Goal: Task Accomplishment & Management: Manage account settings

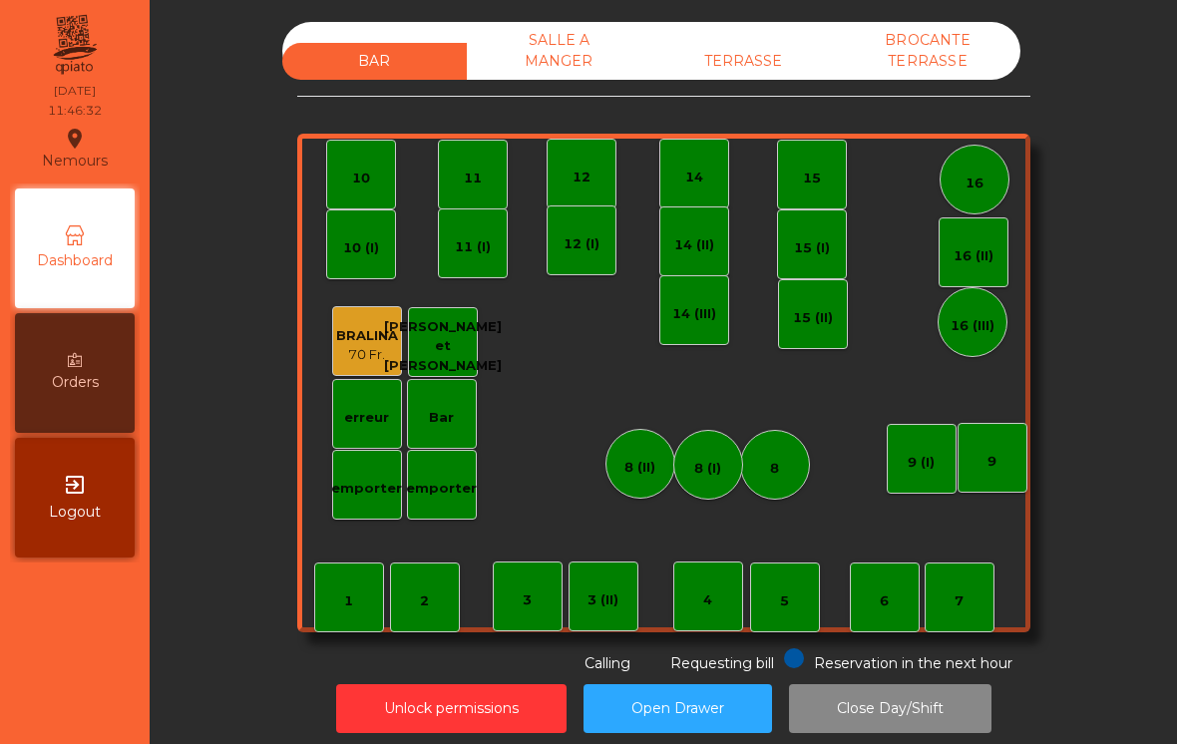
click at [453, 419] on div "Bar" at bounding box center [441, 418] width 25 height 20
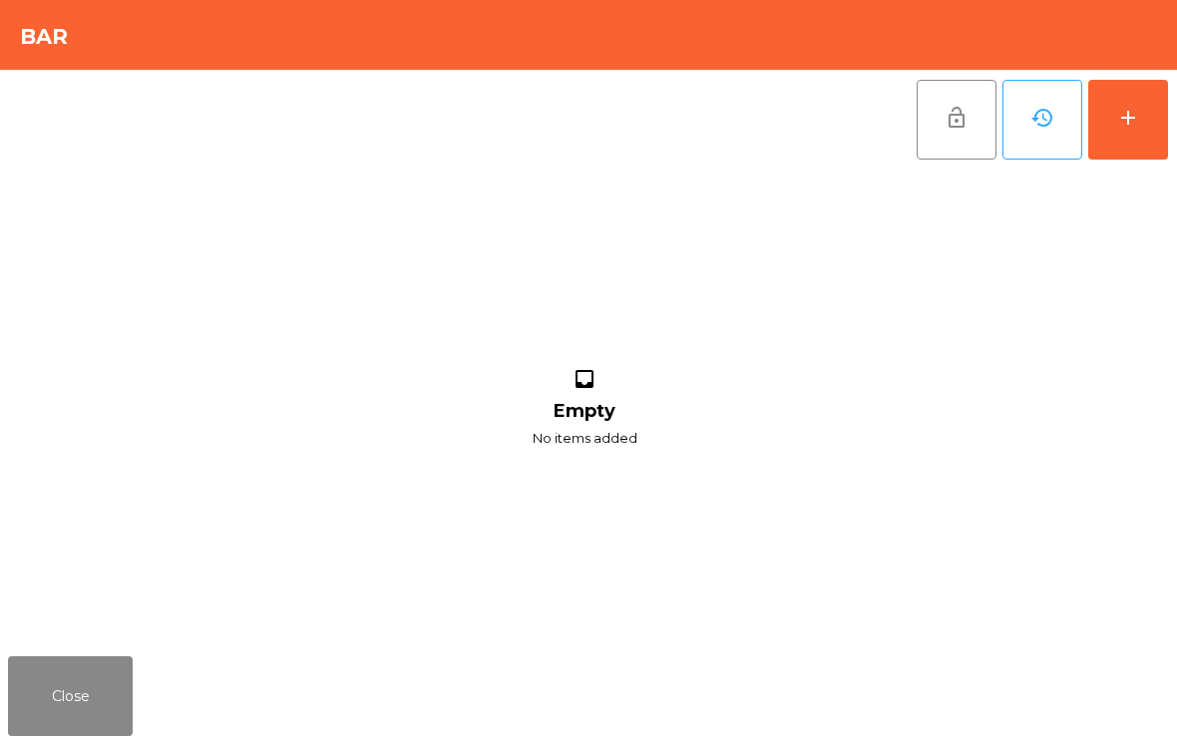
click at [1146, 143] on button "add" at bounding box center [1128, 120] width 80 height 80
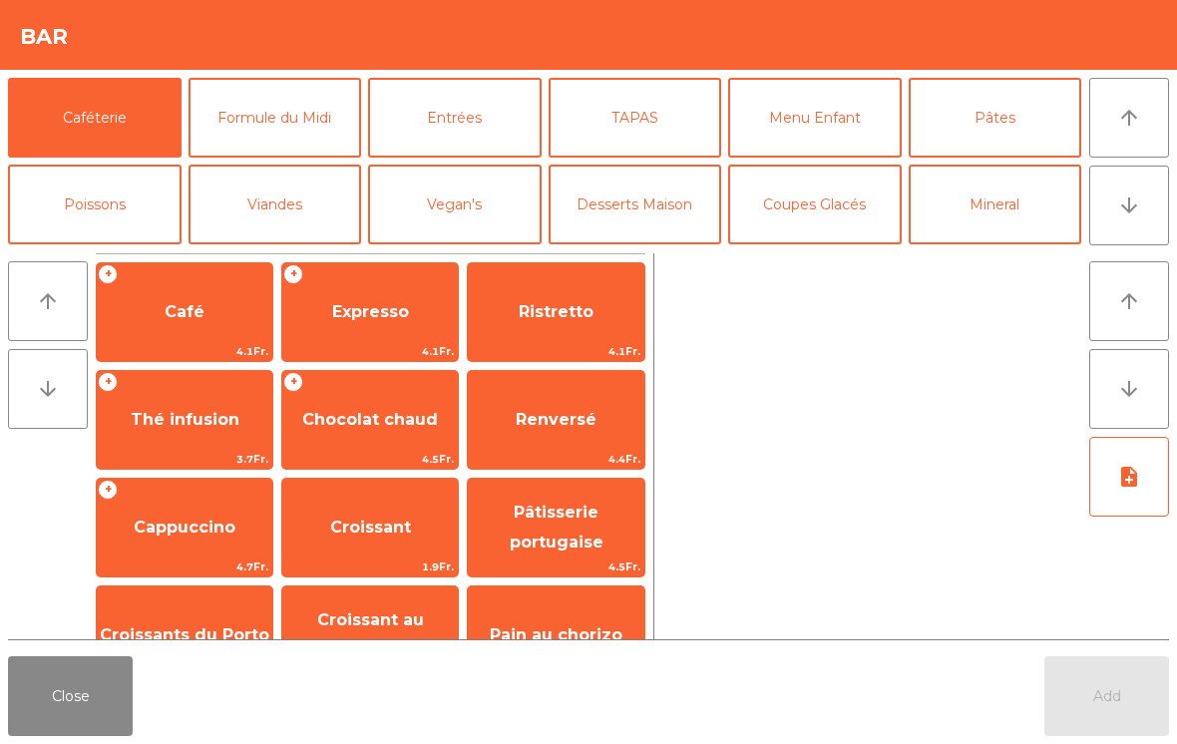
click at [493, 129] on button "Entrées" at bounding box center [455, 118] width 174 height 80
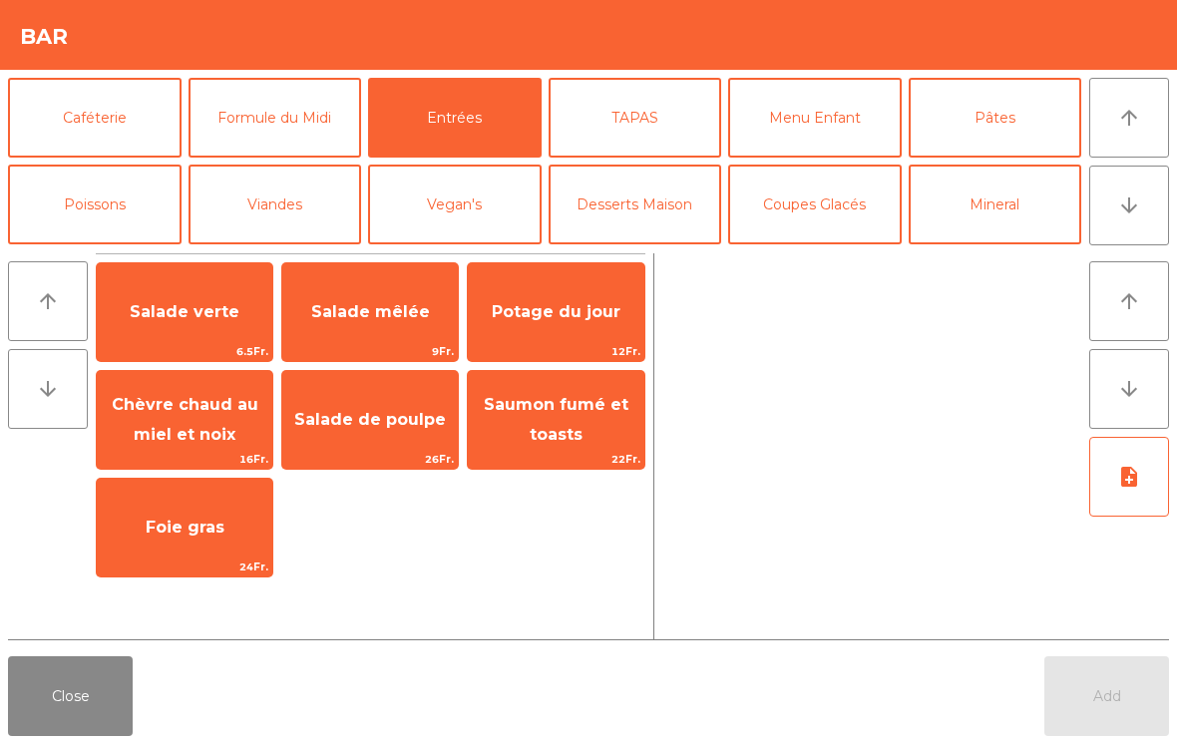
click at [995, 102] on button "Pâtes" at bounding box center [996, 118] width 174 height 80
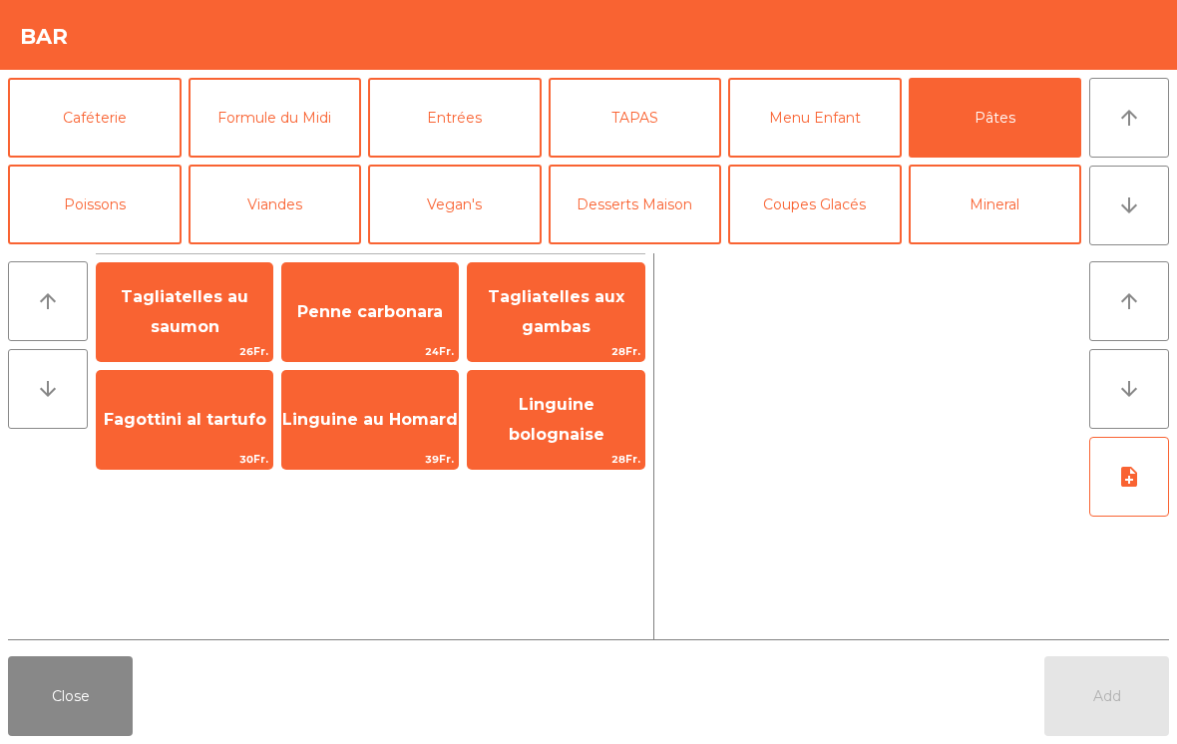
click at [440, 126] on button "Entrées" at bounding box center [455, 118] width 174 height 80
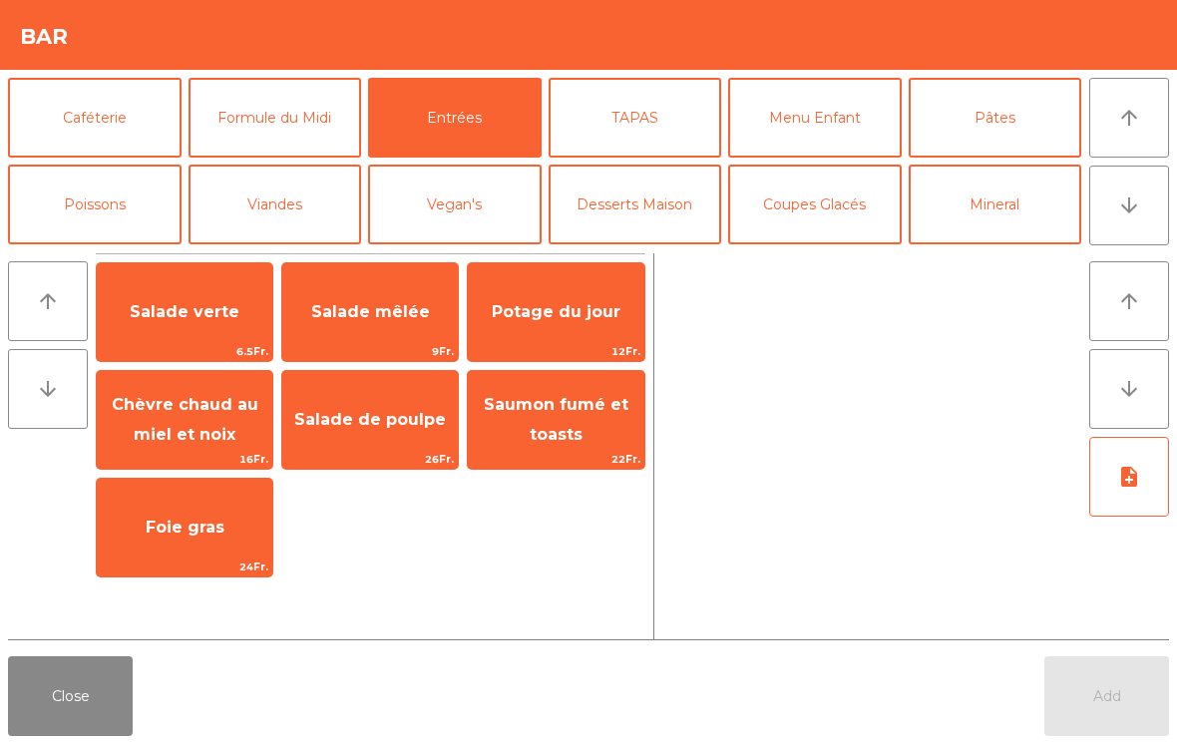
click at [129, 193] on button "Poissons" at bounding box center [95, 205] width 174 height 80
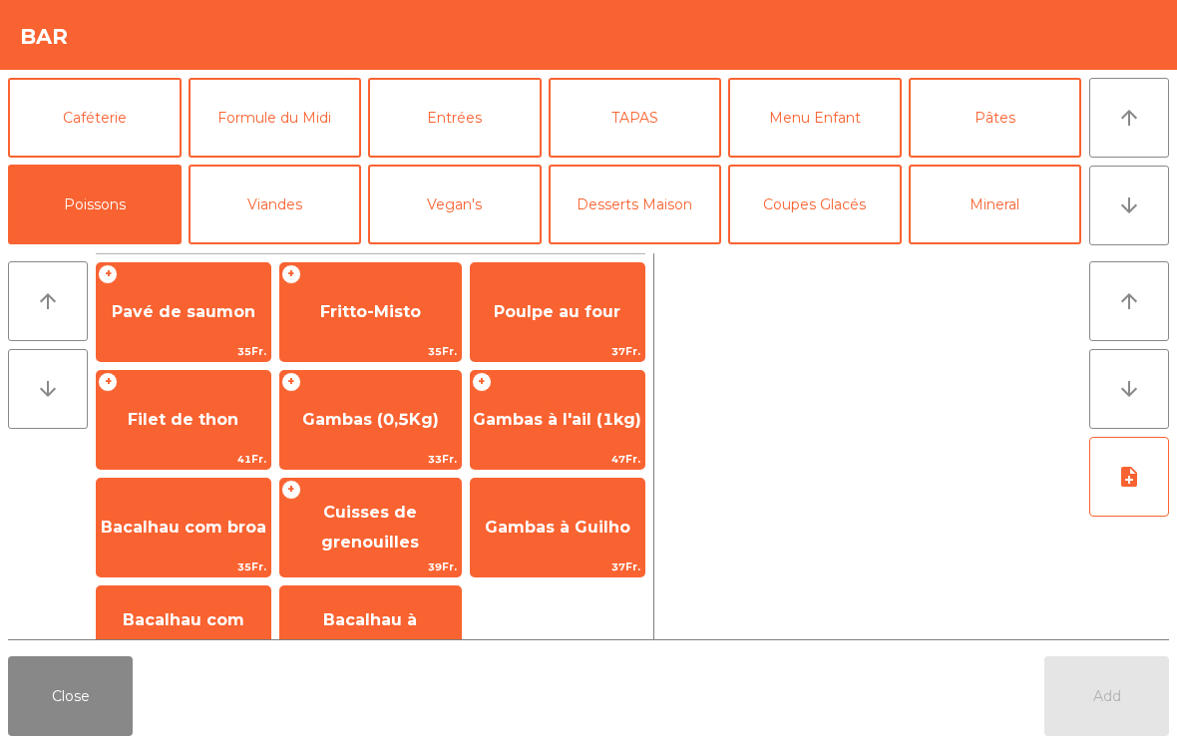
click at [258, 213] on button "Viandes" at bounding box center [276, 205] width 174 height 80
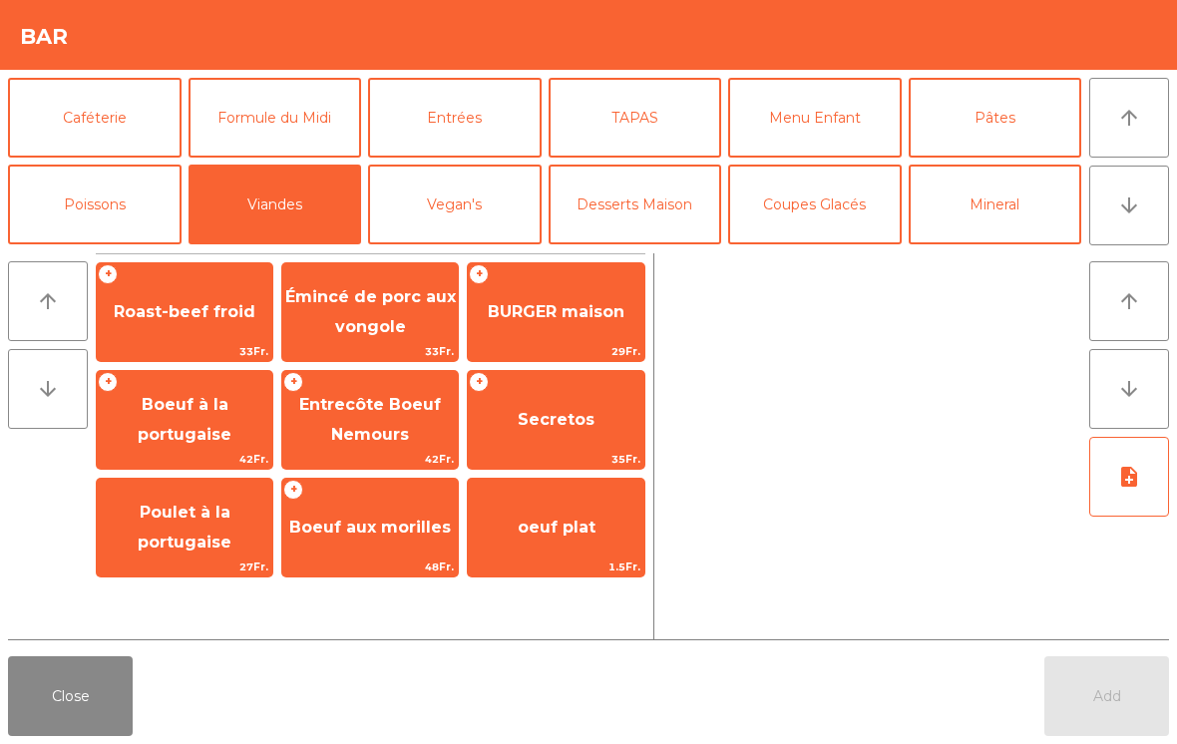
click at [630, 231] on button "Desserts Maison" at bounding box center [636, 205] width 174 height 80
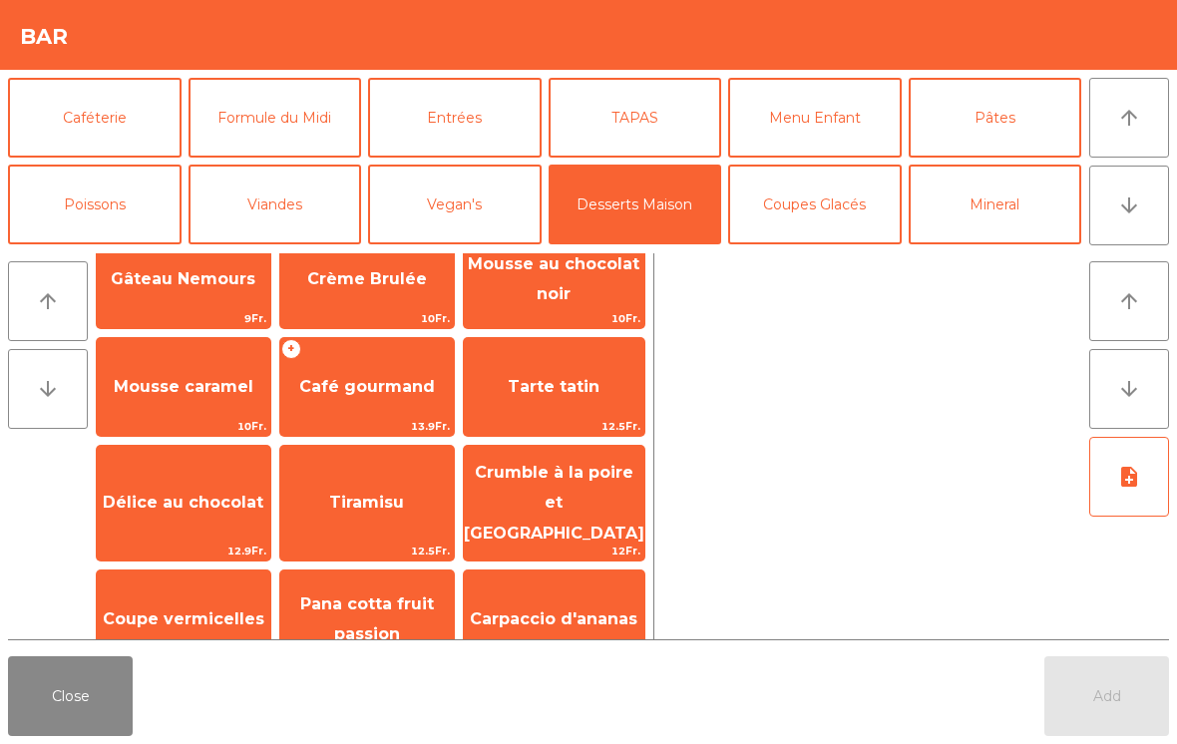
scroll to position [27, 0]
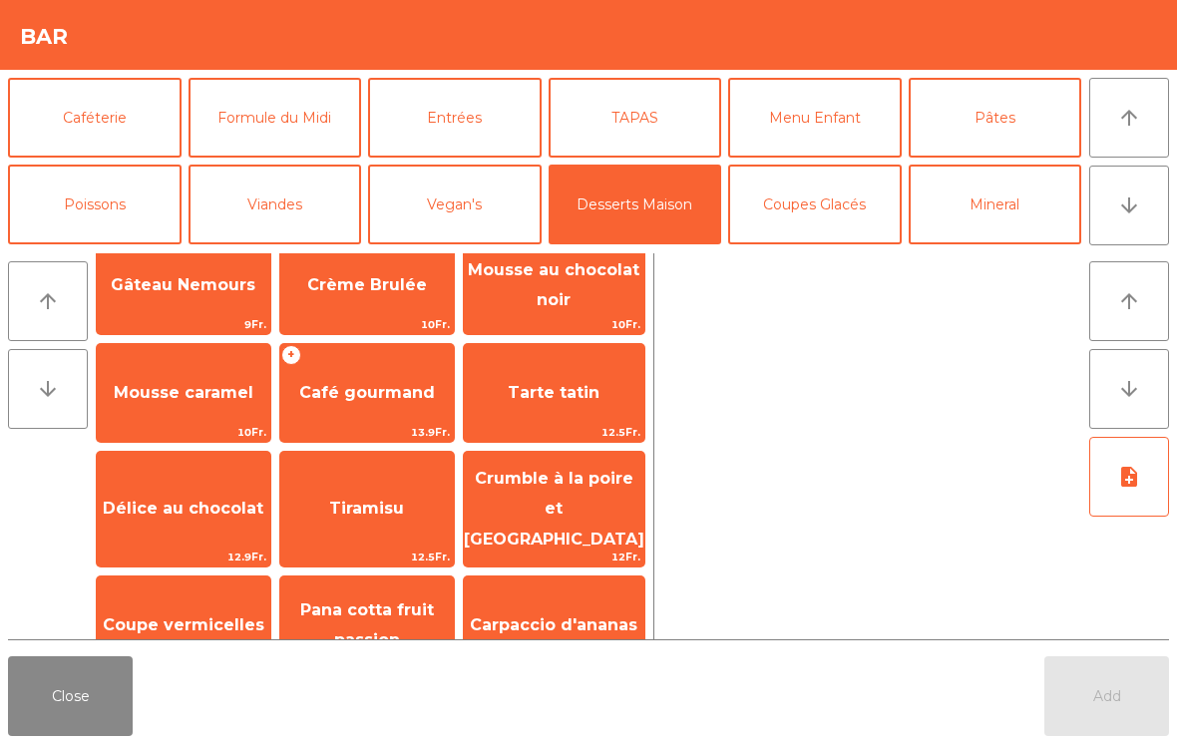
click at [66, 714] on button "Close" at bounding box center [70, 696] width 125 height 80
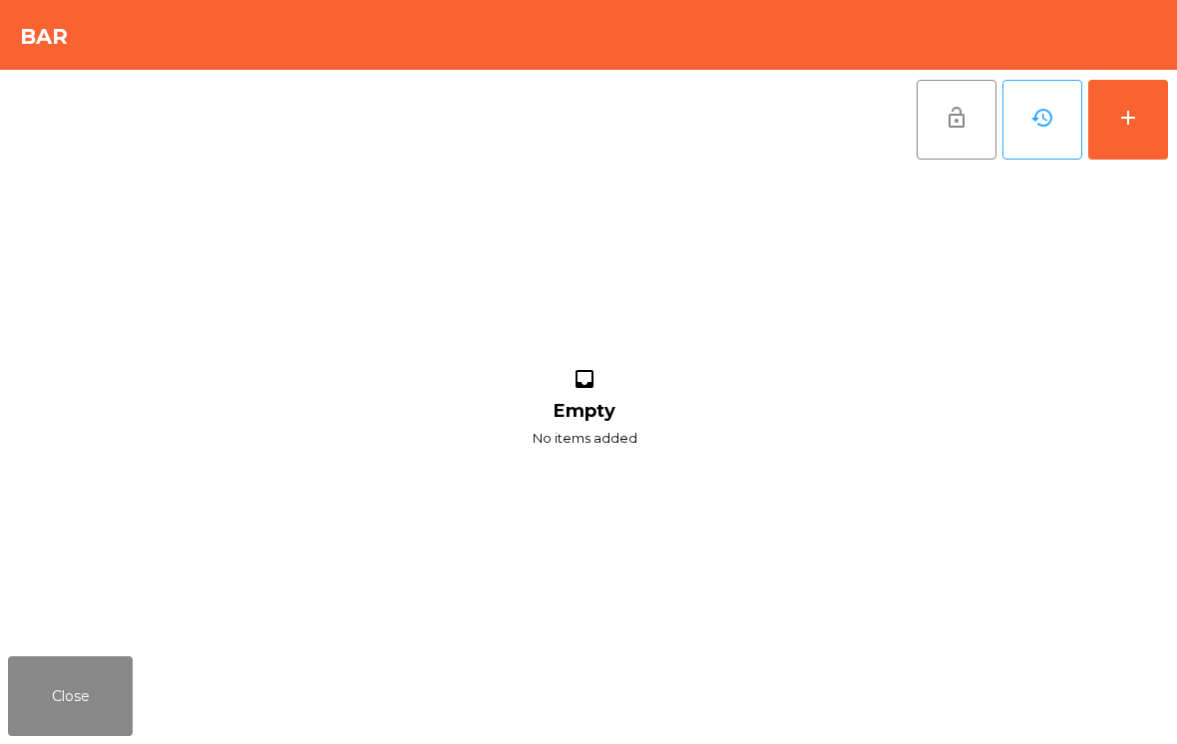
click at [49, 715] on button "Close" at bounding box center [70, 696] width 125 height 80
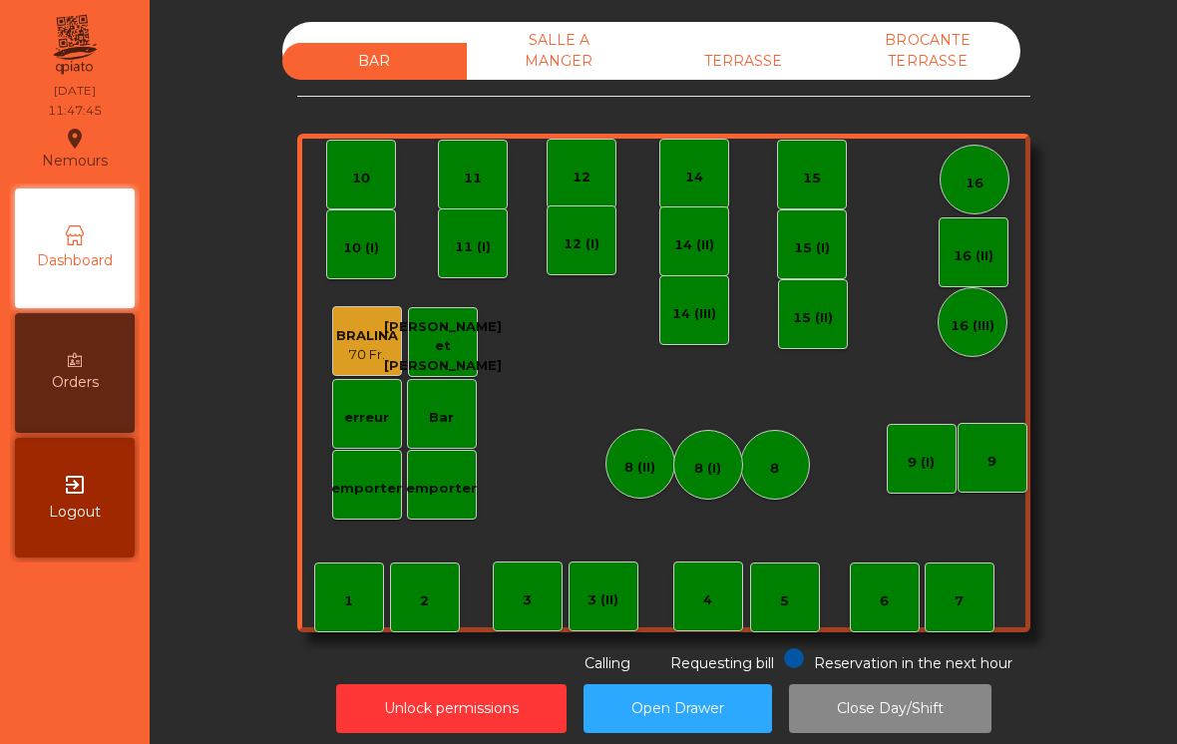
click at [451, 462] on div "emporter" at bounding box center [442, 485] width 70 height 70
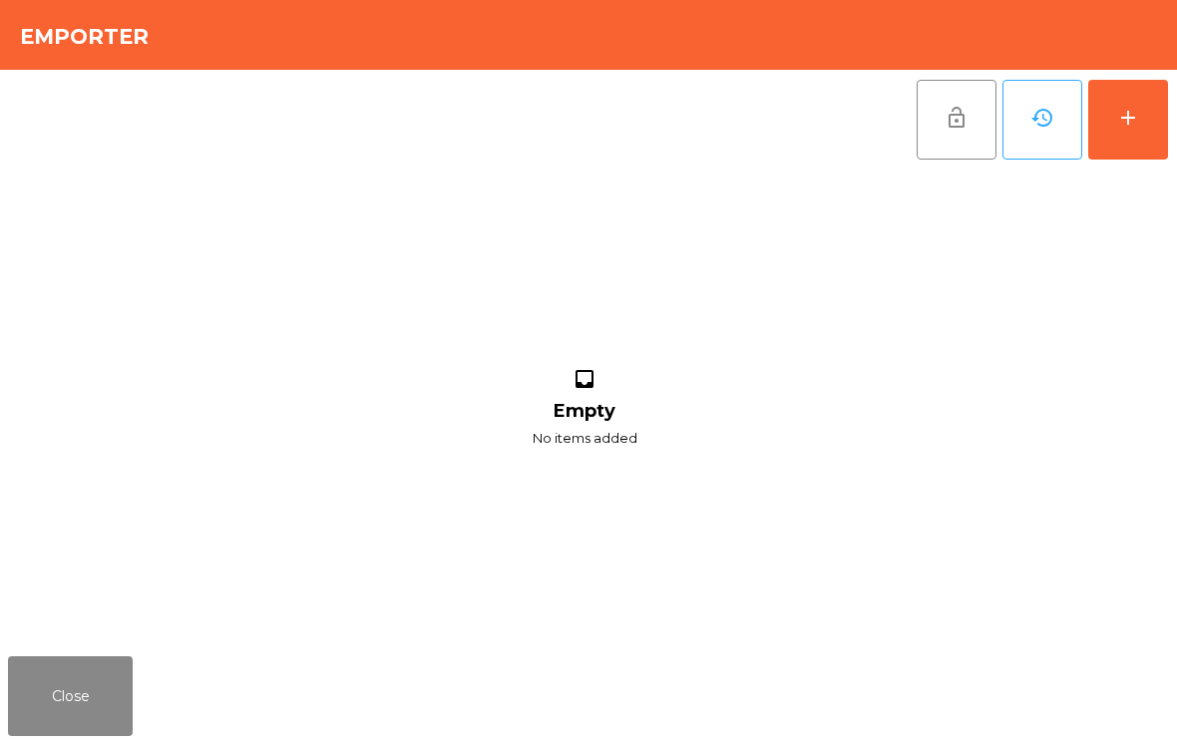
click at [1158, 110] on button "add" at bounding box center [1128, 120] width 80 height 80
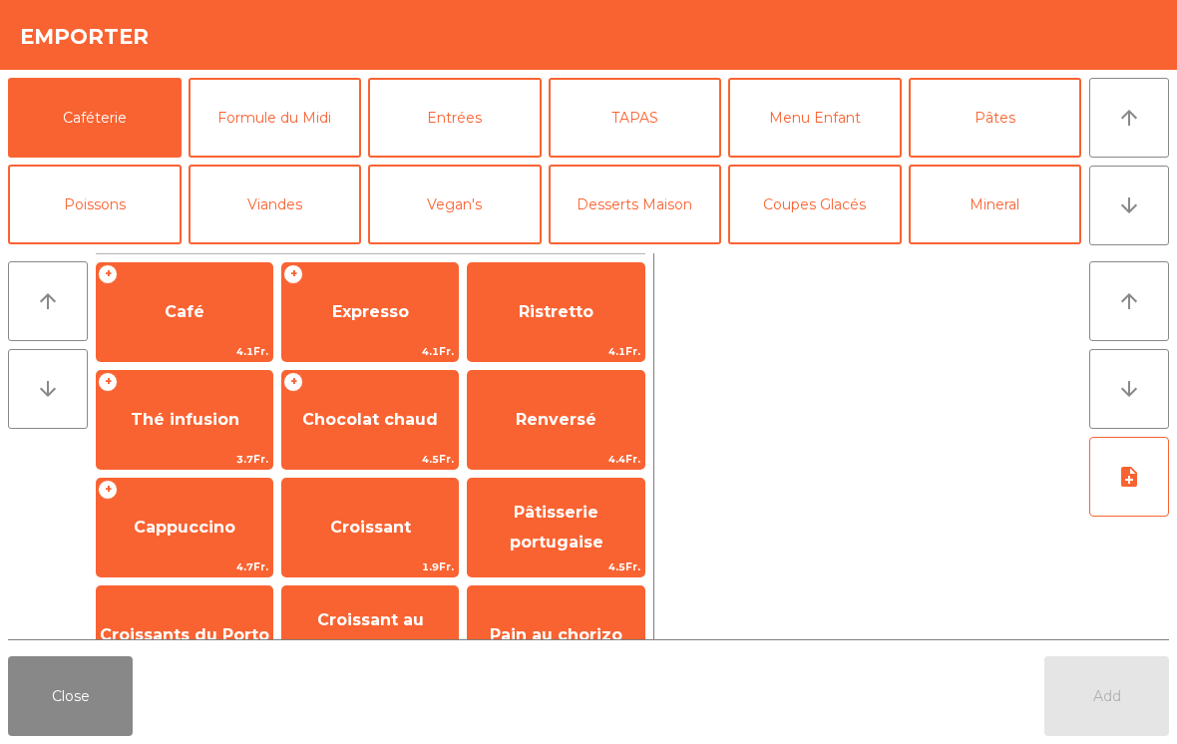
click at [482, 147] on button "Entrées" at bounding box center [455, 118] width 174 height 80
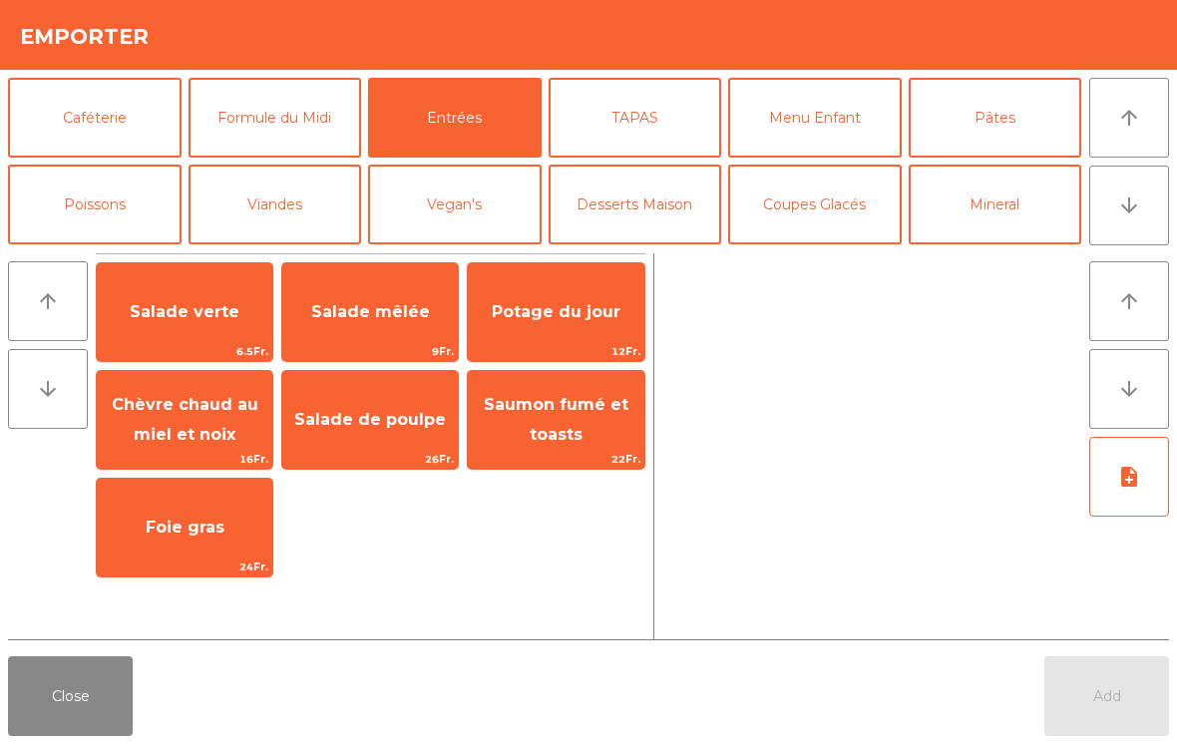
click at [115, 725] on button "Close" at bounding box center [70, 696] width 125 height 80
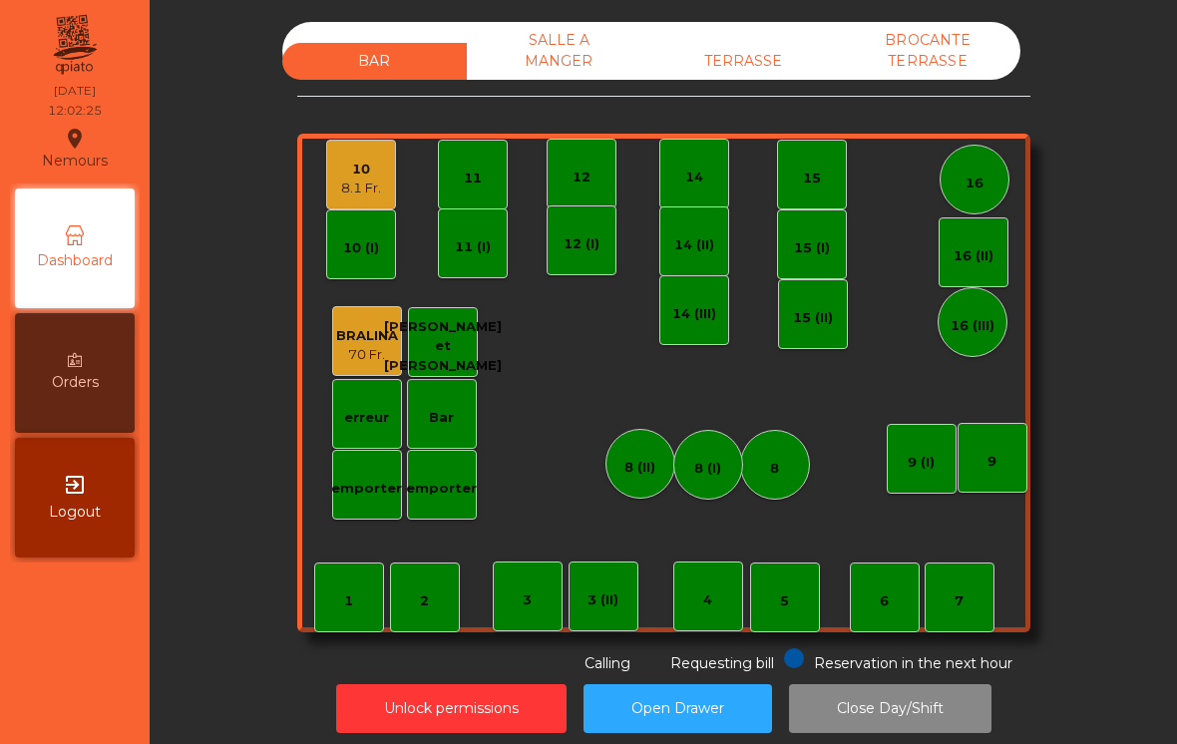
click at [986, 471] on div "9" at bounding box center [993, 458] width 70 height 70
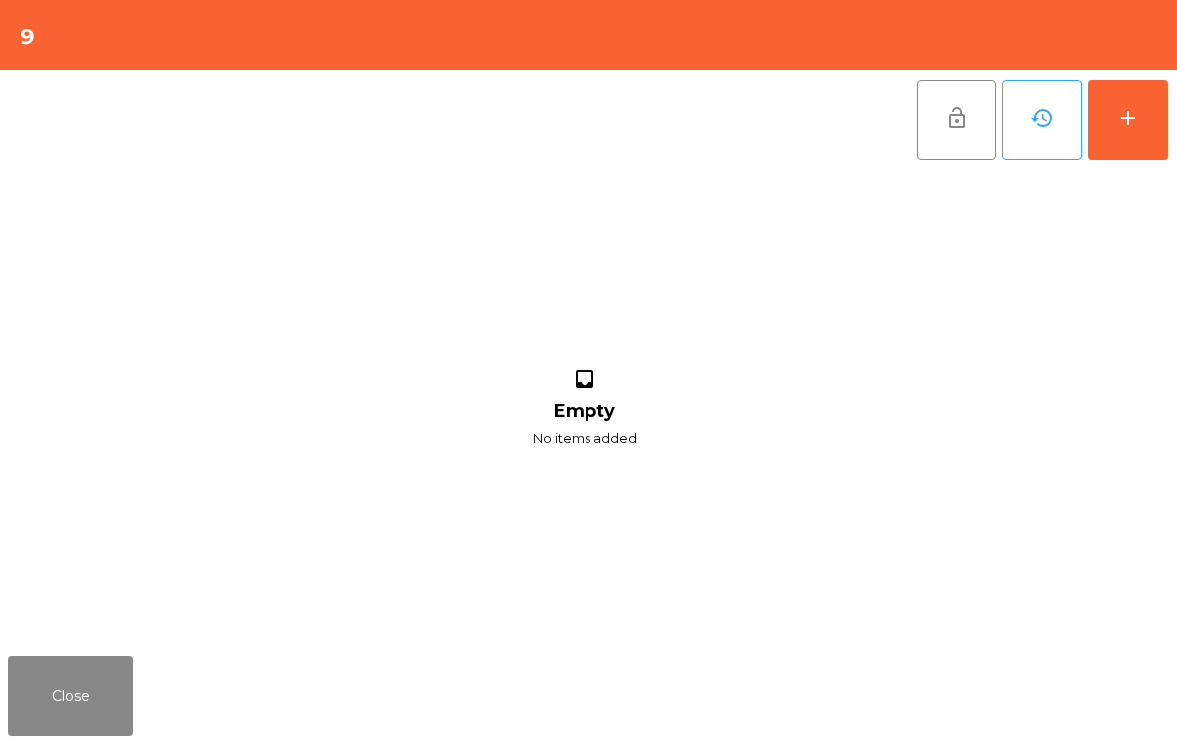
click at [1166, 153] on button "add" at bounding box center [1128, 120] width 80 height 80
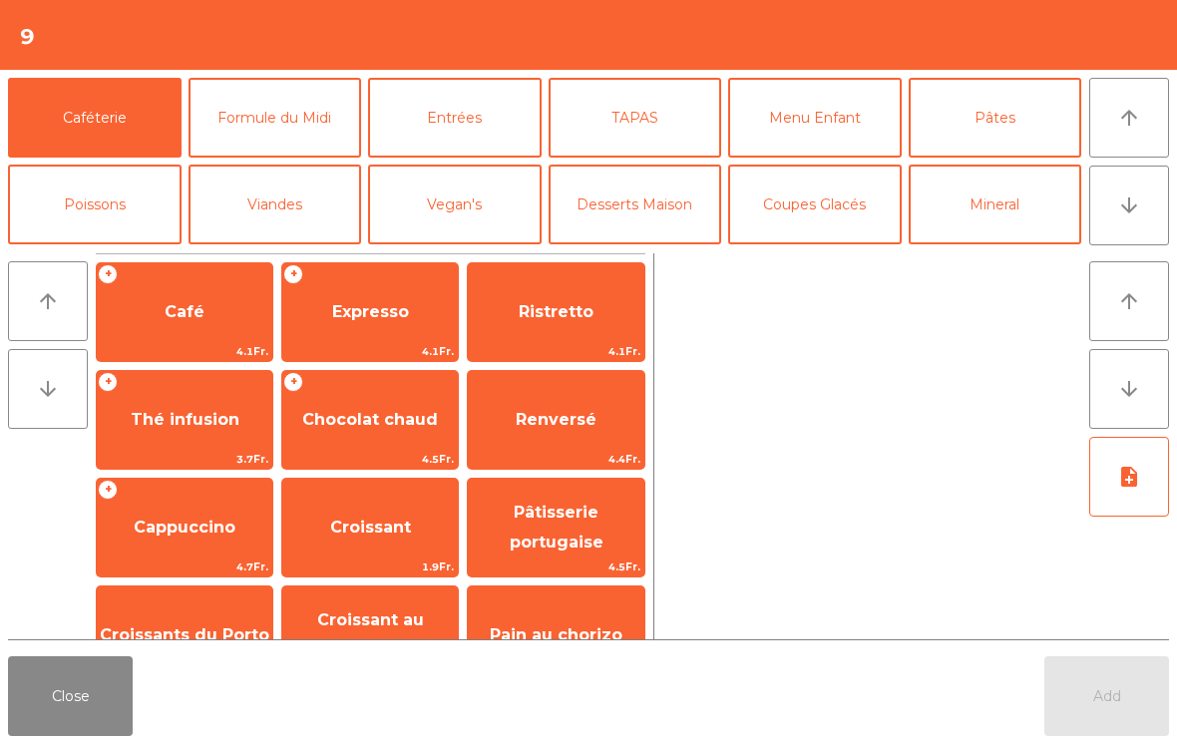
click at [1144, 203] on button "arrow_downward" at bounding box center [1129, 206] width 80 height 80
click at [1012, 201] on button "Mineral" at bounding box center [996, 205] width 174 height 80
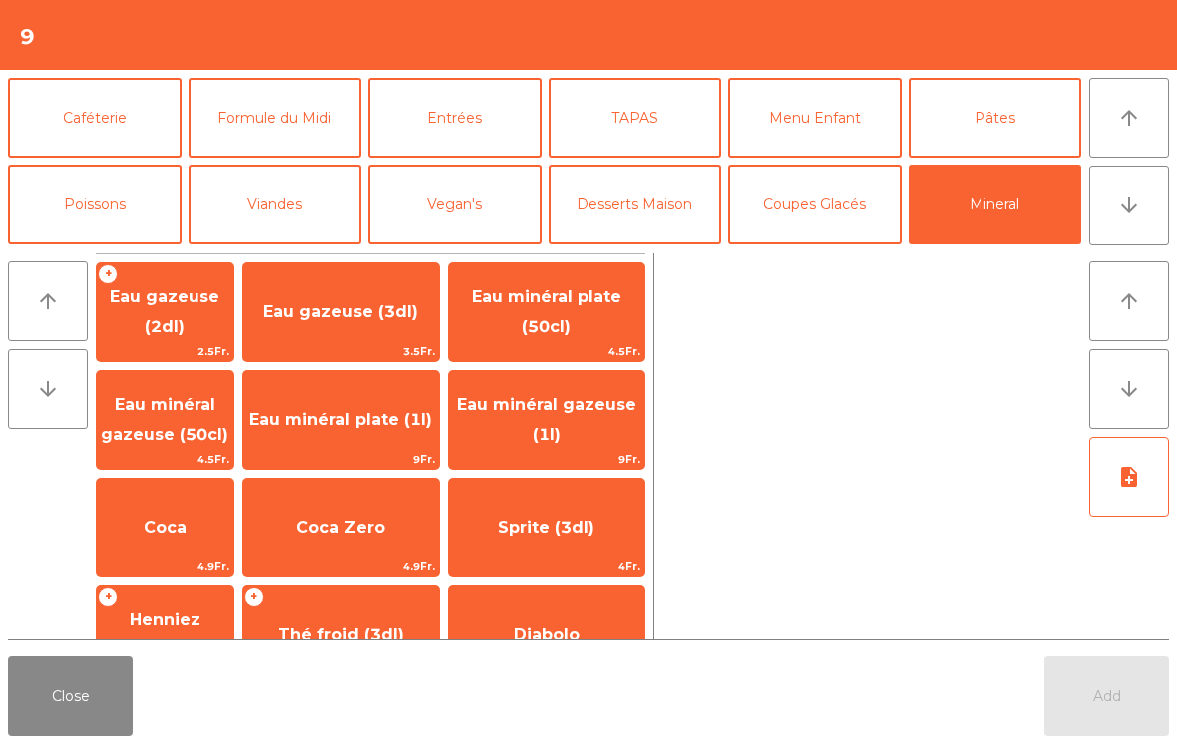
click at [213, 395] on span "Eau minéral gazeuse (50cl)" at bounding box center [165, 419] width 128 height 49
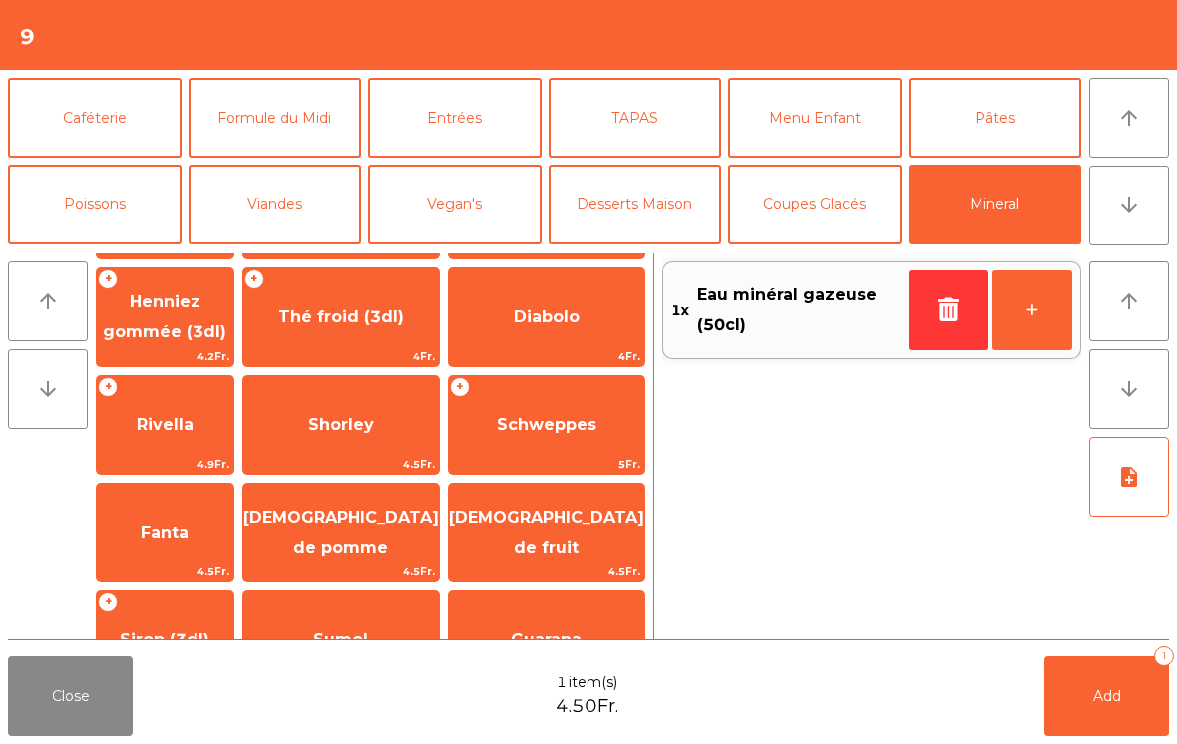
scroll to position [325, 0]
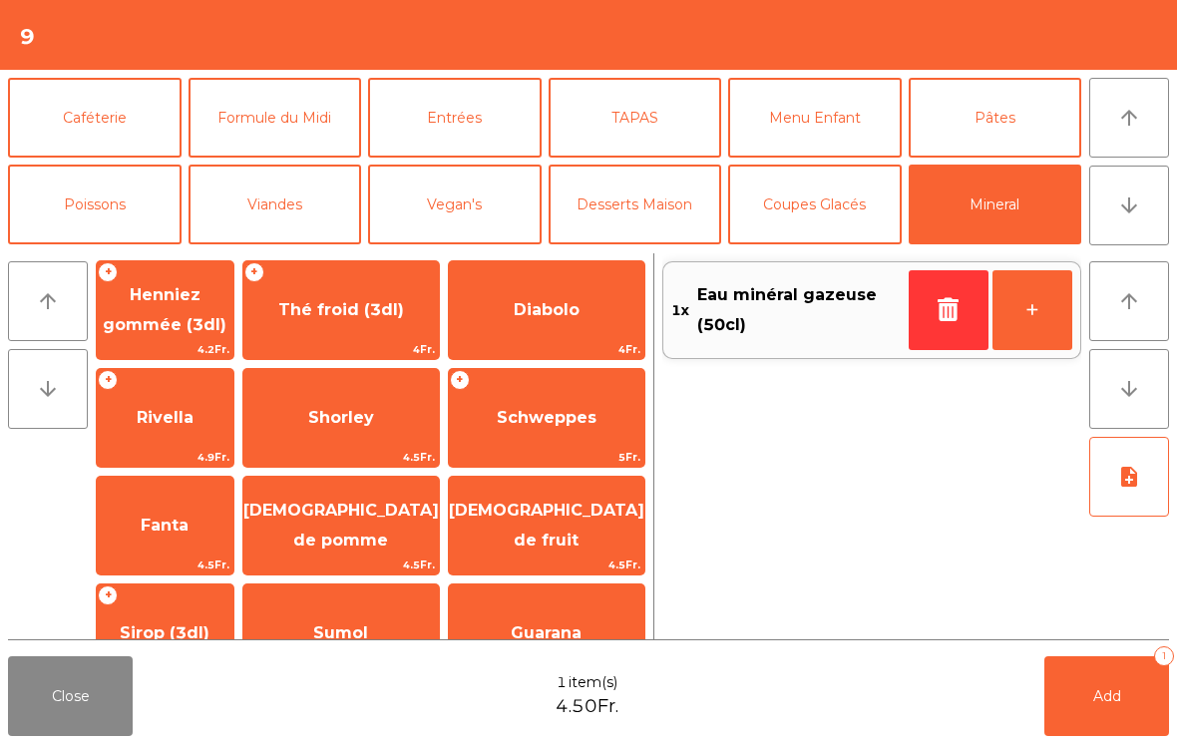
click at [190, 418] on span "Rivella" at bounding box center [165, 417] width 57 height 19
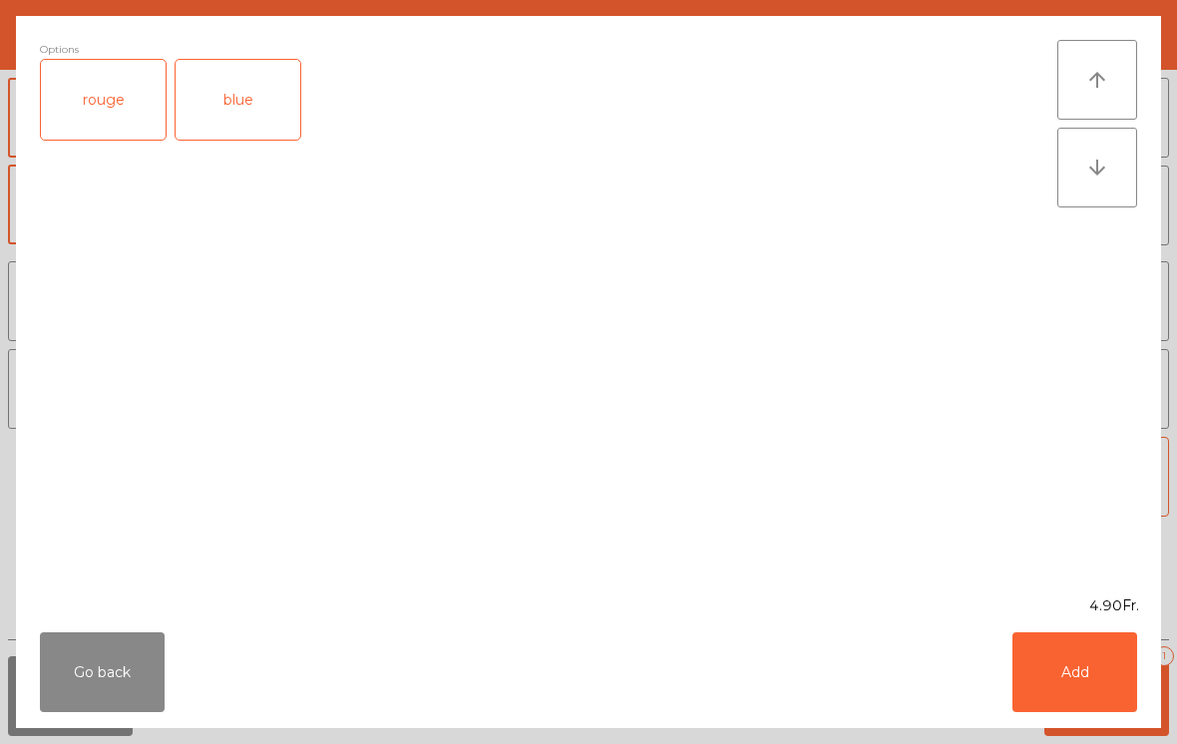
click at [109, 93] on div "rouge" at bounding box center [103, 100] width 125 height 80
click at [1099, 688] on button "Add" at bounding box center [1075, 672] width 125 height 80
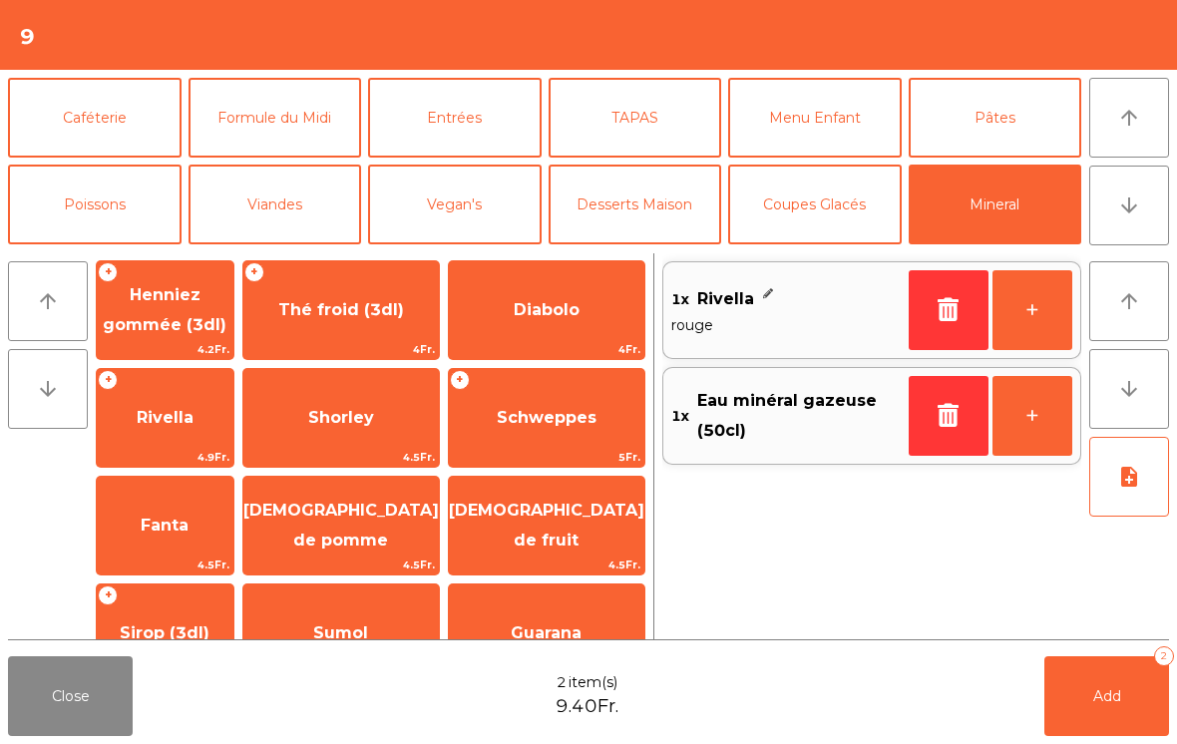
click at [1098, 687] on span "Add" at bounding box center [1107, 696] width 28 height 18
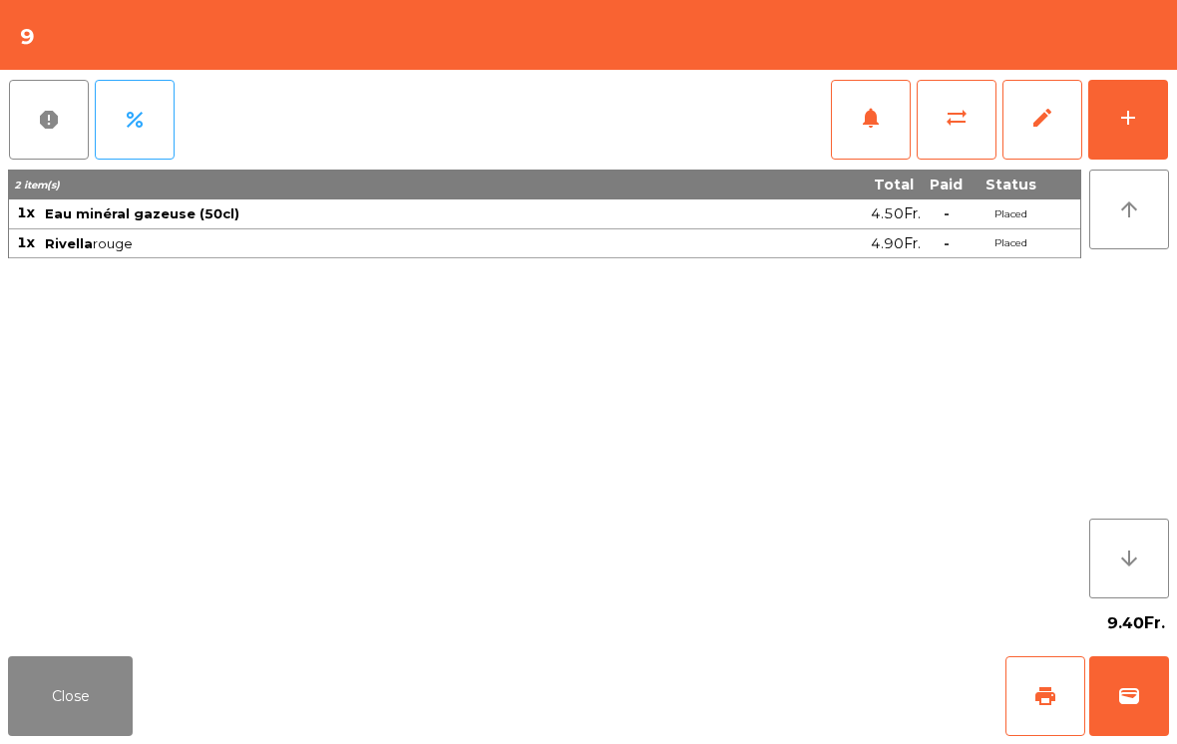
click at [62, 679] on button "Close" at bounding box center [70, 696] width 125 height 80
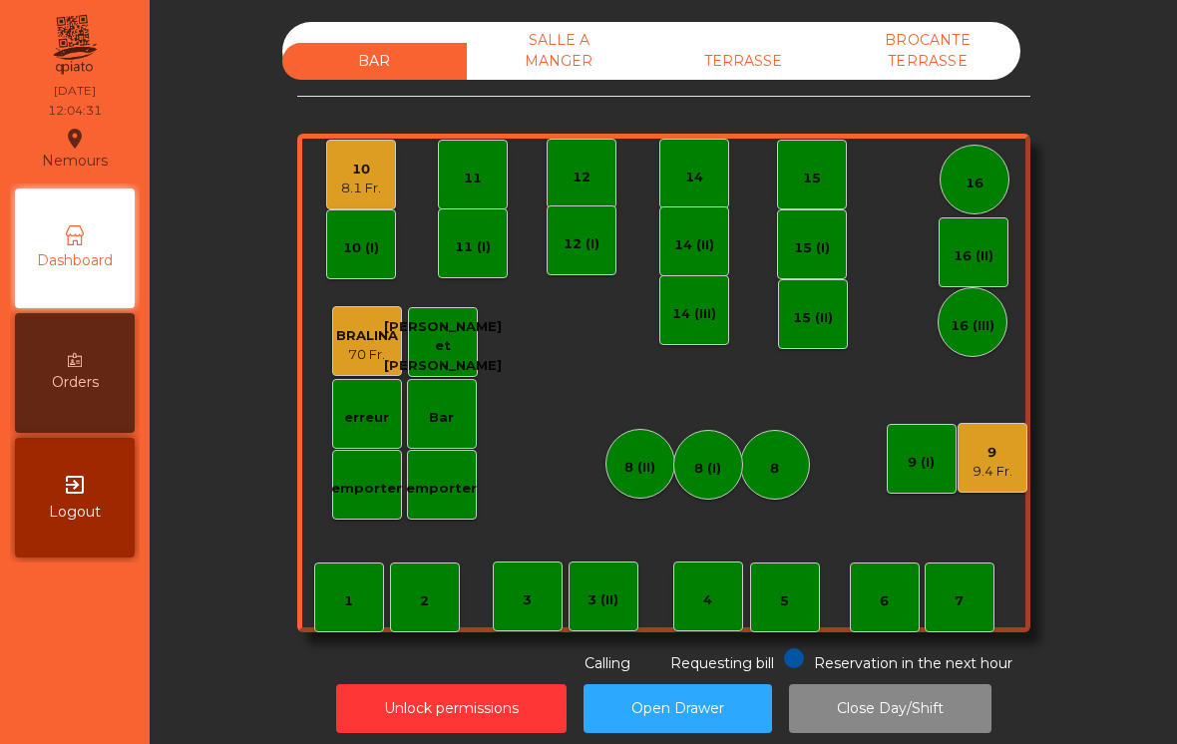
click at [478, 161] on div "11" at bounding box center [473, 175] width 18 height 28
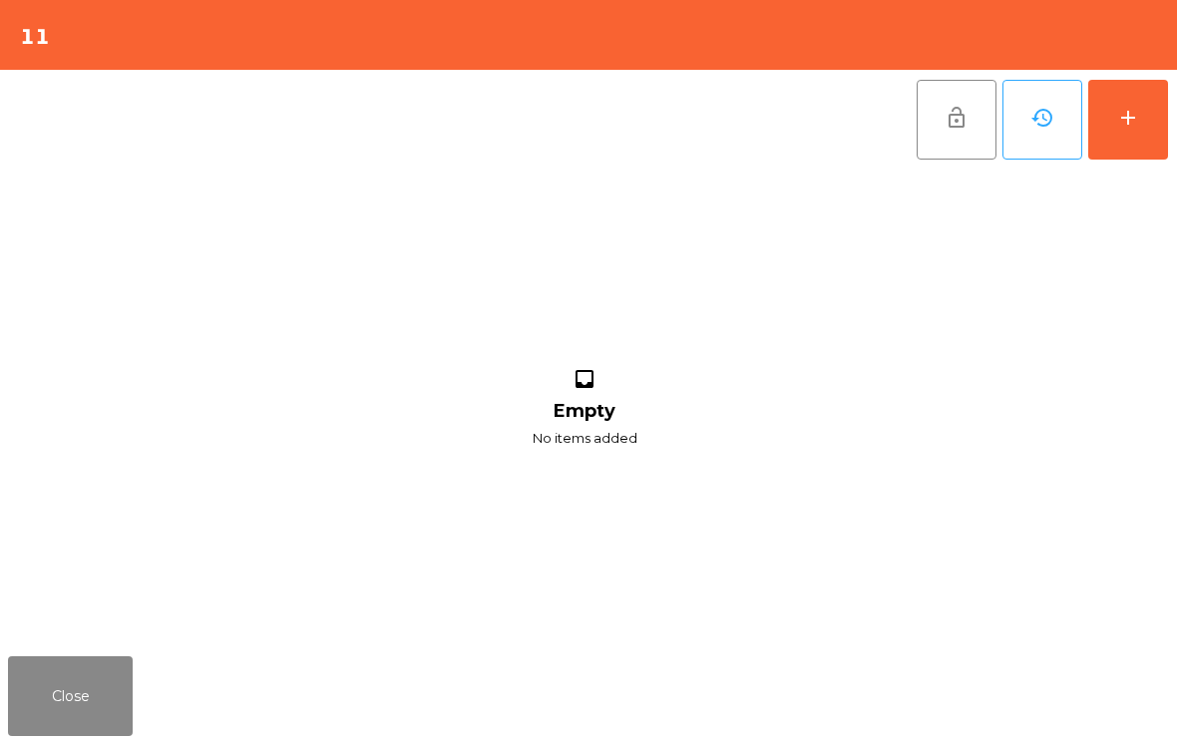
click at [1139, 107] on div "add" at bounding box center [1128, 118] width 24 height 24
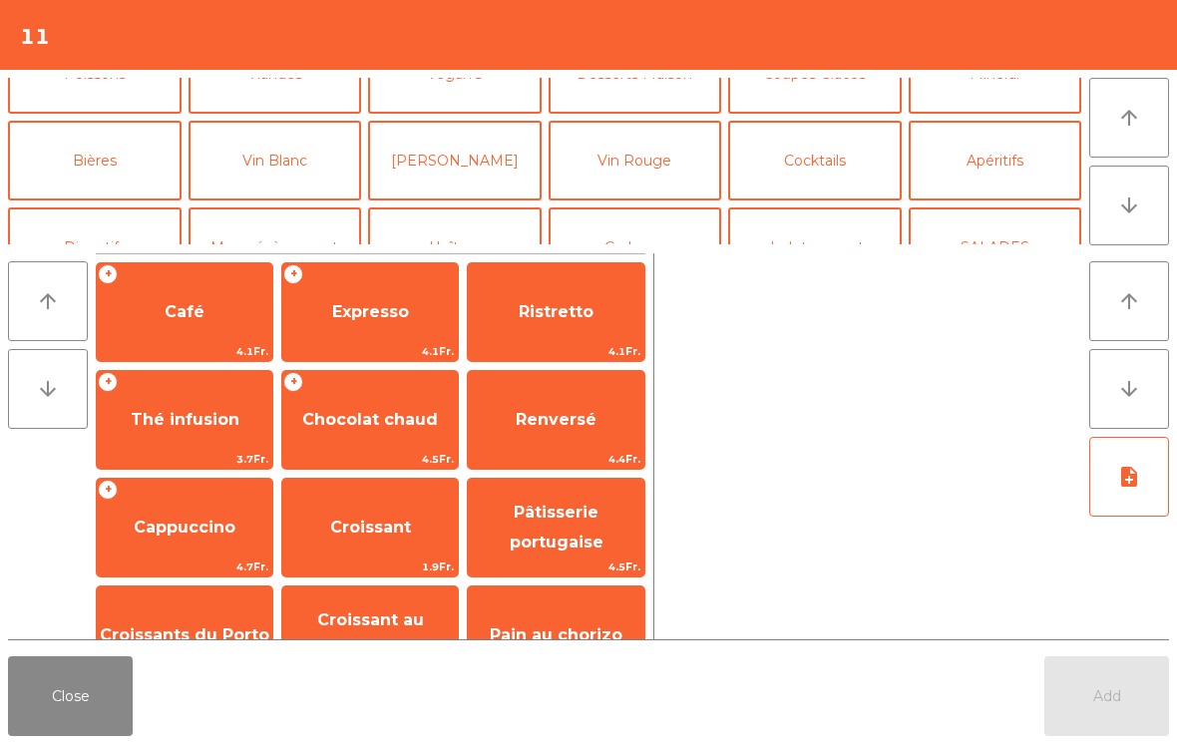
scroll to position [132, 0]
click at [112, 167] on button "Bières" at bounding box center [95, 160] width 174 height 80
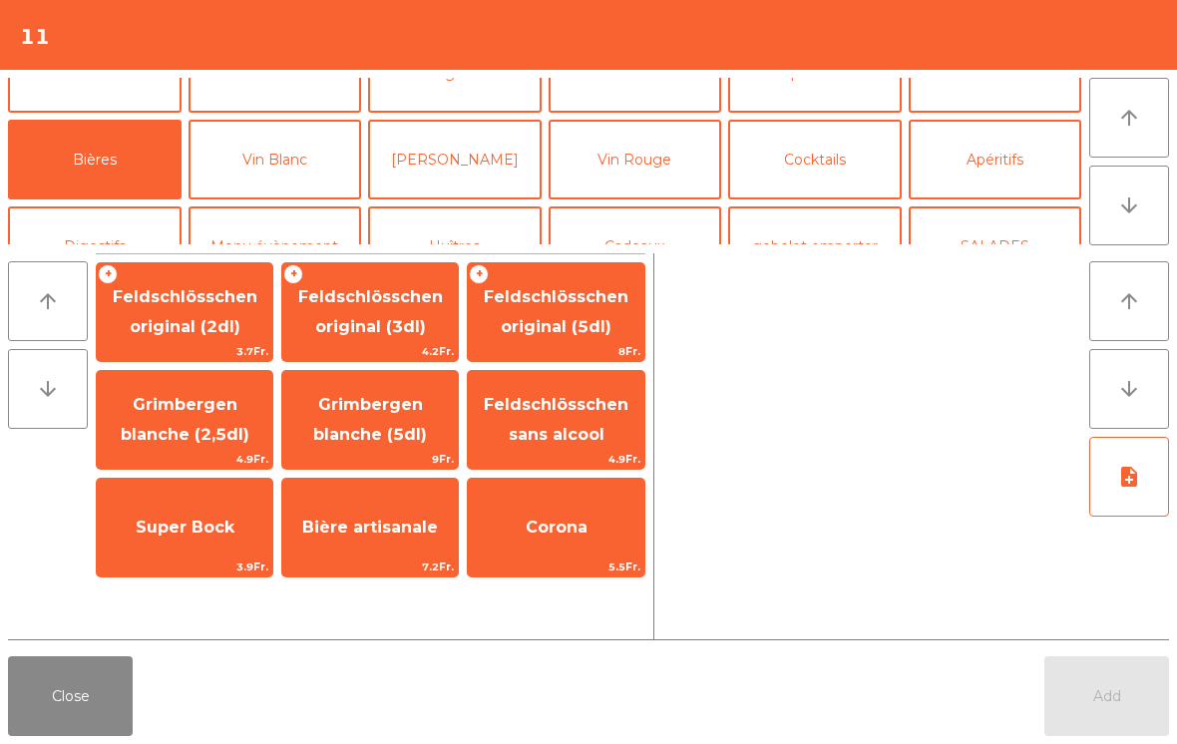
click at [390, 285] on span "Feldschlösschen original (3dl)" at bounding box center [370, 312] width 176 height 85
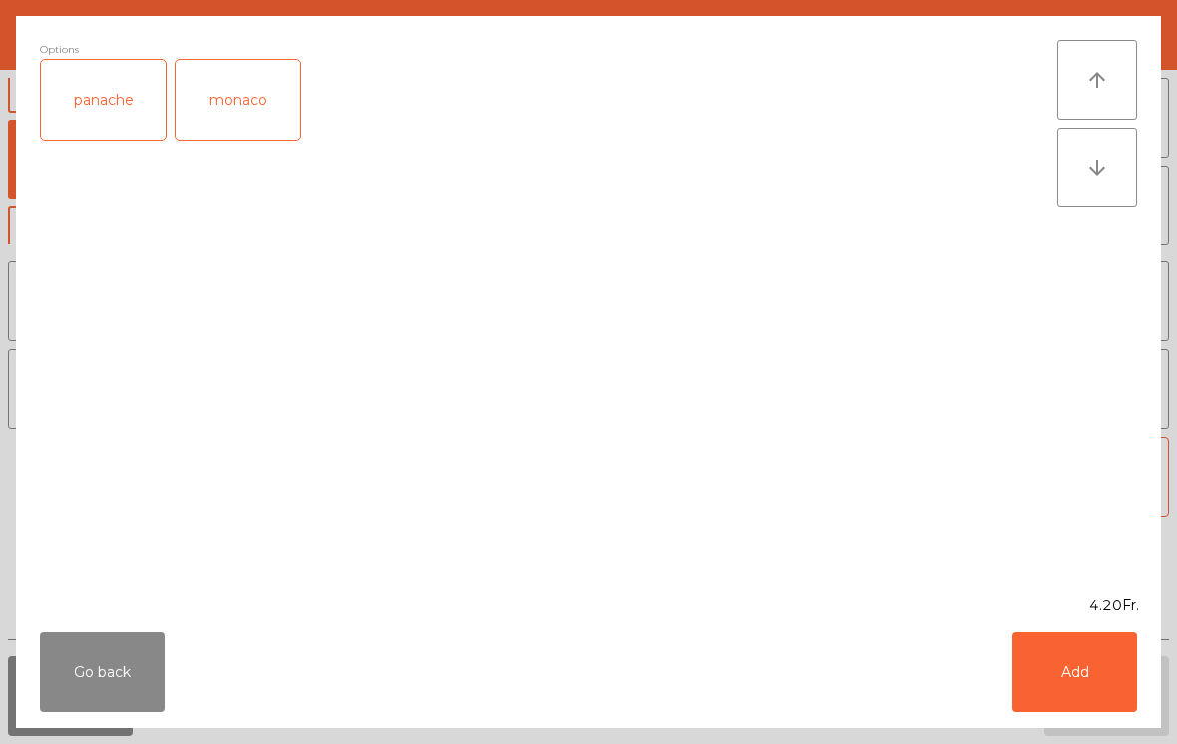
click at [110, 86] on div "panache" at bounding box center [103, 100] width 125 height 80
click at [134, 100] on div "panache" at bounding box center [103, 100] width 125 height 80
click at [1115, 661] on button "Add" at bounding box center [1075, 672] width 125 height 80
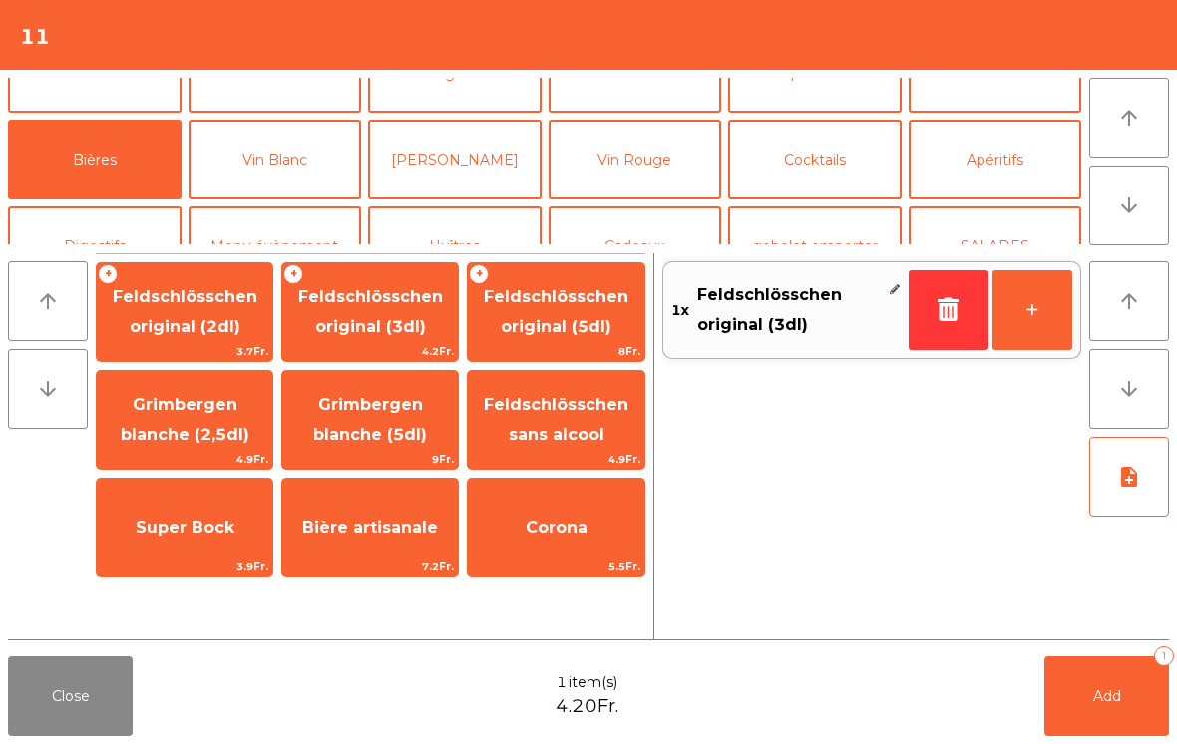
click at [1036, 313] on button "+" at bounding box center [1033, 310] width 80 height 80
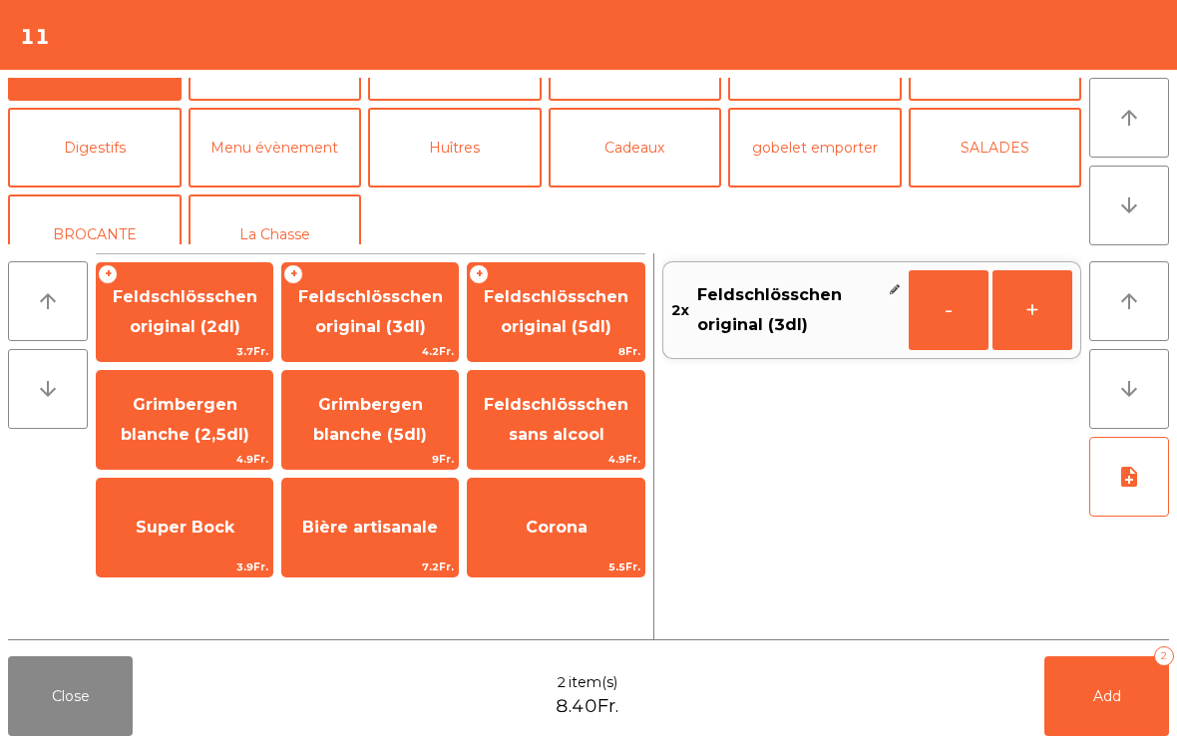
scroll to position [240, 0]
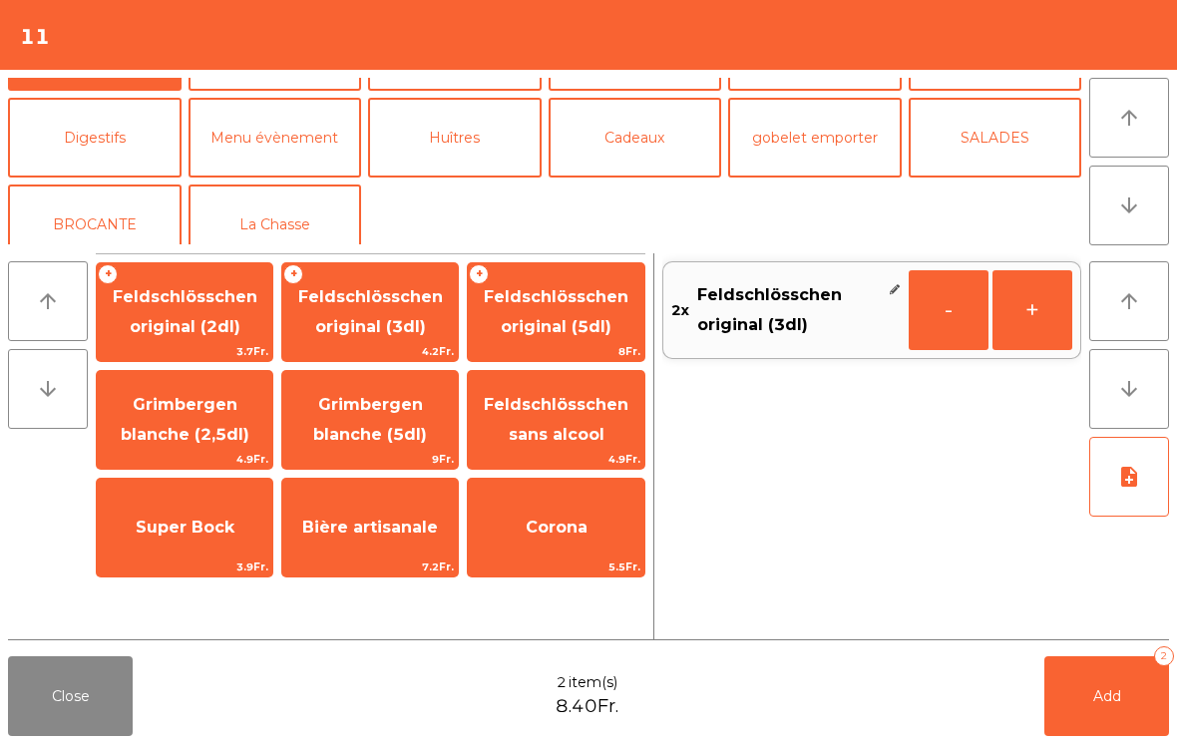
click at [101, 137] on button "Digestifs" at bounding box center [95, 138] width 174 height 80
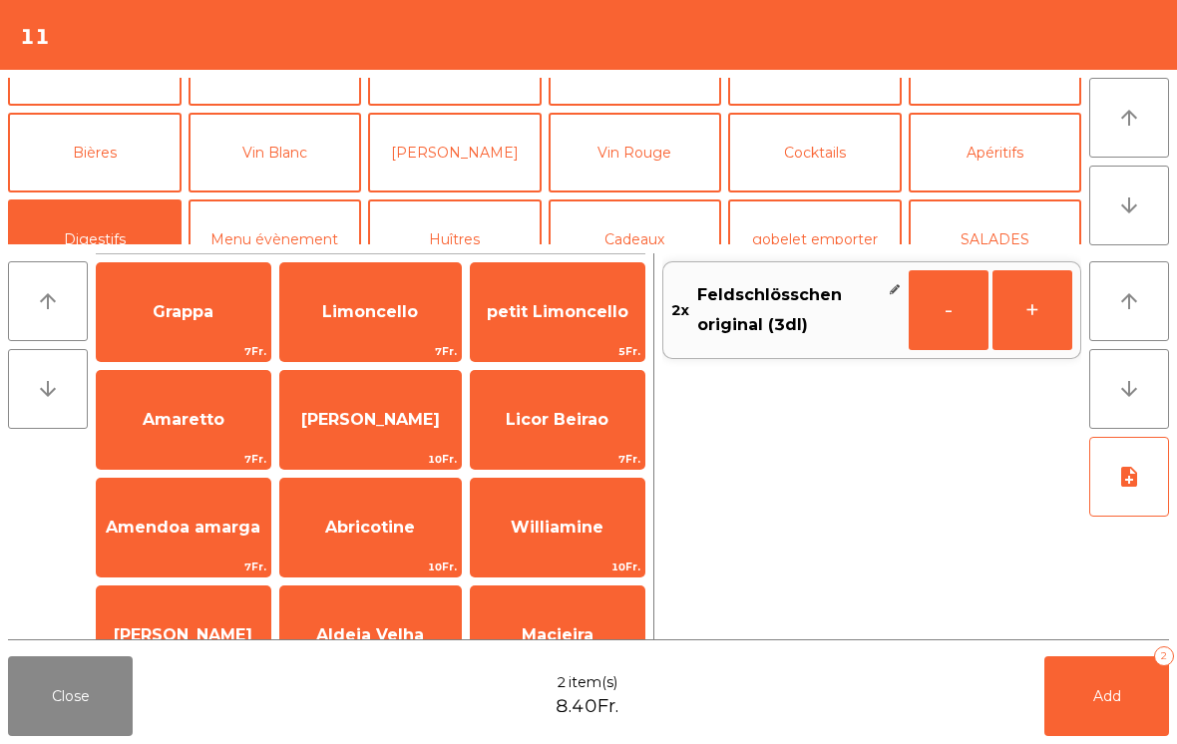
scroll to position [138, 0]
click at [115, 98] on button "Poissons" at bounding box center [95, 67] width 174 height 80
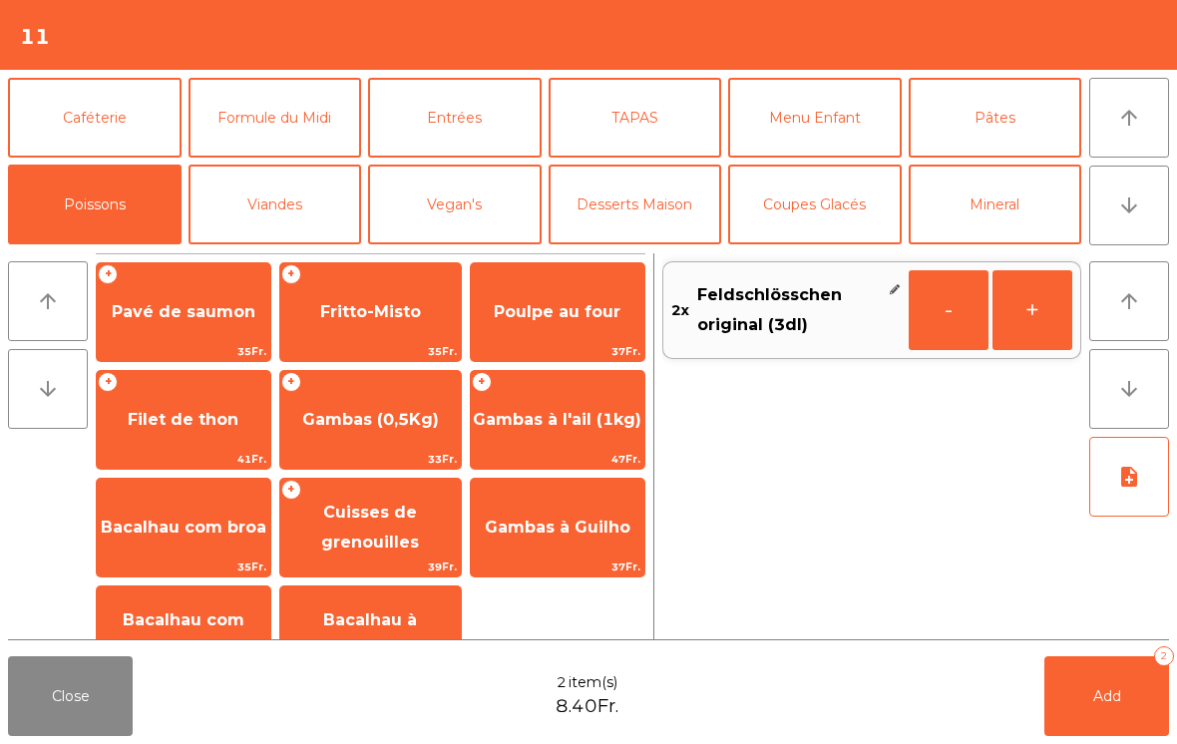
scroll to position [0, 0]
click at [143, 104] on button "Caféterie" at bounding box center [95, 118] width 174 height 80
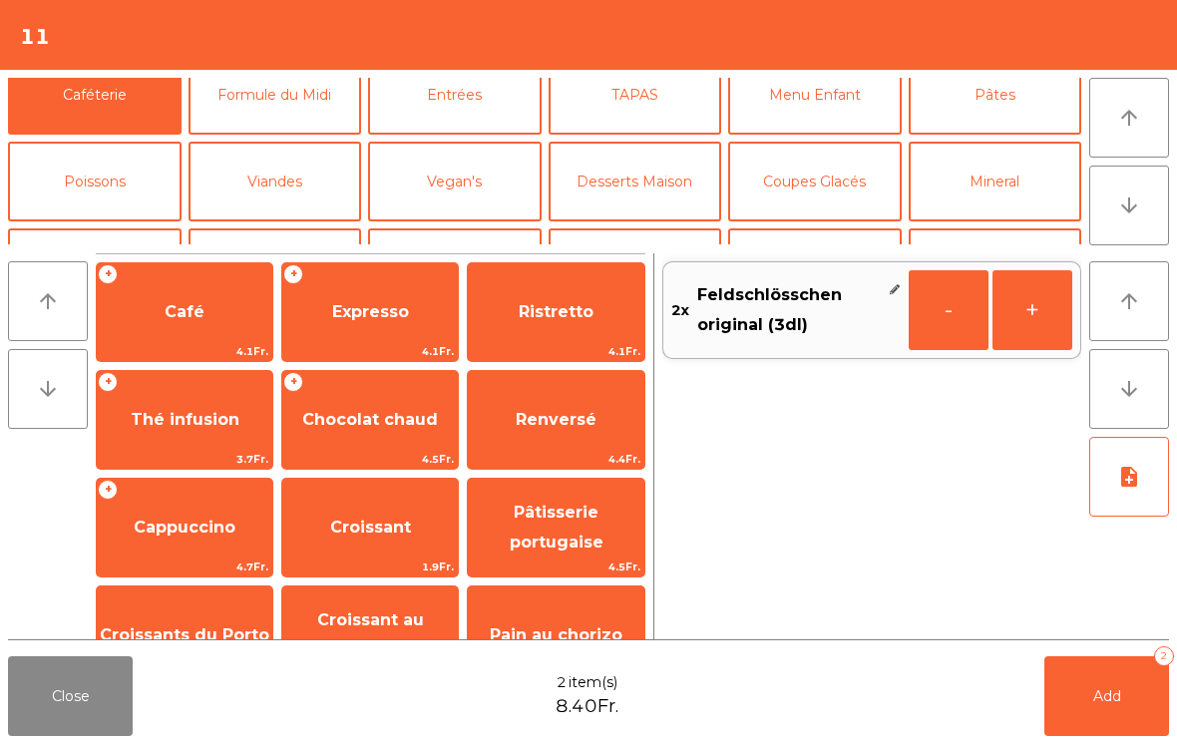
scroll to position [22, 0]
click at [978, 171] on button "Mineral" at bounding box center [996, 183] width 174 height 80
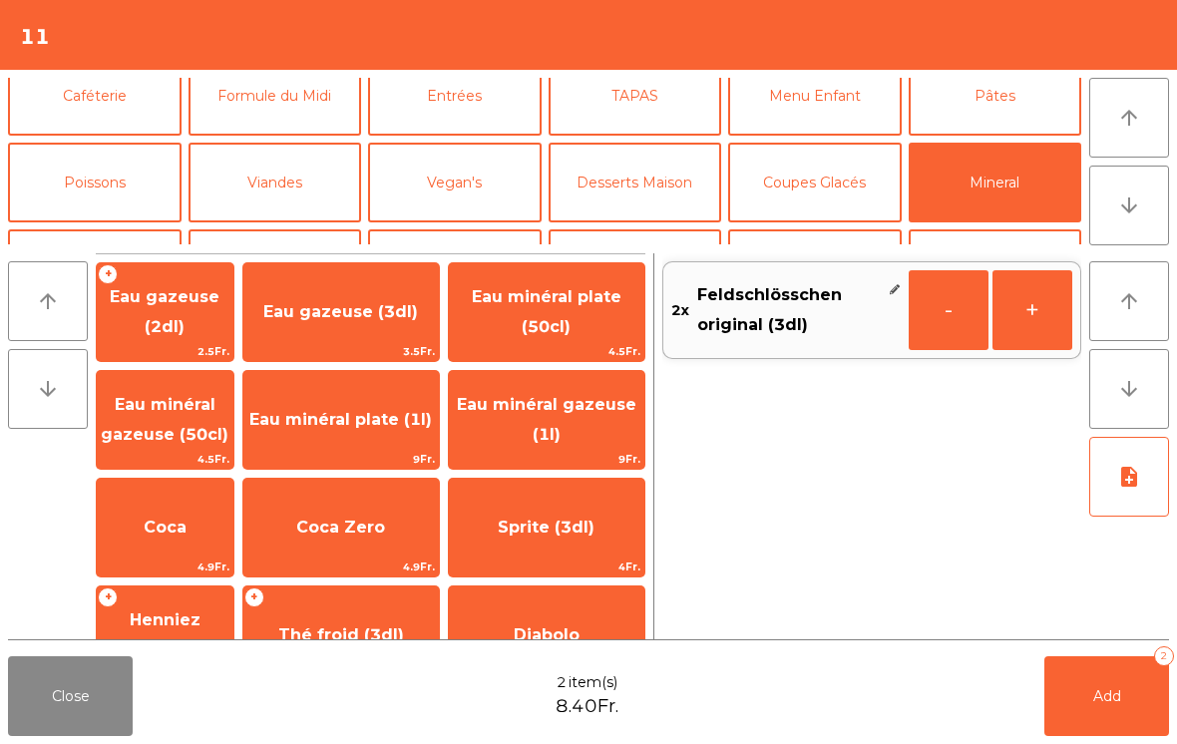
click at [187, 527] on span "Coca" at bounding box center [165, 527] width 43 height 19
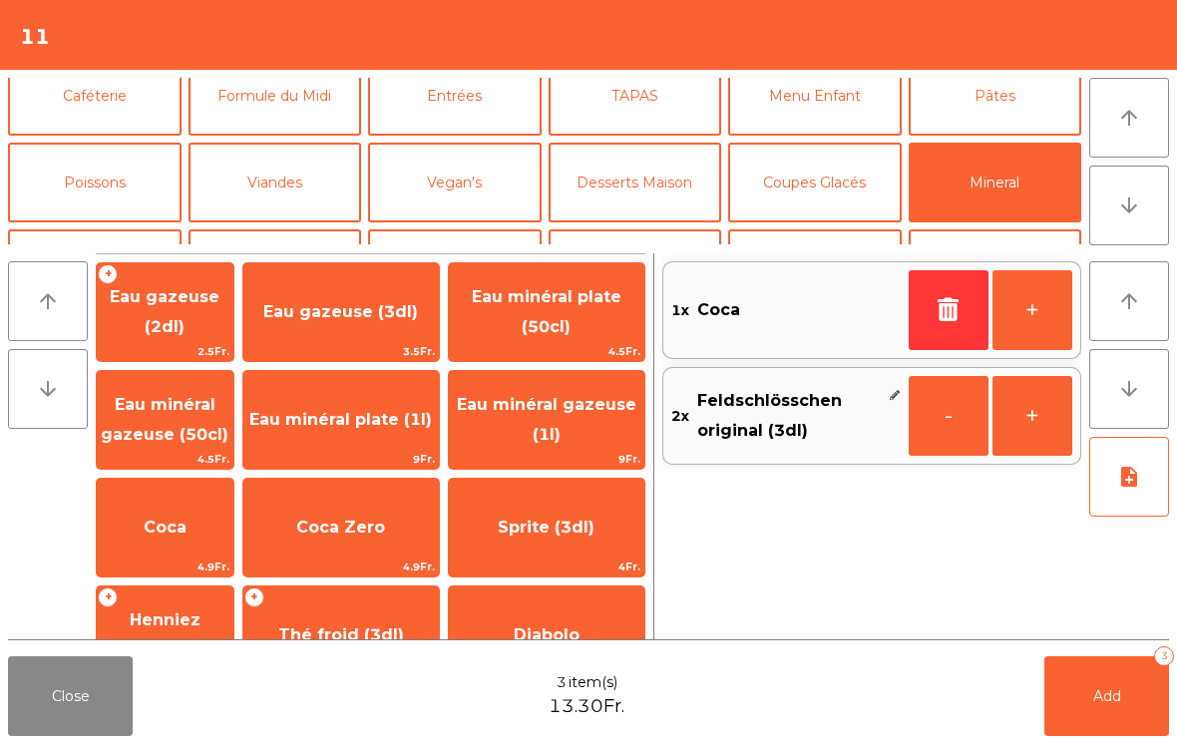
click at [1097, 703] on span "Add" at bounding box center [1107, 696] width 28 height 18
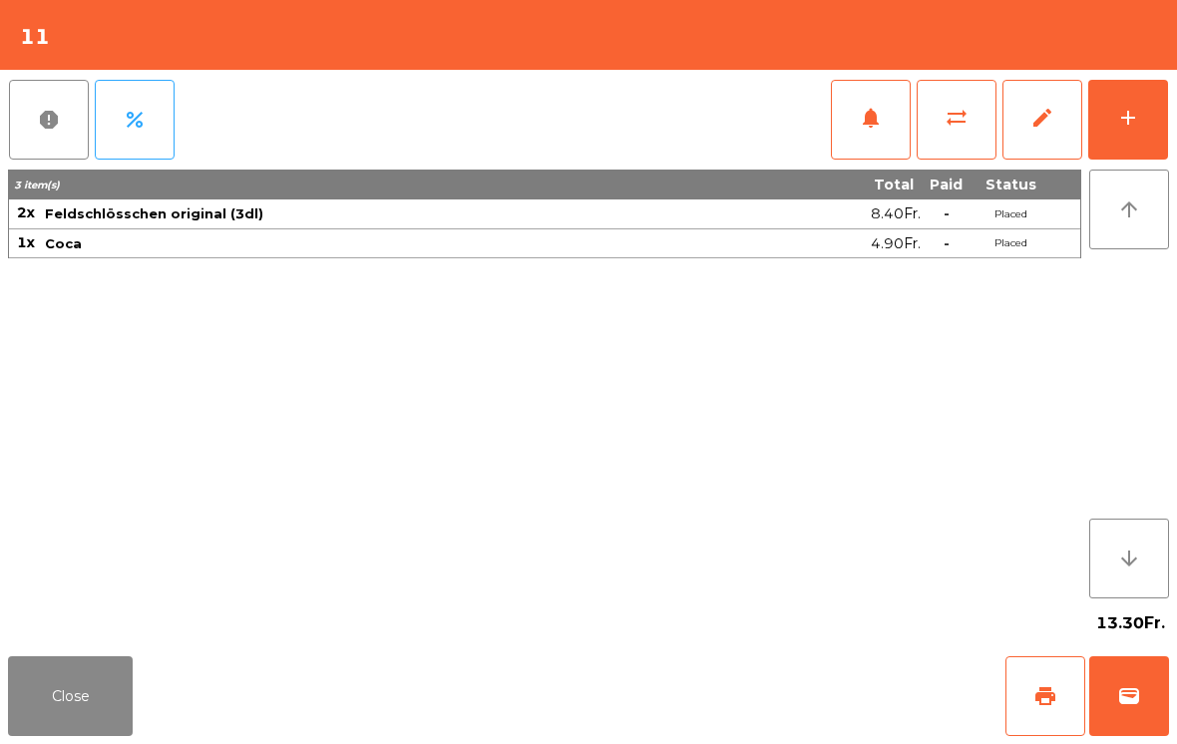
click at [1145, 112] on button "add" at bounding box center [1128, 120] width 80 height 80
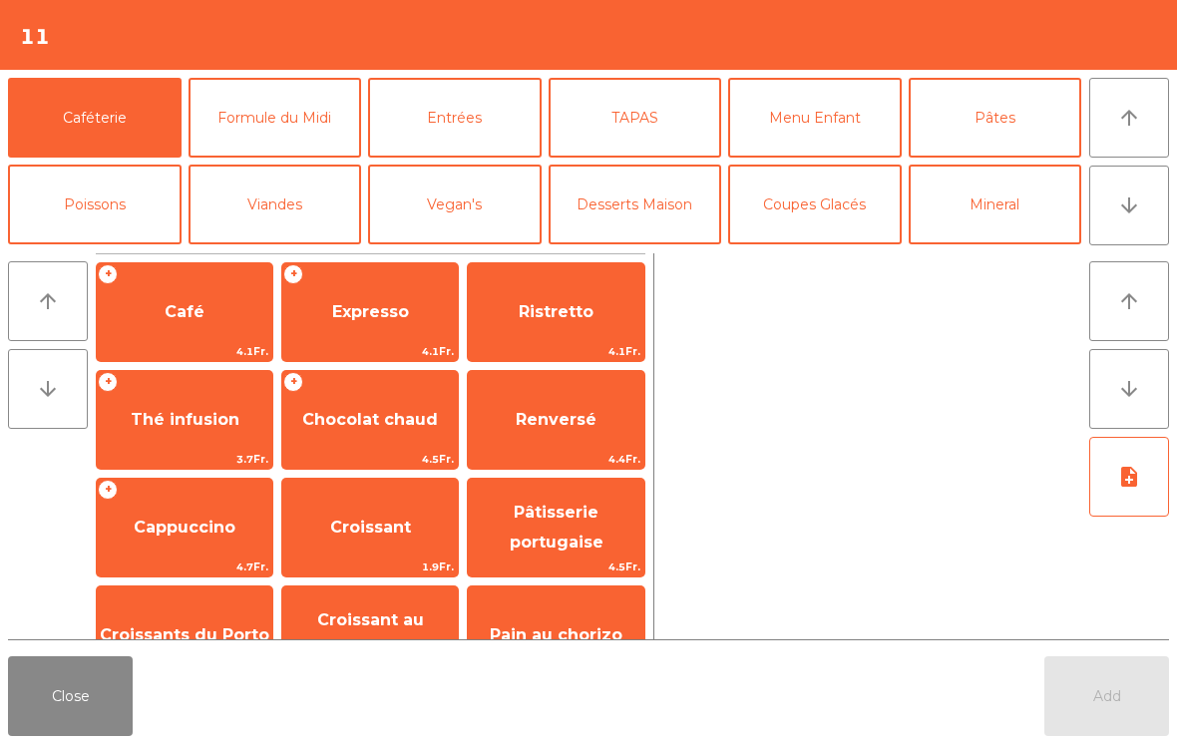
click at [280, 196] on button "Viandes" at bounding box center [276, 205] width 174 height 80
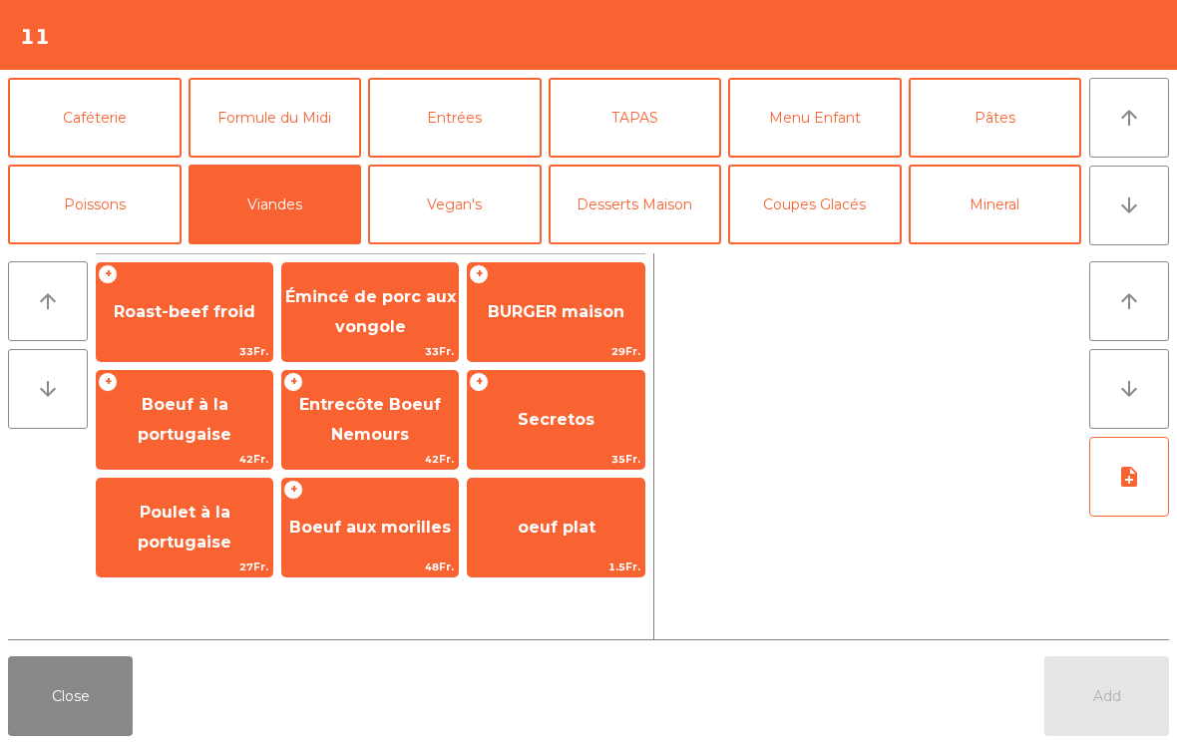
click at [554, 321] on span "BURGER maison" at bounding box center [556, 311] width 137 height 19
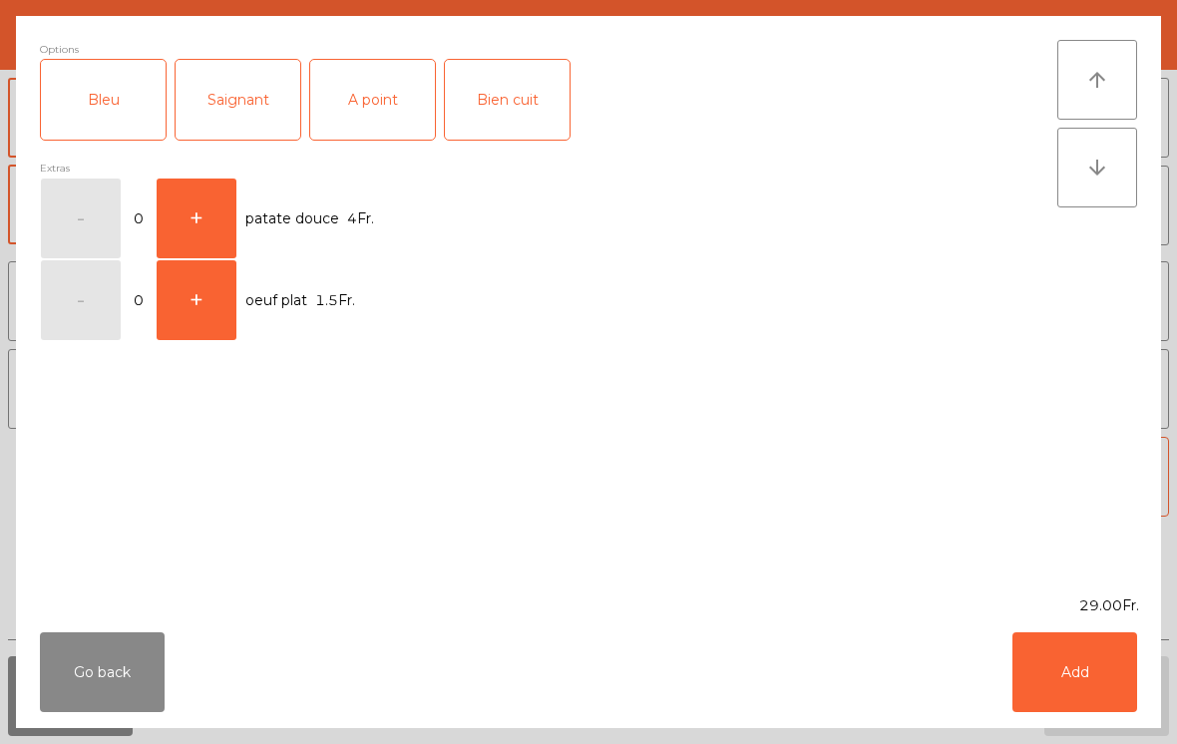
click at [233, 82] on div "Saignant" at bounding box center [238, 100] width 125 height 80
click at [1074, 680] on button "Add" at bounding box center [1075, 672] width 125 height 80
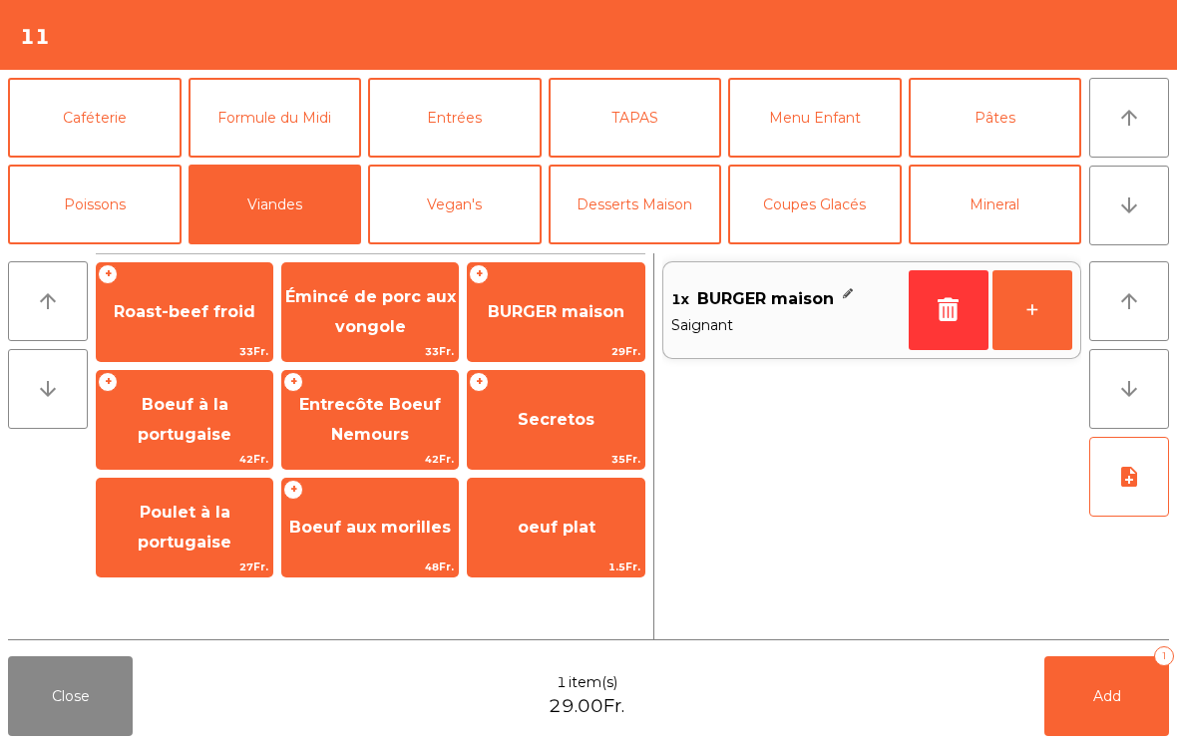
click at [1038, 306] on button "+" at bounding box center [1033, 310] width 80 height 80
click at [159, 178] on button "Poissons" at bounding box center [95, 205] width 174 height 80
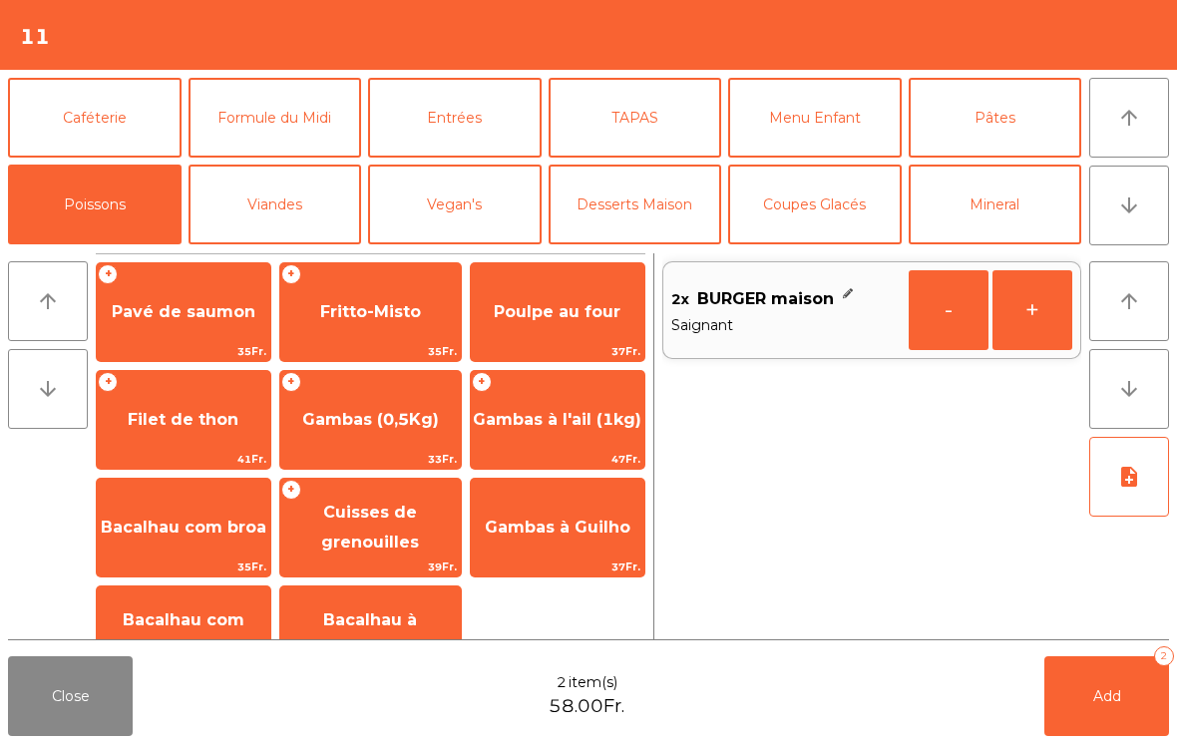
click at [387, 306] on span "Fritto-Misto" at bounding box center [370, 311] width 101 height 19
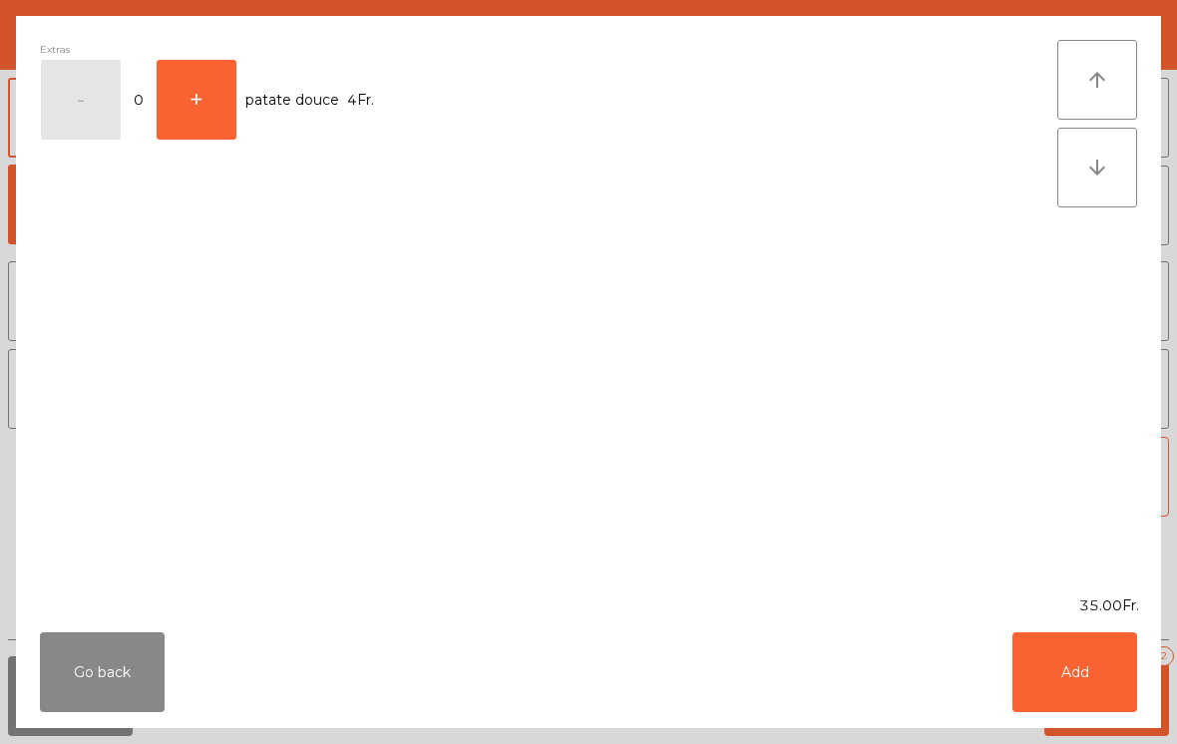
click at [1066, 676] on button "Add" at bounding box center [1075, 672] width 125 height 80
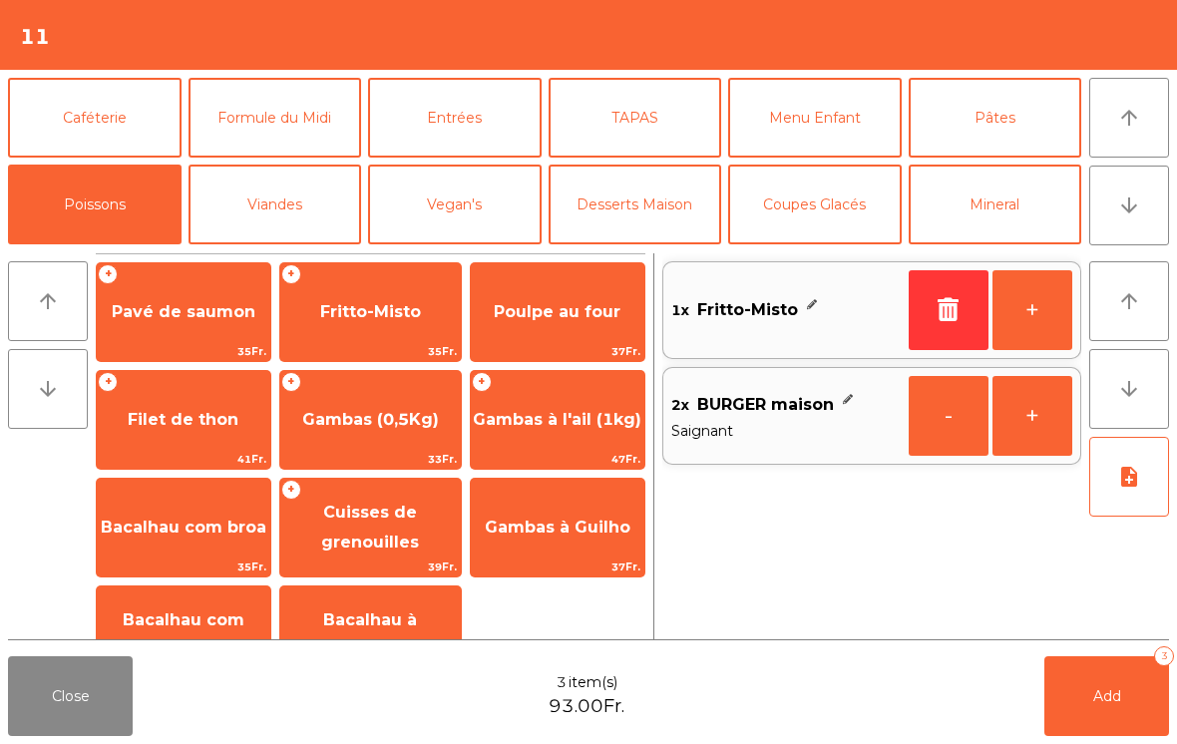
click at [1125, 733] on button "Add 3" at bounding box center [1107, 696] width 125 height 80
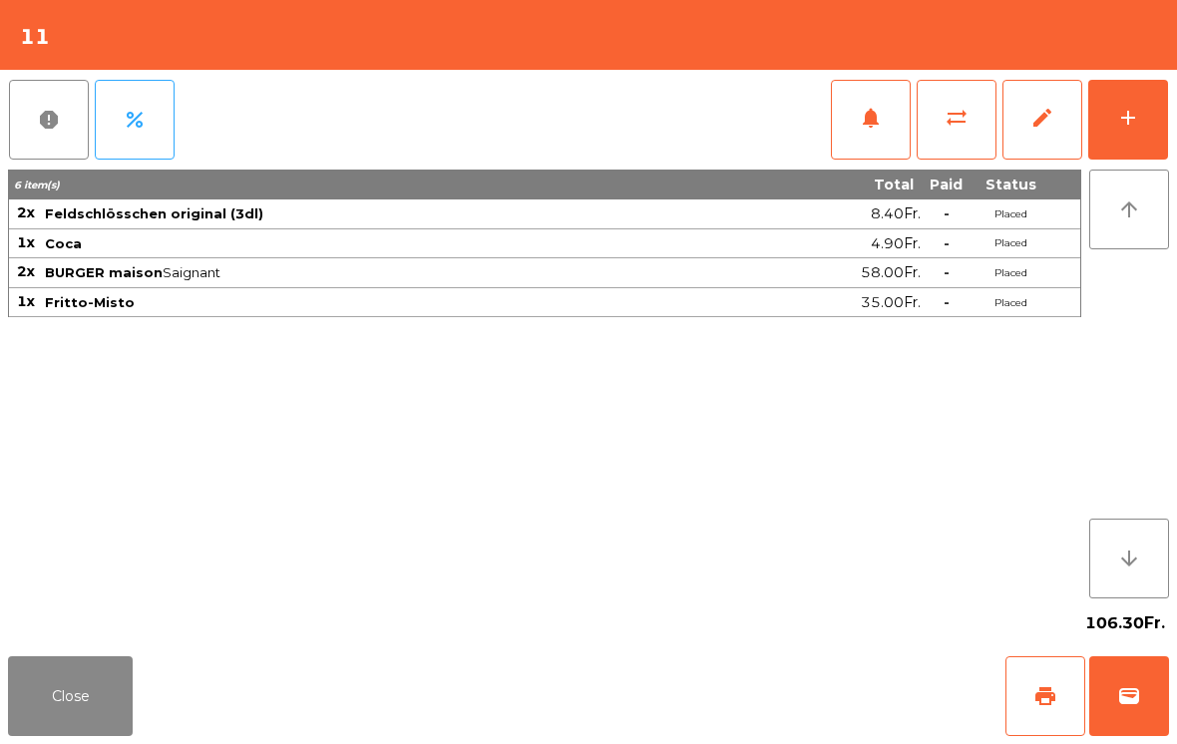
click at [62, 717] on button "Close" at bounding box center [70, 696] width 125 height 80
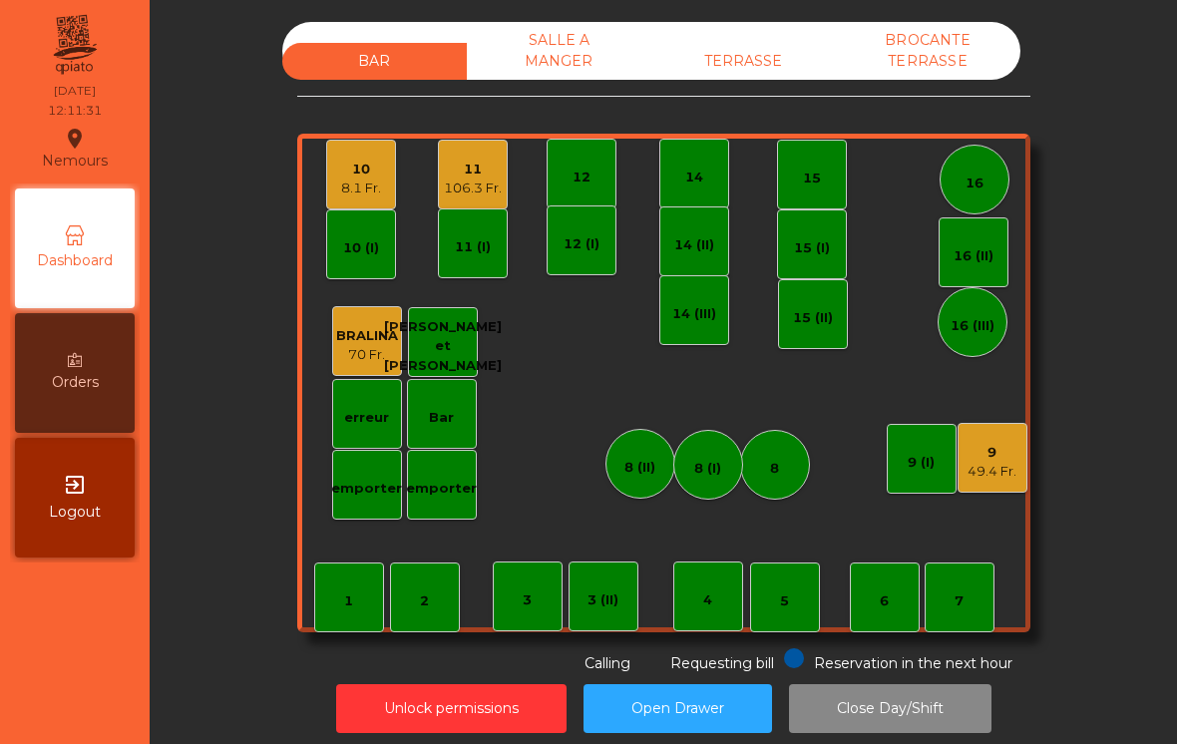
click at [600, 583] on div "3 (II)" at bounding box center [603, 597] width 31 height 28
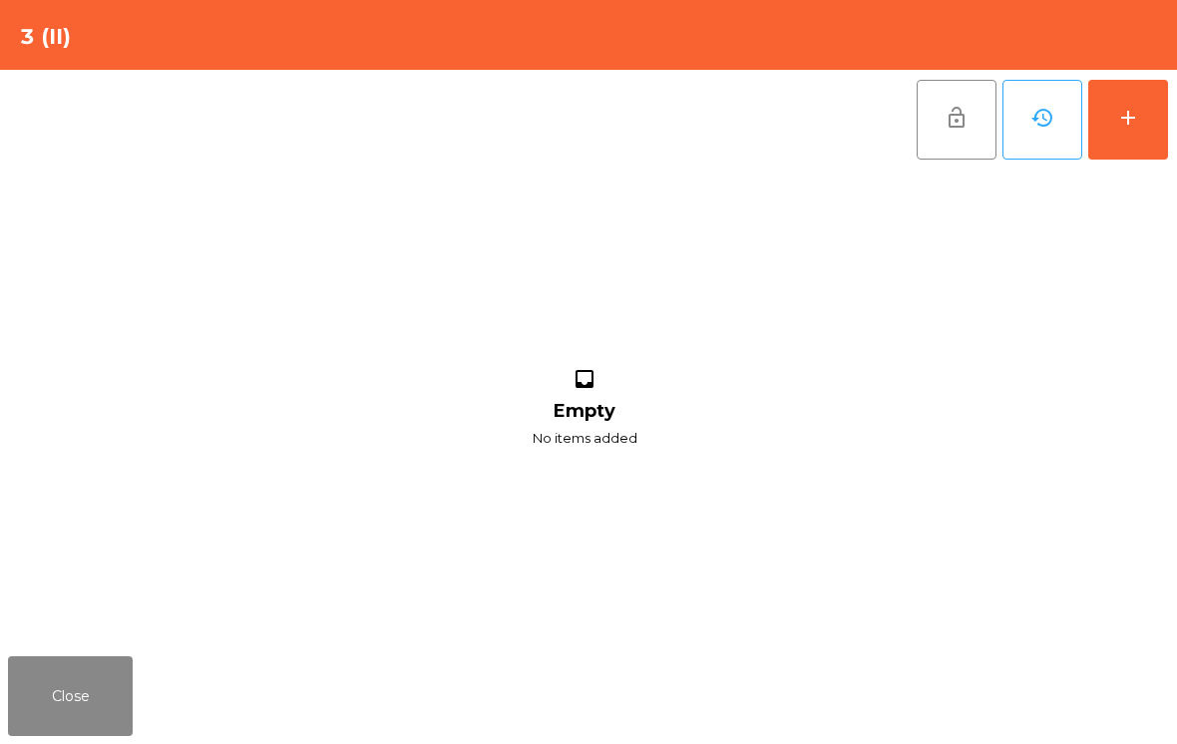
click at [1149, 111] on button "add" at bounding box center [1128, 120] width 80 height 80
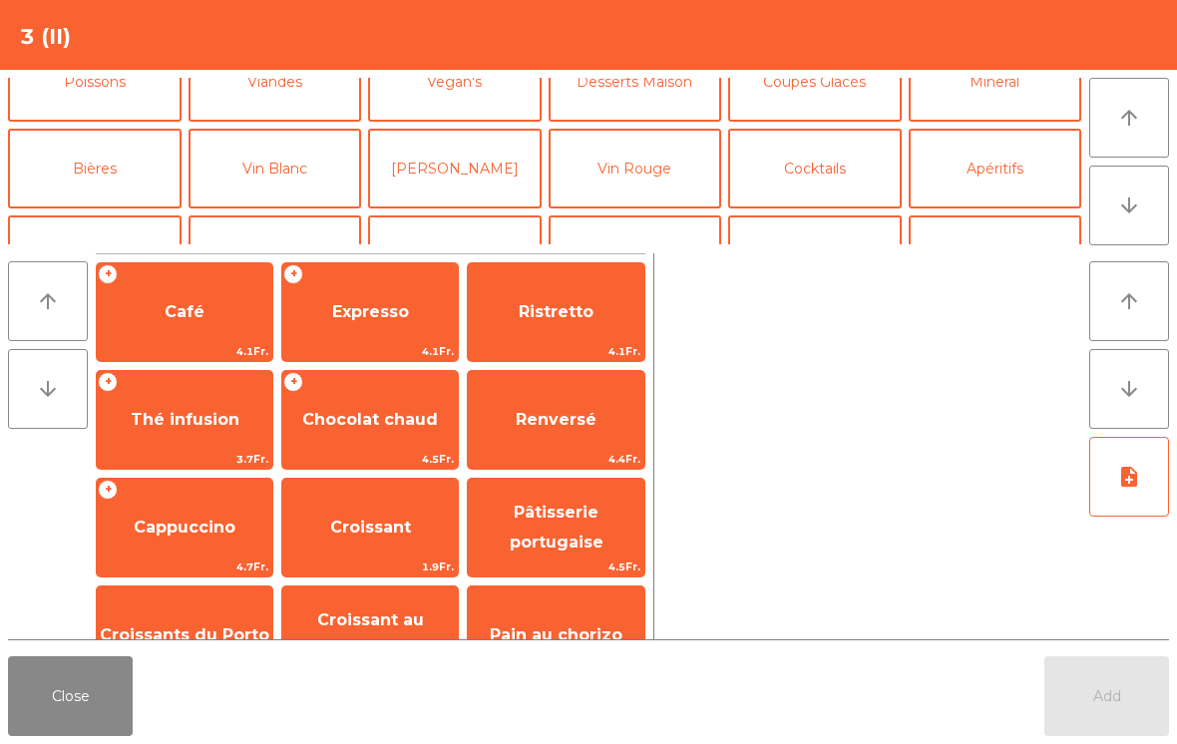
scroll to position [128, 0]
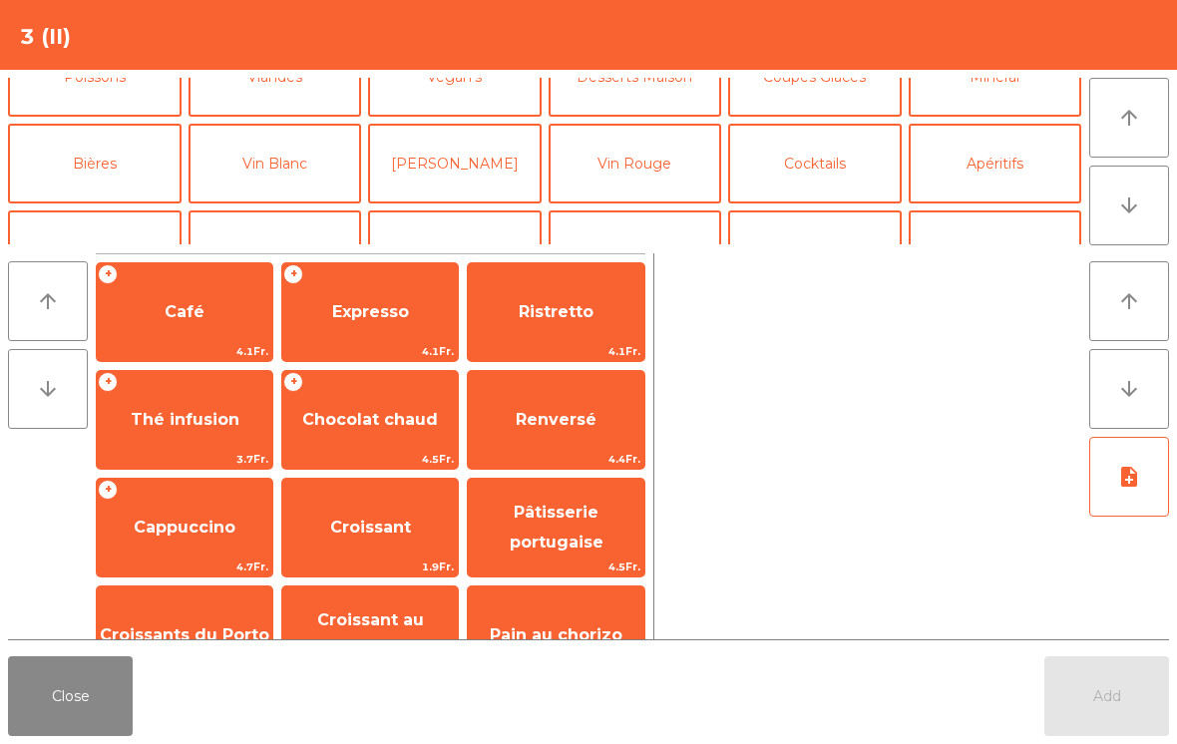
click at [111, 149] on button "Bières" at bounding box center [95, 164] width 174 height 80
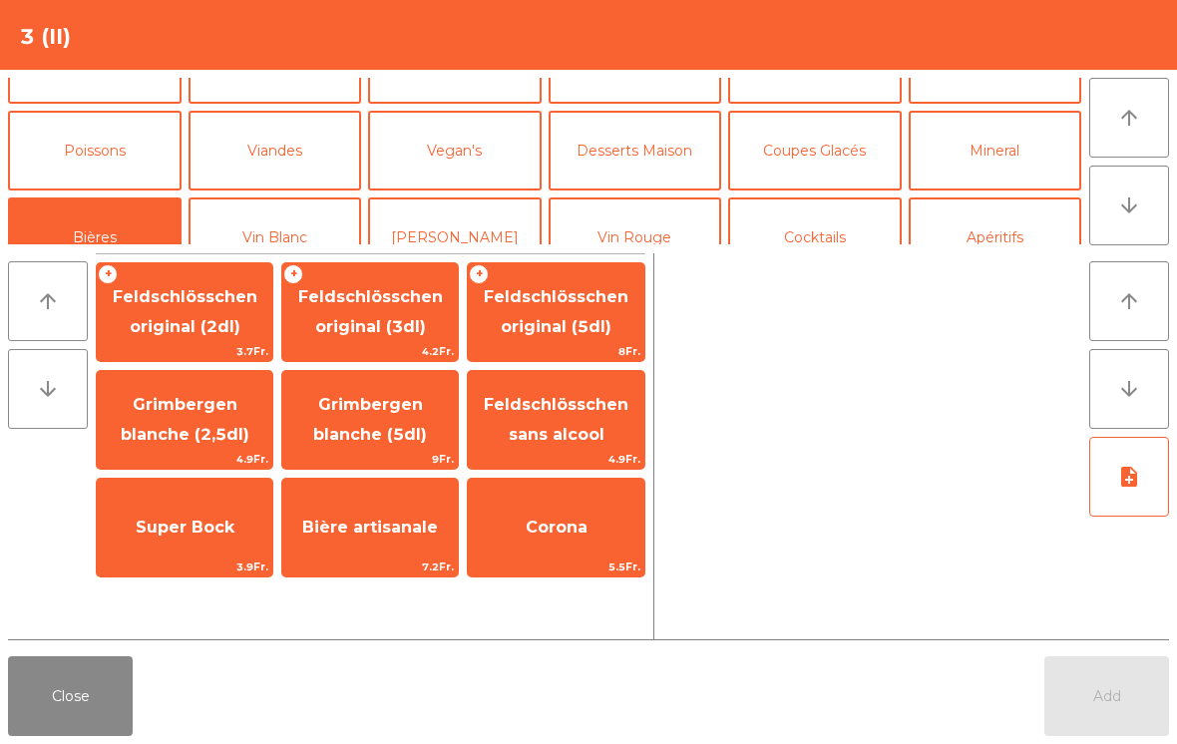
scroll to position [46, 0]
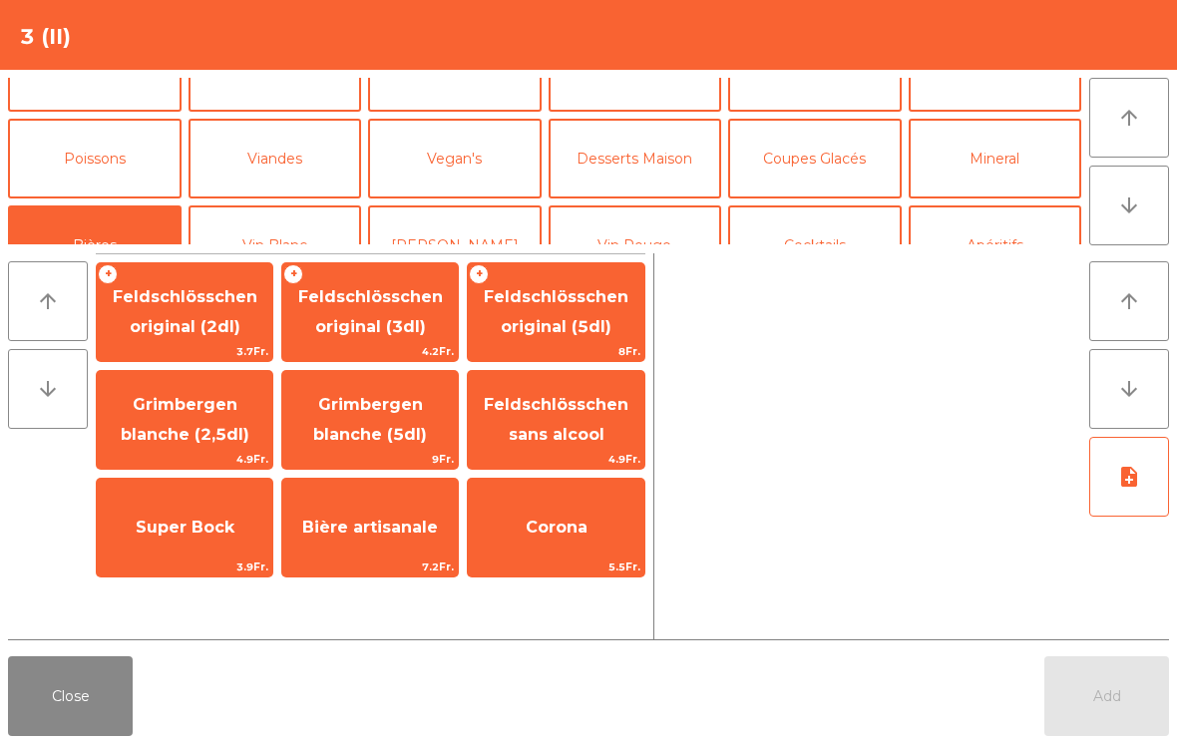
click at [950, 178] on button "Mineral" at bounding box center [996, 159] width 174 height 80
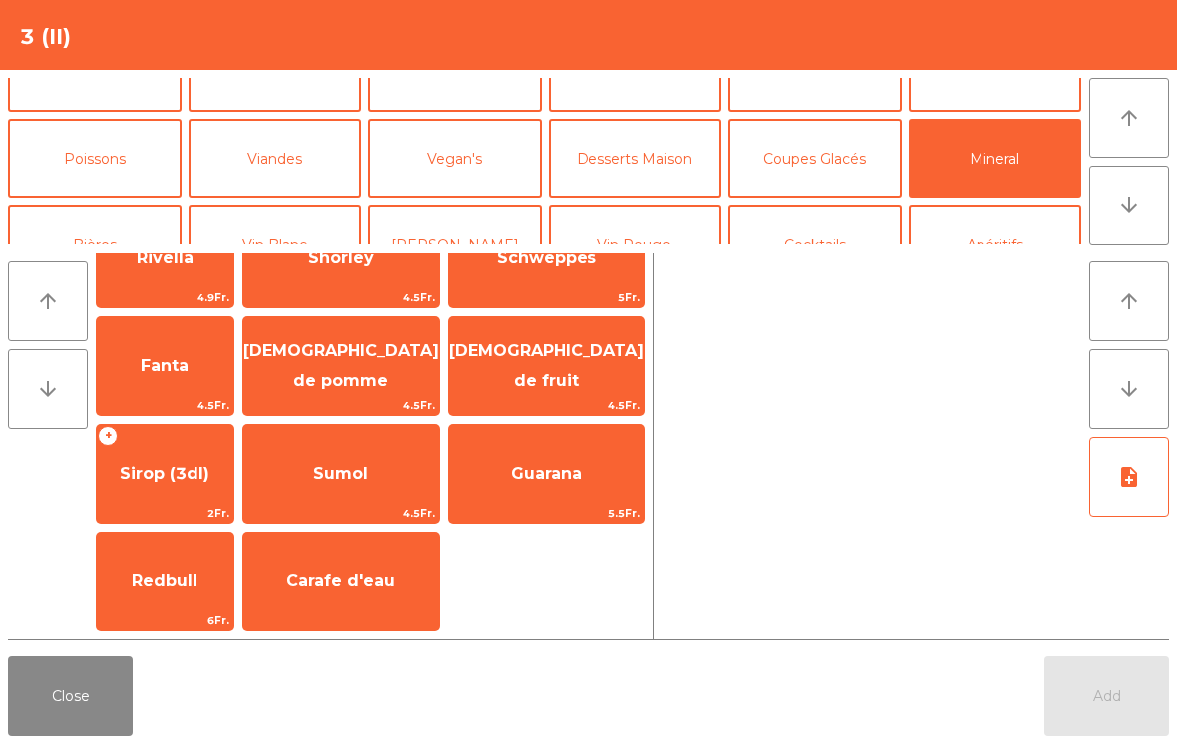
scroll to position [485, 0]
click at [181, 476] on span "Sirop (3dl)" at bounding box center [165, 473] width 90 height 19
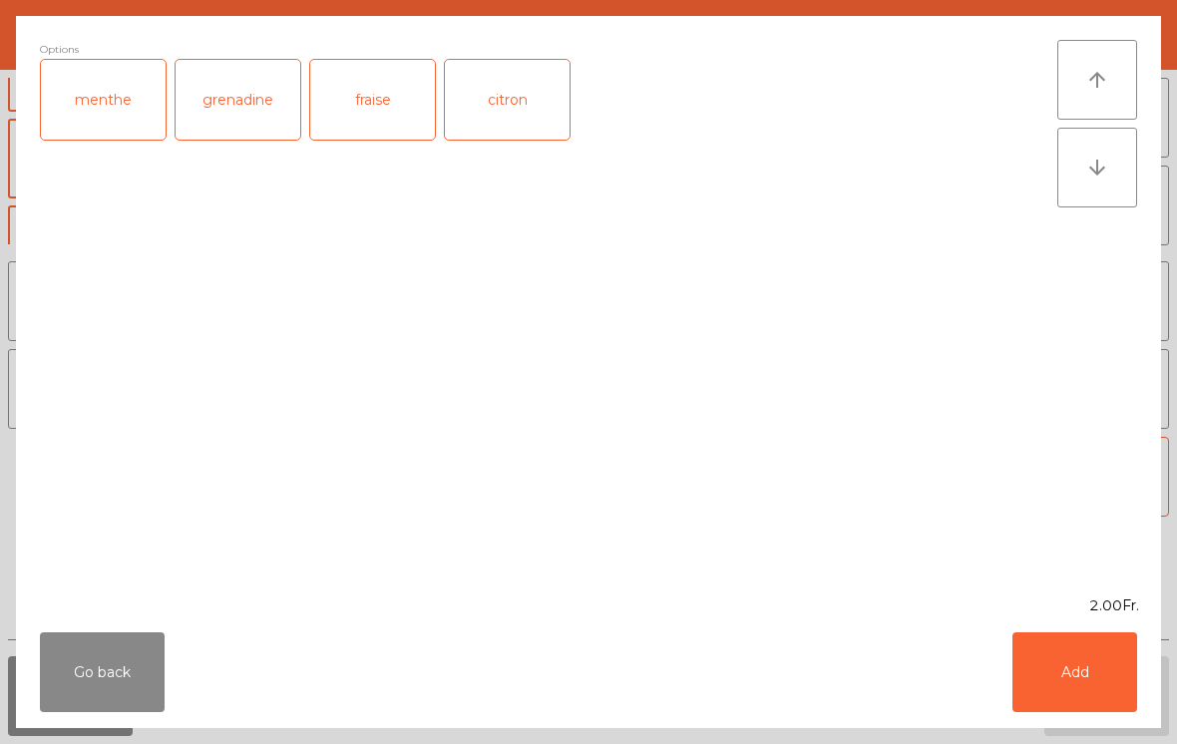
click at [217, 108] on div "grenadine" at bounding box center [238, 100] width 125 height 80
click at [1096, 671] on button "Add" at bounding box center [1075, 672] width 125 height 80
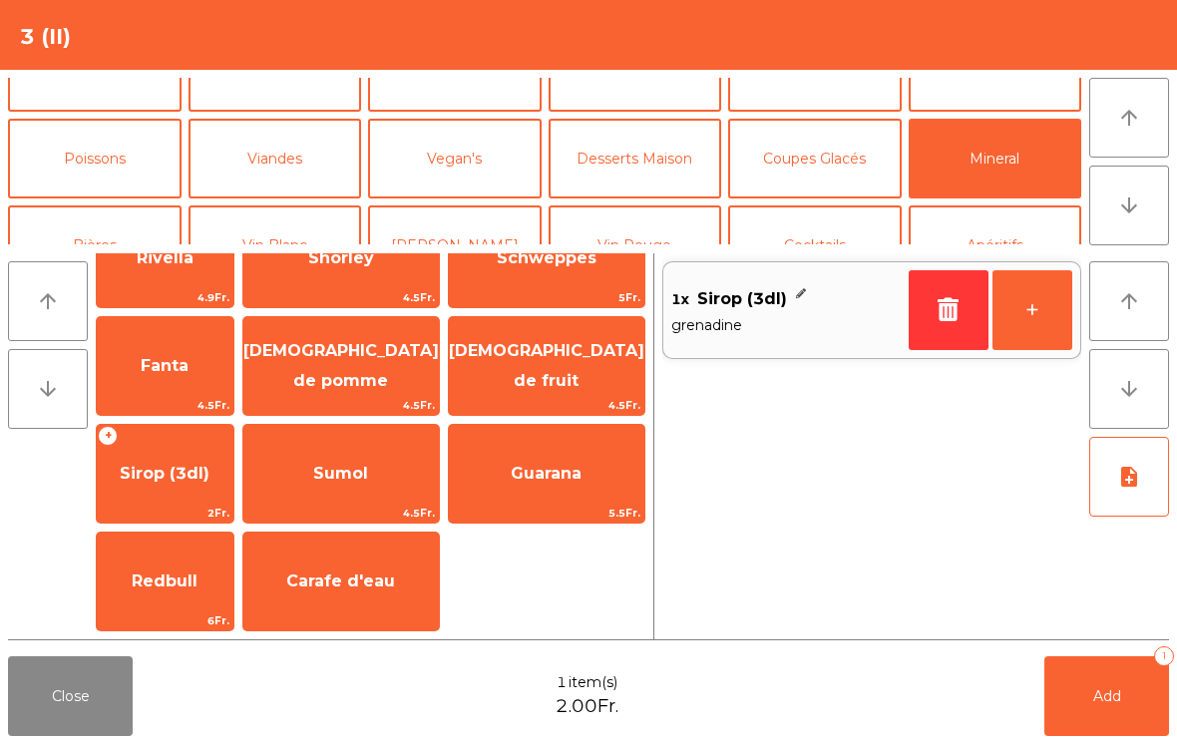
click at [1080, 708] on button "Add 1" at bounding box center [1107, 696] width 125 height 80
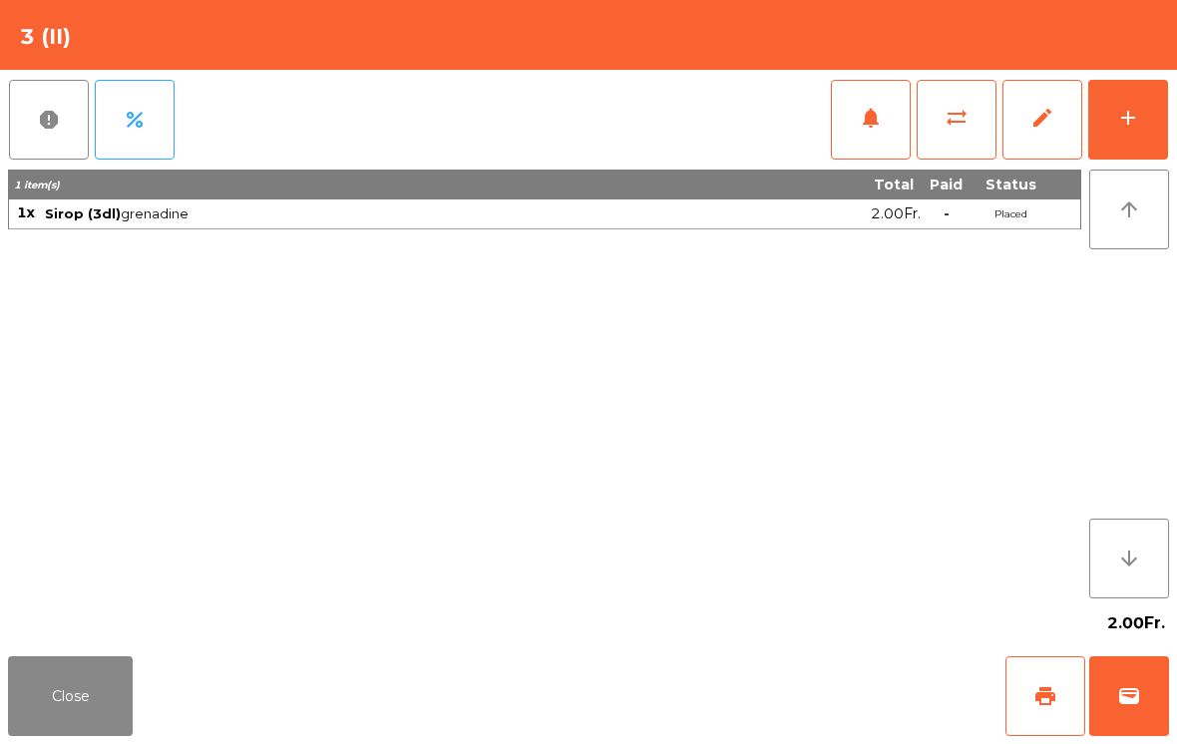
click at [156, 724] on div "Close print wallet" at bounding box center [588, 696] width 1177 height 96
click at [1161, 120] on button "add" at bounding box center [1128, 120] width 80 height 80
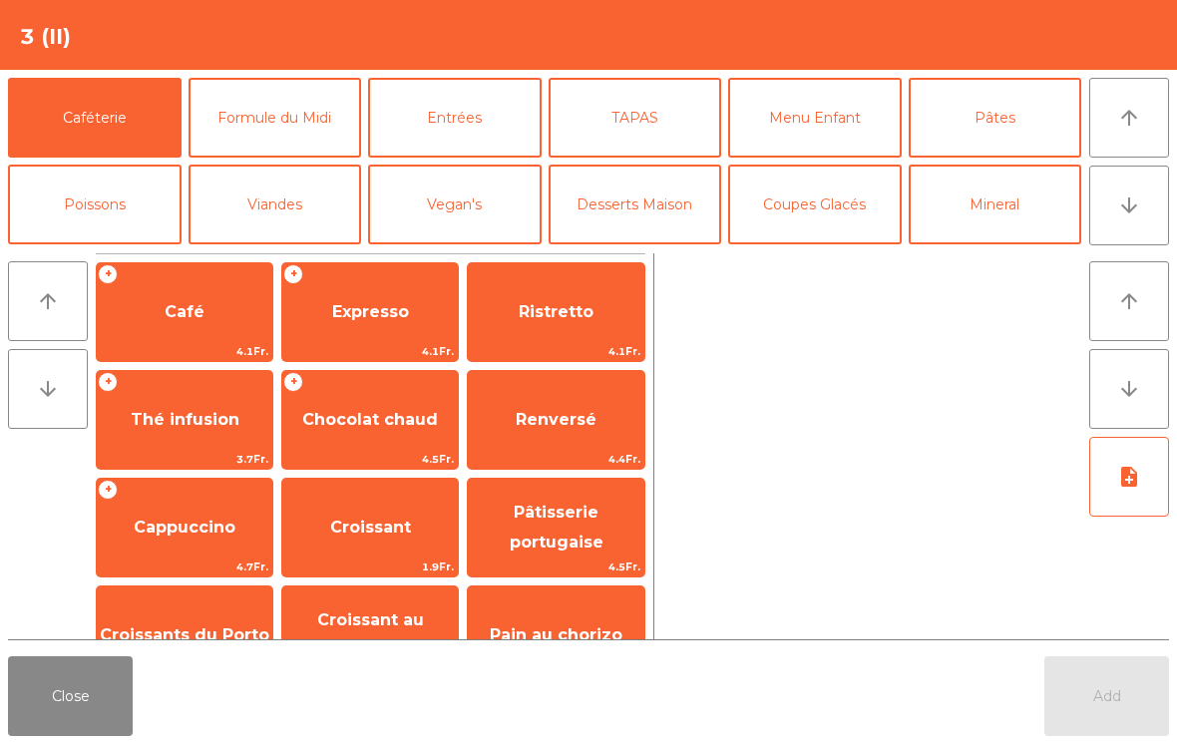
click at [309, 111] on button "Formule du Midi" at bounding box center [276, 118] width 174 height 80
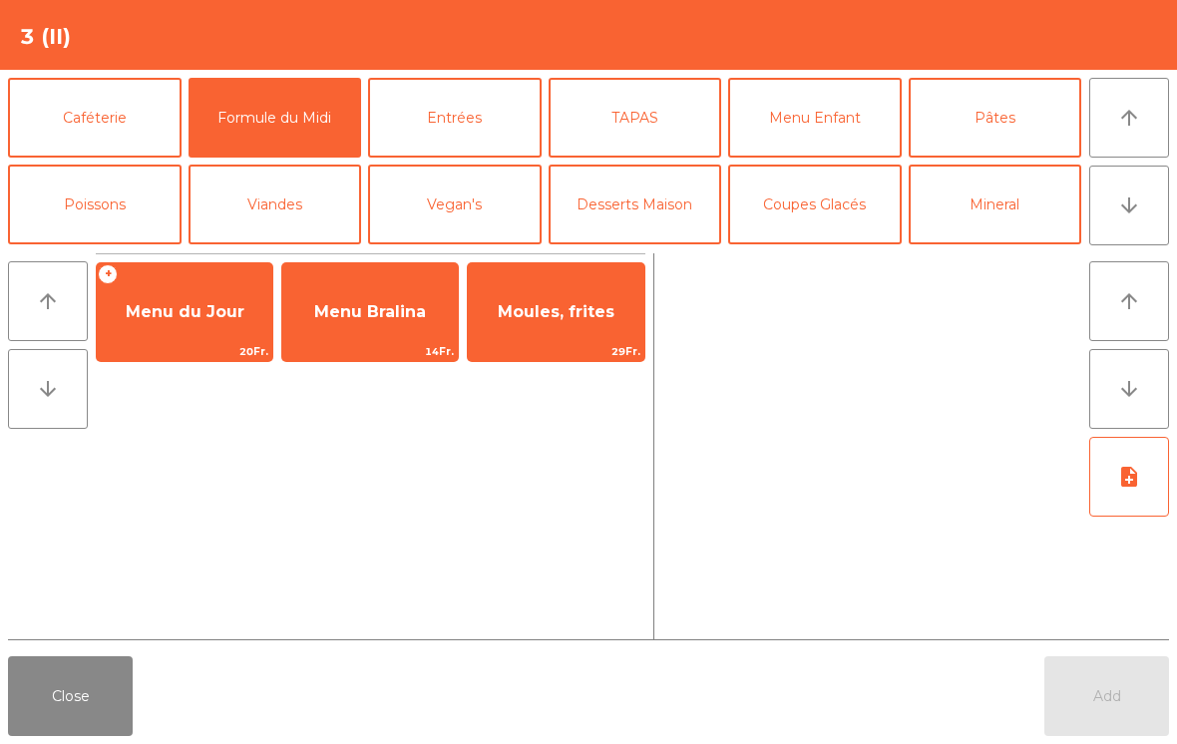
click at [211, 291] on span "Menu du Jour" at bounding box center [185, 312] width 176 height 54
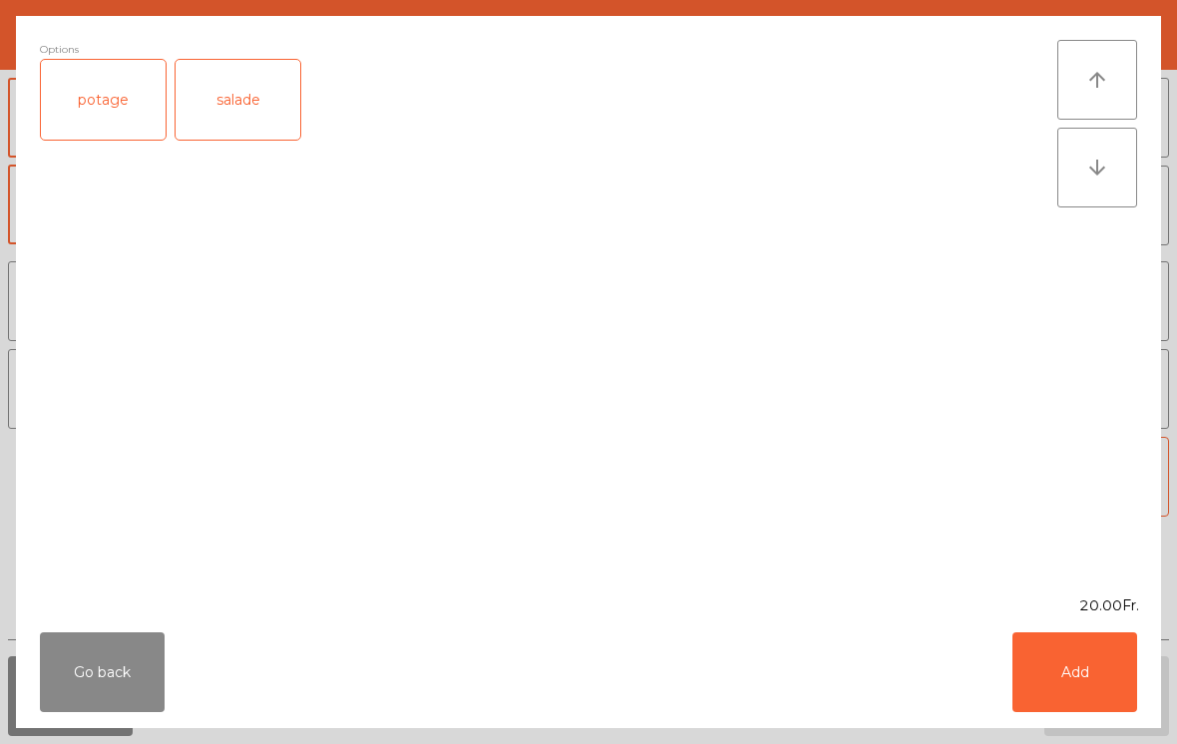
click at [280, 103] on div "salade" at bounding box center [238, 100] width 125 height 80
click at [1136, 650] on button "Add" at bounding box center [1075, 672] width 125 height 80
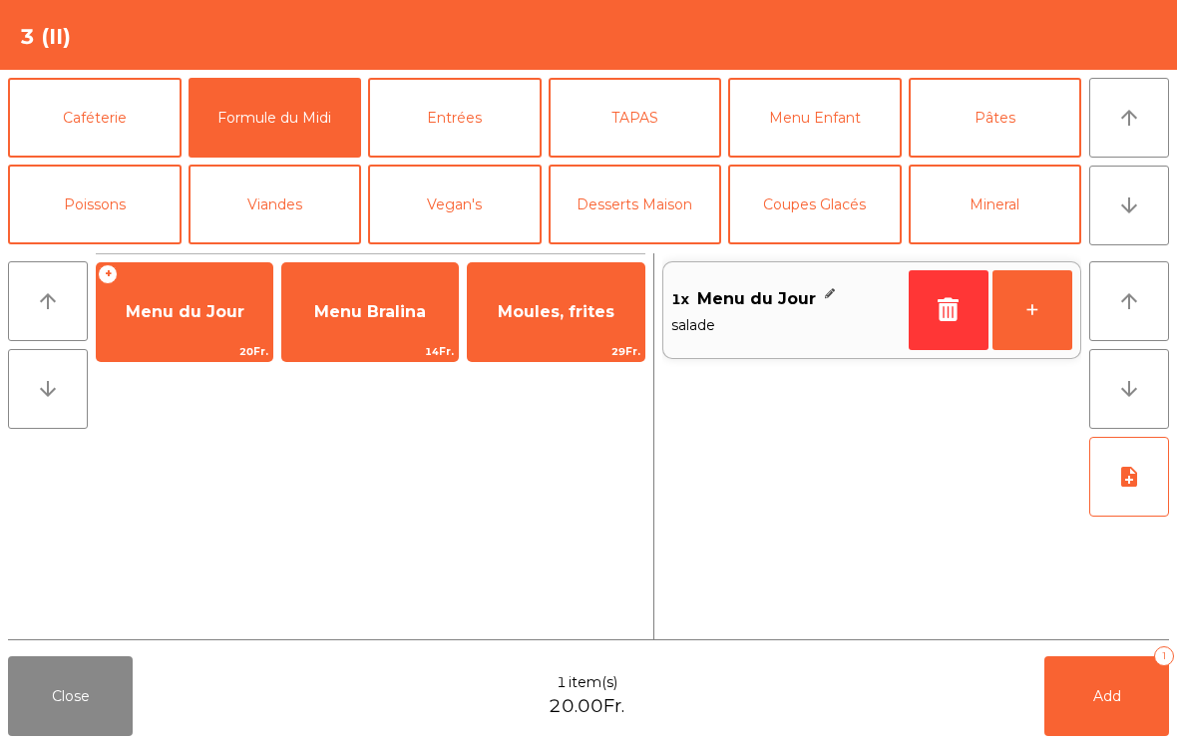
click at [212, 337] on span "Menu du Jour" at bounding box center [185, 312] width 176 height 54
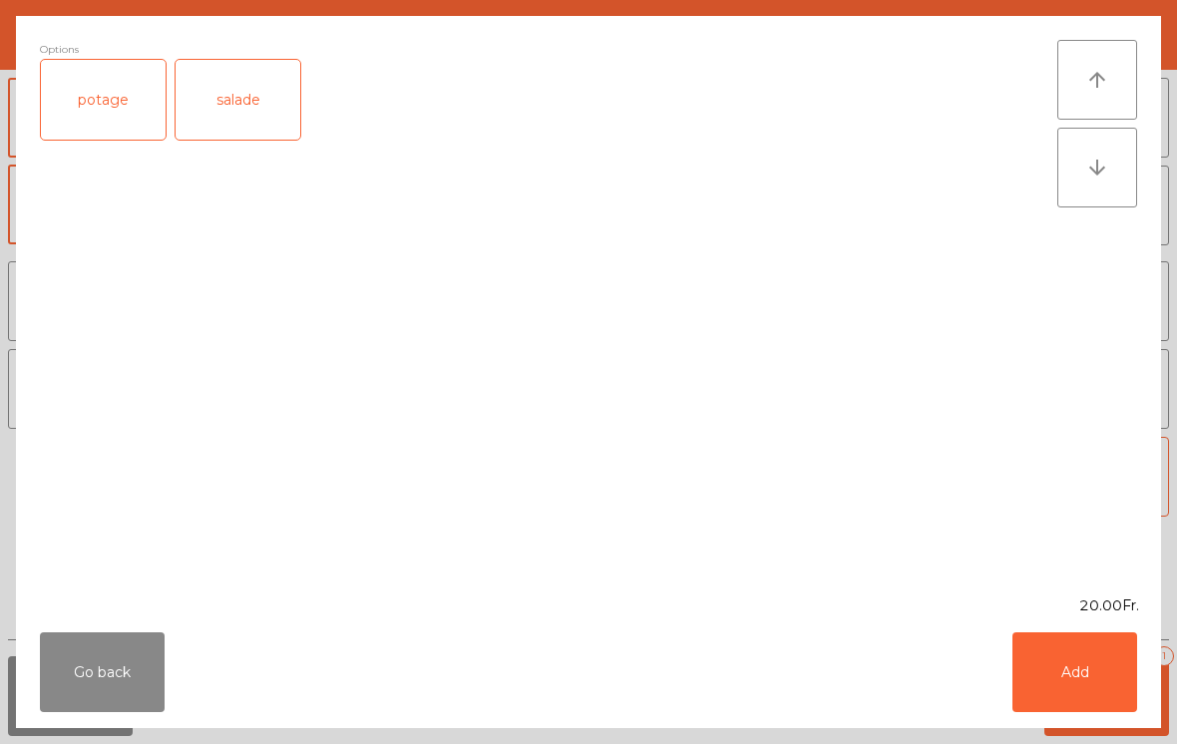
click at [126, 110] on div "potage" at bounding box center [103, 100] width 125 height 80
click at [1117, 676] on button "Add" at bounding box center [1075, 672] width 125 height 80
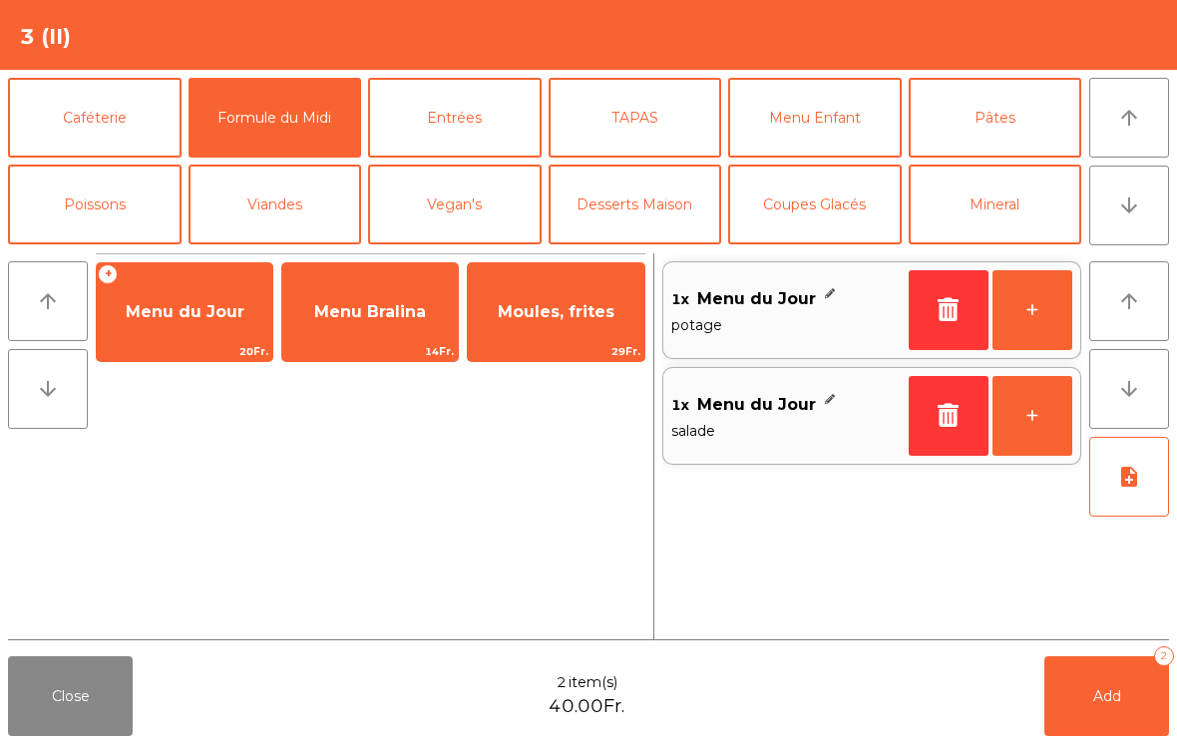
click at [1066, 711] on button "Add 2" at bounding box center [1107, 696] width 125 height 80
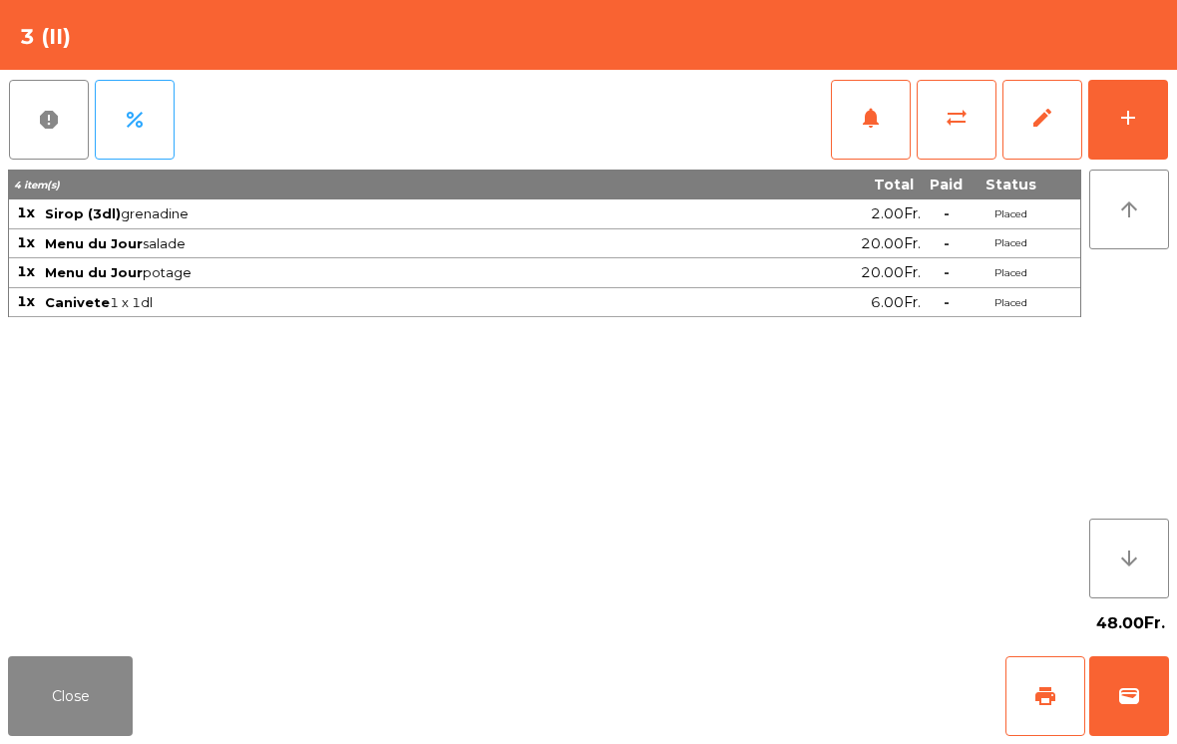
click at [67, 677] on button "Close" at bounding box center [70, 696] width 125 height 80
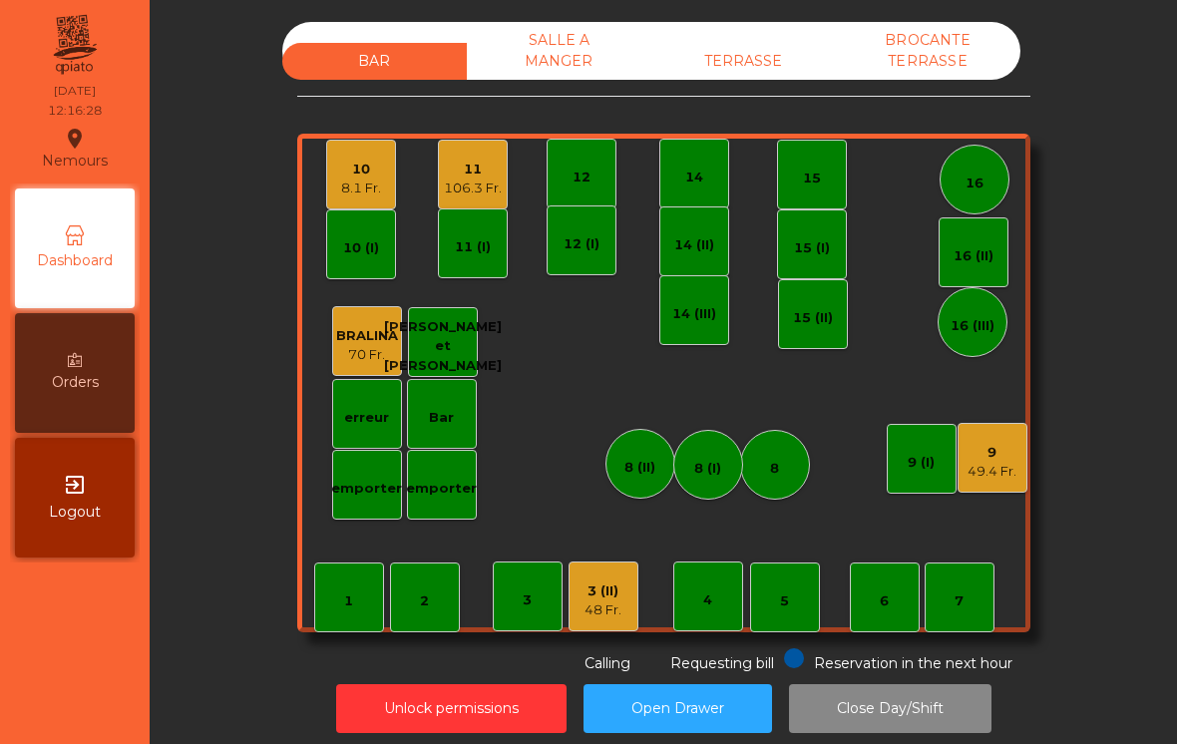
click at [594, 188] on div "12" at bounding box center [582, 174] width 70 height 70
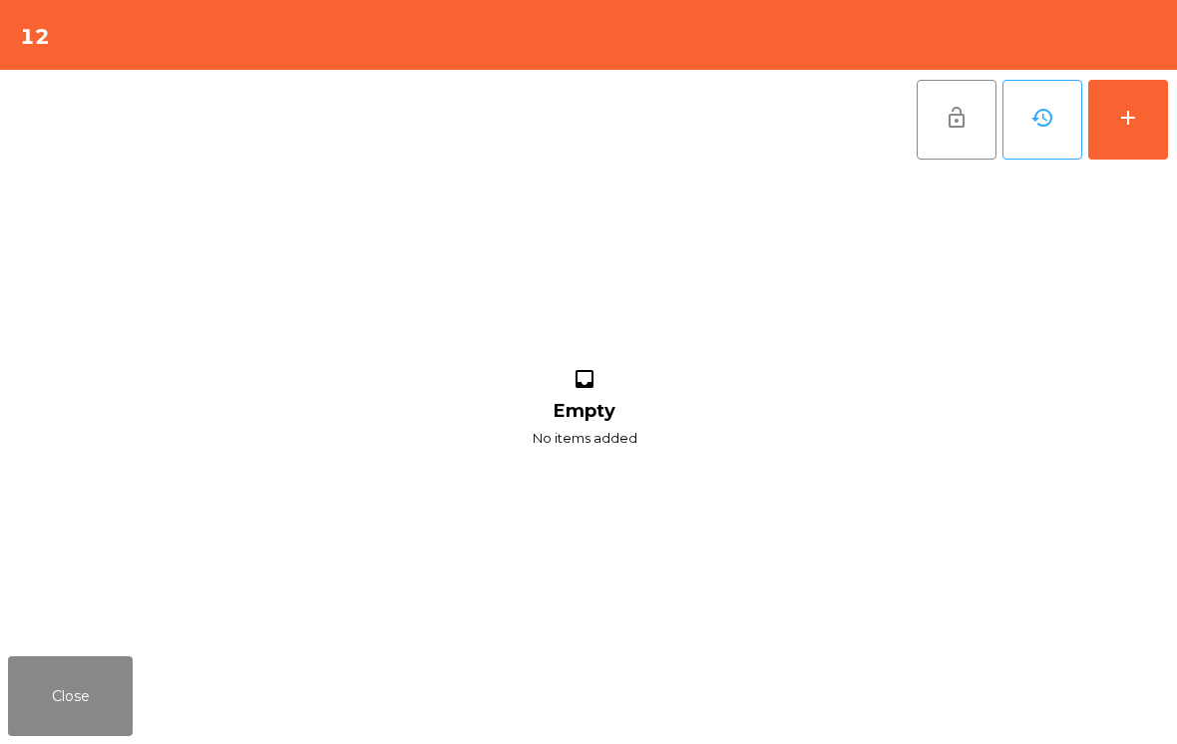
click at [1151, 135] on button "add" at bounding box center [1128, 120] width 80 height 80
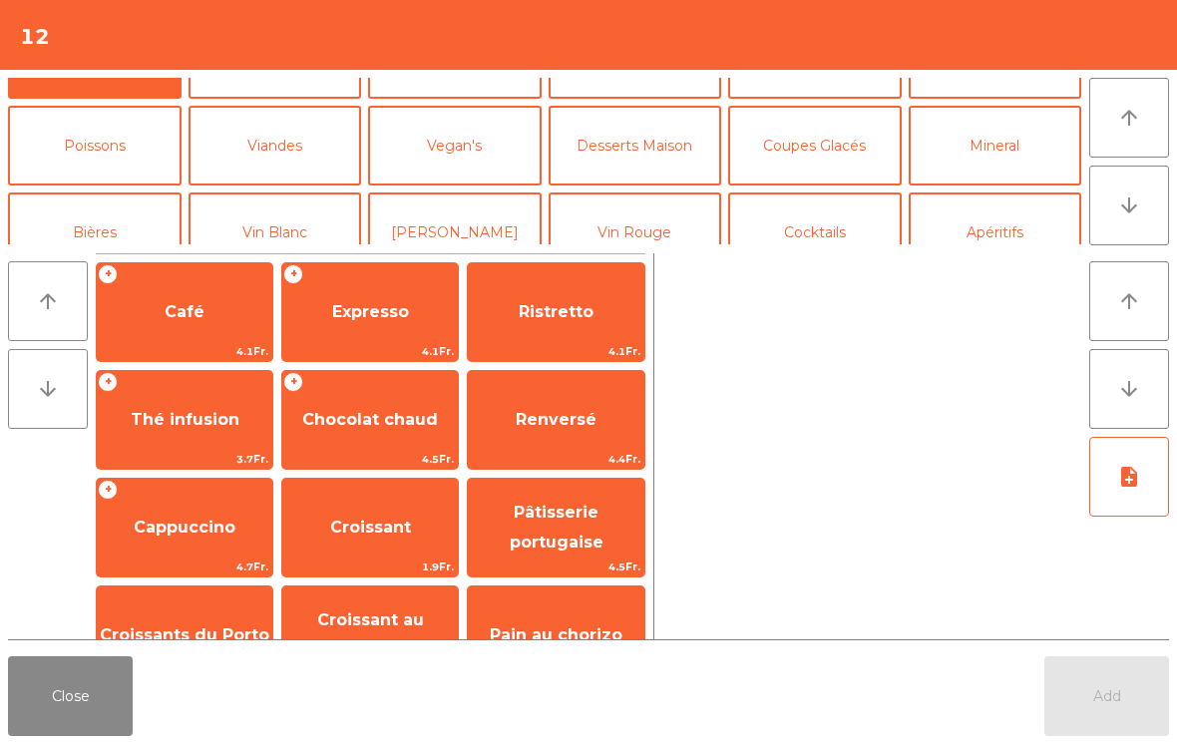
scroll to position [109, 0]
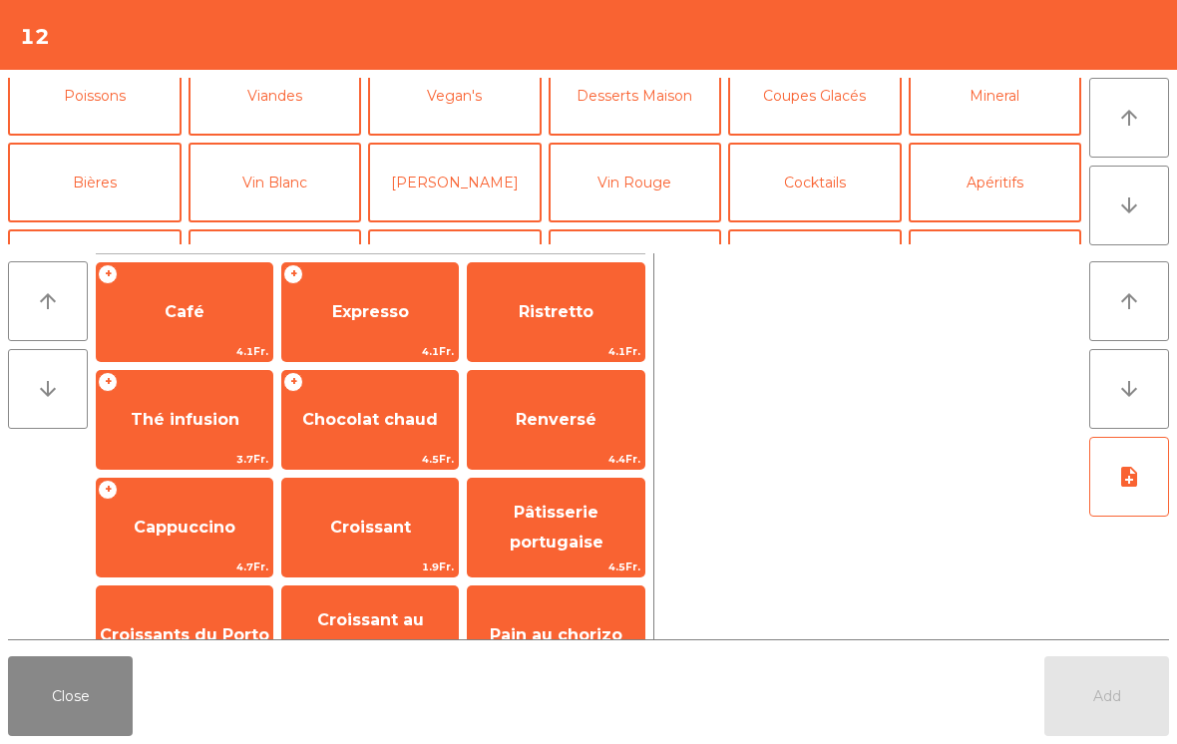
click at [665, 176] on button "Vin Rouge" at bounding box center [636, 183] width 174 height 80
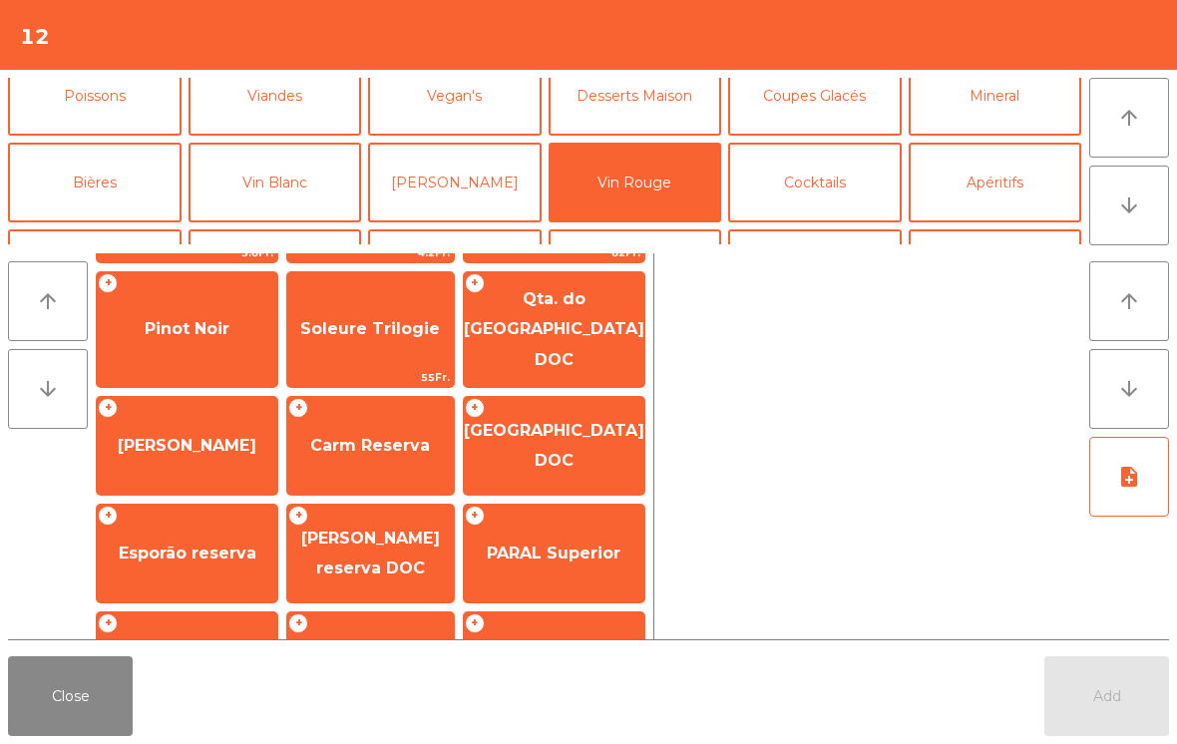
scroll to position [95, 0]
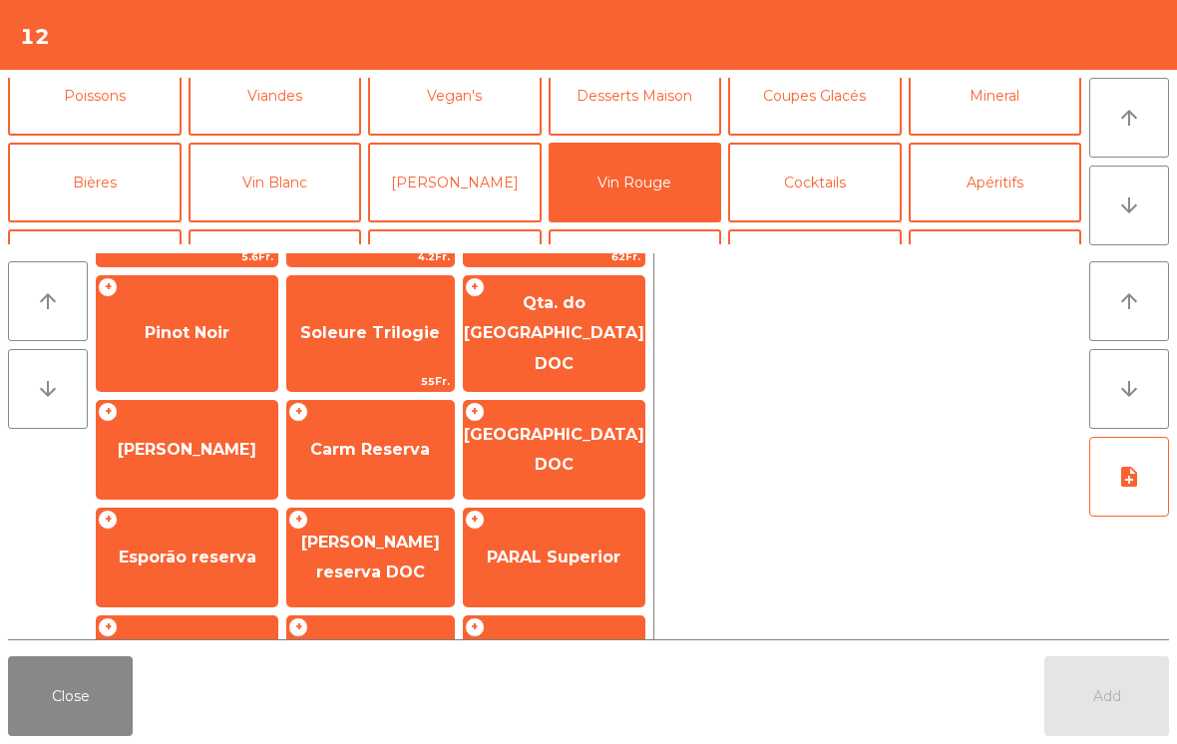
click at [374, 447] on span "Carm Reserva" at bounding box center [370, 450] width 167 height 54
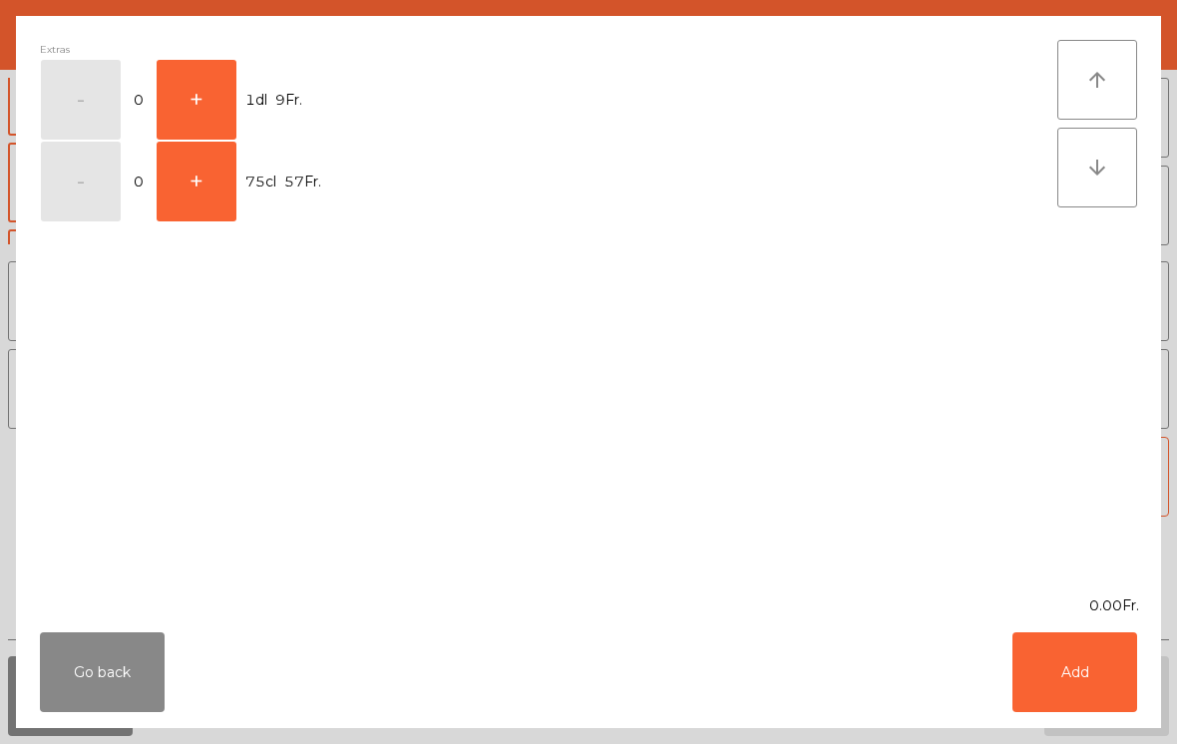
click at [208, 91] on button "+" at bounding box center [197, 100] width 80 height 80
click at [1089, 676] on button "Add" at bounding box center [1075, 672] width 125 height 80
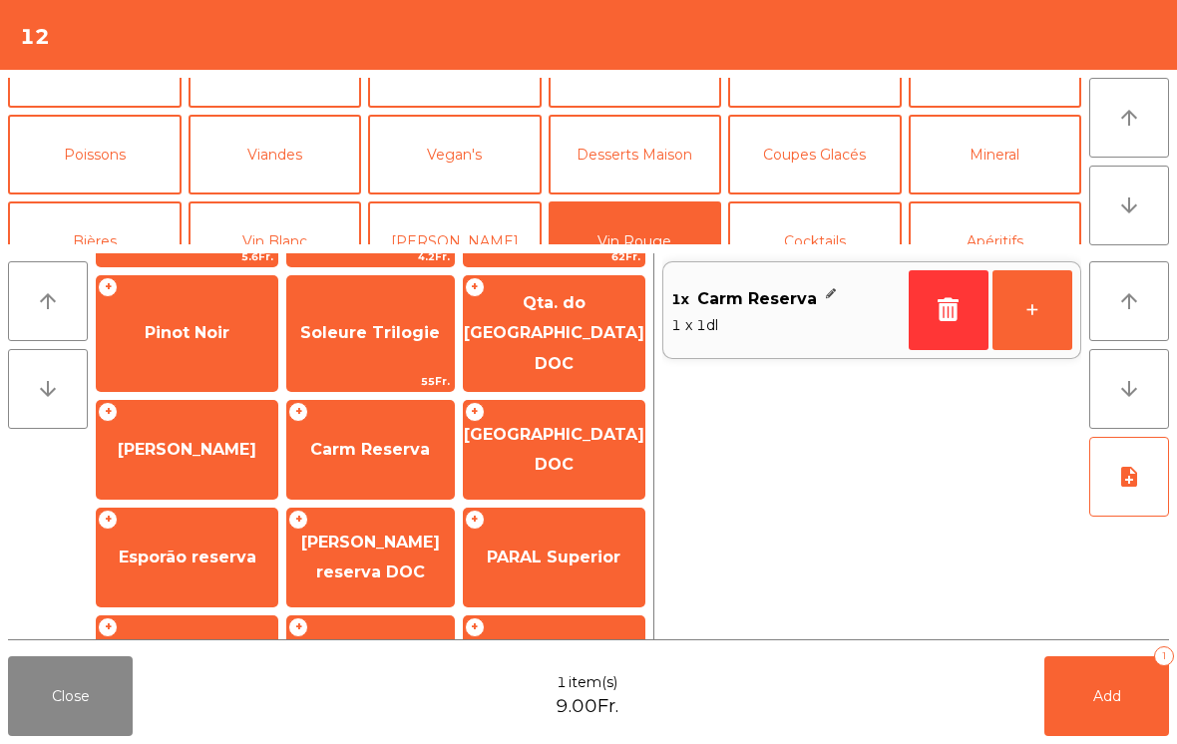
scroll to position [13, 0]
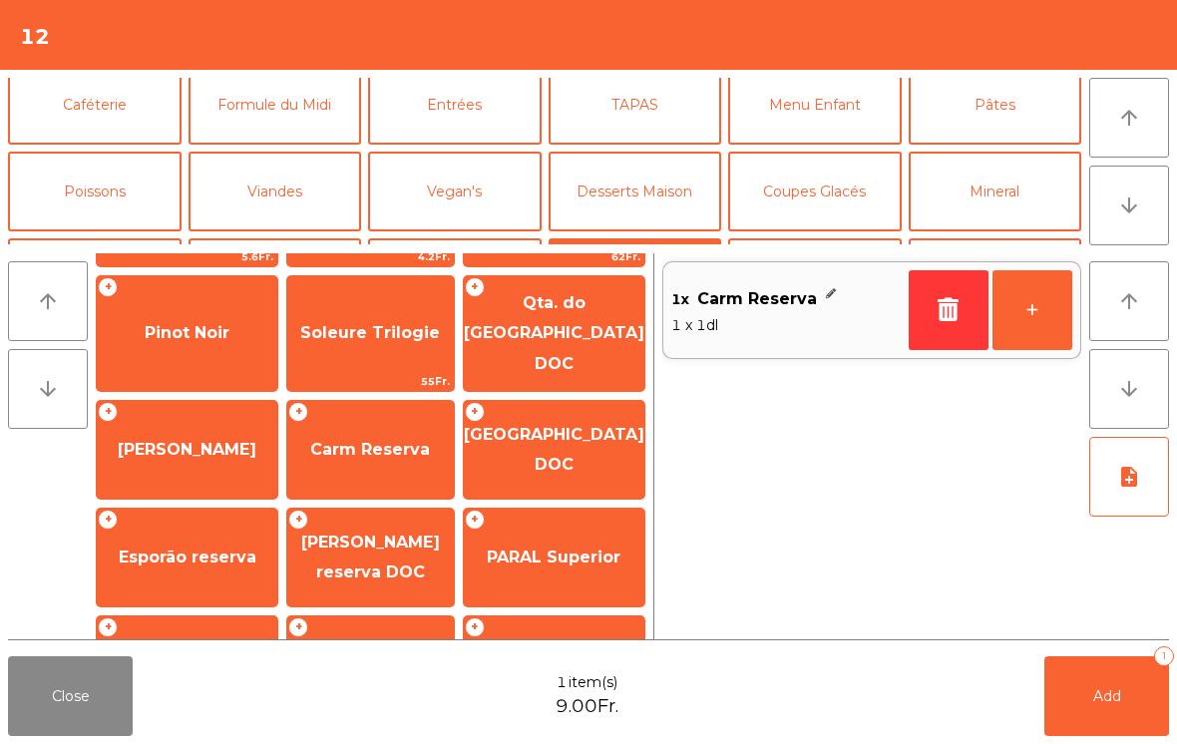
click at [1001, 202] on button "Mineral" at bounding box center [996, 192] width 174 height 80
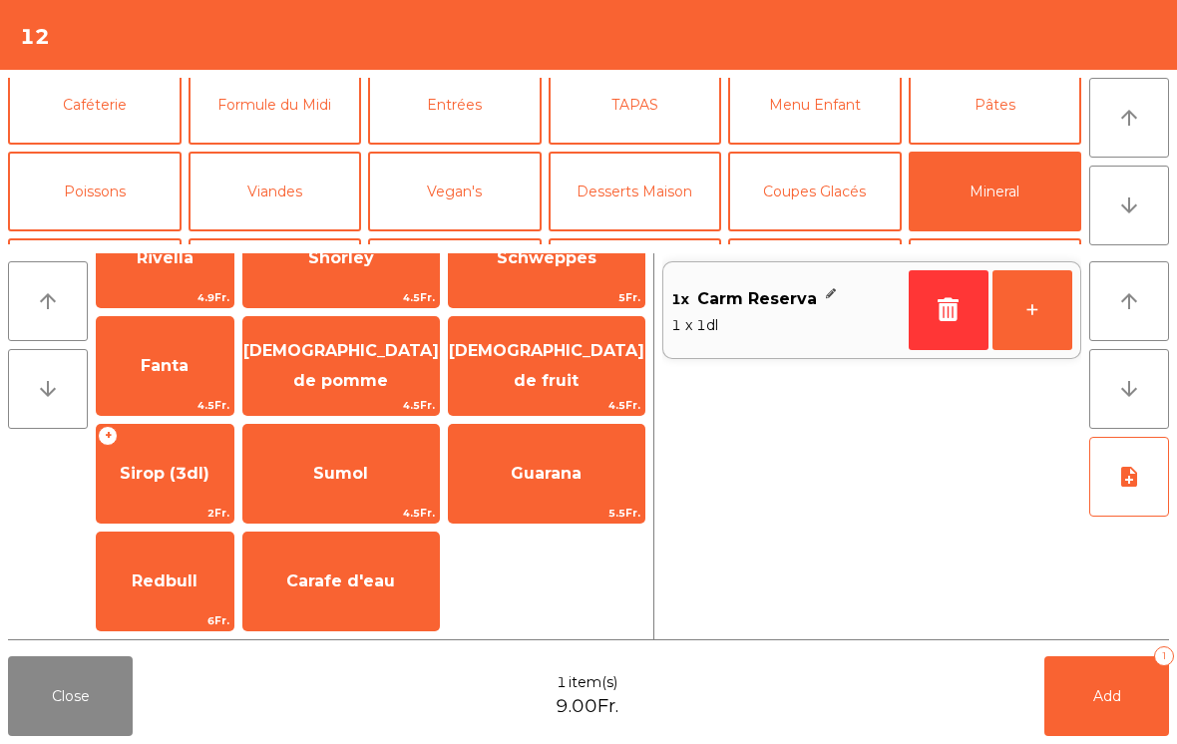
scroll to position [485, 0]
click at [371, 602] on span "Carafe d'eau" at bounding box center [341, 582] width 196 height 54
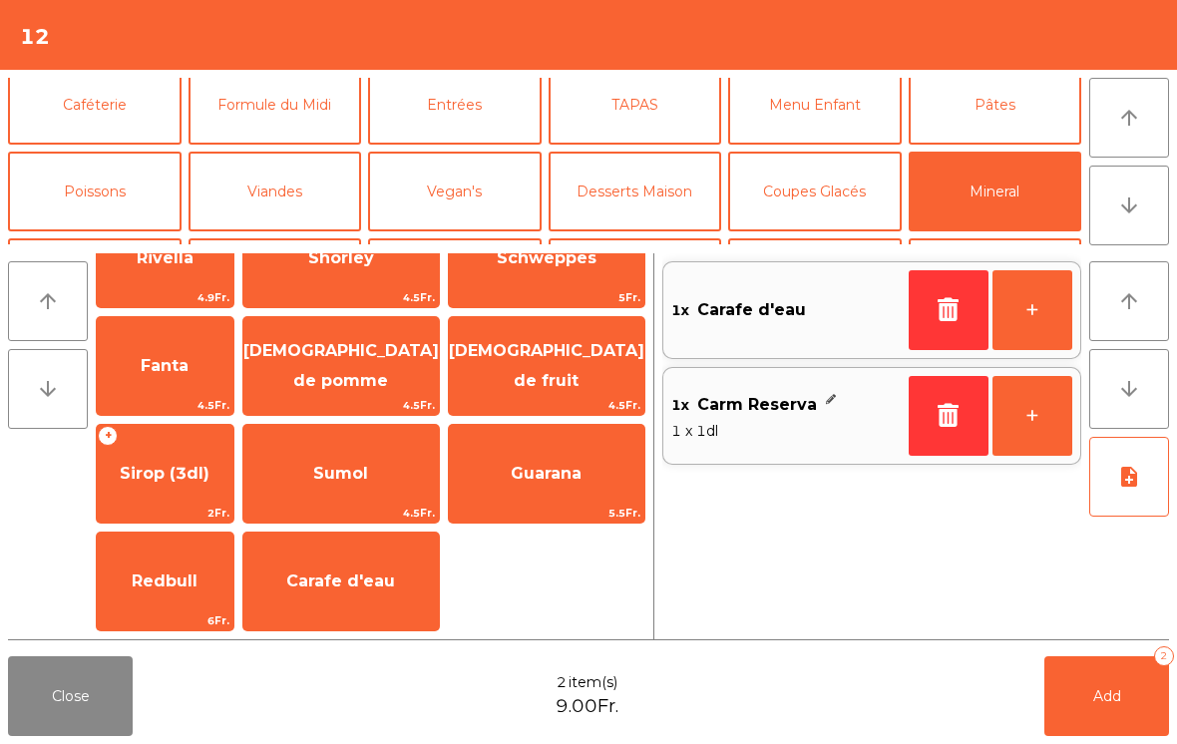
click at [1101, 705] on button "Add 2" at bounding box center [1107, 696] width 125 height 80
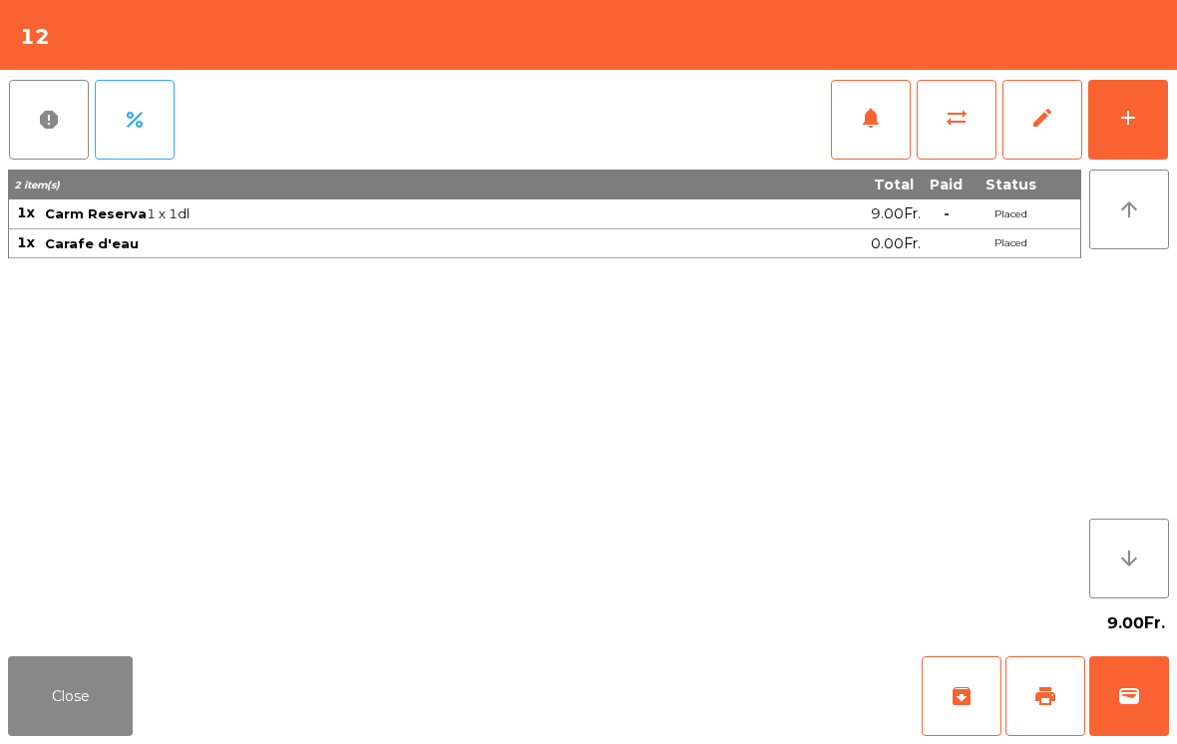
click at [76, 735] on button "Close" at bounding box center [70, 696] width 125 height 80
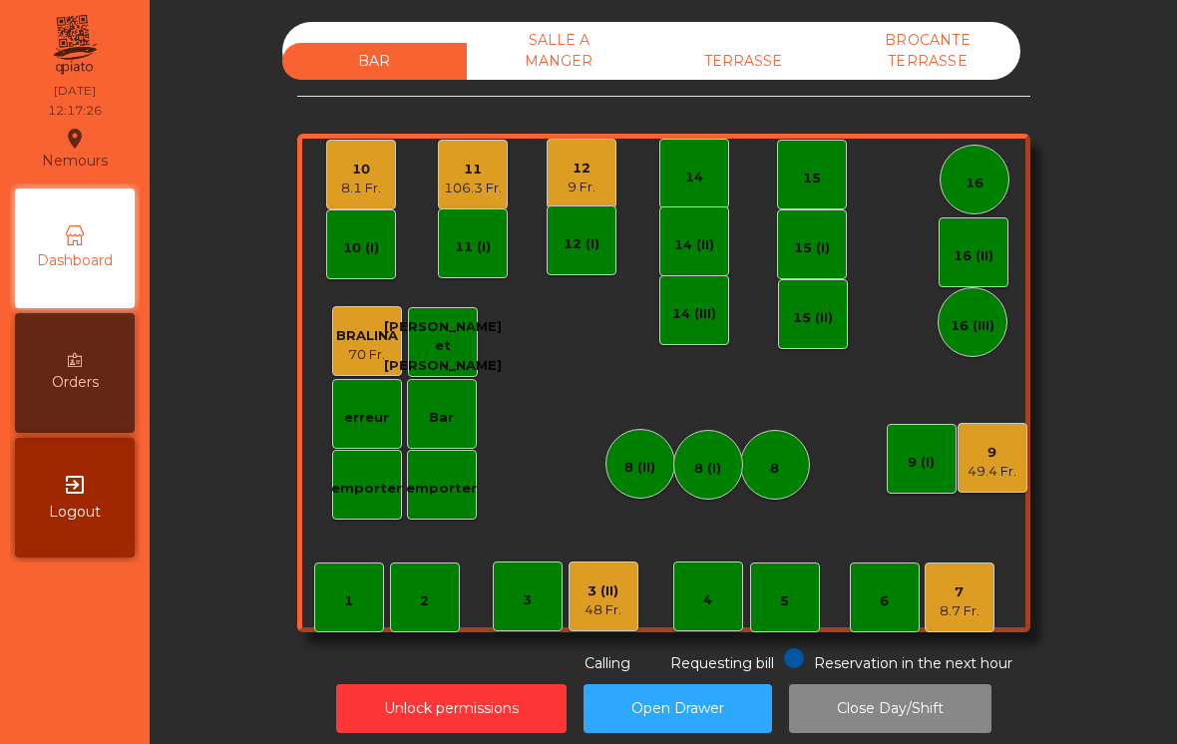
click at [1014, 452] on div "9" at bounding box center [992, 453] width 49 height 20
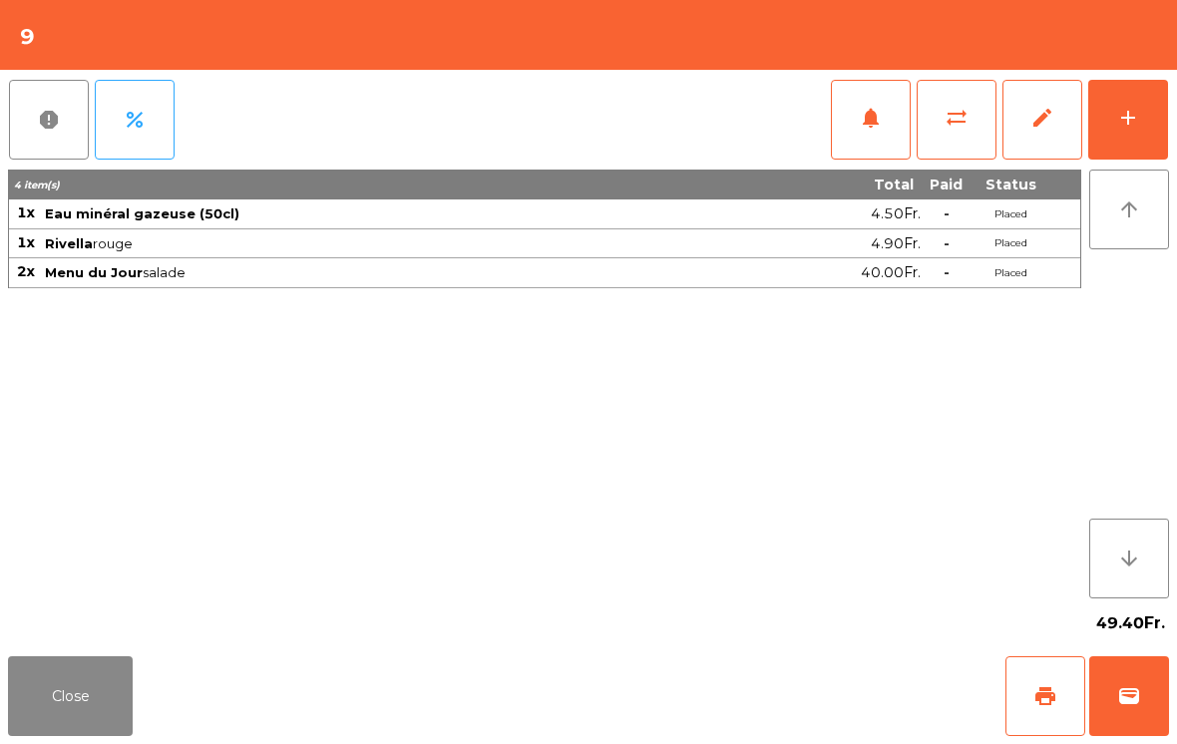
click at [861, 132] on button "notifications" at bounding box center [871, 120] width 80 height 80
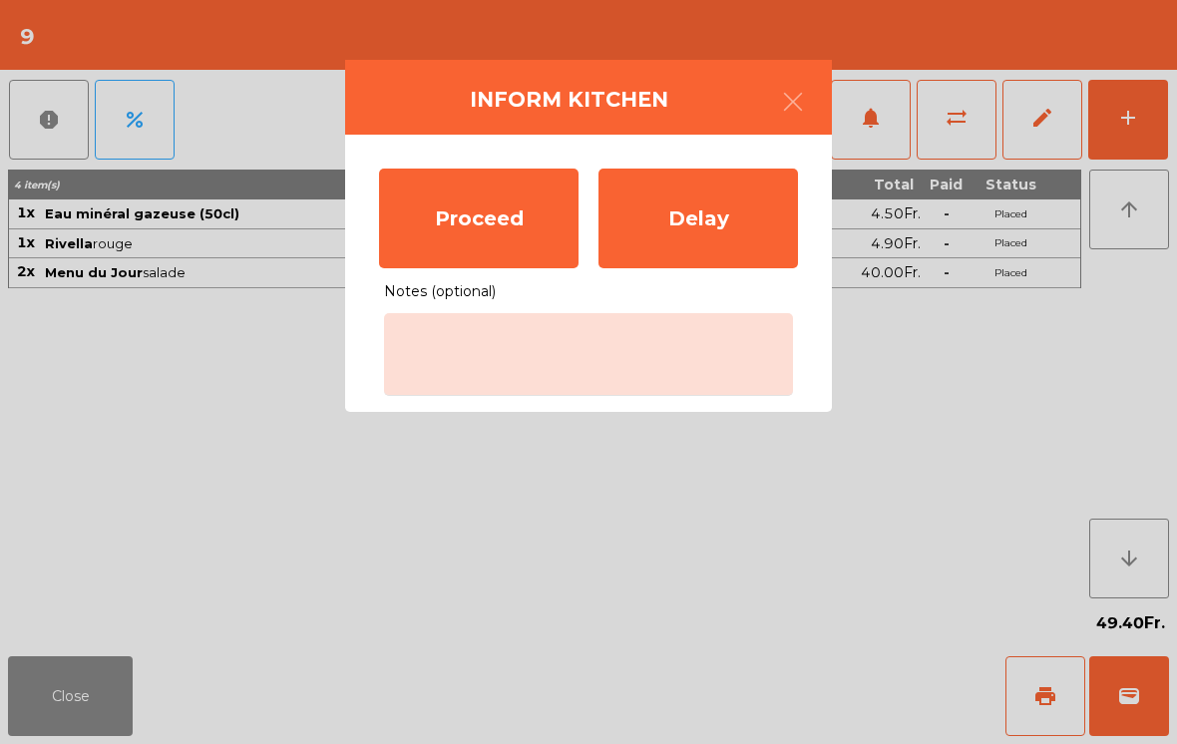
click at [478, 235] on div "Proceed" at bounding box center [479, 219] width 200 height 100
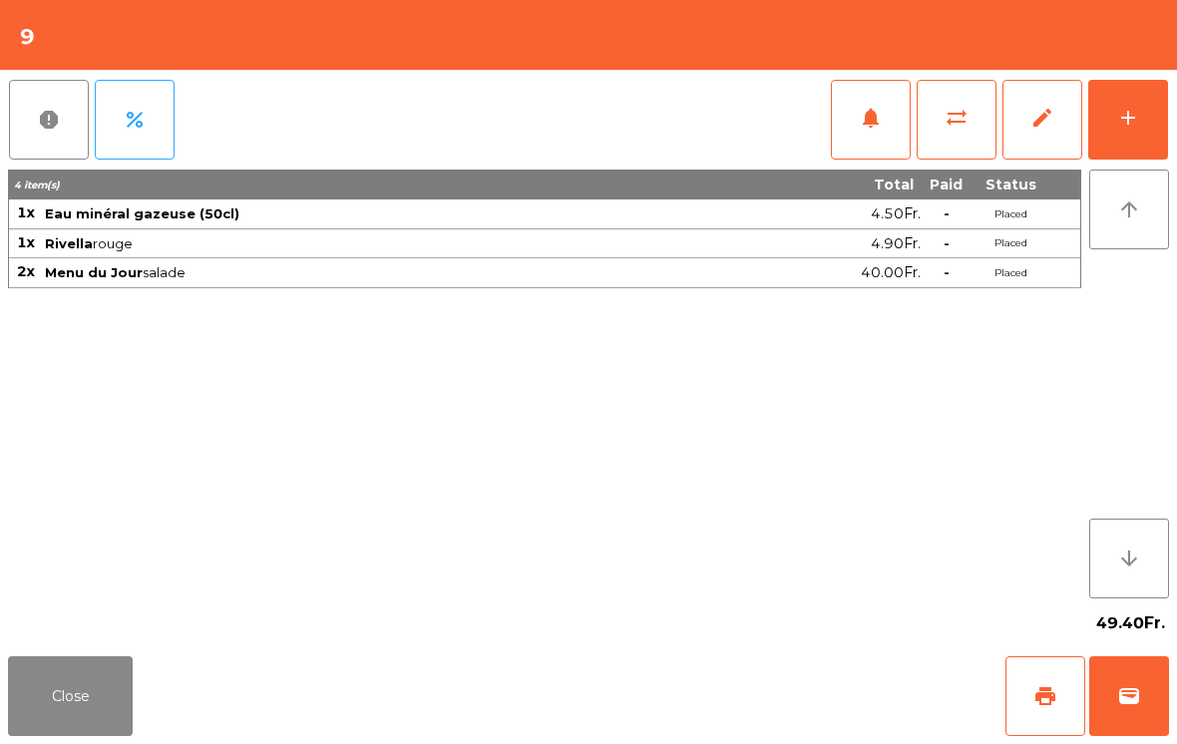
click at [43, 703] on button "Close" at bounding box center [70, 696] width 125 height 80
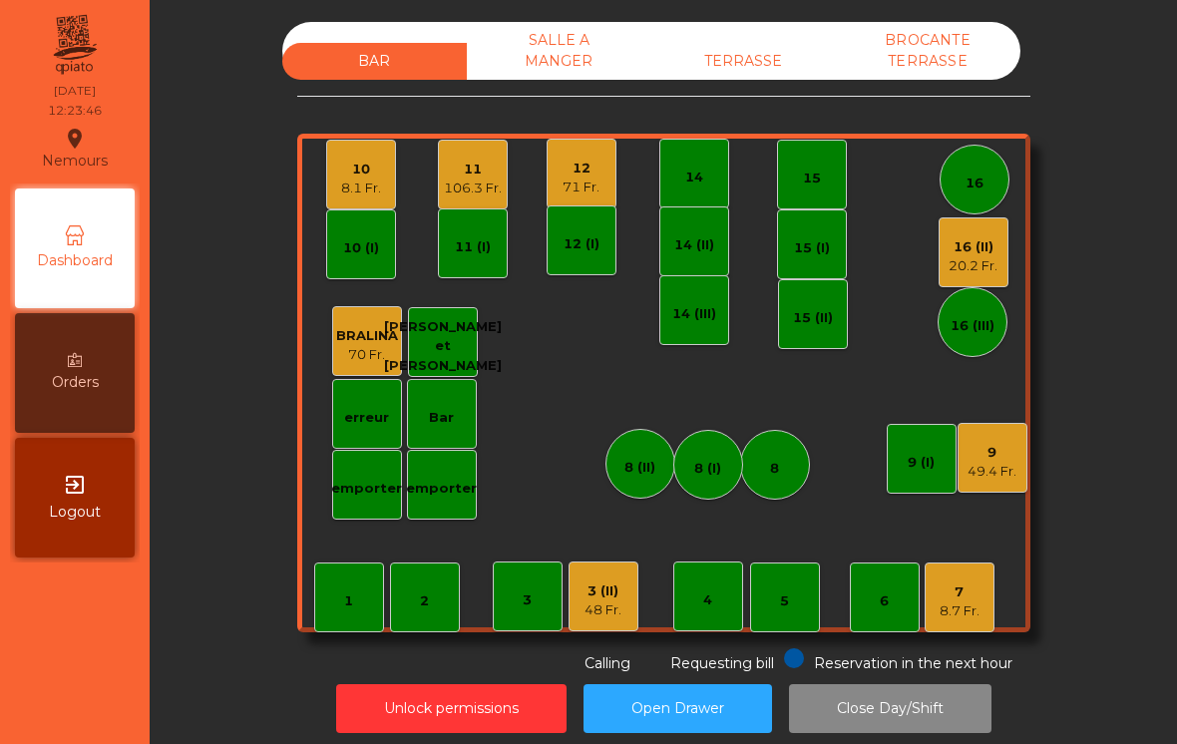
click at [350, 159] on div "10 8.1 Fr." at bounding box center [361, 175] width 40 height 47
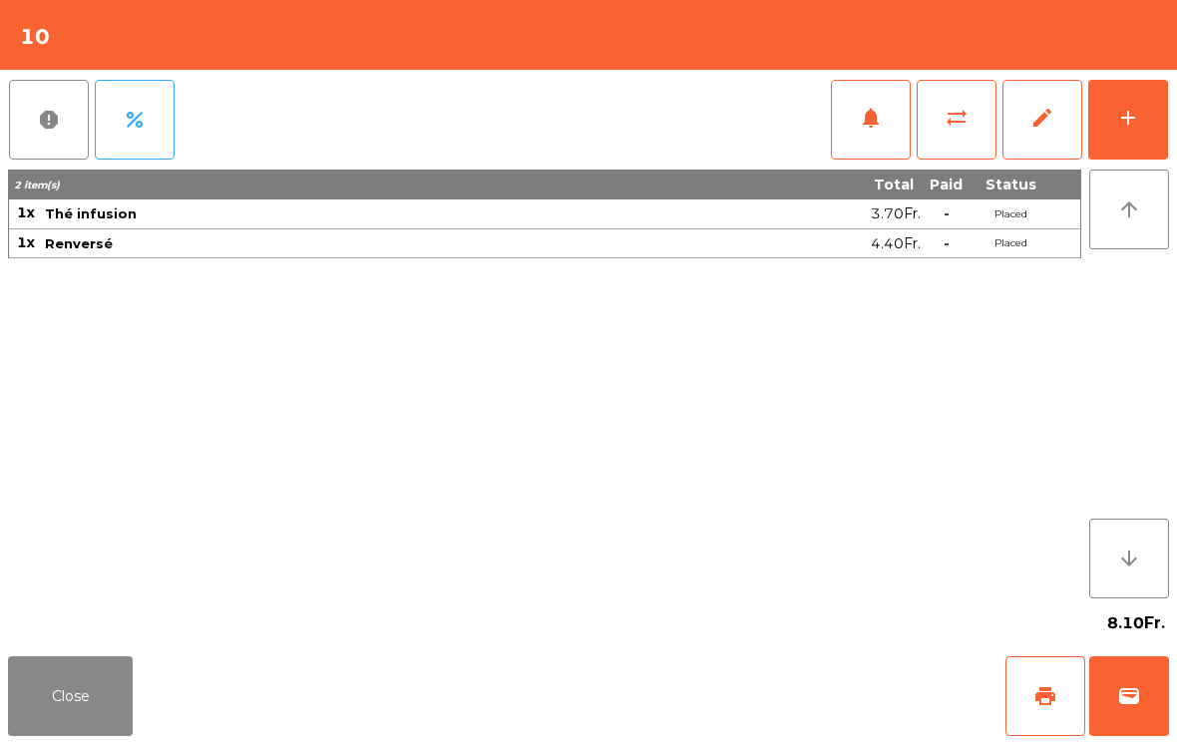
click at [43, 672] on button "Close" at bounding box center [70, 696] width 125 height 80
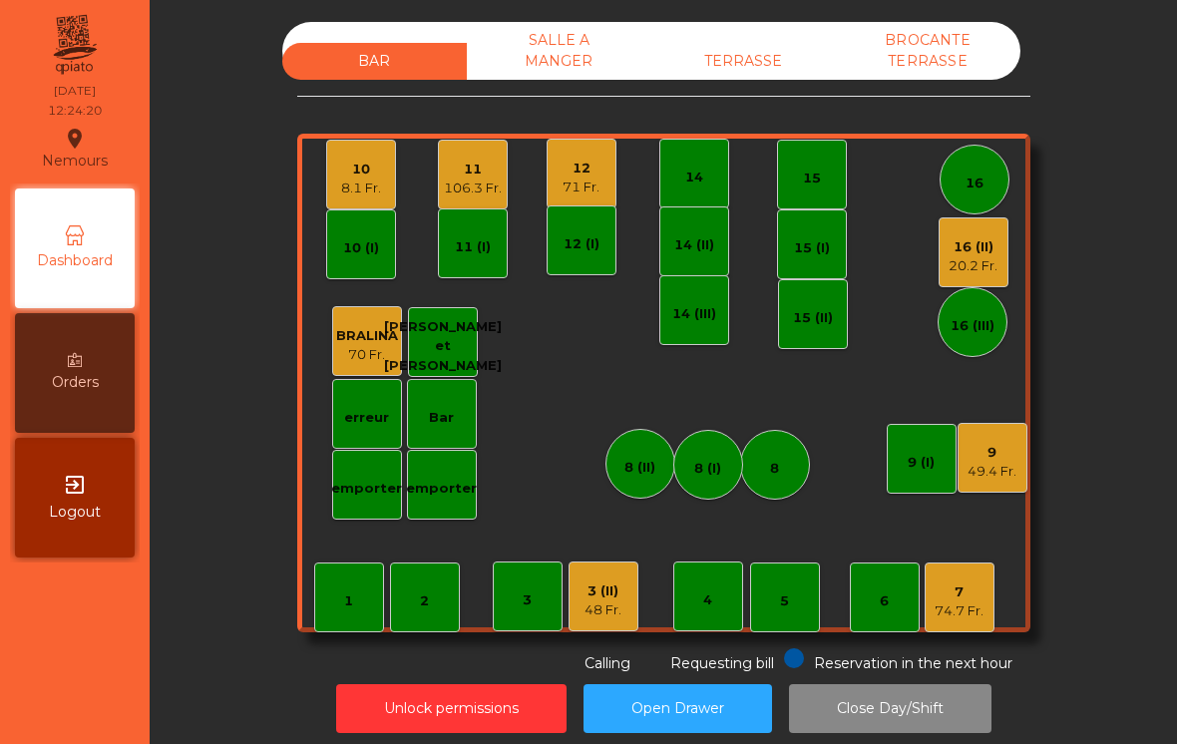
click at [374, 180] on div "8.1 Fr." at bounding box center [361, 189] width 40 height 20
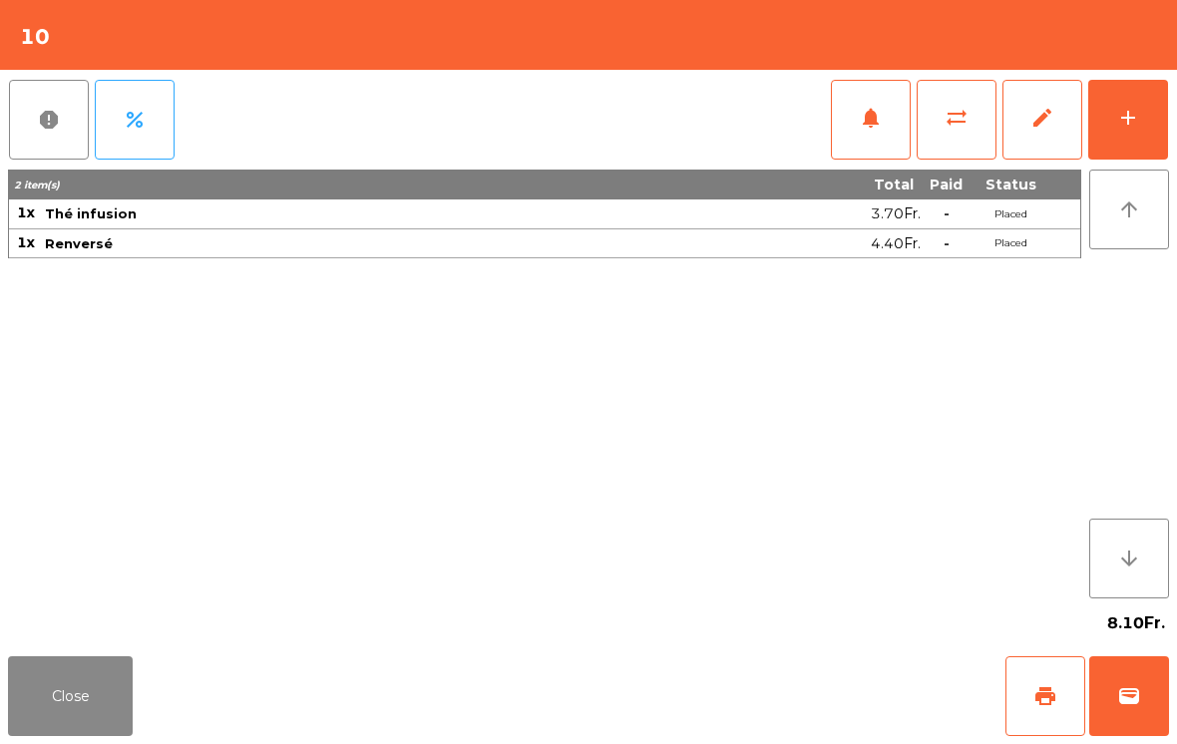
click at [67, 667] on button "Close" at bounding box center [70, 696] width 125 height 80
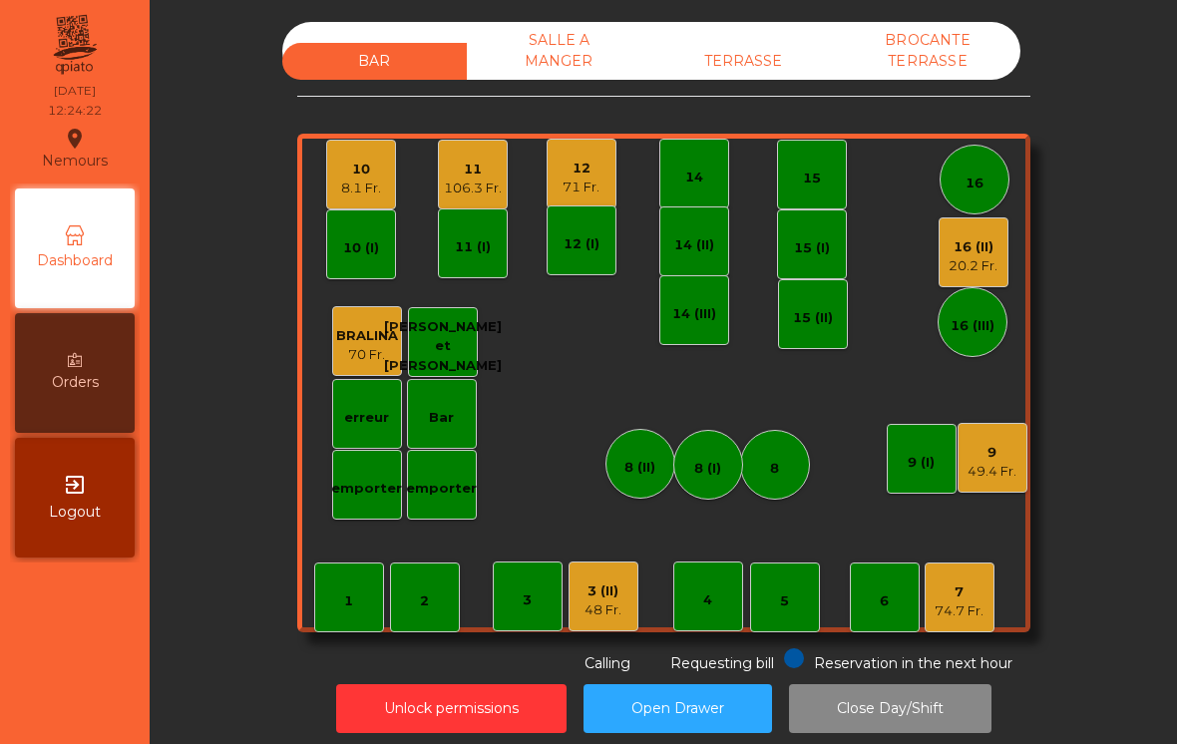
click at [377, 223] on div "10 (I)" at bounding box center [361, 245] width 70 height 70
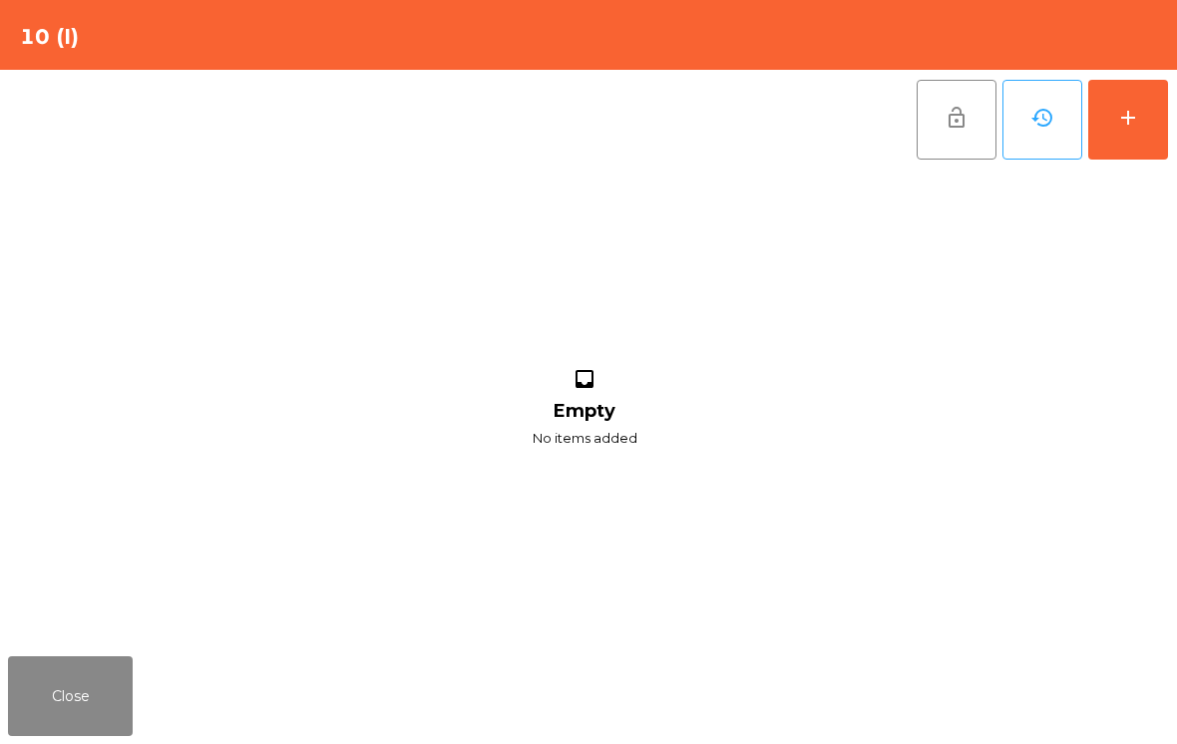
click at [1125, 116] on div "add" at bounding box center [1128, 118] width 24 height 24
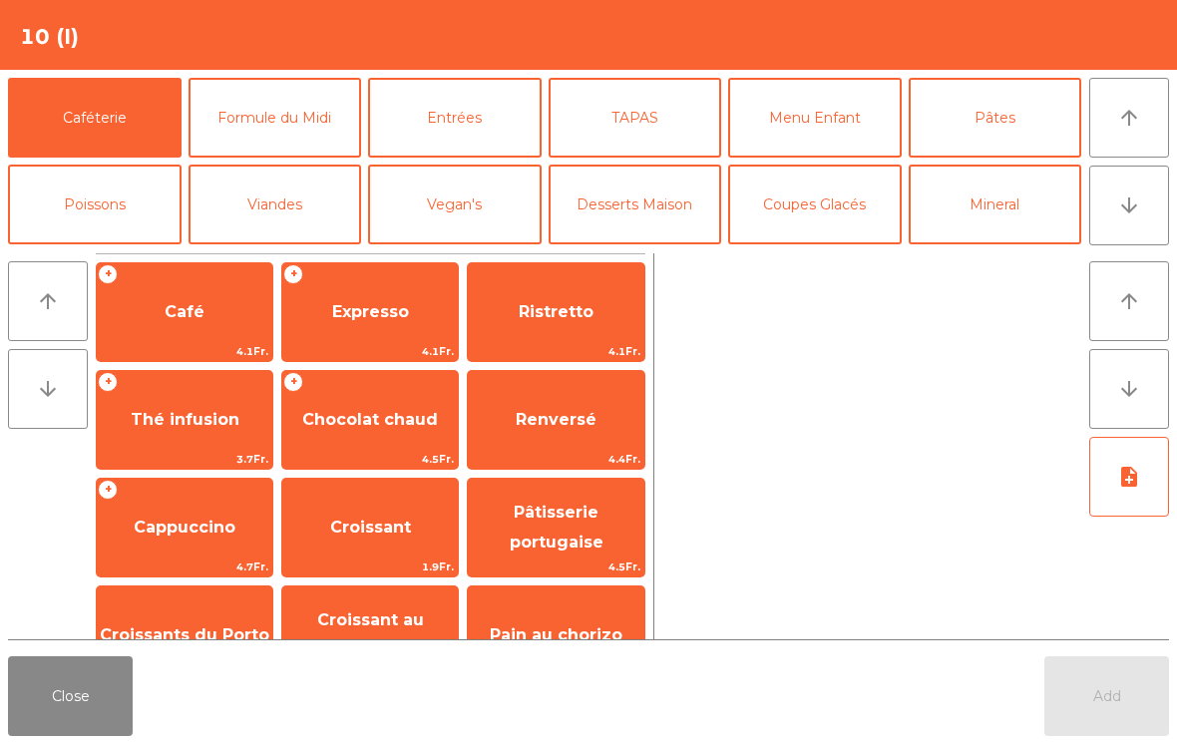
click at [309, 140] on button "Formule du Midi" at bounding box center [276, 118] width 174 height 80
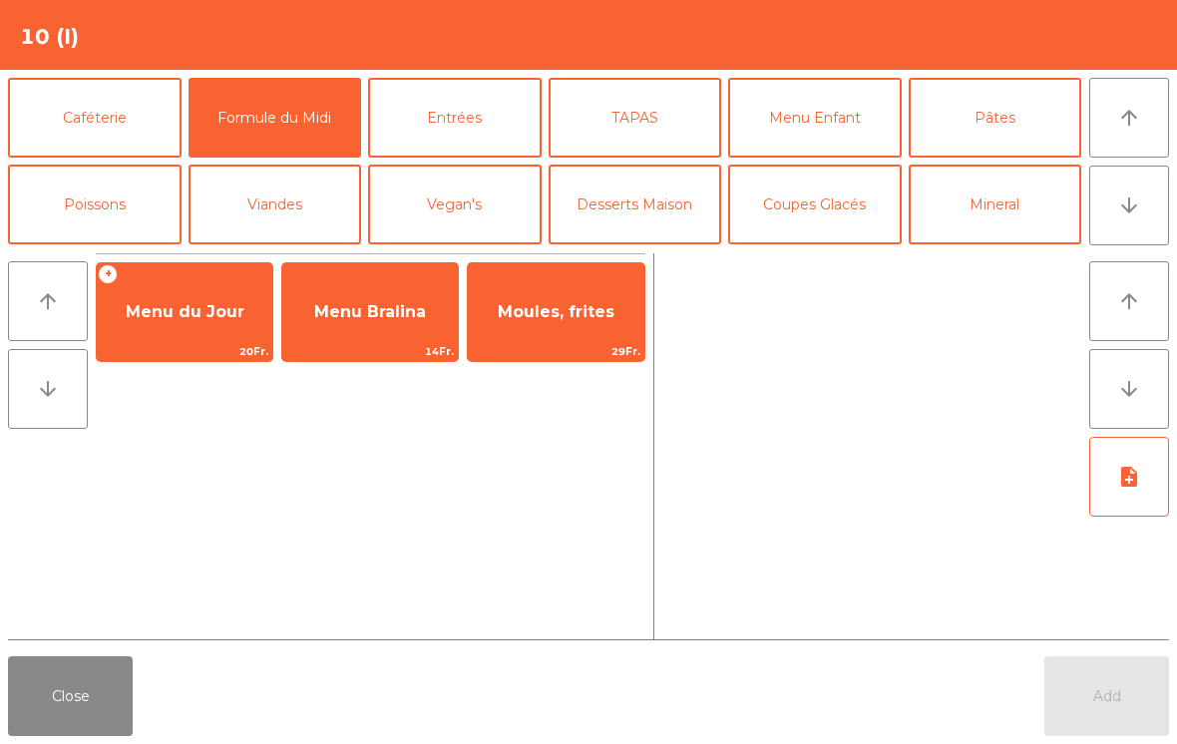
click at [180, 318] on span "Menu du Jour" at bounding box center [185, 311] width 119 height 19
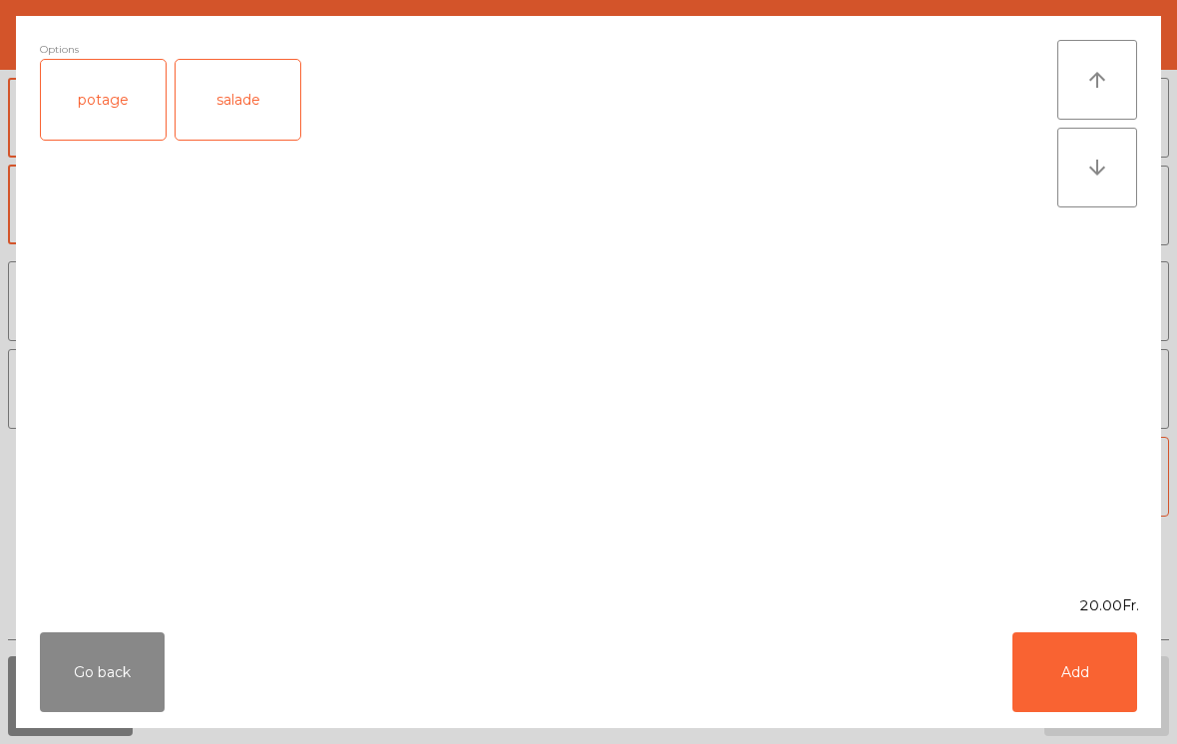
click at [114, 89] on div "potage" at bounding box center [103, 100] width 125 height 80
click at [1090, 669] on button "Add" at bounding box center [1075, 672] width 125 height 80
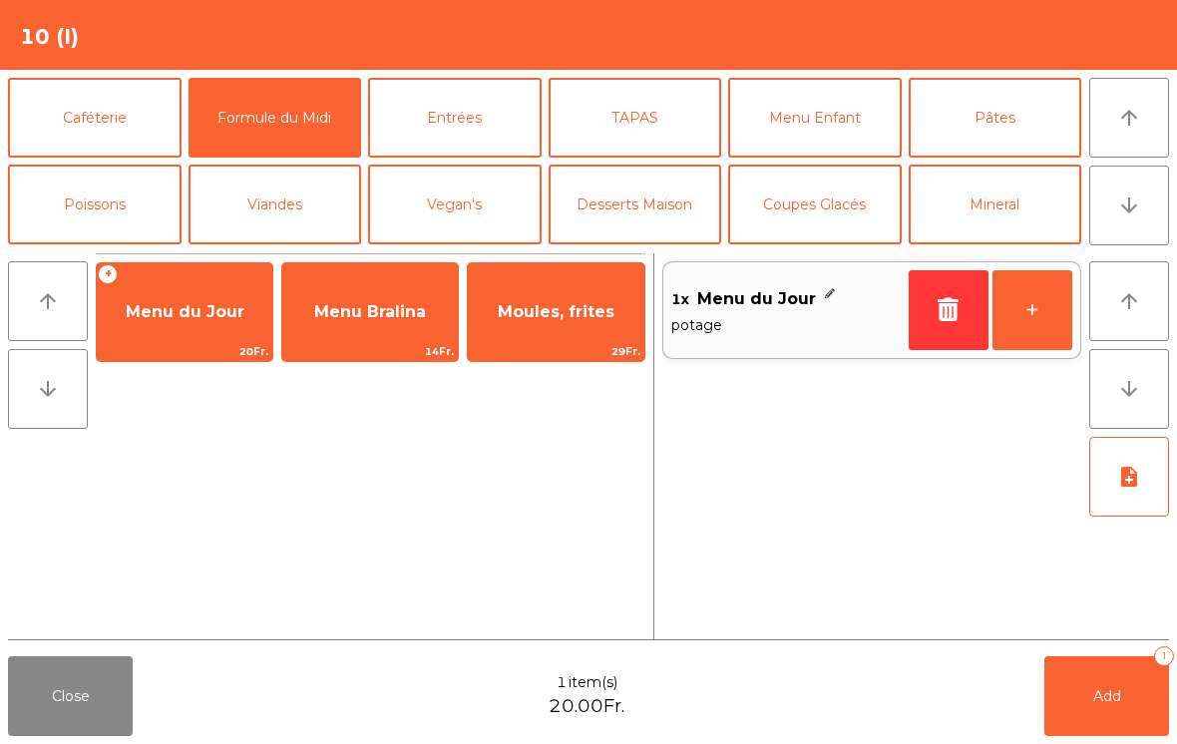
click at [211, 320] on span "Menu du Jour" at bounding box center [185, 311] width 119 height 19
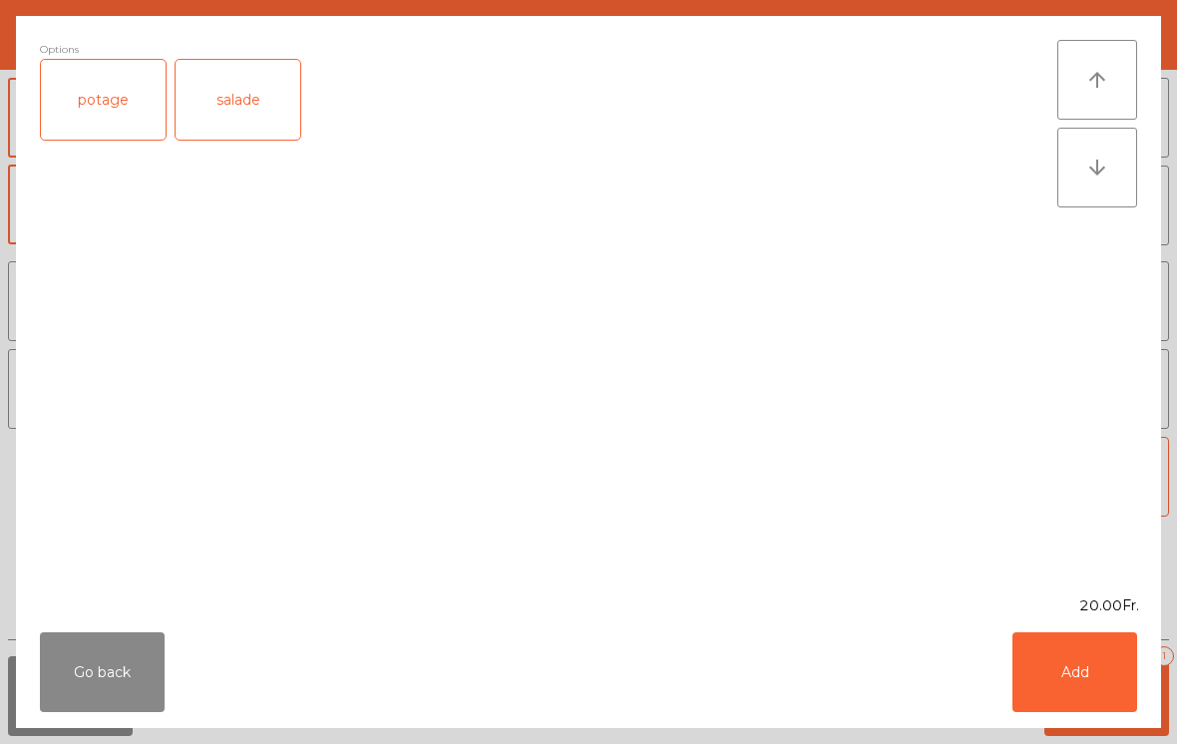
click at [250, 88] on div "salade" at bounding box center [238, 100] width 125 height 80
click at [1093, 667] on button "Add" at bounding box center [1075, 672] width 125 height 80
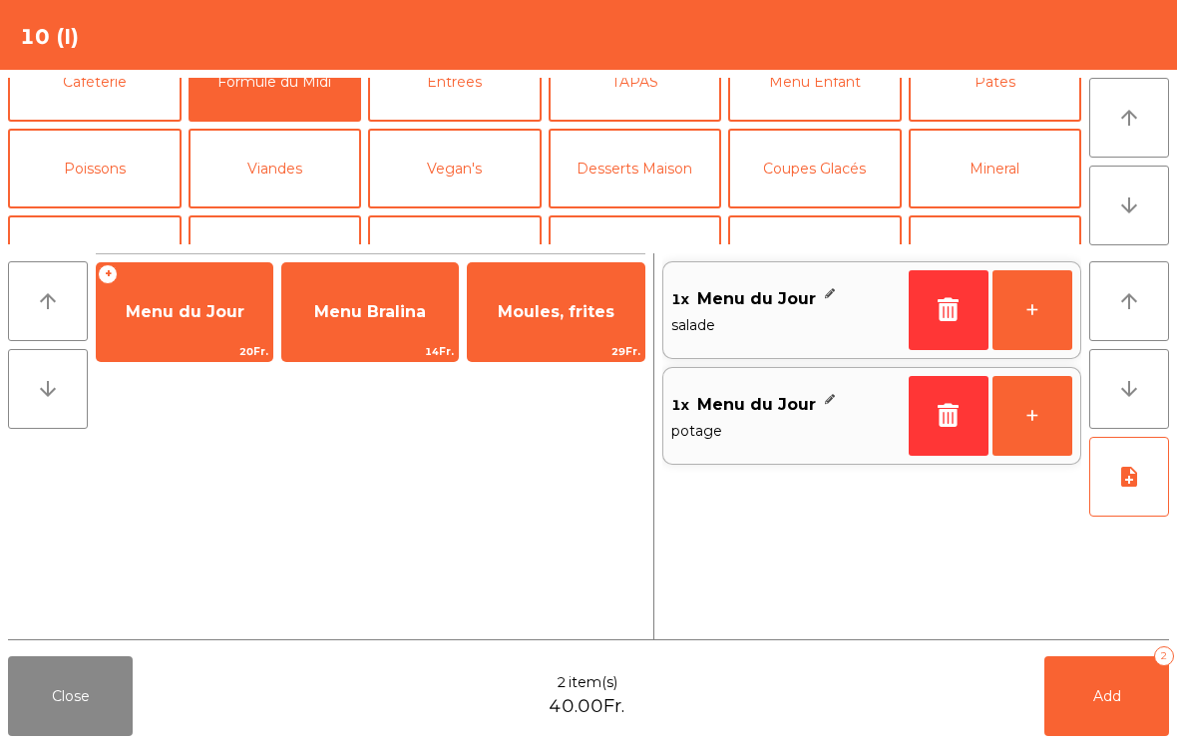
scroll to position [90, 0]
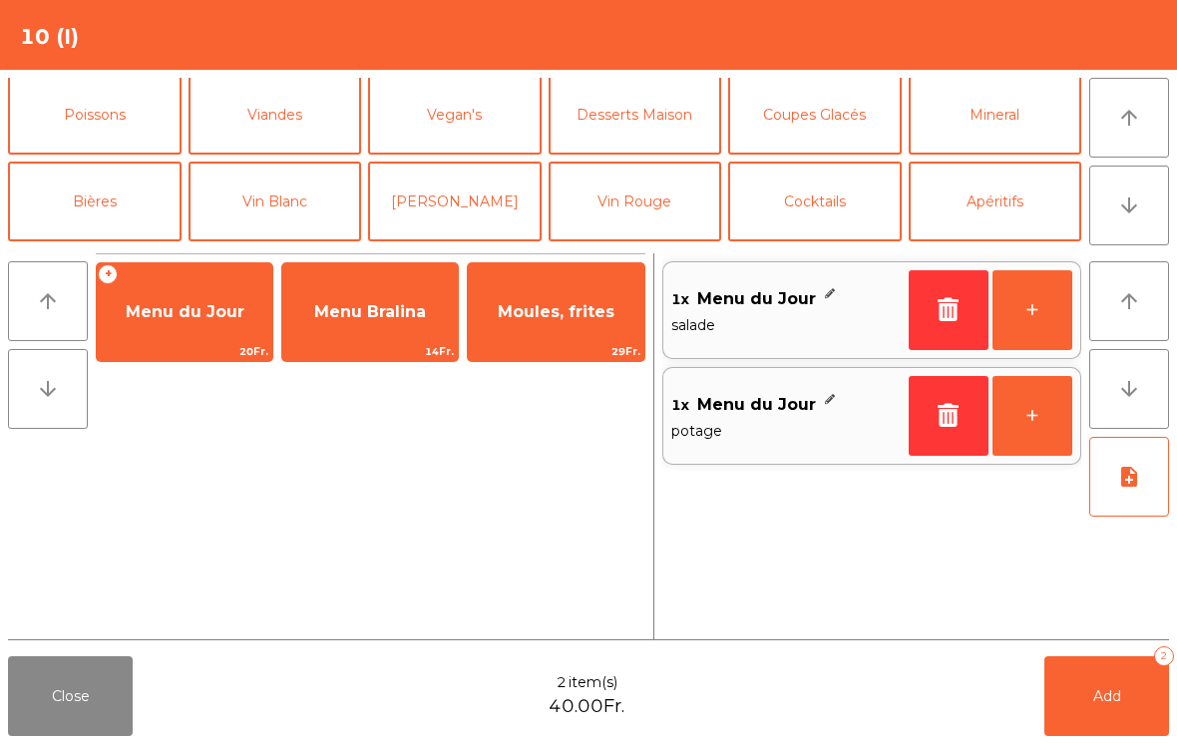
click at [997, 195] on button "Apéritifs" at bounding box center [996, 202] width 174 height 80
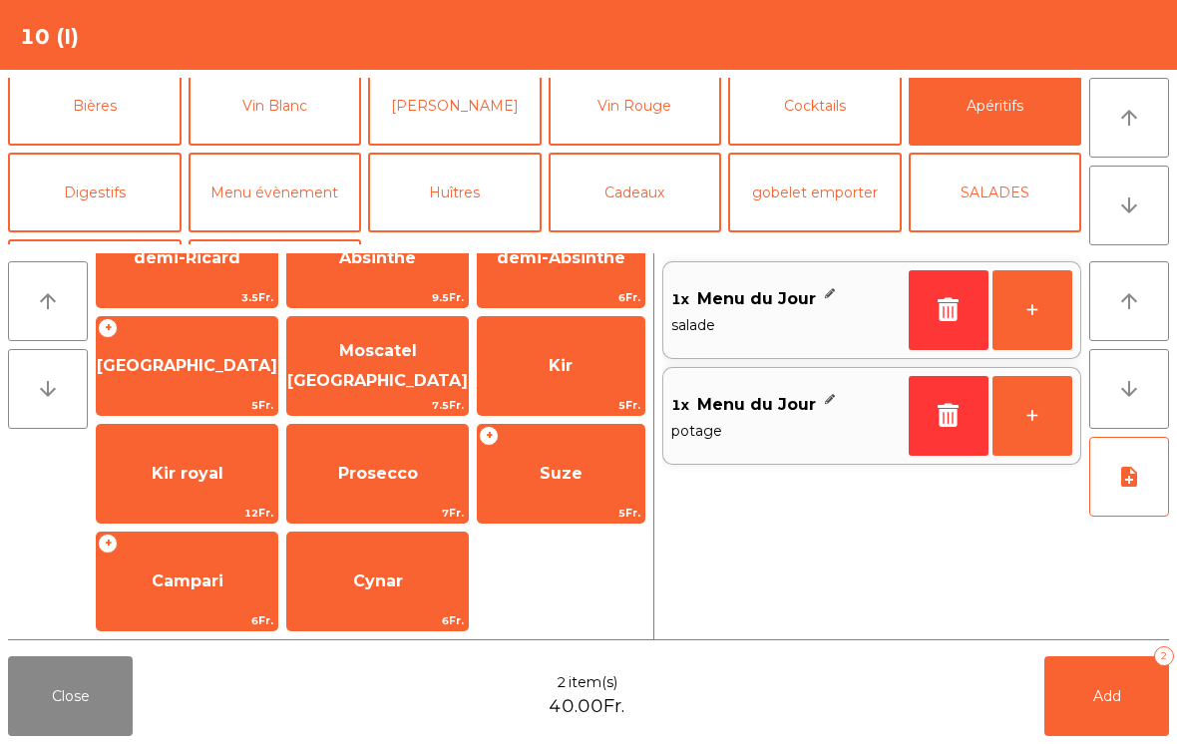
scroll to position [190, 0]
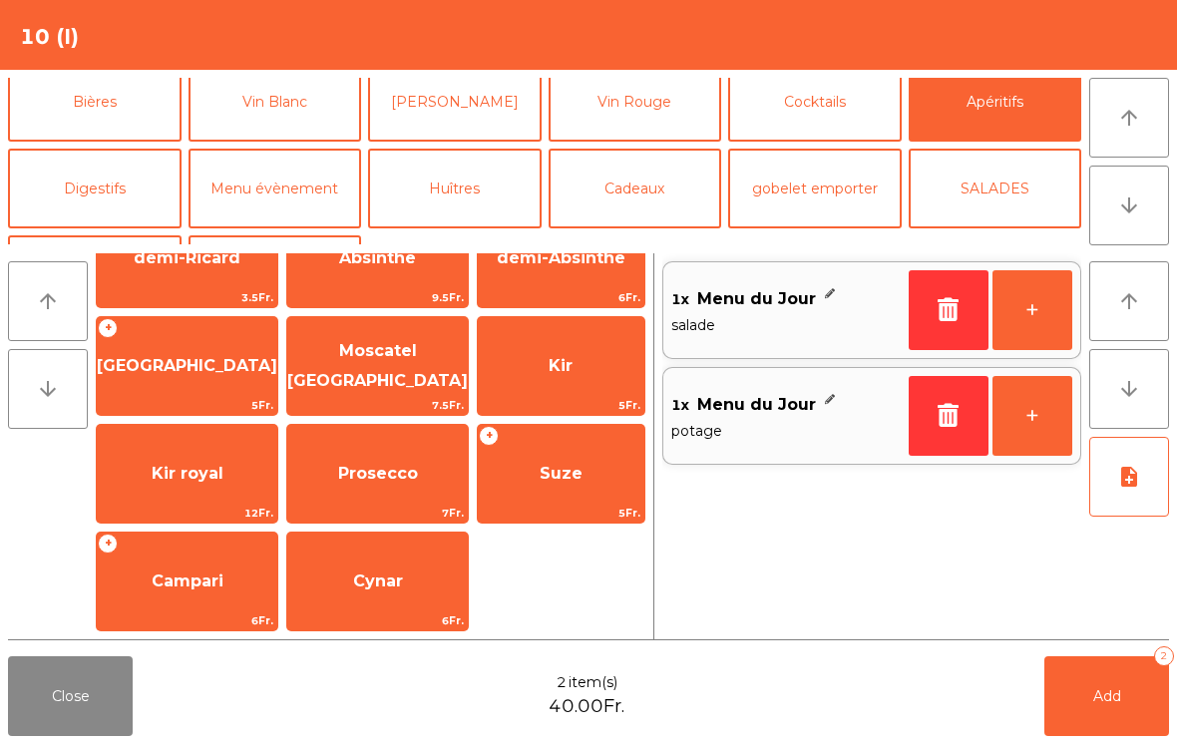
click at [141, 186] on button "Digestifs" at bounding box center [95, 189] width 174 height 80
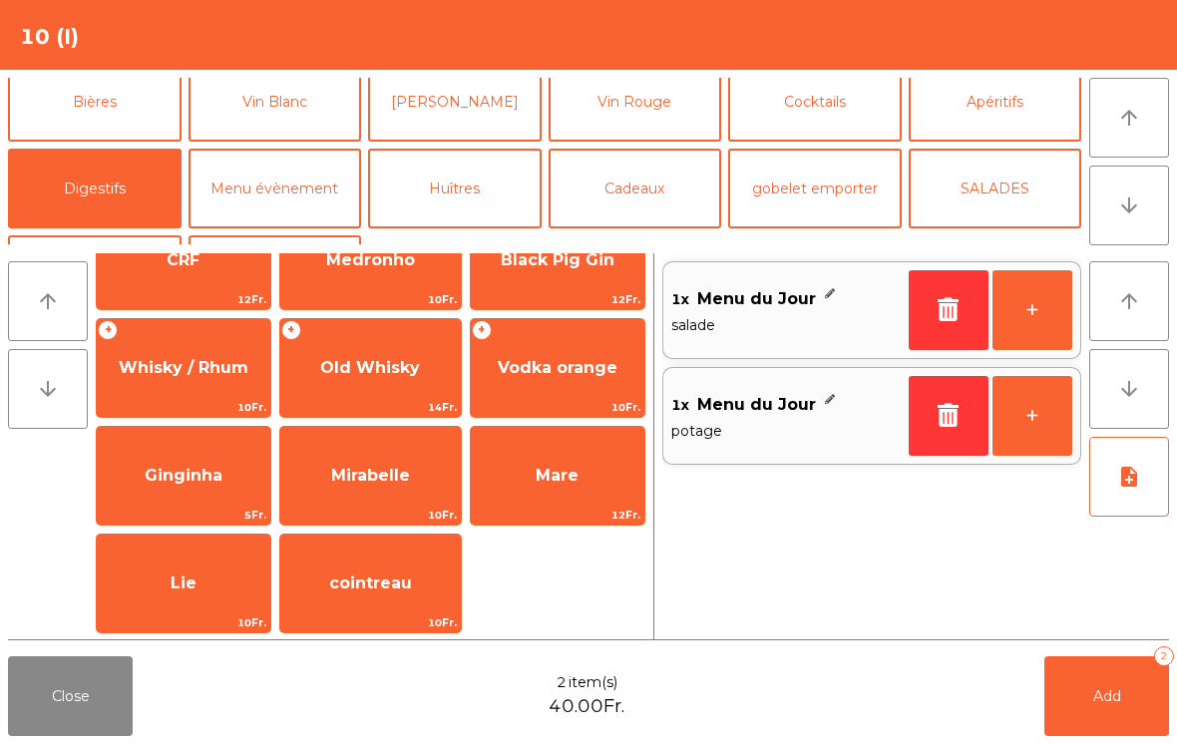
scroll to position [612, 0]
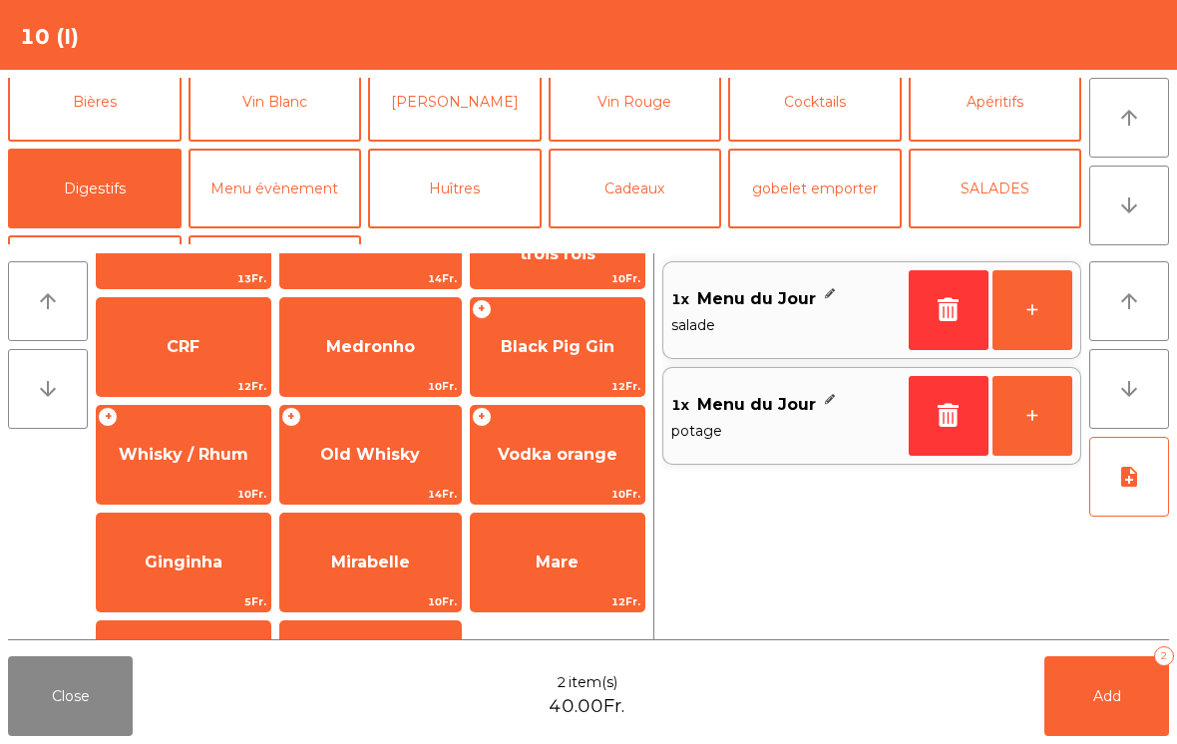
click at [567, 355] on span "Black Pig Gin" at bounding box center [558, 346] width 114 height 19
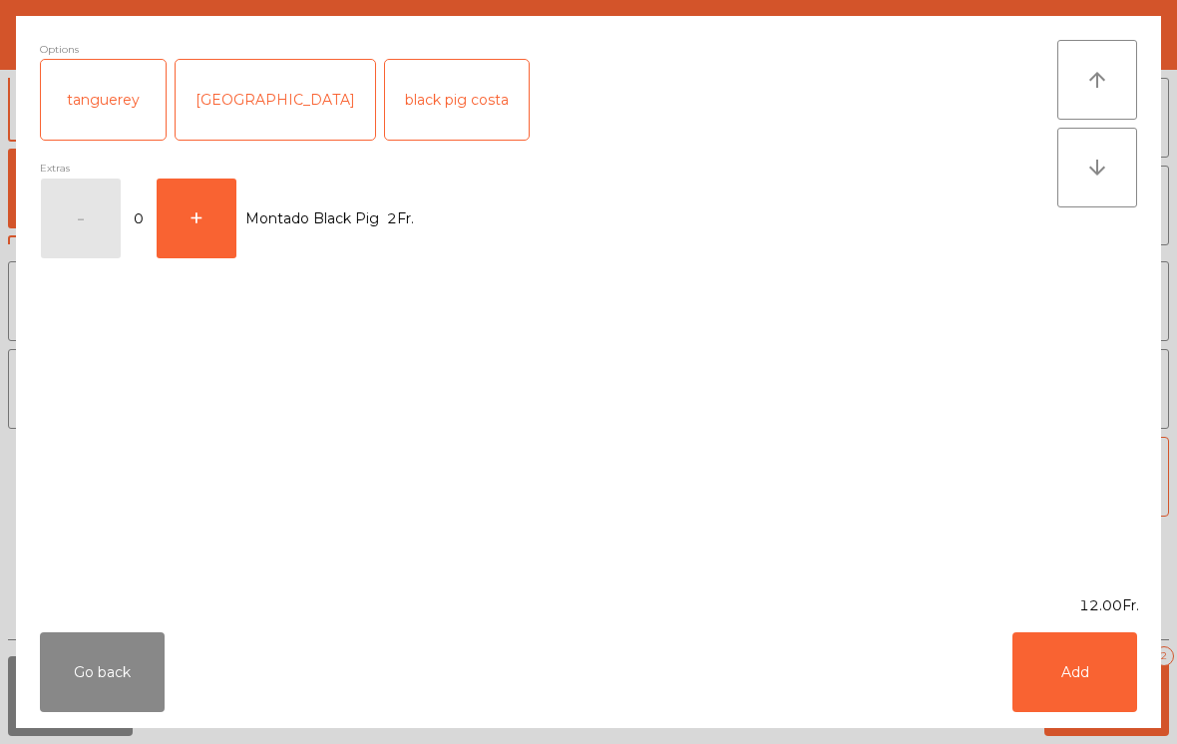
click at [183, 215] on button "+" at bounding box center [197, 219] width 80 height 80
click at [210, 233] on button "+" at bounding box center [197, 219] width 80 height 80
click at [1093, 671] on button "Add" at bounding box center [1075, 672] width 125 height 80
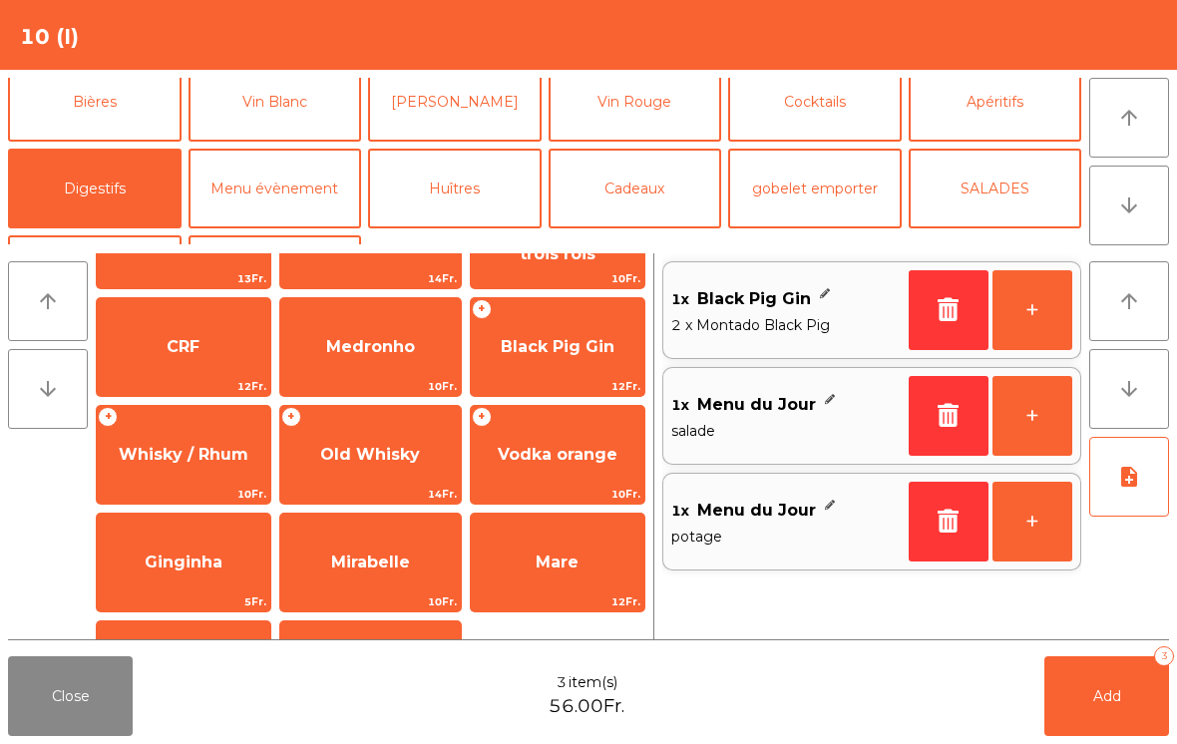
click at [1103, 687] on span "Add" at bounding box center [1107, 696] width 28 height 18
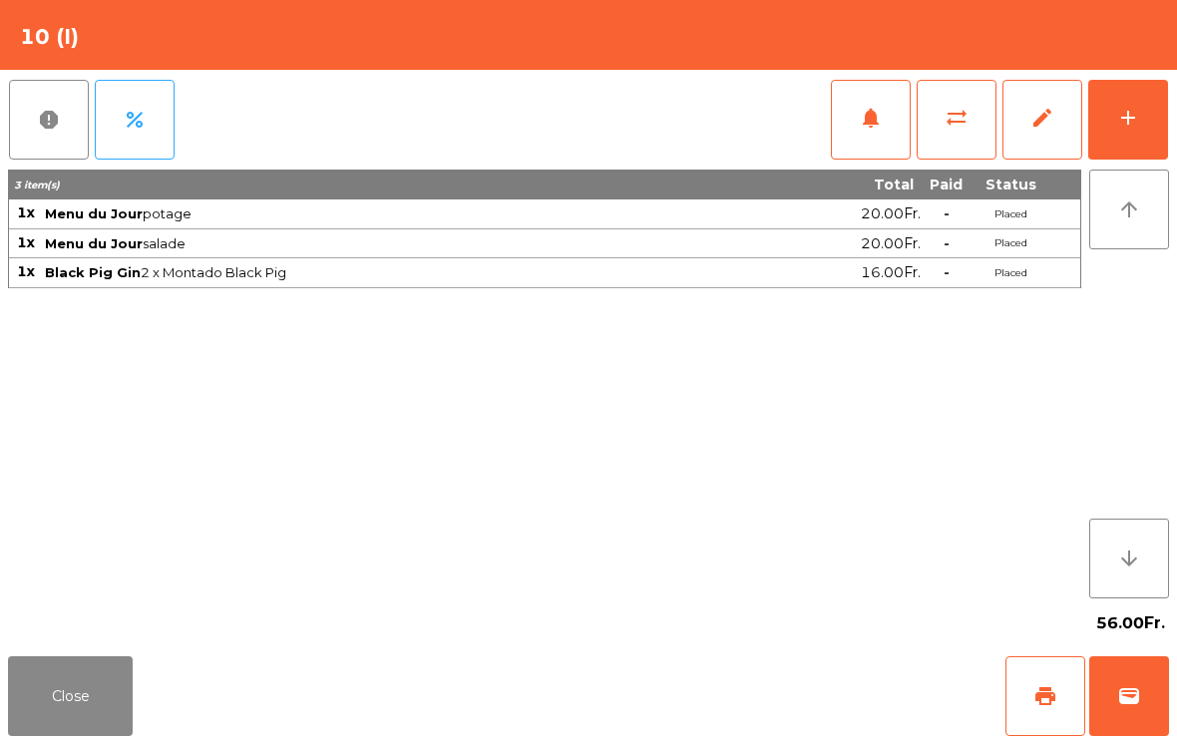
click at [91, 673] on button "Close" at bounding box center [70, 696] width 125 height 80
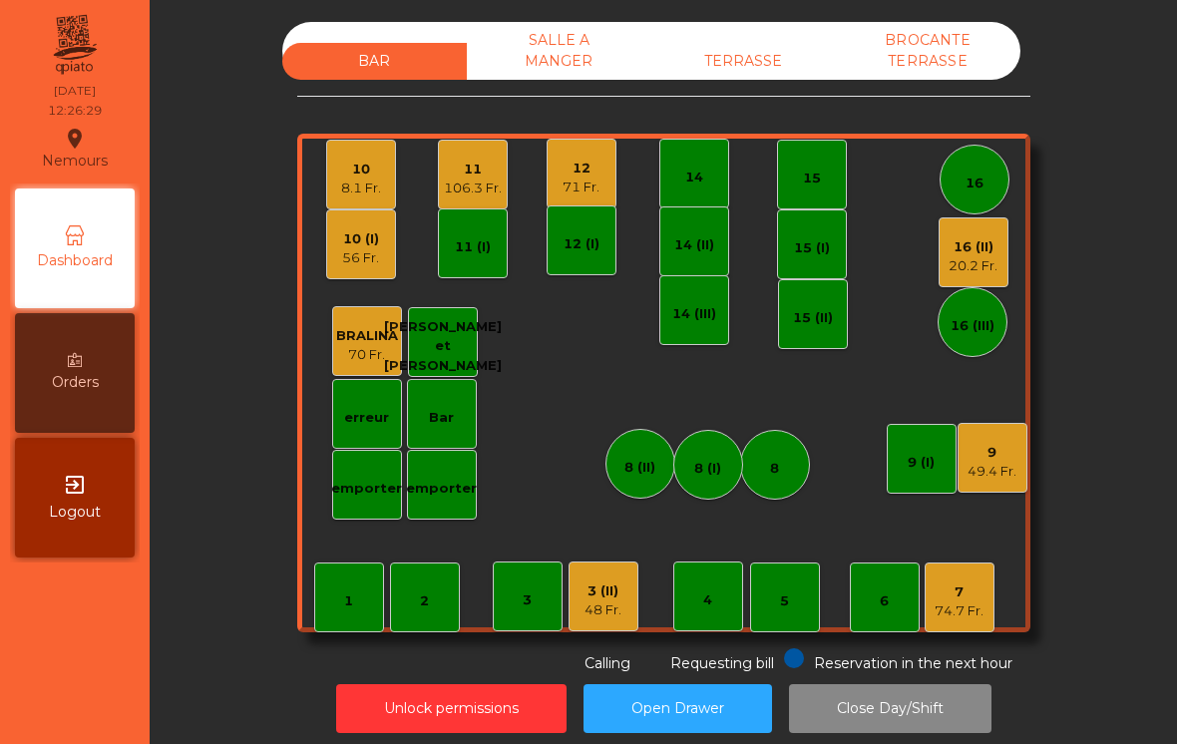
click at [591, 157] on div "12 71 Fr." at bounding box center [581, 174] width 37 height 47
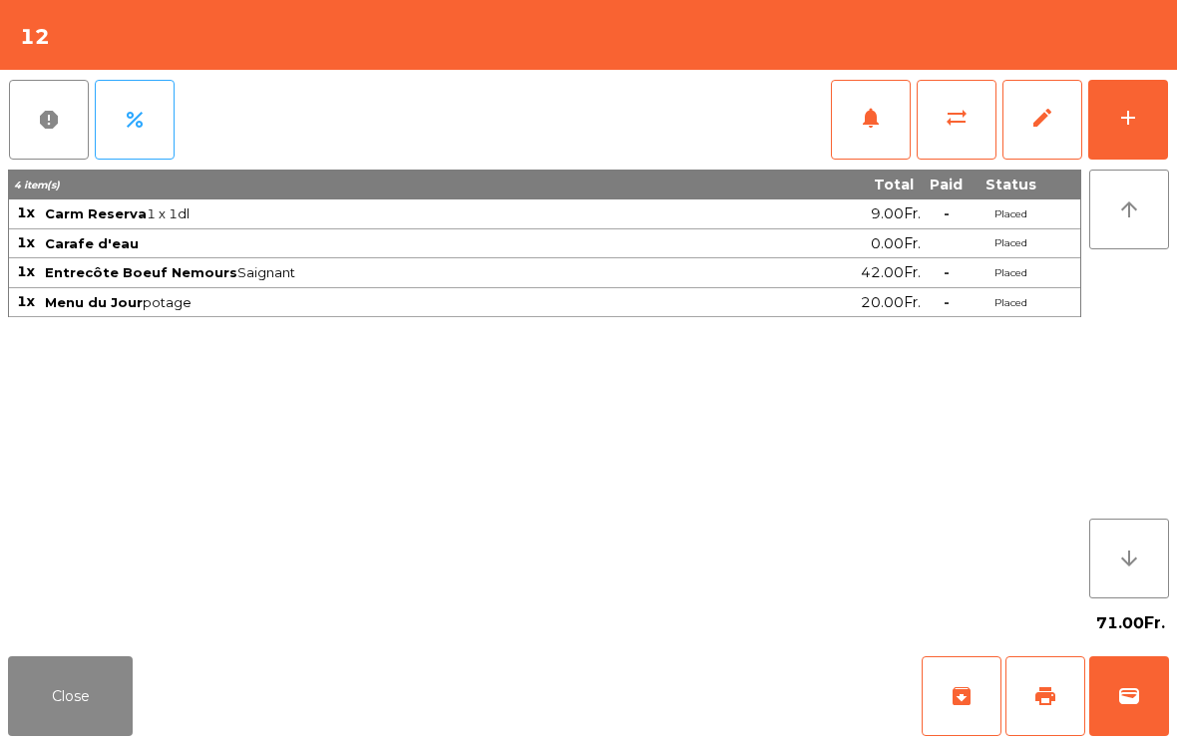
click at [1140, 114] on button "add" at bounding box center [1128, 120] width 80 height 80
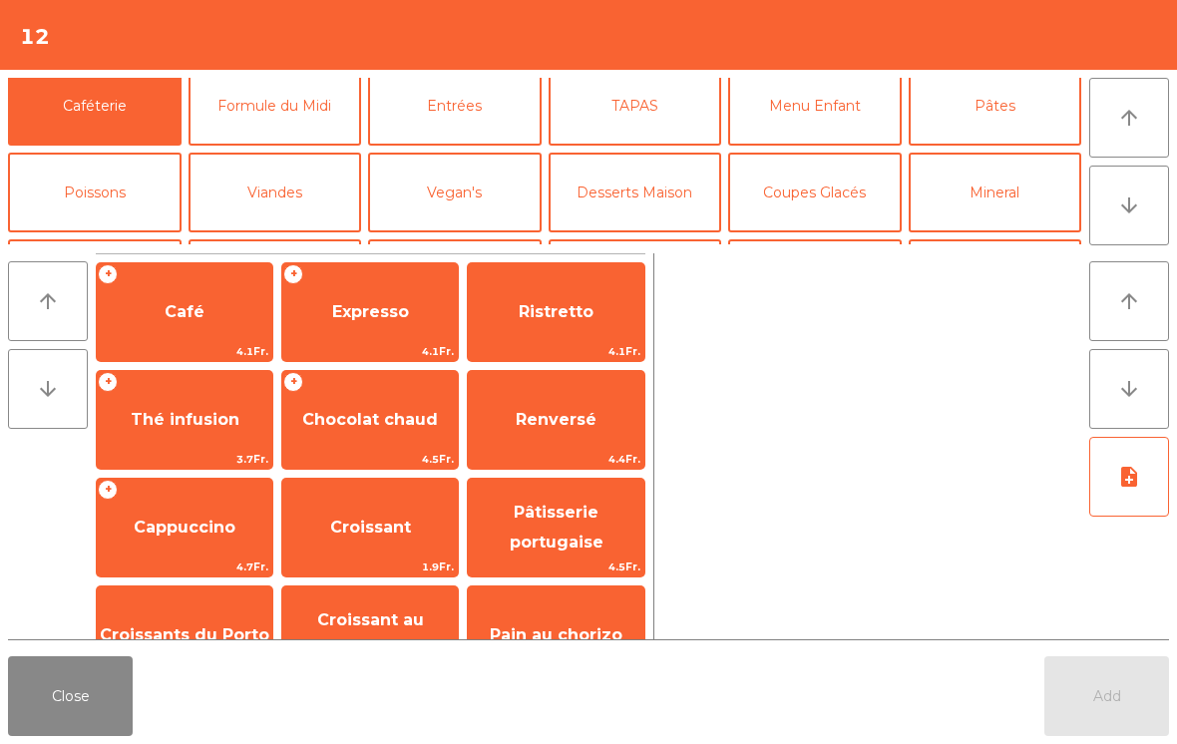
scroll to position [150, 0]
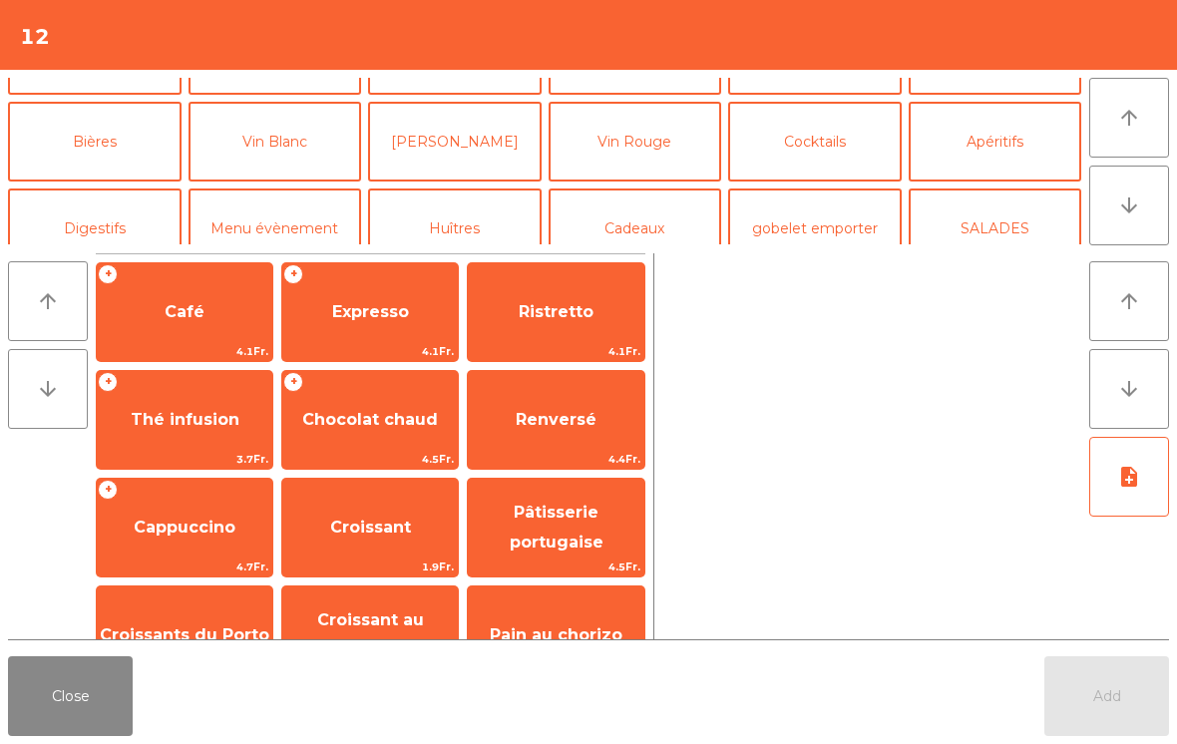
click at [673, 152] on button "Vin Rouge" at bounding box center [636, 142] width 174 height 80
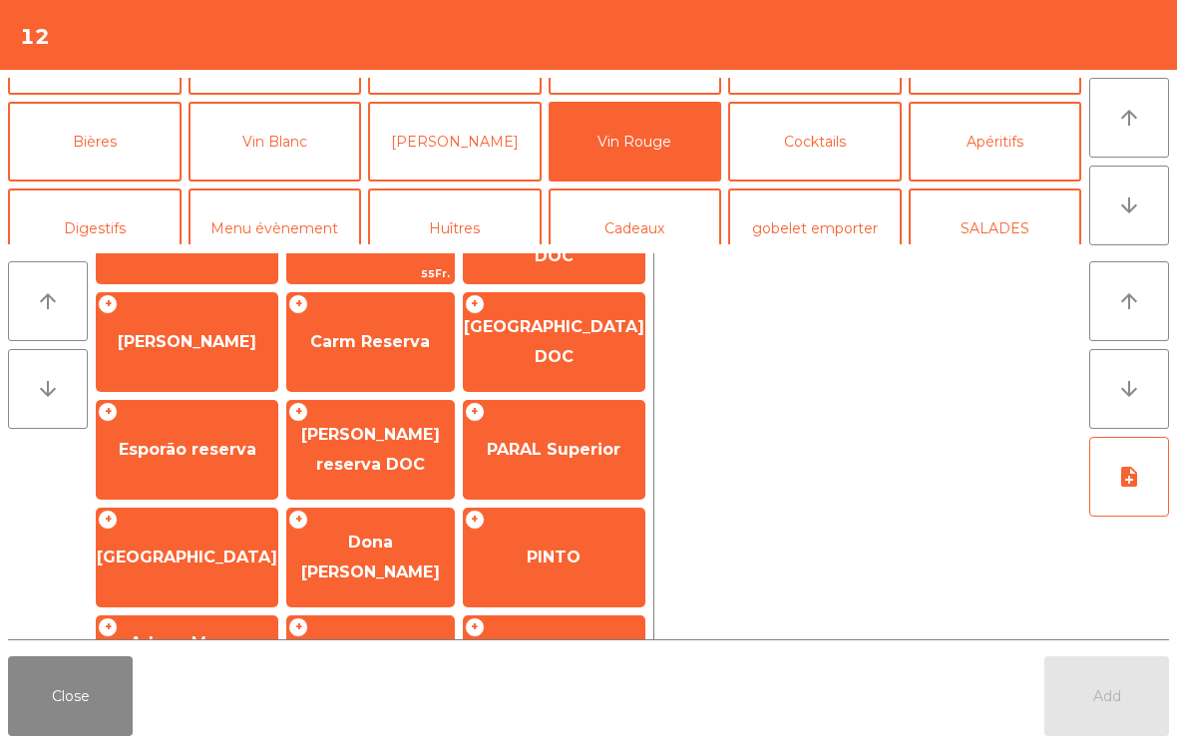
scroll to position [201, 0]
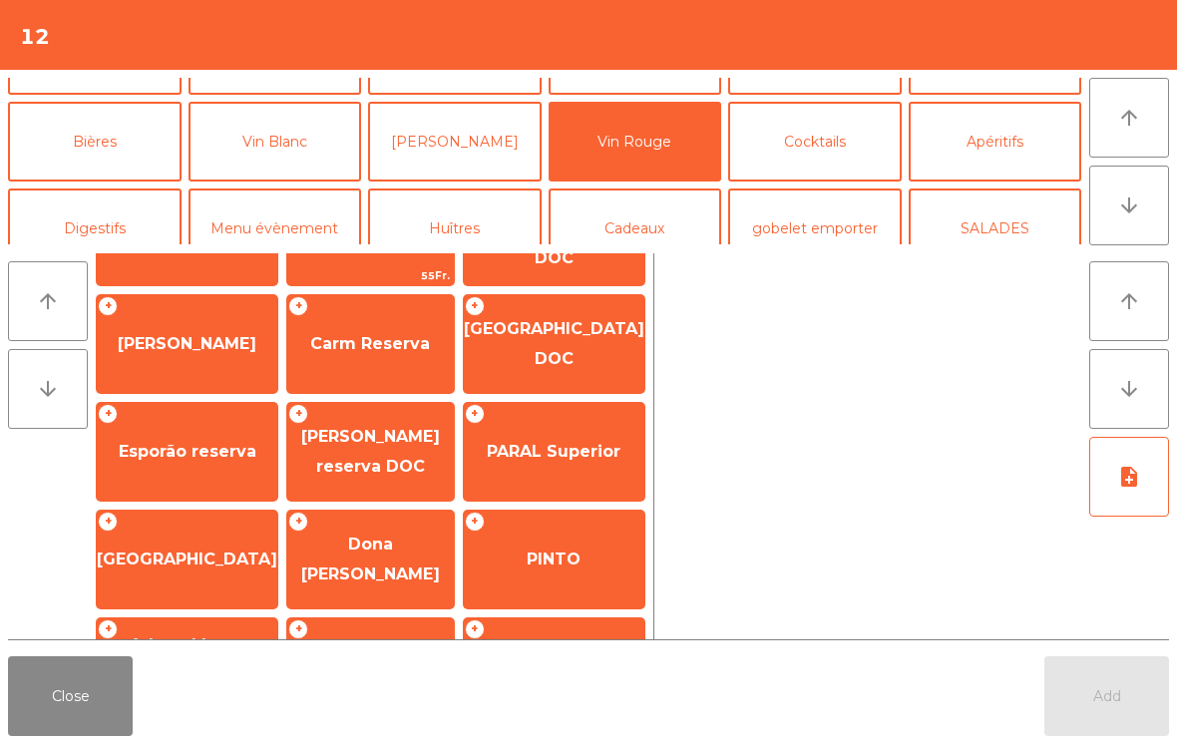
click at [35, 701] on button "Close" at bounding box center [70, 696] width 125 height 80
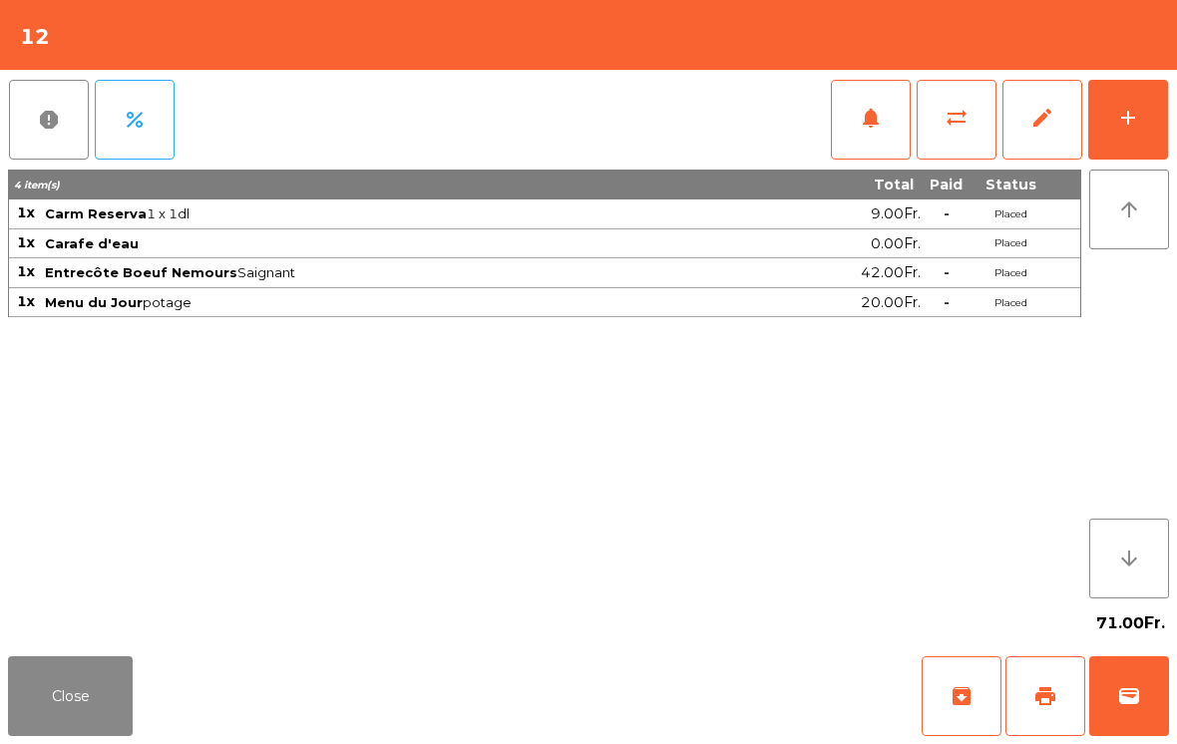
click at [66, 716] on button "Close" at bounding box center [70, 696] width 125 height 80
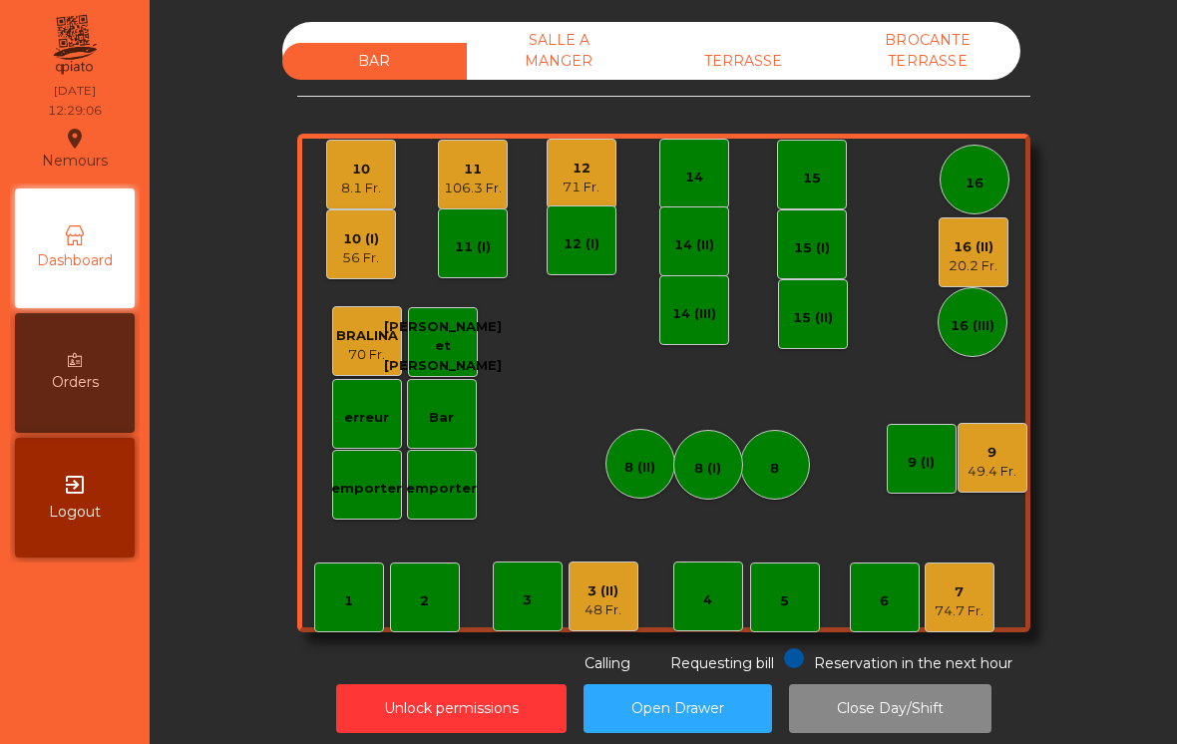
click at [784, 608] on div "5" at bounding box center [784, 602] width 9 height 20
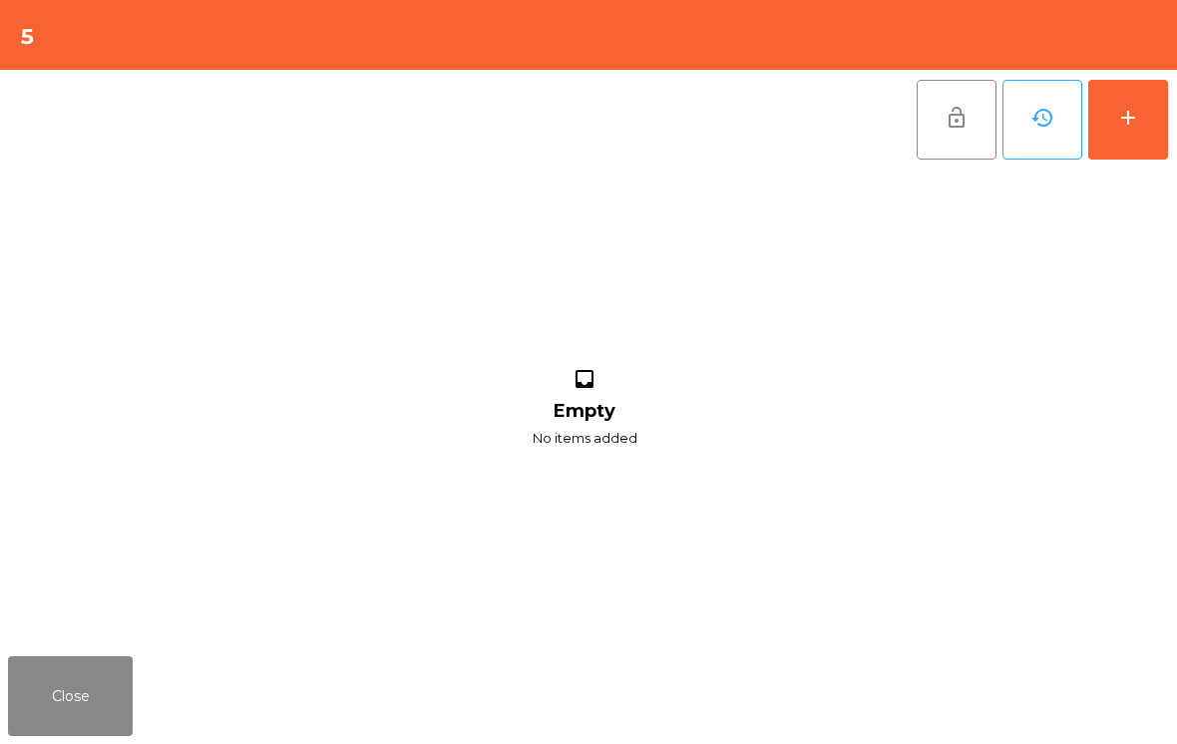
click at [1125, 120] on div "add" at bounding box center [1128, 118] width 24 height 24
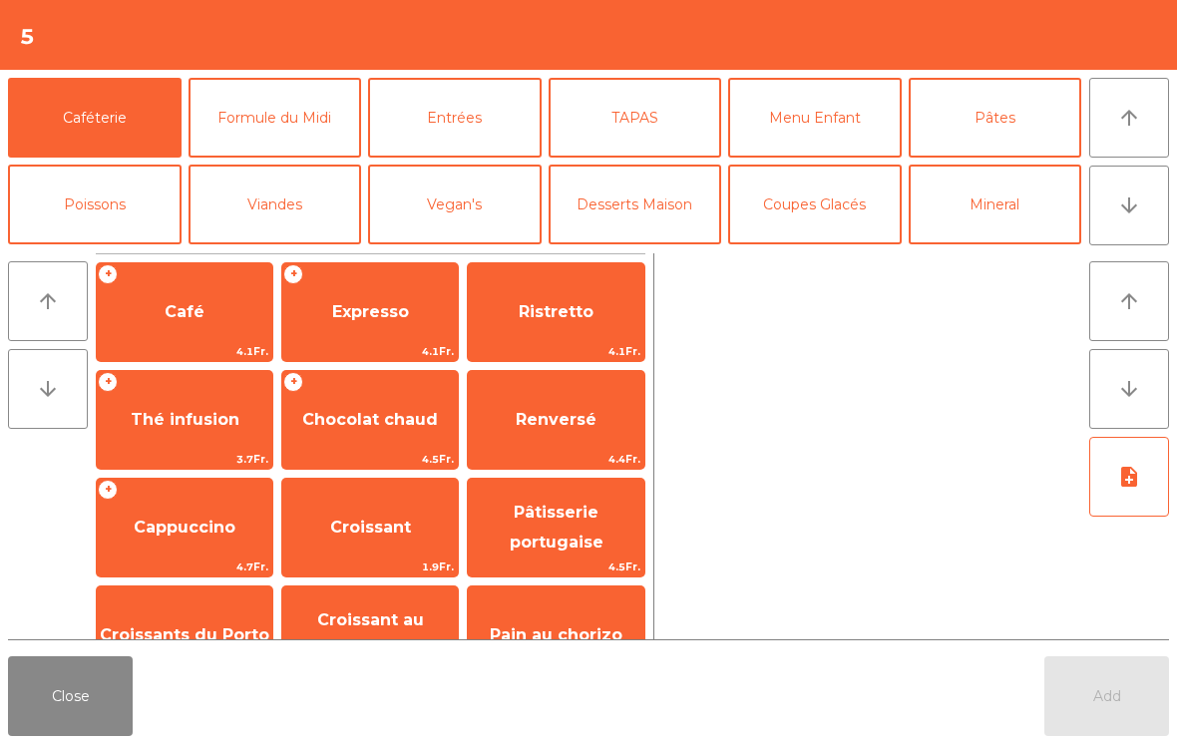
click at [1141, 210] on button "arrow_downward" at bounding box center [1129, 206] width 80 height 80
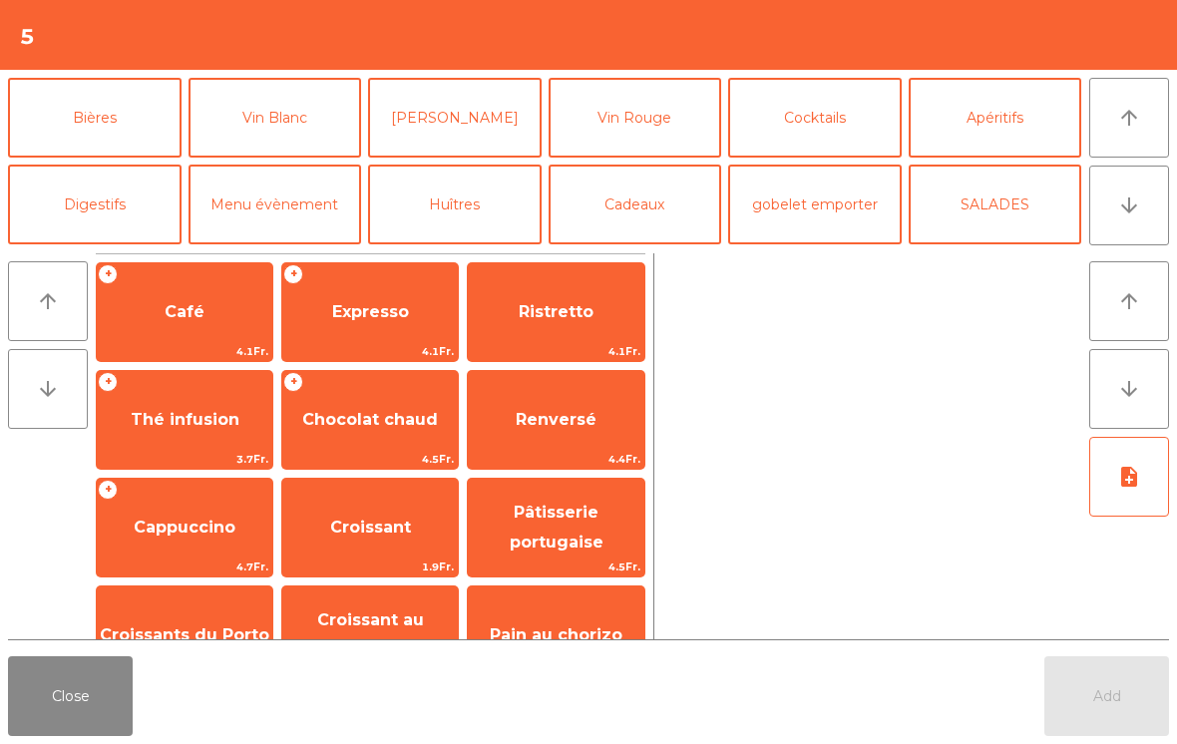
click at [262, 105] on button "Vin Blanc" at bounding box center [276, 118] width 174 height 80
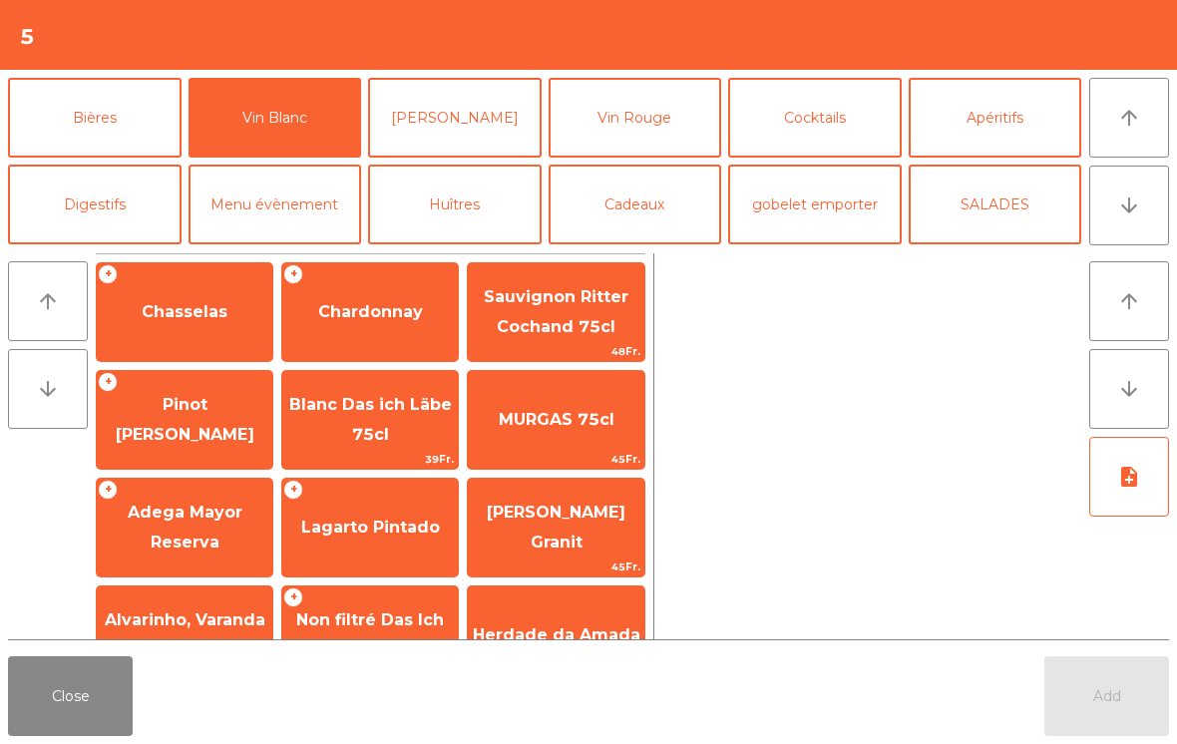
scroll to position [174, 0]
click at [335, 325] on span "Chardonnay" at bounding box center [370, 312] width 176 height 54
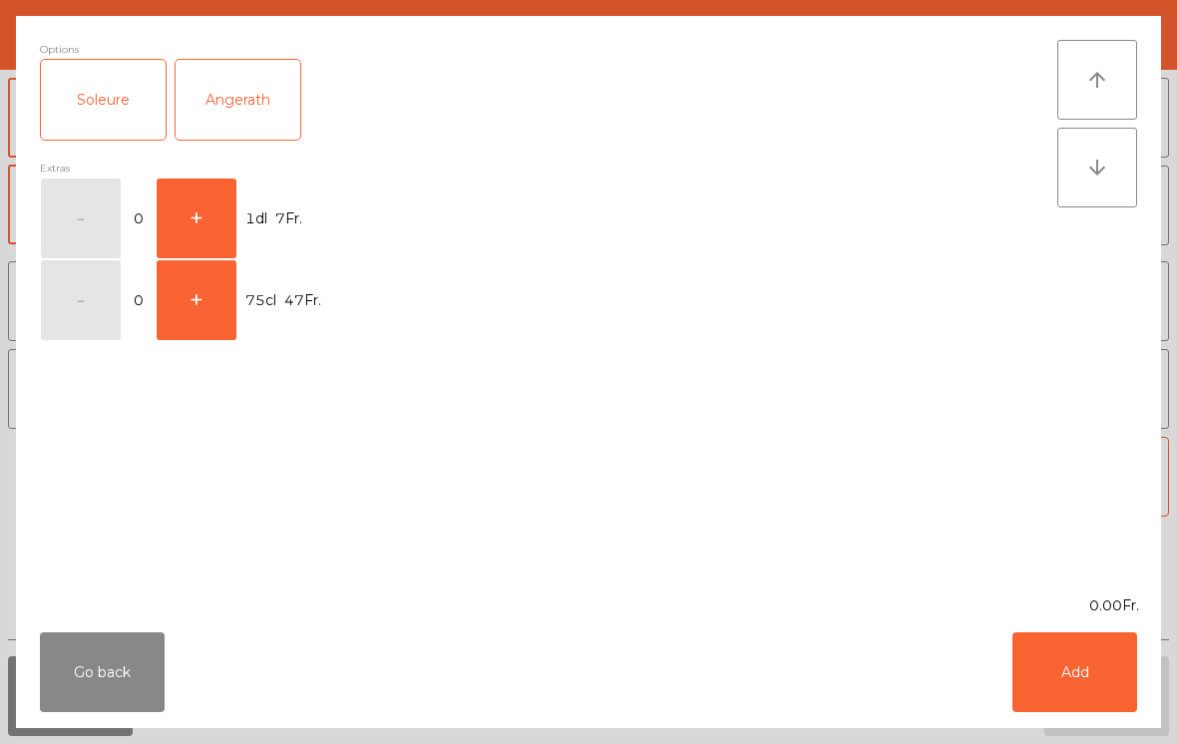
click at [1083, 678] on button "Add" at bounding box center [1075, 672] width 125 height 80
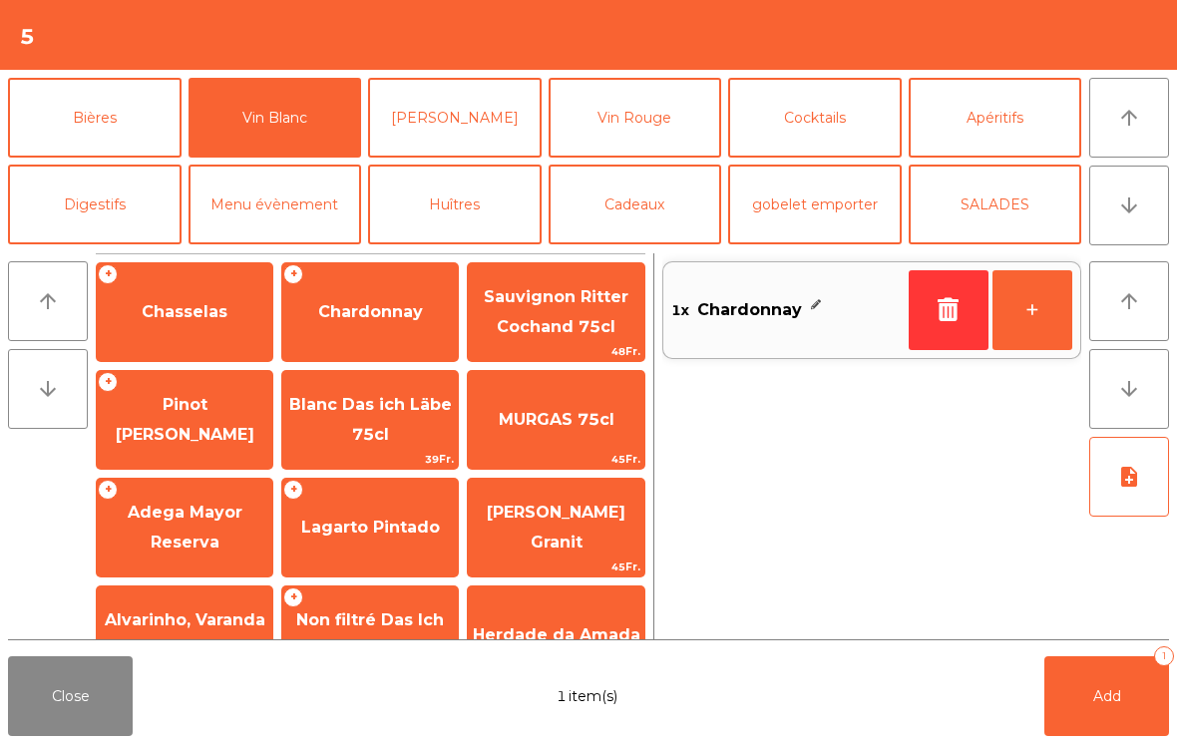
click at [939, 330] on button "button" at bounding box center [949, 310] width 80 height 80
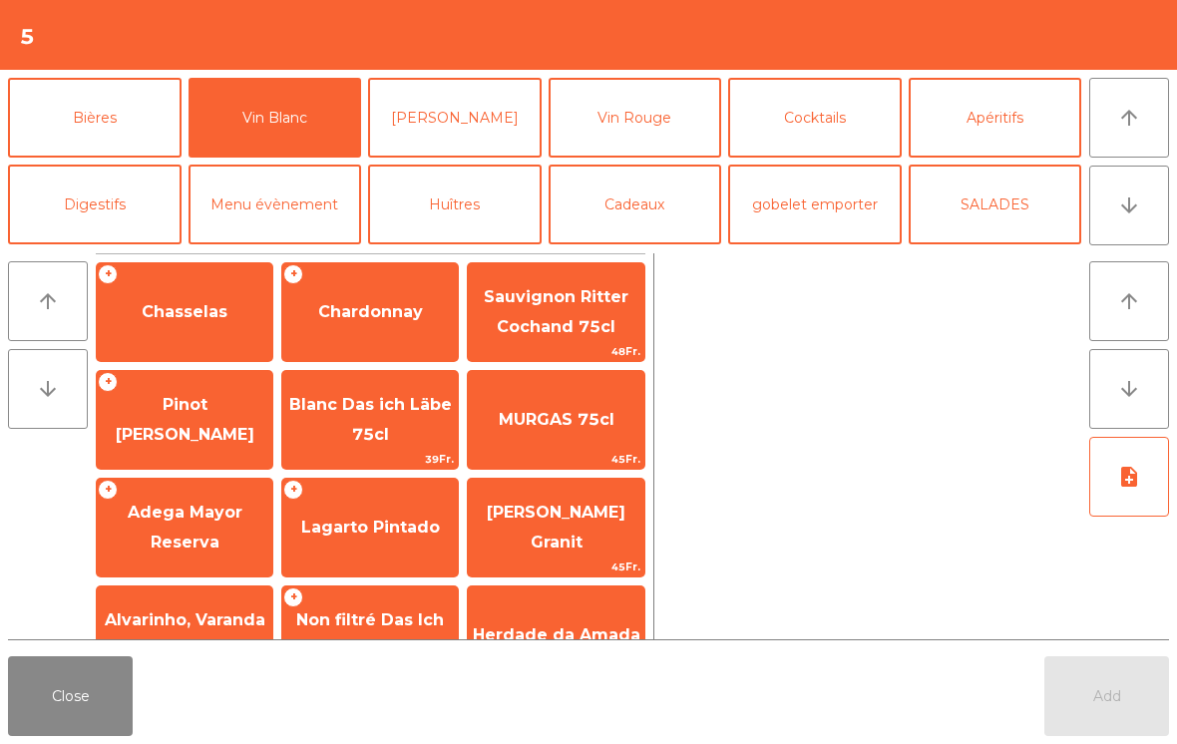
click at [333, 325] on span "Chardonnay" at bounding box center [370, 312] width 176 height 54
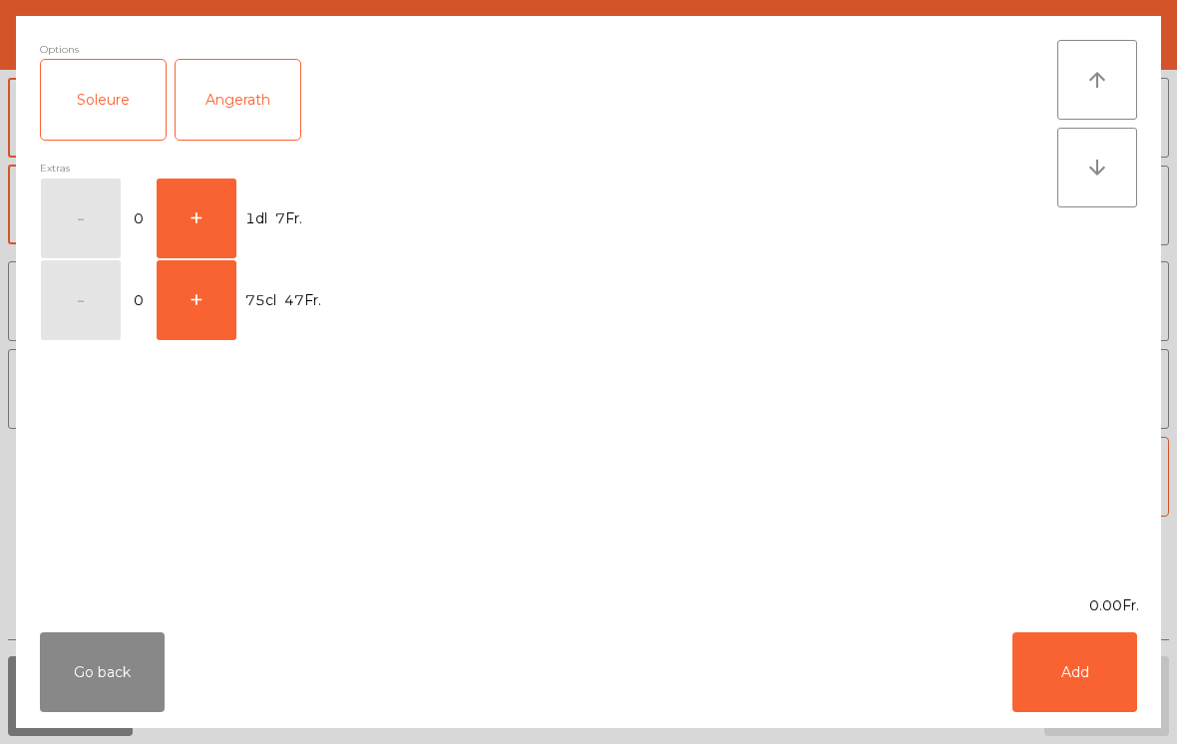
click at [197, 234] on button "+" at bounding box center [197, 219] width 80 height 80
click at [1086, 671] on button "Add" at bounding box center [1075, 672] width 125 height 80
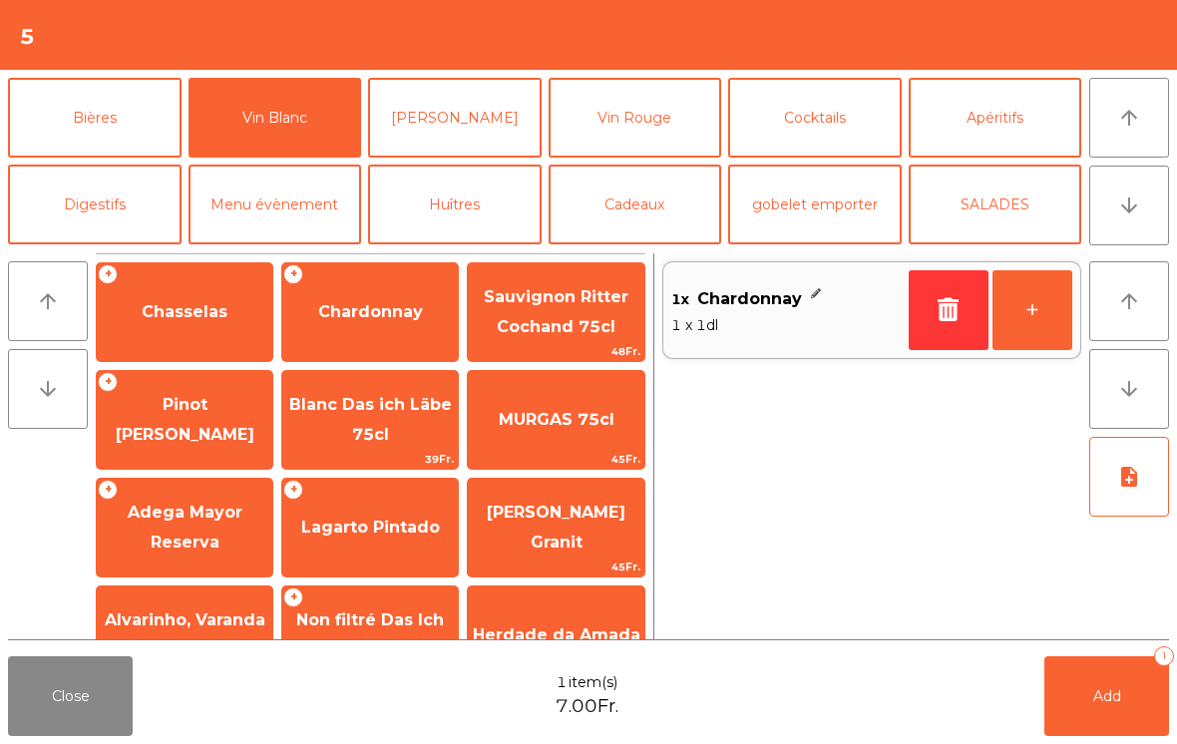
click at [76, 129] on button "Bières" at bounding box center [95, 118] width 174 height 80
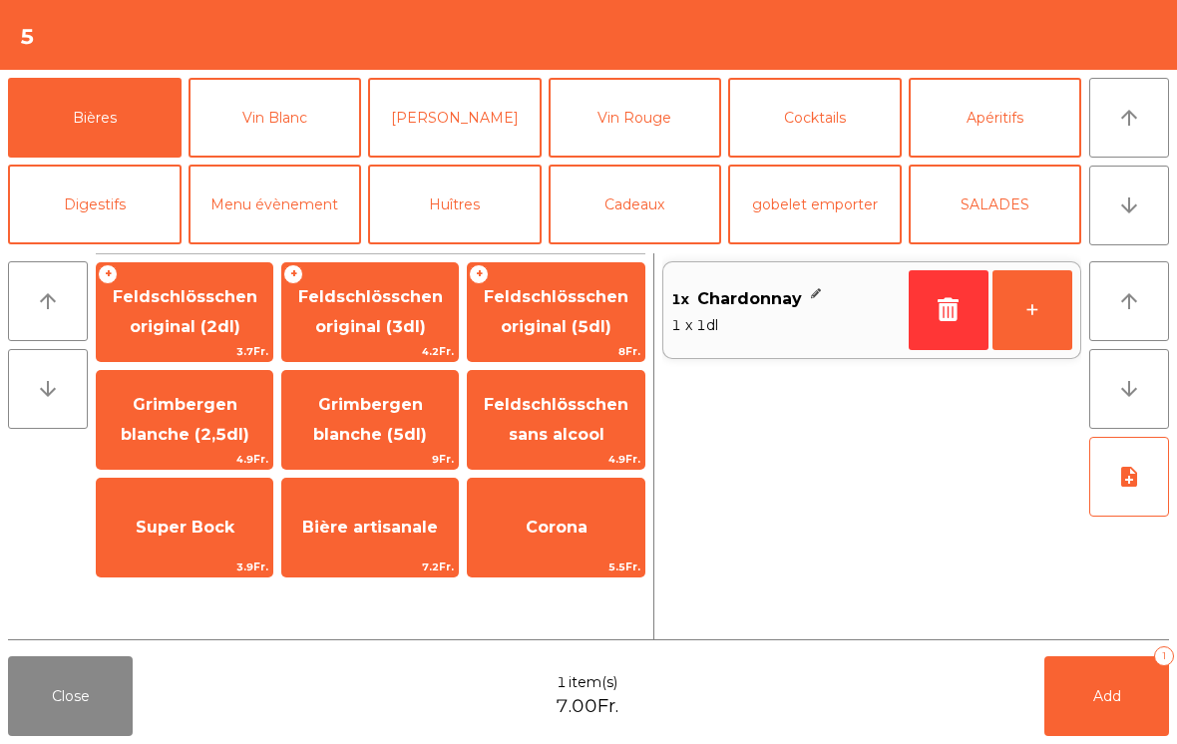
click at [366, 321] on span "Feldschlösschen original (3dl)" at bounding box center [370, 311] width 145 height 49
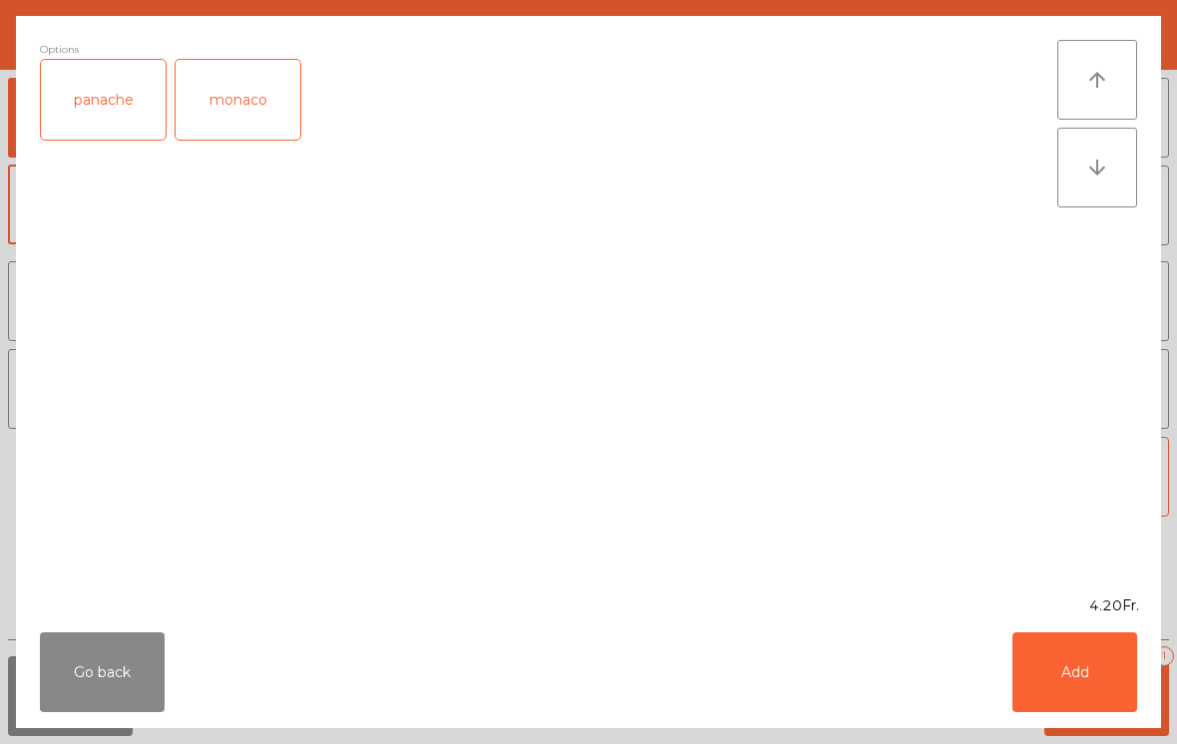
click at [1079, 679] on button "Add" at bounding box center [1075, 672] width 125 height 80
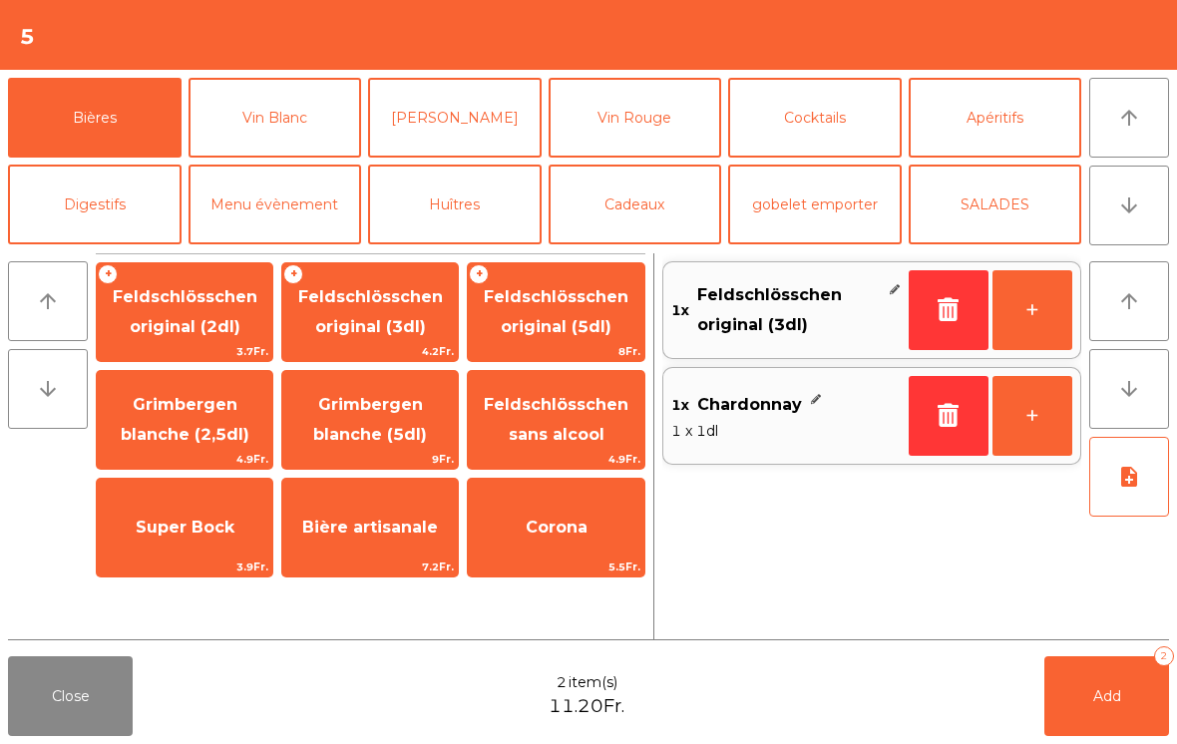
click at [1119, 130] on button "arrow_upward" at bounding box center [1129, 118] width 80 height 80
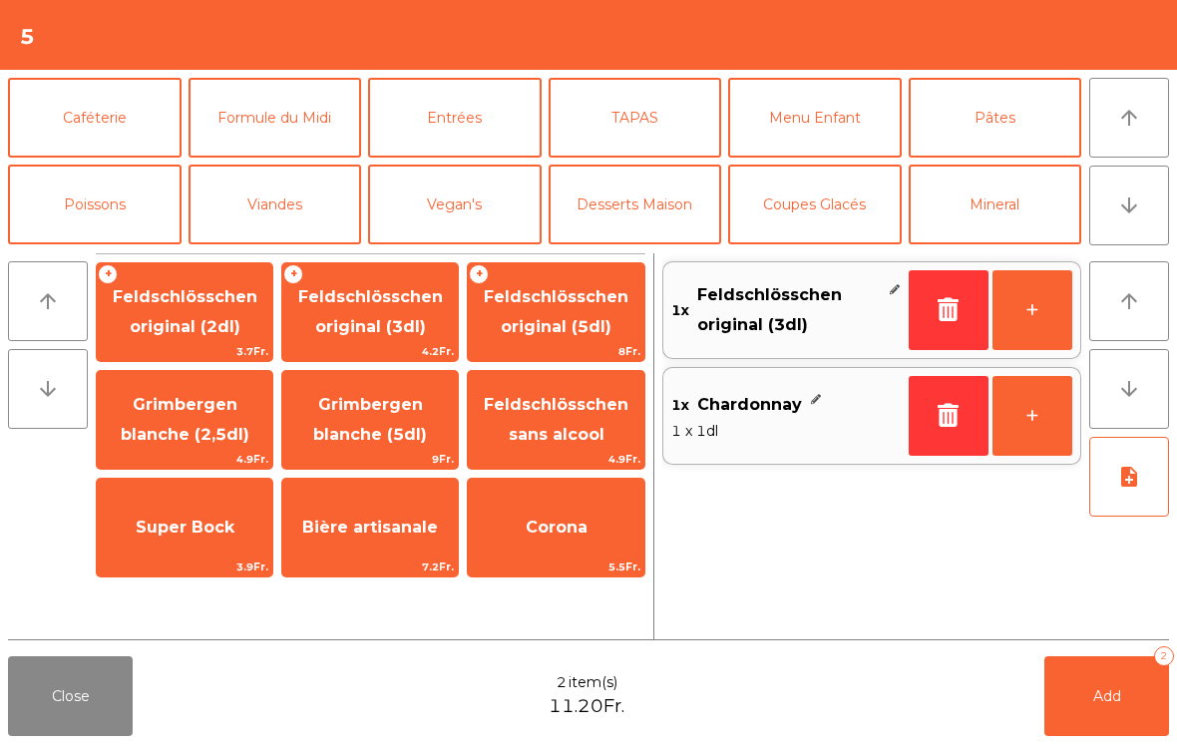
click at [240, 132] on button "Formule du Midi" at bounding box center [276, 118] width 174 height 80
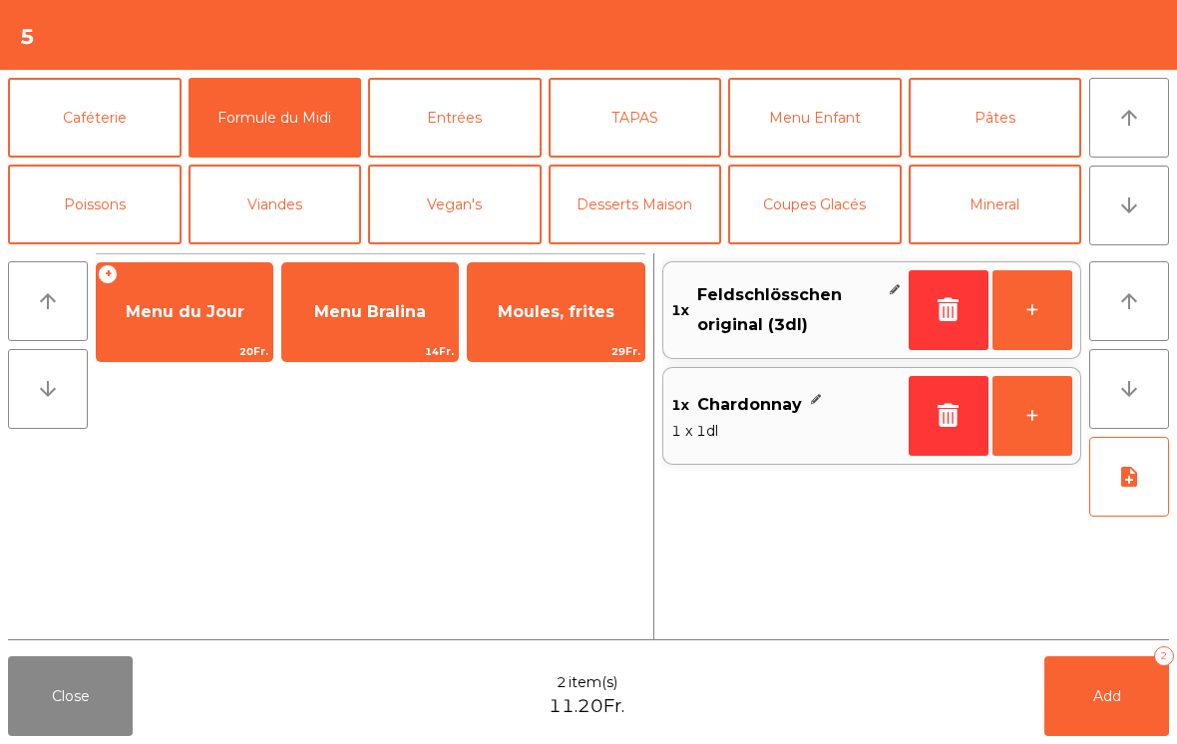
click at [156, 323] on span "Menu du Jour" at bounding box center [185, 312] width 176 height 54
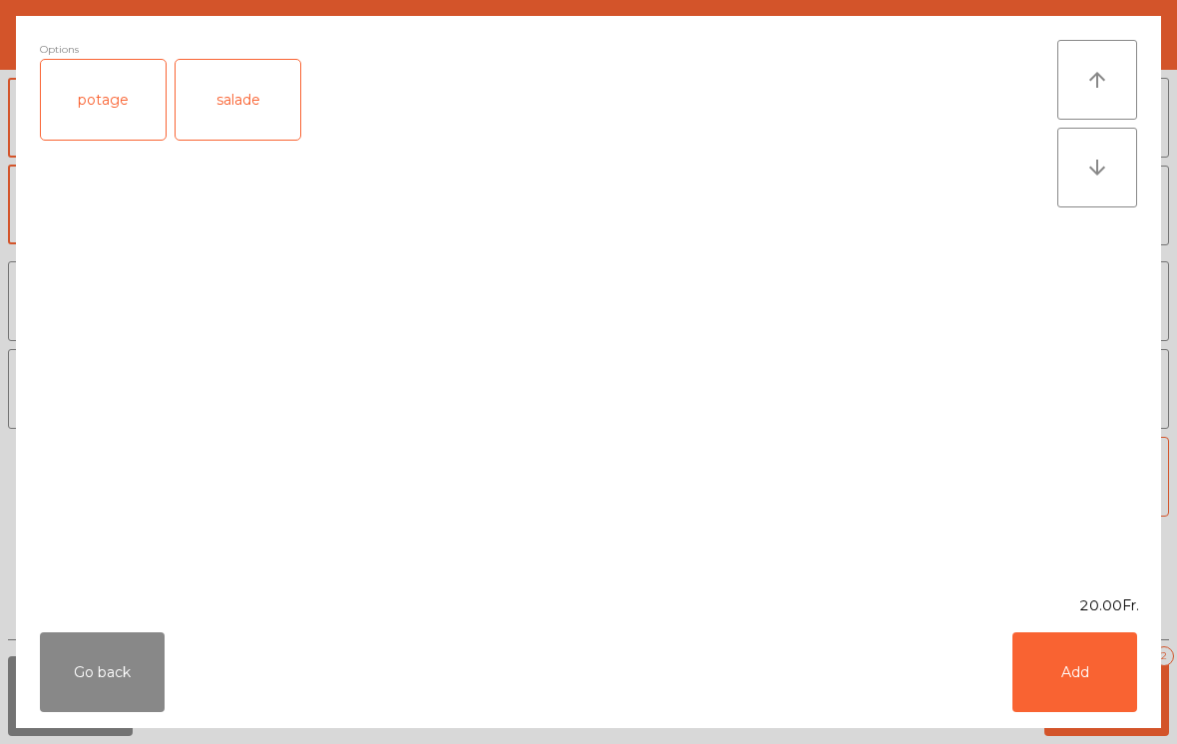
click at [99, 122] on div "potage" at bounding box center [103, 100] width 125 height 80
click at [1083, 647] on button "Add" at bounding box center [1075, 672] width 125 height 80
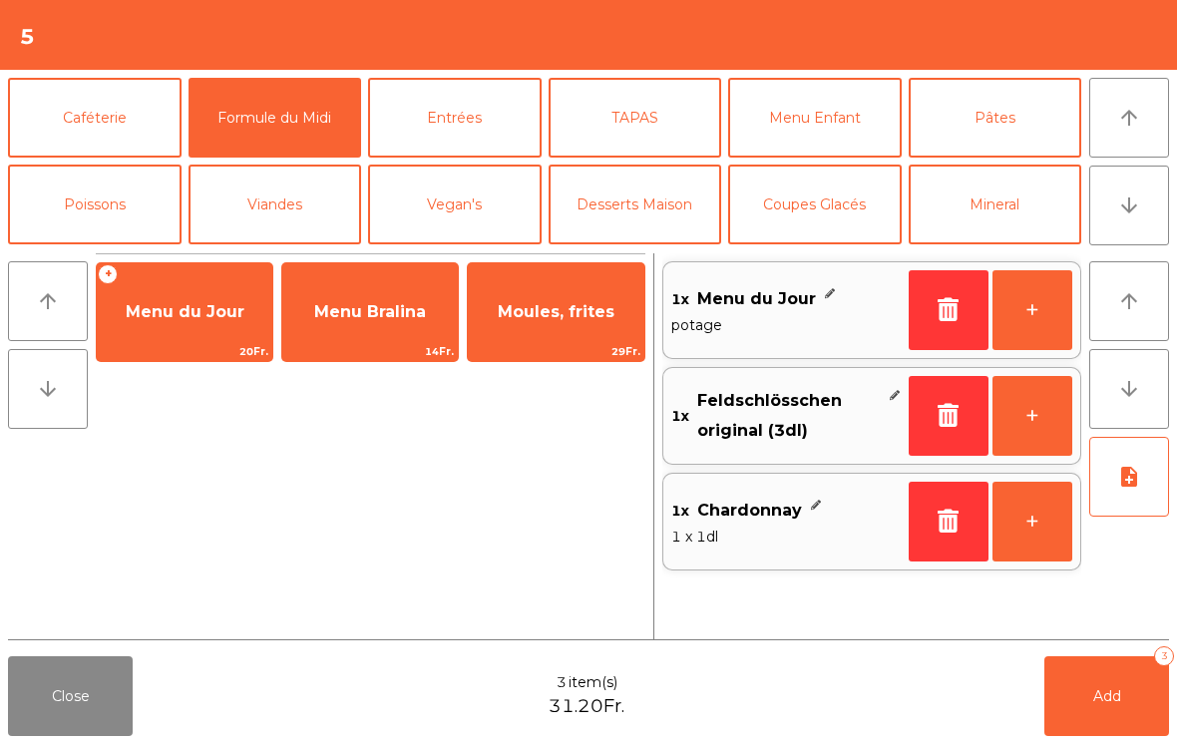
click at [187, 310] on span "Menu du Jour" at bounding box center [185, 311] width 119 height 19
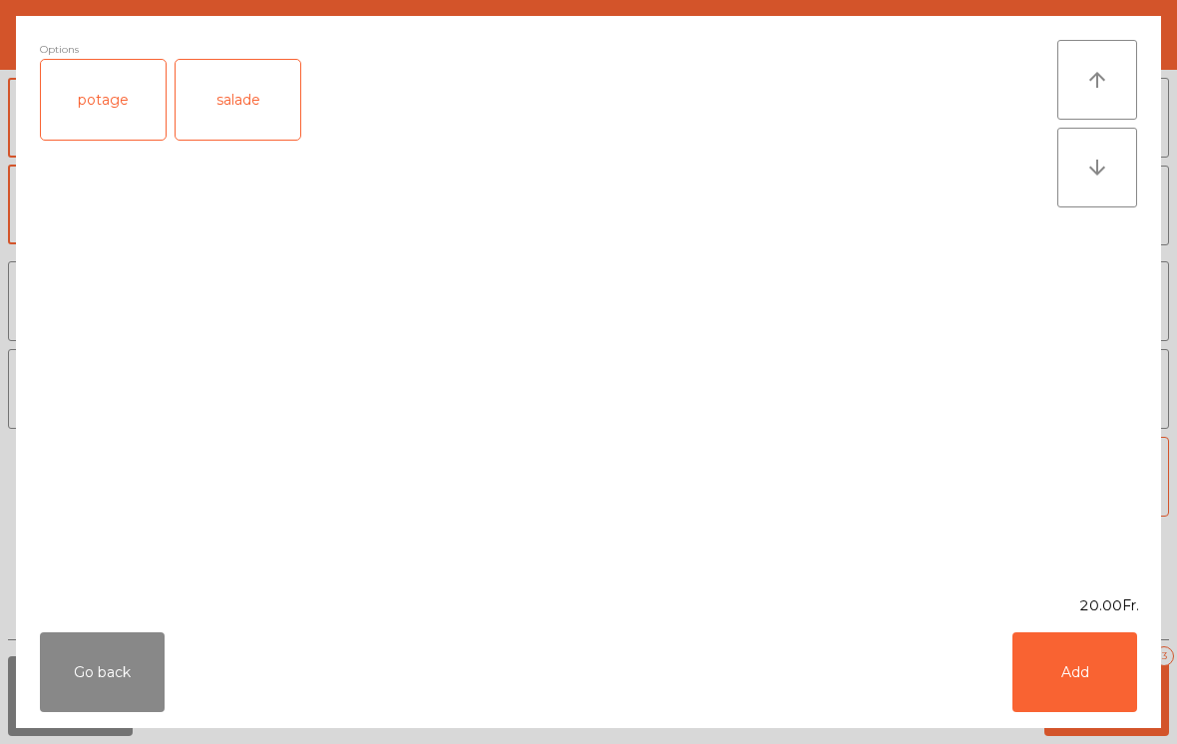
click at [211, 128] on div "salade" at bounding box center [238, 100] width 125 height 80
click at [1064, 680] on button "Add" at bounding box center [1075, 672] width 125 height 80
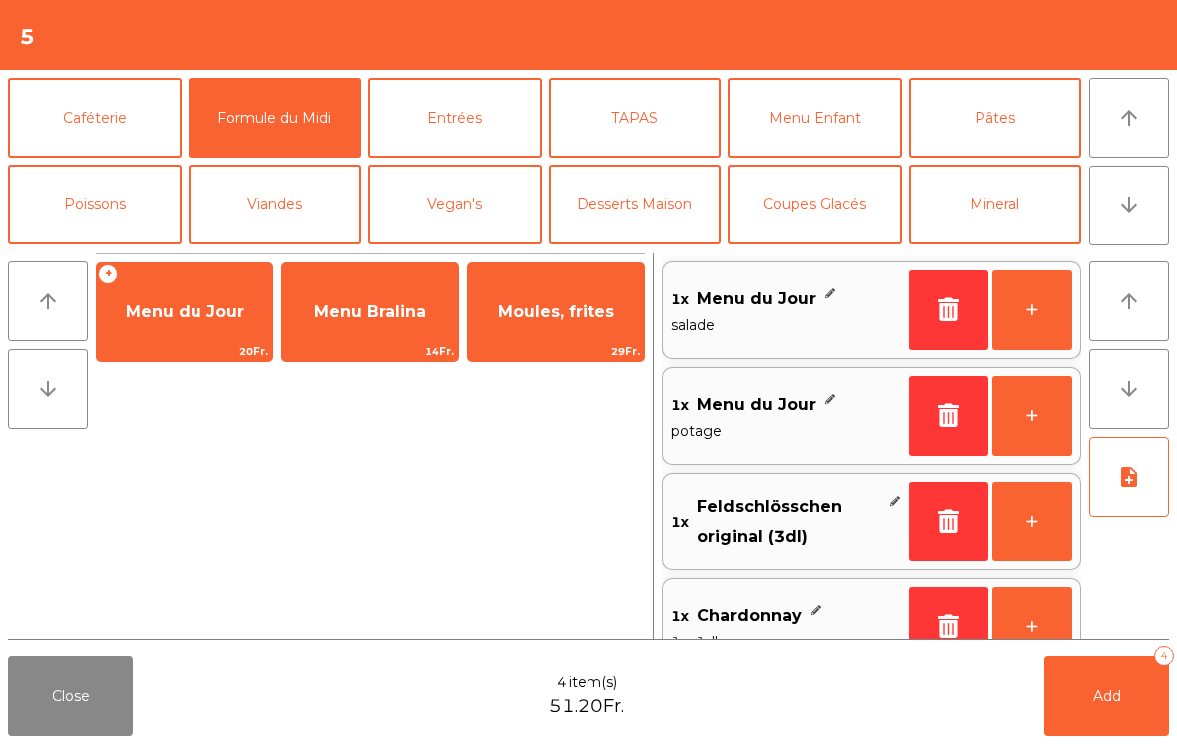
click at [1116, 703] on span "Add" at bounding box center [1107, 696] width 28 height 18
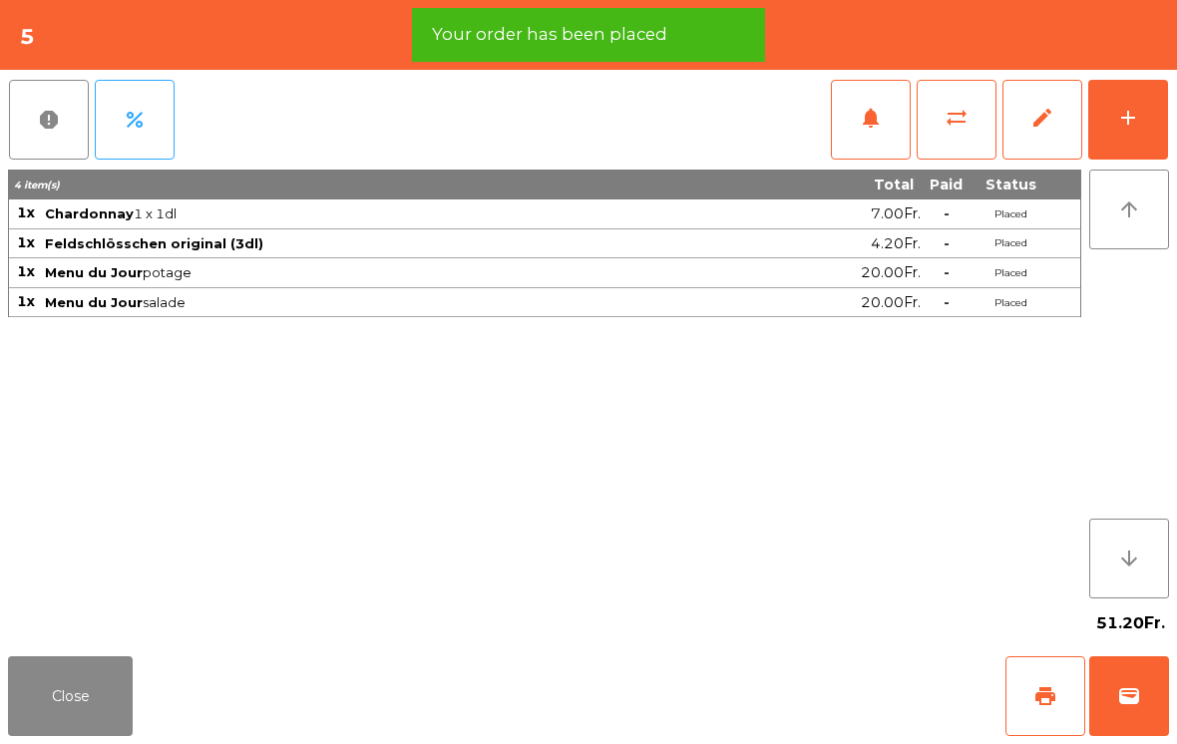
click at [36, 717] on button "Close" at bounding box center [70, 696] width 125 height 80
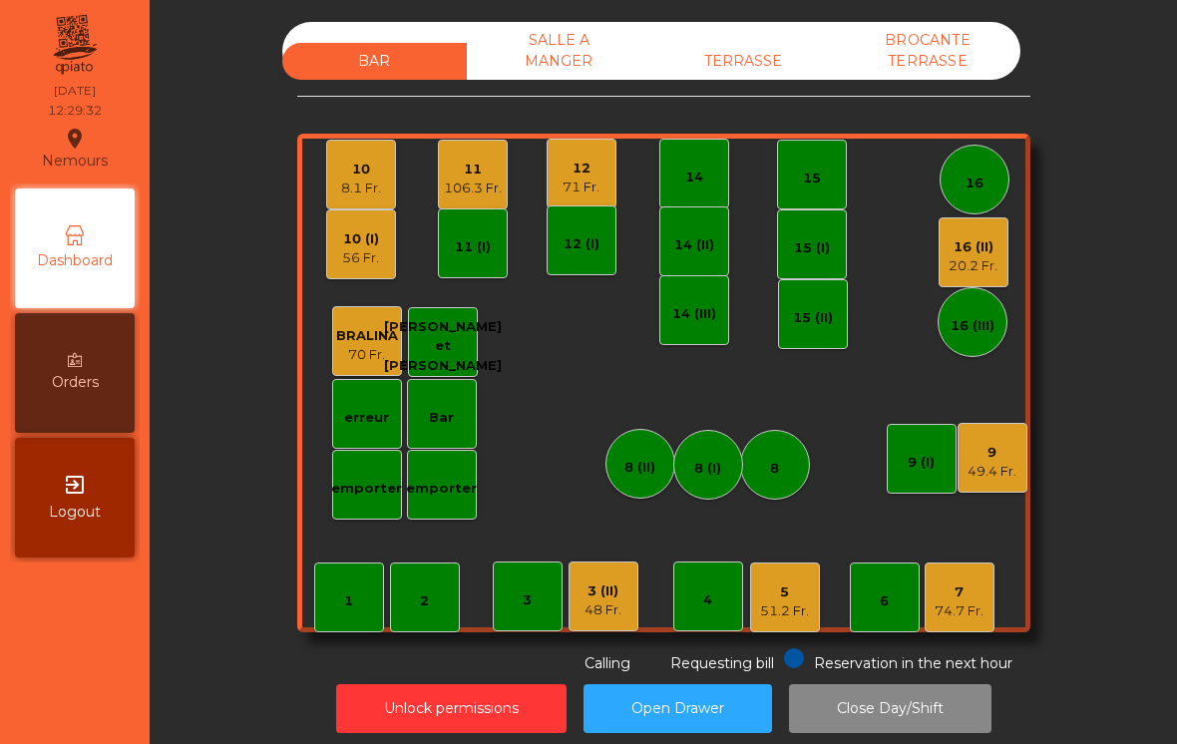
click at [577, 193] on div "71 Fr." at bounding box center [581, 188] width 37 height 20
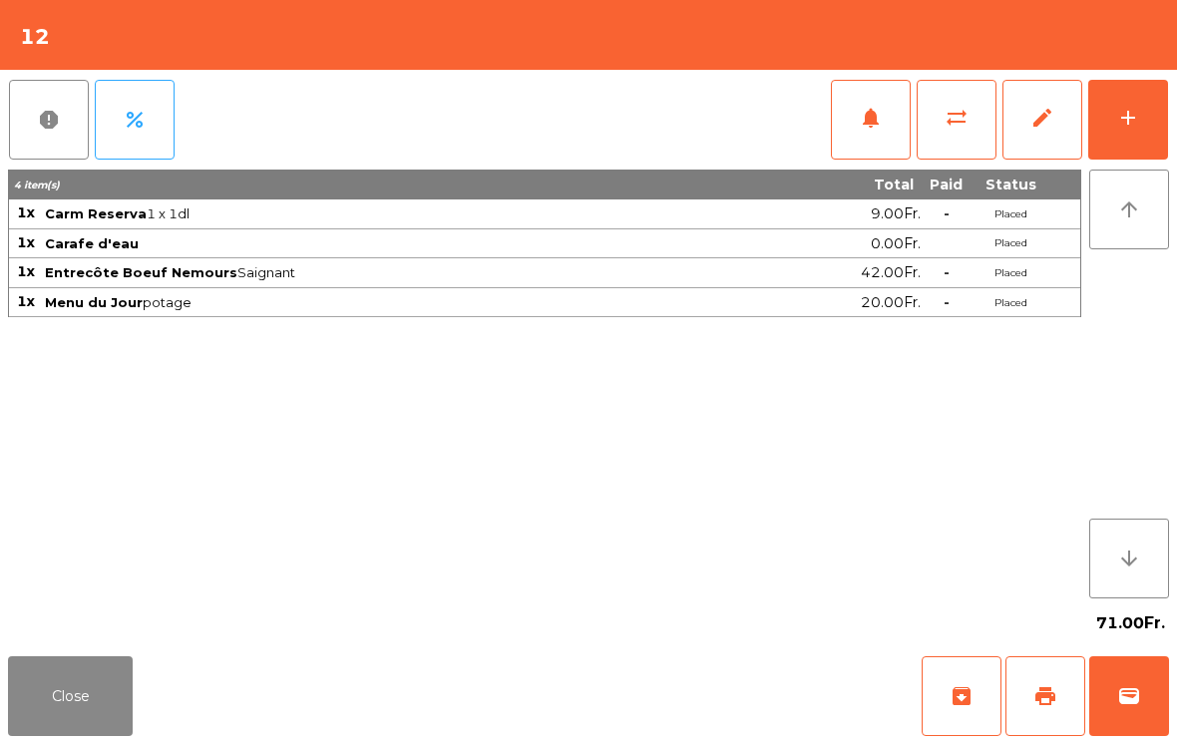
click at [1121, 125] on div "add" at bounding box center [1128, 118] width 24 height 24
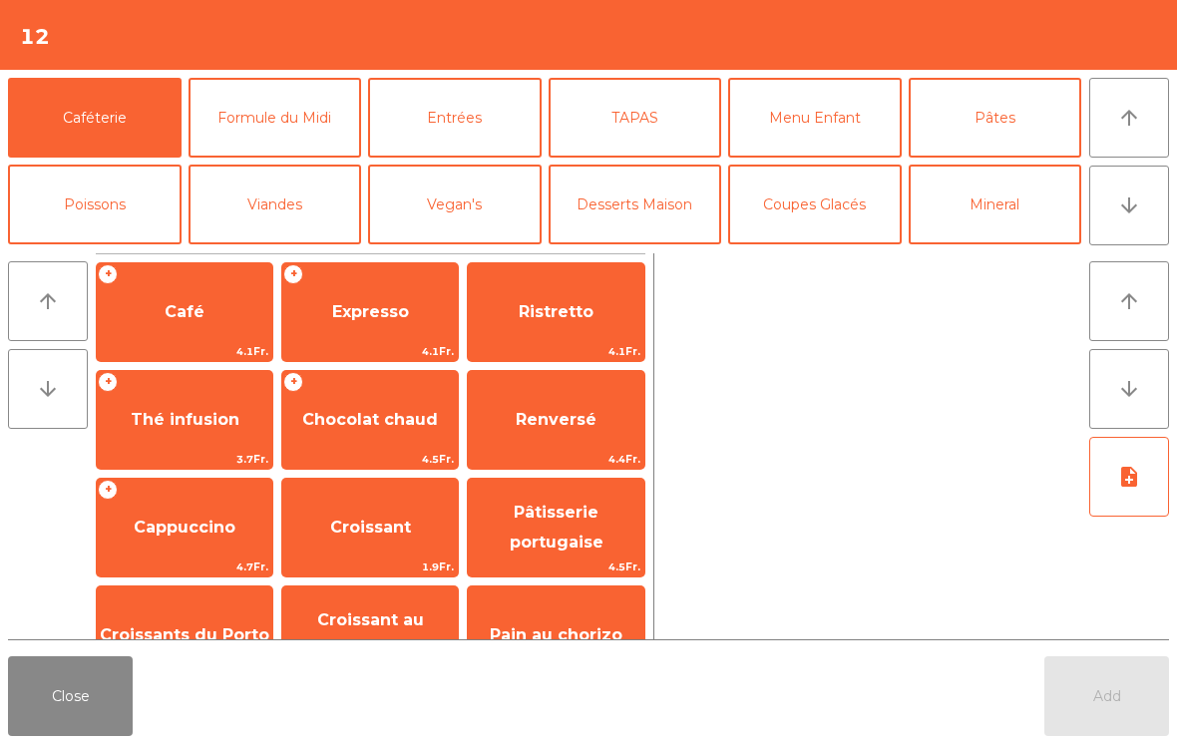
click at [1117, 198] on icon "arrow_downward" at bounding box center [1129, 206] width 24 height 24
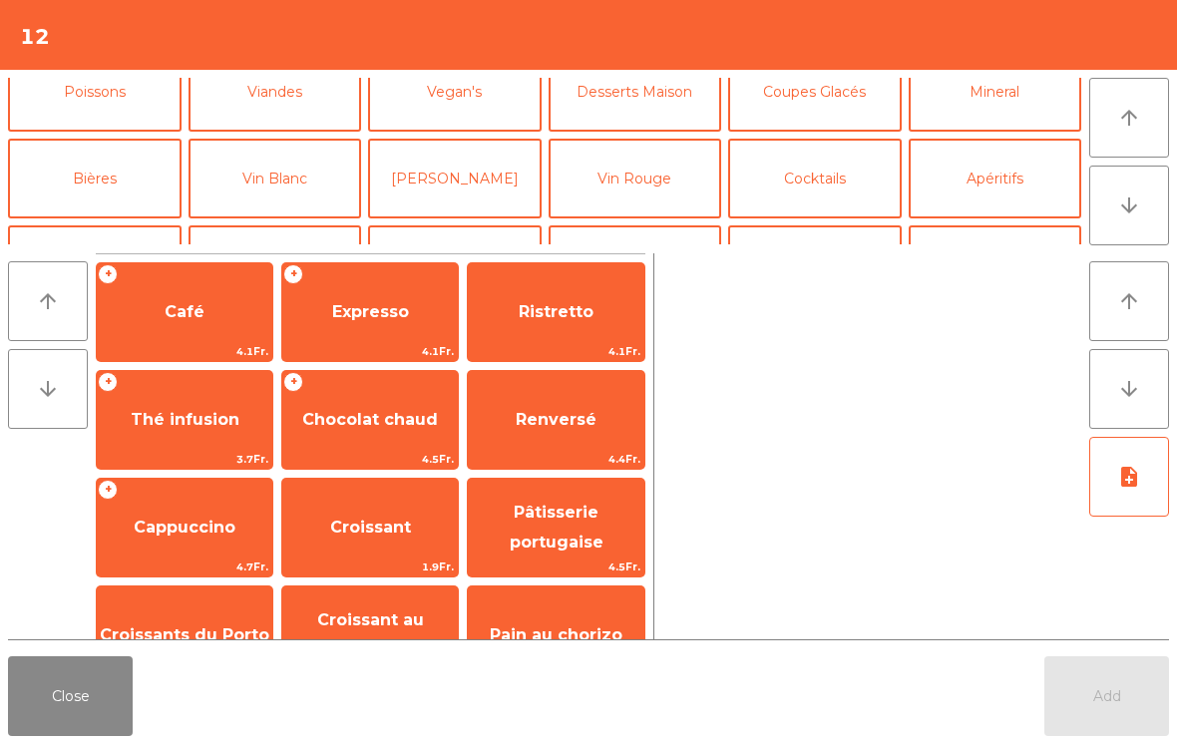
scroll to position [174, 0]
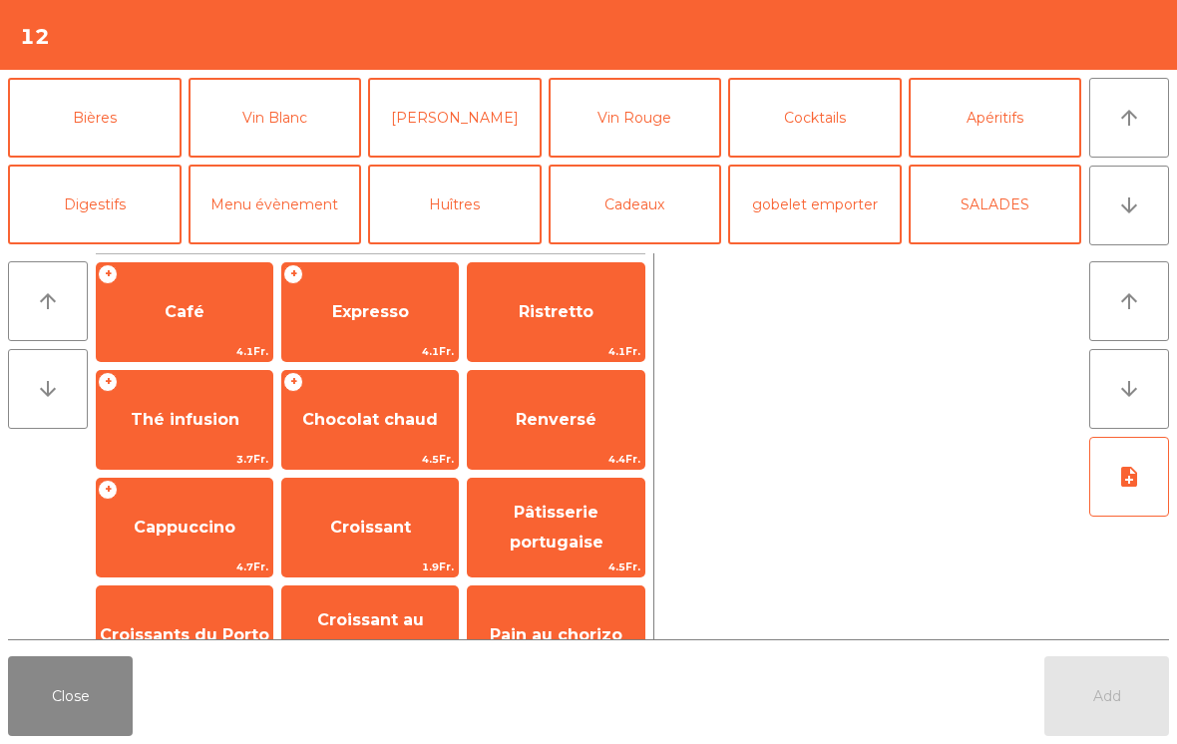
click at [646, 126] on button "Vin Rouge" at bounding box center [636, 118] width 174 height 80
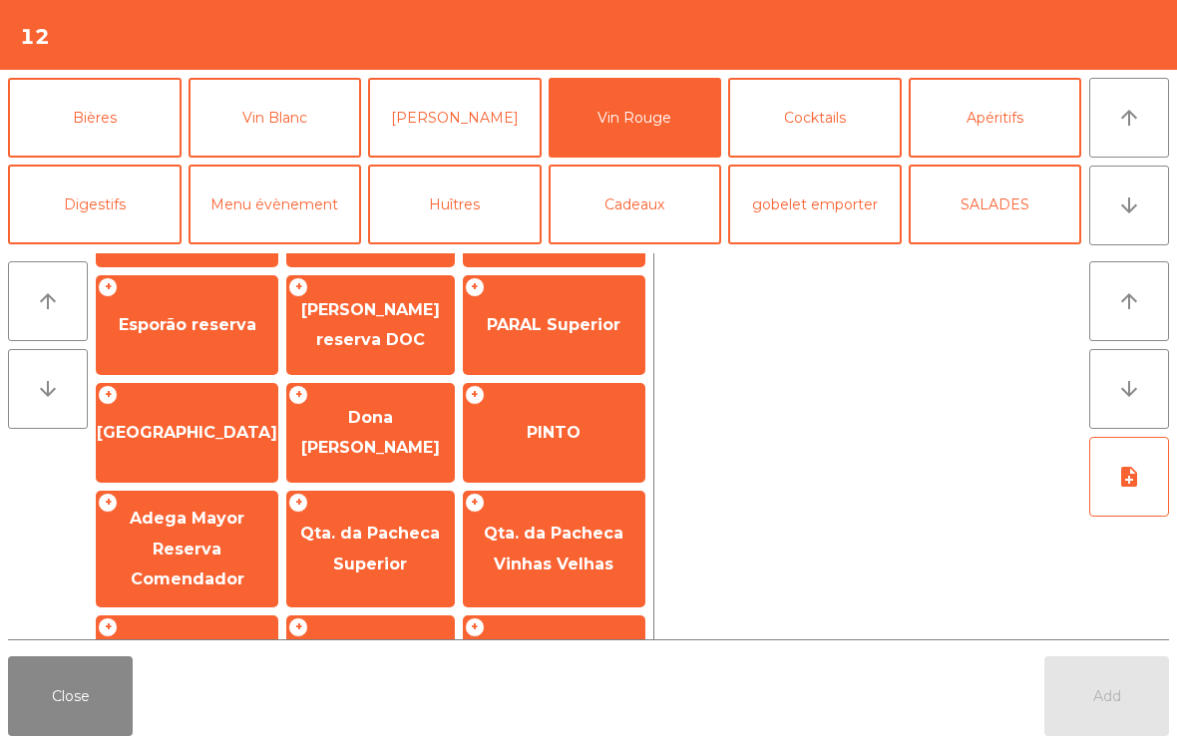
scroll to position [375, 0]
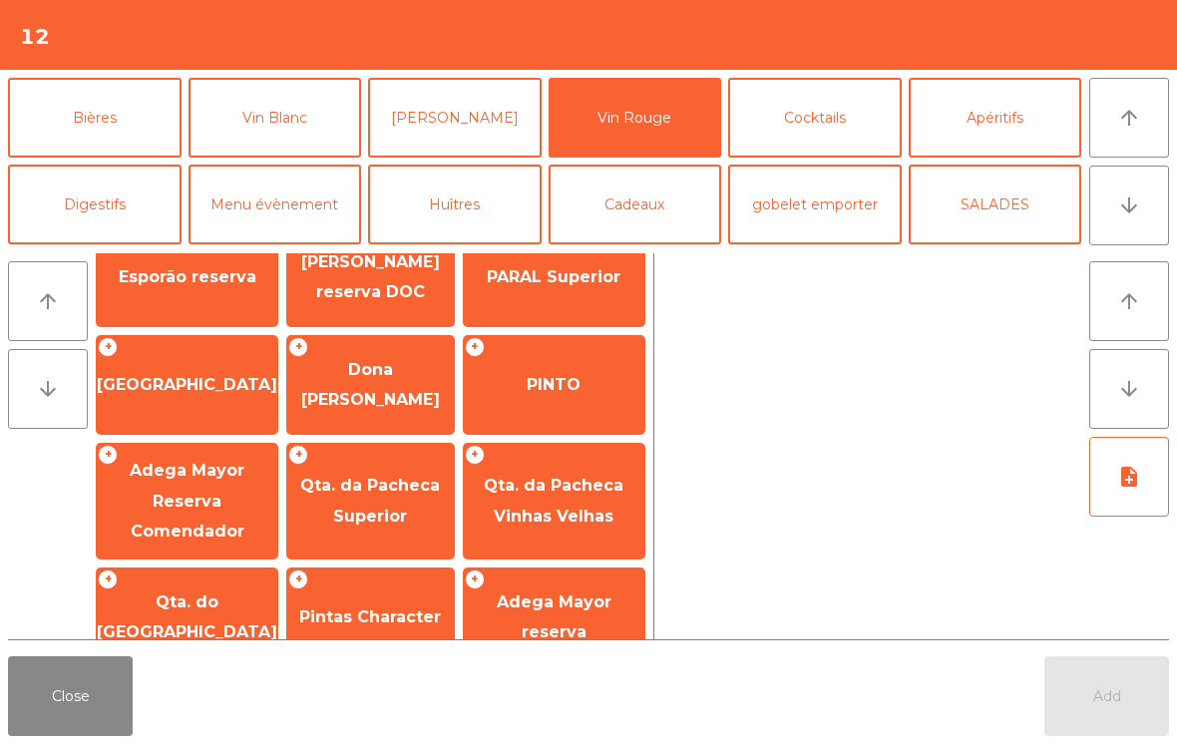
click at [183, 387] on span "[GEOGRAPHIC_DATA]" at bounding box center [187, 385] width 181 height 54
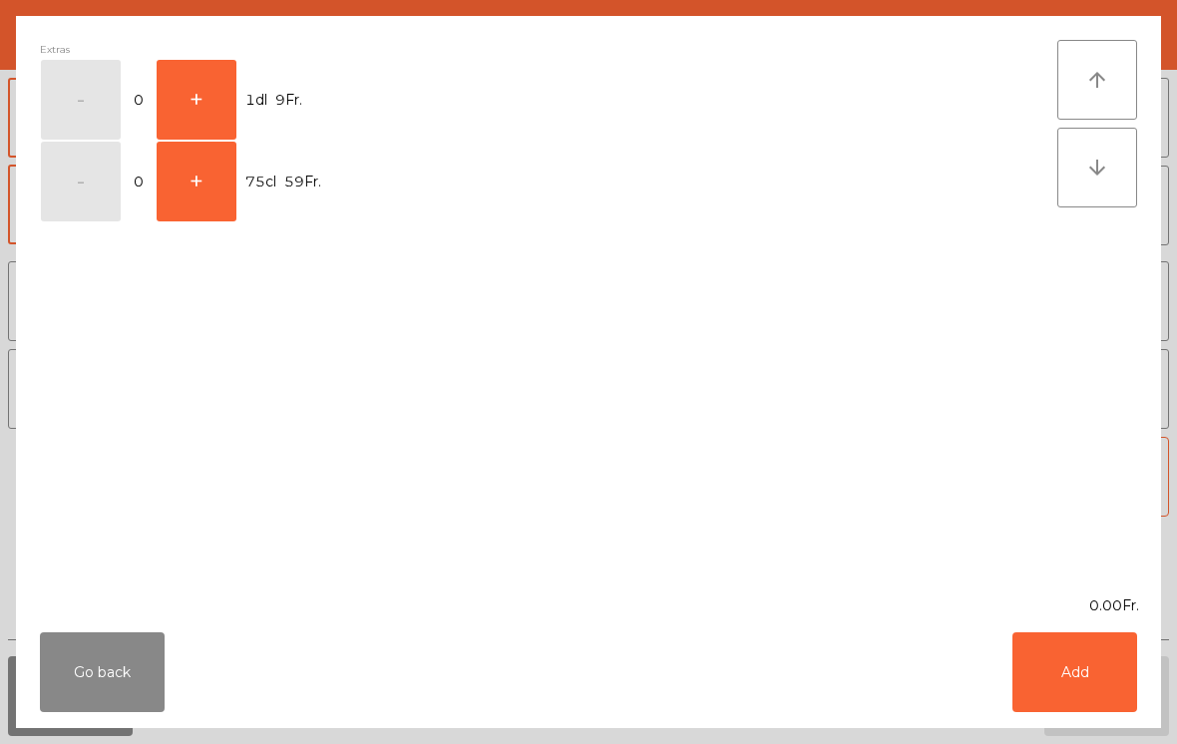
click at [204, 193] on button "+" at bounding box center [197, 182] width 80 height 80
click at [67, 201] on button "-" at bounding box center [81, 182] width 80 height 80
click at [210, 99] on button "+" at bounding box center [197, 100] width 80 height 80
click at [1093, 668] on button "Add" at bounding box center [1075, 672] width 125 height 80
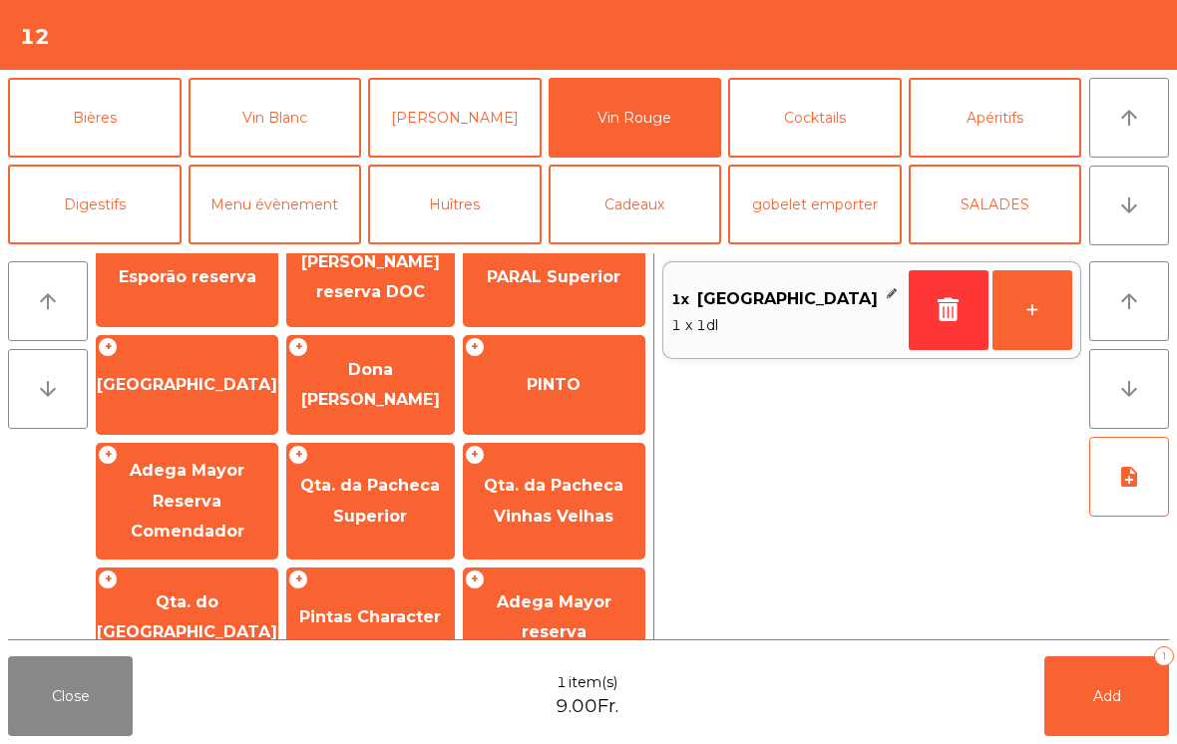
click at [1081, 703] on button "Add 1" at bounding box center [1107, 696] width 125 height 80
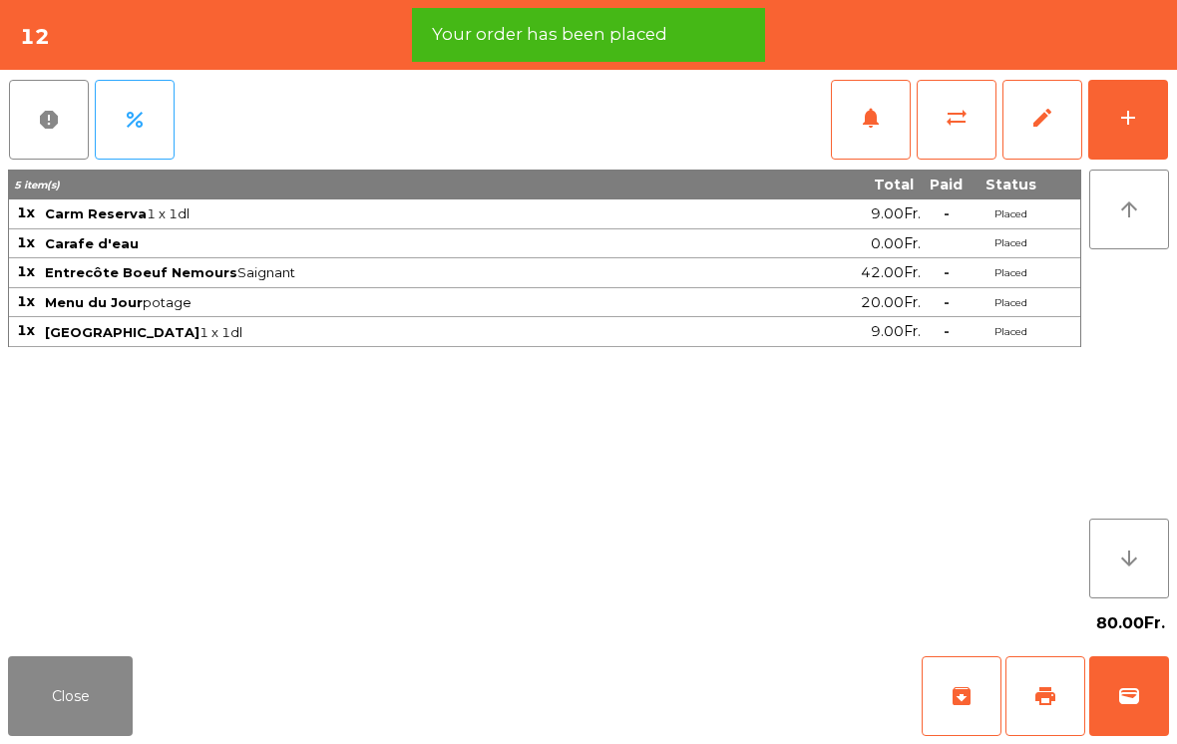
click at [40, 735] on button "Close" at bounding box center [70, 696] width 125 height 80
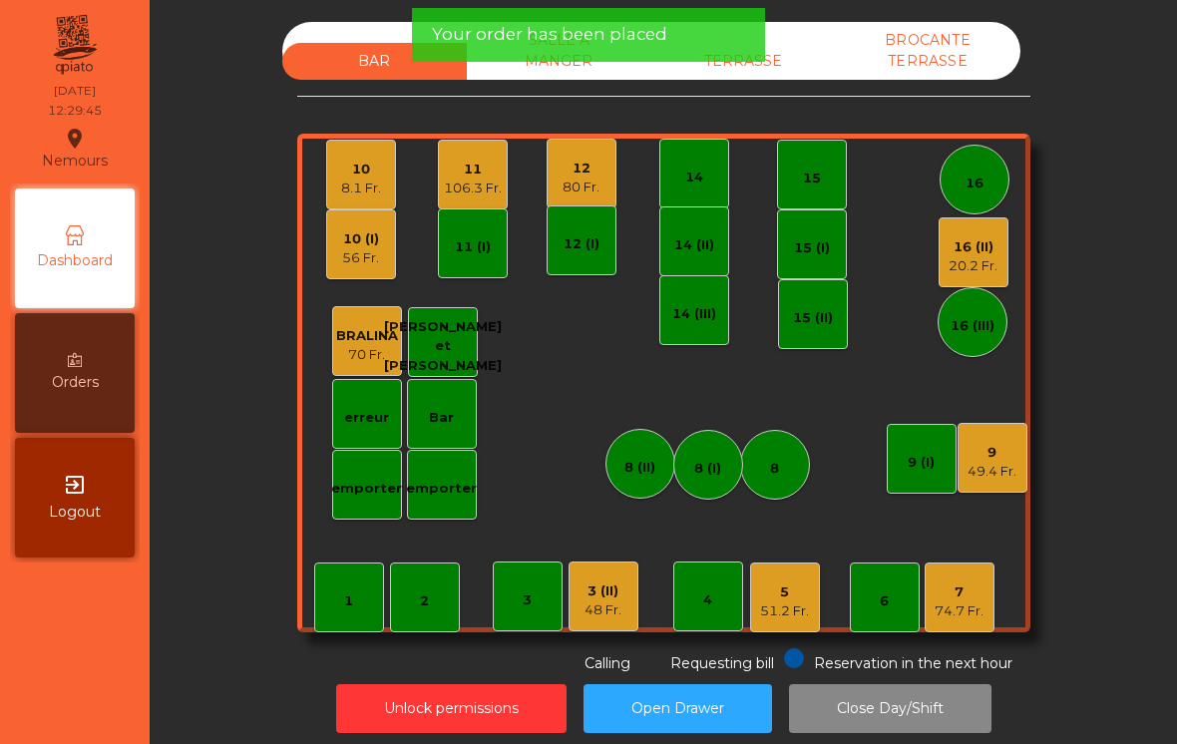
click at [997, 182] on div "16" at bounding box center [975, 180] width 70 height 70
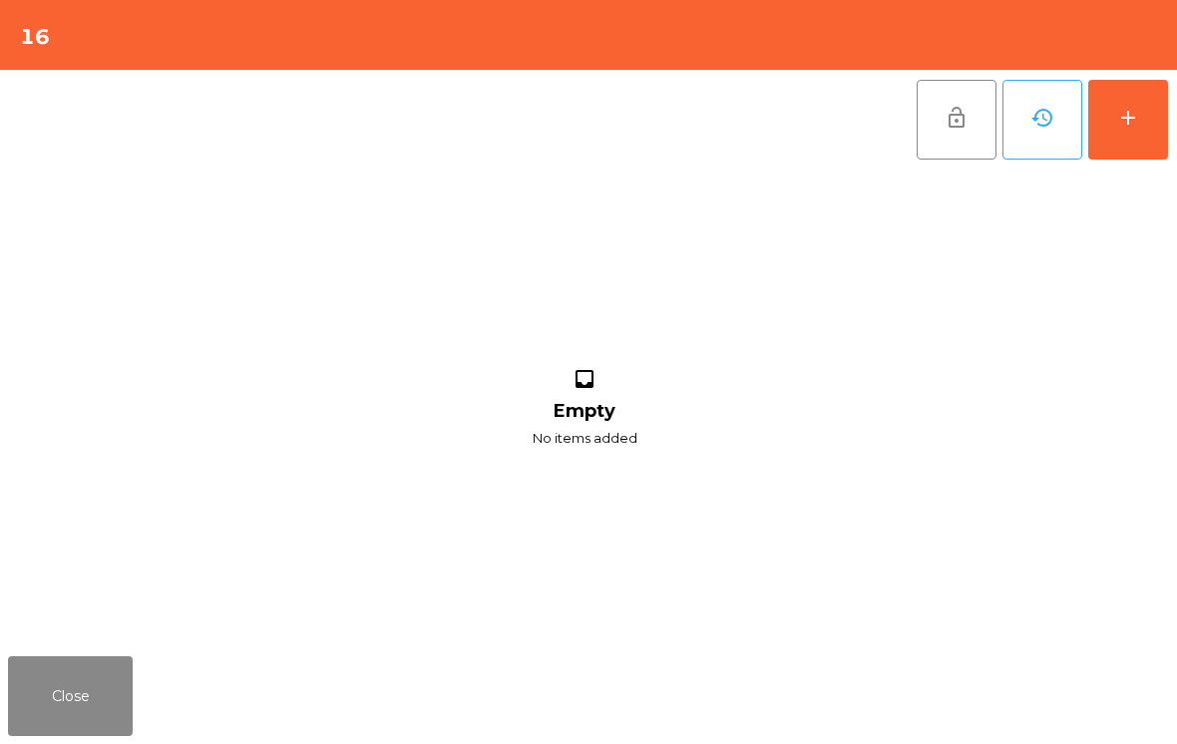
click at [79, 647] on div "inbox Empty No items added" at bounding box center [584, 409] width 1153 height 479
click at [85, 686] on button "Close" at bounding box center [70, 696] width 125 height 80
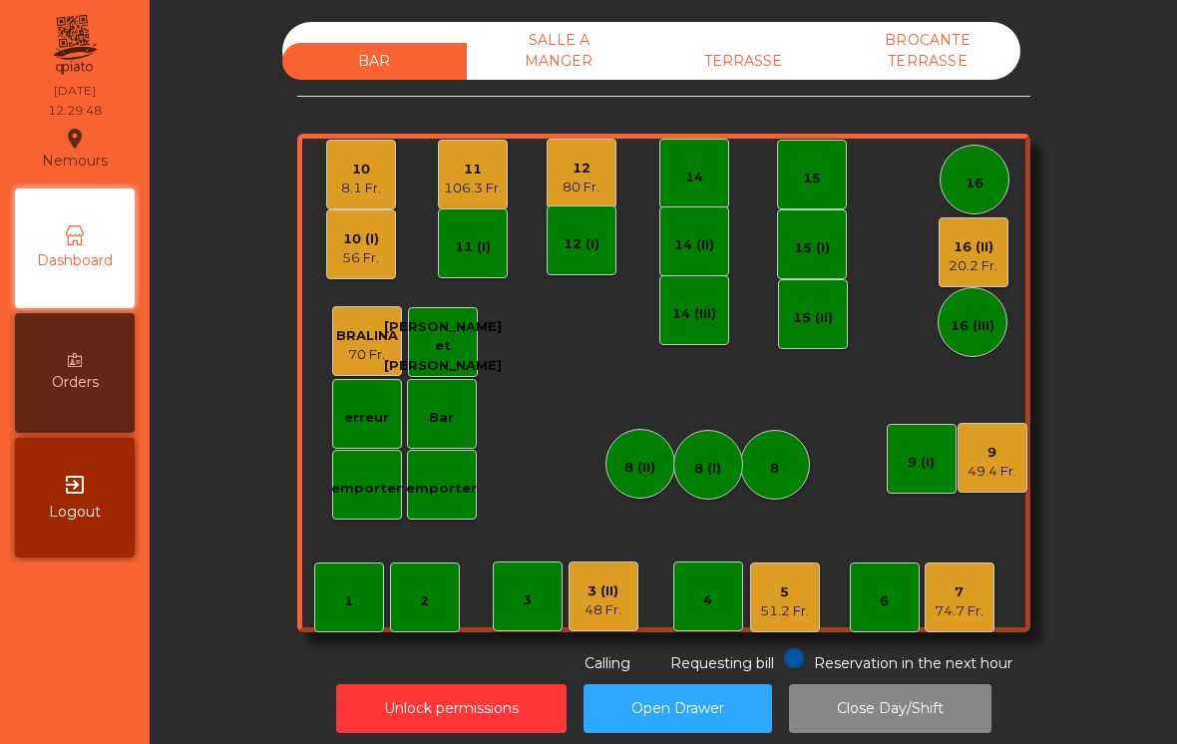
click at [982, 277] on div "16 (II) 20.2 Fr." at bounding box center [974, 252] width 70 height 70
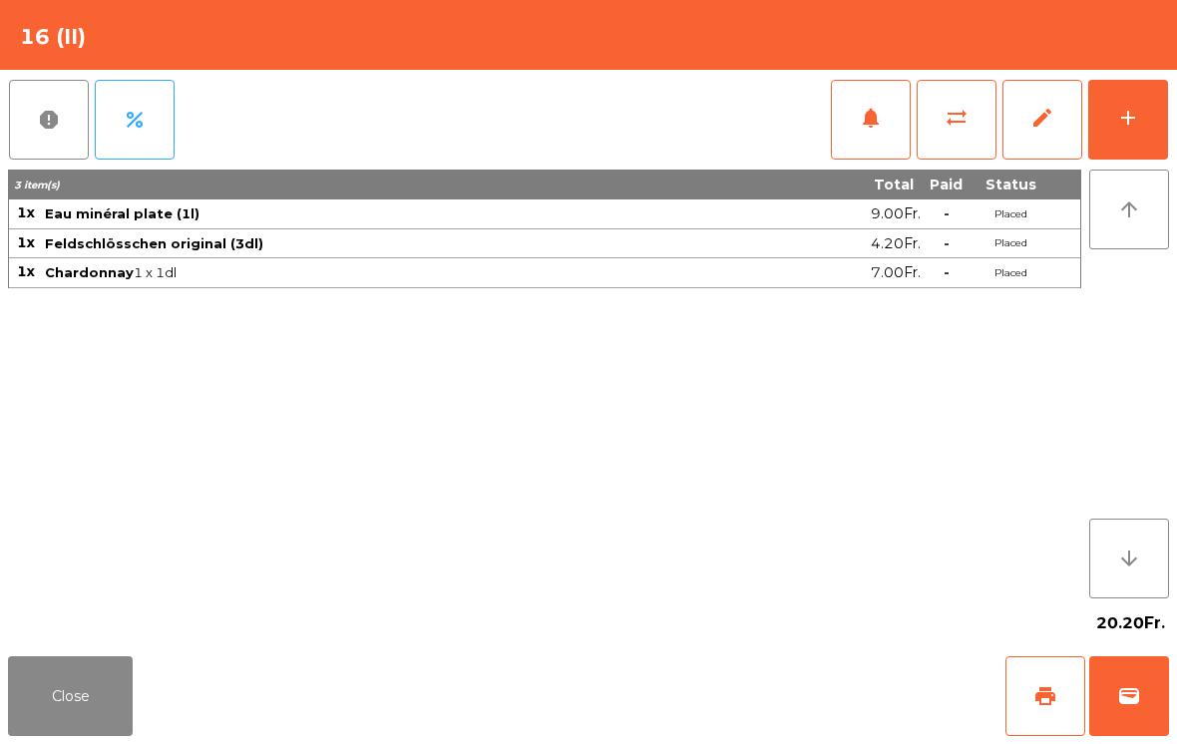
click at [1140, 131] on button "add" at bounding box center [1128, 120] width 80 height 80
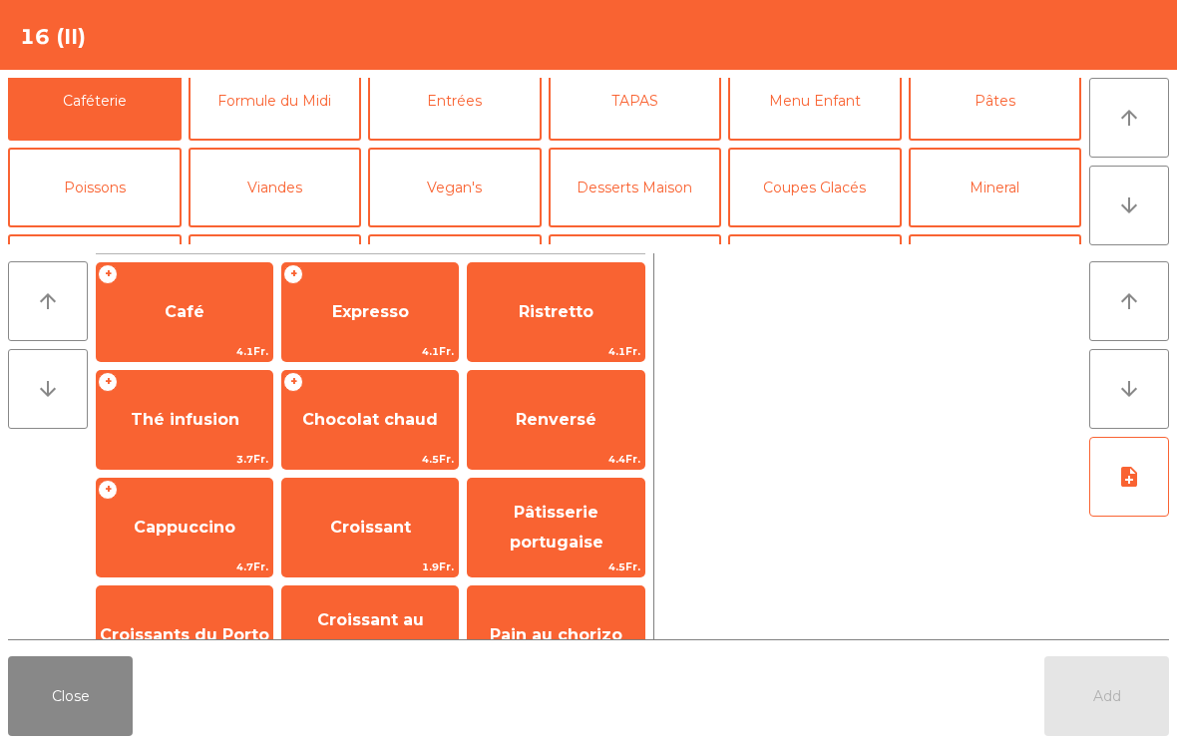
click at [103, 234] on button "Bières" at bounding box center [95, 274] width 174 height 80
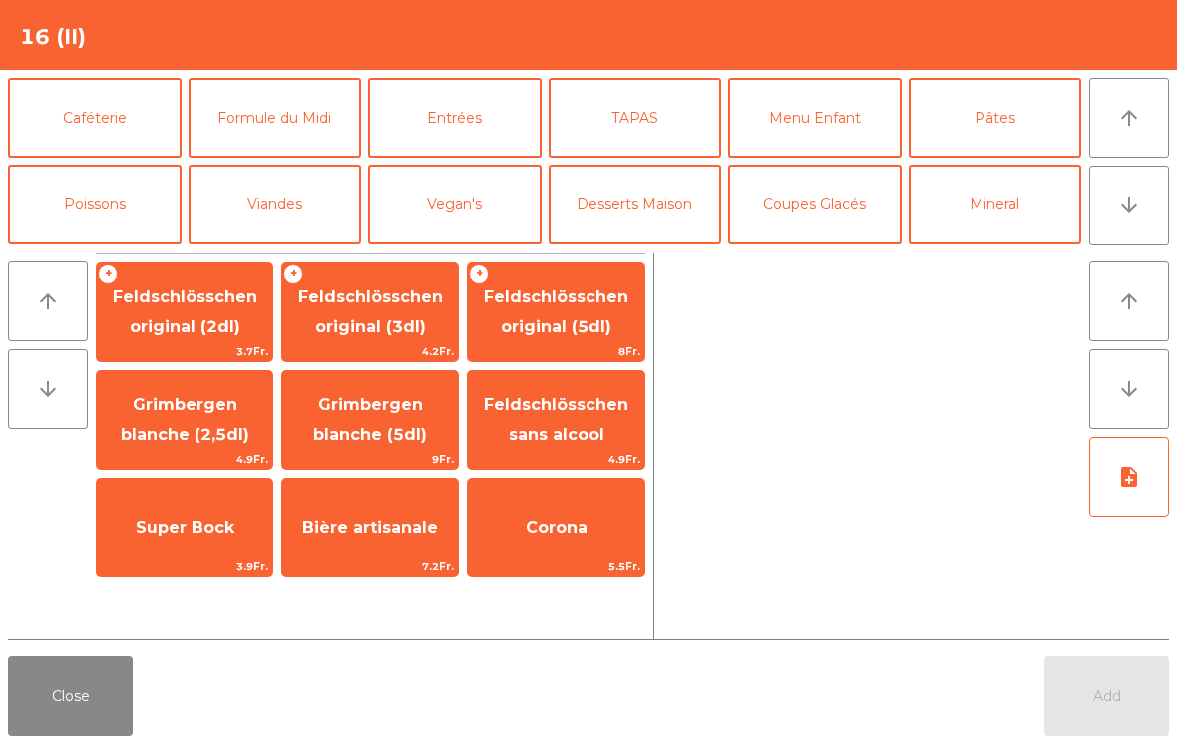
scroll to position [0, 0]
click at [984, 215] on button "Mineral" at bounding box center [996, 205] width 174 height 80
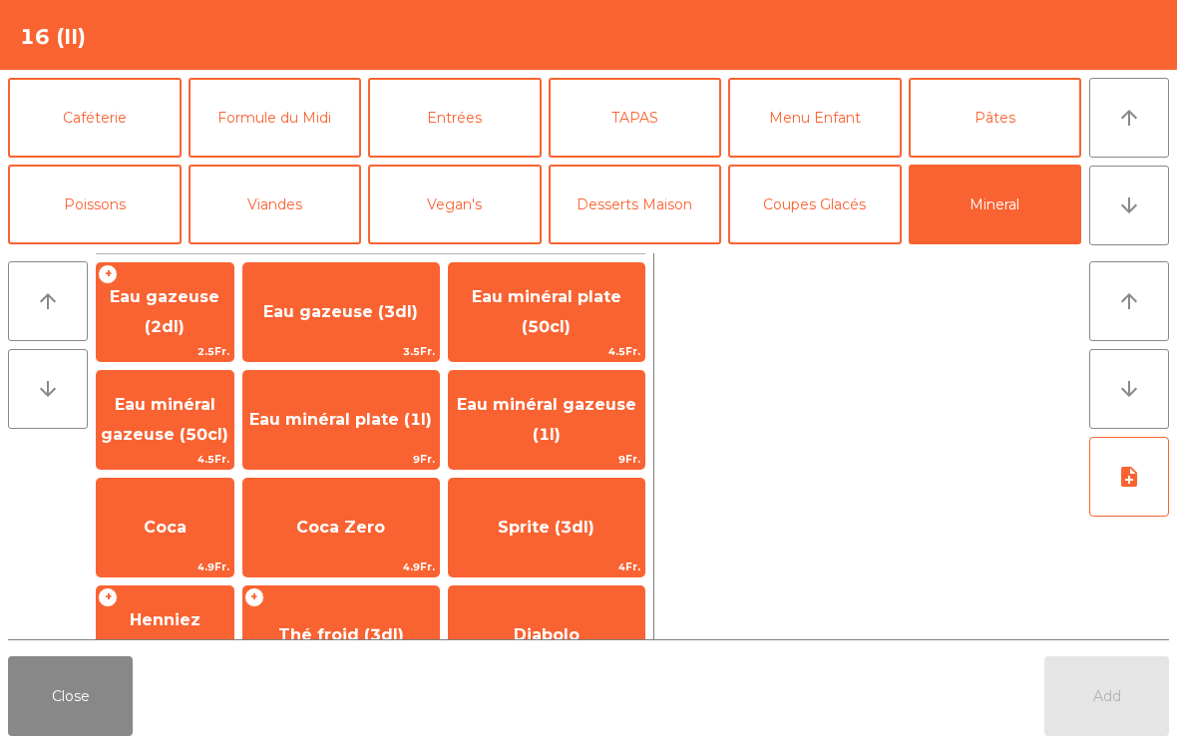
click at [361, 516] on span "Coca Zero" at bounding box center [341, 528] width 196 height 54
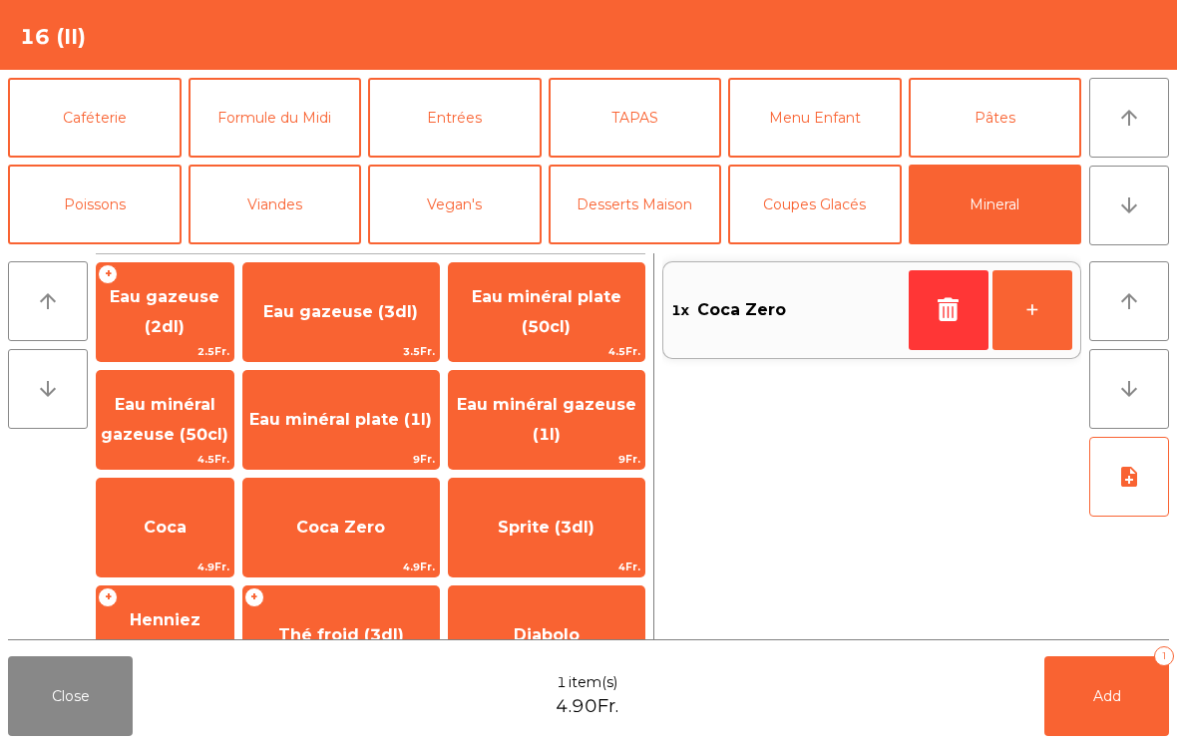
click at [1081, 727] on button "Add 1" at bounding box center [1107, 696] width 125 height 80
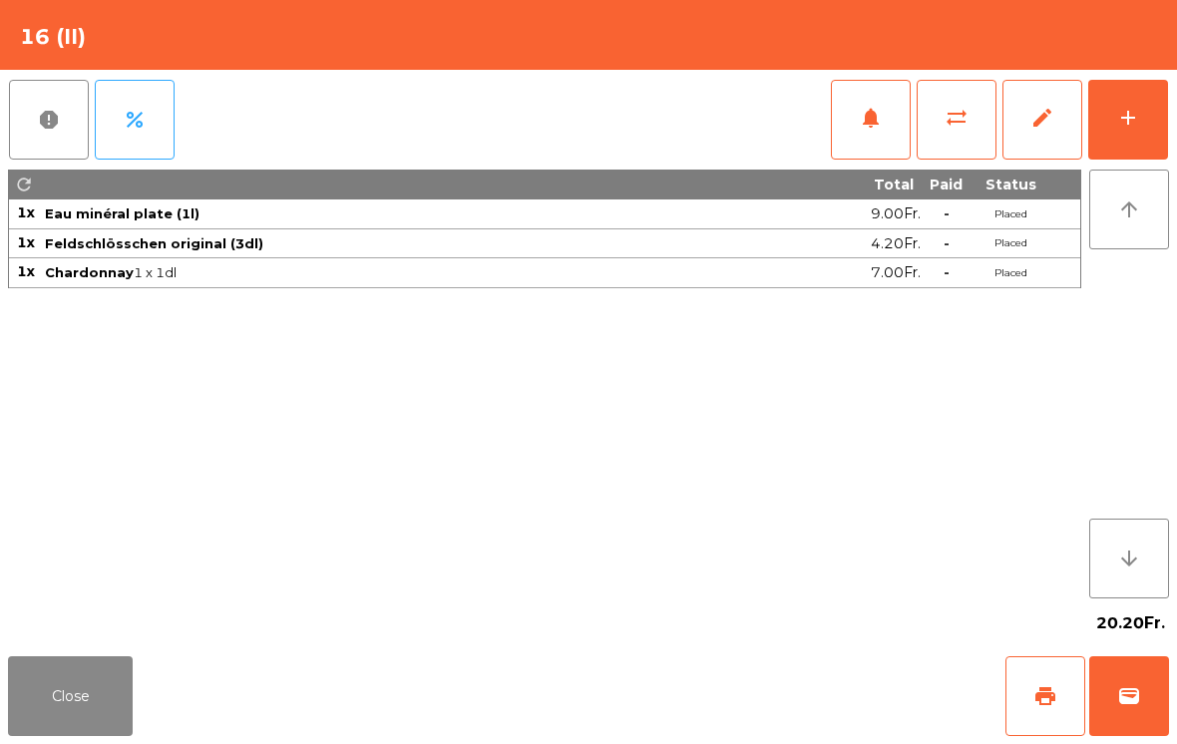
click at [1080, 726] on button "print" at bounding box center [1046, 696] width 80 height 80
click at [70, 726] on button "Close" at bounding box center [70, 696] width 125 height 80
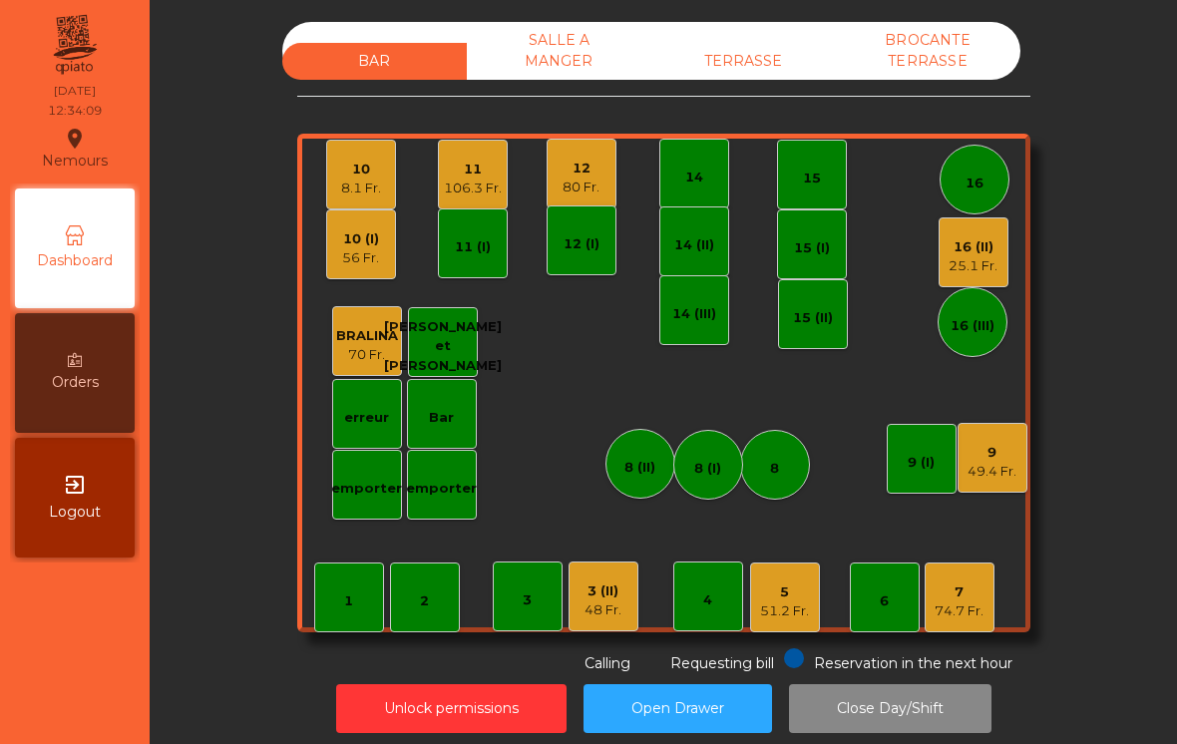
click at [627, 587] on div "3 (II) 48 Fr." at bounding box center [604, 597] width 70 height 70
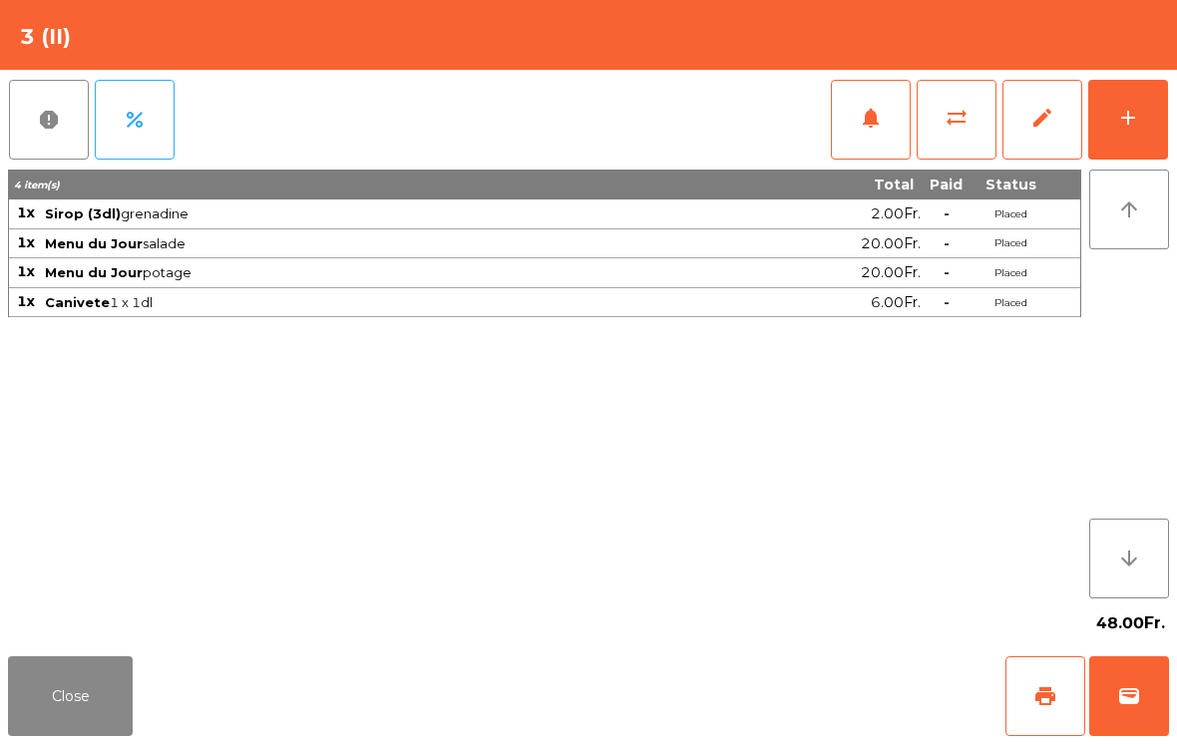
click at [868, 141] on button "notifications" at bounding box center [871, 120] width 80 height 80
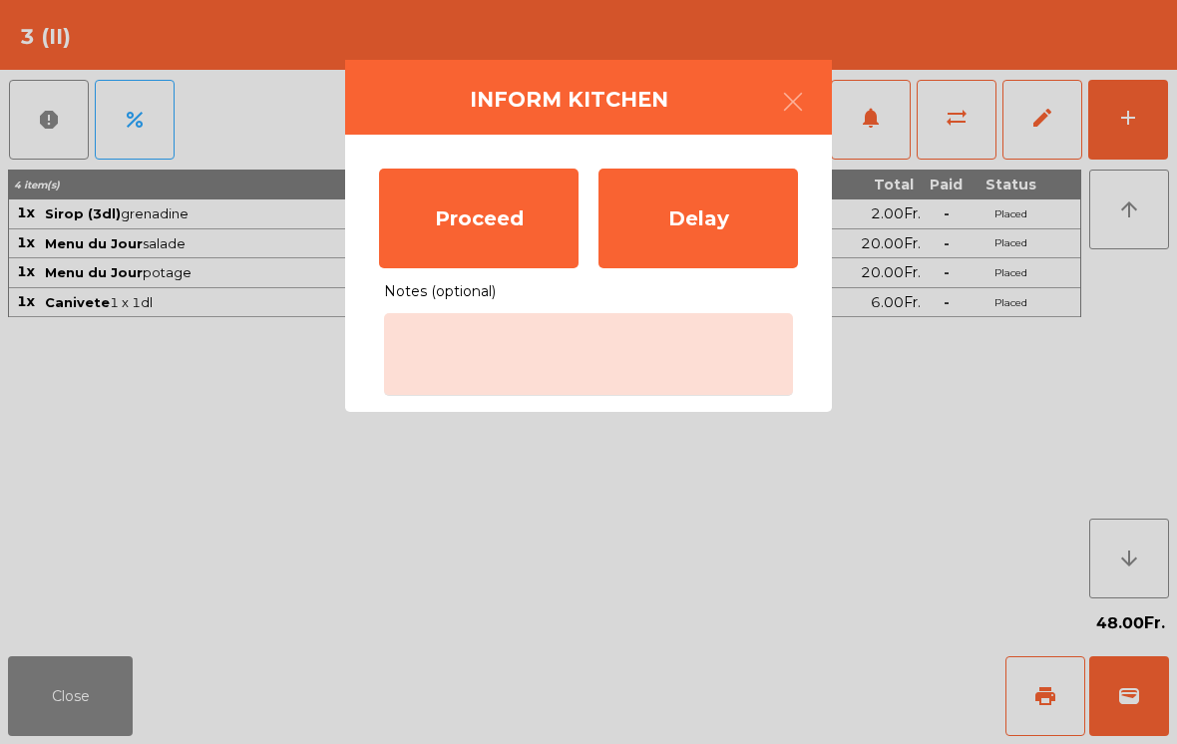
click at [494, 226] on div "Proceed" at bounding box center [479, 219] width 200 height 100
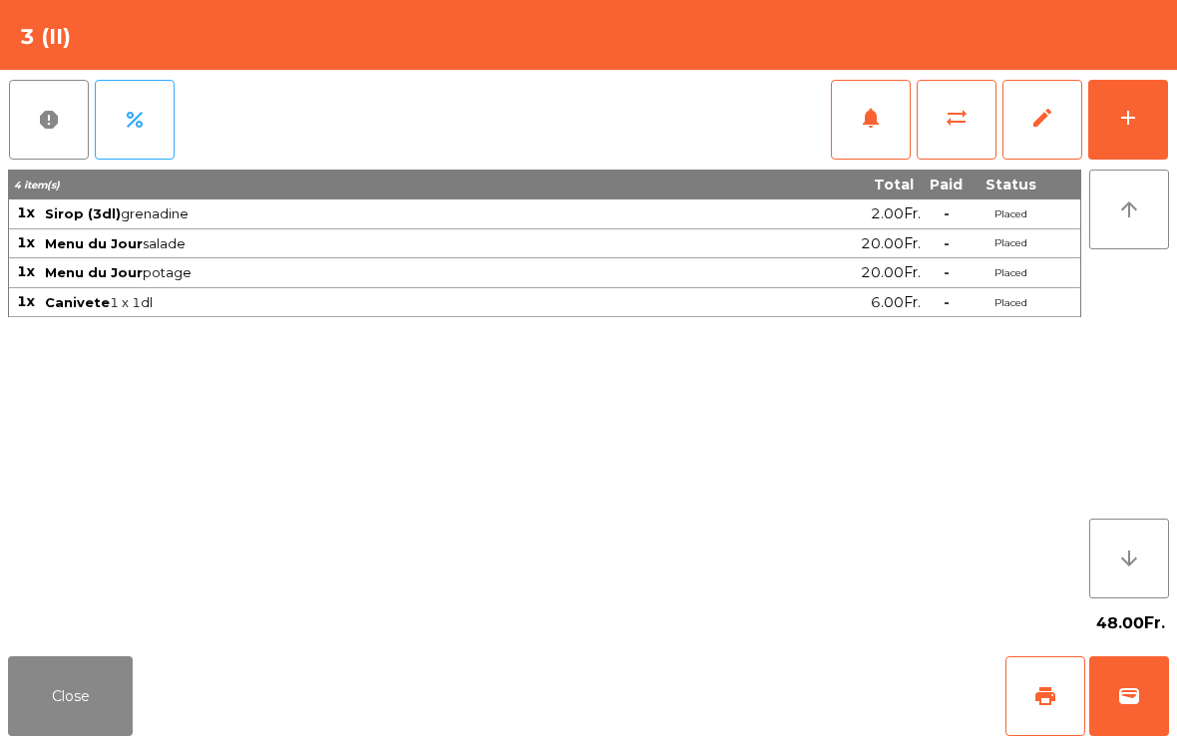
click at [61, 664] on button "Close" at bounding box center [70, 696] width 125 height 80
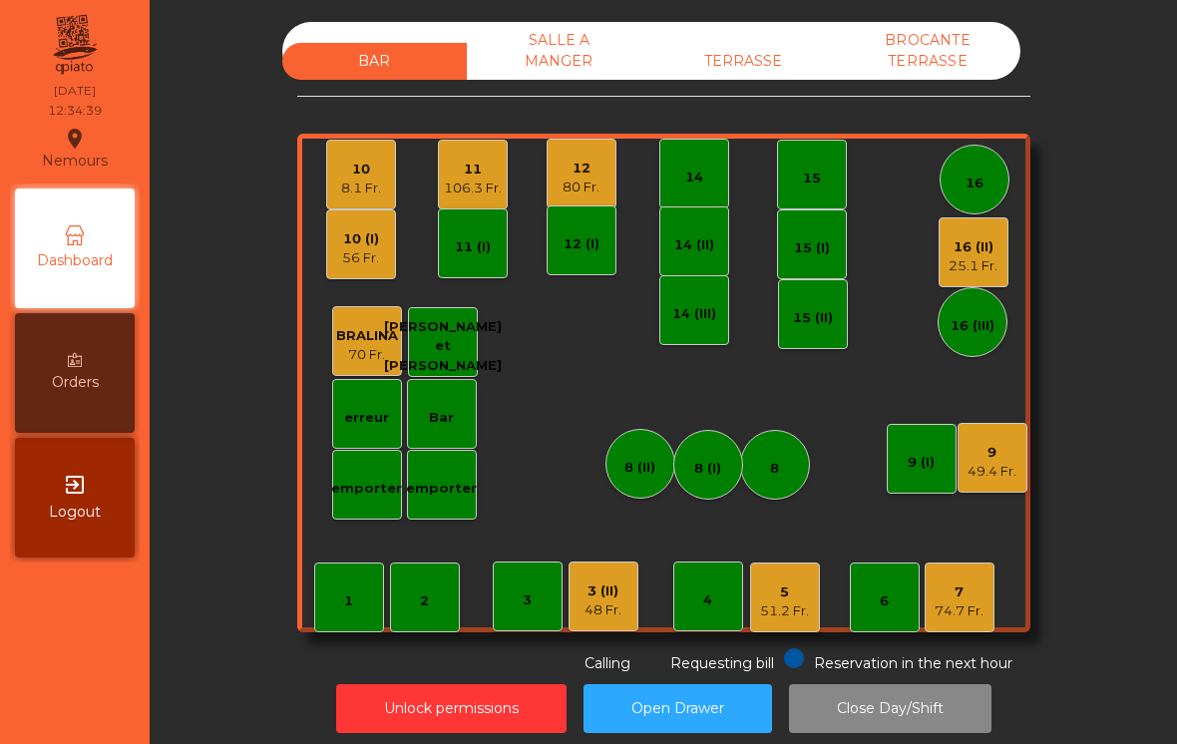
click at [692, 169] on div "14" at bounding box center [694, 178] width 18 height 20
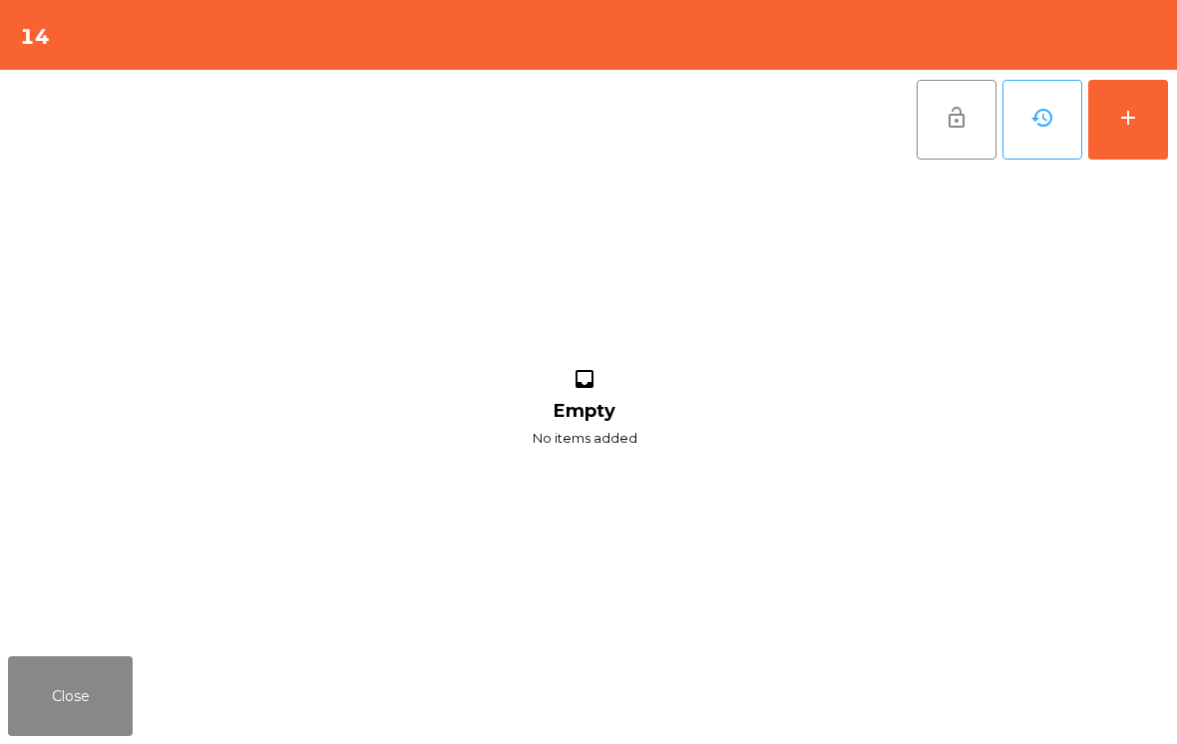
click at [1145, 119] on button "add" at bounding box center [1128, 120] width 80 height 80
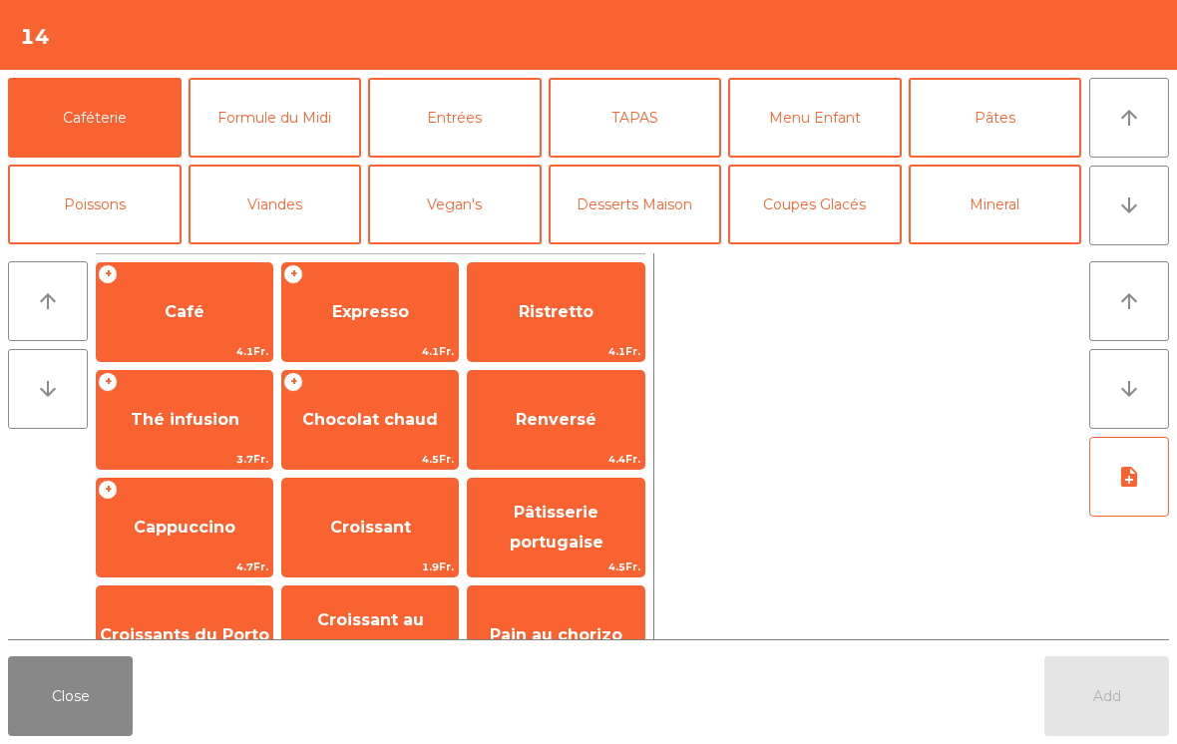
scroll to position [15, 0]
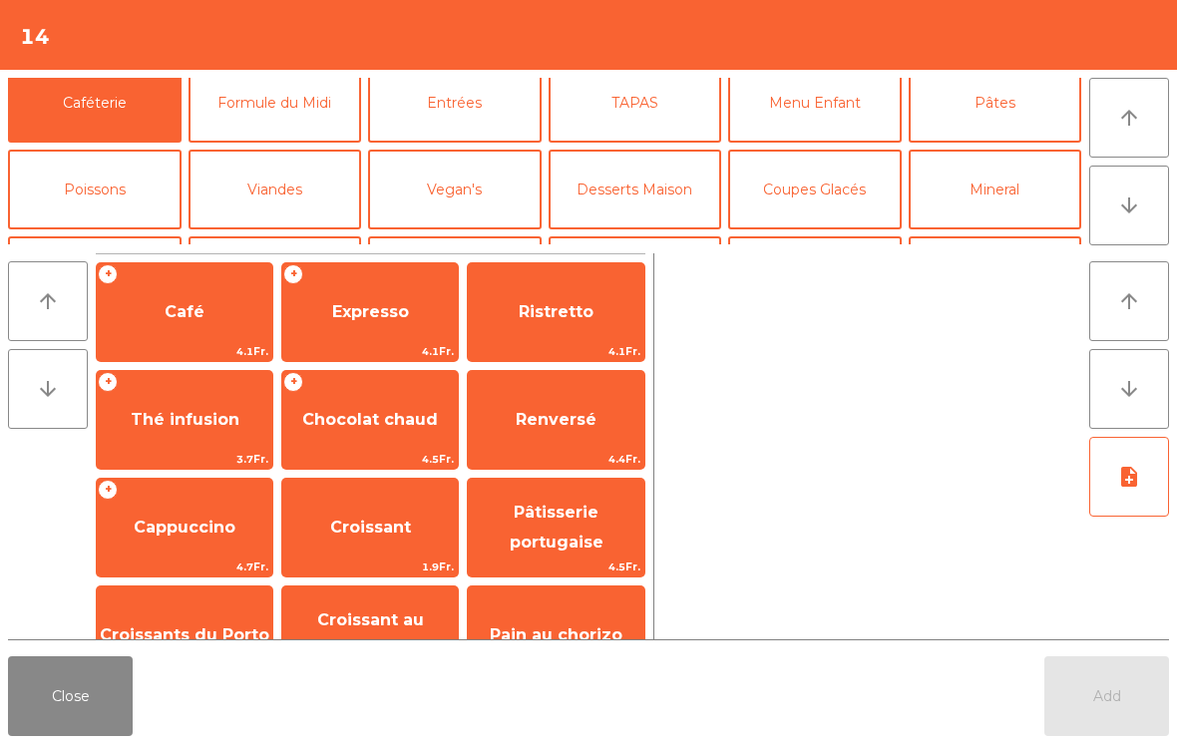
click at [995, 200] on button "Mineral" at bounding box center [996, 190] width 174 height 80
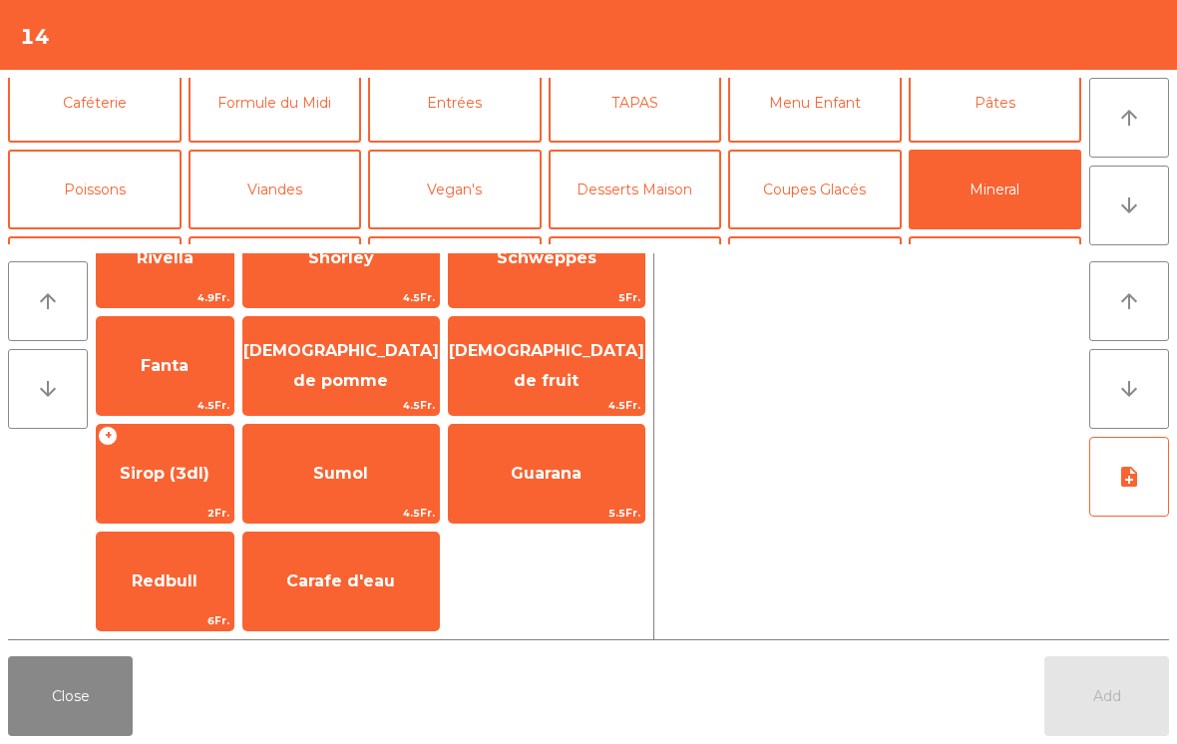
scroll to position [485, 0]
click at [338, 592] on span "Carafe d'eau" at bounding box center [341, 582] width 196 height 54
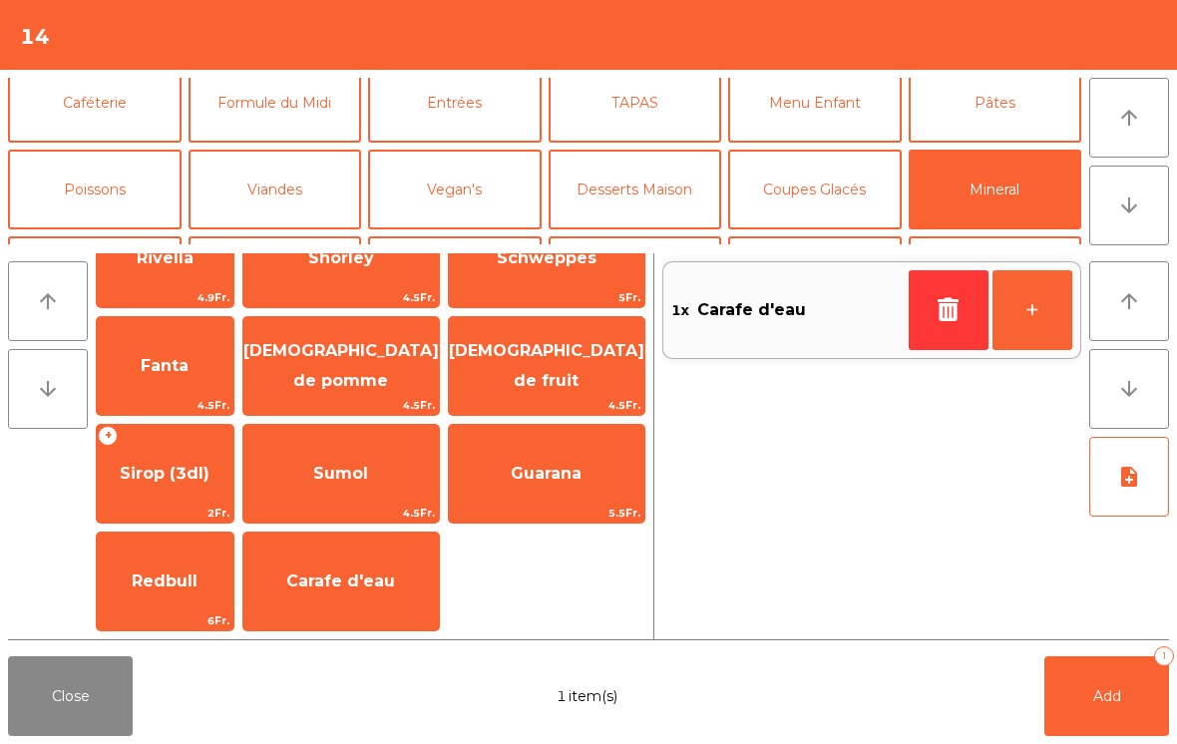
click at [1095, 664] on button "Add 1" at bounding box center [1107, 696] width 125 height 80
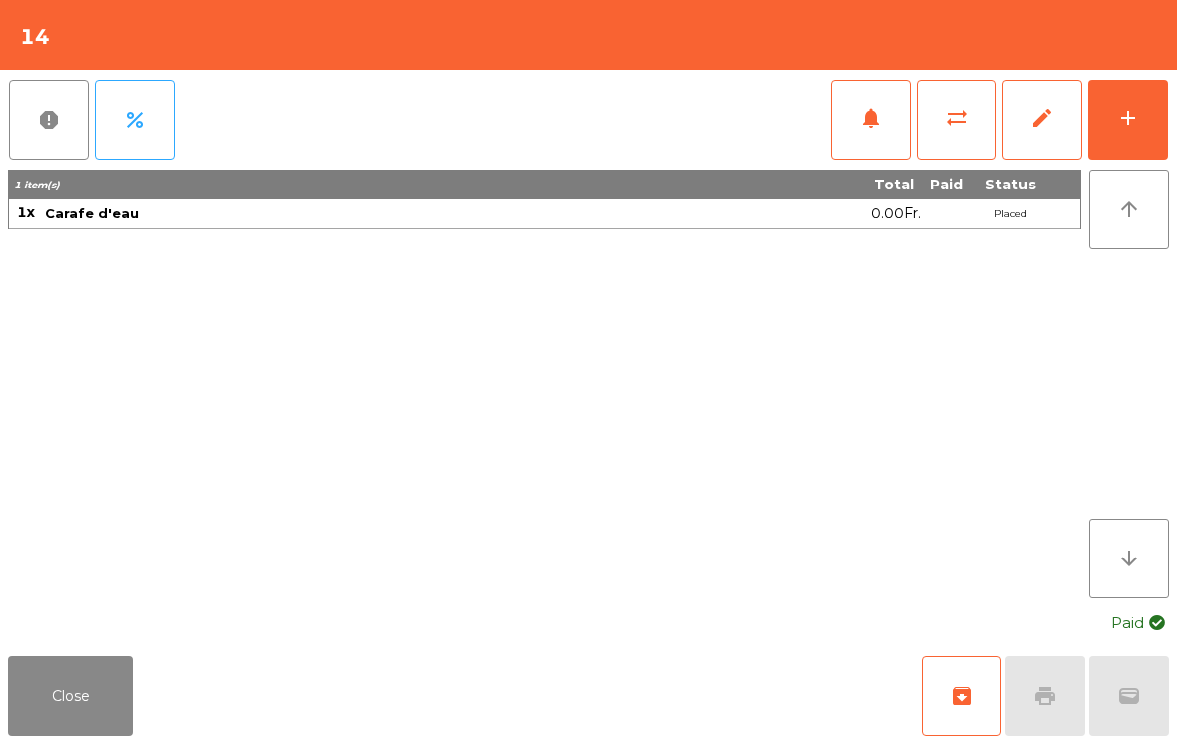
click at [111, 729] on button "Close" at bounding box center [70, 696] width 125 height 80
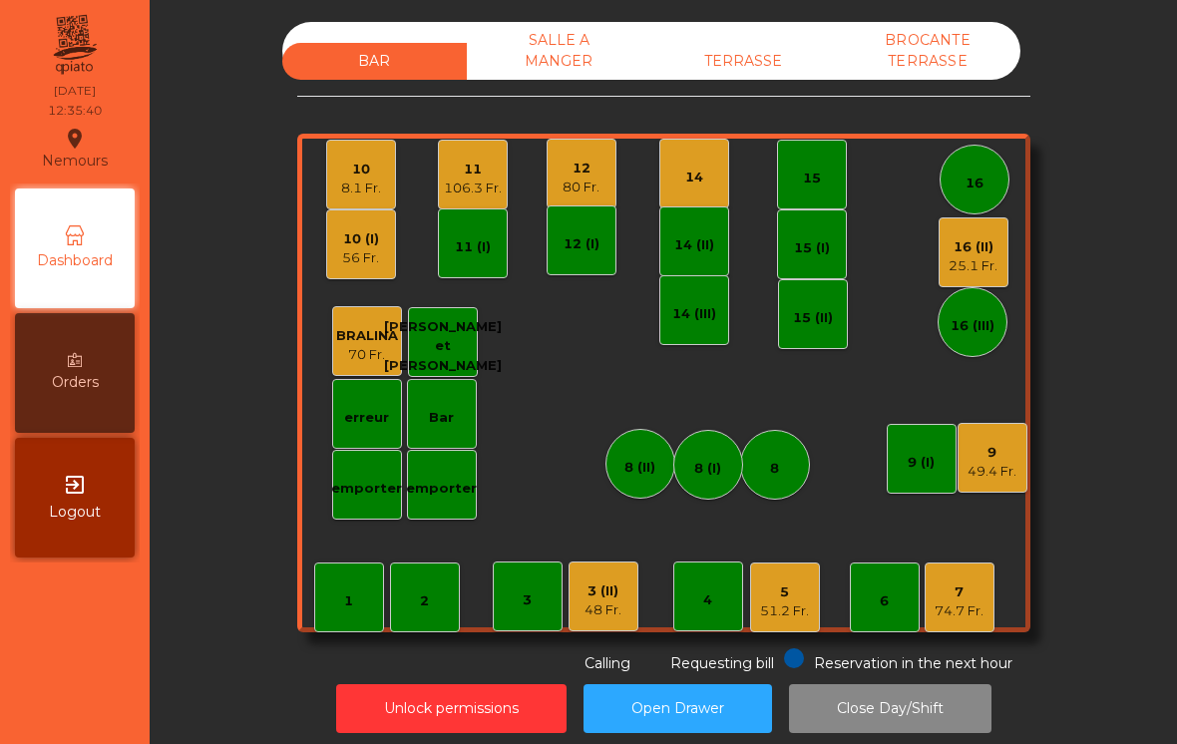
click at [975, 481] on div "9 49.4 Fr." at bounding box center [993, 458] width 70 height 70
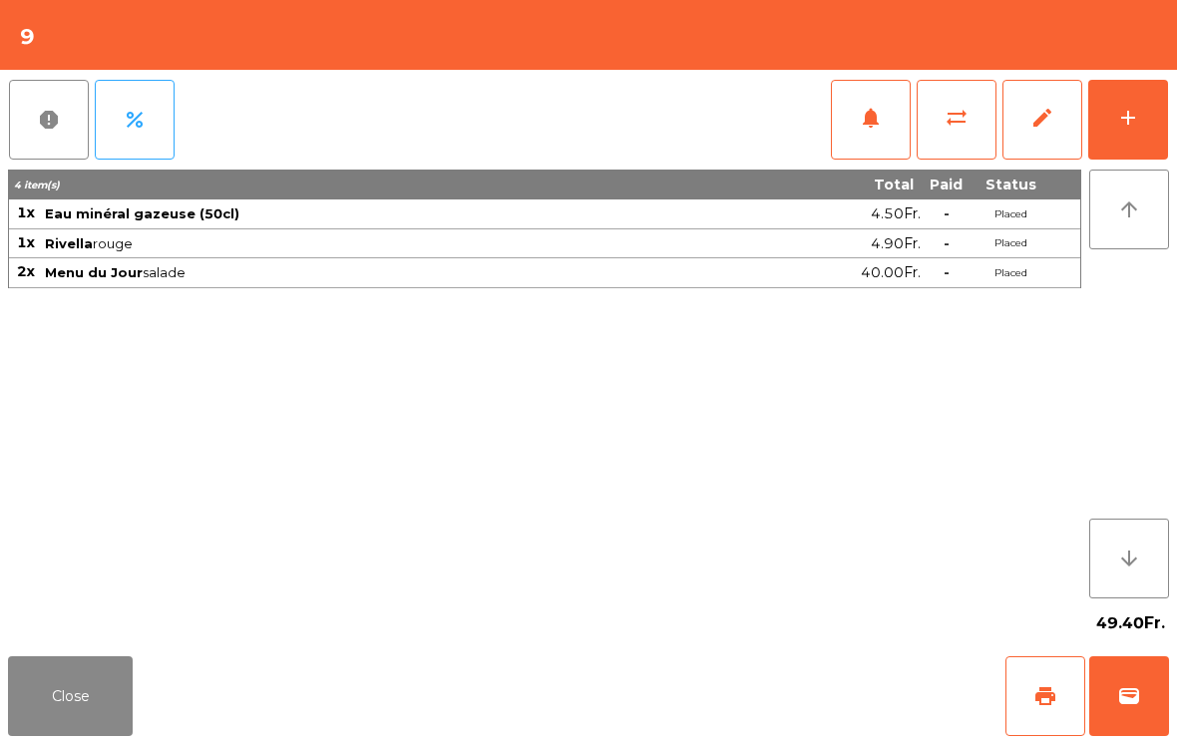
click at [1165, 135] on button "add" at bounding box center [1128, 120] width 80 height 80
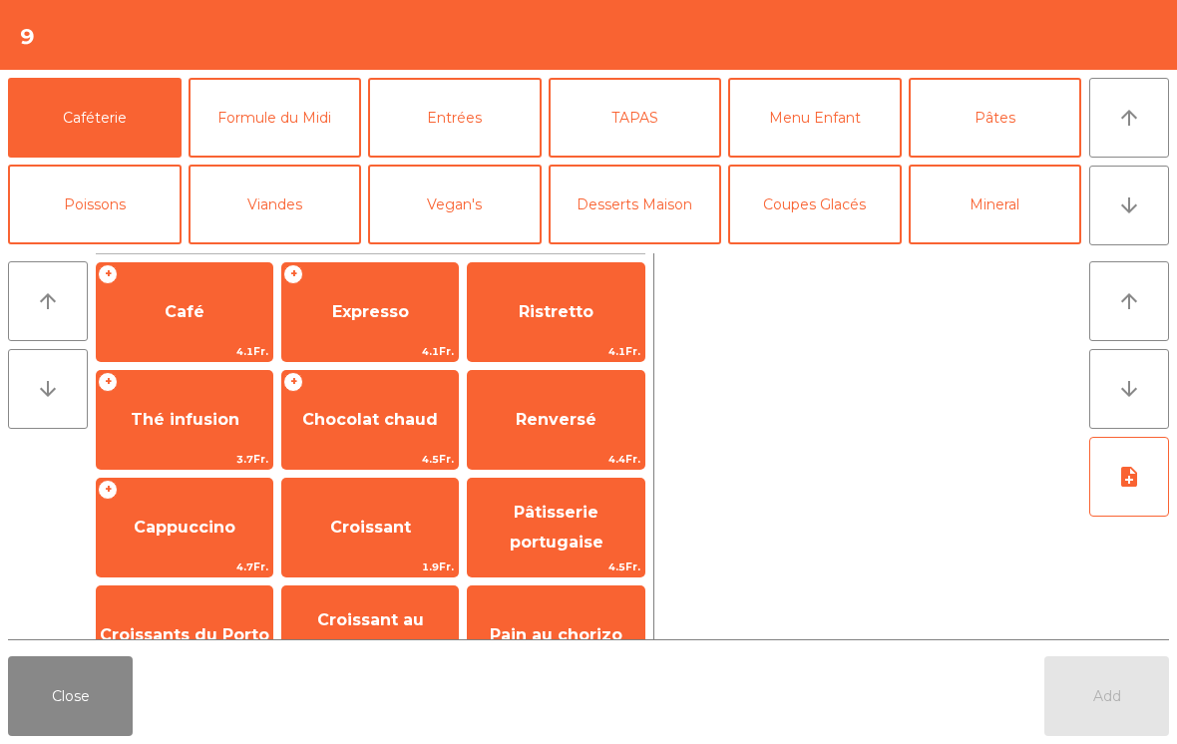
click at [366, 307] on span "Expresso" at bounding box center [370, 311] width 77 height 19
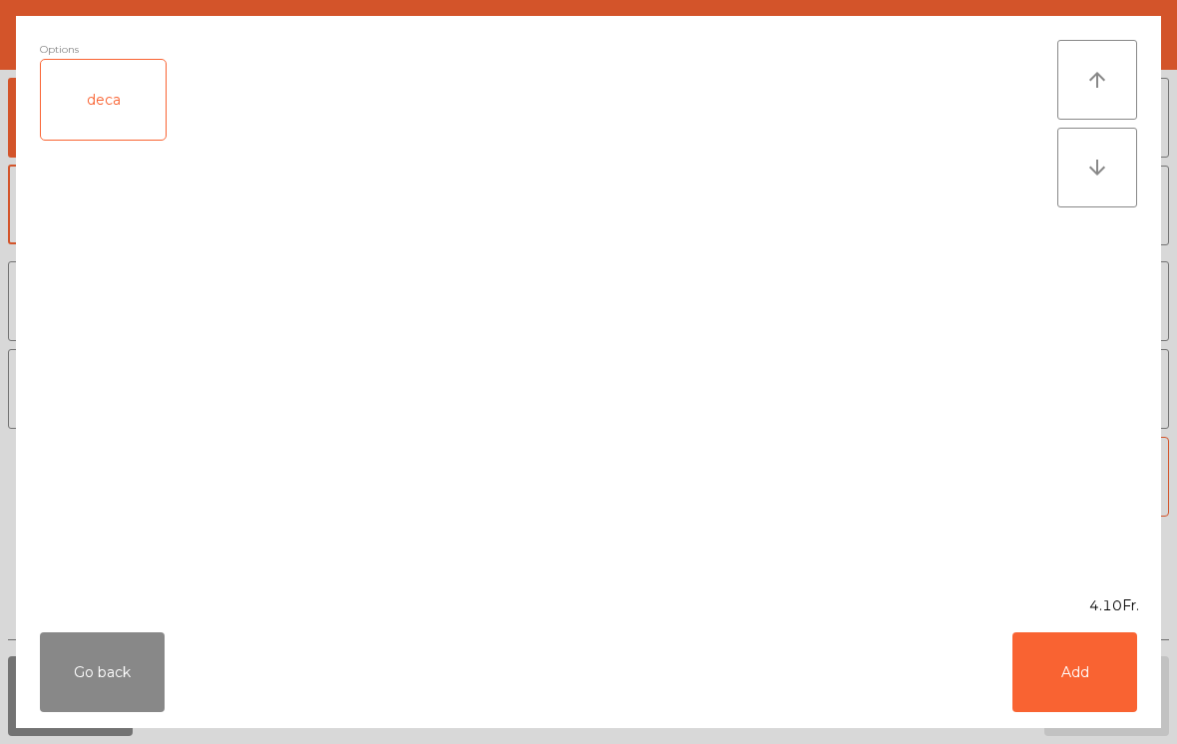
click at [1086, 688] on button "Add" at bounding box center [1075, 672] width 125 height 80
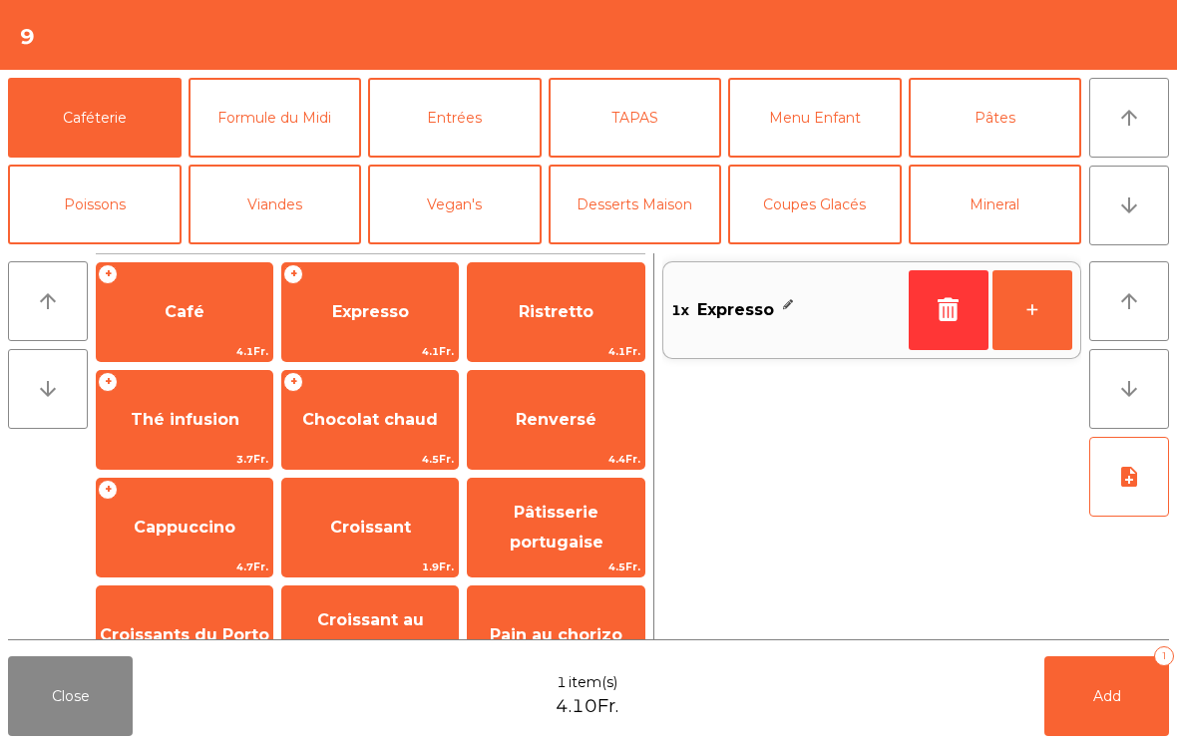
click at [1033, 279] on button "+" at bounding box center [1033, 310] width 80 height 80
click at [1112, 731] on button "Add 2" at bounding box center [1107, 696] width 125 height 80
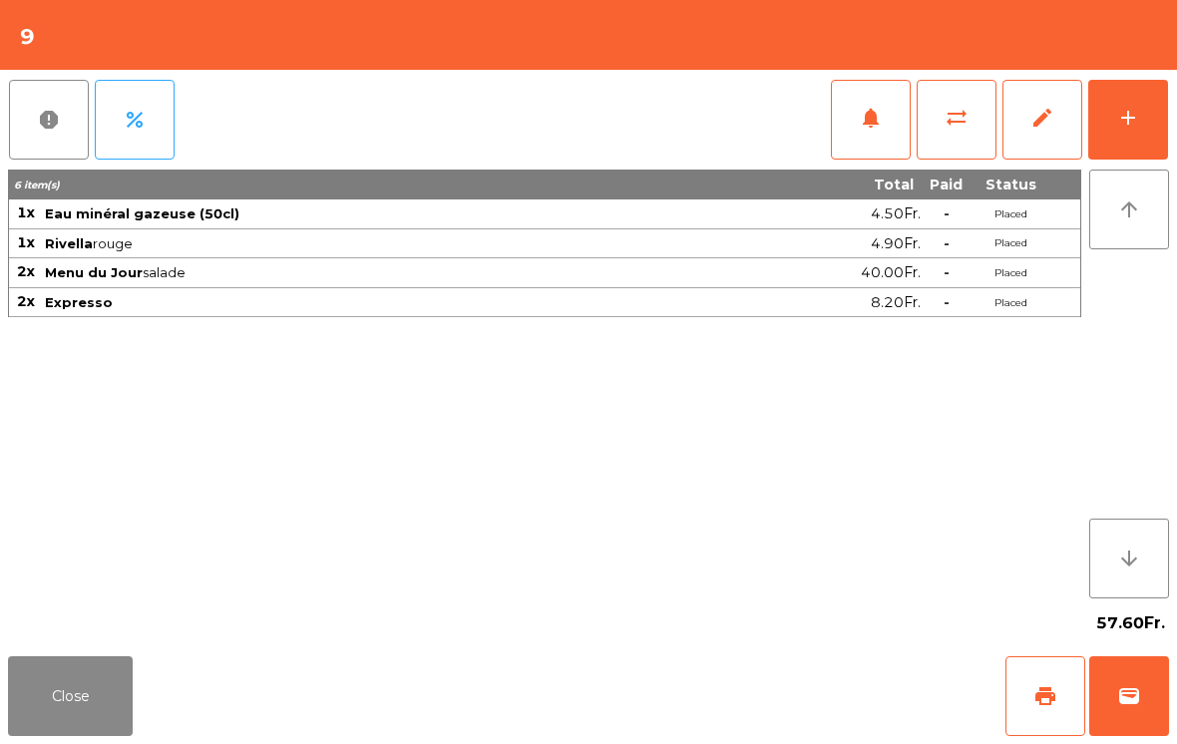
click at [74, 734] on button "Close" at bounding box center [70, 696] width 125 height 80
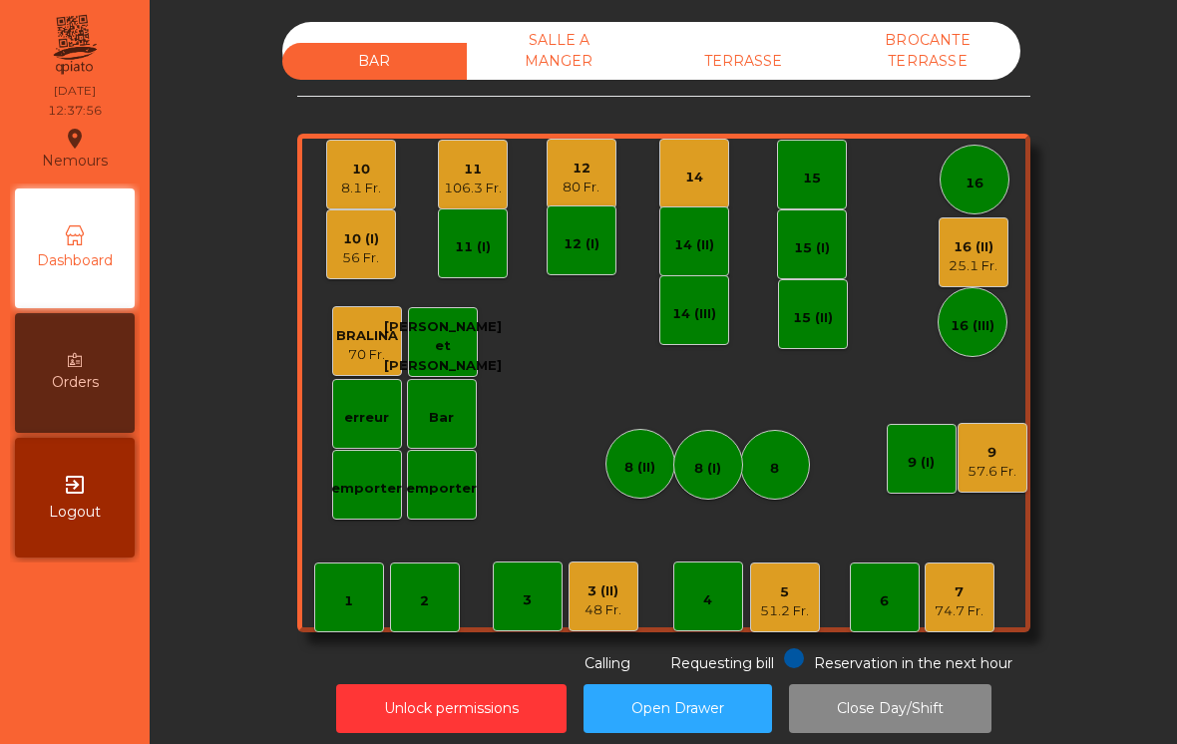
click at [956, 599] on div "7" at bounding box center [959, 593] width 49 height 20
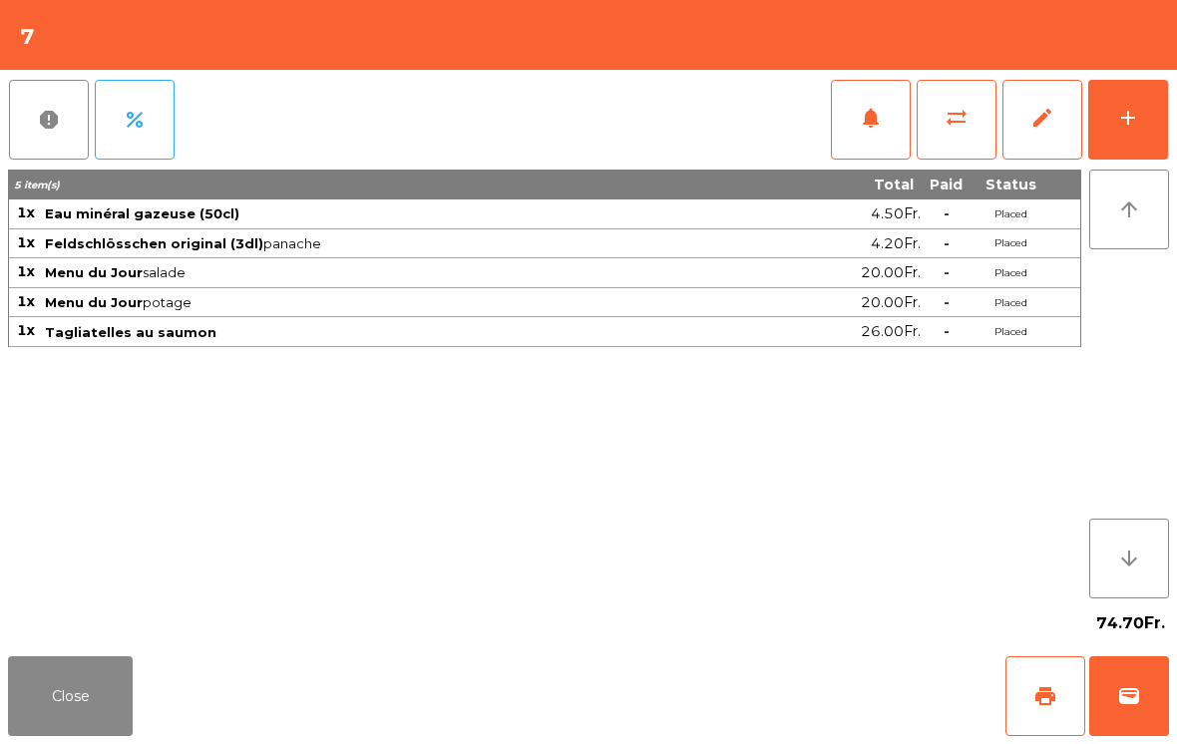
click at [859, 123] on span "notifications" at bounding box center [871, 118] width 24 height 24
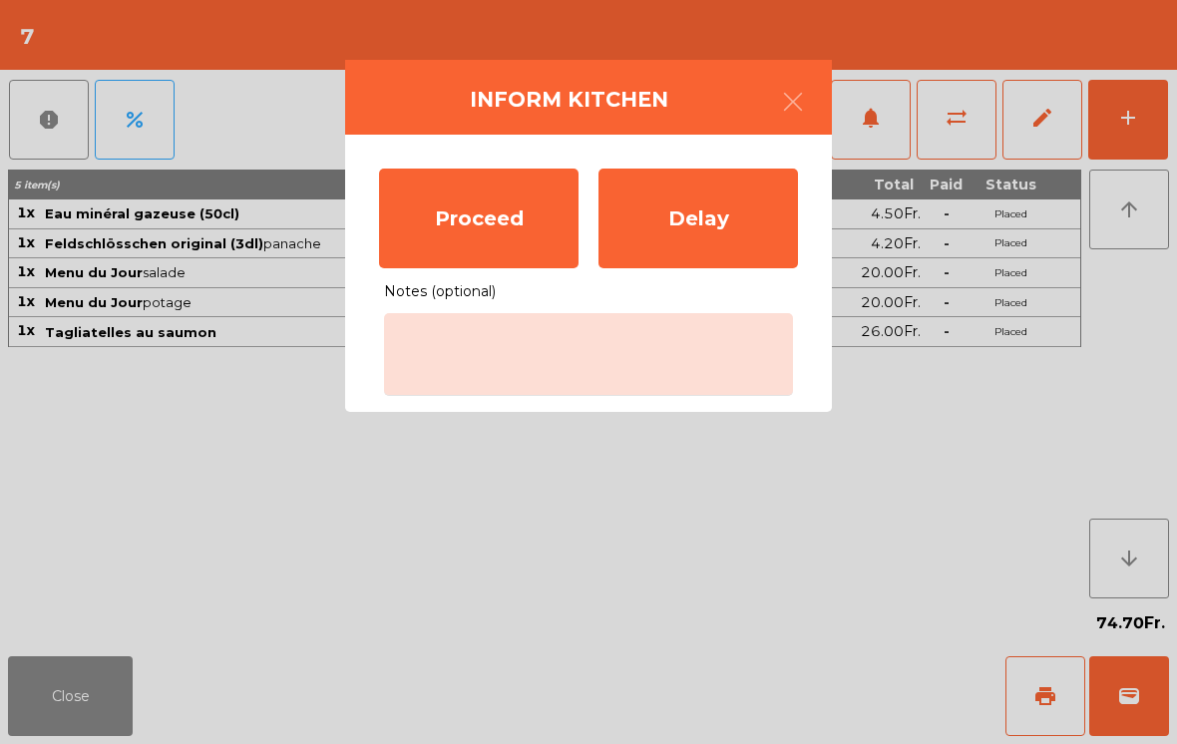
click at [483, 251] on div "Proceed" at bounding box center [479, 219] width 200 height 100
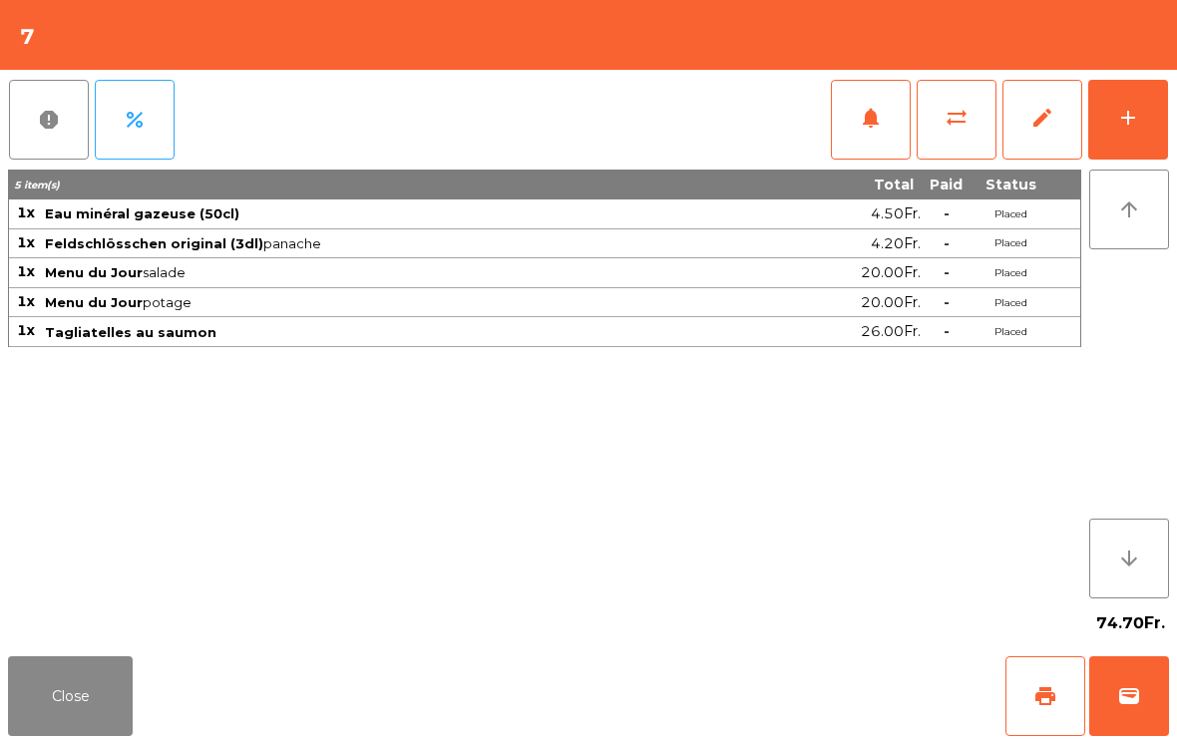
click at [77, 669] on button "Close" at bounding box center [70, 696] width 125 height 80
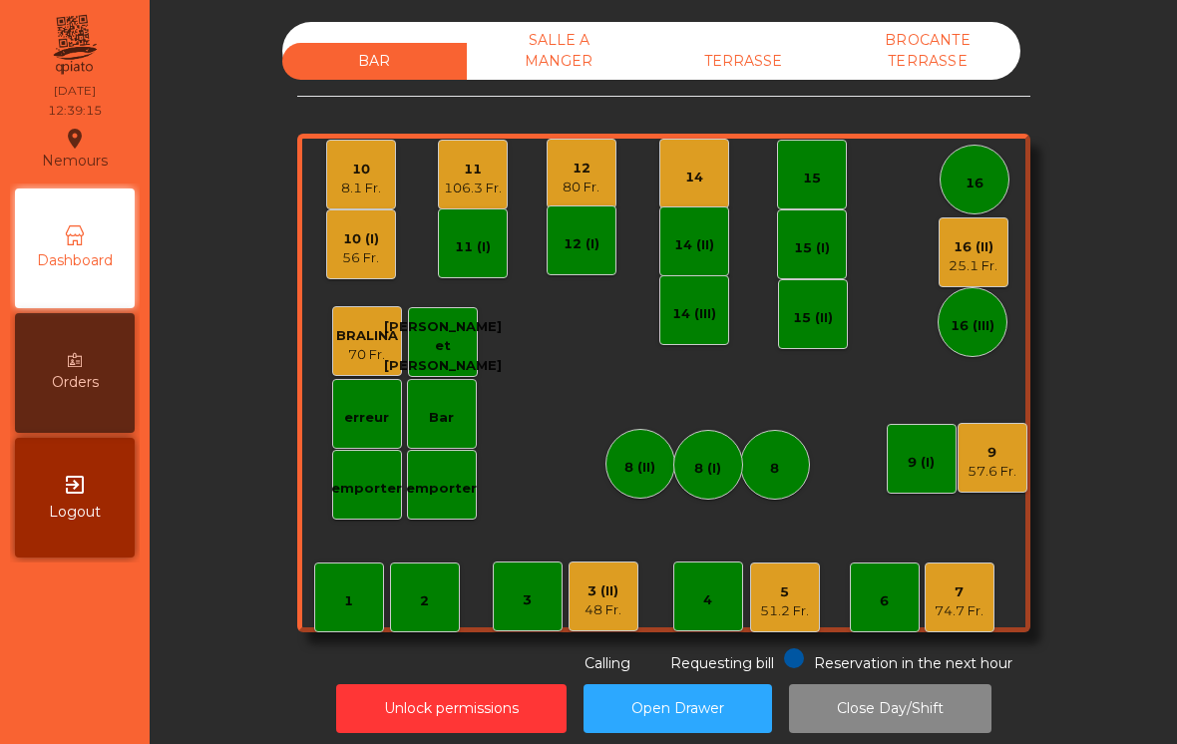
click at [447, 603] on div "2" at bounding box center [425, 598] width 70 height 70
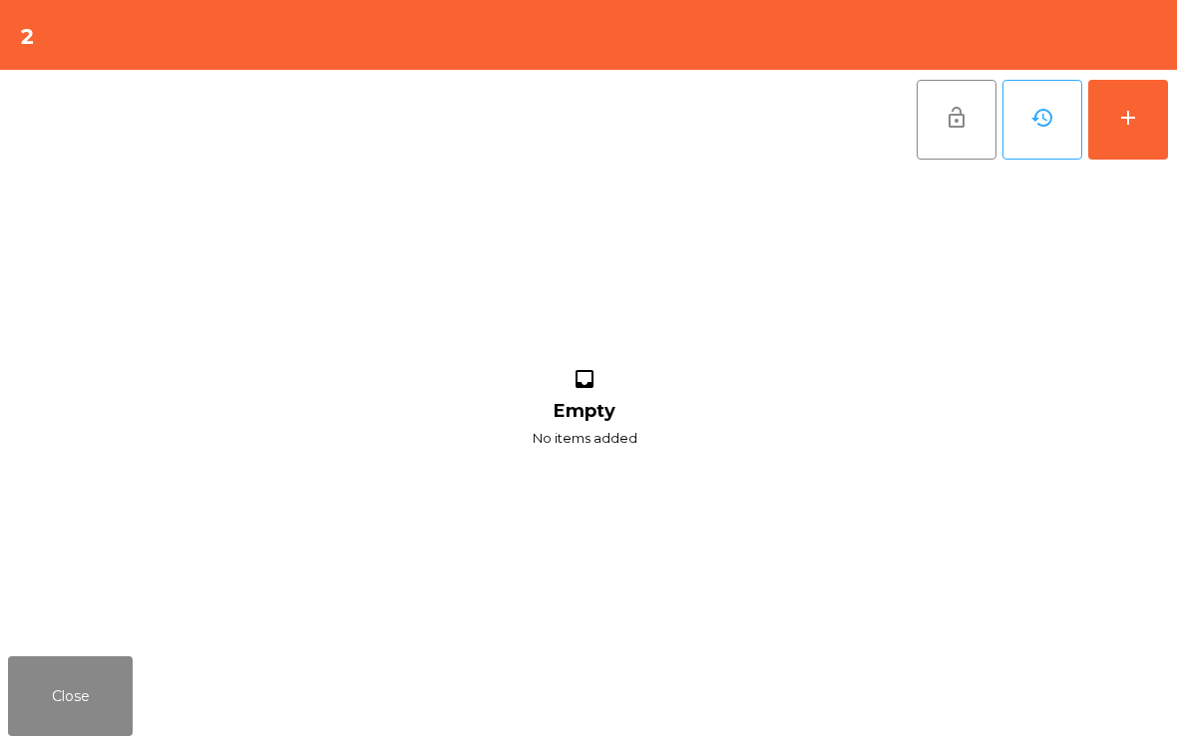
click at [64, 679] on button "Close" at bounding box center [70, 696] width 125 height 80
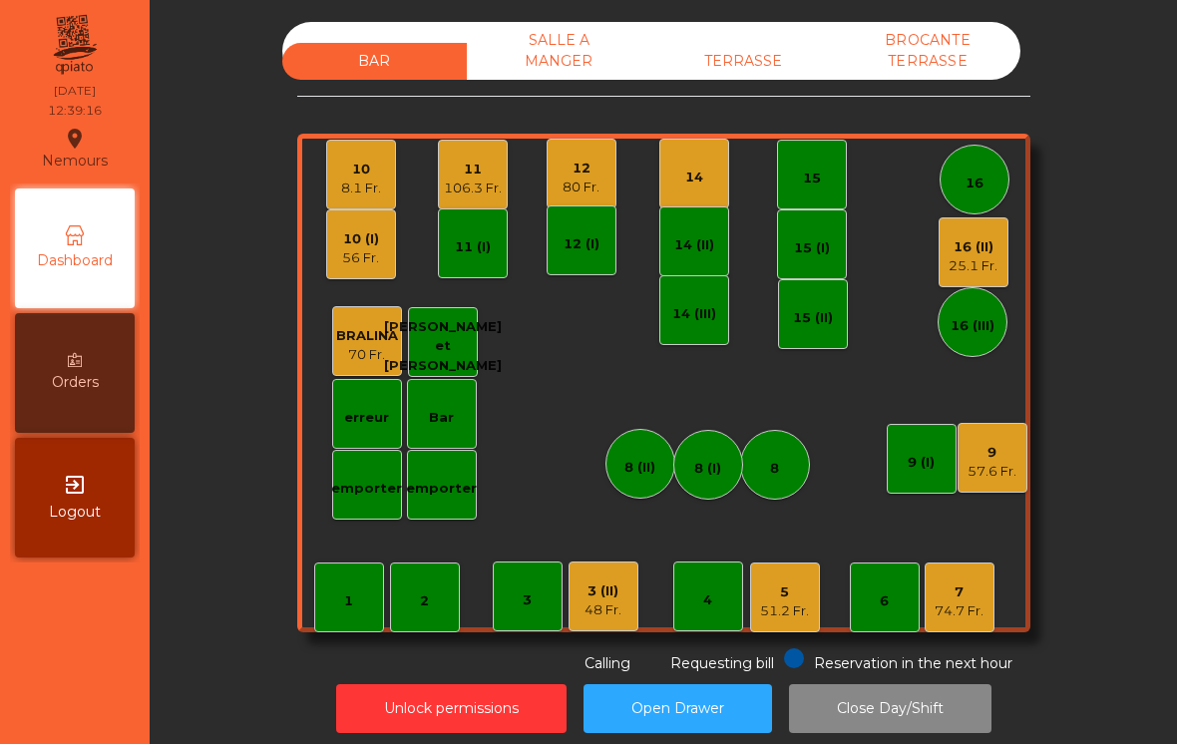
click at [363, 585] on div "1" at bounding box center [349, 598] width 70 height 70
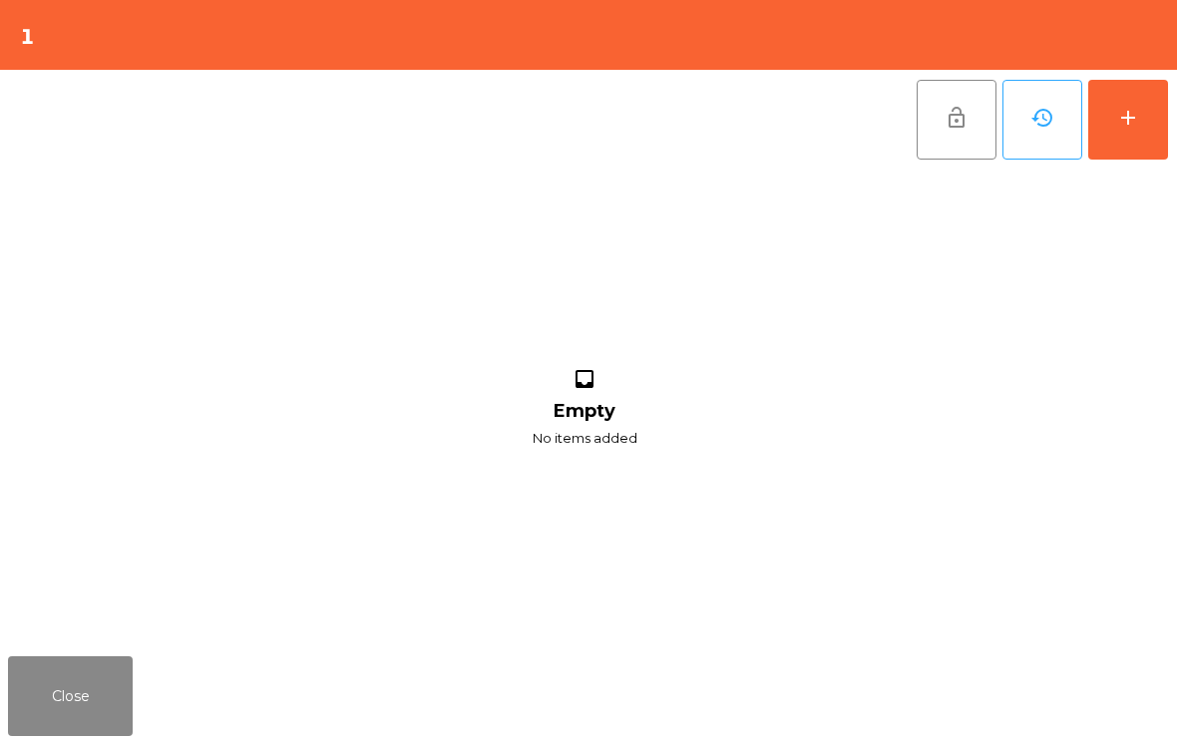
click at [1120, 112] on div "add" at bounding box center [1128, 118] width 24 height 24
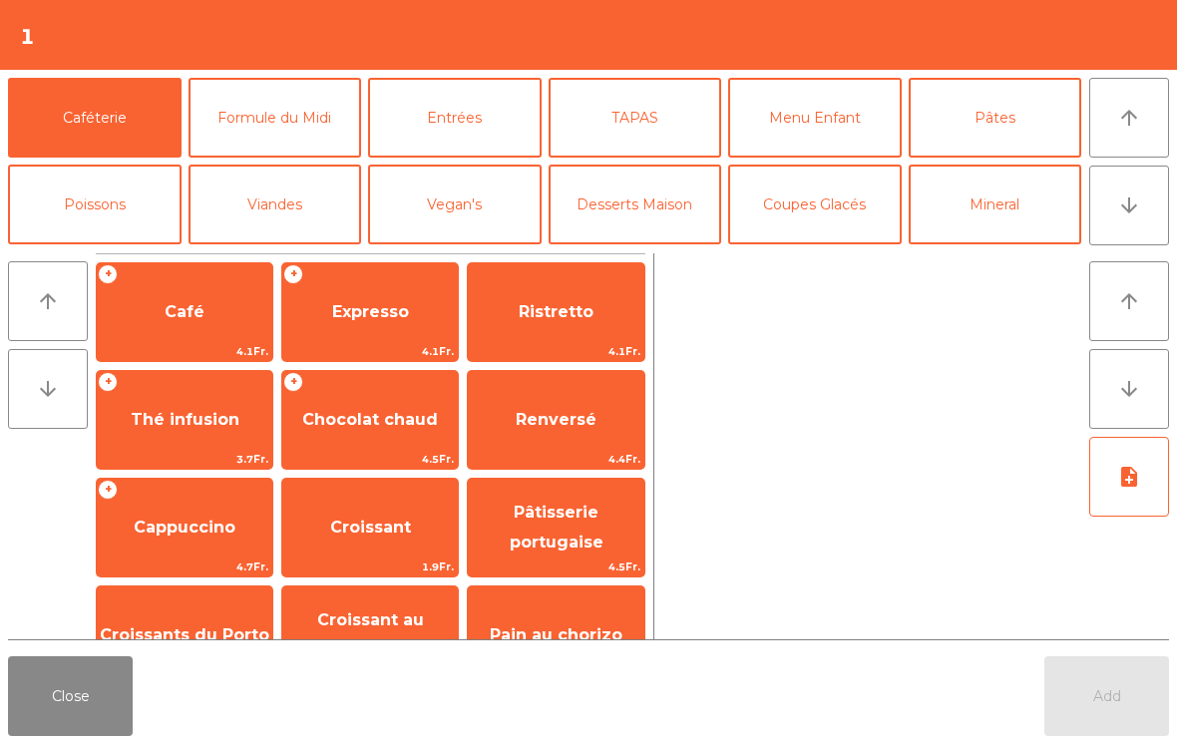
click at [1129, 199] on icon "arrow_downward" at bounding box center [1129, 206] width 24 height 24
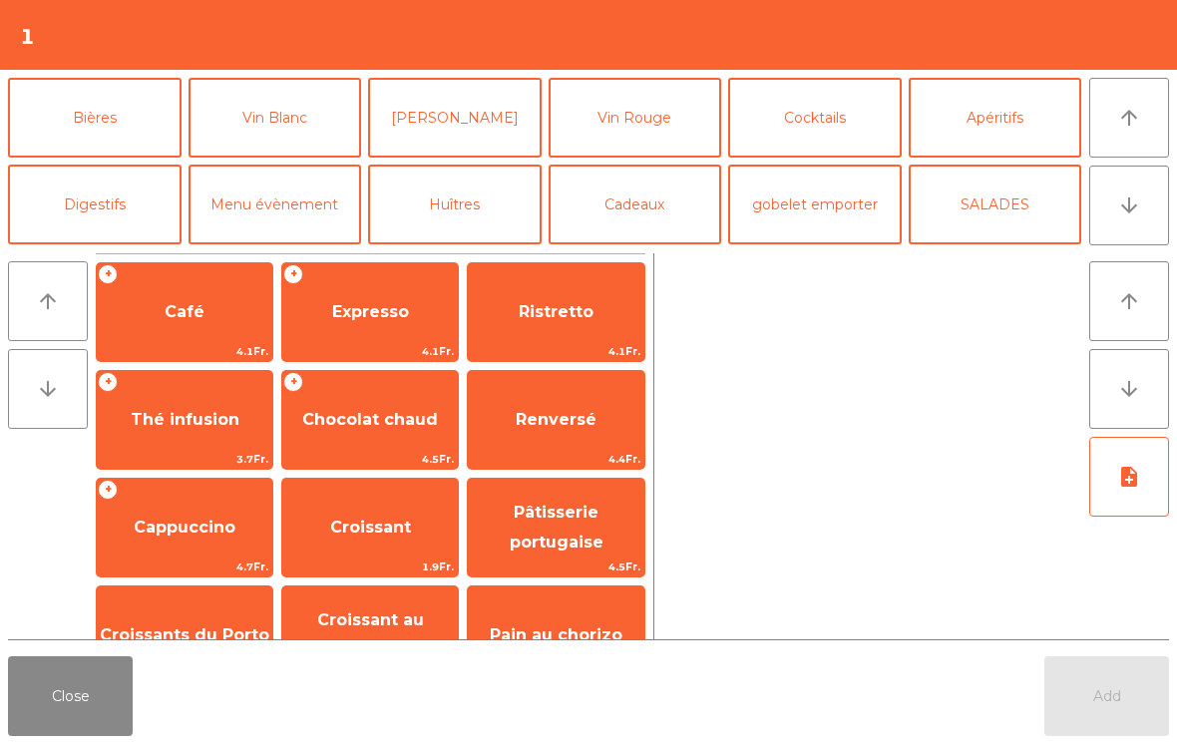
scroll to position [49, 0]
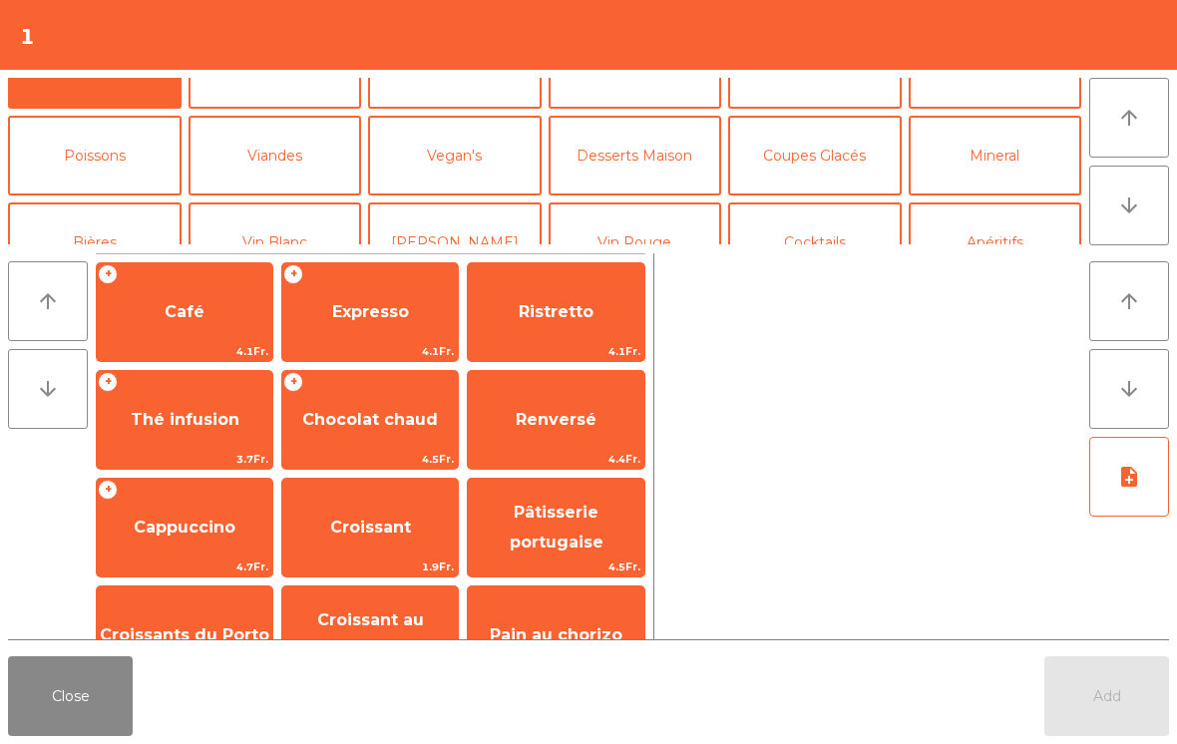
click at [1035, 125] on button "Mineral" at bounding box center [996, 156] width 174 height 80
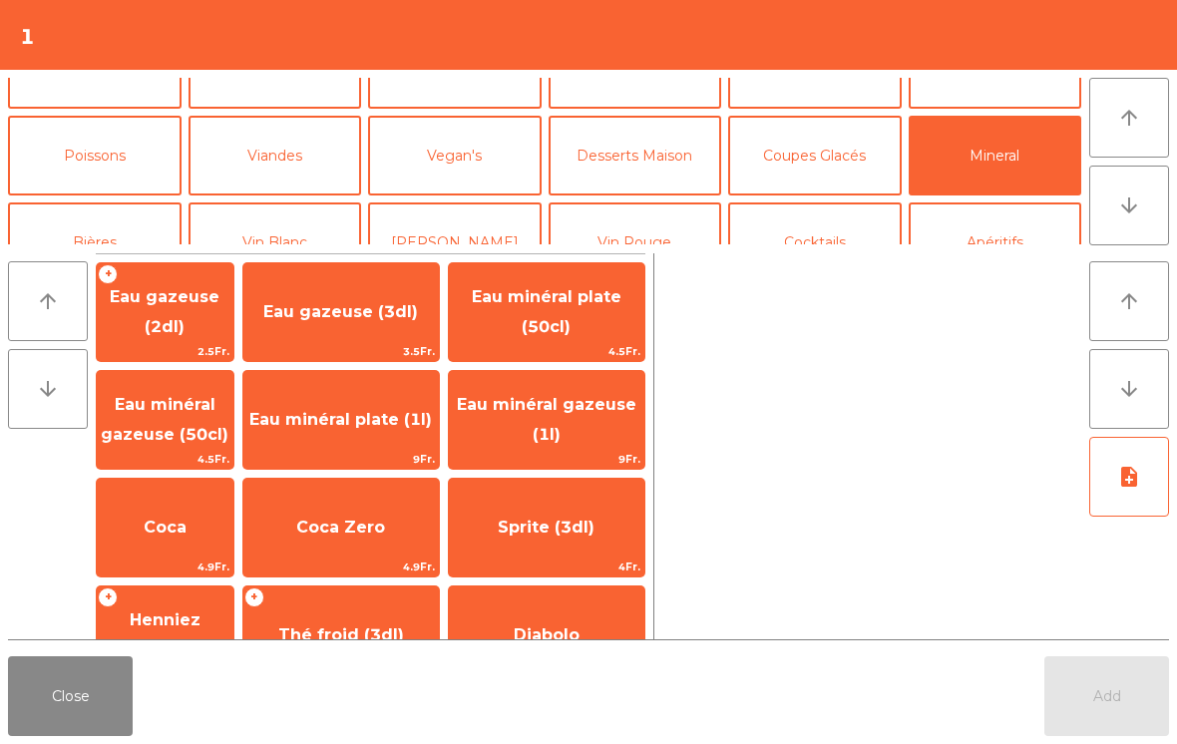
click at [555, 309] on span "Eau minéral plate (50cl)" at bounding box center [547, 312] width 196 height 85
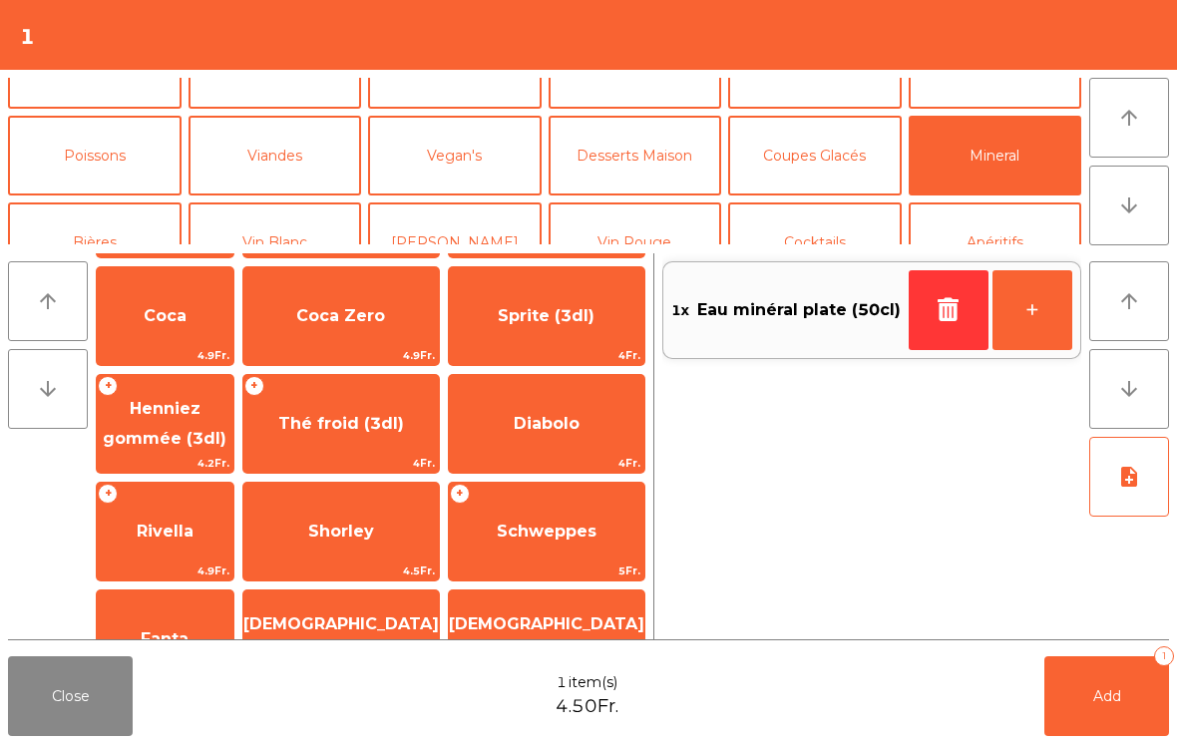
scroll to position [306, 0]
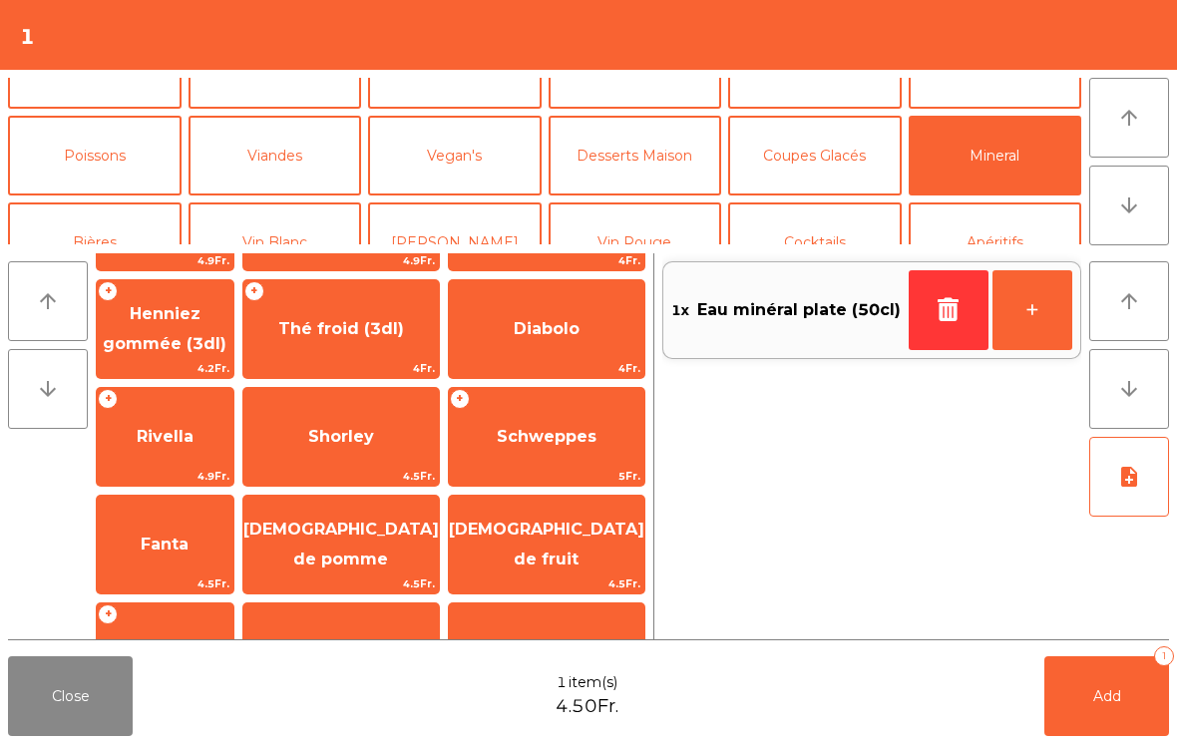
click at [188, 547] on span "Fanta" at bounding box center [165, 544] width 48 height 19
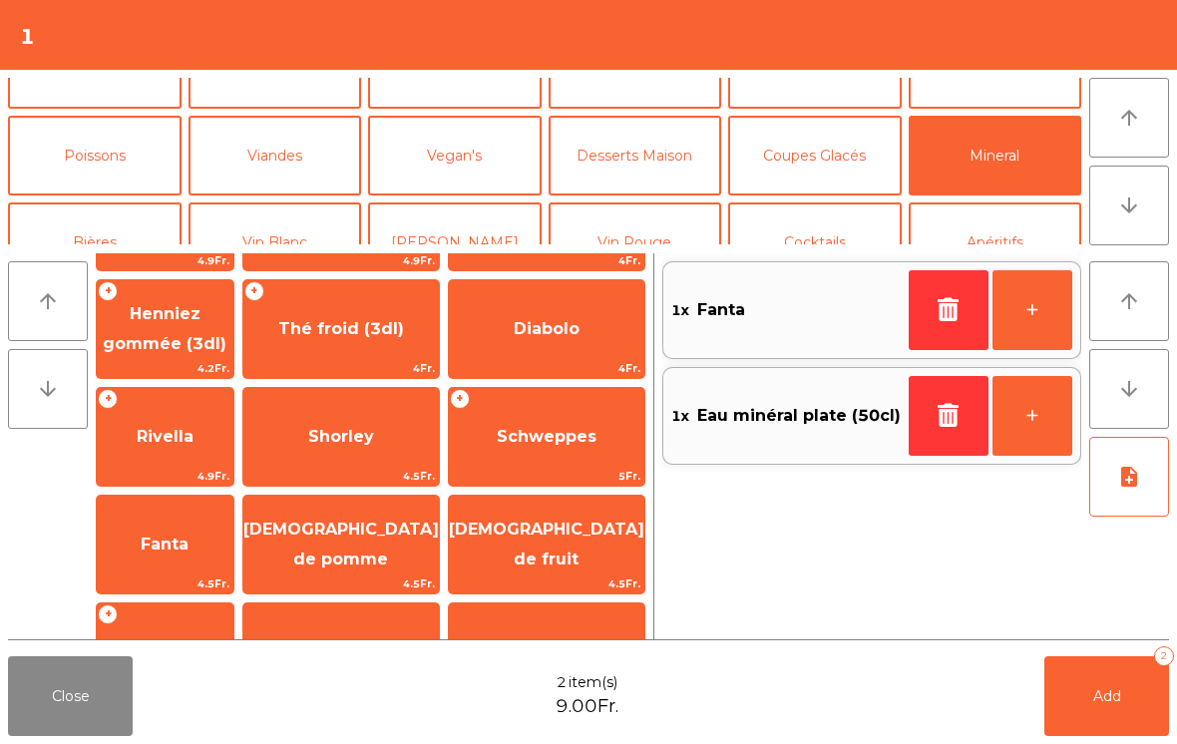
click at [1088, 694] on button "Add 2" at bounding box center [1107, 696] width 125 height 80
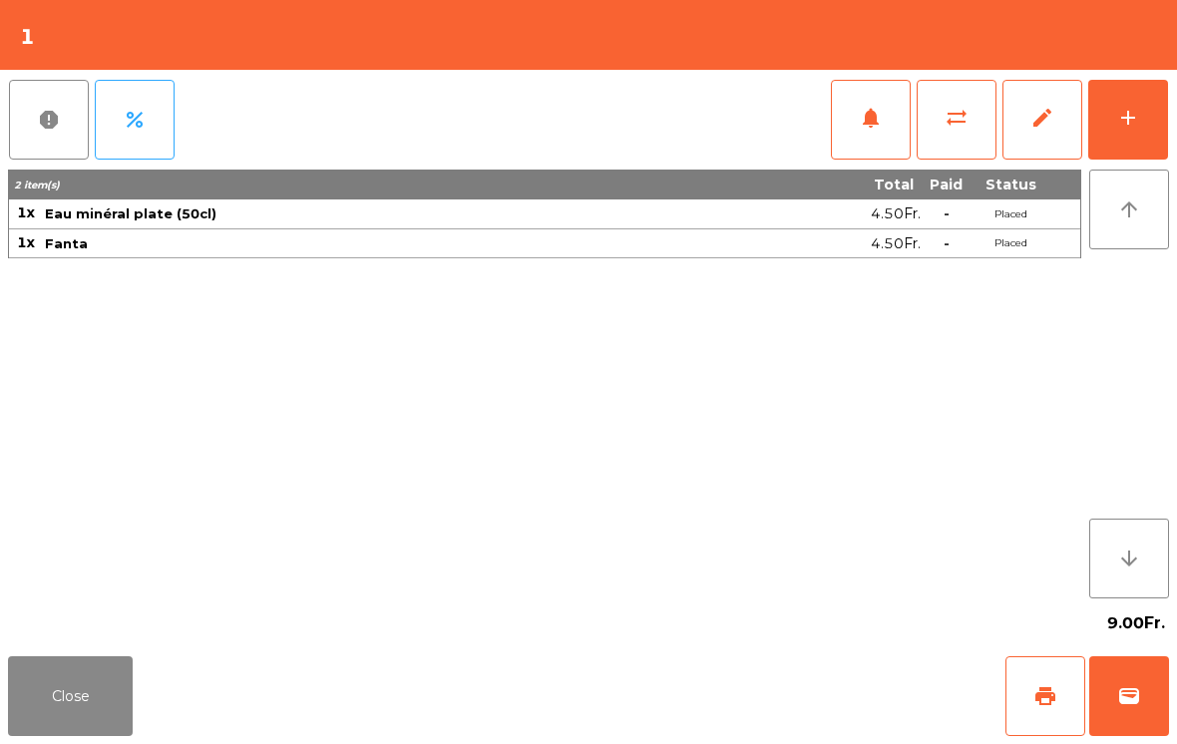
click at [31, 730] on button "Close" at bounding box center [70, 696] width 125 height 80
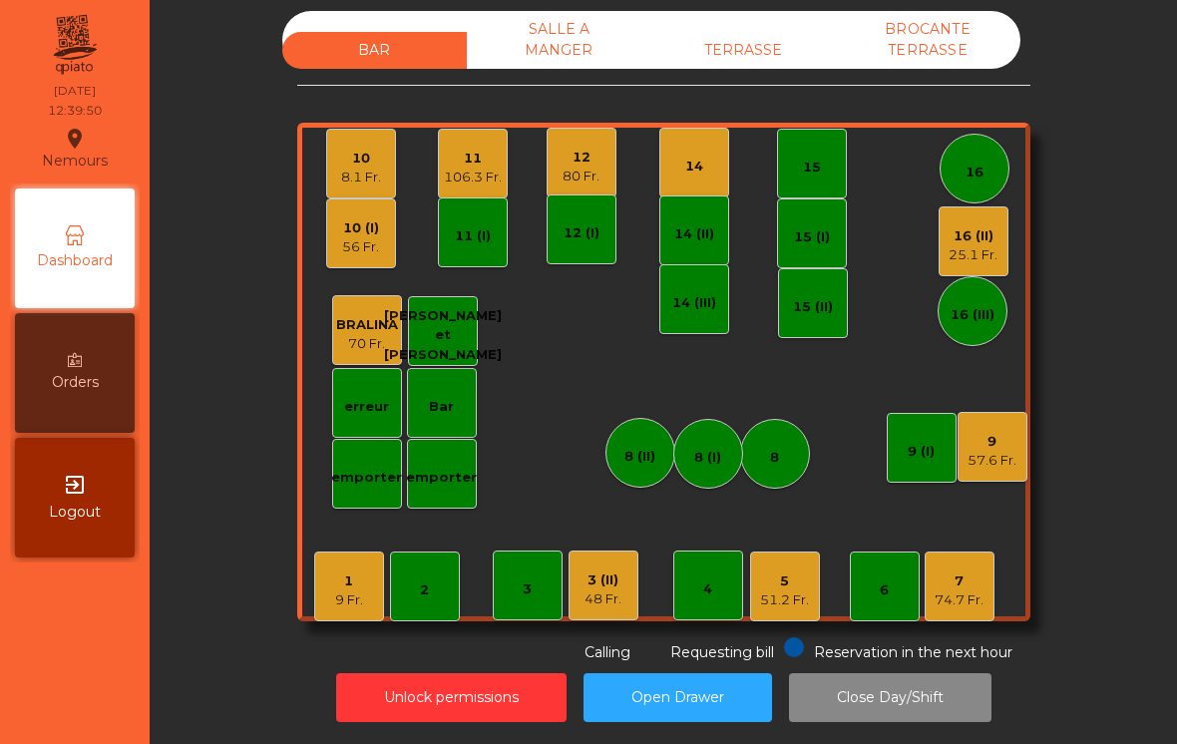
scroll to position [10, 0]
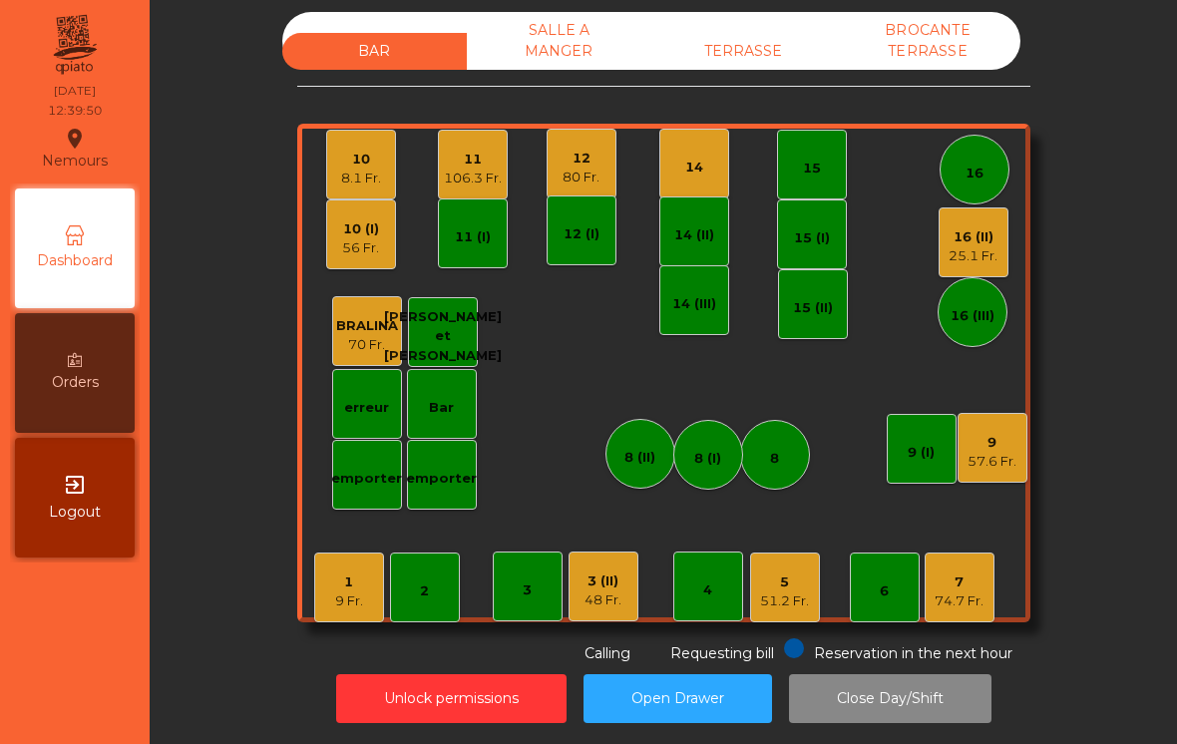
click at [366, 193] on div "10 8.1 Fr." at bounding box center [361, 165] width 70 height 70
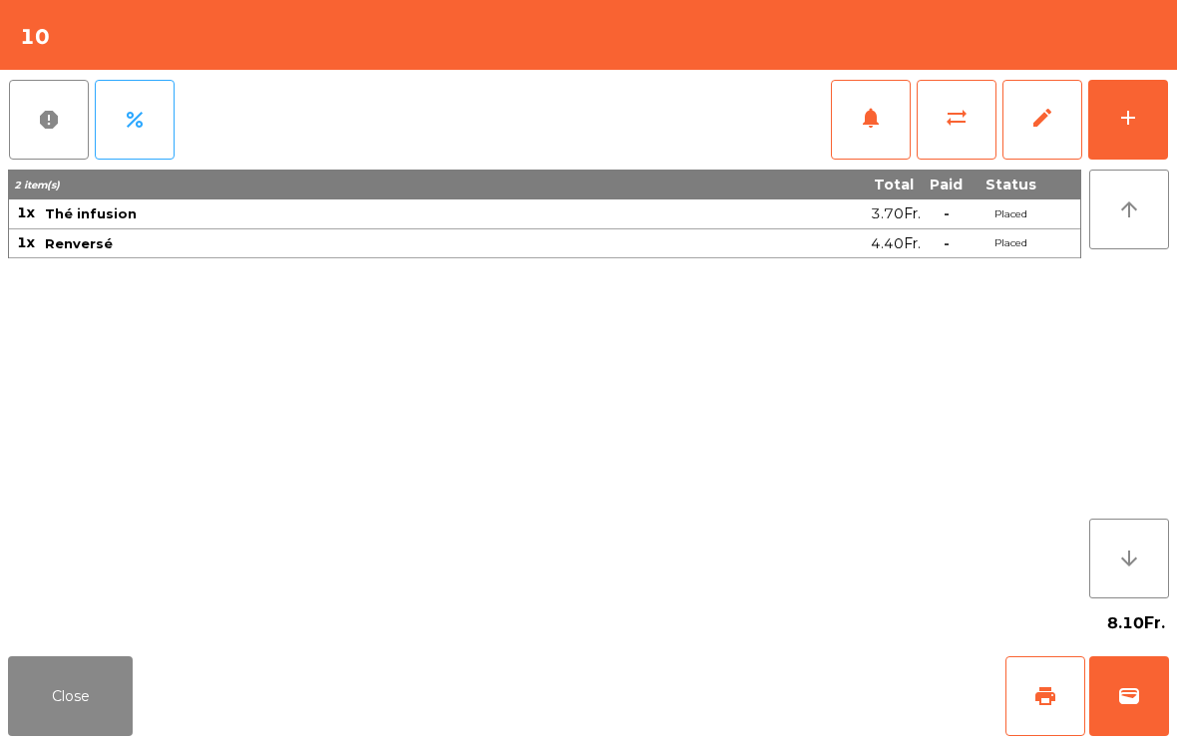
click at [82, 677] on button "Close" at bounding box center [70, 696] width 125 height 80
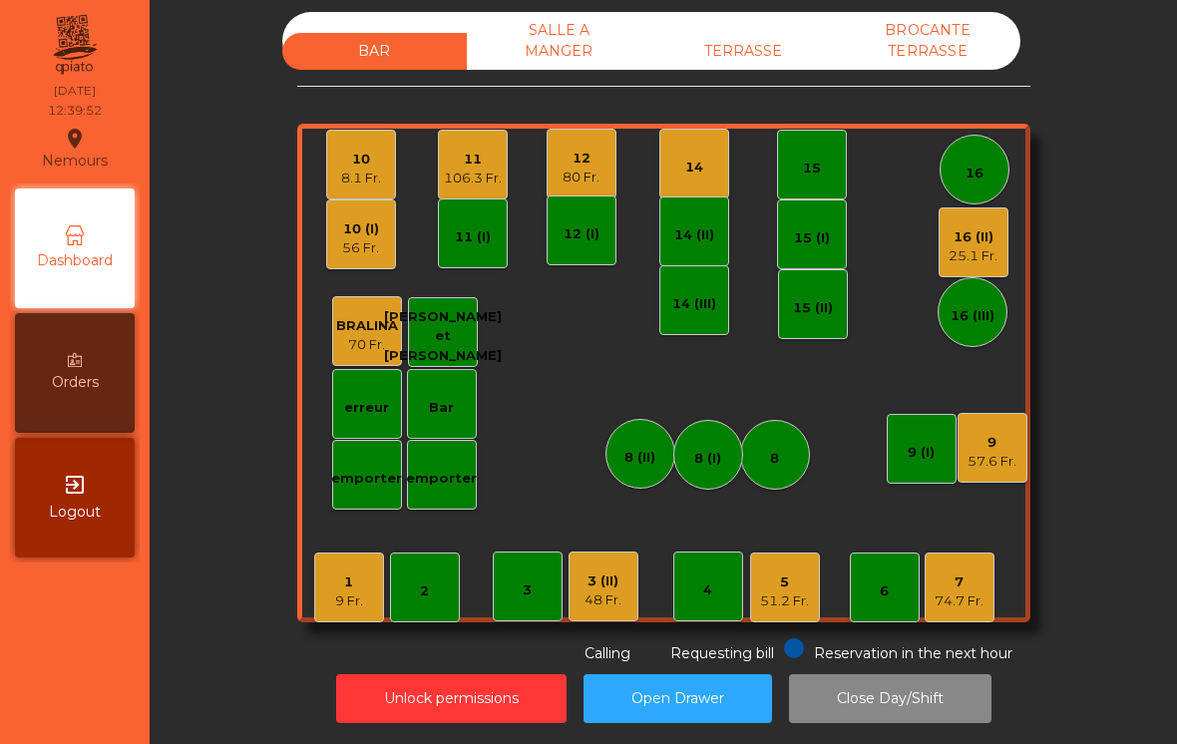
click at [358, 248] on div "56 Fr." at bounding box center [360, 248] width 37 height 20
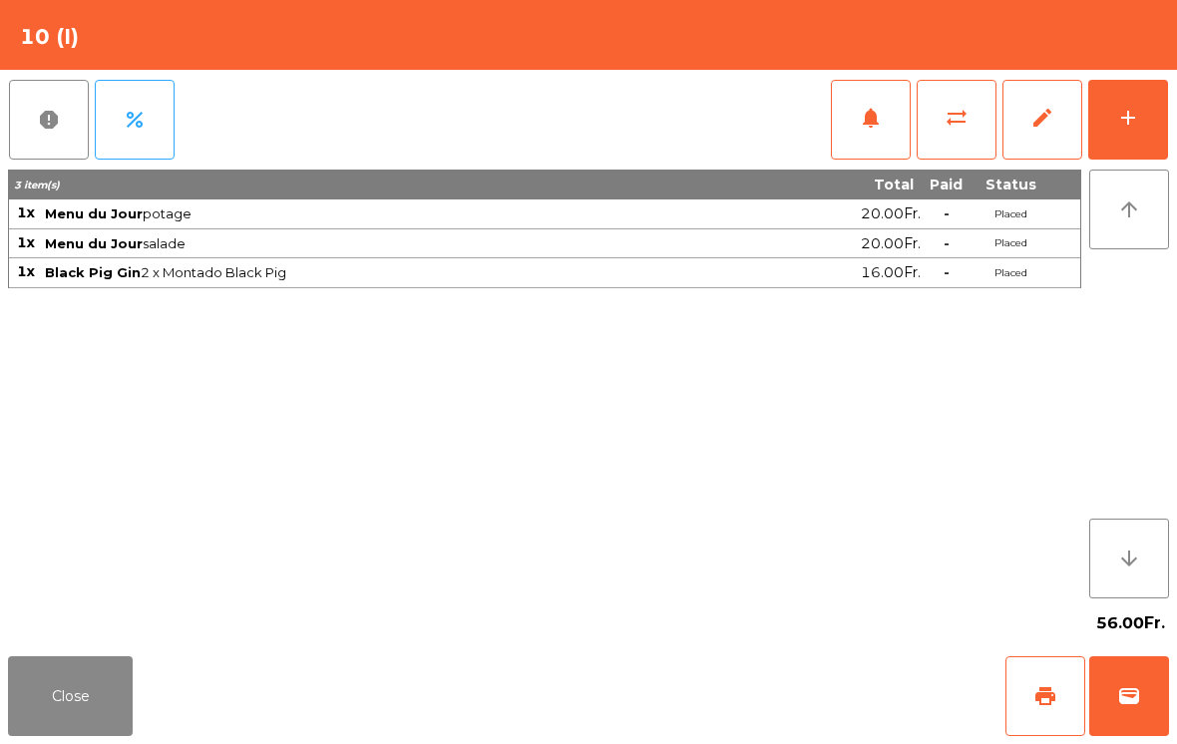
click at [881, 109] on span "notifications" at bounding box center [871, 118] width 24 height 24
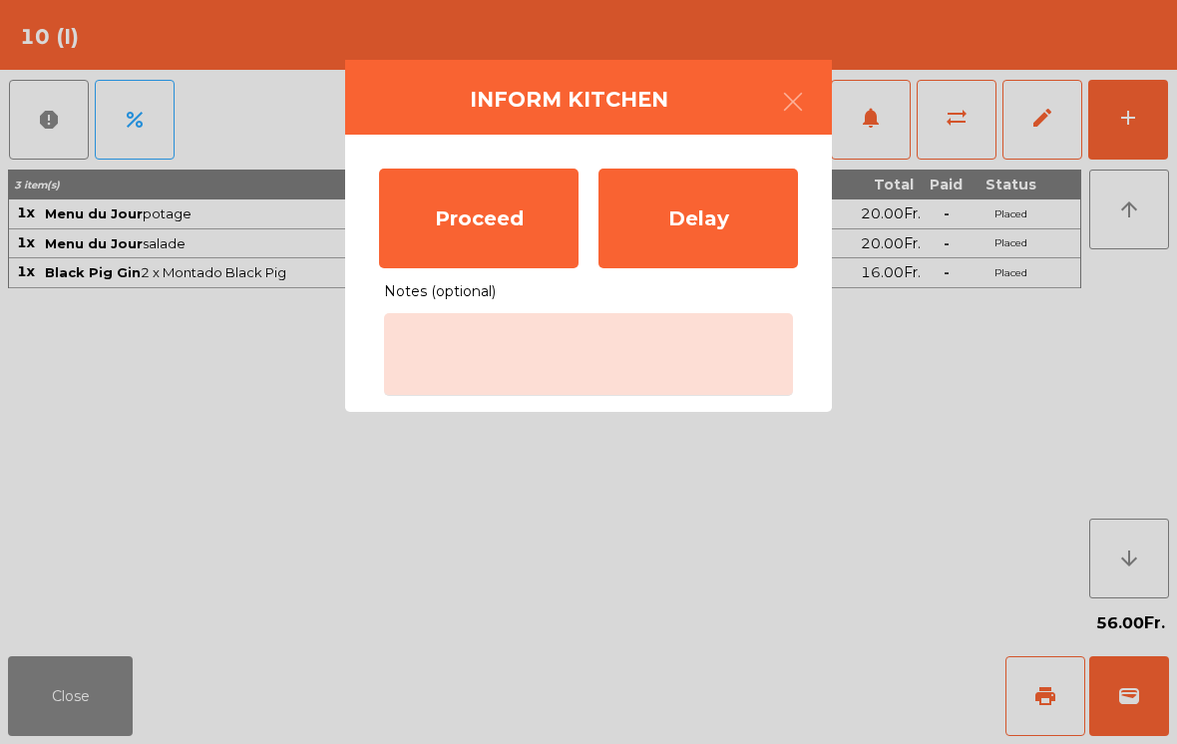
click at [487, 223] on div "Proceed" at bounding box center [479, 219] width 200 height 100
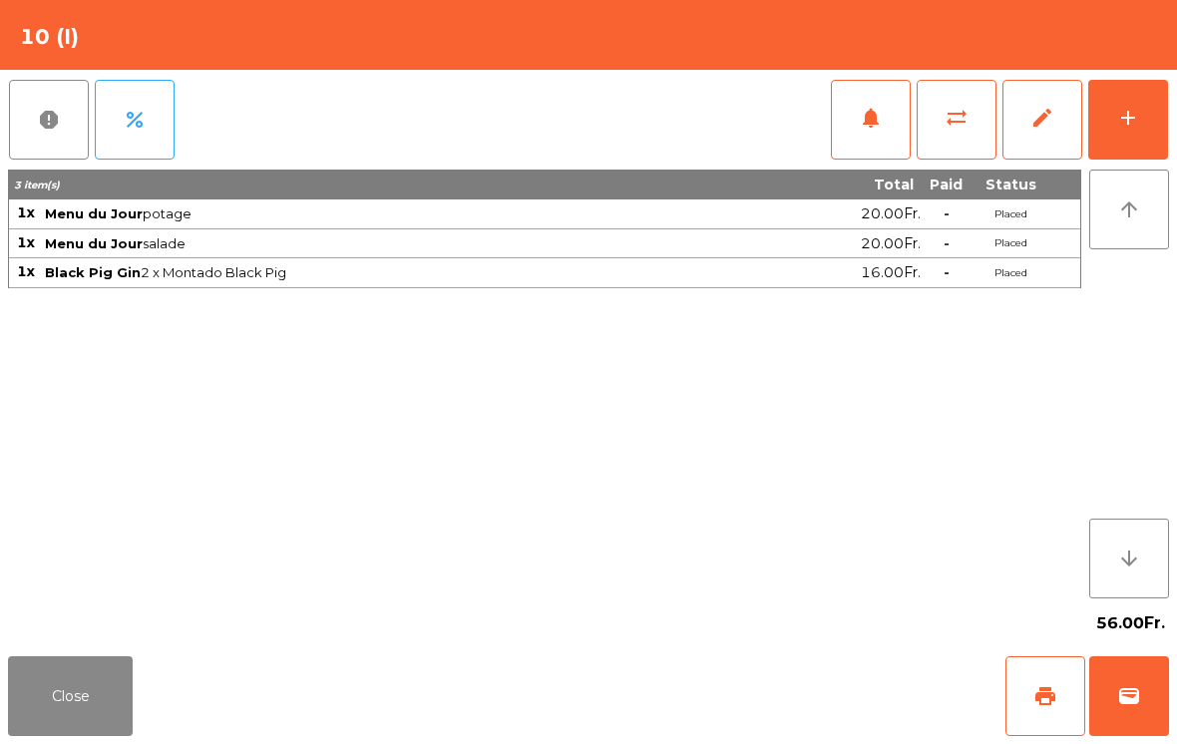
click at [85, 701] on button "Close" at bounding box center [70, 696] width 125 height 80
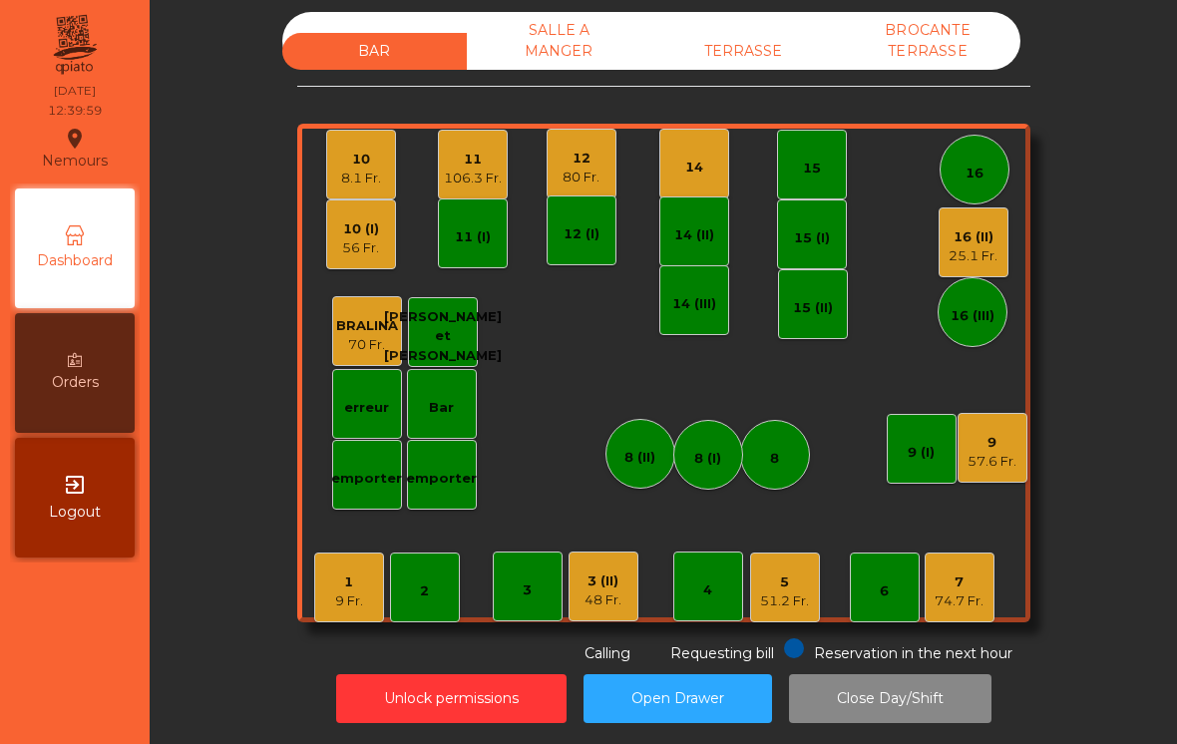
click at [961, 254] on div "25.1 Fr." at bounding box center [973, 256] width 49 height 20
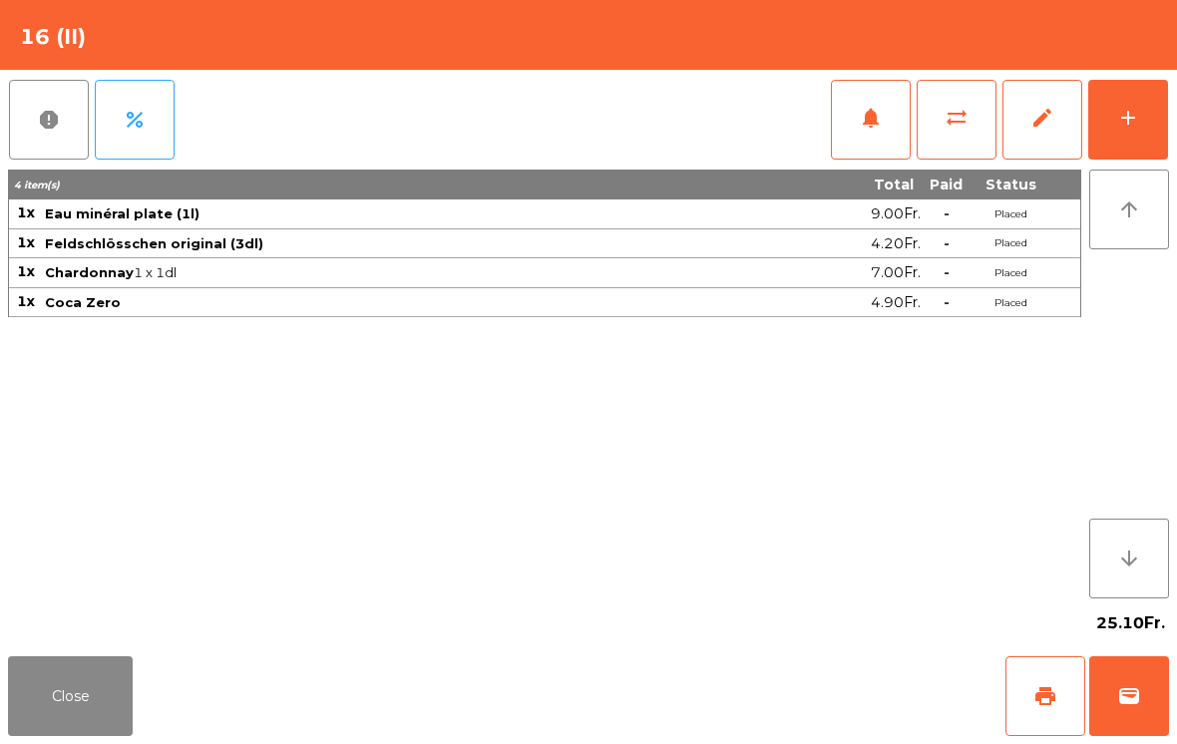
click at [1125, 110] on div "add" at bounding box center [1128, 118] width 24 height 24
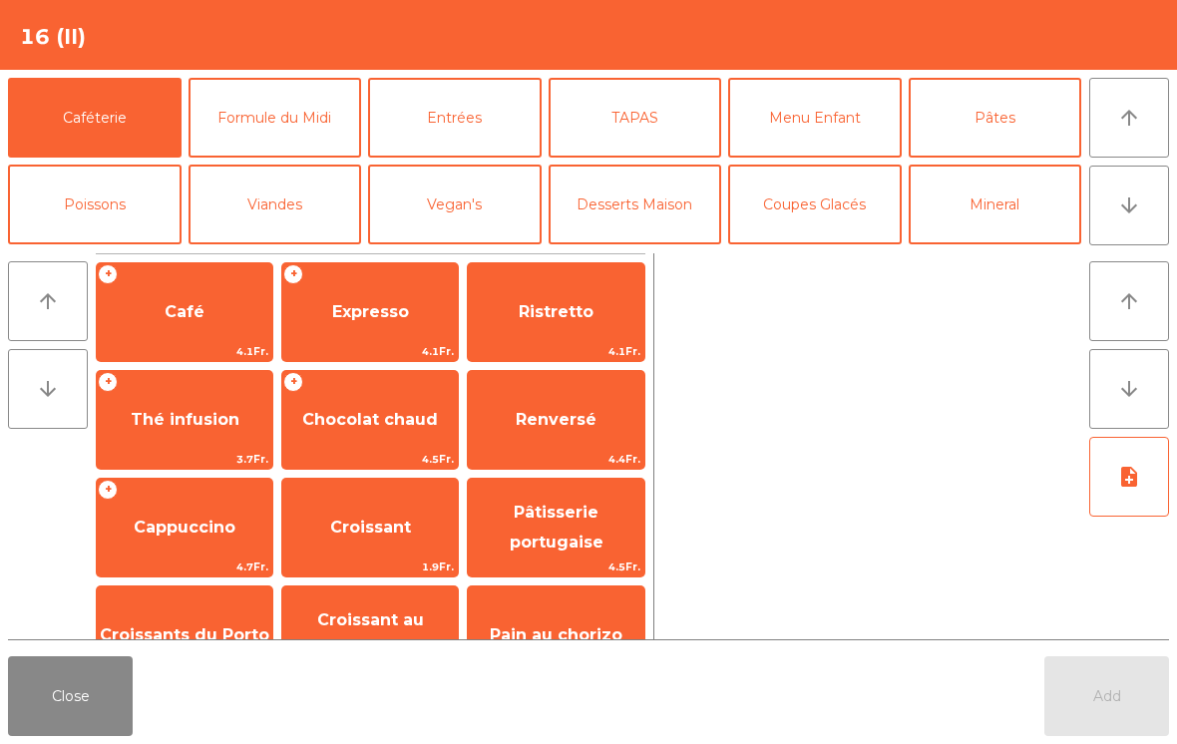
click at [483, 105] on button "Entrées" at bounding box center [455, 118] width 174 height 80
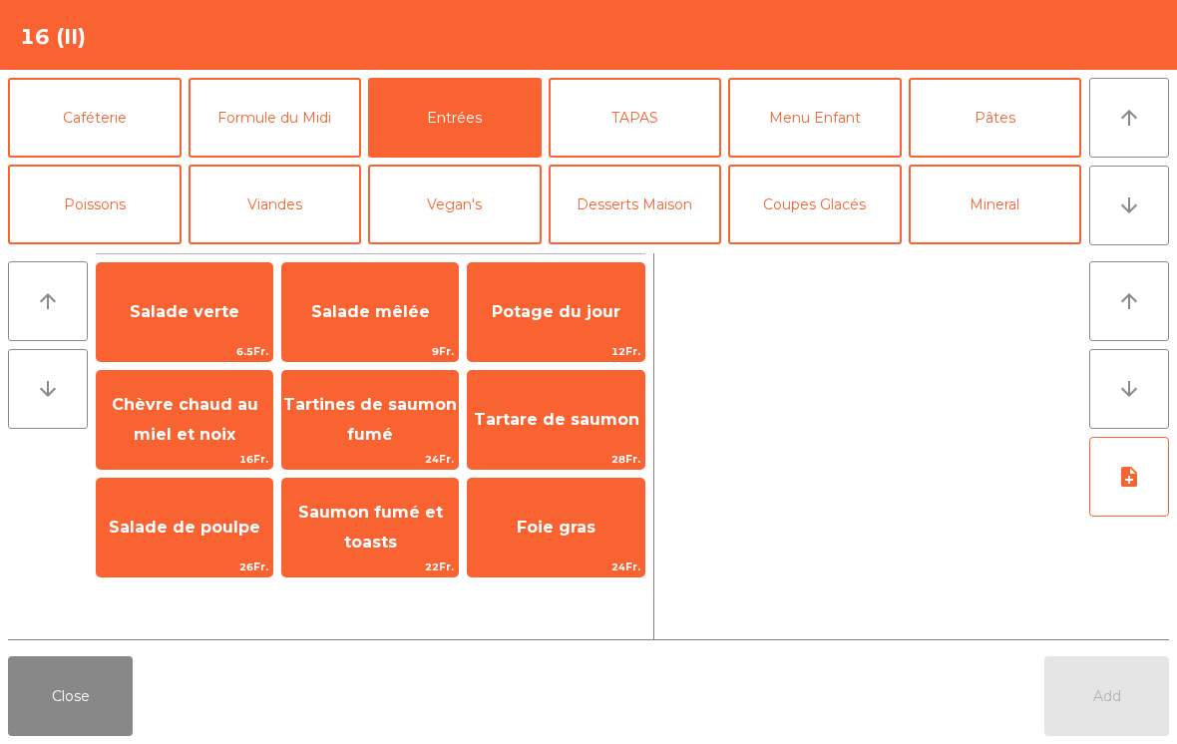
click at [176, 415] on span "Chèvre chaud au miel et noix" at bounding box center [185, 420] width 176 height 85
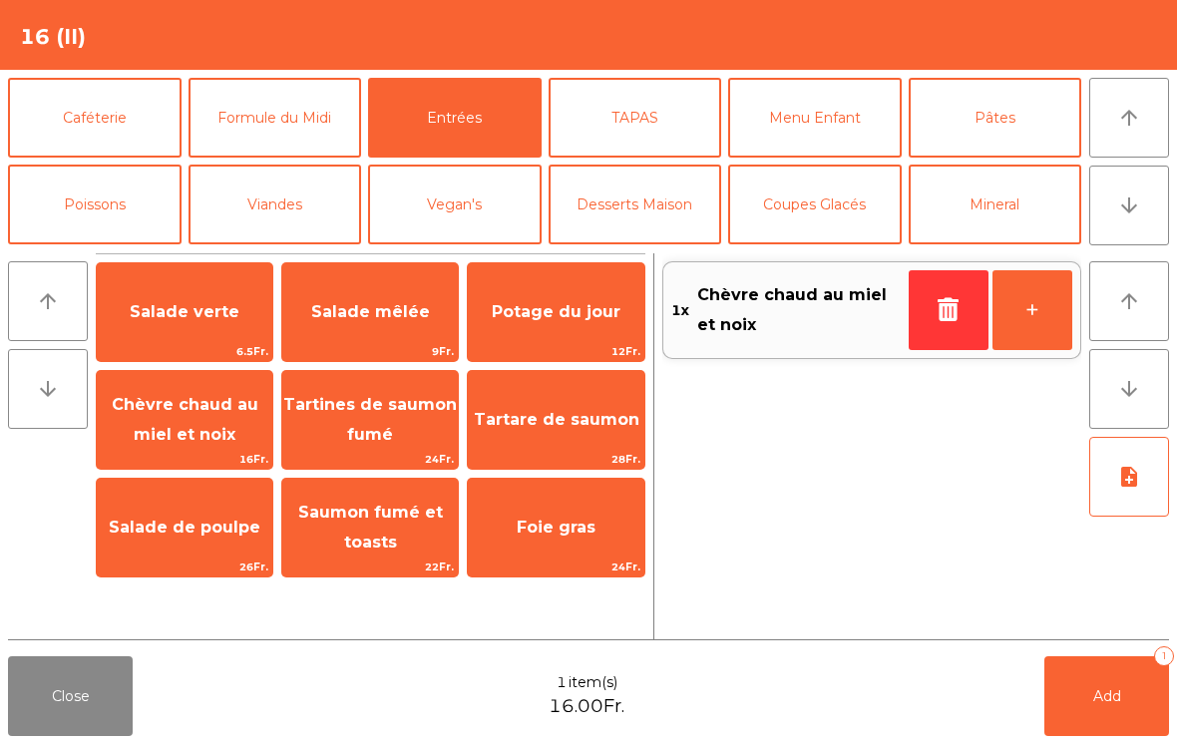
click at [1028, 323] on button "+" at bounding box center [1033, 310] width 80 height 80
click at [396, 313] on span "Salade mêlée" at bounding box center [370, 311] width 119 height 19
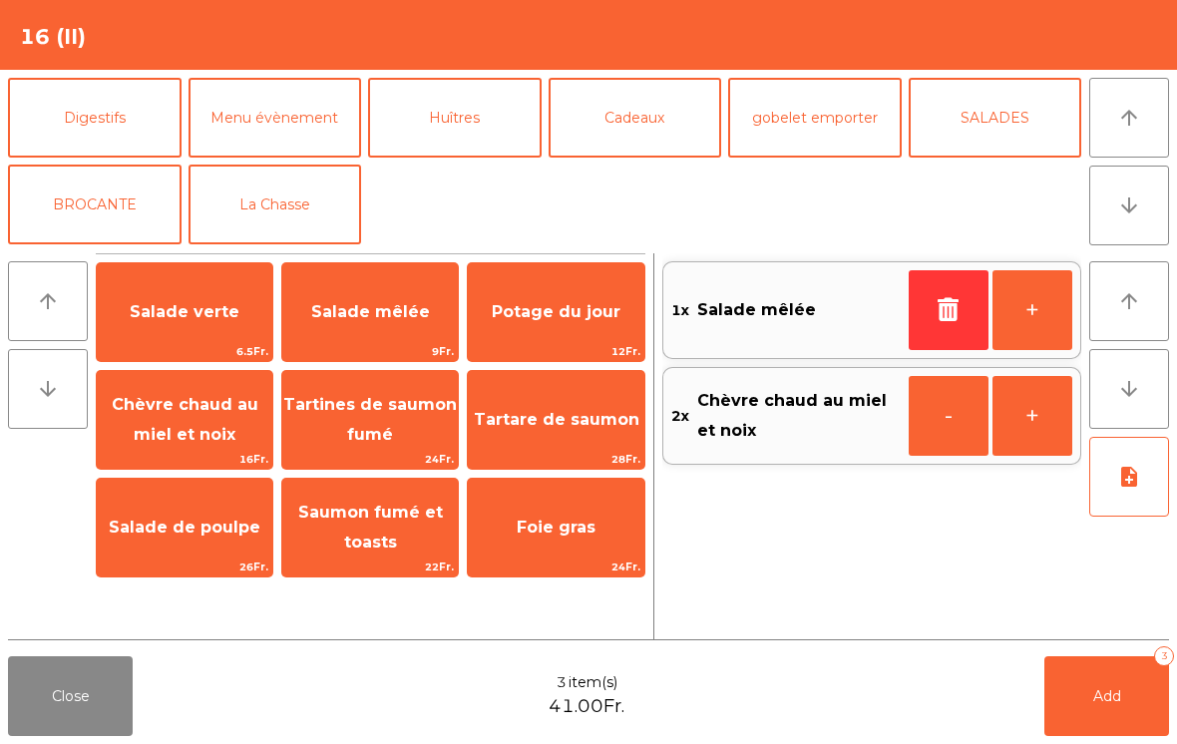
scroll to position [260, 0]
click at [296, 188] on button "La Chasse" at bounding box center [276, 205] width 174 height 80
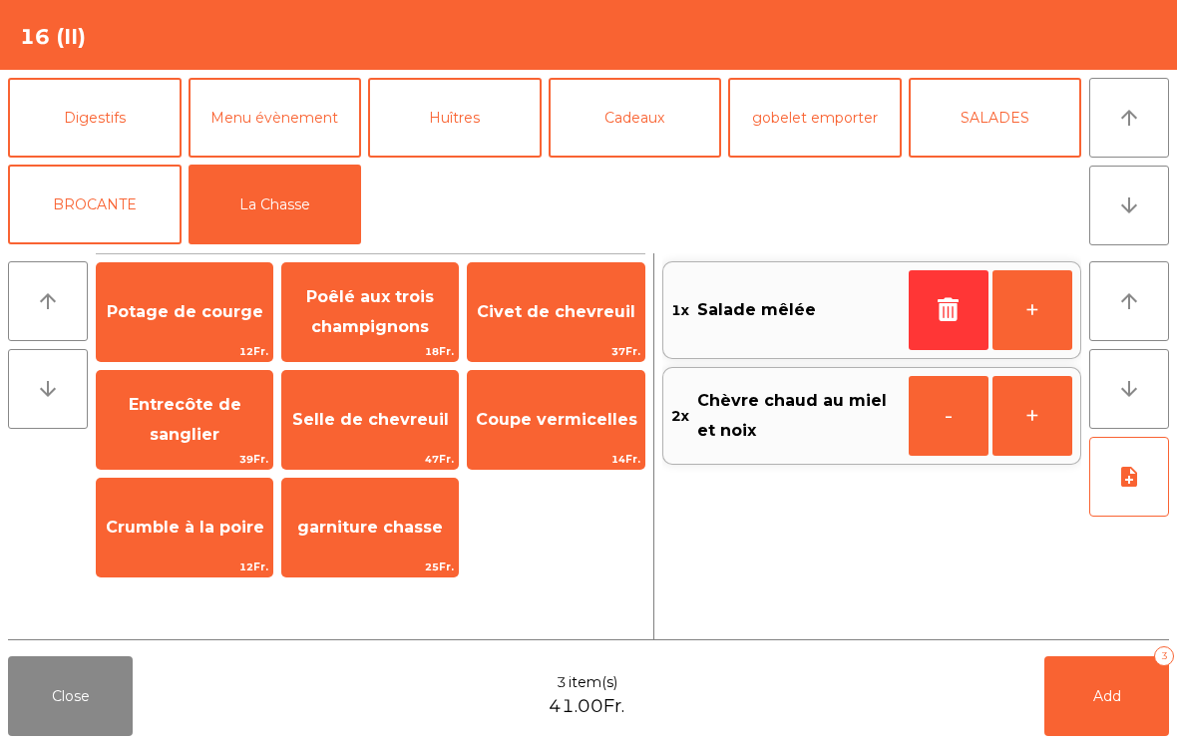
click at [348, 415] on span "Selle de chevreuil" at bounding box center [370, 419] width 157 height 19
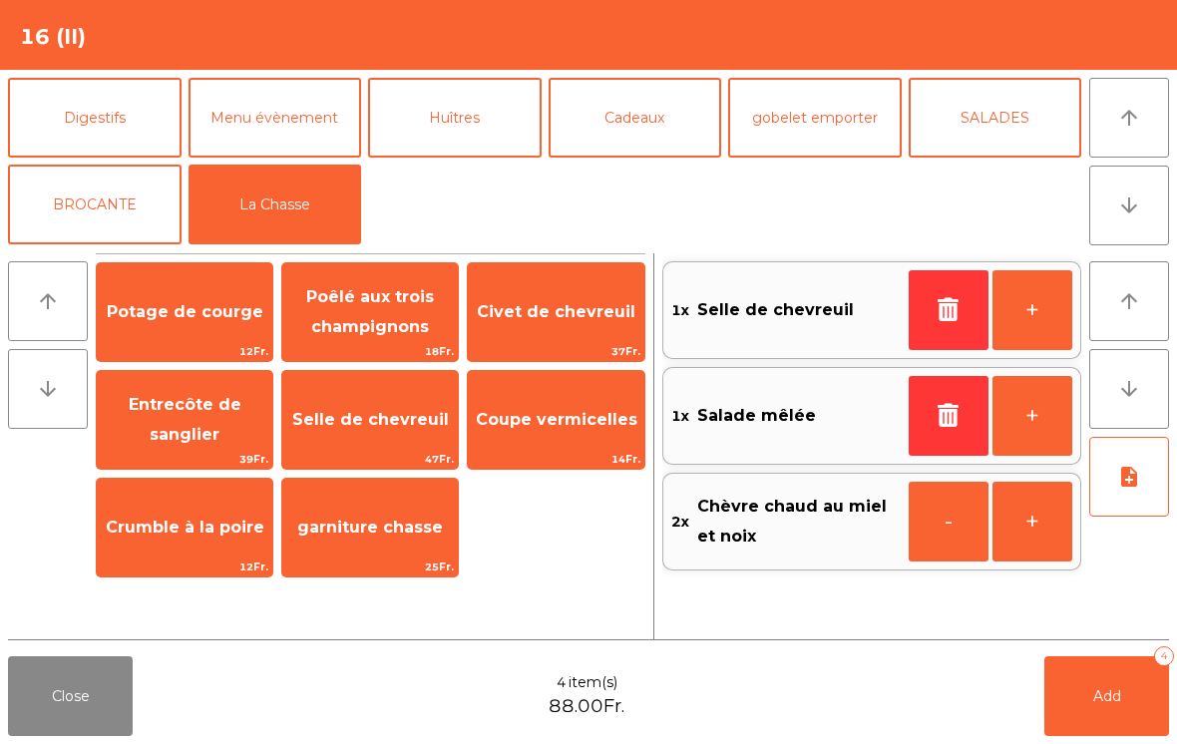
click at [1045, 301] on button "+" at bounding box center [1033, 310] width 80 height 80
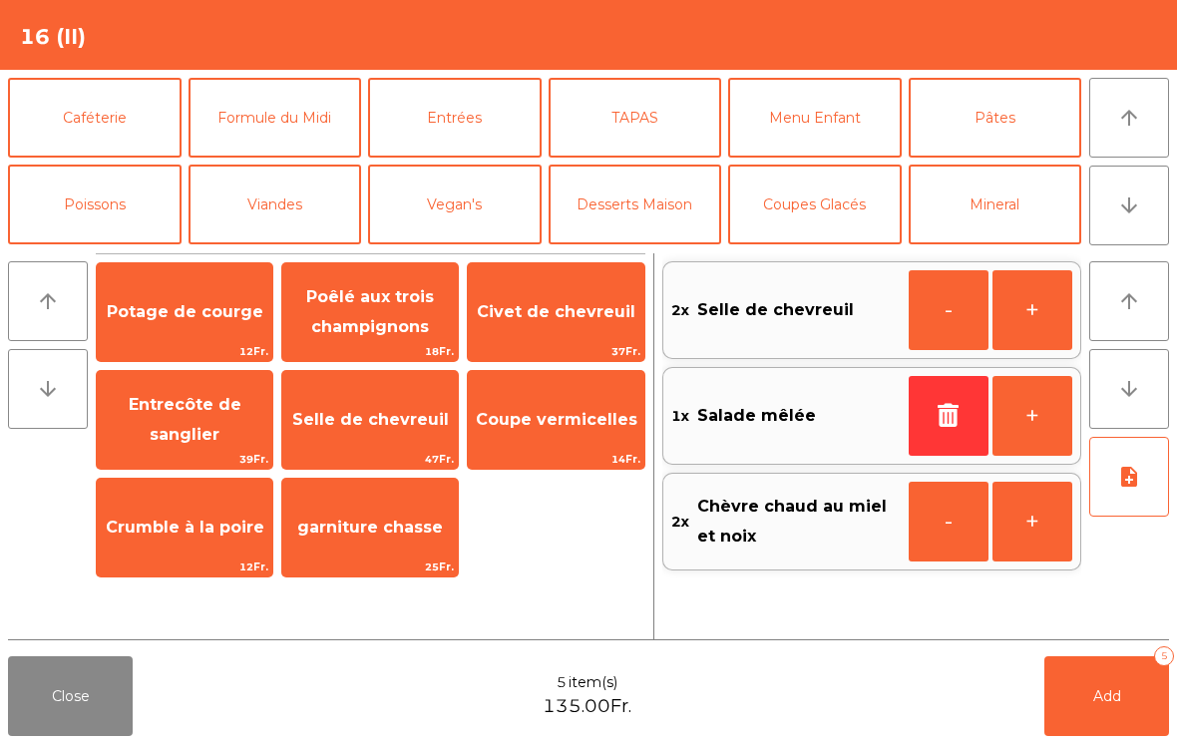
click at [272, 181] on button "Viandes" at bounding box center [276, 205] width 174 height 80
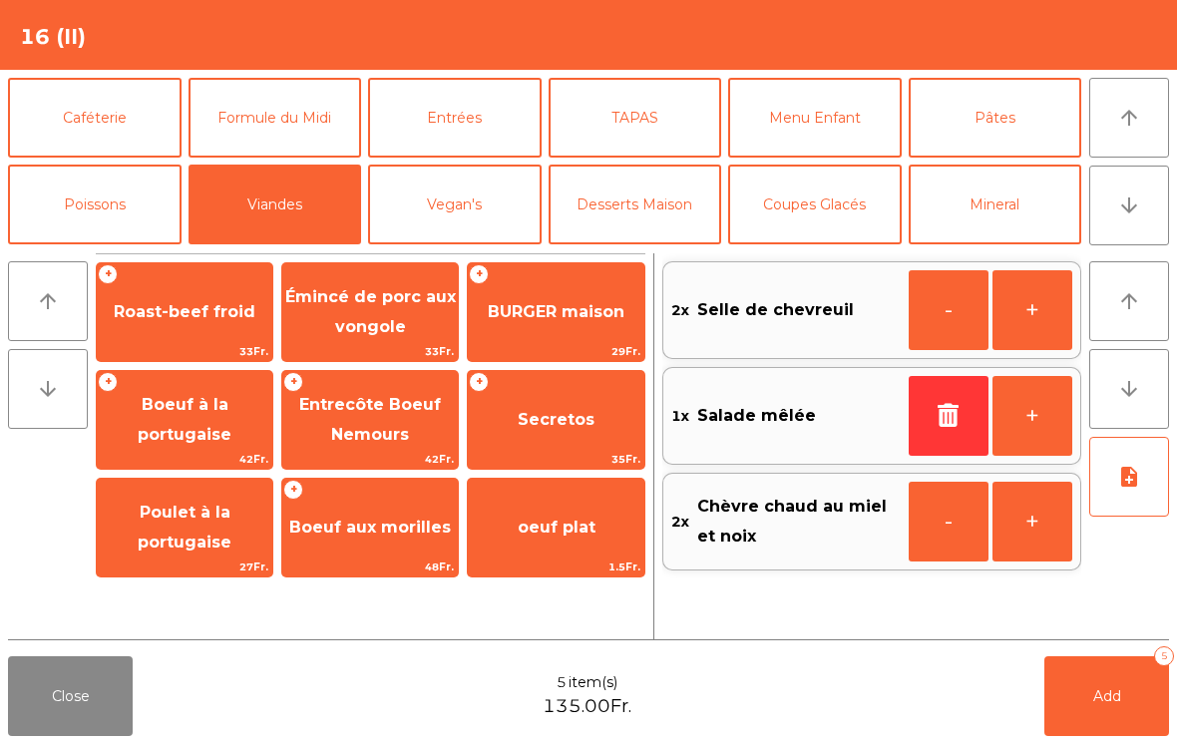
scroll to position [11, 0]
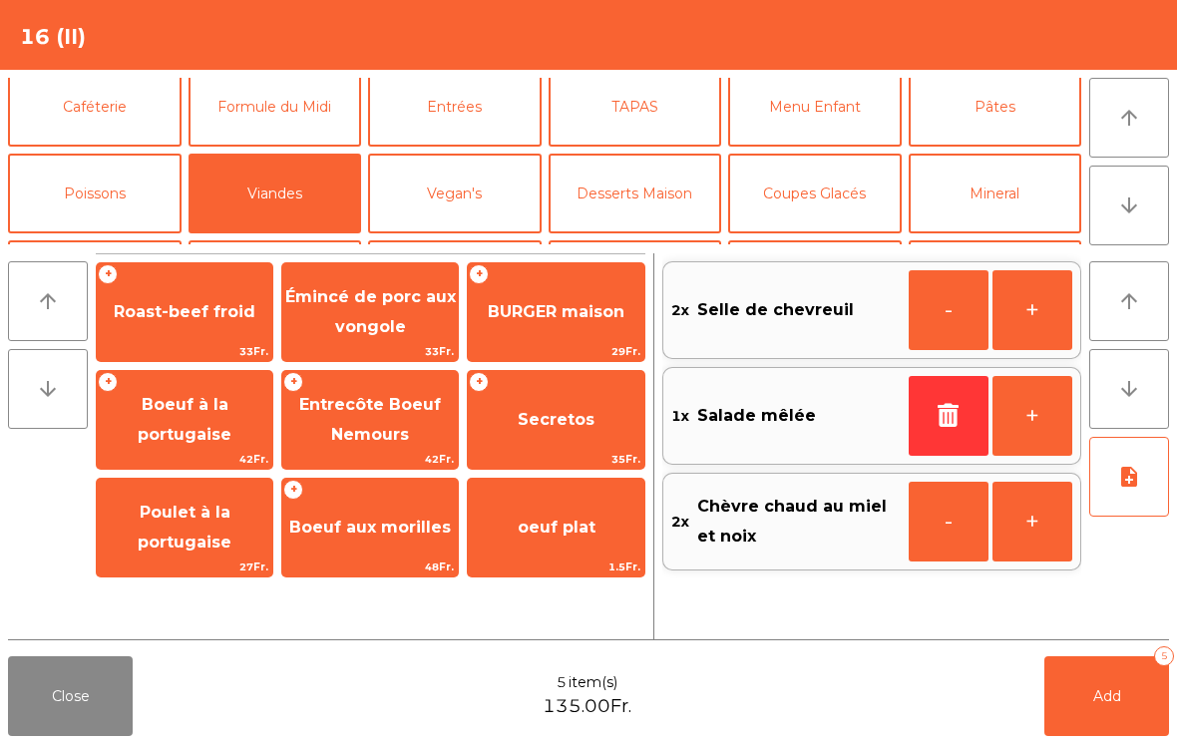
click at [388, 401] on span "Entrecôte Boeuf Nemours" at bounding box center [370, 419] width 142 height 49
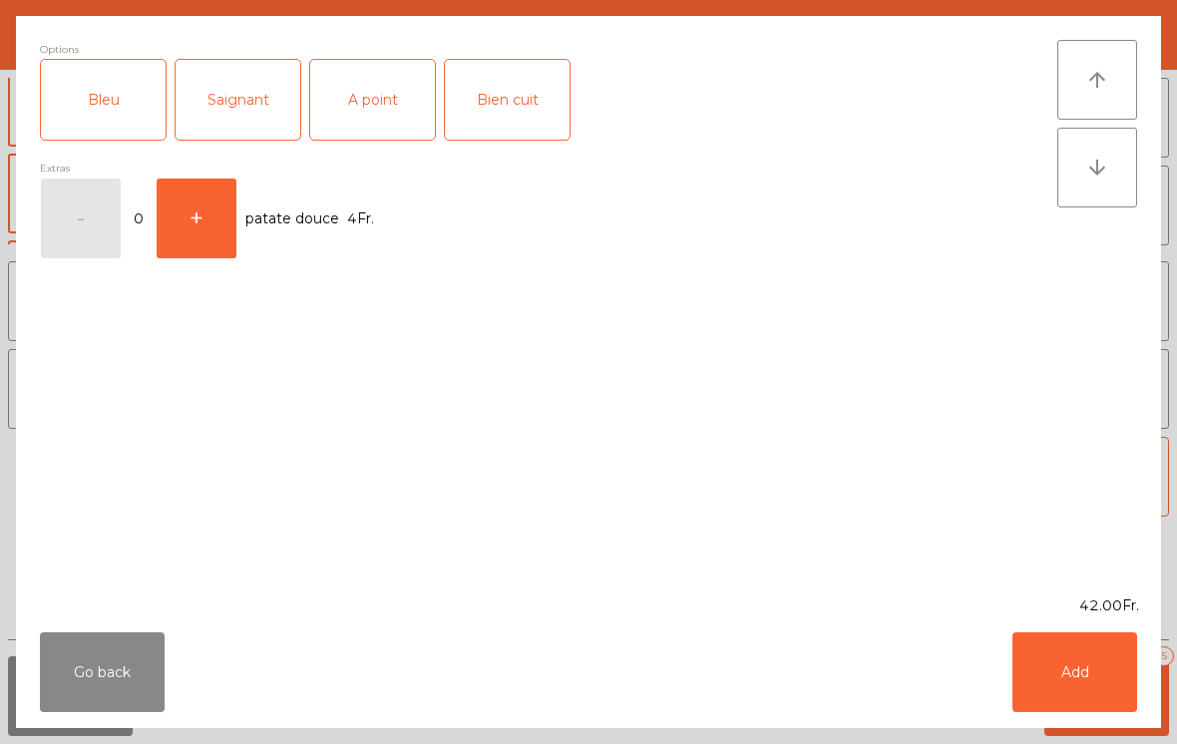
click at [265, 90] on div "Saignant" at bounding box center [238, 100] width 125 height 80
click at [1069, 674] on button "Add" at bounding box center [1075, 672] width 125 height 80
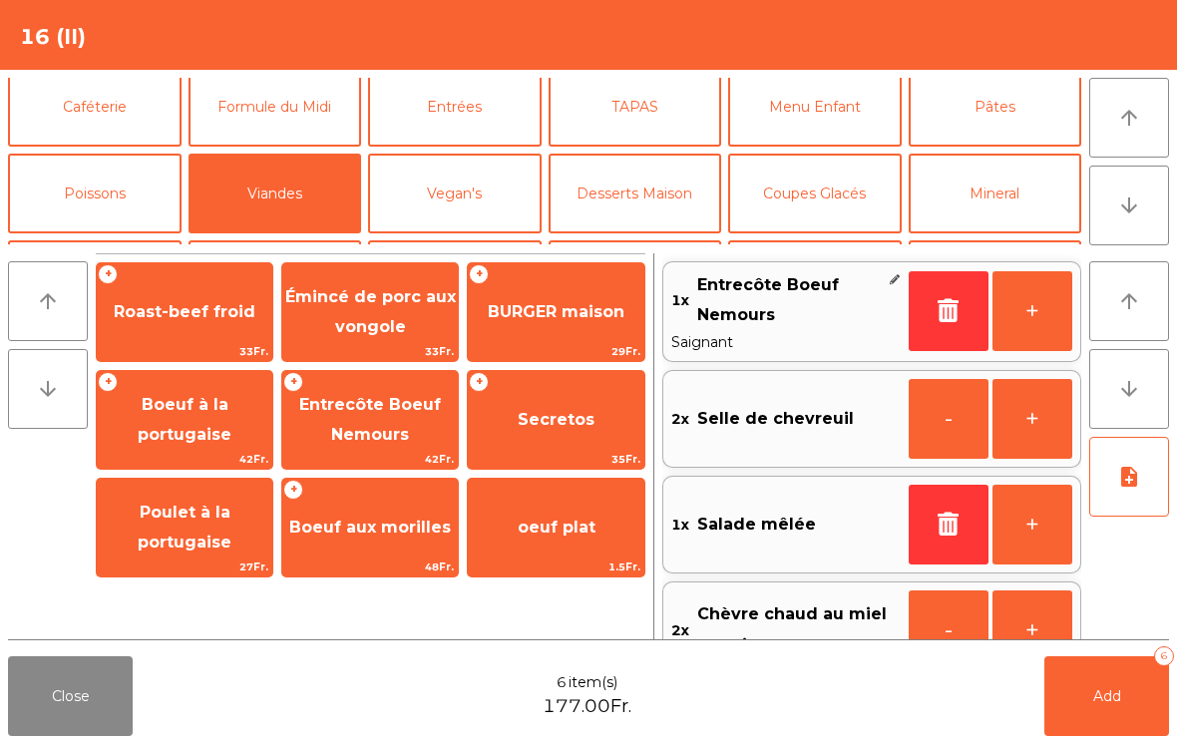
click at [1103, 703] on span "Add" at bounding box center [1107, 696] width 28 height 18
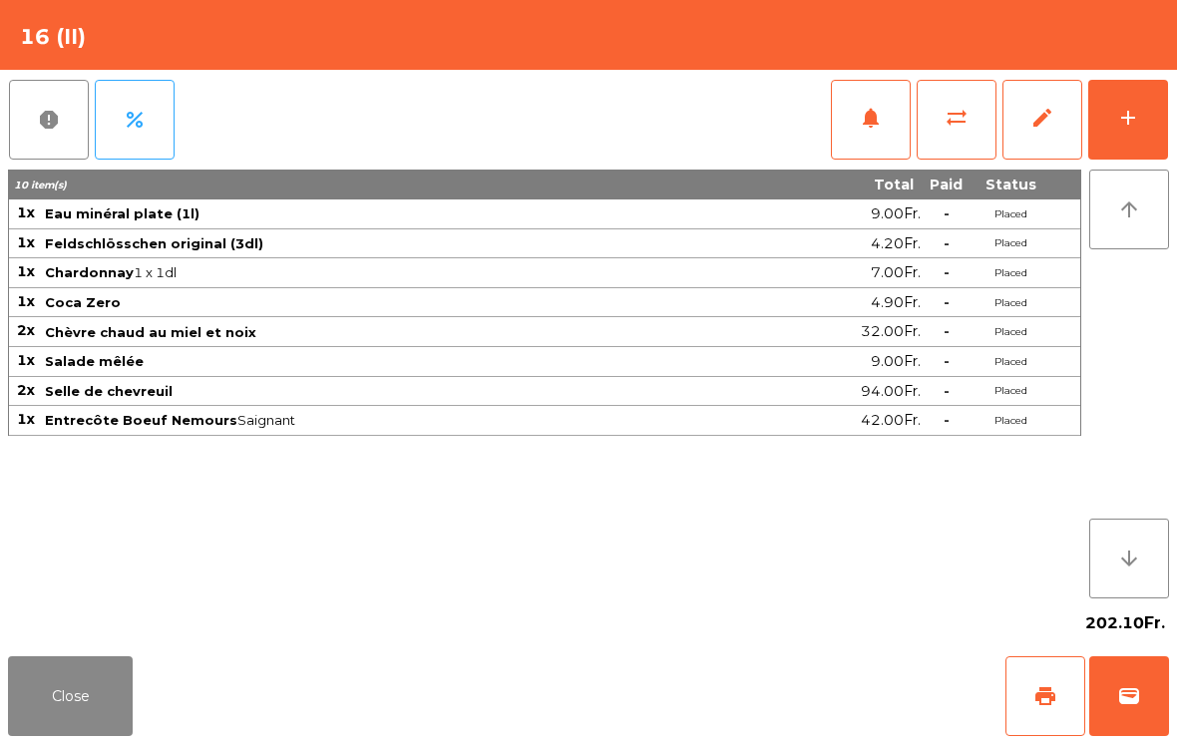
click at [51, 712] on button "Close" at bounding box center [70, 696] width 125 height 80
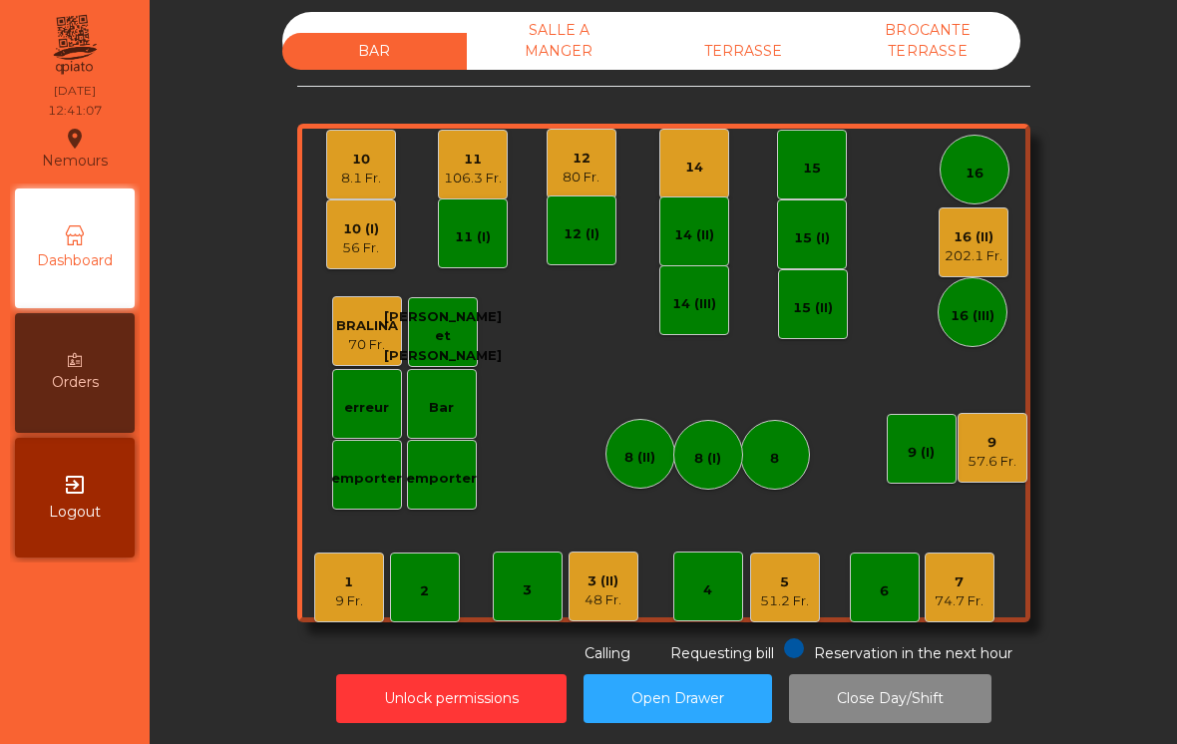
click at [709, 153] on div "14" at bounding box center [694, 164] width 70 height 70
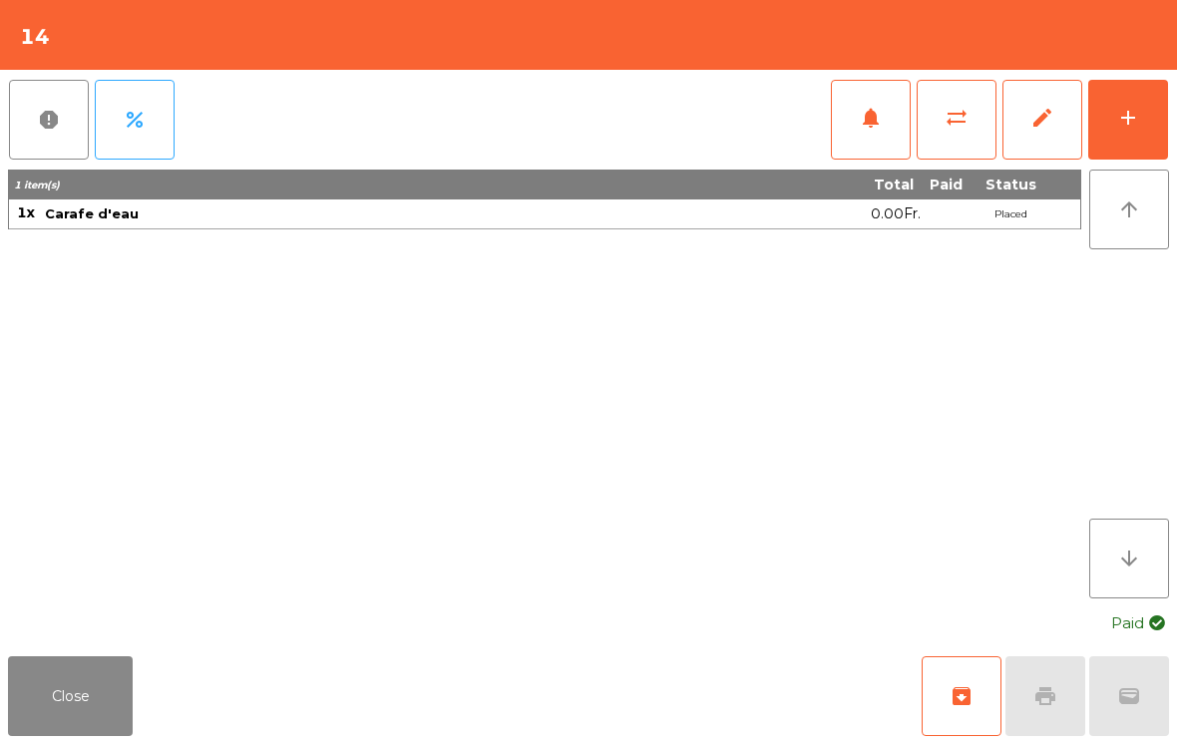
click at [1123, 113] on div "add" at bounding box center [1128, 118] width 24 height 24
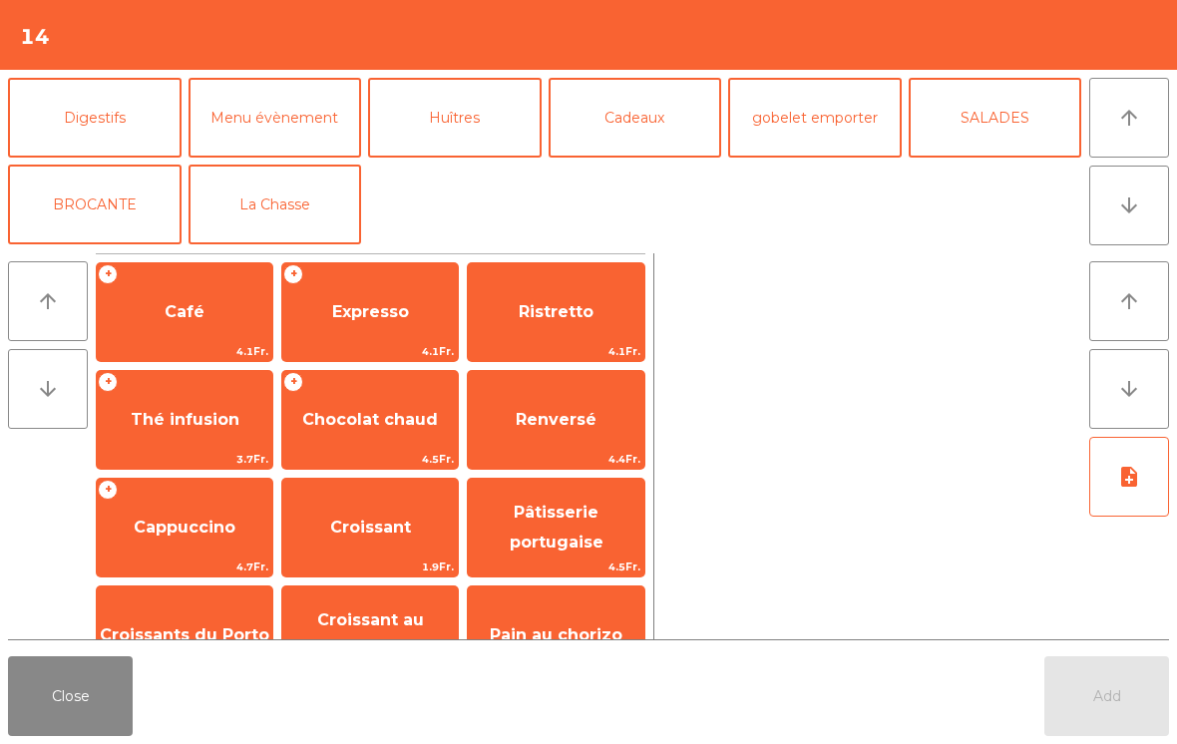
scroll to position [260, 0]
click at [284, 211] on button "La Chasse" at bounding box center [276, 205] width 174 height 80
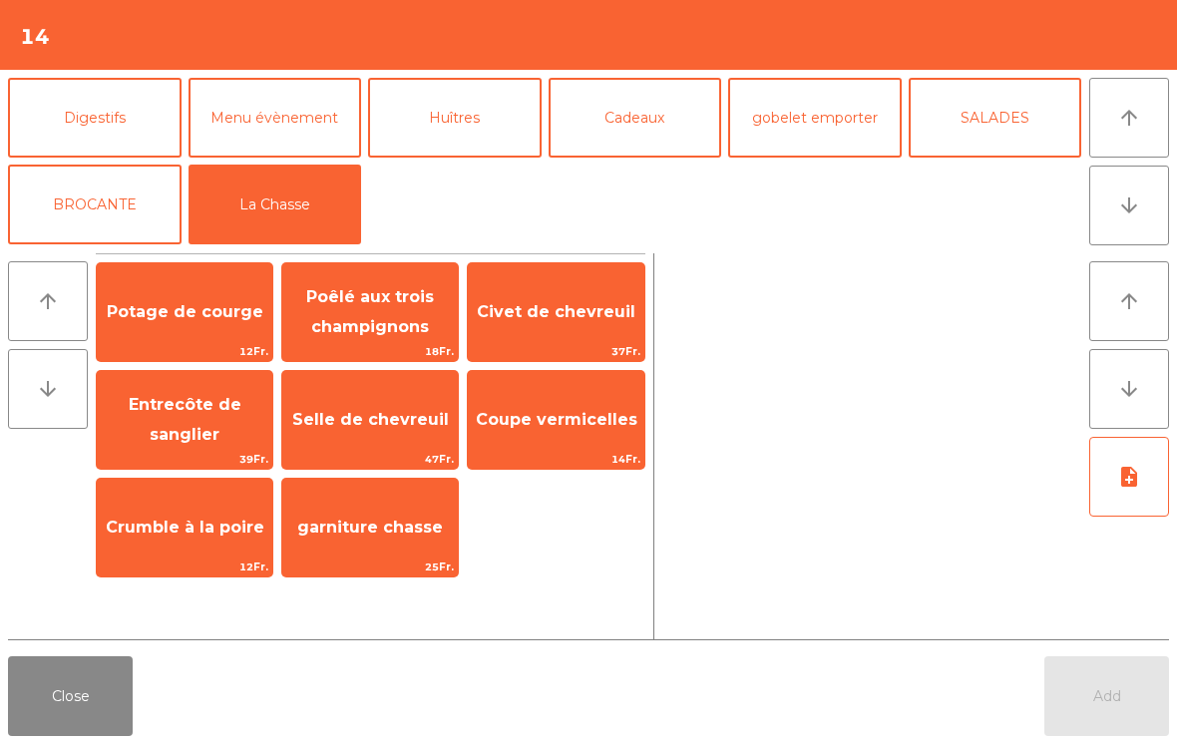
click at [562, 306] on span "Civet de chevreuil" at bounding box center [556, 311] width 159 height 19
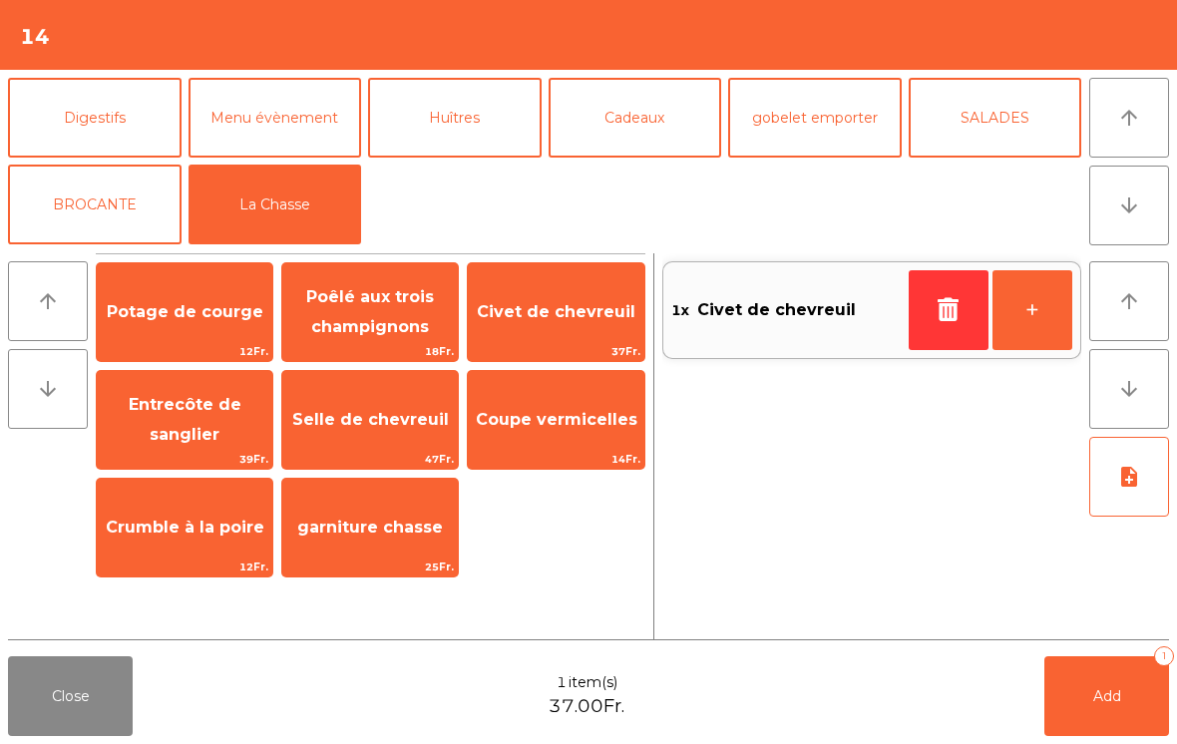
click at [1026, 316] on button "+" at bounding box center [1033, 310] width 80 height 80
click at [1108, 705] on button "Add 2" at bounding box center [1107, 696] width 125 height 80
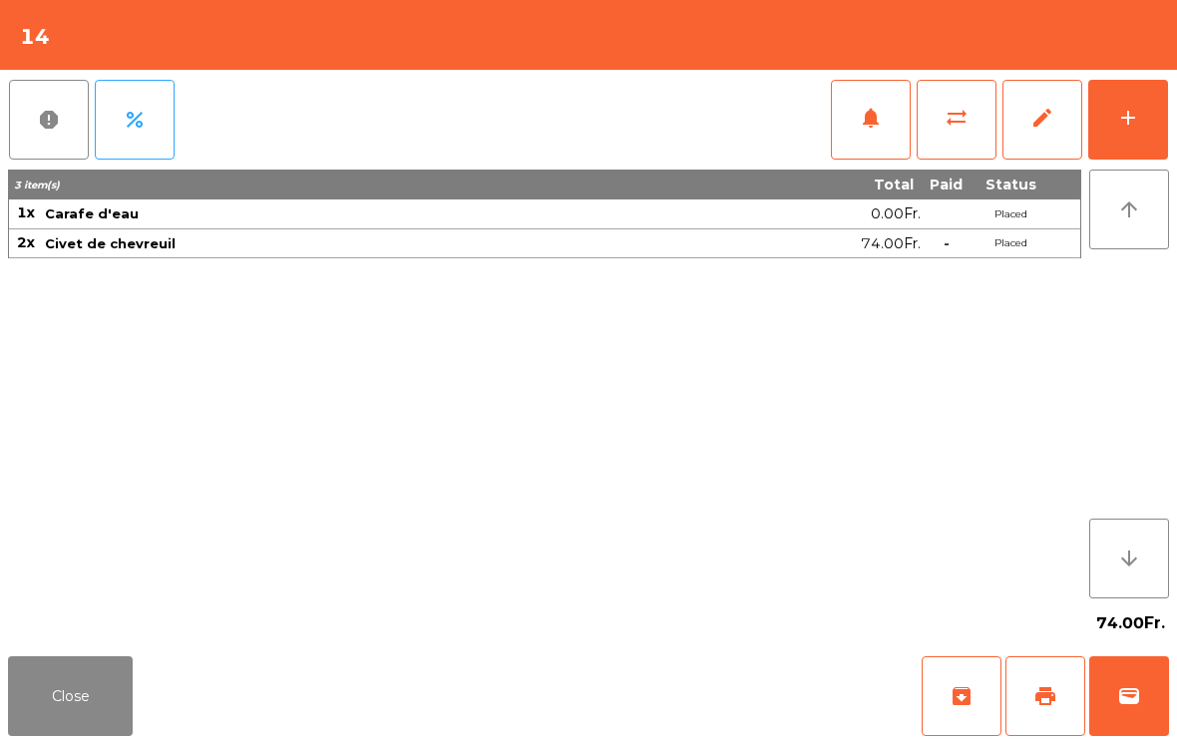
click at [82, 679] on button "Close" at bounding box center [70, 696] width 125 height 80
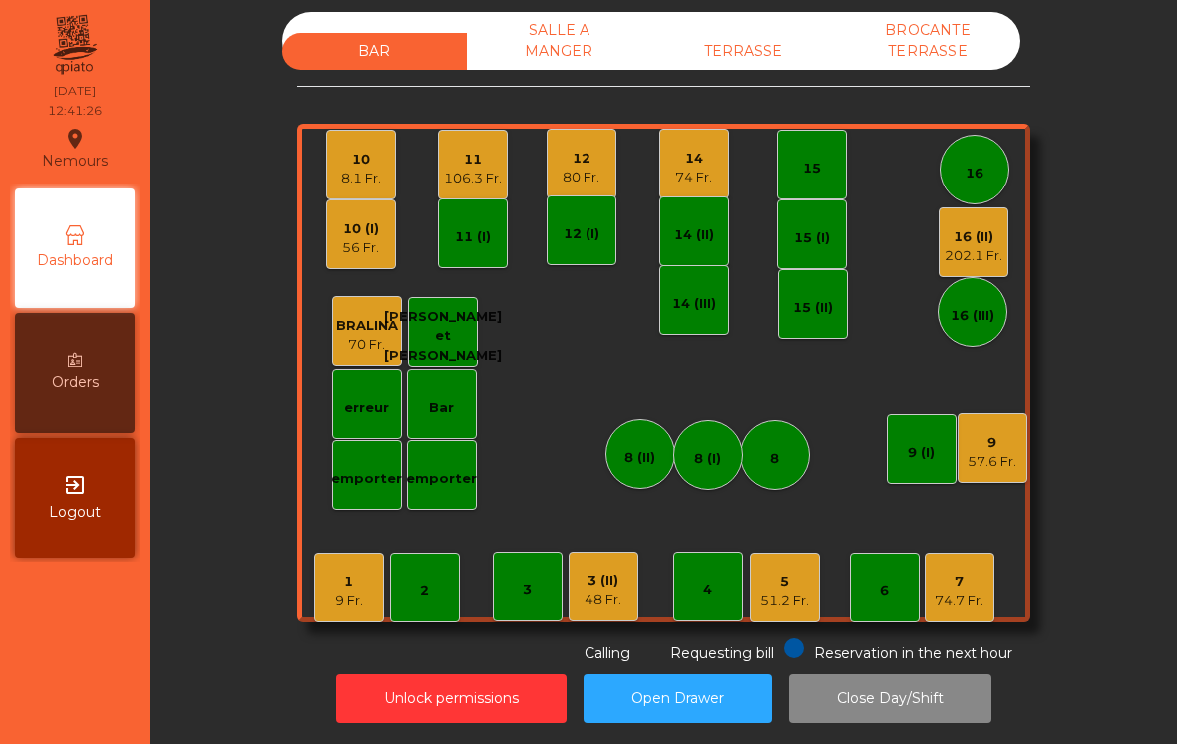
click at [996, 250] on div "202.1 Fr." at bounding box center [974, 256] width 58 height 20
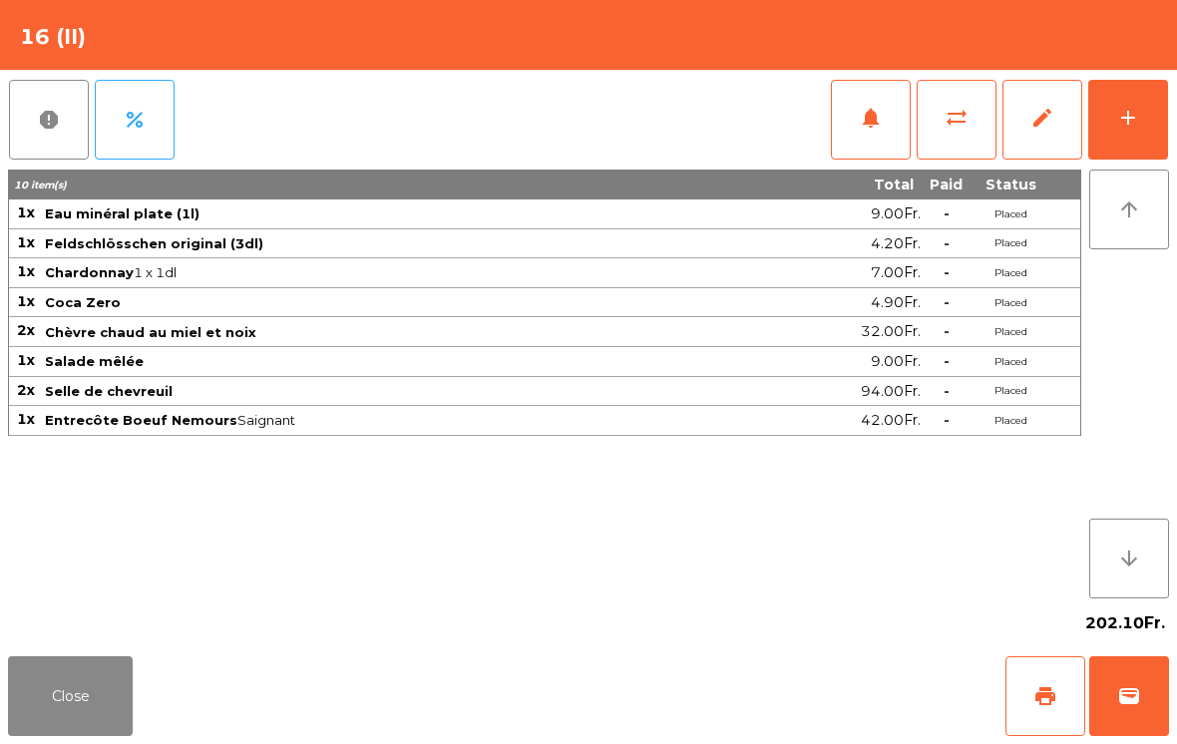
click at [309, 423] on td "Entrecôte Boeuf Nemours Saignant" at bounding box center [396, 421] width 707 height 30
click at [640, 406] on td "Entrecôte Boeuf Nemours Saignant" at bounding box center [396, 421] width 707 height 30
click at [55, 712] on button "Close" at bounding box center [70, 696] width 125 height 80
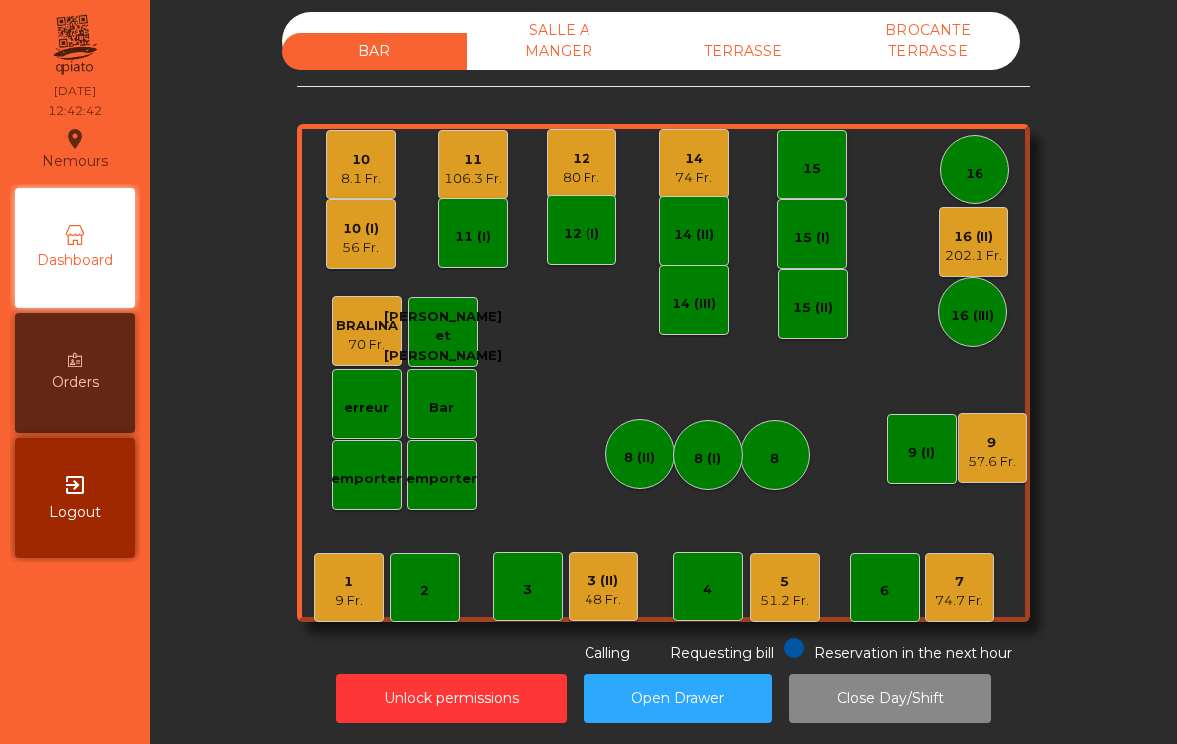
click at [956, 252] on div "202.1 Fr." at bounding box center [974, 256] width 58 height 20
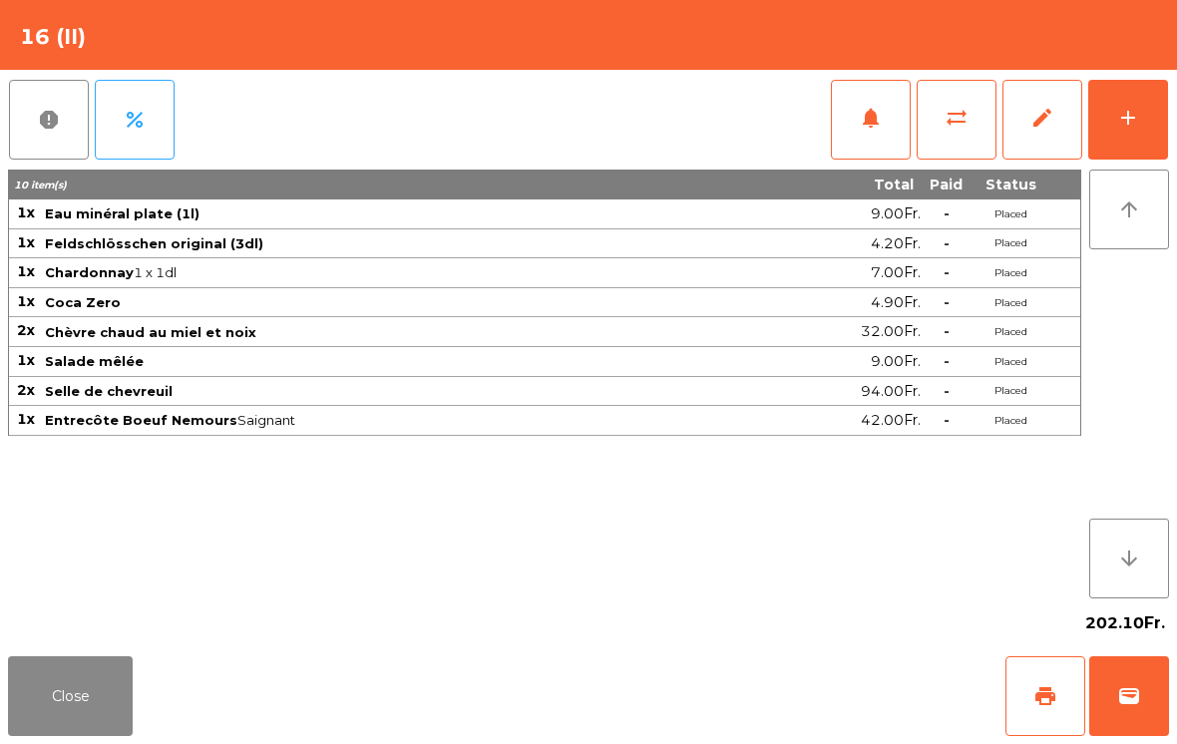
click at [1060, 127] on button "edit" at bounding box center [1043, 120] width 80 height 80
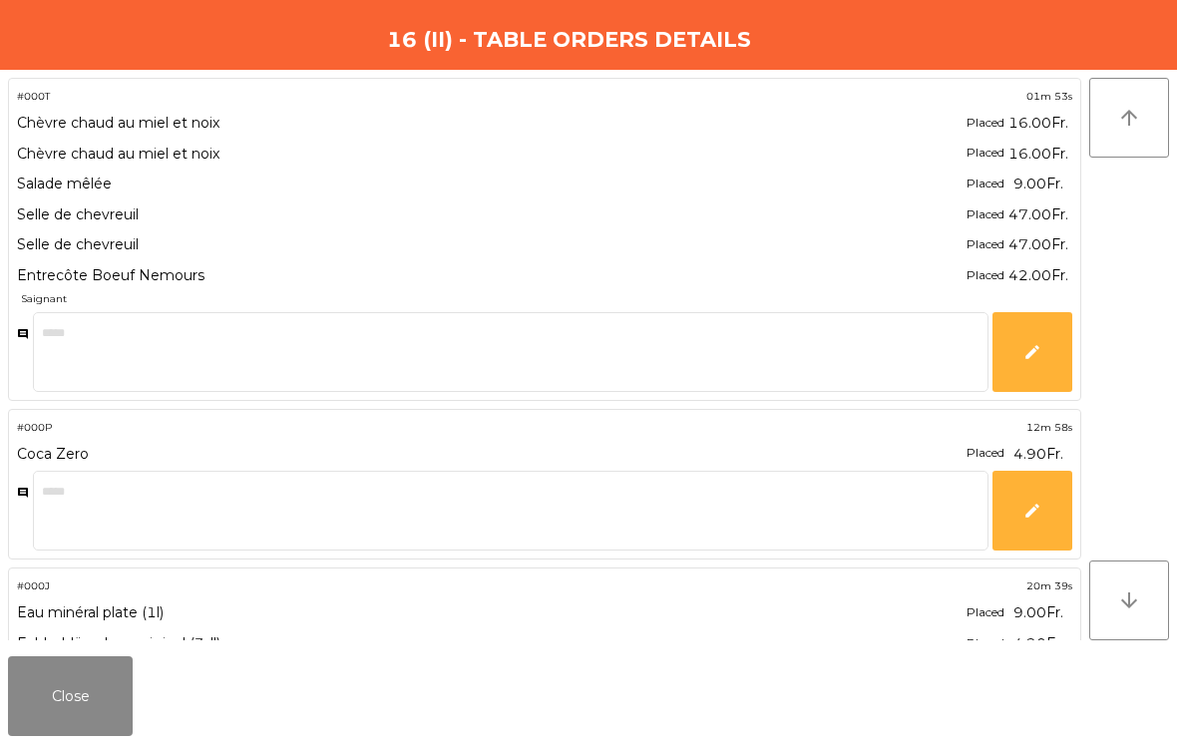
click at [65, 699] on button "Close" at bounding box center [70, 696] width 125 height 80
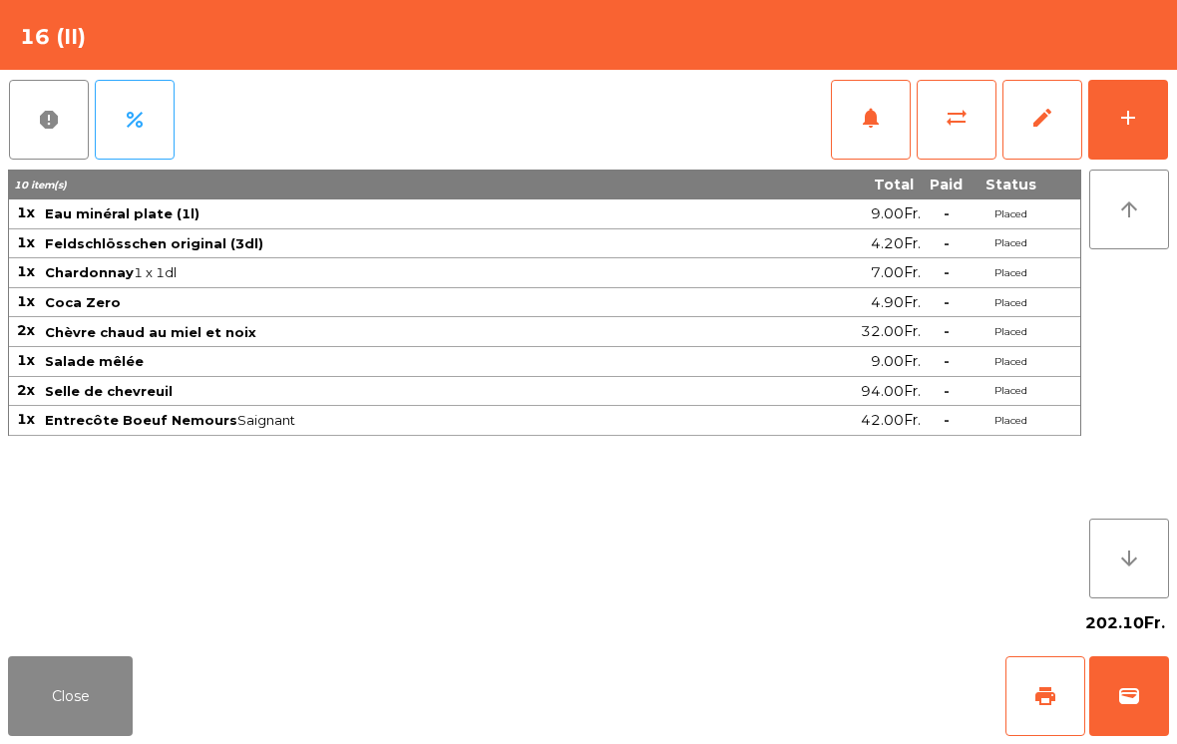
click at [613, 422] on td "Entrecôte Boeuf Nemours Saignant" at bounding box center [396, 421] width 707 height 30
click at [653, 397] on td "Selle de chevreuil" at bounding box center [396, 392] width 707 height 30
click at [946, 131] on button "sync_alt" at bounding box center [957, 120] width 80 height 80
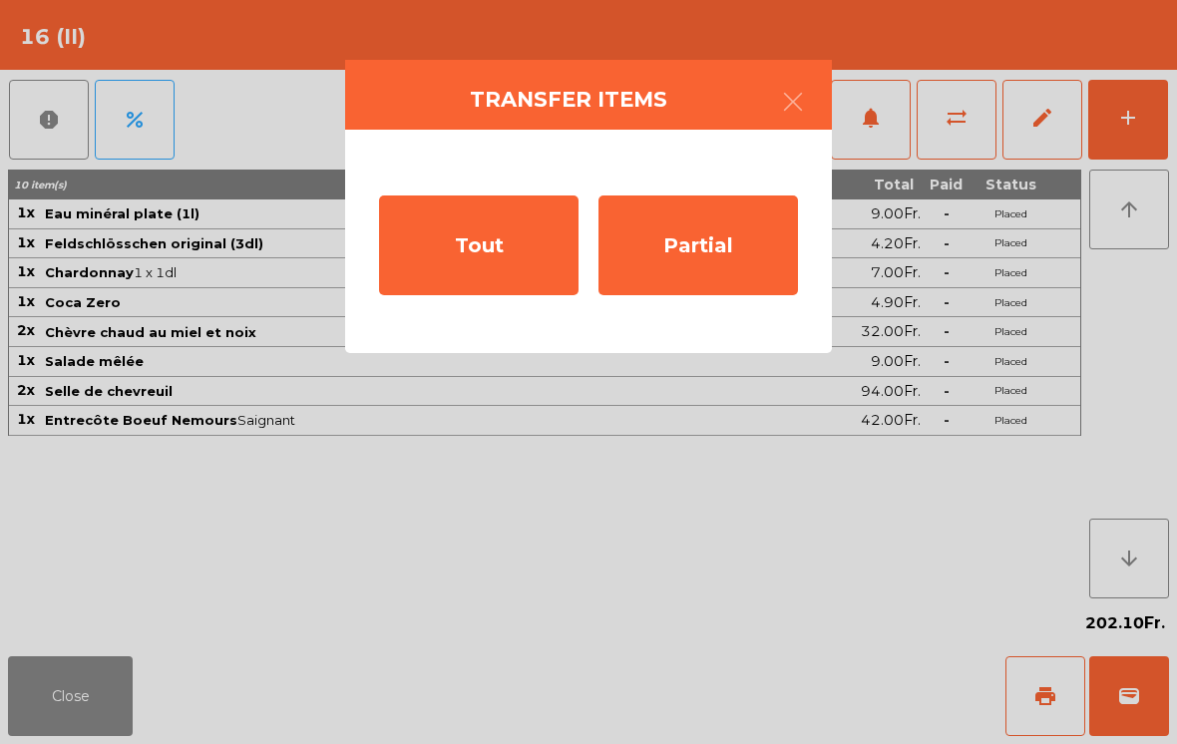
click at [624, 560] on ngb-modal-window "Transfer items Tout Partial" at bounding box center [588, 372] width 1177 height 744
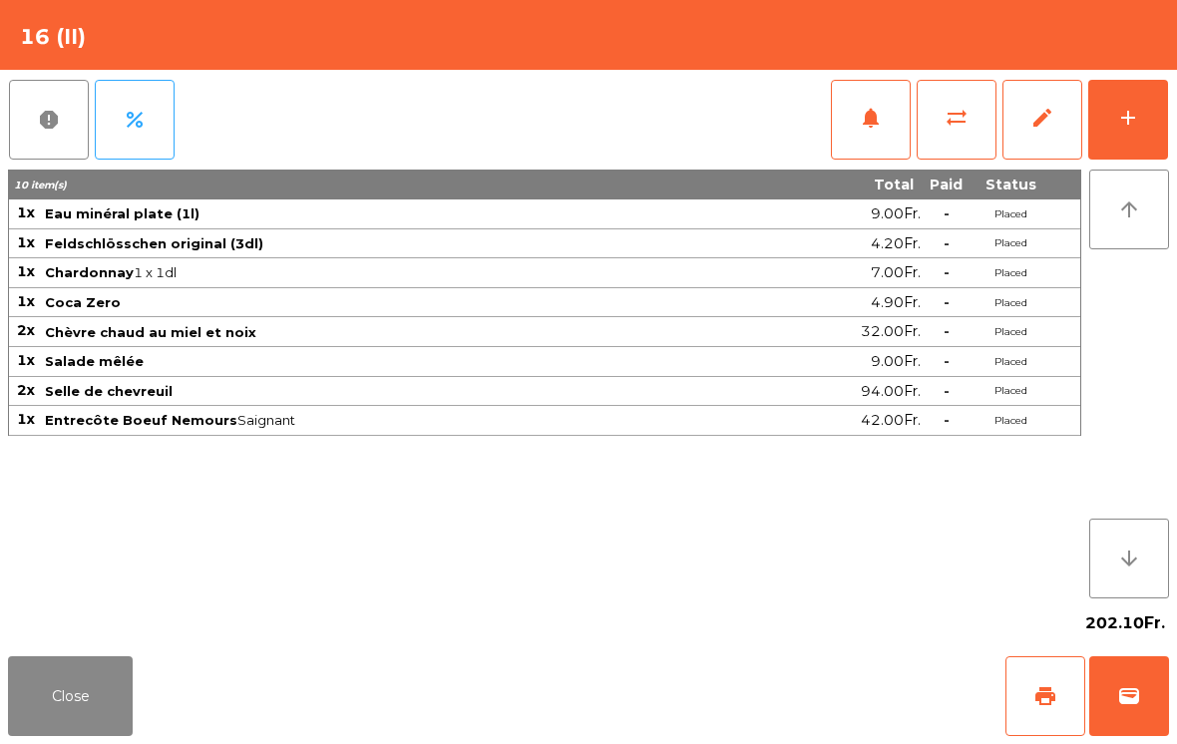
click at [962, 119] on span "sync_alt" at bounding box center [957, 118] width 24 height 24
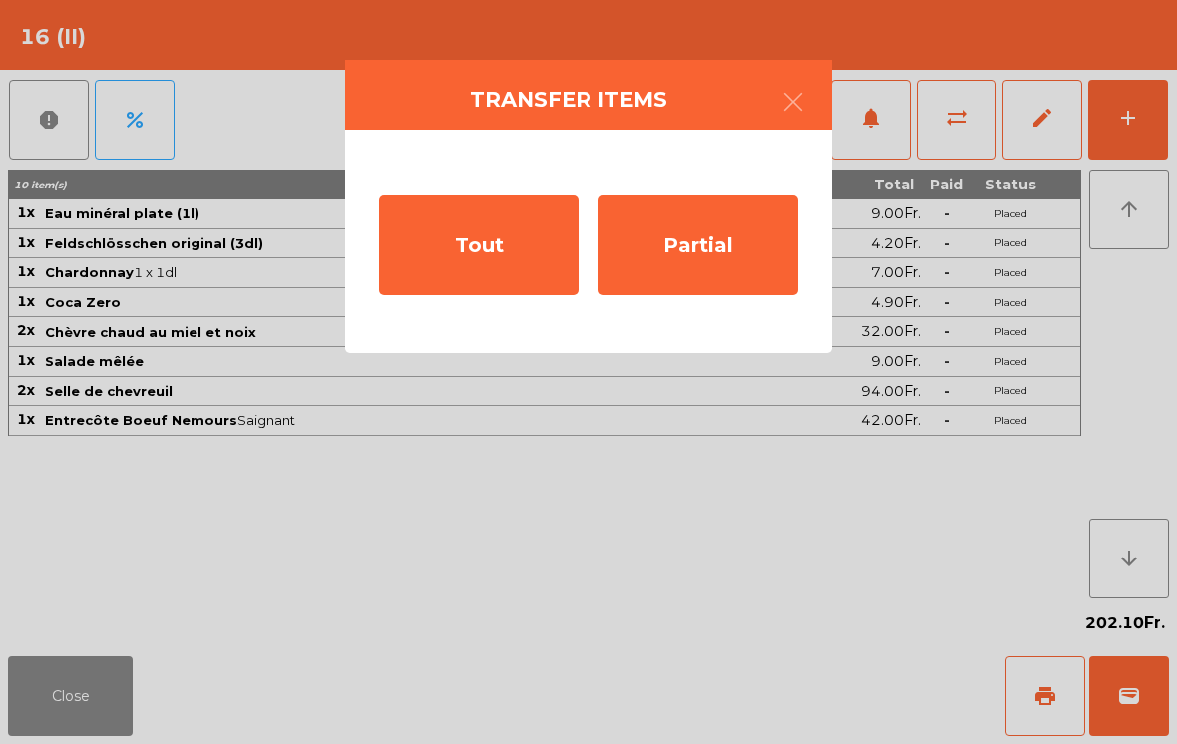
click at [755, 236] on div "Partial" at bounding box center [699, 246] width 200 height 100
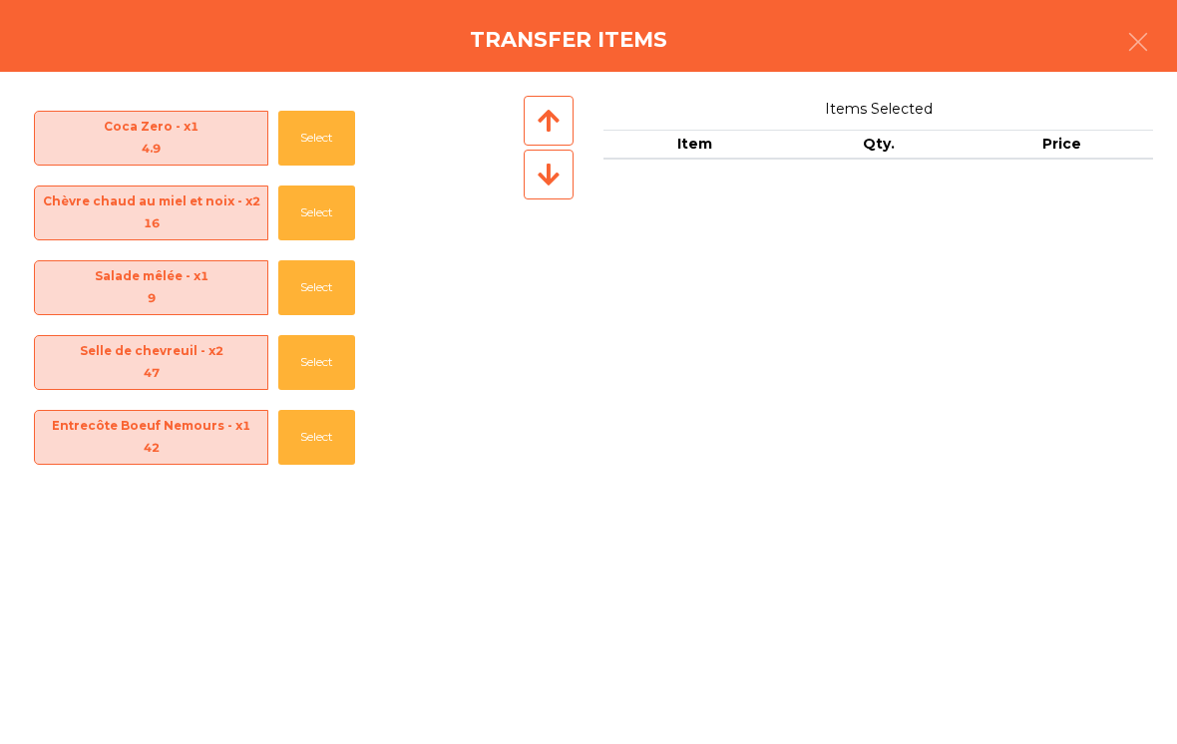
click at [326, 426] on button "Select" at bounding box center [316, 437] width 77 height 55
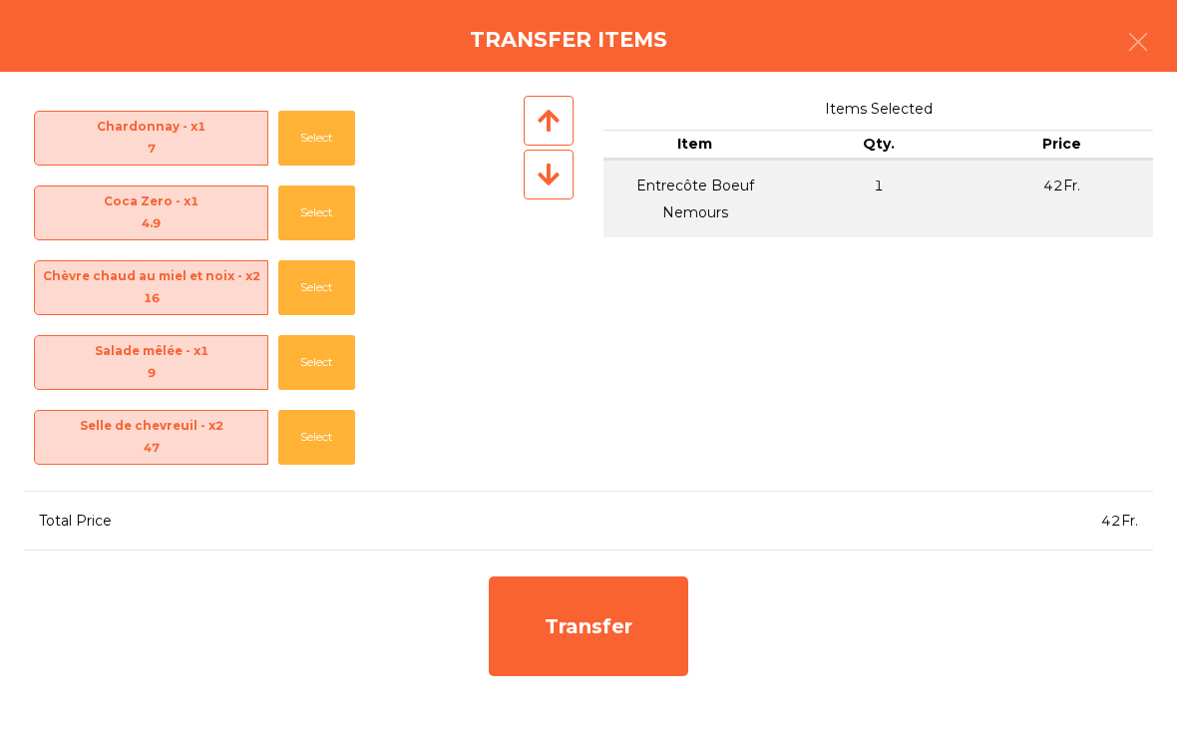
scroll to position [145, 0]
click at [599, 641] on div "Transfer" at bounding box center [589, 627] width 200 height 100
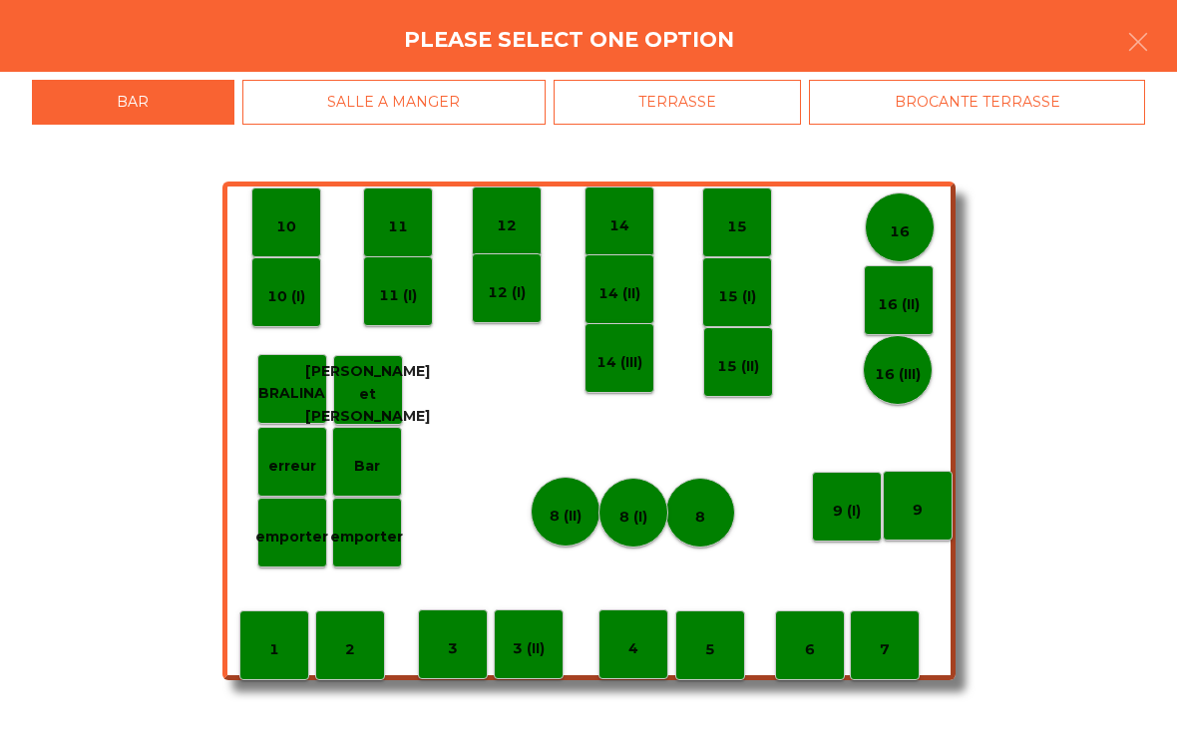
click at [297, 460] on p "erreur" at bounding box center [292, 466] width 48 height 23
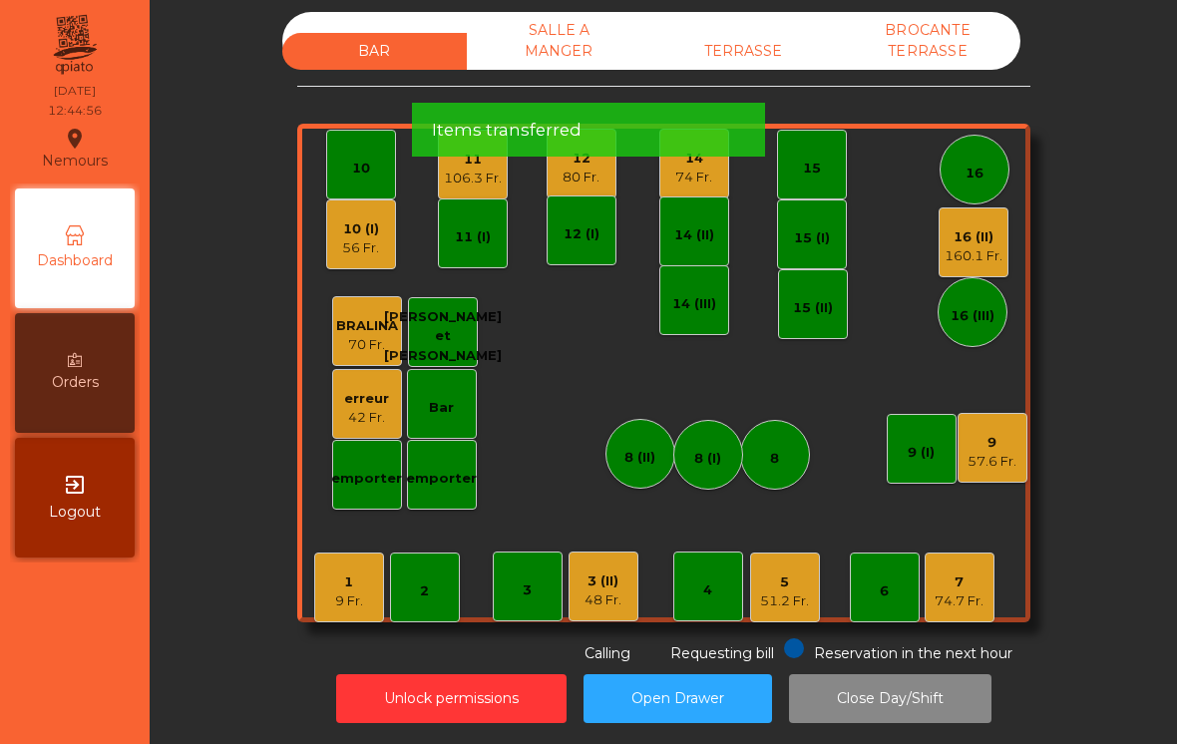
click at [990, 262] on div "160.1 Fr." at bounding box center [974, 256] width 58 height 20
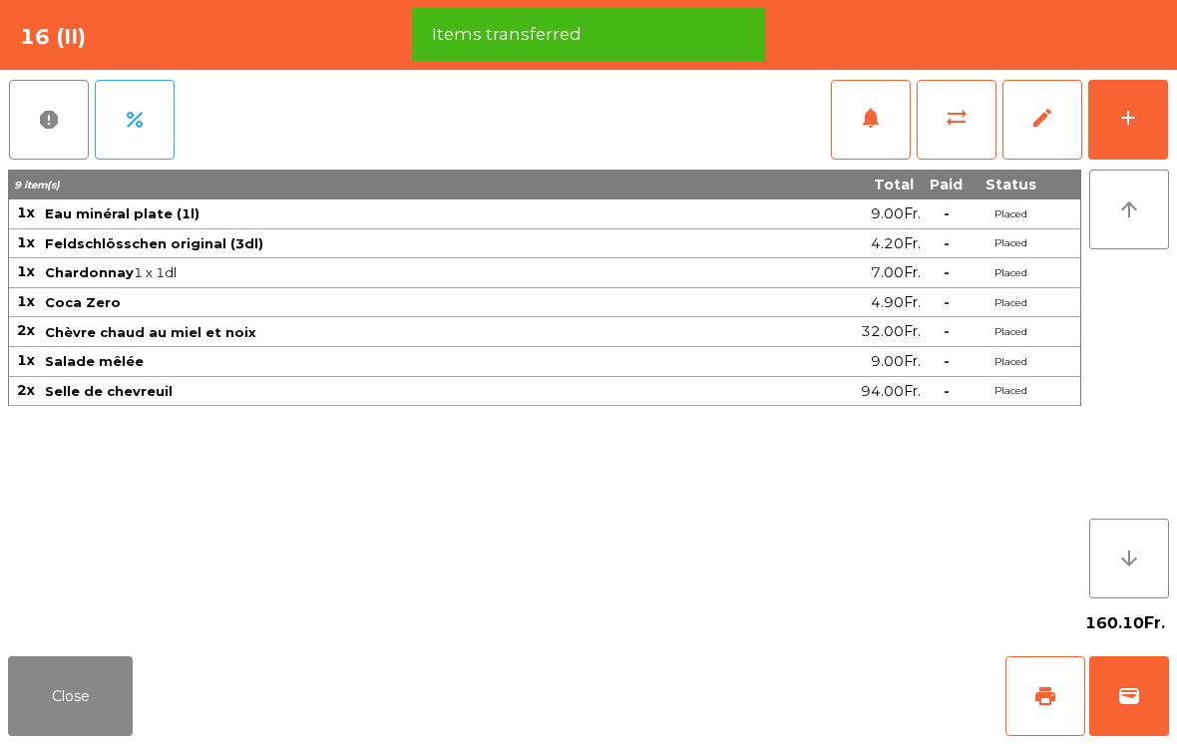
click at [1140, 106] on button "add" at bounding box center [1128, 120] width 80 height 80
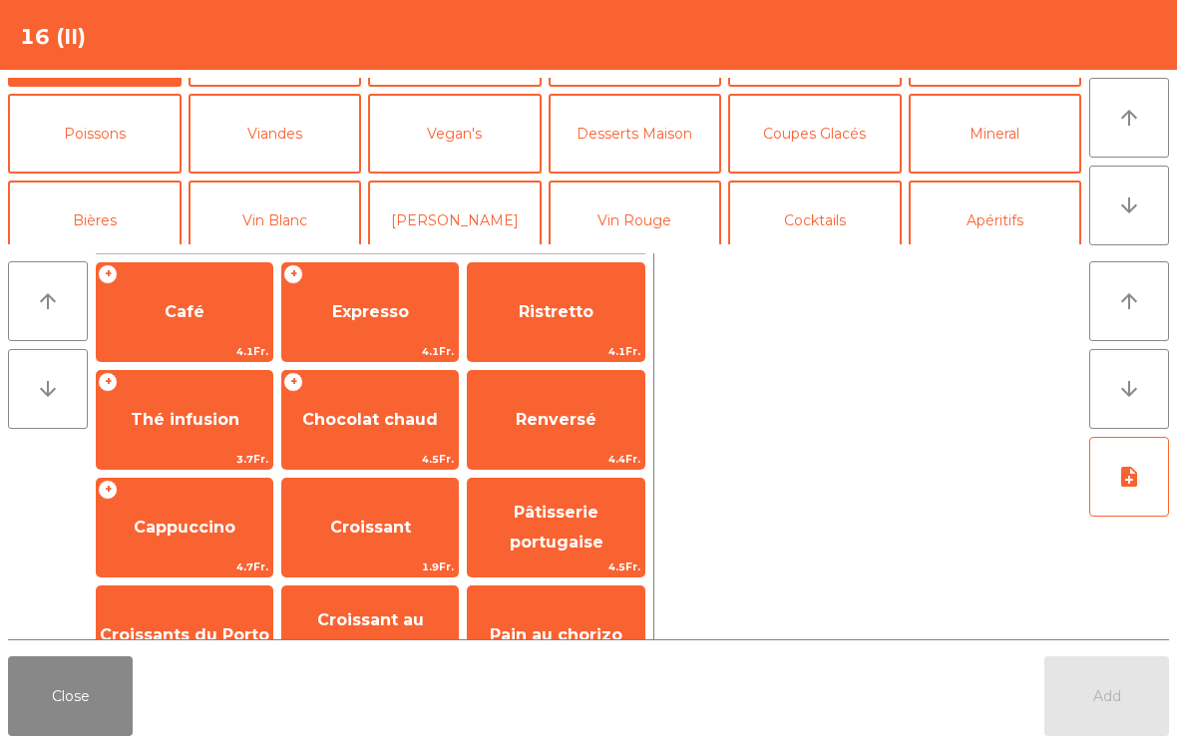
scroll to position [90, 0]
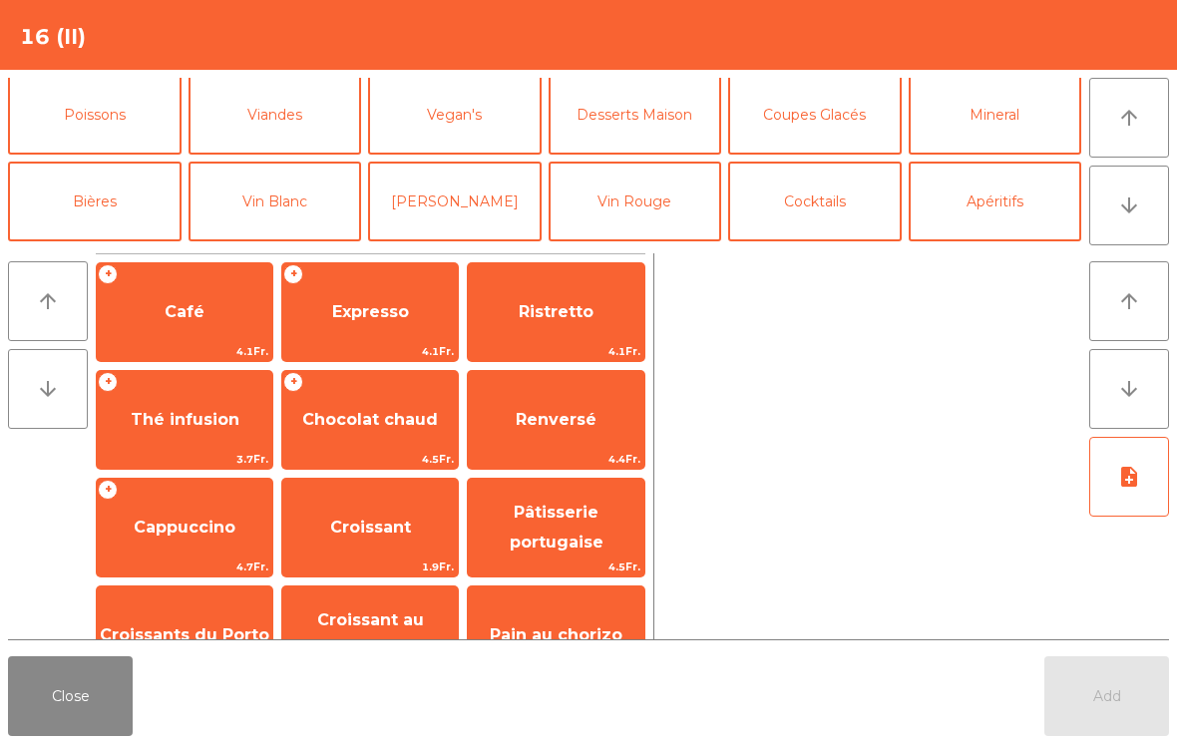
click at [269, 110] on button "Viandes" at bounding box center [276, 115] width 174 height 80
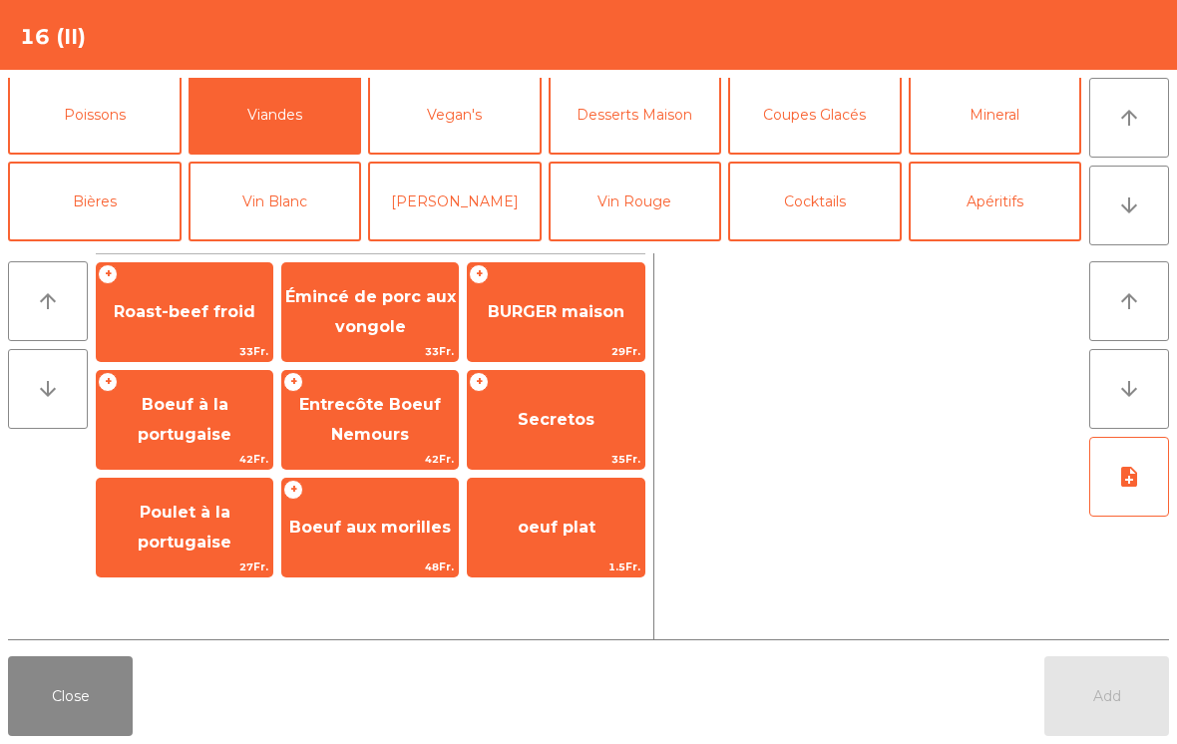
click at [372, 420] on span "Entrecôte Boeuf Nemours" at bounding box center [370, 420] width 176 height 85
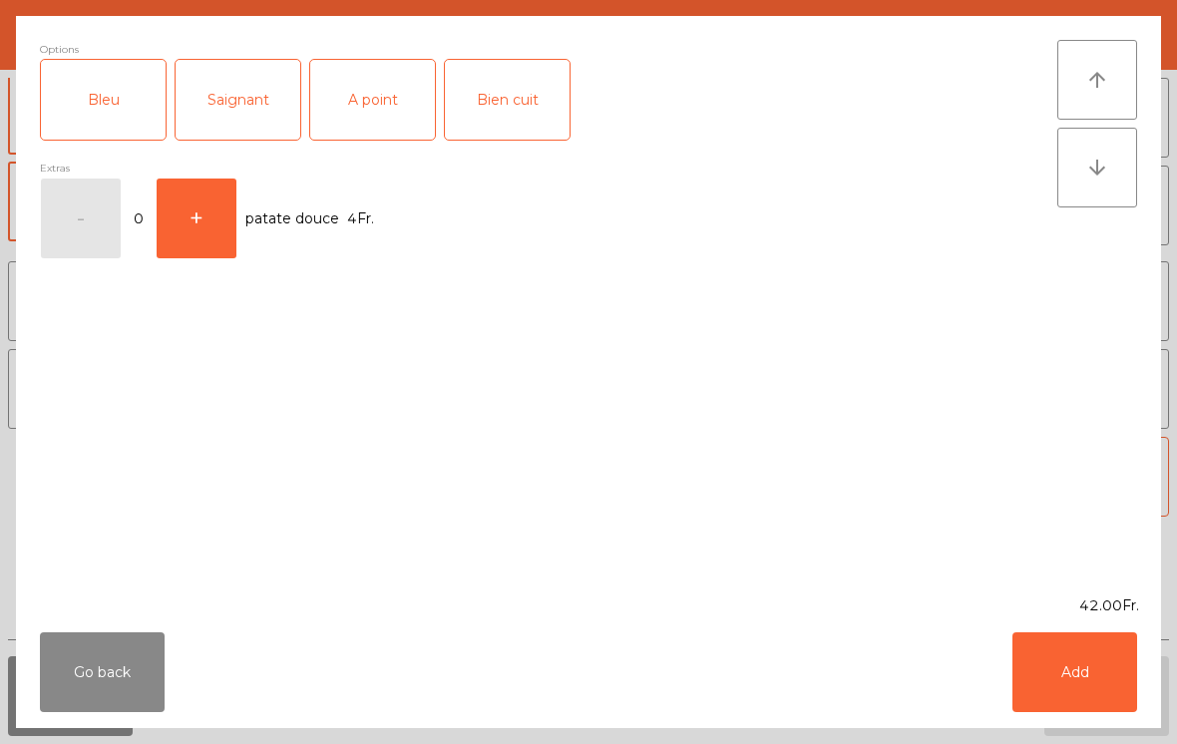
click at [249, 100] on div "Saignant" at bounding box center [238, 100] width 125 height 80
click at [201, 219] on button "+" at bounding box center [197, 219] width 80 height 80
click at [1118, 658] on button "Add" at bounding box center [1075, 672] width 125 height 80
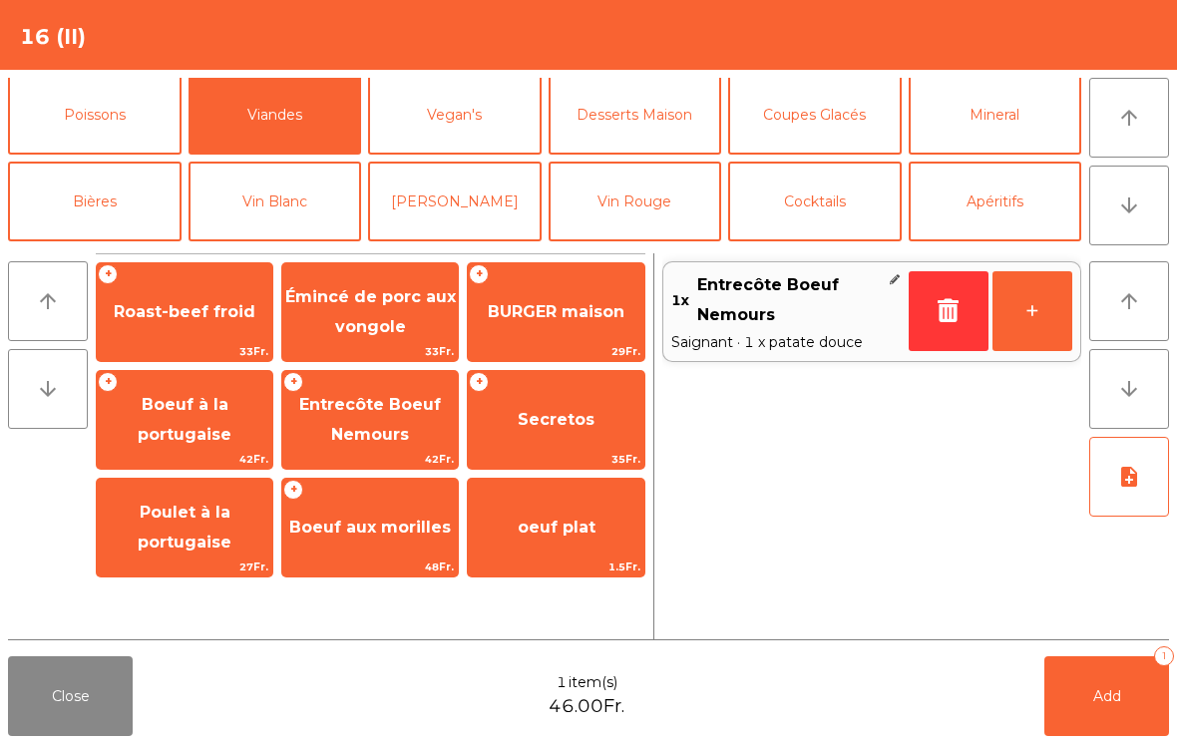
click at [1098, 683] on button "Add 1" at bounding box center [1107, 696] width 125 height 80
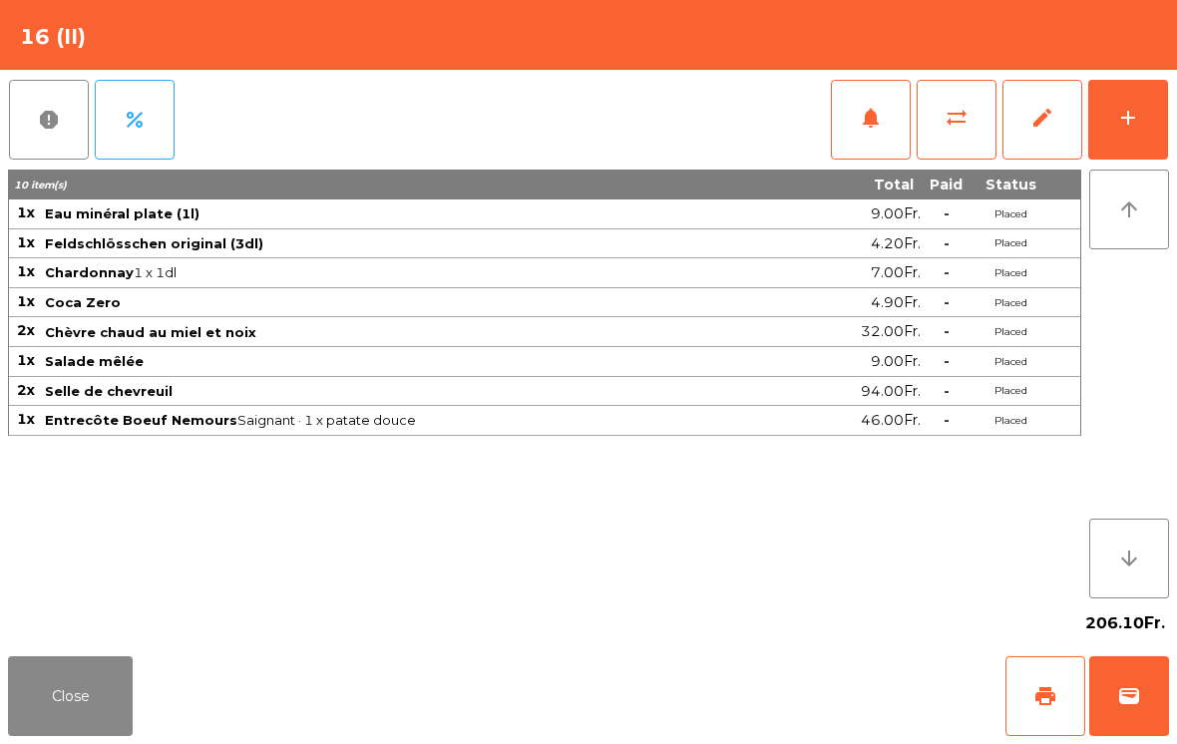
click at [23, 656] on button "Close" at bounding box center [70, 696] width 125 height 80
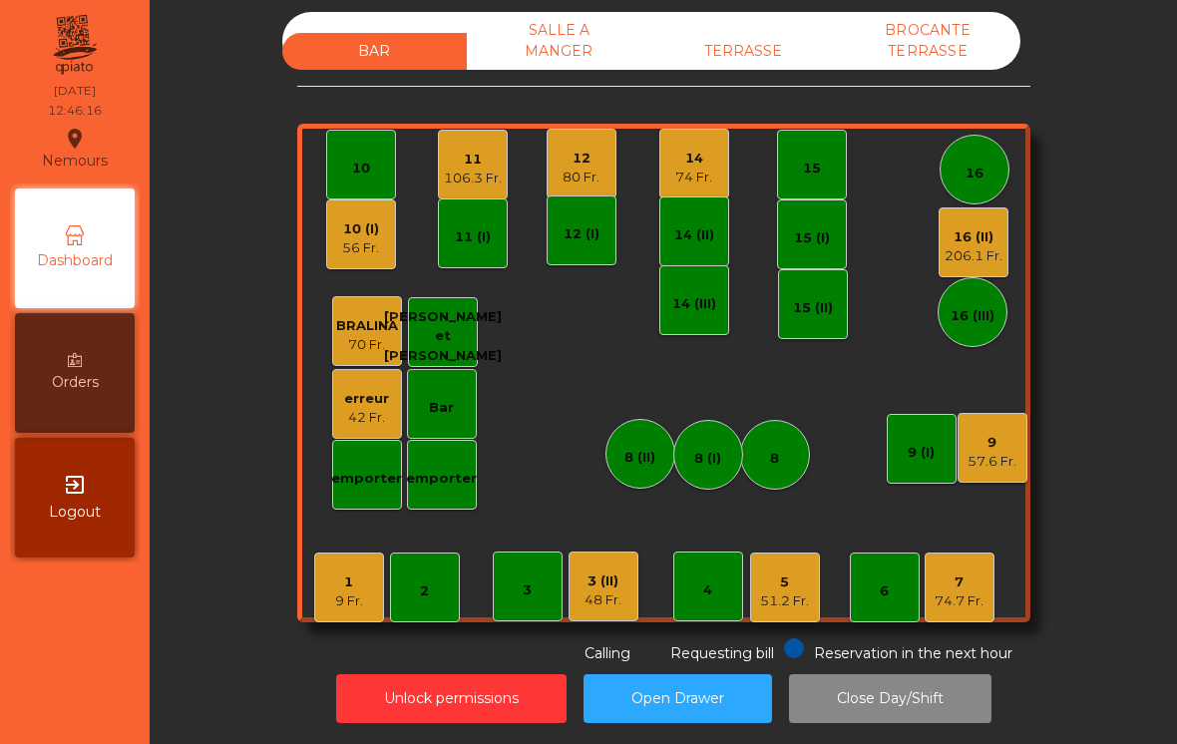
click at [330, 597] on div "1 9 Fr." at bounding box center [349, 588] width 70 height 70
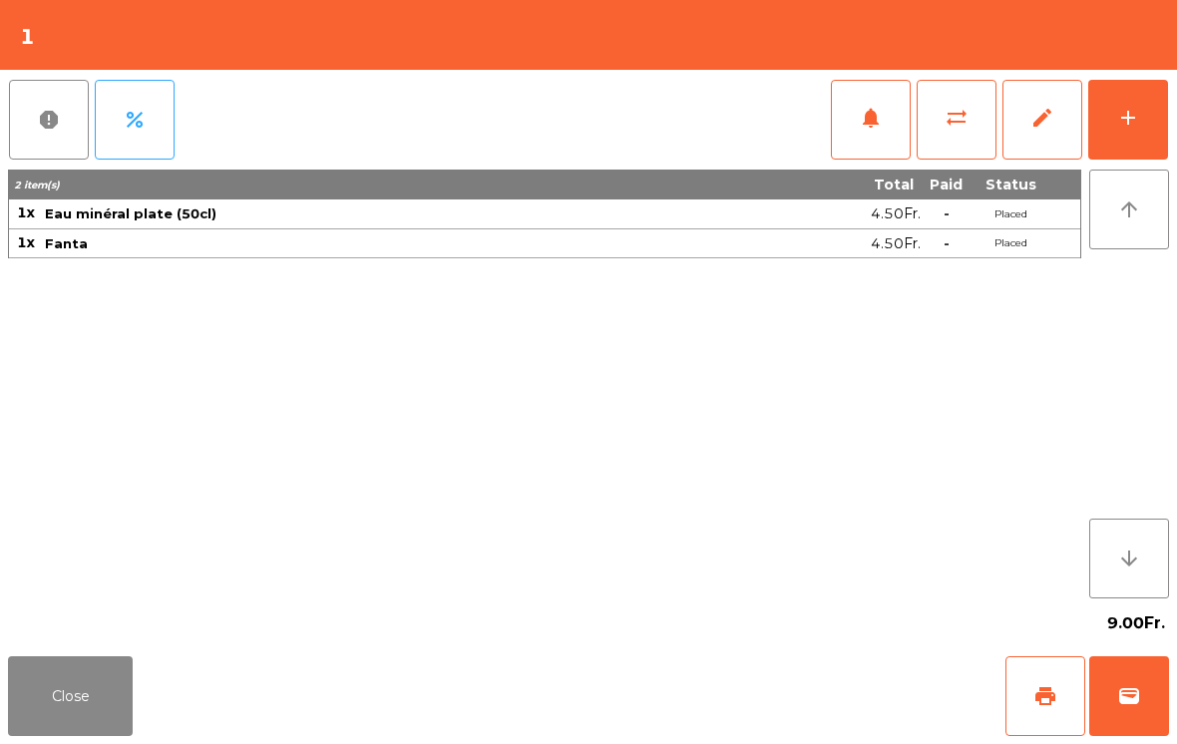
click at [1143, 123] on button "add" at bounding box center [1128, 120] width 80 height 80
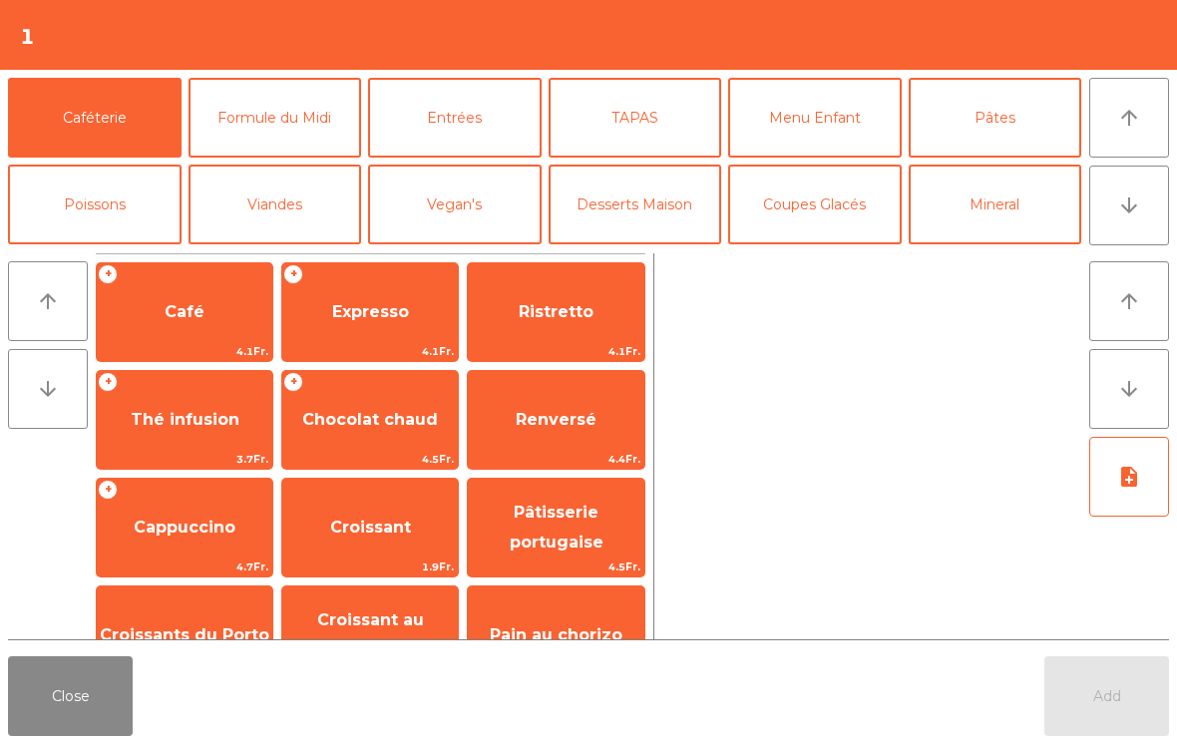
click at [311, 195] on button "Viandes" at bounding box center [276, 205] width 174 height 80
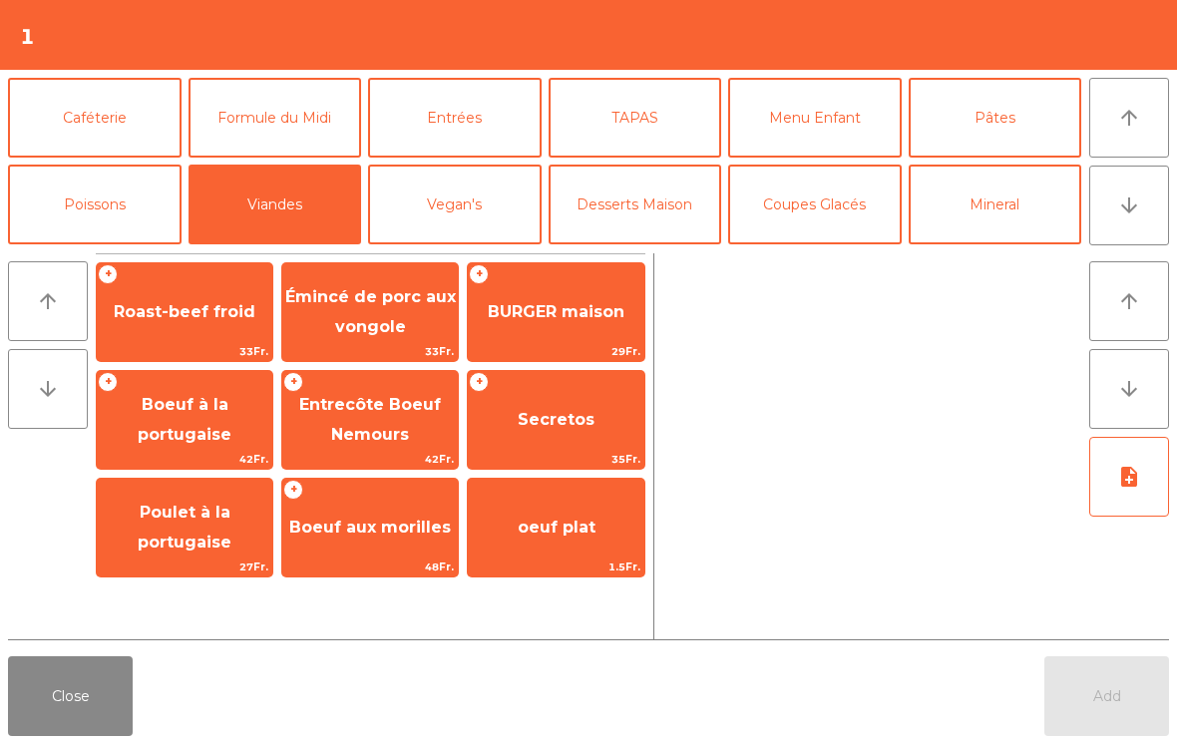
click at [564, 311] on span "BURGER maison" at bounding box center [556, 311] width 137 height 19
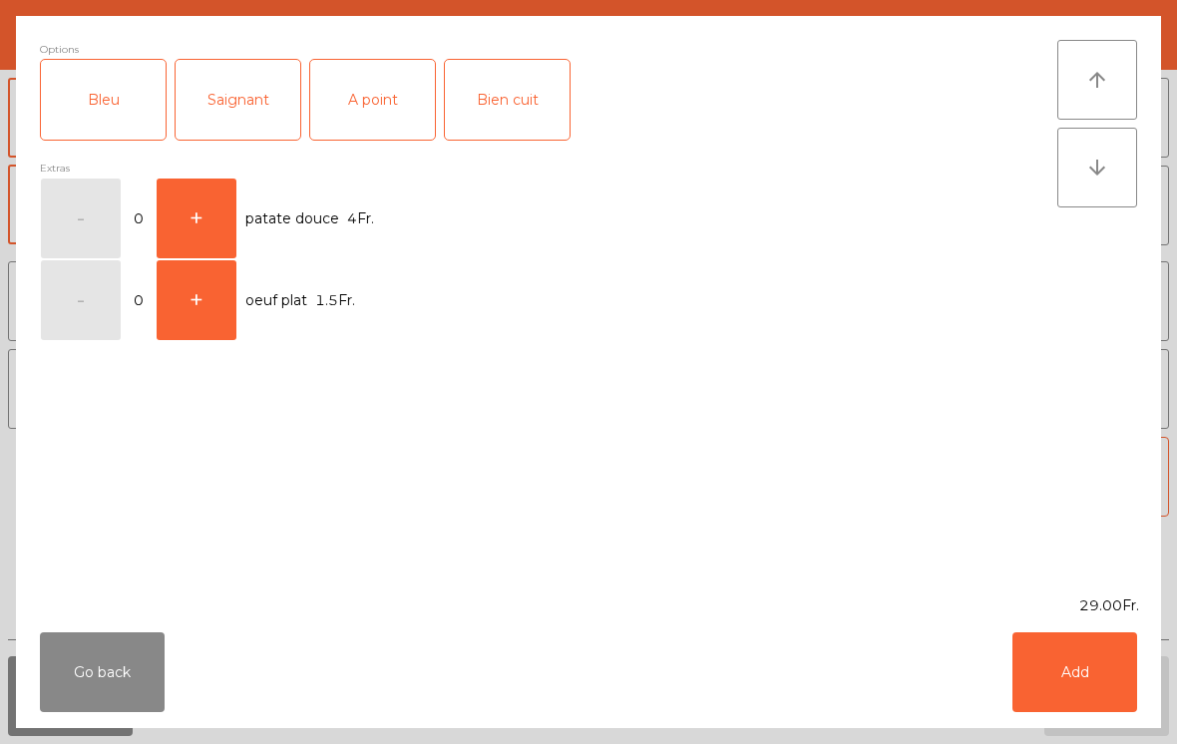
click at [380, 113] on div "A point" at bounding box center [372, 100] width 125 height 80
click at [1043, 669] on button "Add" at bounding box center [1075, 672] width 125 height 80
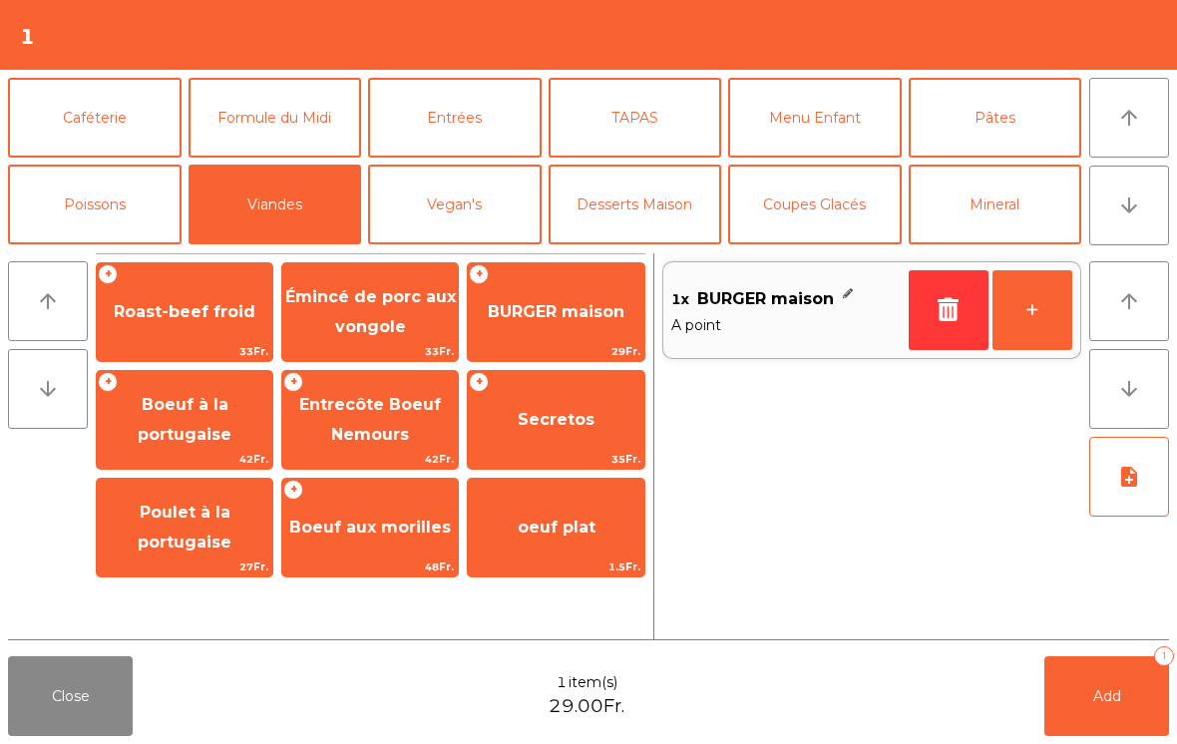
click at [127, 194] on button "Poissons" at bounding box center [95, 205] width 174 height 80
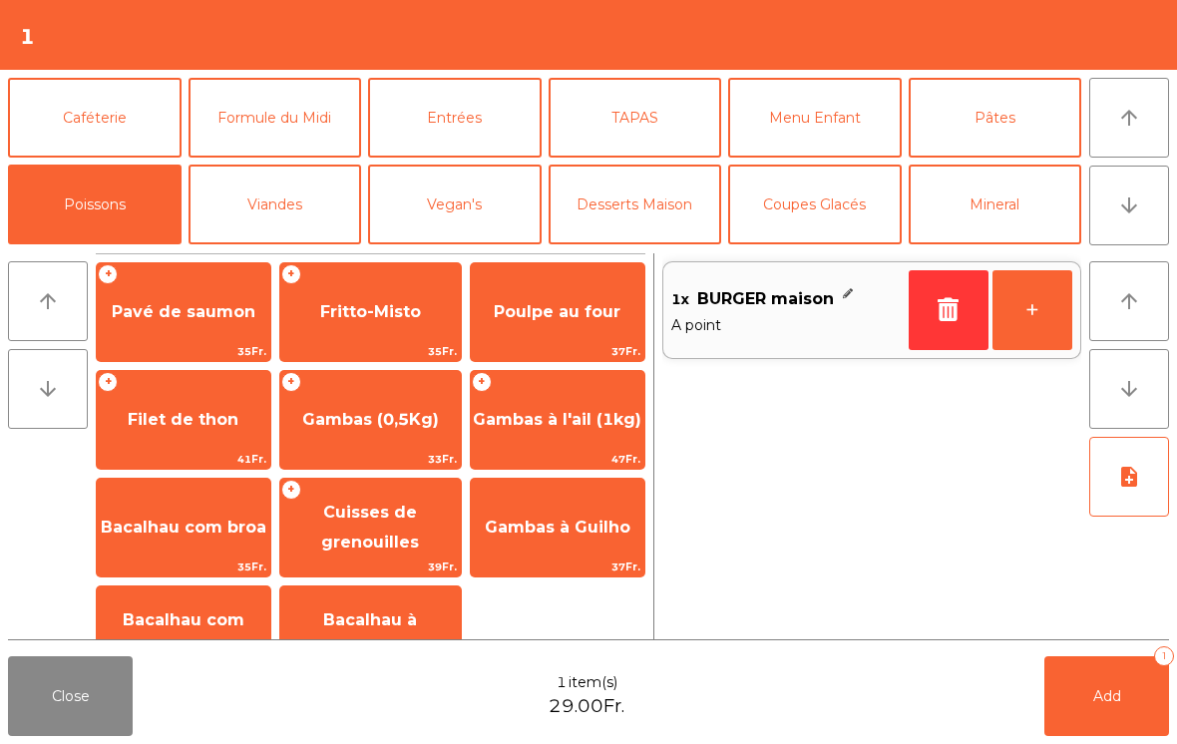
click at [205, 304] on span "Pavé de saumon" at bounding box center [184, 311] width 144 height 19
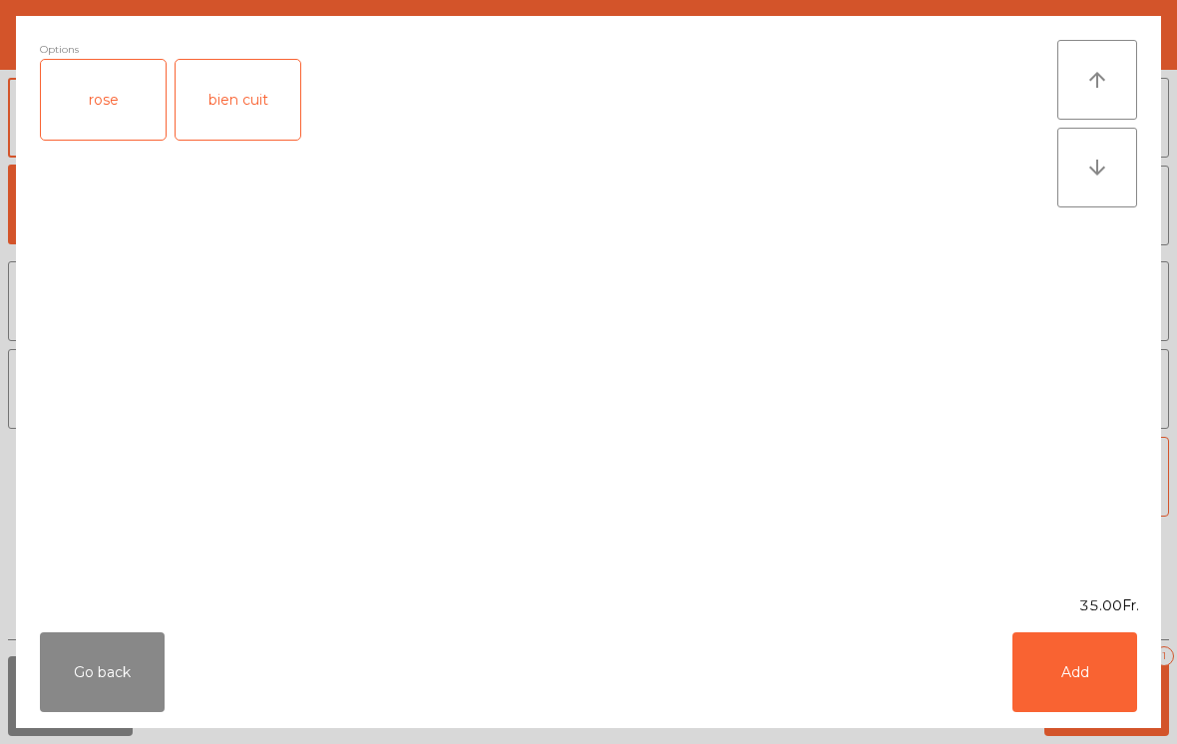
click at [257, 98] on div "bien cuit" at bounding box center [238, 100] width 125 height 80
click at [1071, 682] on button "Add" at bounding box center [1075, 672] width 125 height 80
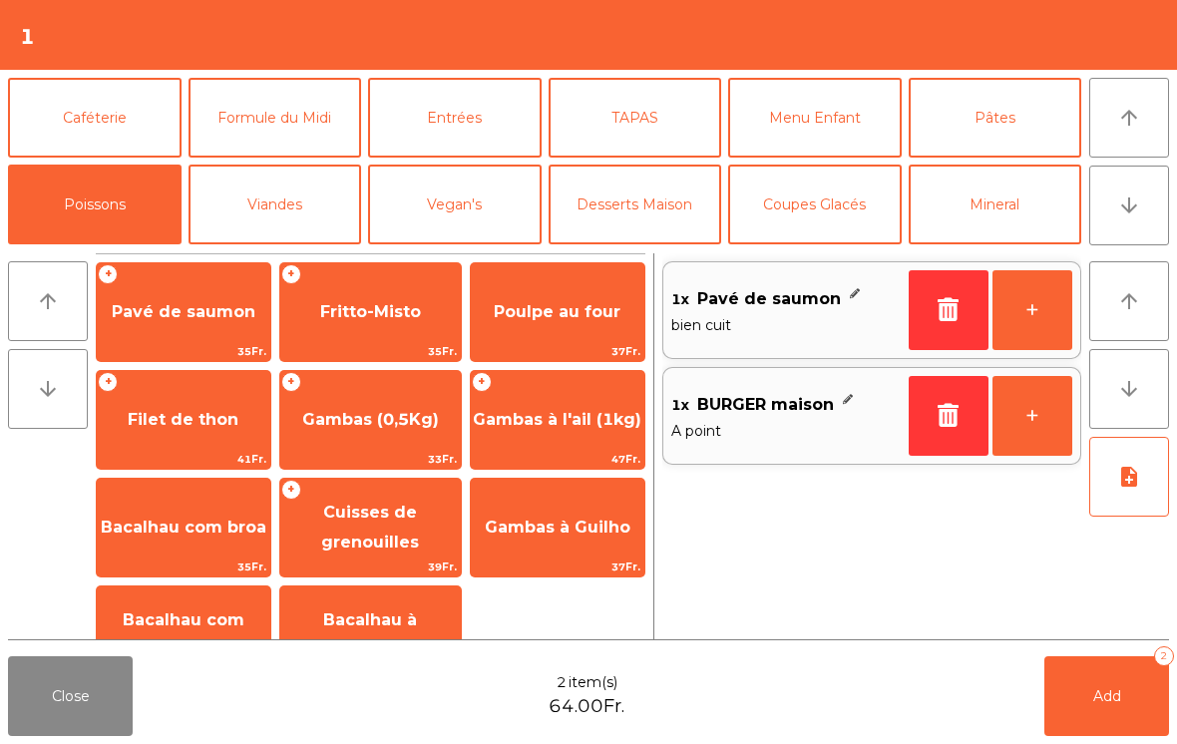
click at [1083, 709] on button "Add 2" at bounding box center [1107, 696] width 125 height 80
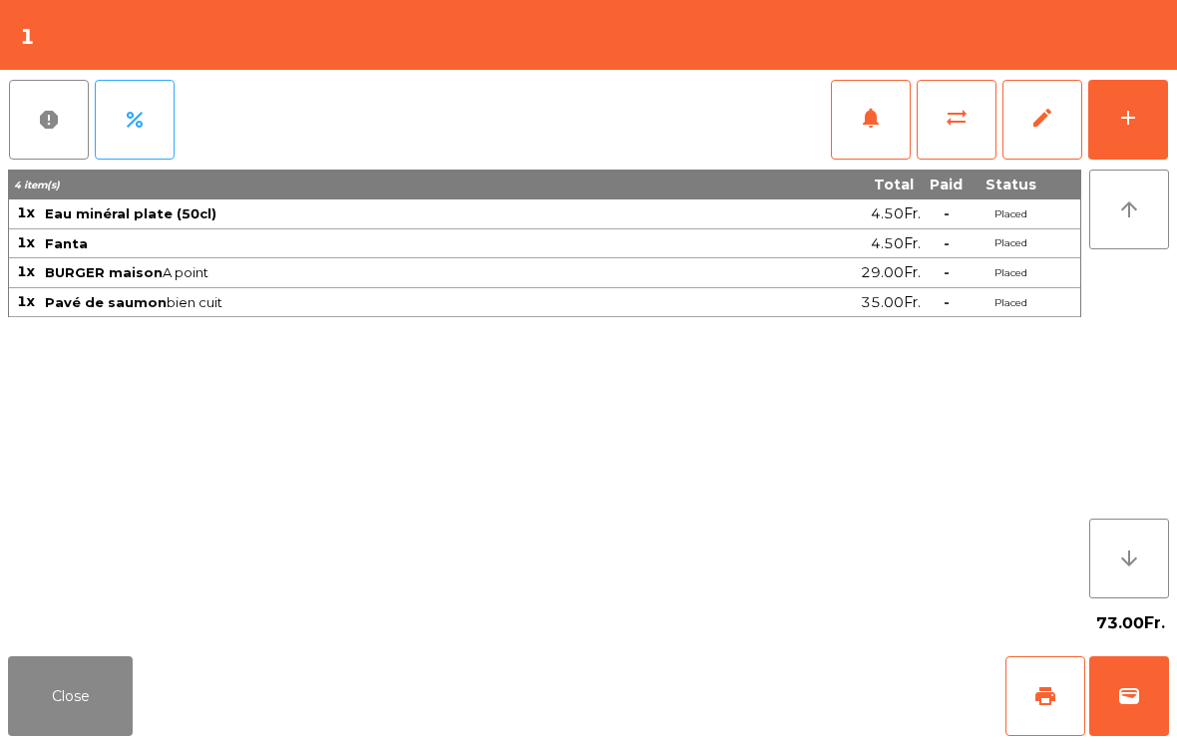
click at [109, 696] on button "Close" at bounding box center [70, 696] width 125 height 80
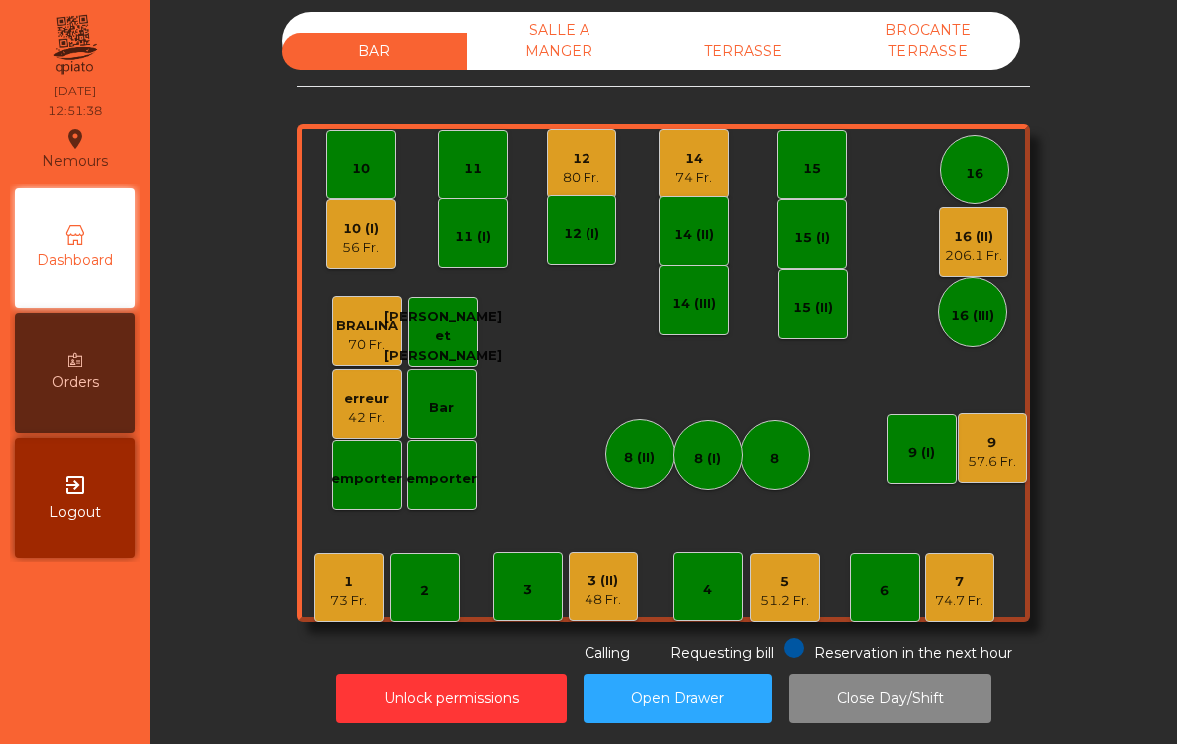
click at [360, 260] on div "10 (I) 56 Fr." at bounding box center [361, 235] width 70 height 70
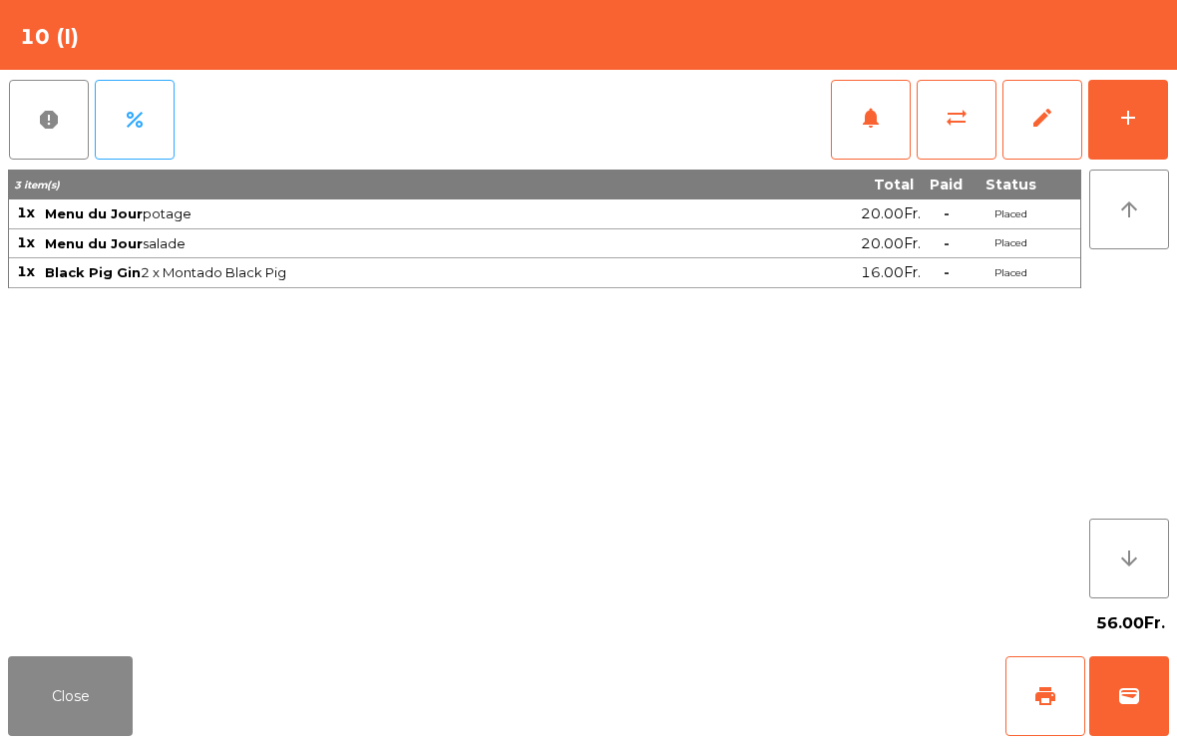
click at [1147, 110] on button "add" at bounding box center [1128, 120] width 80 height 80
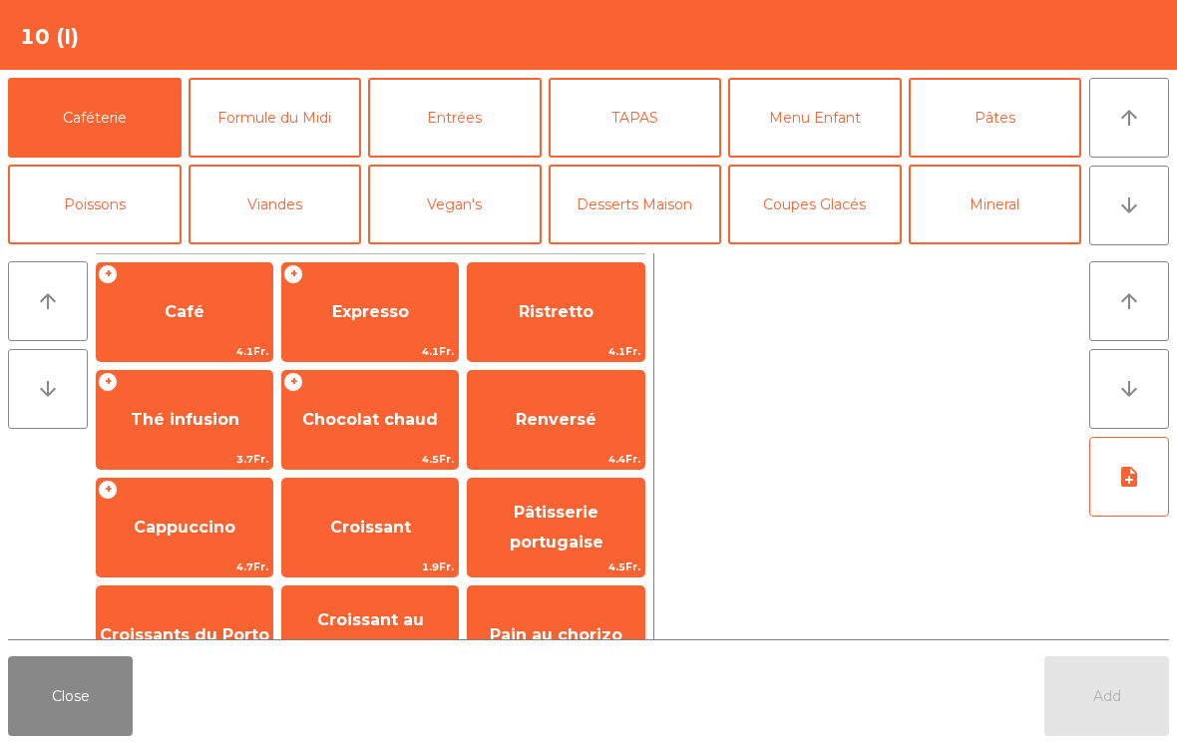
click at [653, 110] on button "TAPAS" at bounding box center [636, 118] width 174 height 80
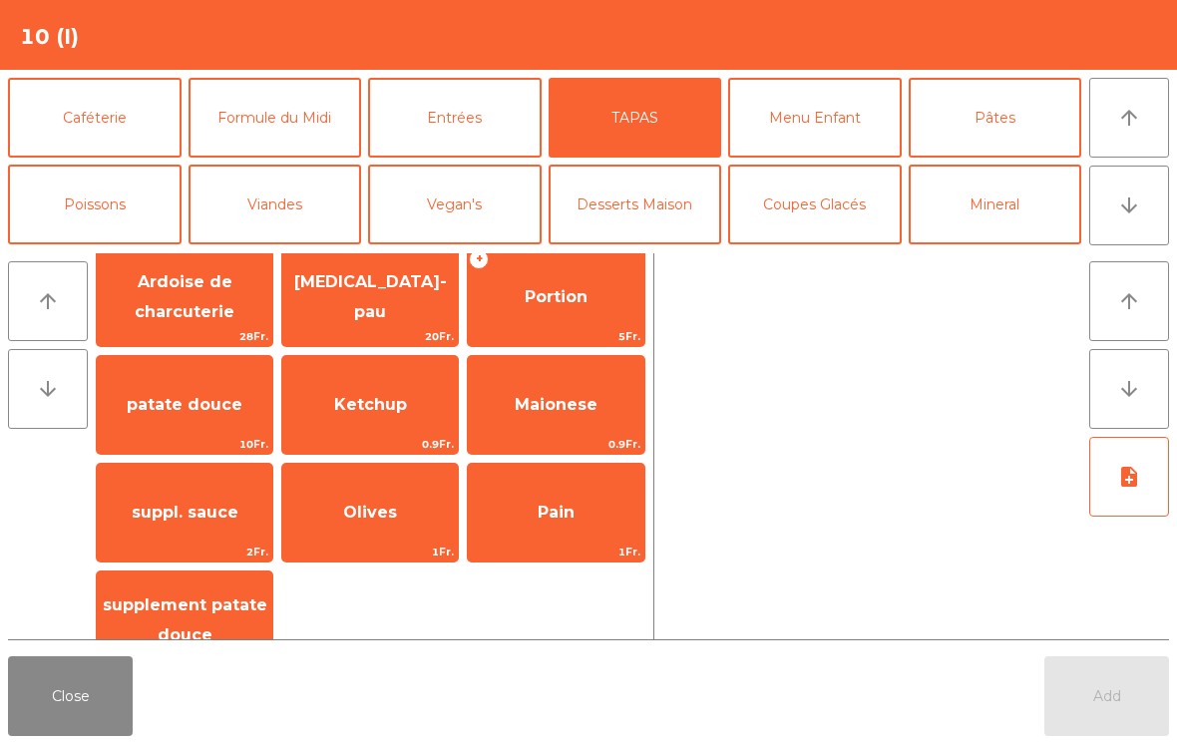
scroll to position [469, 0]
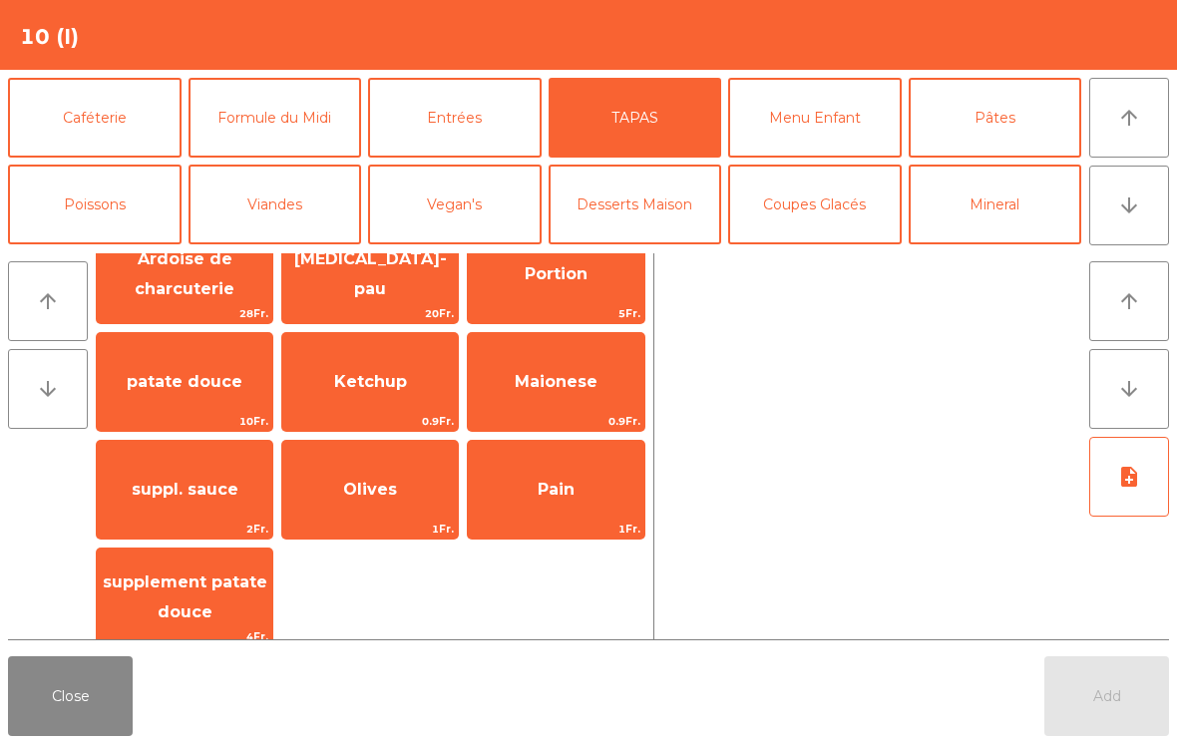
click at [179, 494] on span "suppl. sauce" at bounding box center [185, 489] width 107 height 19
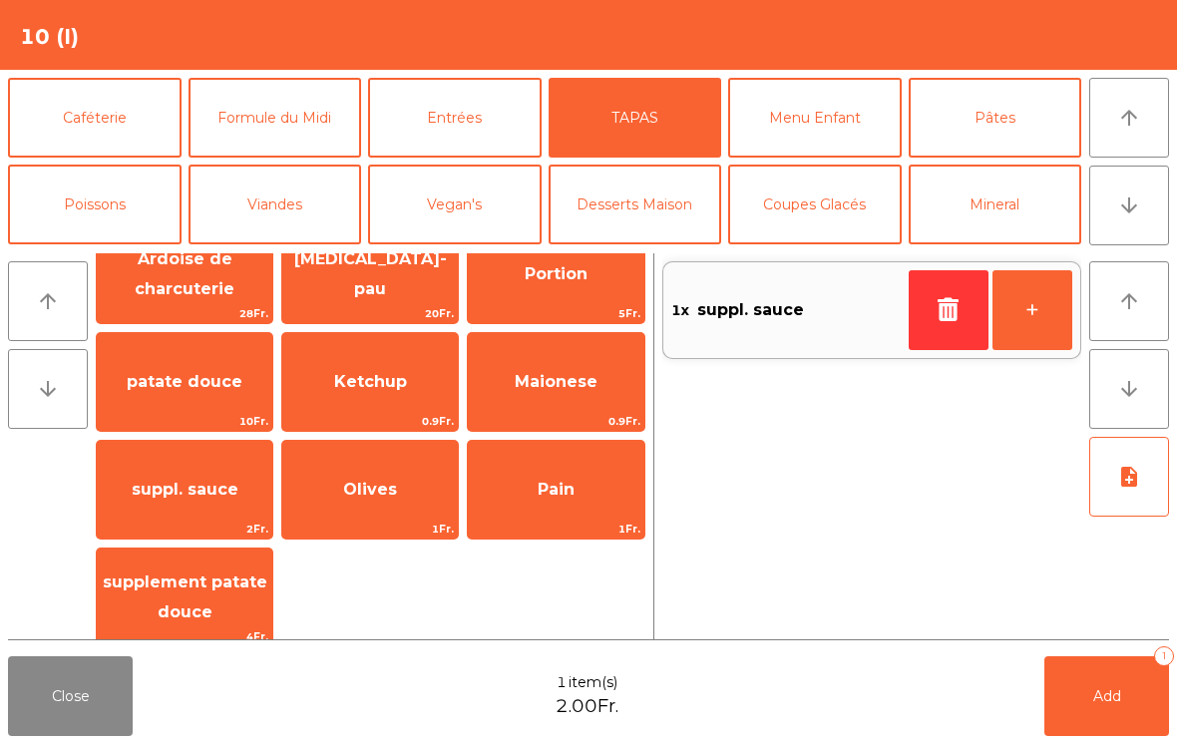
click at [1128, 487] on icon "note_add" at bounding box center [1129, 477] width 24 height 24
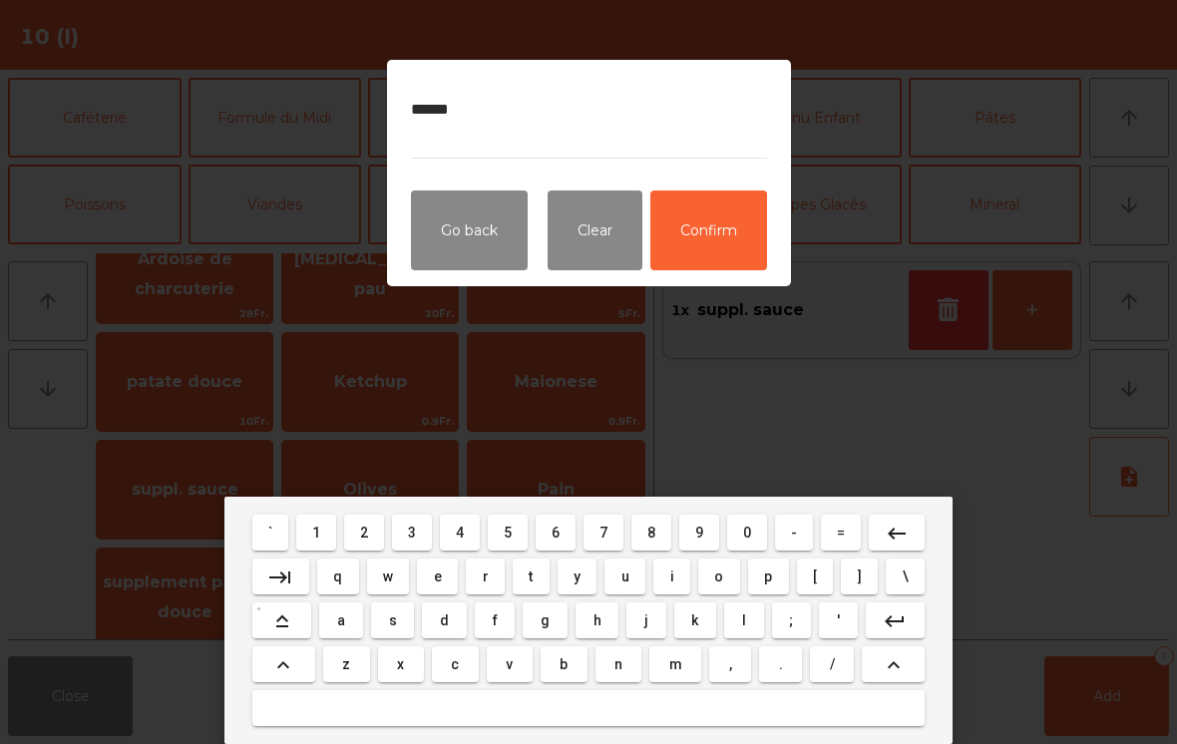
type textarea "*******"
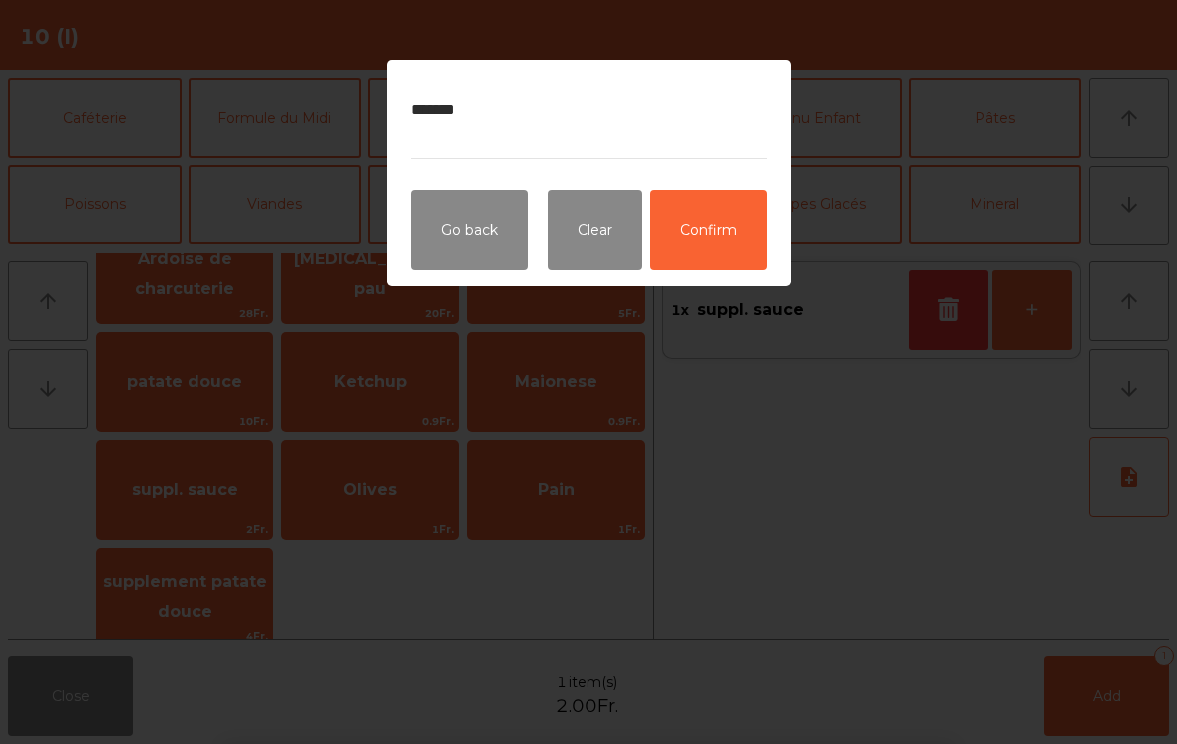
click at [724, 209] on button "Confirm" at bounding box center [708, 231] width 117 height 80
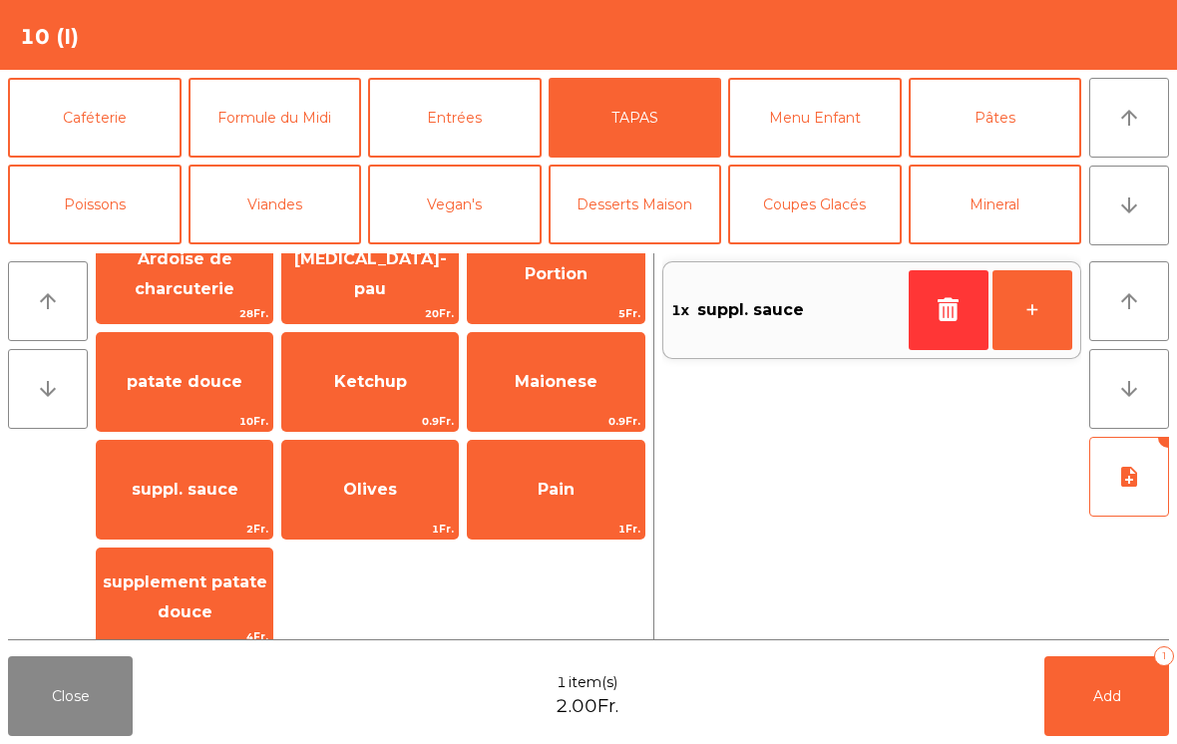
click at [1105, 709] on button "Add 1" at bounding box center [1107, 696] width 125 height 80
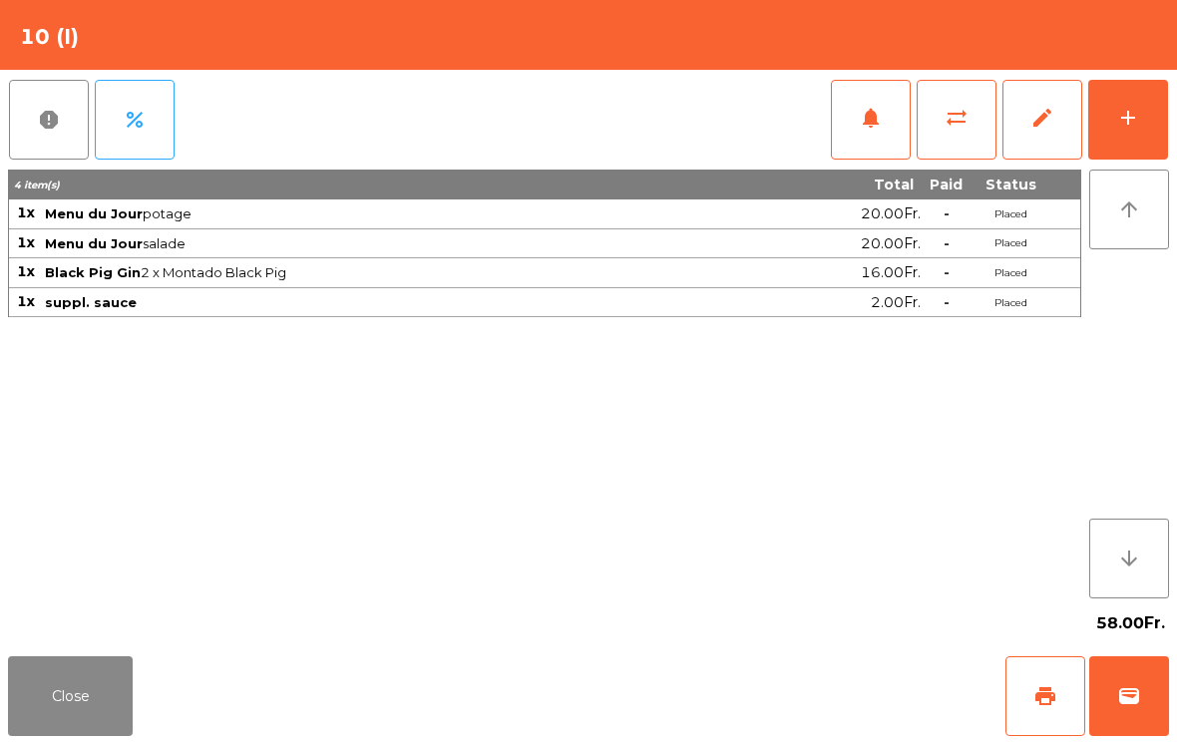
click at [113, 676] on button "Close" at bounding box center [70, 696] width 125 height 80
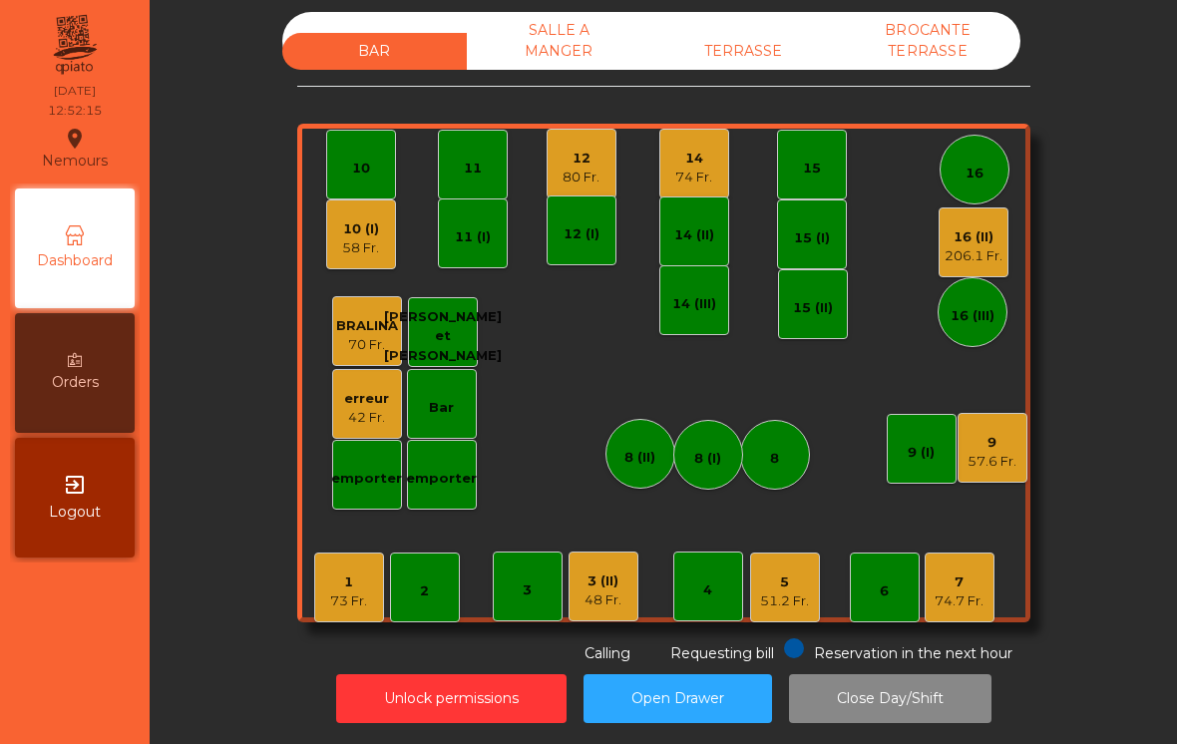
click at [1008, 457] on div "57.6 Fr." at bounding box center [992, 462] width 49 height 20
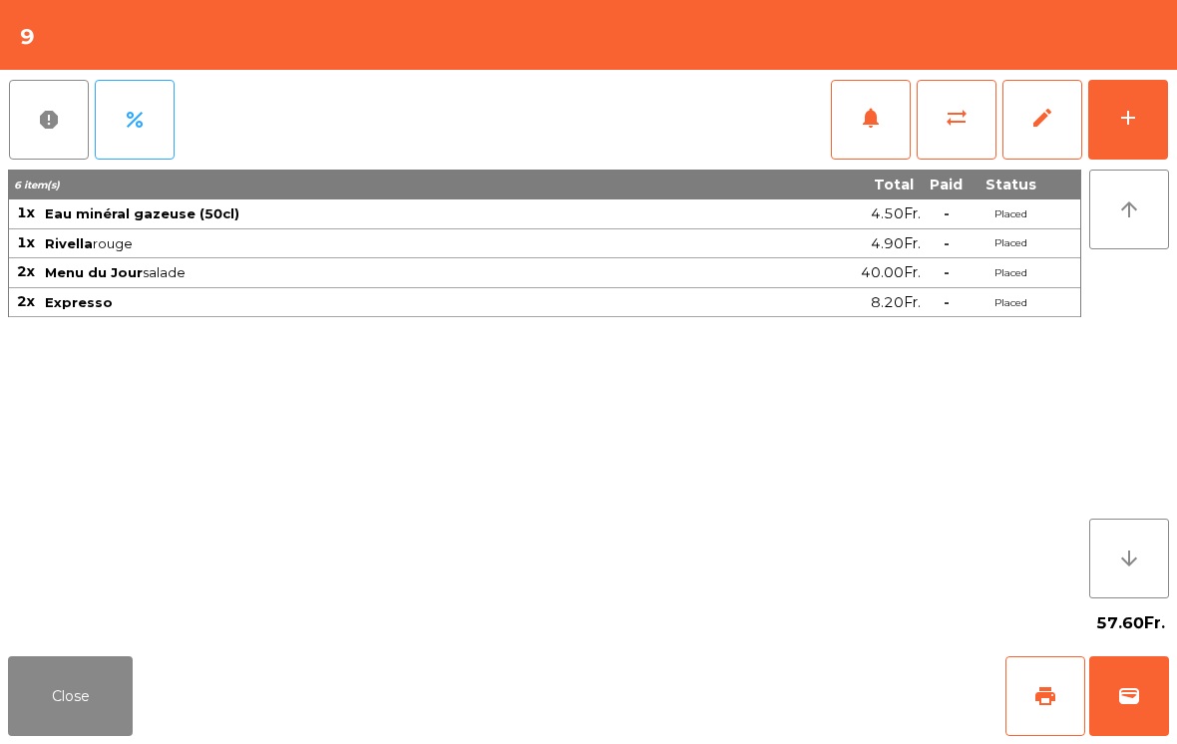
click at [1144, 704] on button "wallet" at bounding box center [1129, 696] width 80 height 80
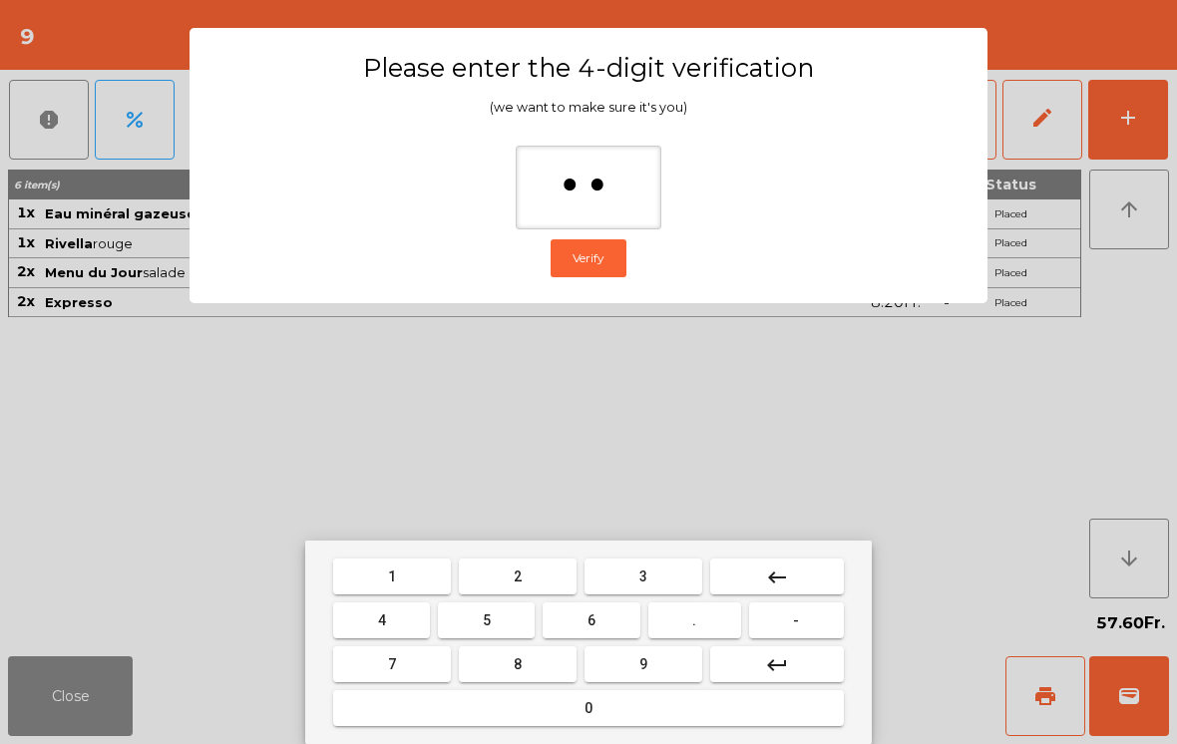
type input "***"
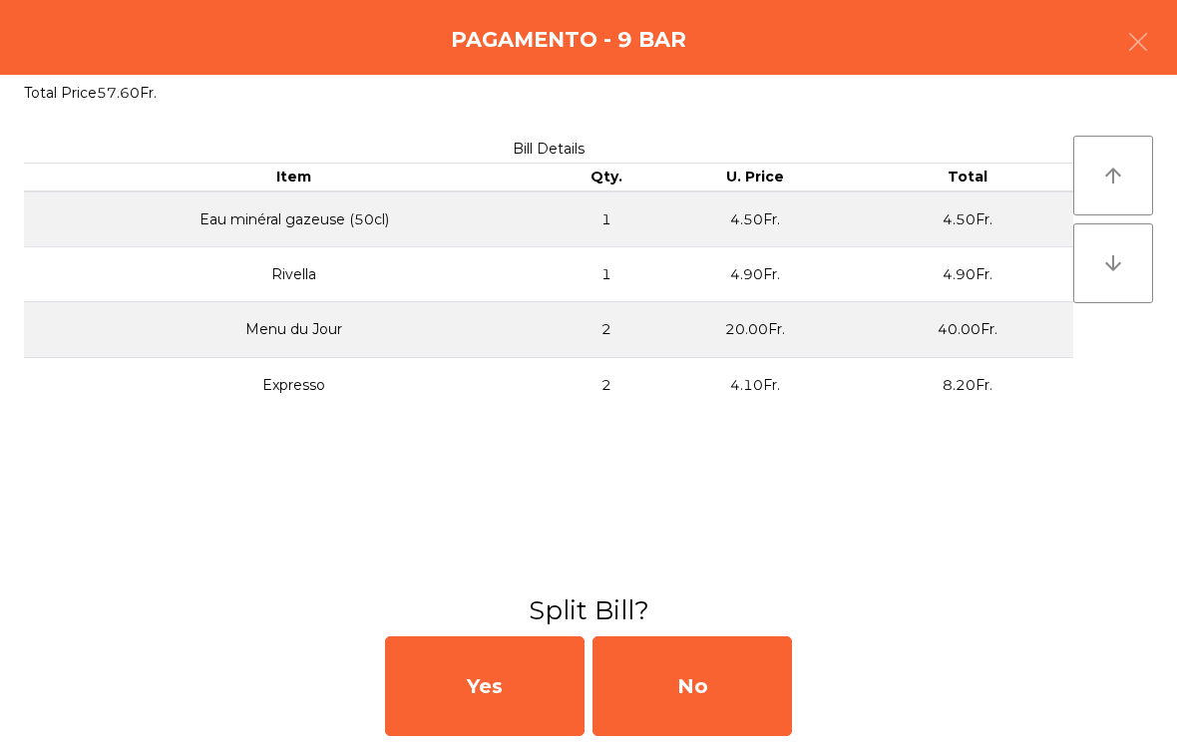
click at [765, 688] on div "No" at bounding box center [693, 686] width 200 height 100
click at [755, 695] on div "MB" at bounding box center [693, 686] width 200 height 100
click at [754, 694] on div "No" at bounding box center [693, 686] width 200 height 100
click at [743, 701] on div "No" at bounding box center [693, 686] width 200 height 100
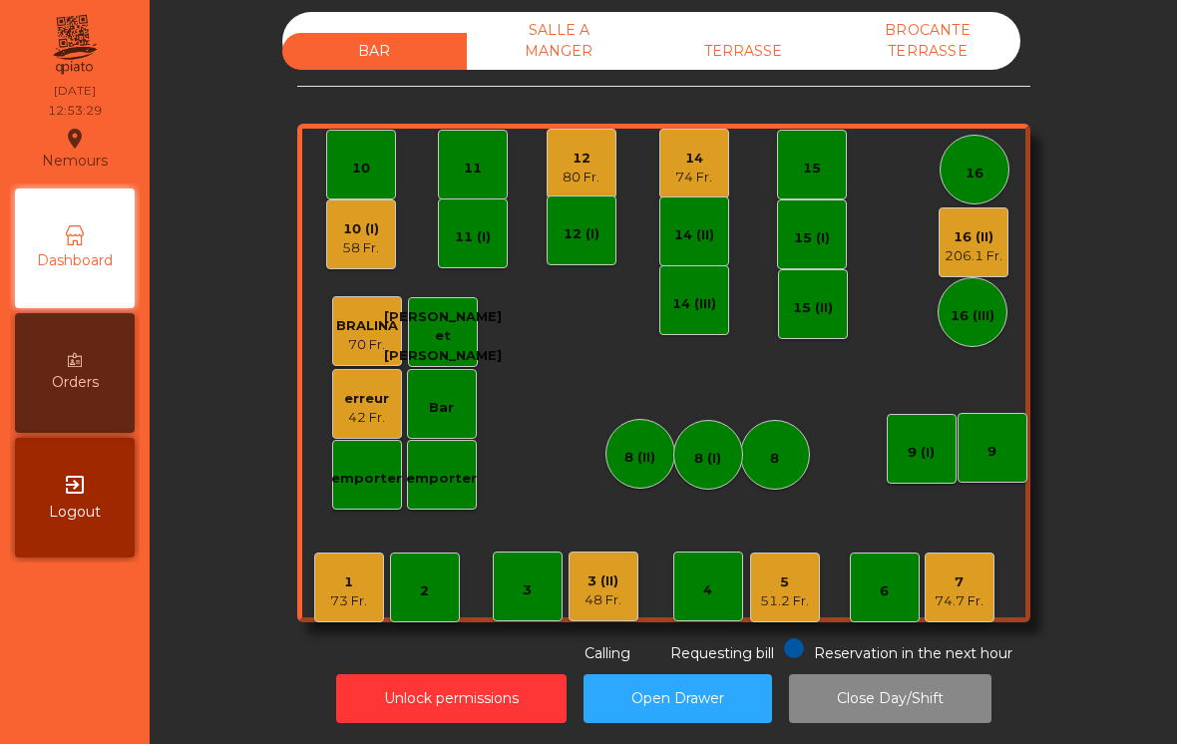
click at [956, 252] on div "206.1 Fr." at bounding box center [974, 256] width 58 height 20
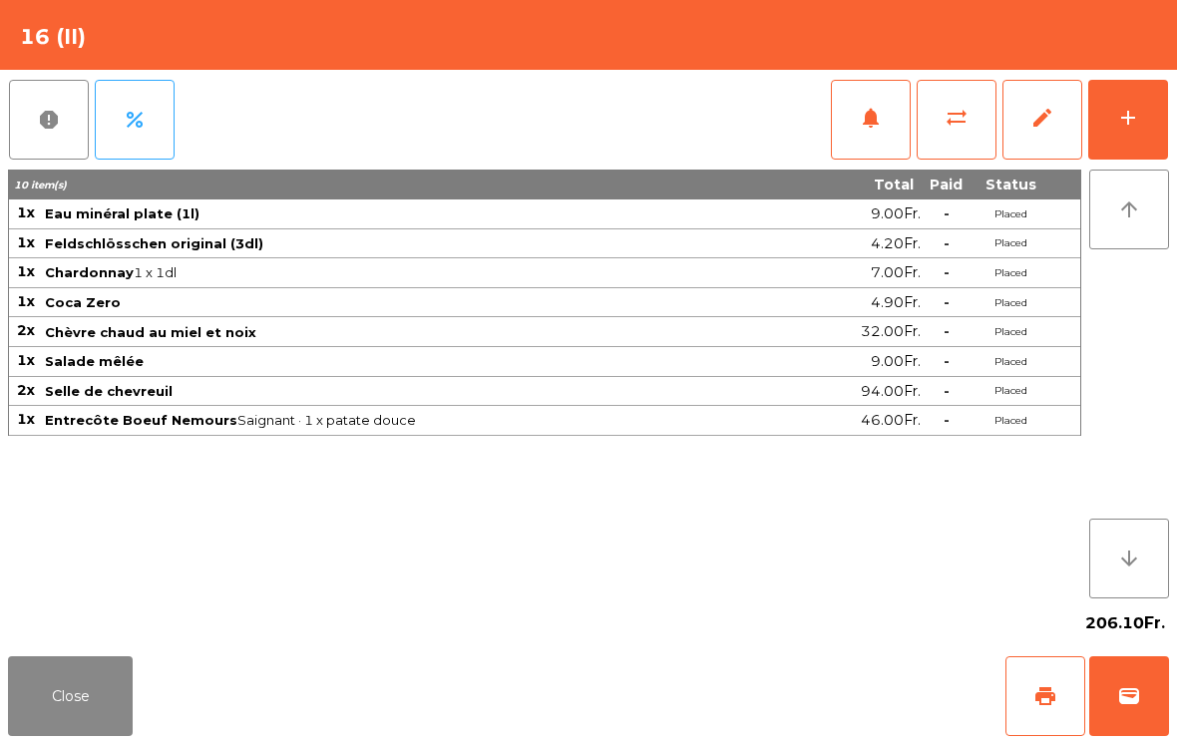
click at [1140, 112] on button "add" at bounding box center [1128, 120] width 80 height 80
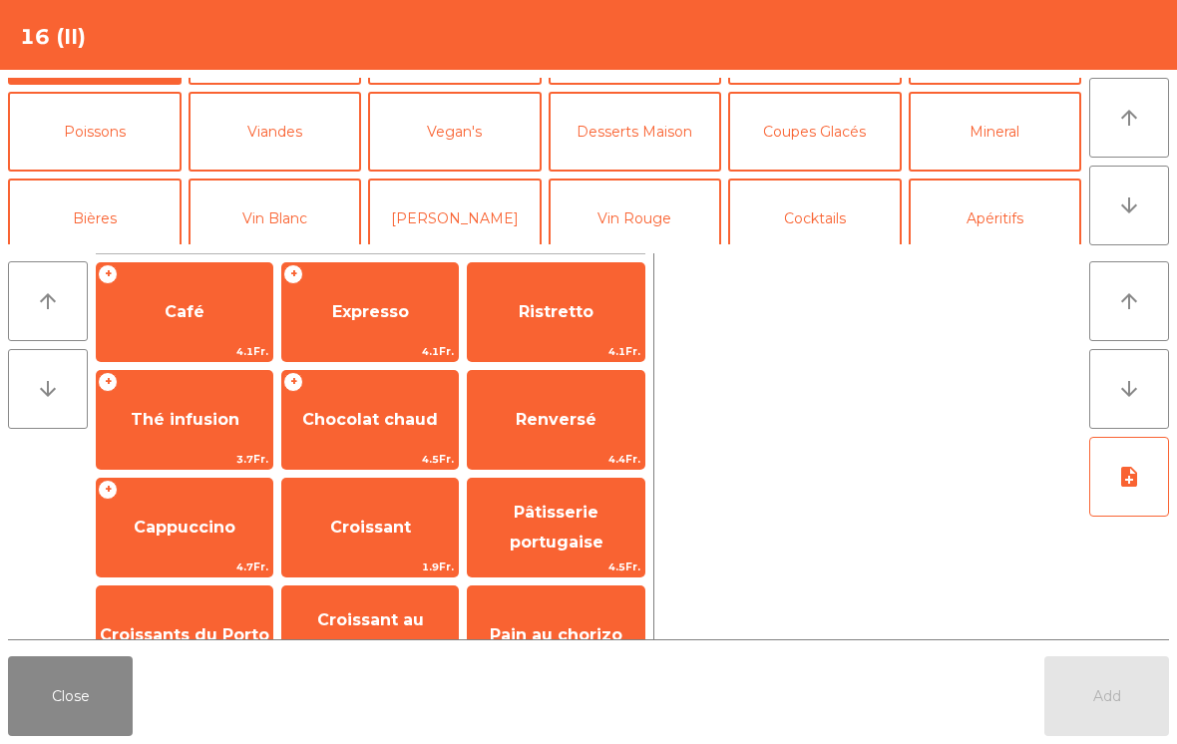
scroll to position [79, 0]
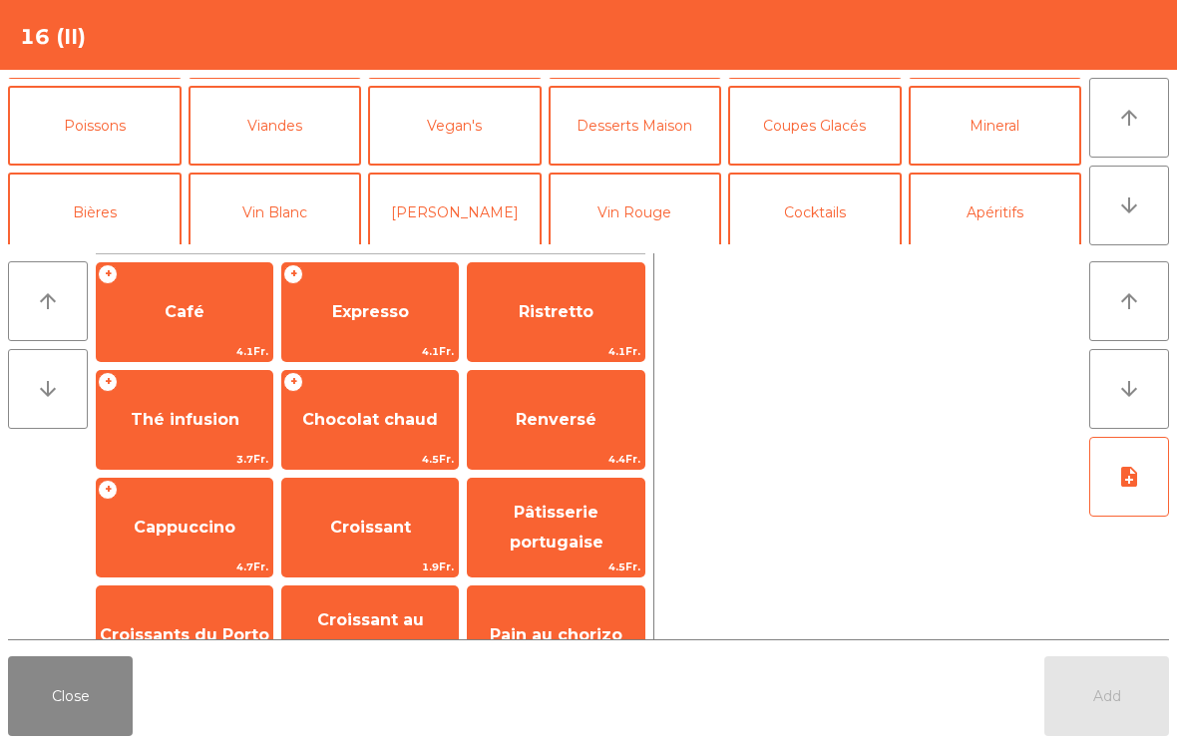
click at [655, 210] on button "Vin Rouge" at bounding box center [636, 213] width 174 height 80
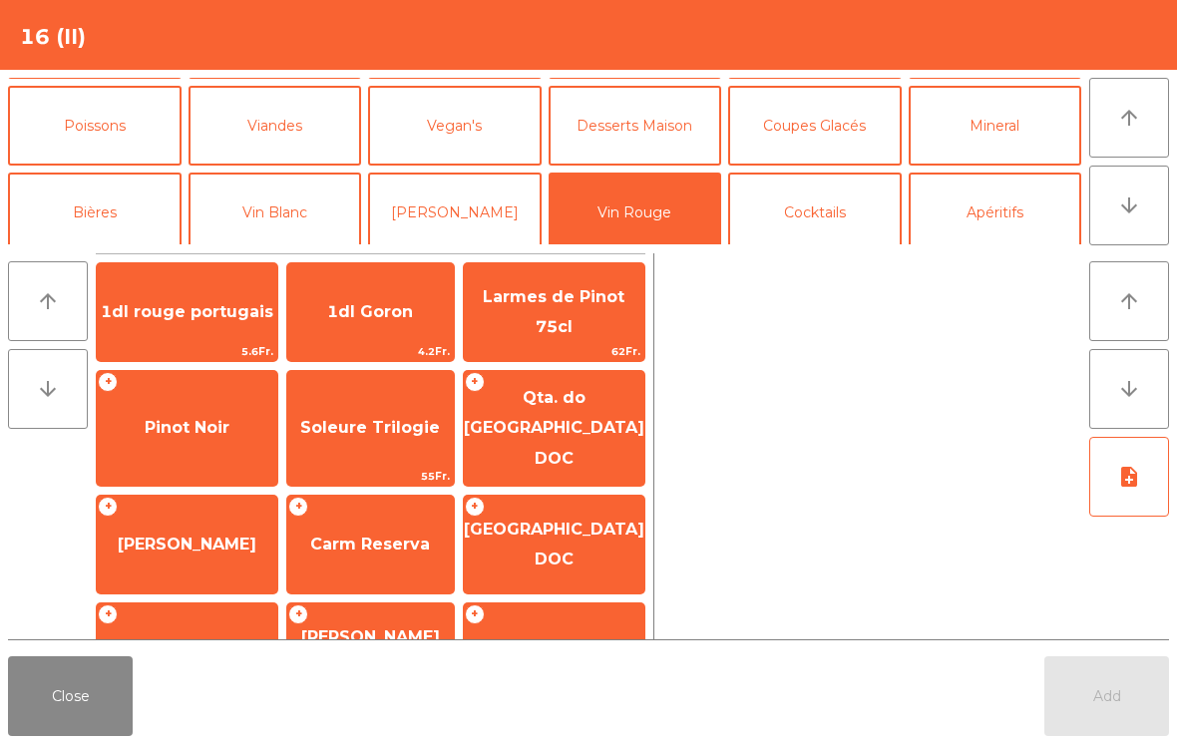
click at [594, 330] on span "Larmes de Pinot 75cl" at bounding box center [554, 312] width 181 height 85
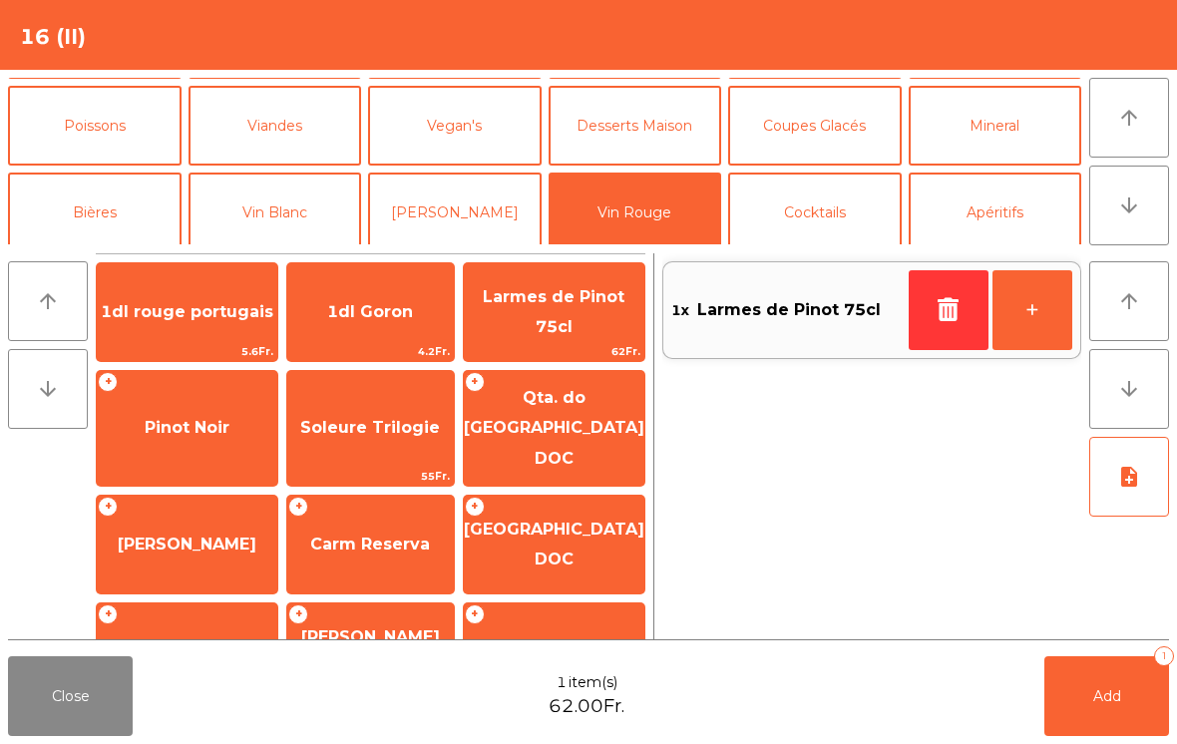
click at [1103, 713] on button "Add 1" at bounding box center [1107, 696] width 125 height 80
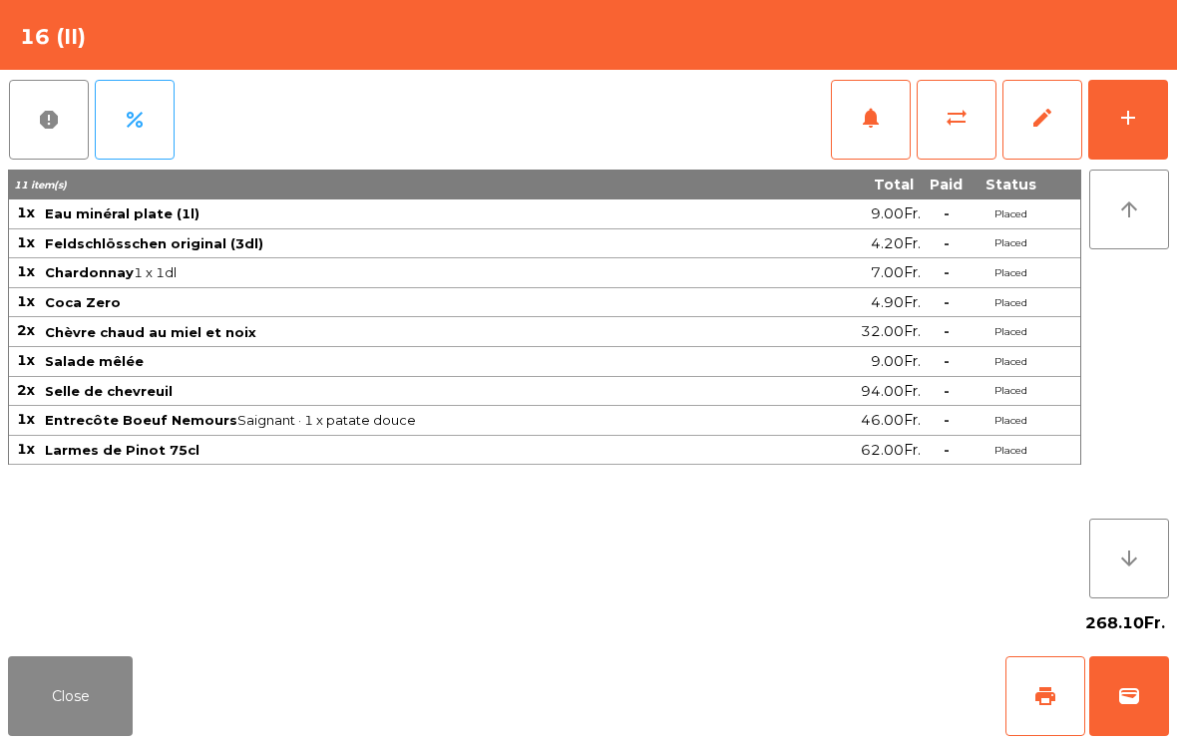
click at [69, 703] on button "Close" at bounding box center [70, 696] width 125 height 80
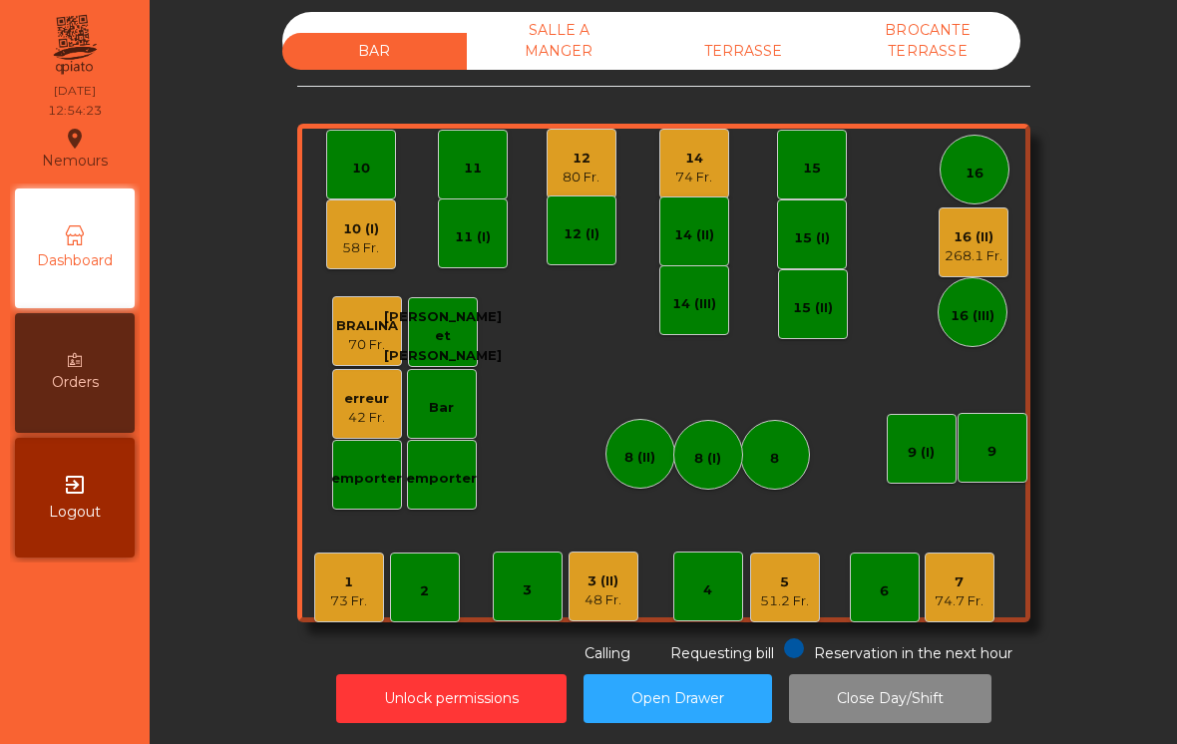
click at [357, 588] on div "1" at bounding box center [348, 583] width 37 height 20
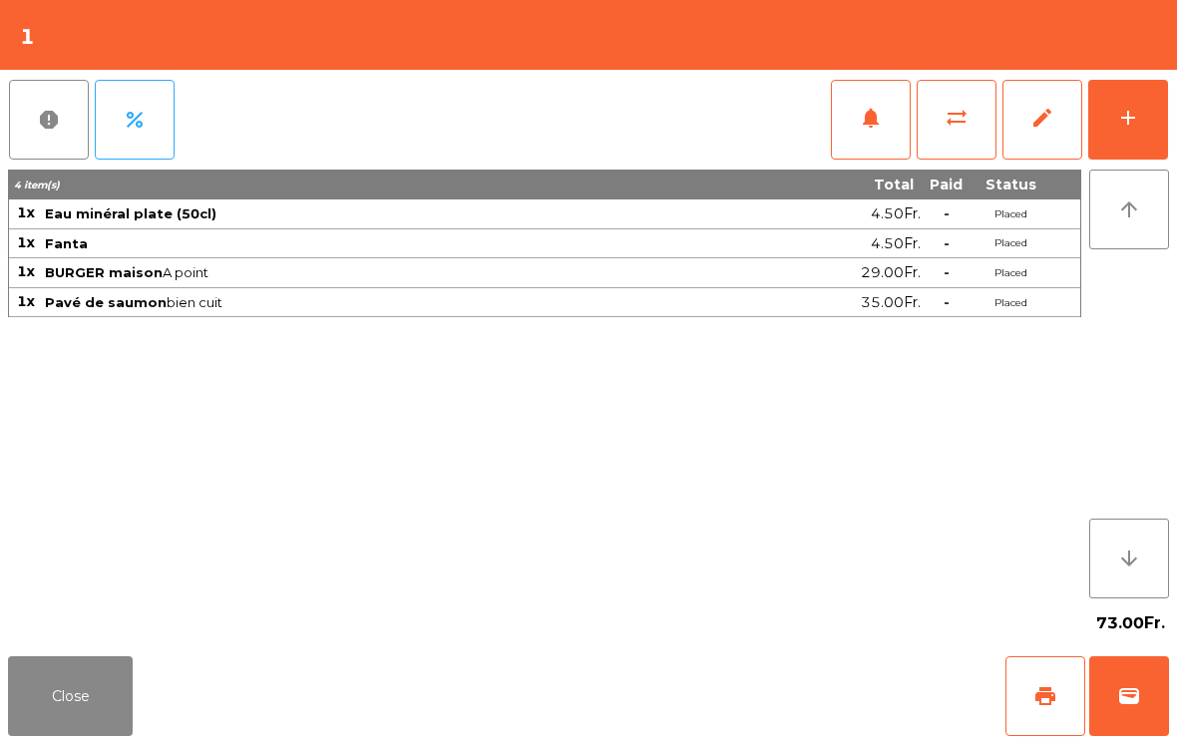
click at [52, 704] on button "Close" at bounding box center [70, 696] width 125 height 80
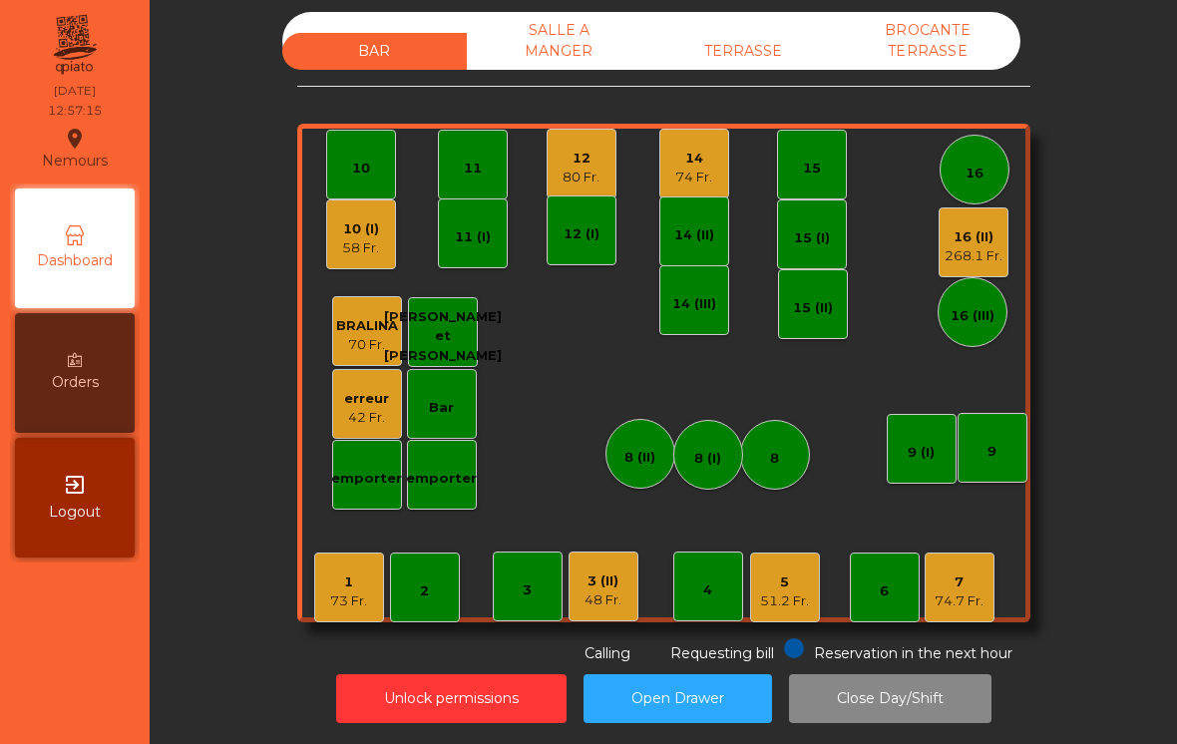
click at [575, 148] on div "12 80 Fr." at bounding box center [581, 164] width 37 height 47
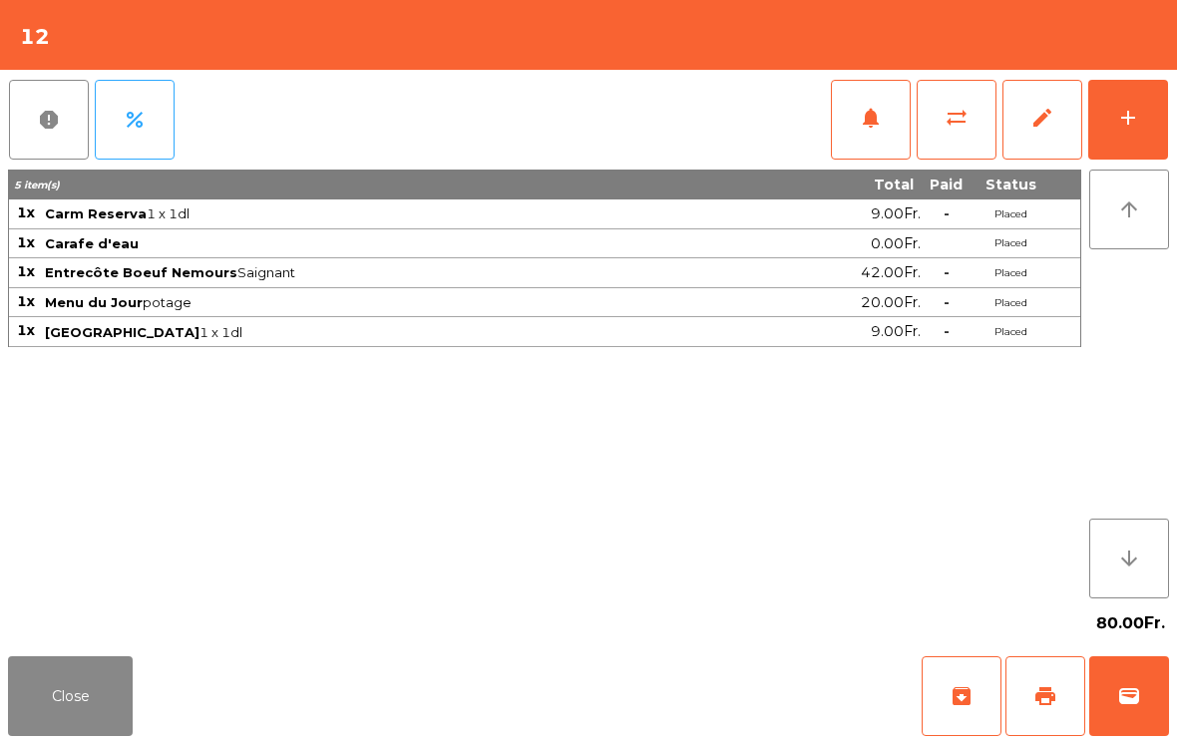
click at [1134, 113] on div "add" at bounding box center [1128, 118] width 24 height 24
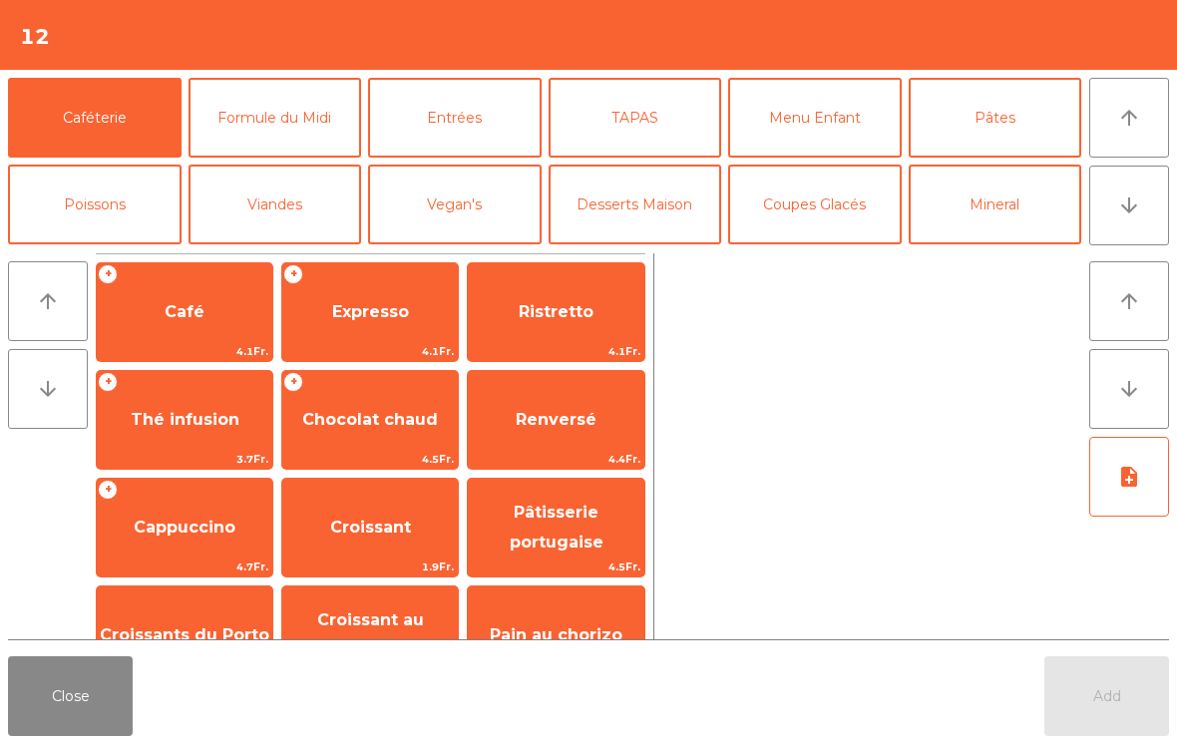
click at [397, 303] on span "Expresso" at bounding box center [370, 311] width 77 height 19
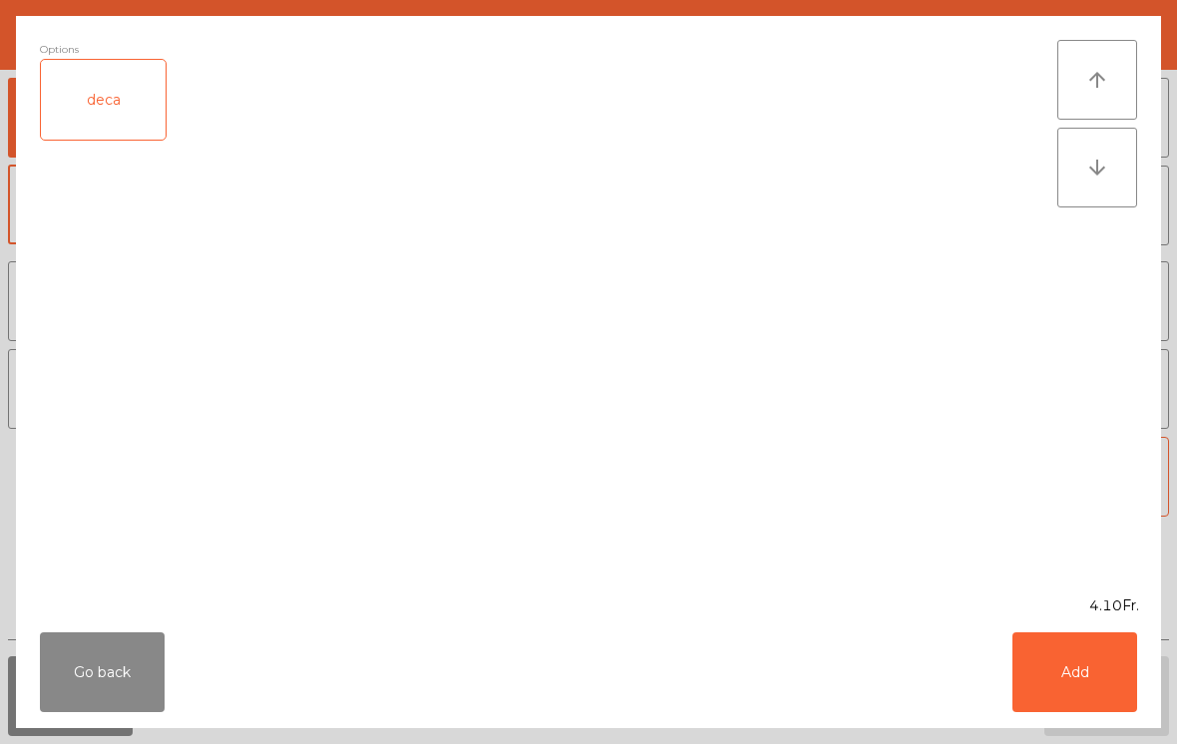
click at [1094, 672] on button "Add" at bounding box center [1075, 672] width 125 height 80
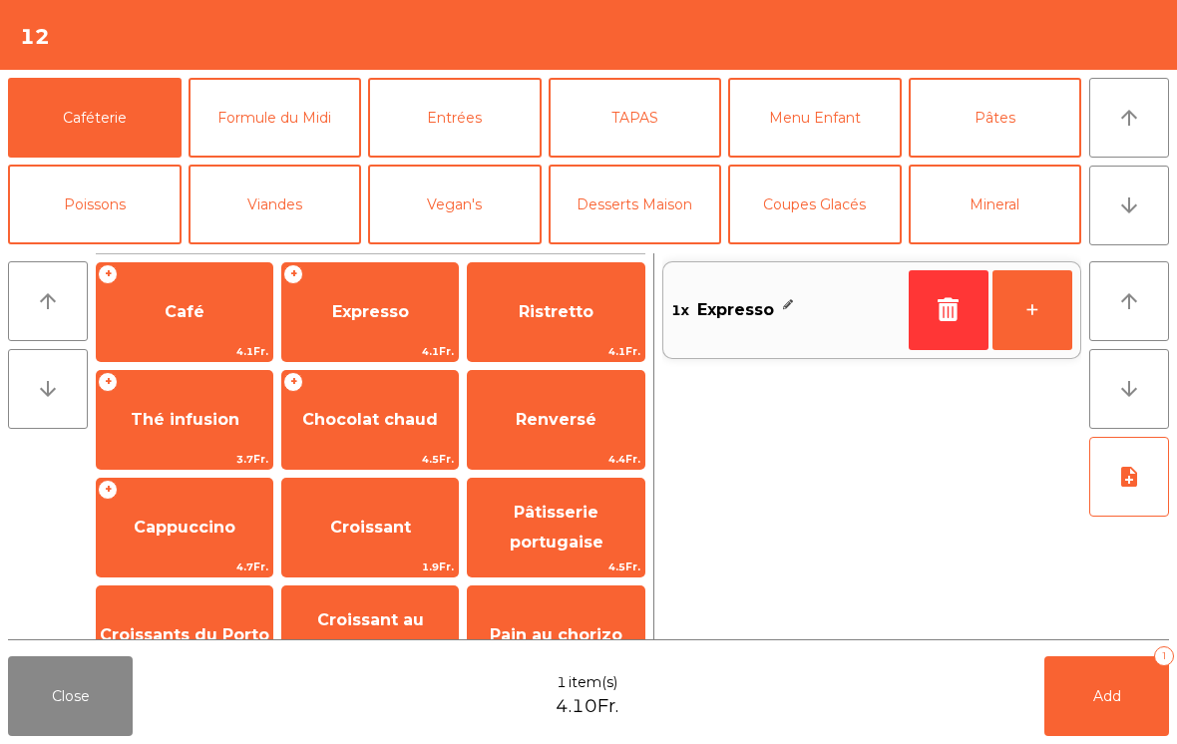
click at [1027, 302] on button "+" at bounding box center [1033, 310] width 80 height 80
click at [1083, 693] on button "Add 2" at bounding box center [1107, 696] width 125 height 80
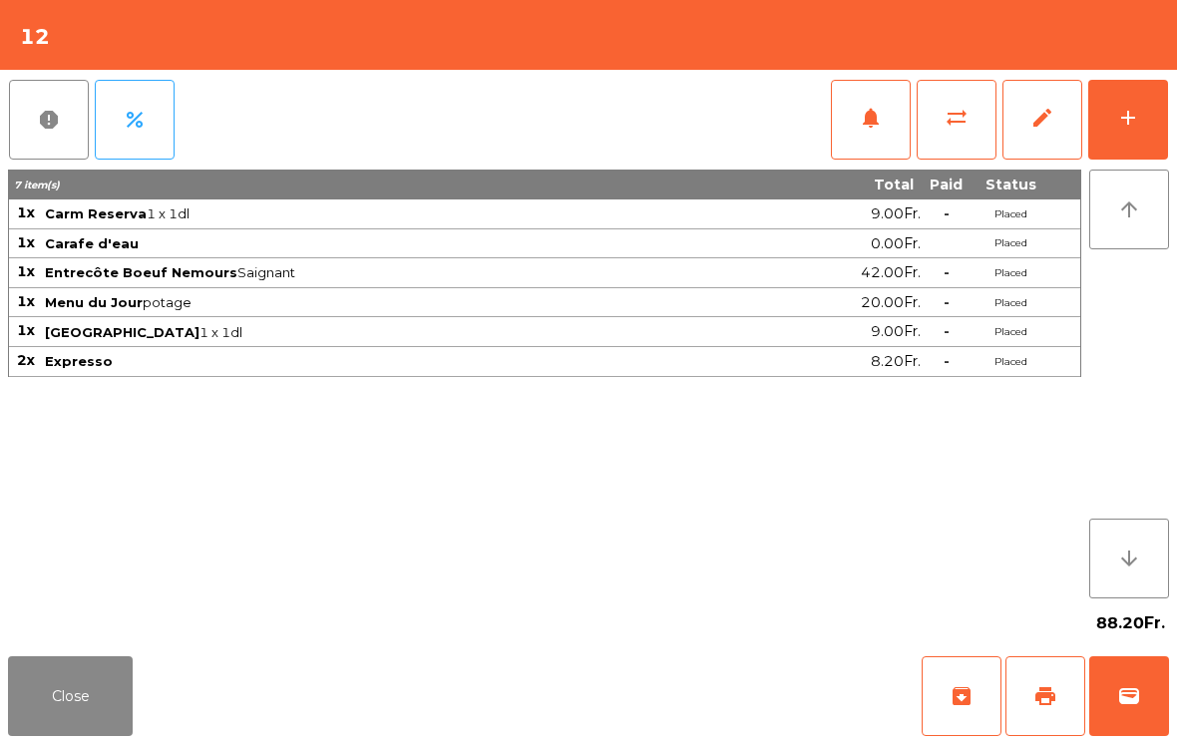
click at [67, 699] on button "Close" at bounding box center [70, 696] width 125 height 80
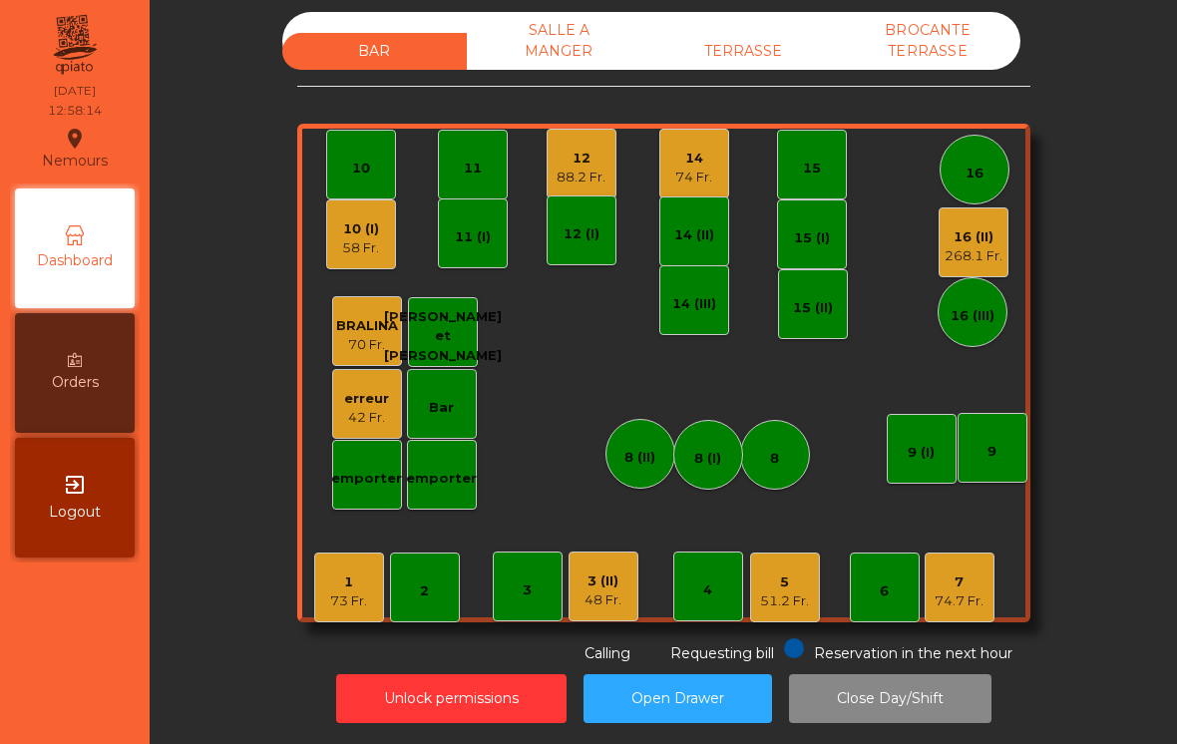
click at [785, 582] on div "5" at bounding box center [784, 583] width 49 height 20
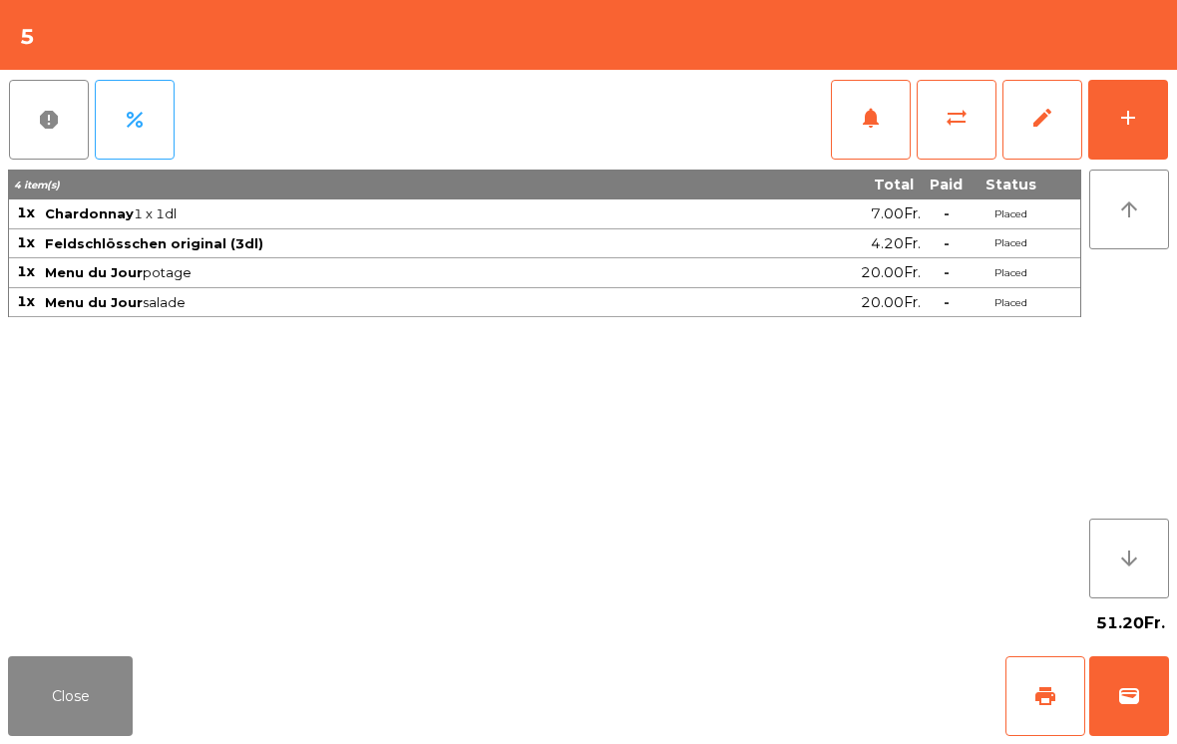
click at [827, 116] on div "report percent notifications sync_alt edit add" at bounding box center [588, 120] width 1161 height 100
click at [841, 139] on button "notifications" at bounding box center [871, 120] width 80 height 80
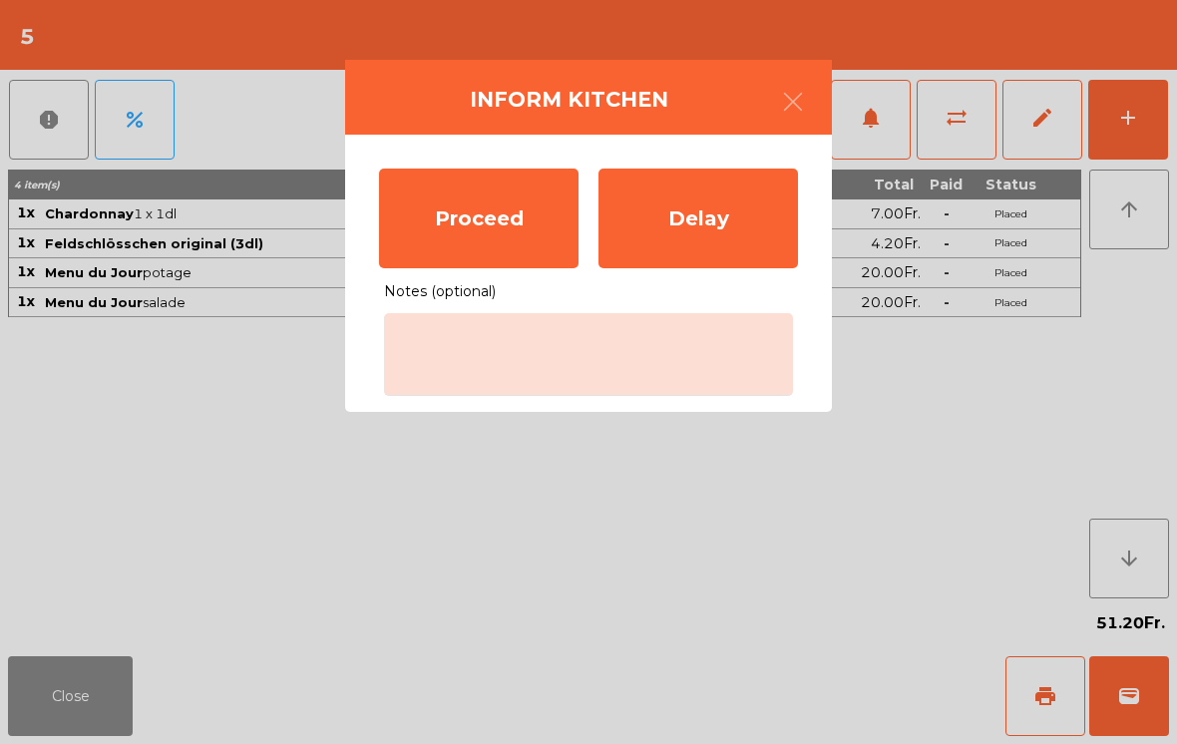
click at [423, 198] on div "Proceed" at bounding box center [479, 219] width 200 height 100
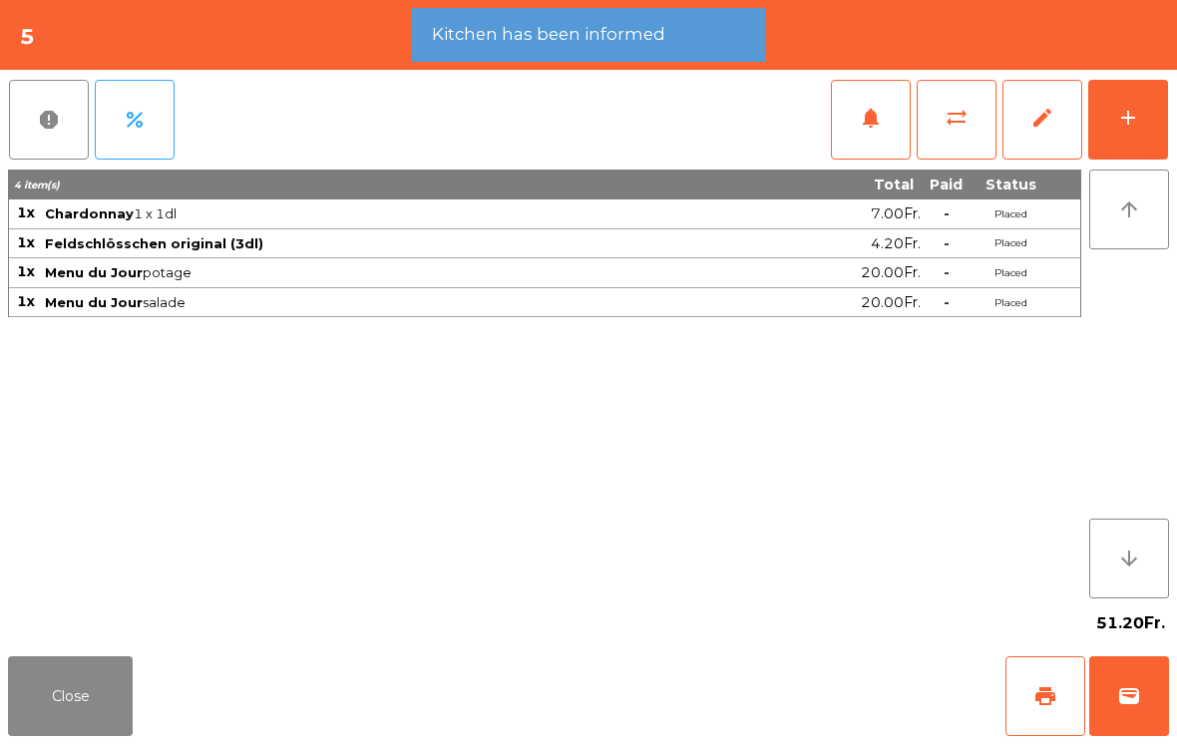
click at [78, 672] on button "Close" at bounding box center [70, 696] width 125 height 80
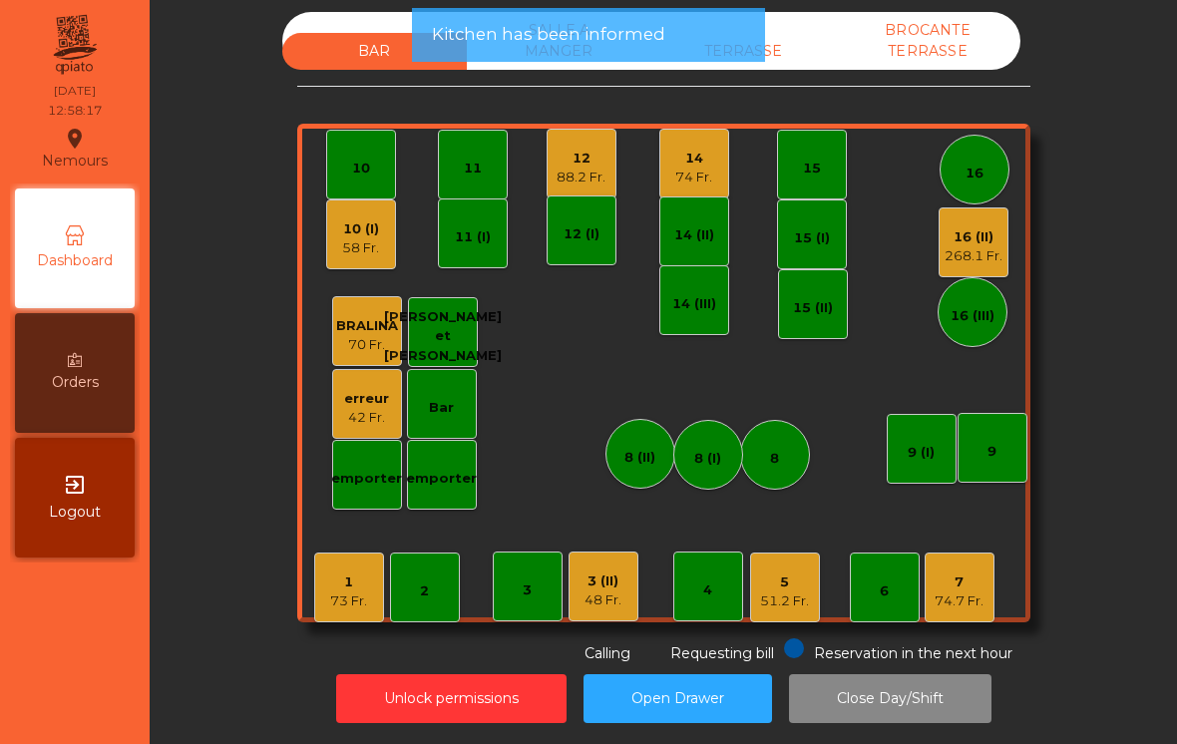
click at [951, 607] on div "74.7 Fr." at bounding box center [959, 602] width 49 height 20
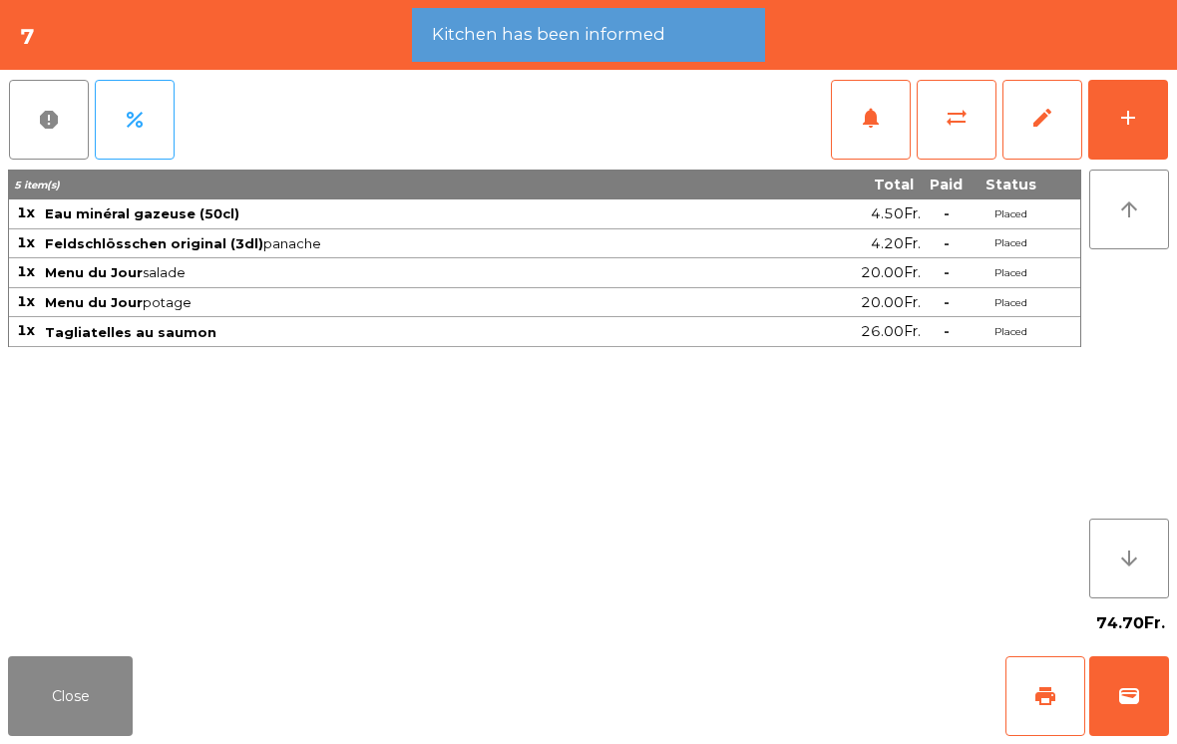
click at [1161, 89] on button "add" at bounding box center [1128, 120] width 80 height 80
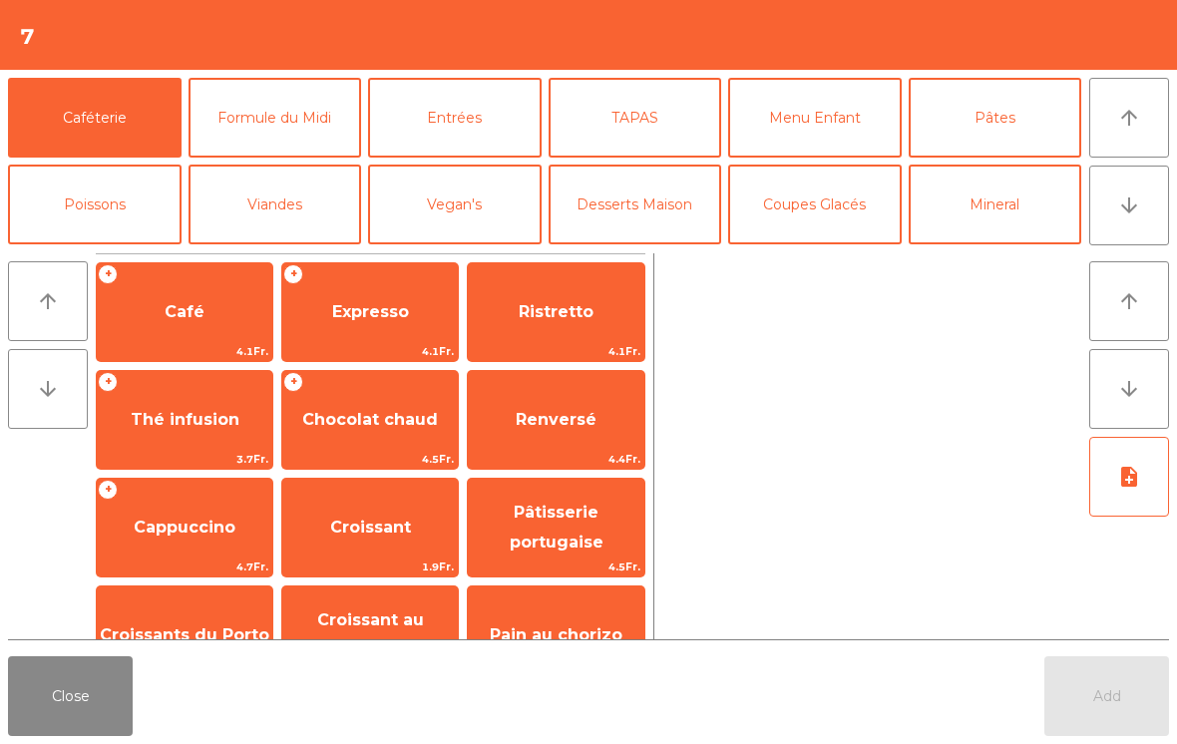
click at [1115, 215] on button "arrow_downward" at bounding box center [1129, 206] width 80 height 80
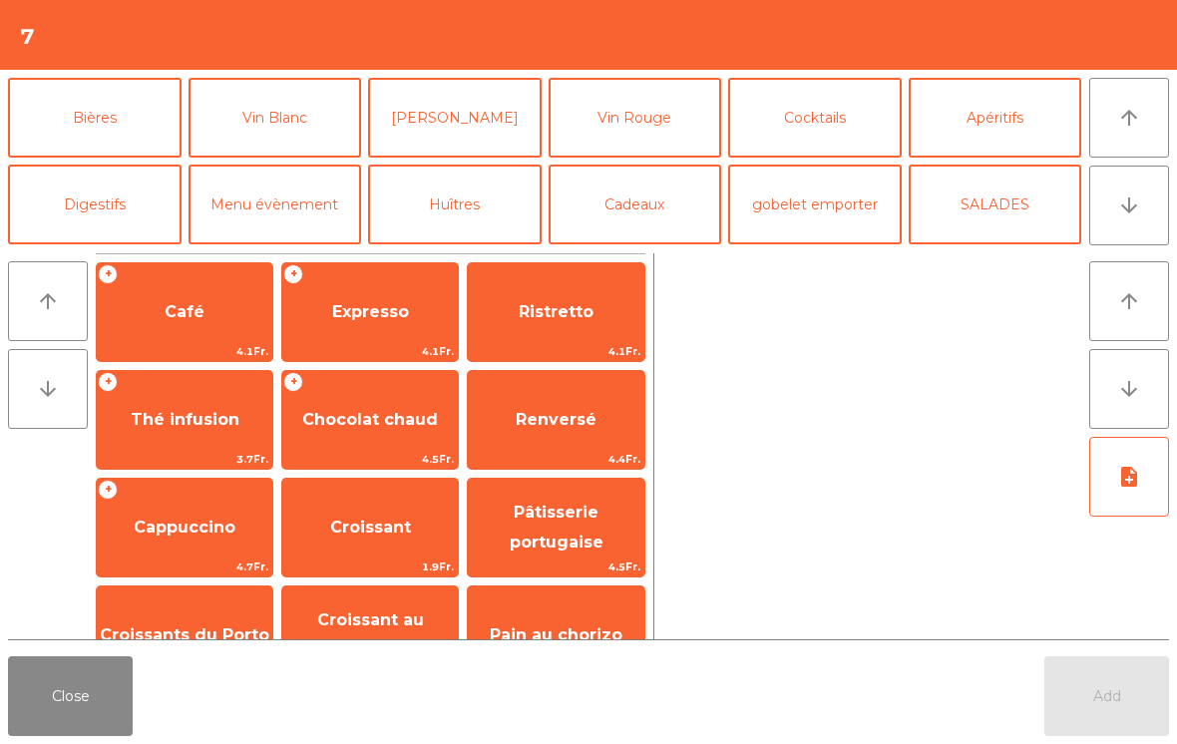
click at [638, 118] on button "Vin Rouge" at bounding box center [636, 118] width 174 height 80
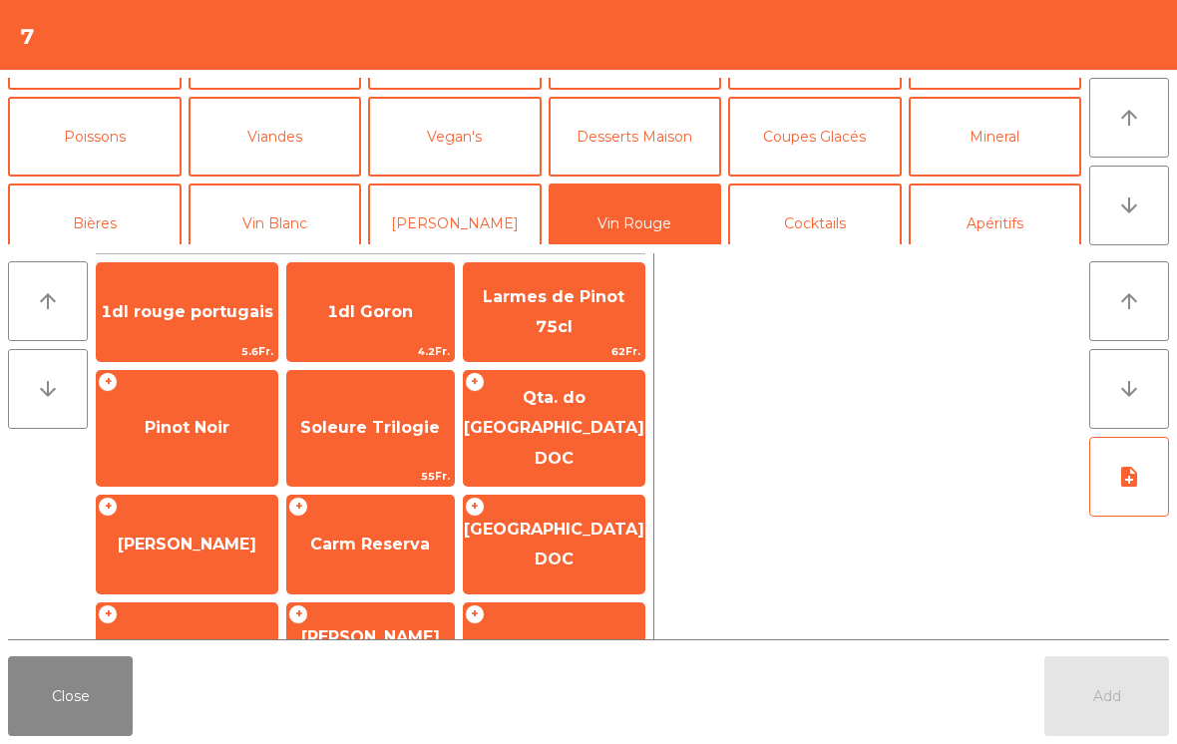
click at [815, 132] on button "Coupes Glacés" at bounding box center [815, 137] width 174 height 80
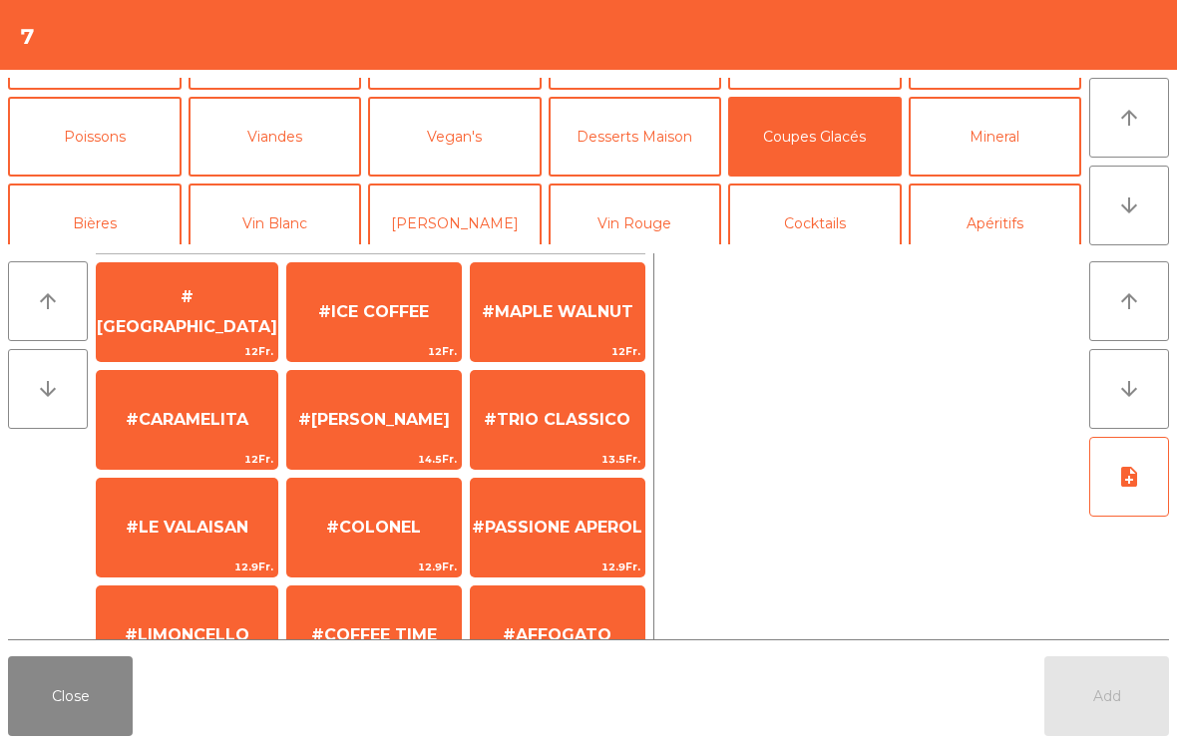
scroll to position [68, 0]
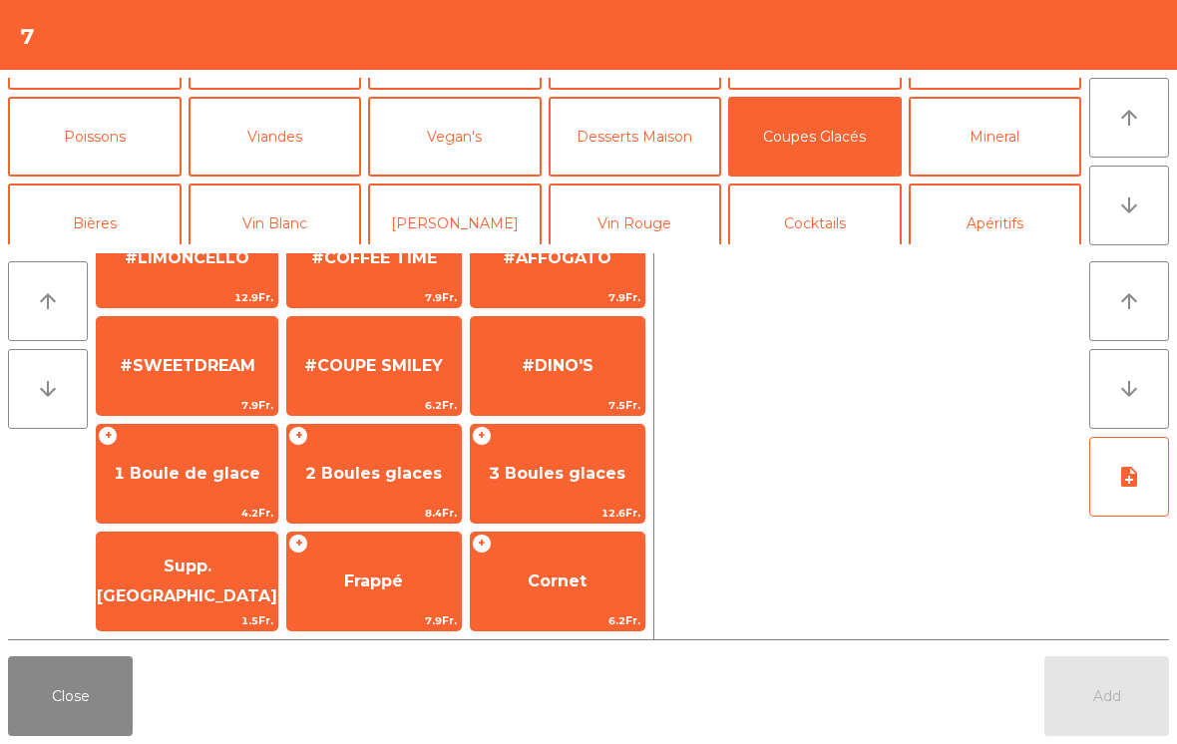
click at [186, 495] on span "1 Boule de glace" at bounding box center [187, 474] width 181 height 54
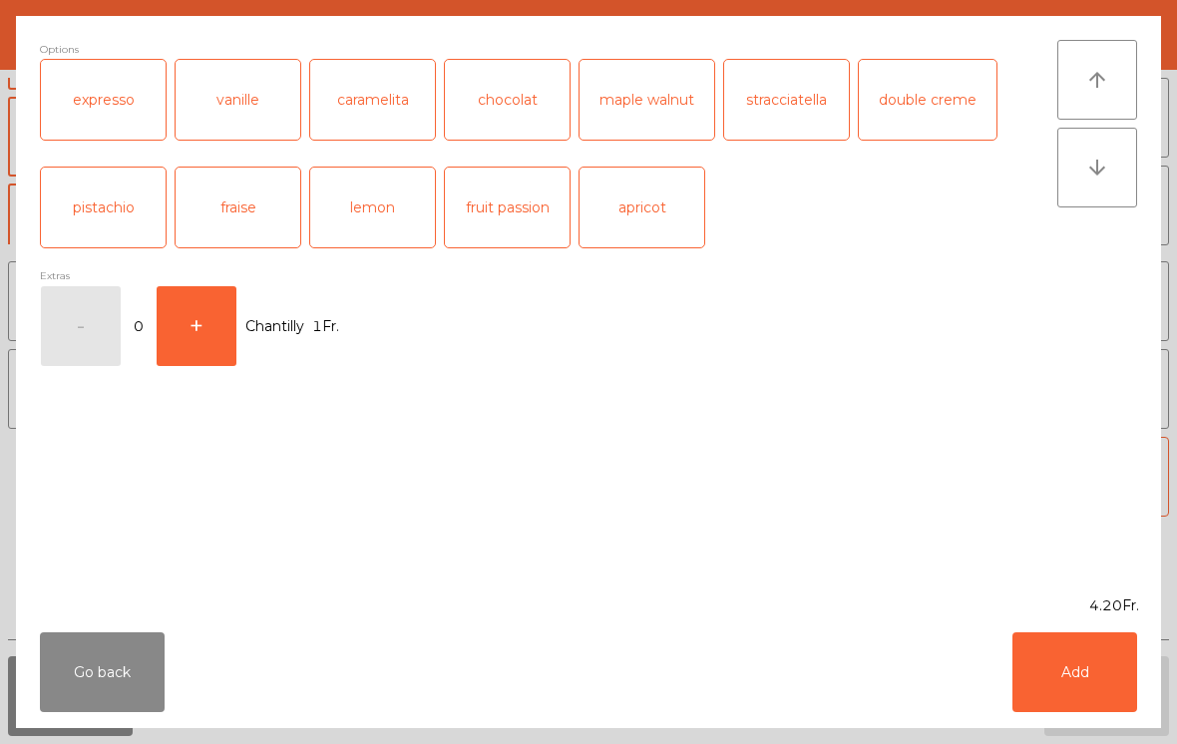
click at [120, 101] on div "expresso" at bounding box center [103, 100] width 125 height 80
click at [1135, 678] on button "Add" at bounding box center [1075, 672] width 125 height 80
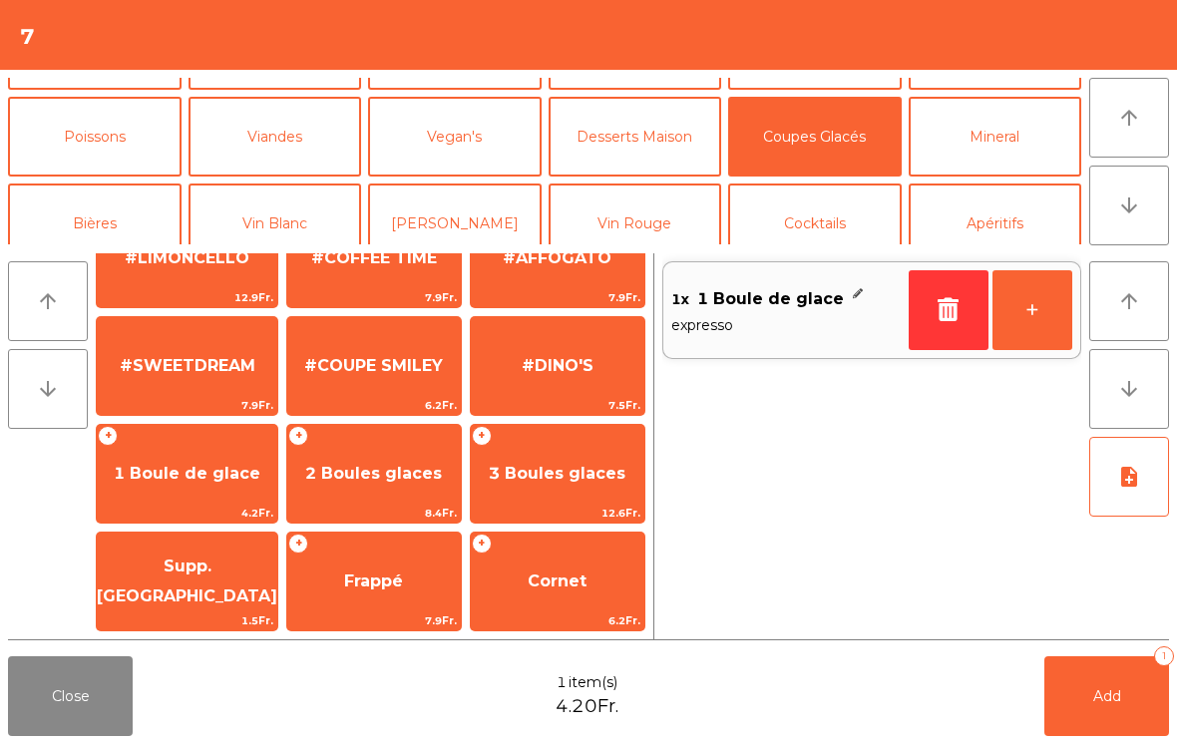
scroll to position [-60, 0]
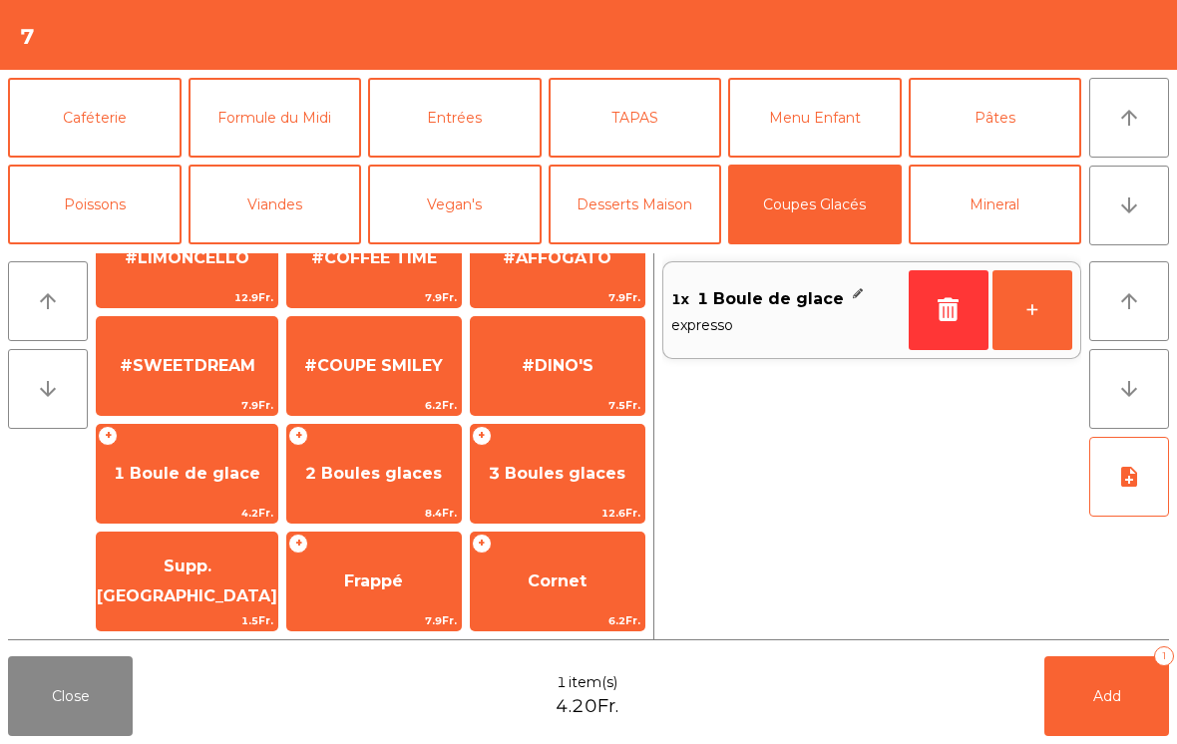
click at [109, 105] on button "Caféterie" at bounding box center [95, 118] width 174 height 80
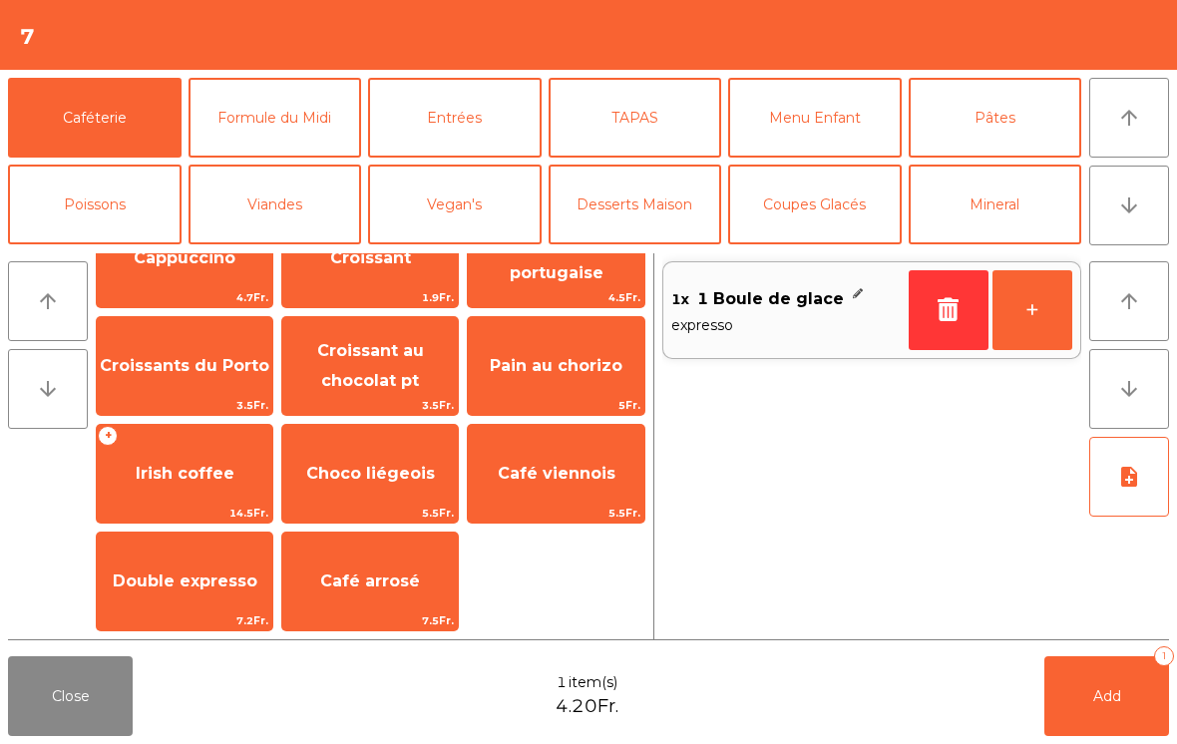
scroll to position [-10, 0]
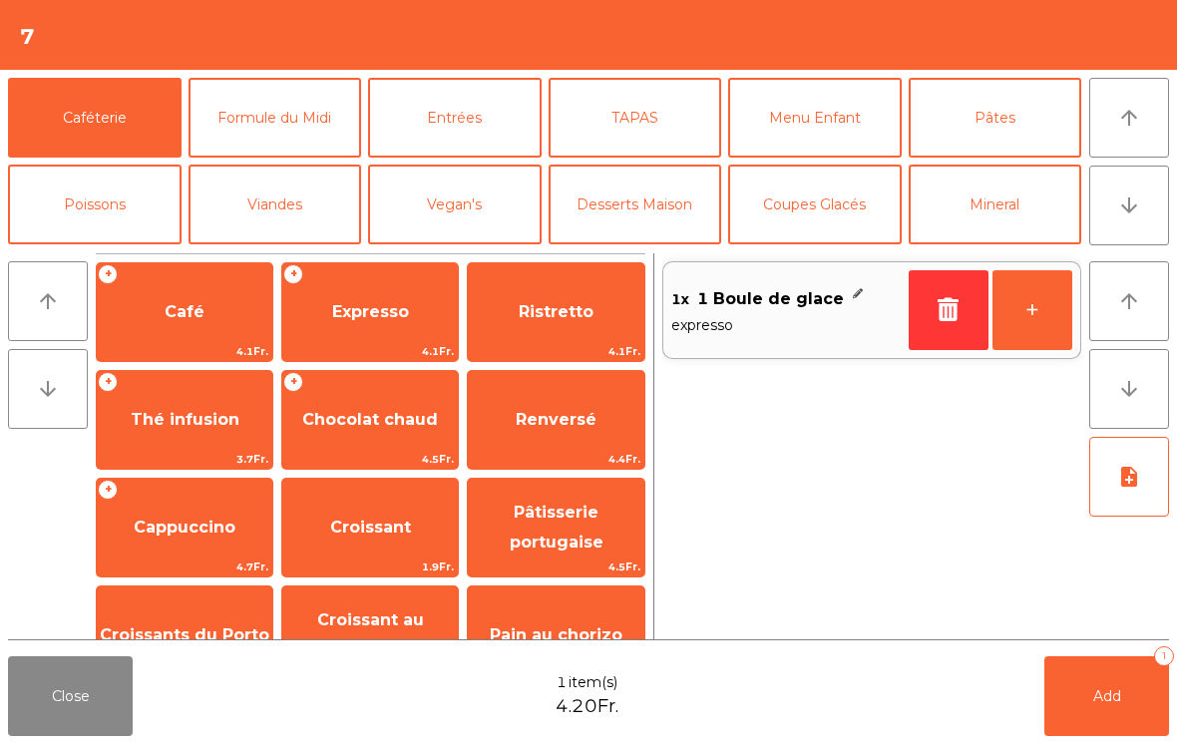
click at [181, 327] on span "Café" at bounding box center [185, 312] width 176 height 54
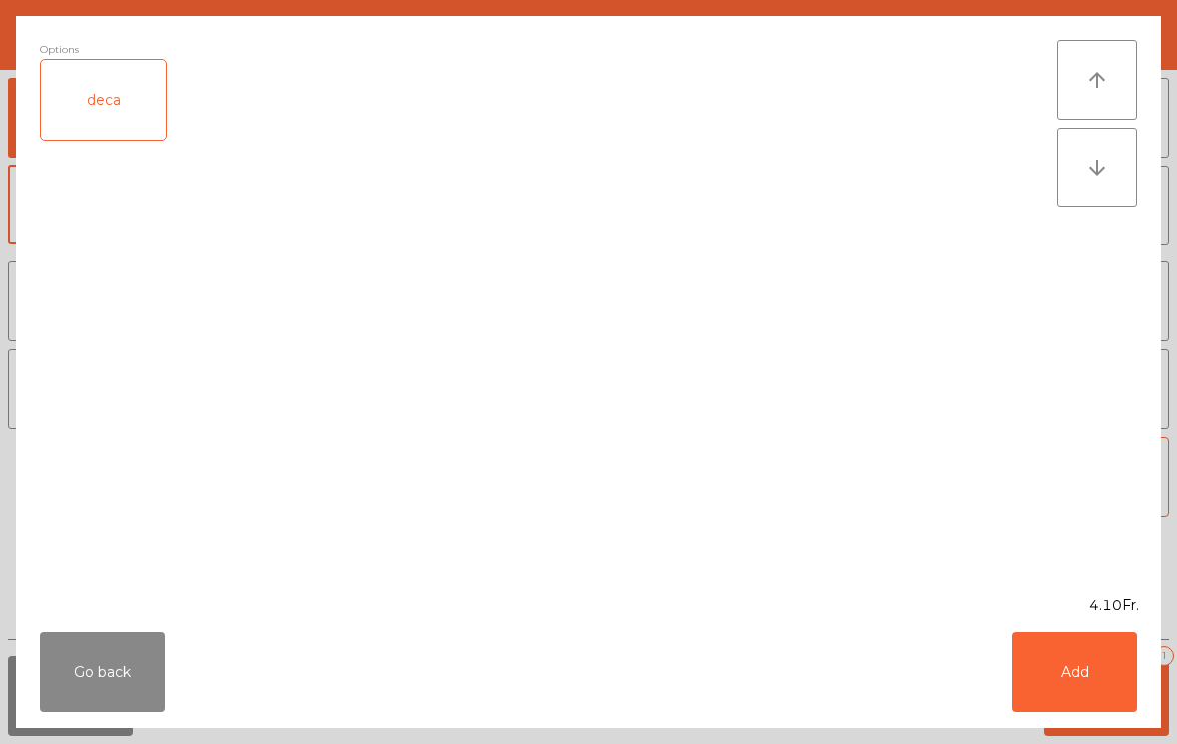
scroll to position [0, 0]
click at [1118, 679] on button "Add" at bounding box center [1075, 672] width 125 height 80
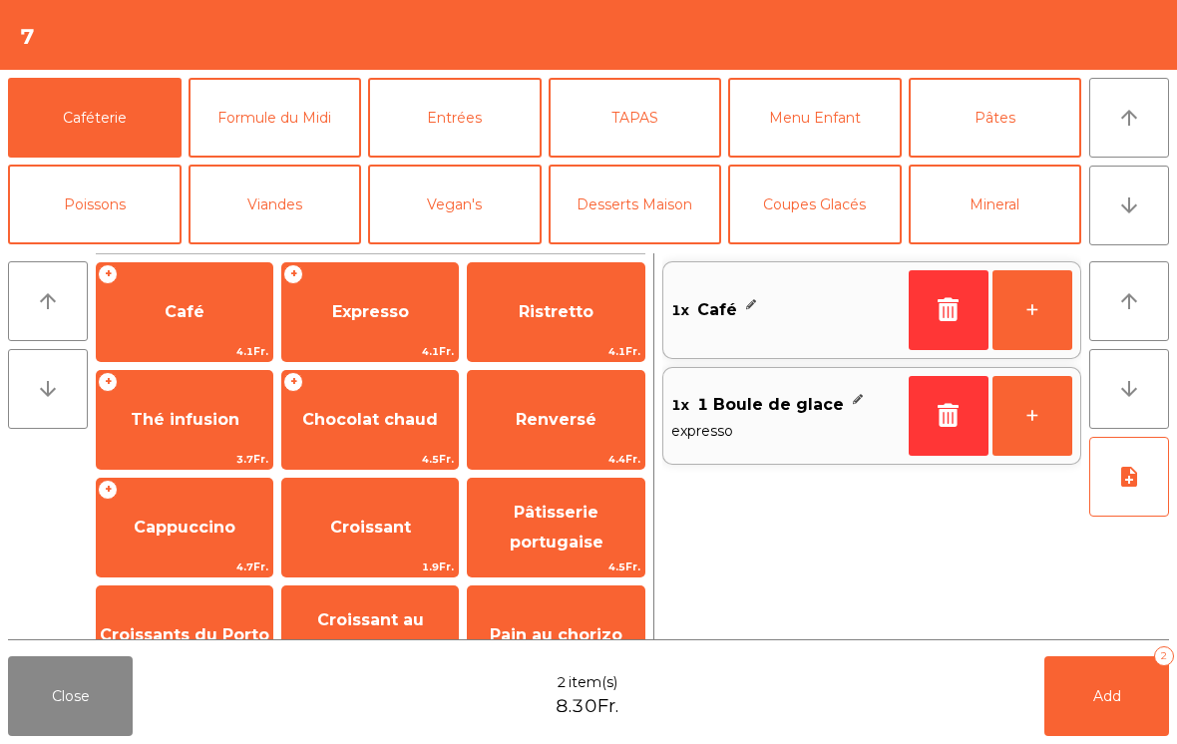
click at [1117, 679] on button "Add 2" at bounding box center [1107, 696] width 125 height 80
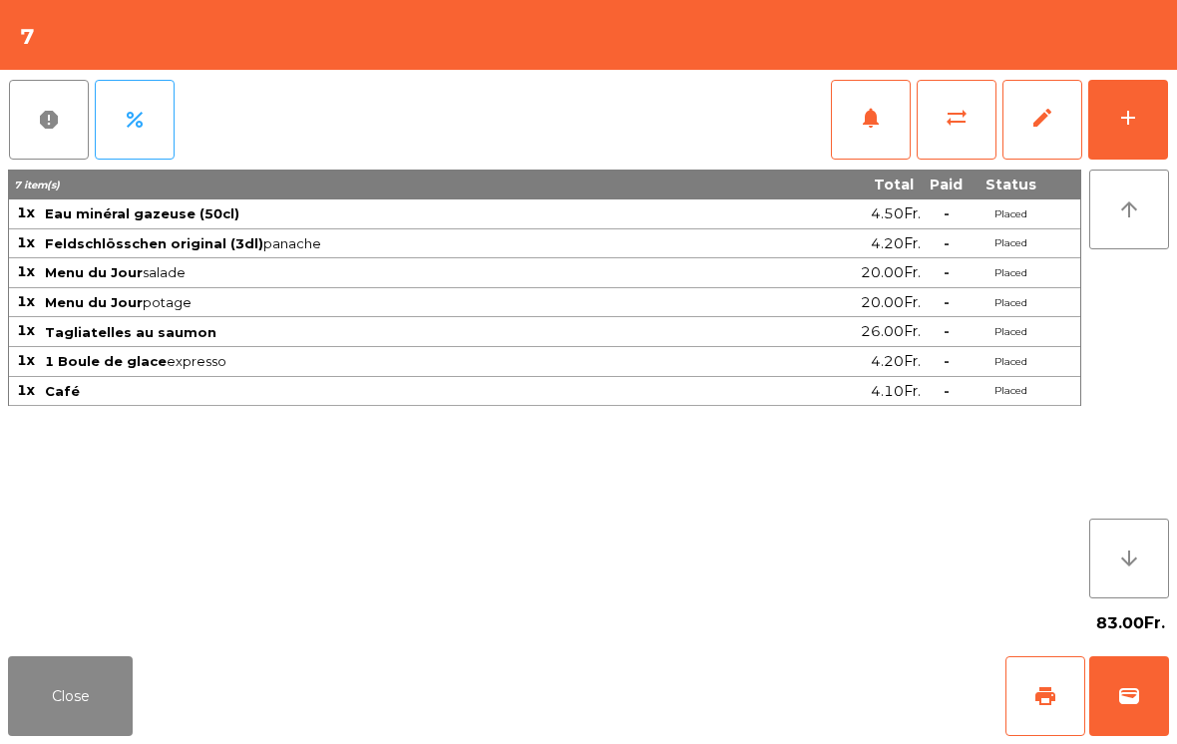
click at [71, 679] on button "Close" at bounding box center [70, 696] width 125 height 80
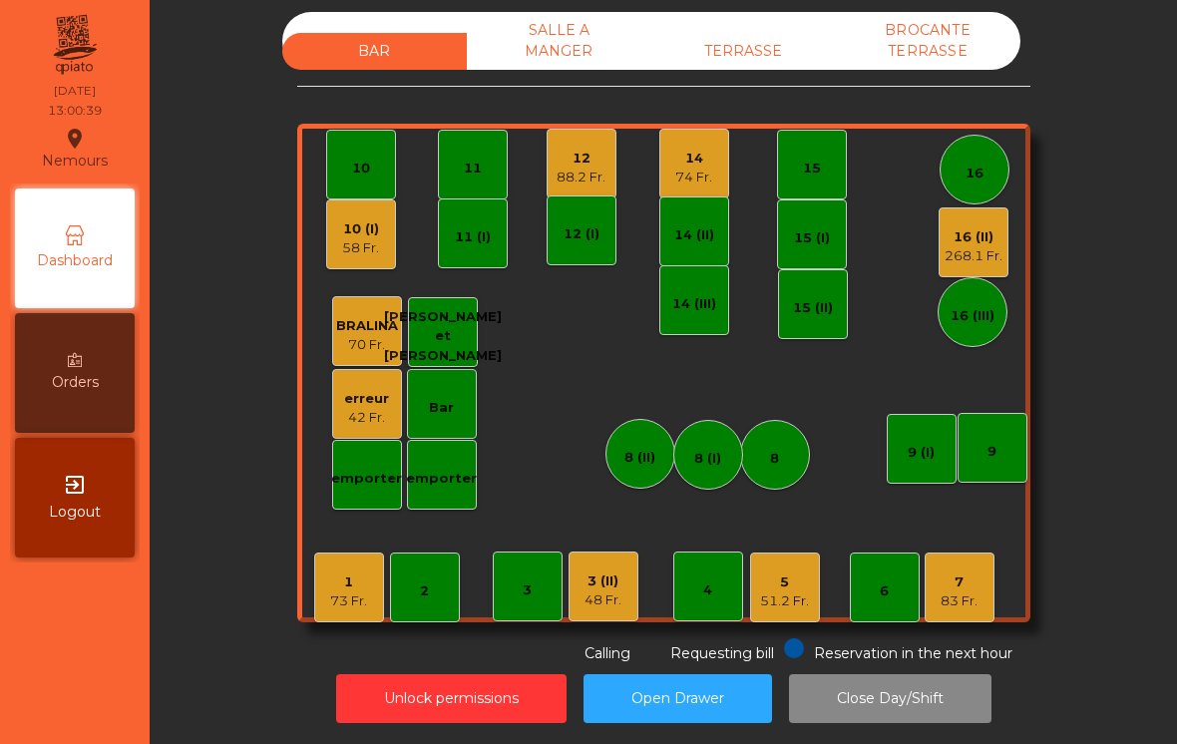
click at [621, 590] on div "3 (II)" at bounding box center [603, 582] width 37 height 20
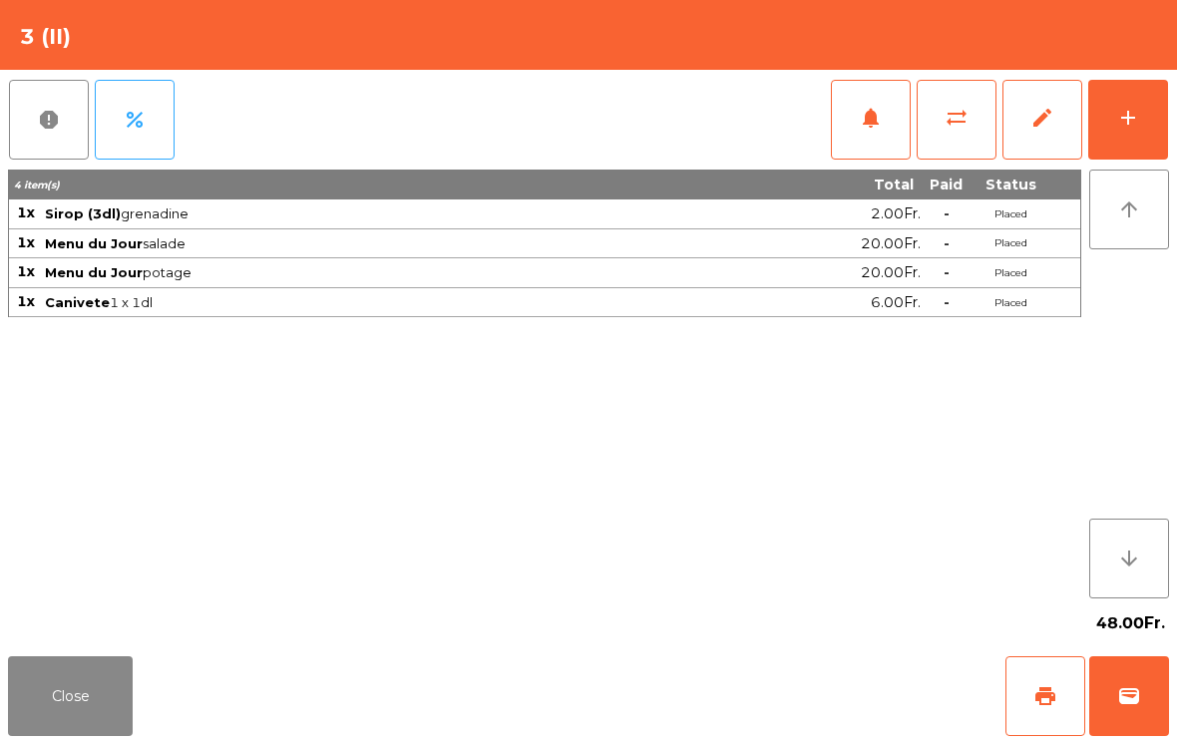
click at [1117, 147] on button "add" at bounding box center [1128, 120] width 80 height 80
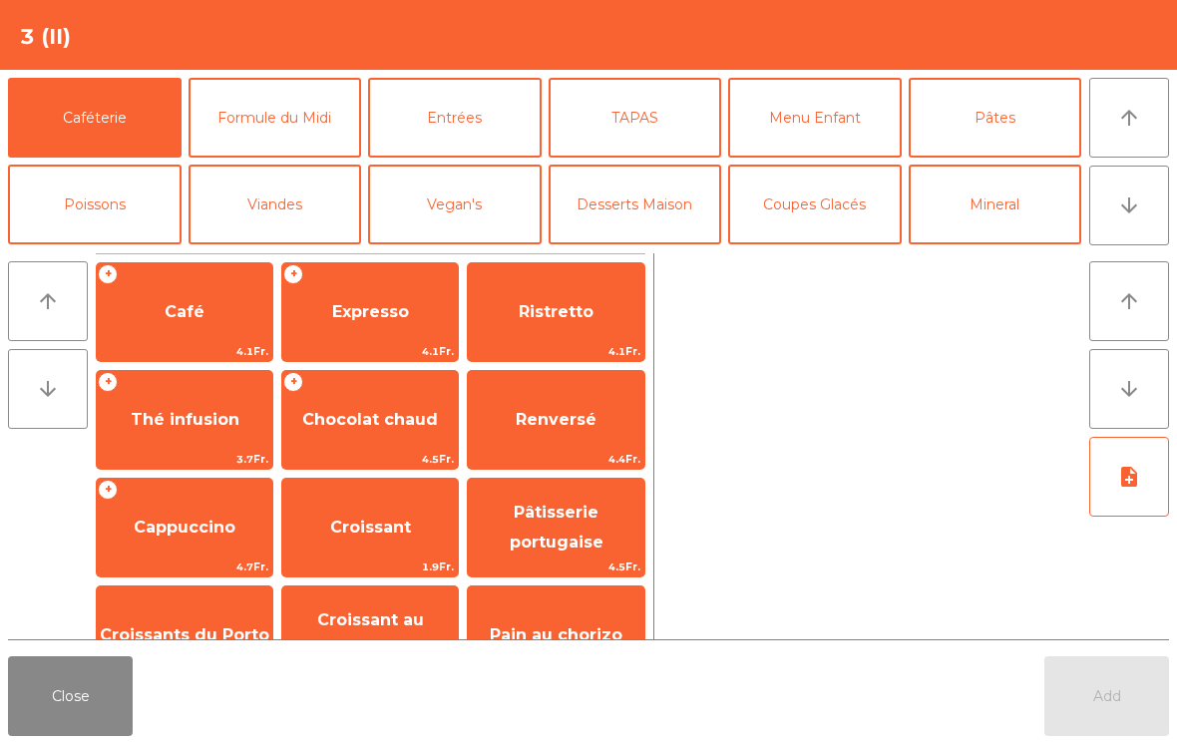
click at [383, 305] on span "Expresso" at bounding box center [370, 311] width 77 height 19
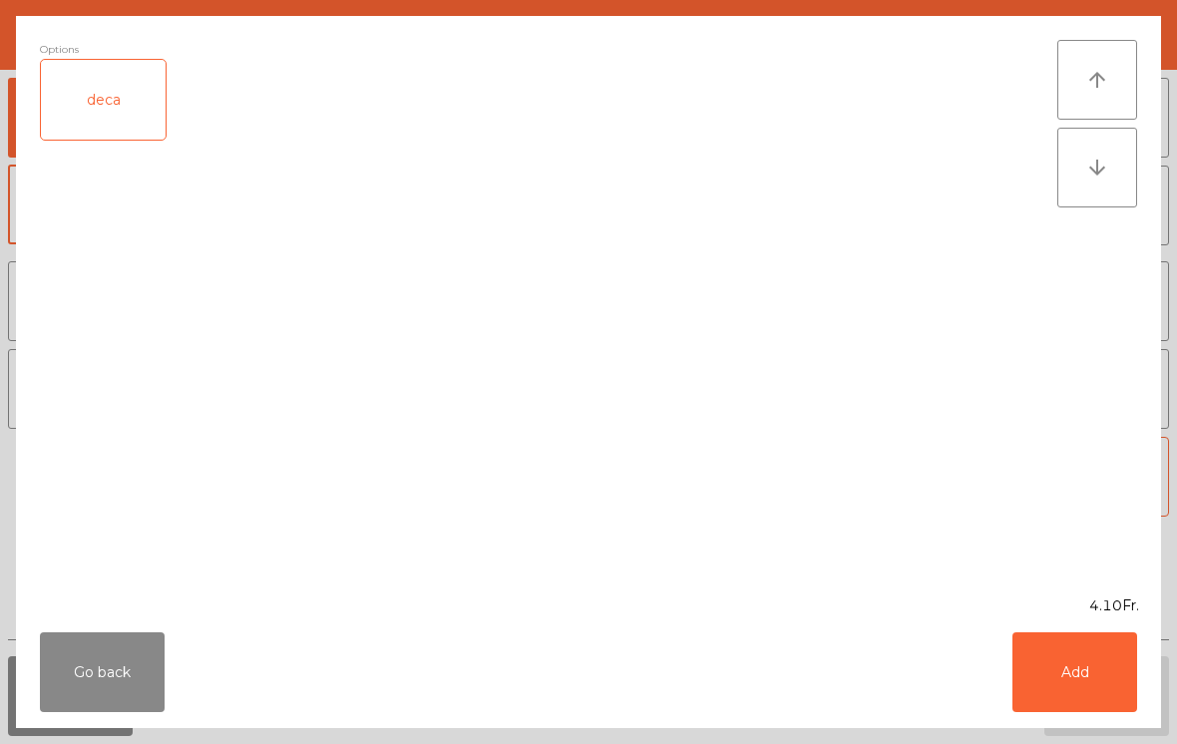
click at [1086, 689] on button "Add" at bounding box center [1075, 672] width 125 height 80
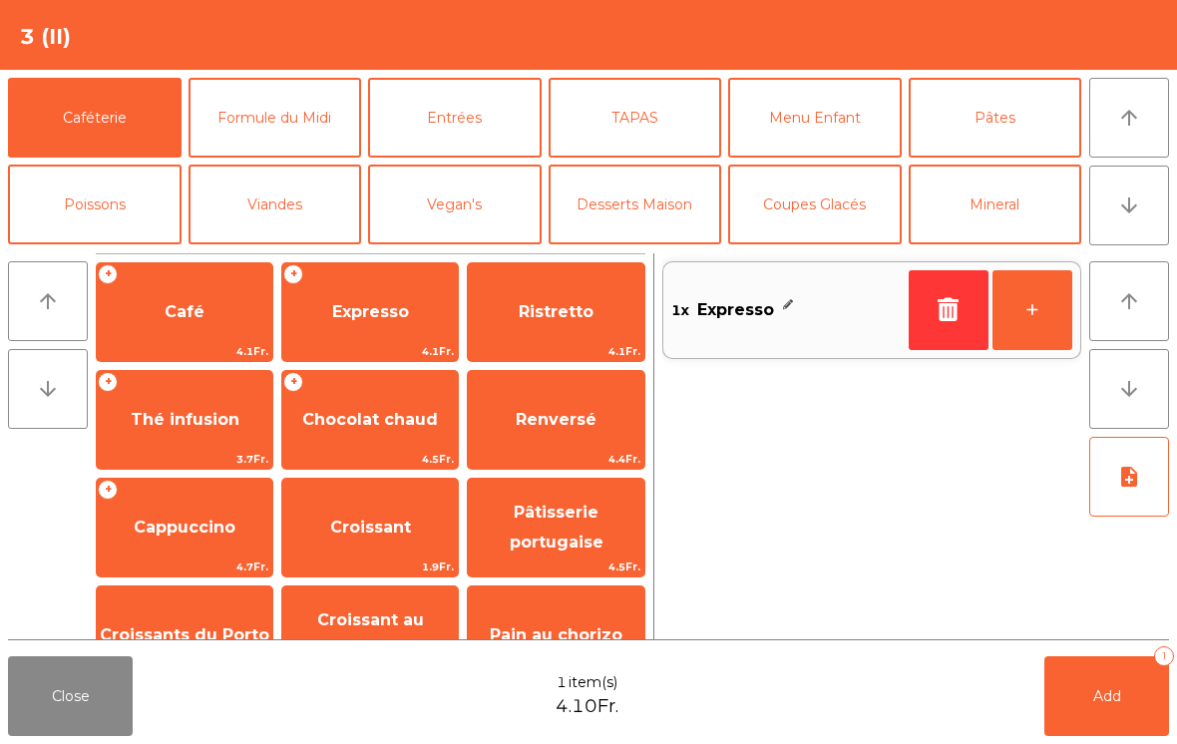
click at [1028, 301] on button "+" at bounding box center [1033, 310] width 80 height 80
click at [1116, 699] on span "Add" at bounding box center [1107, 696] width 28 height 18
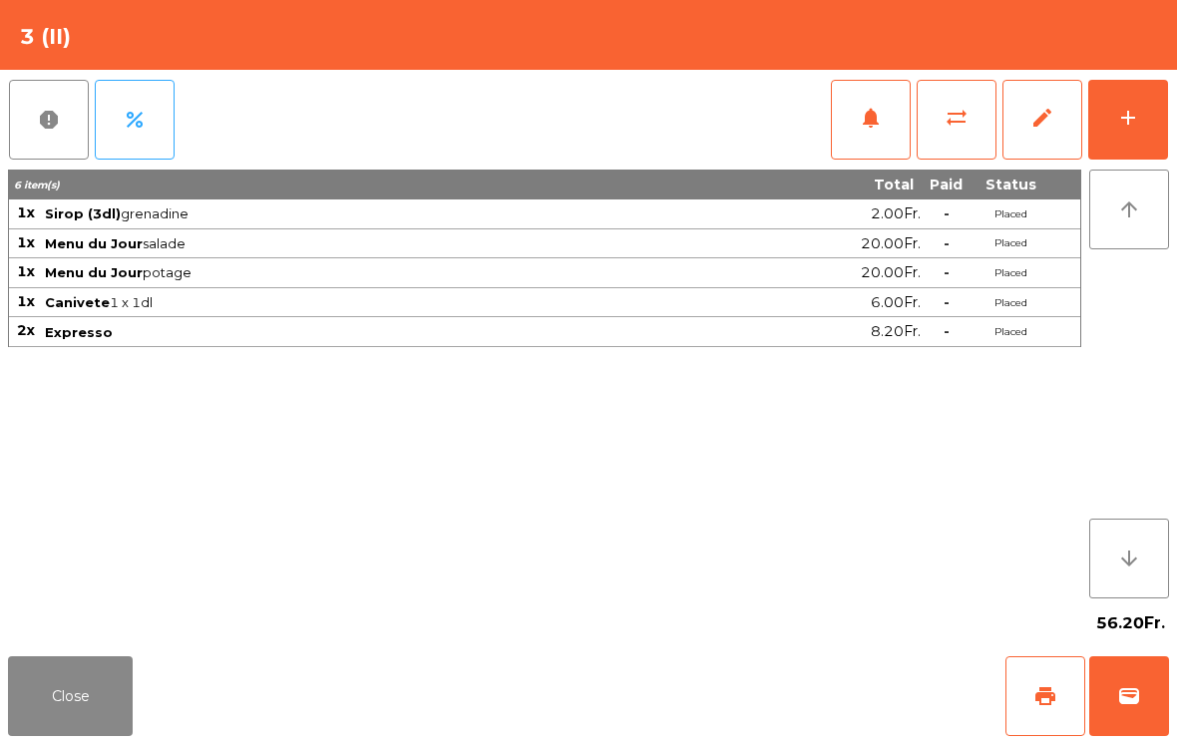
click at [58, 710] on button "Close" at bounding box center [70, 696] width 125 height 80
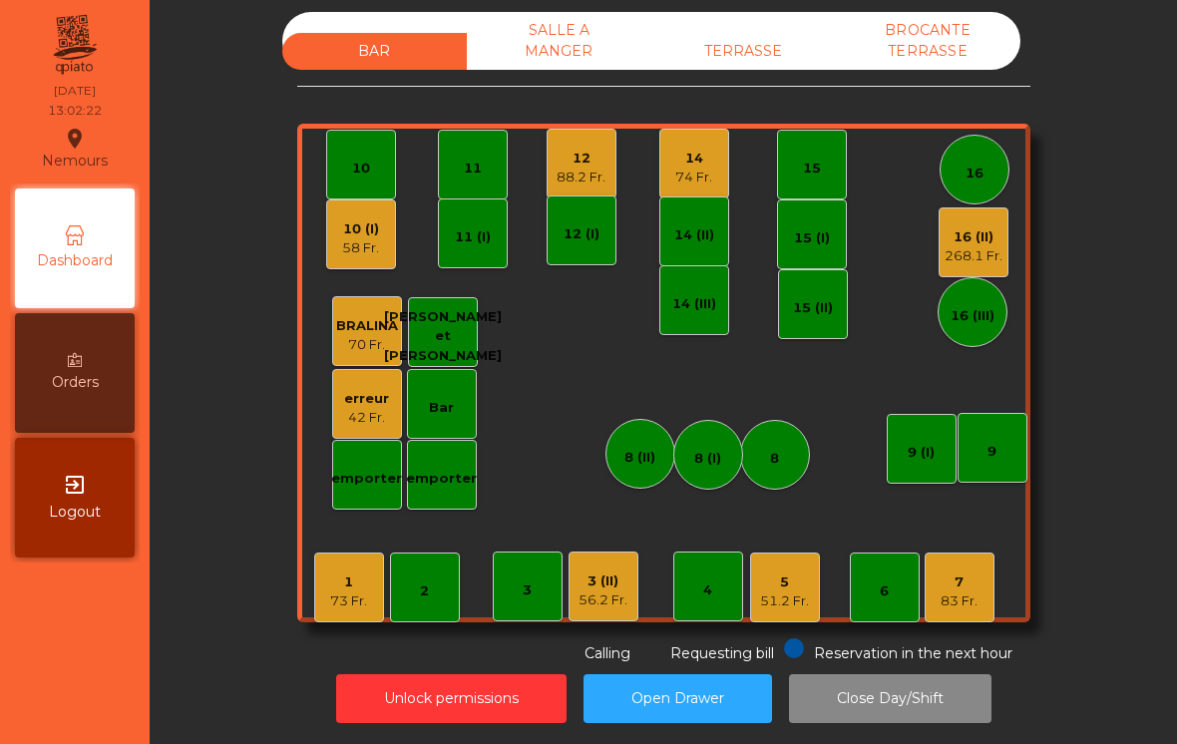
click at [346, 605] on div "73 Fr." at bounding box center [348, 602] width 37 height 20
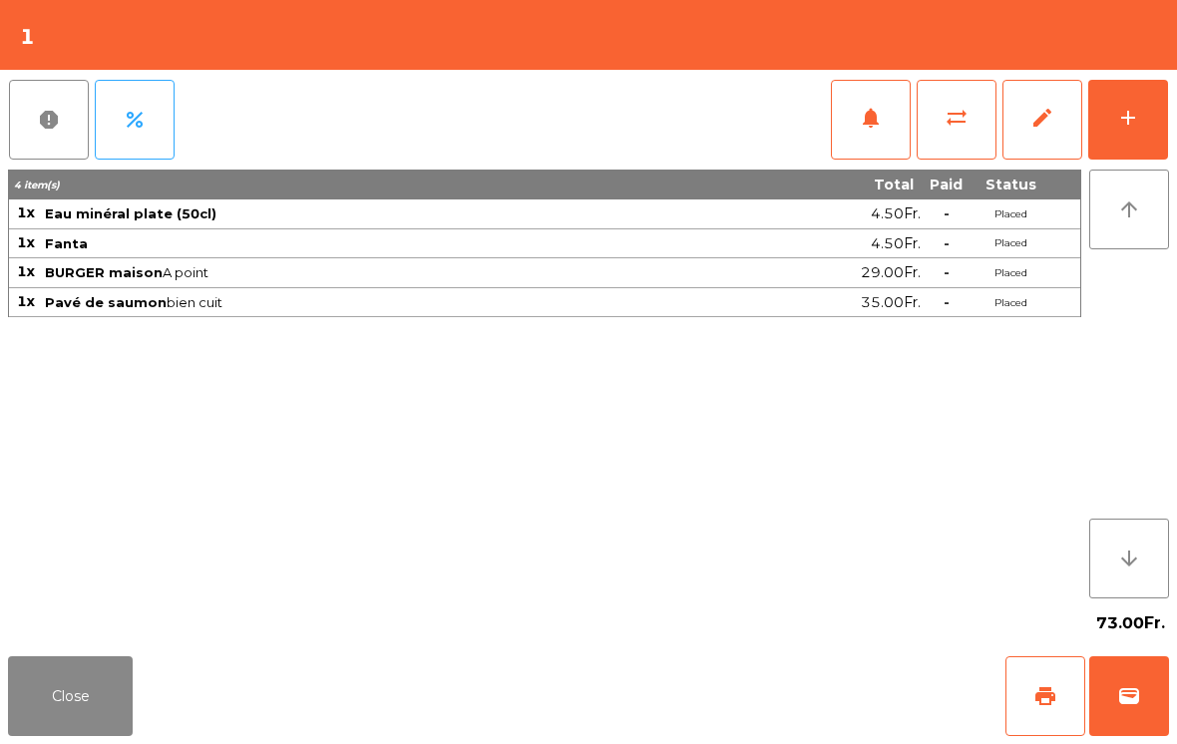
click at [61, 714] on button "Close" at bounding box center [70, 696] width 125 height 80
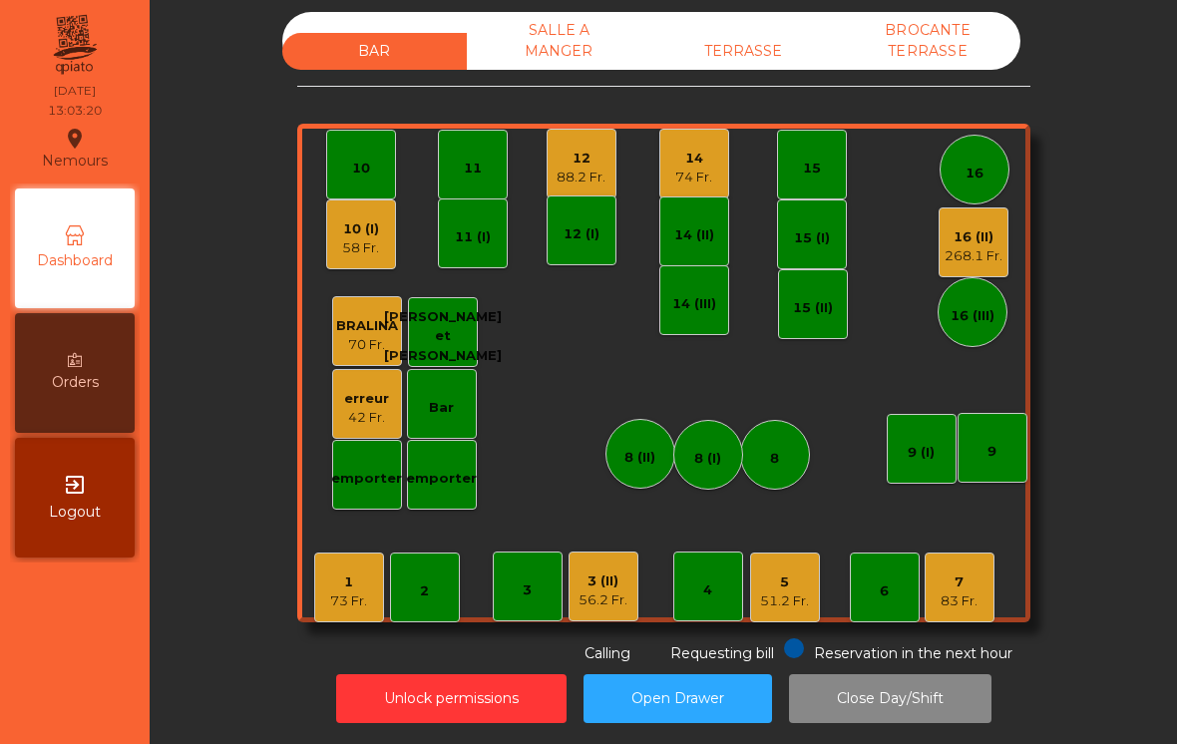
click at [786, 591] on div "5" at bounding box center [784, 583] width 49 height 20
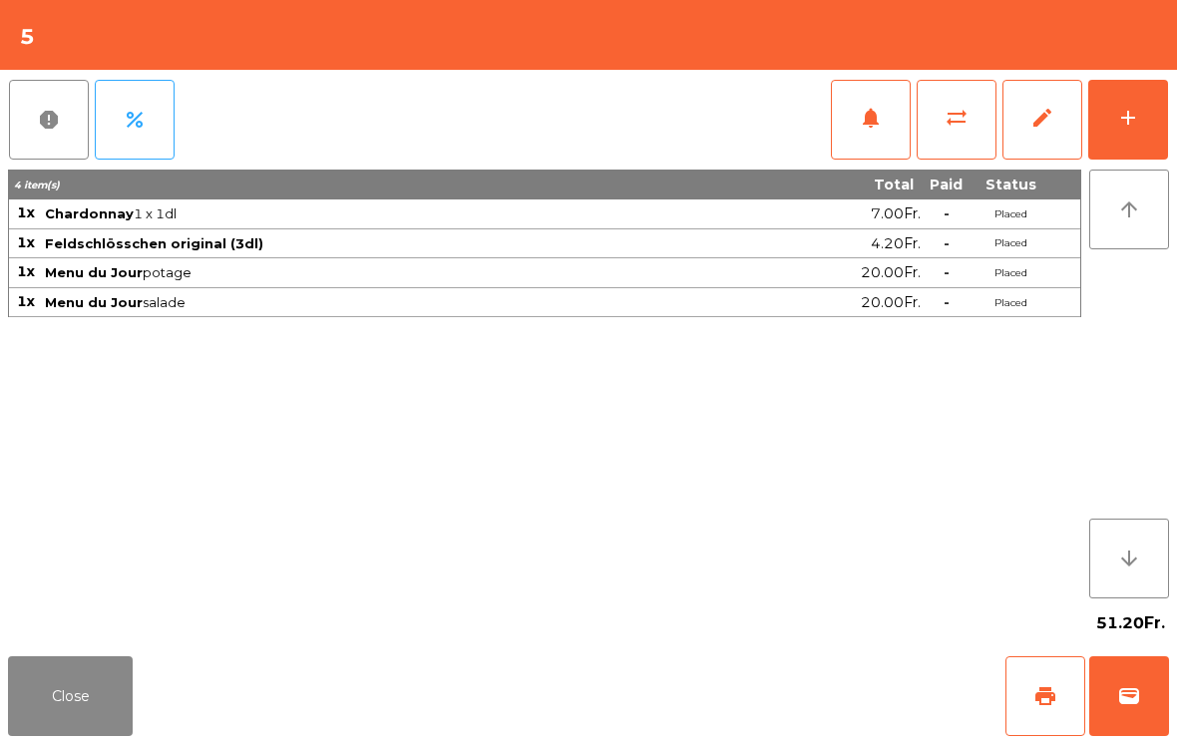
click at [1152, 111] on button "add" at bounding box center [1128, 120] width 80 height 80
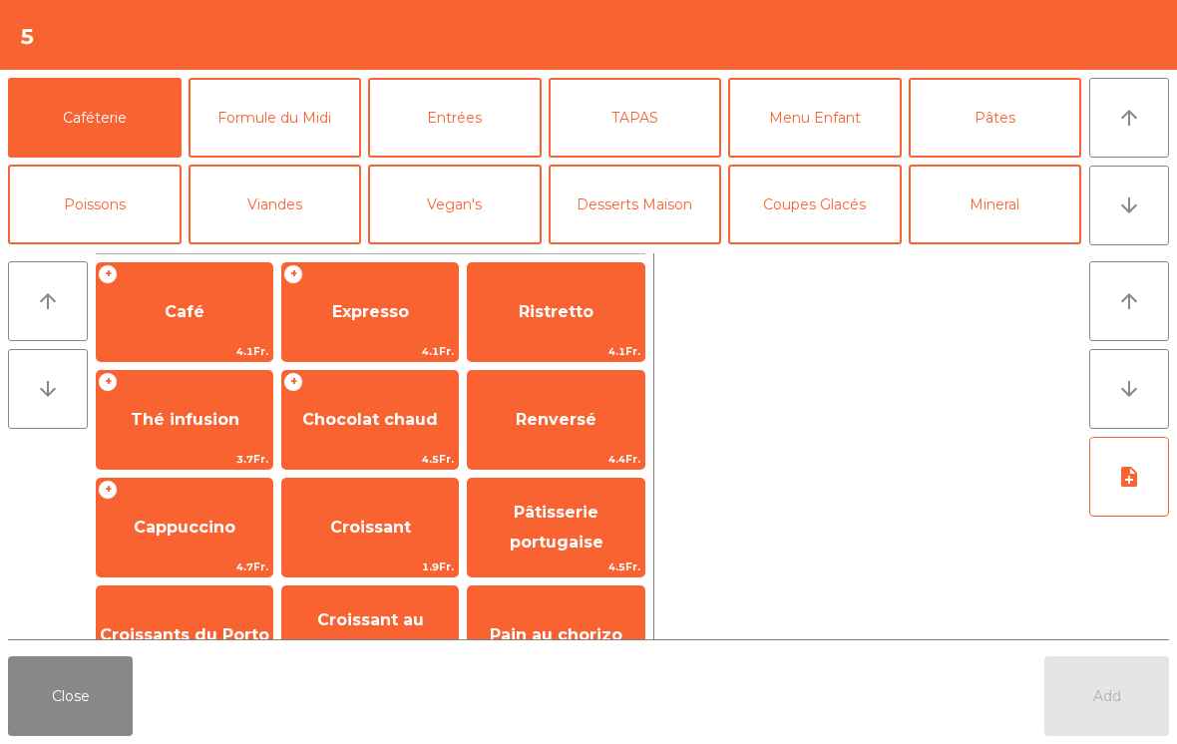
scroll to position [170, 0]
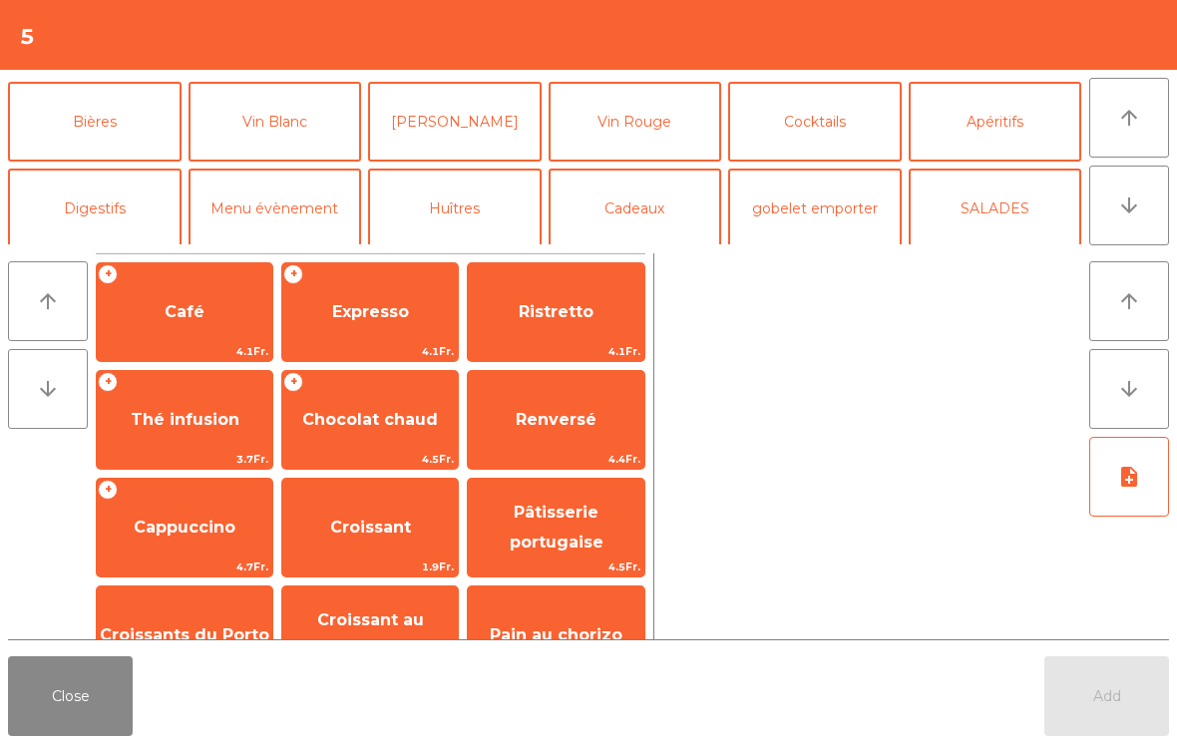
click at [675, 137] on button "Vin Rouge" at bounding box center [636, 122] width 174 height 80
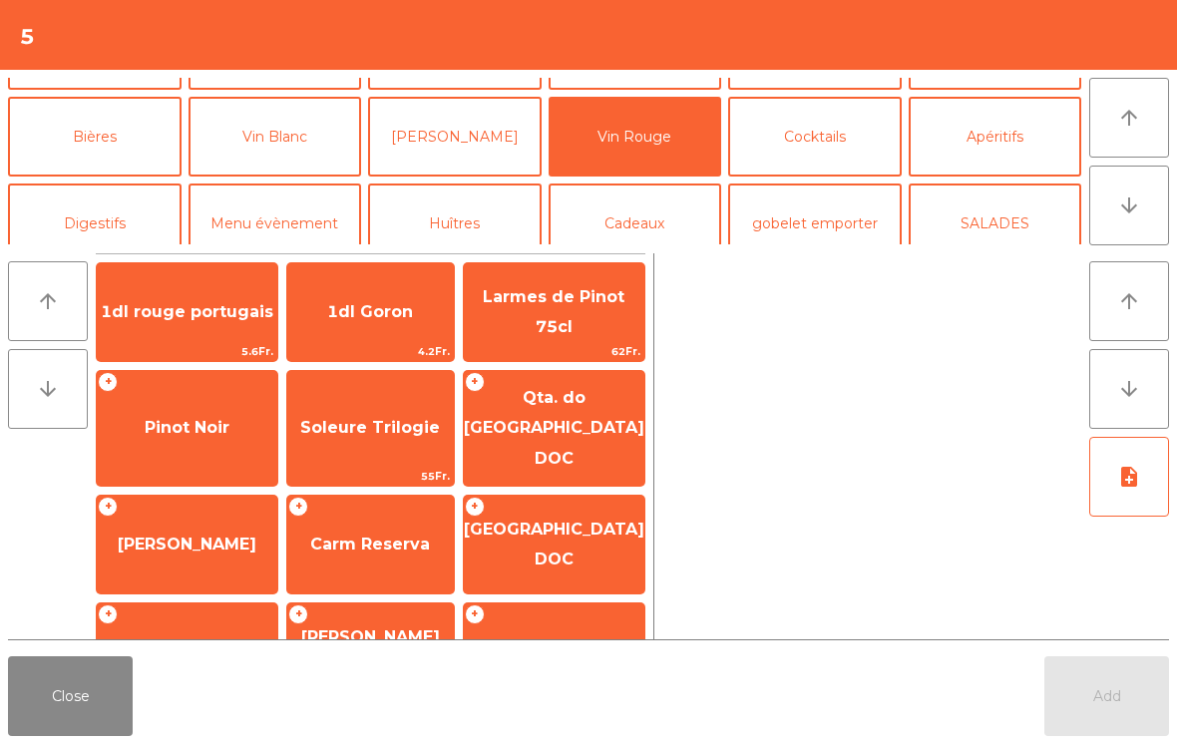
click at [220, 405] on span "Pinot Noir" at bounding box center [187, 428] width 181 height 54
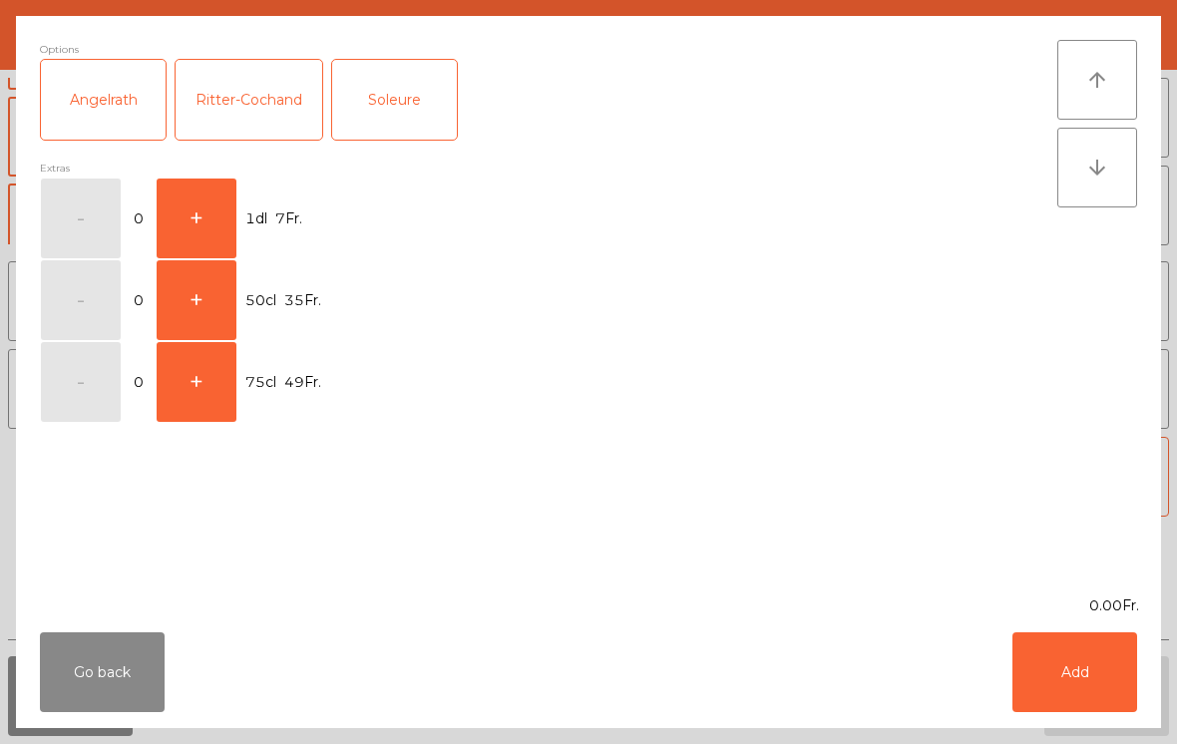
click at [204, 203] on button "+" at bounding box center [197, 219] width 80 height 80
click at [1059, 696] on button "Add" at bounding box center [1075, 672] width 125 height 80
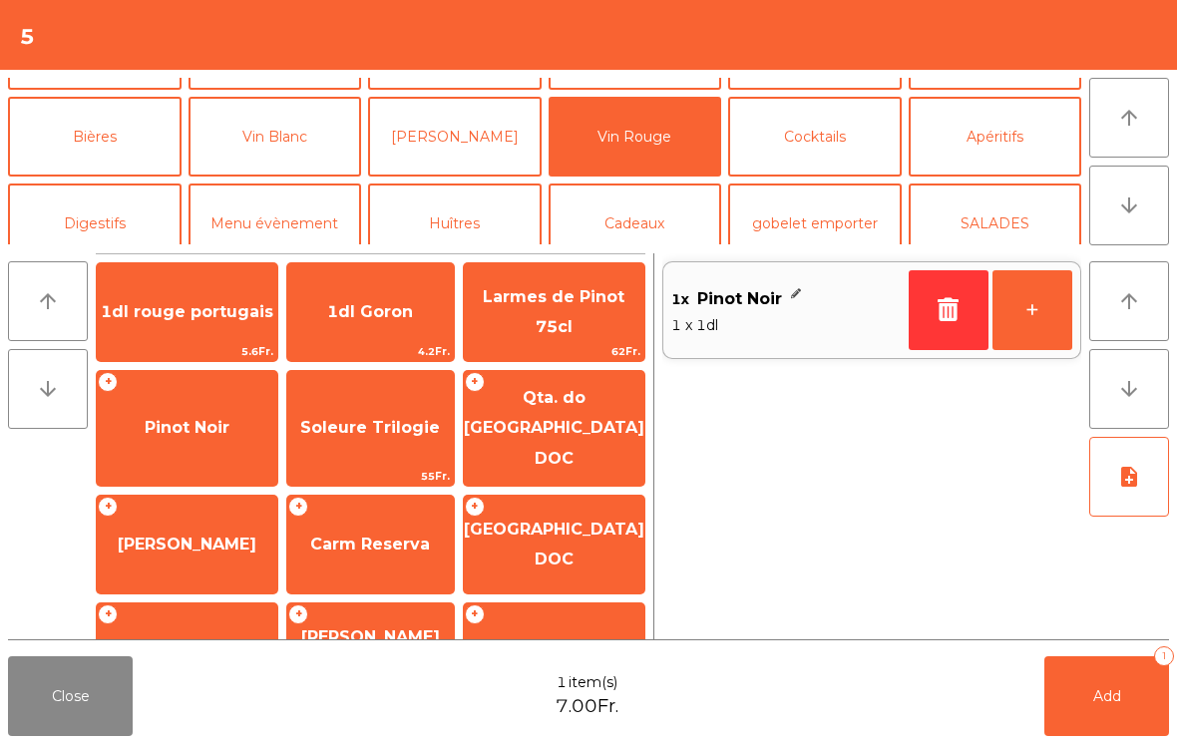
click at [1047, 295] on button "+" at bounding box center [1033, 310] width 80 height 80
click at [1046, 294] on button "+" at bounding box center [1033, 310] width 80 height 80
click at [924, 308] on button "-" at bounding box center [949, 310] width 80 height 80
click at [1105, 699] on span "Add" at bounding box center [1107, 696] width 28 height 18
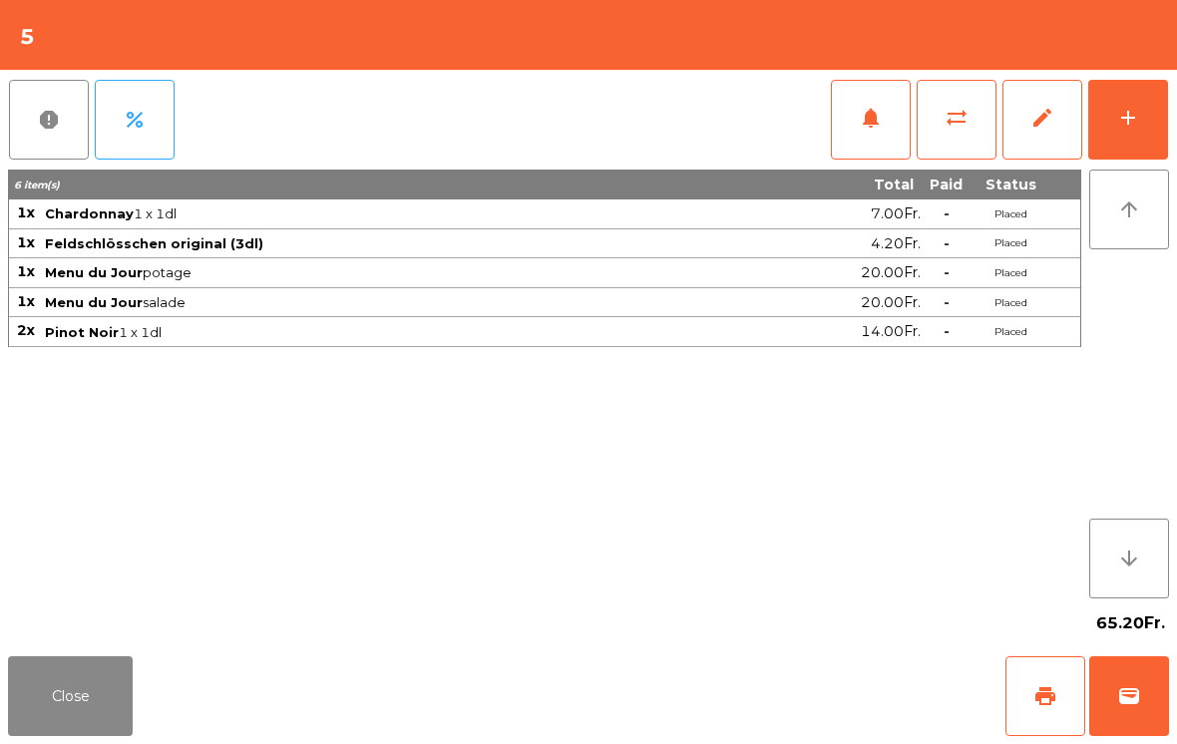
click at [118, 676] on button "Close" at bounding box center [70, 696] width 125 height 80
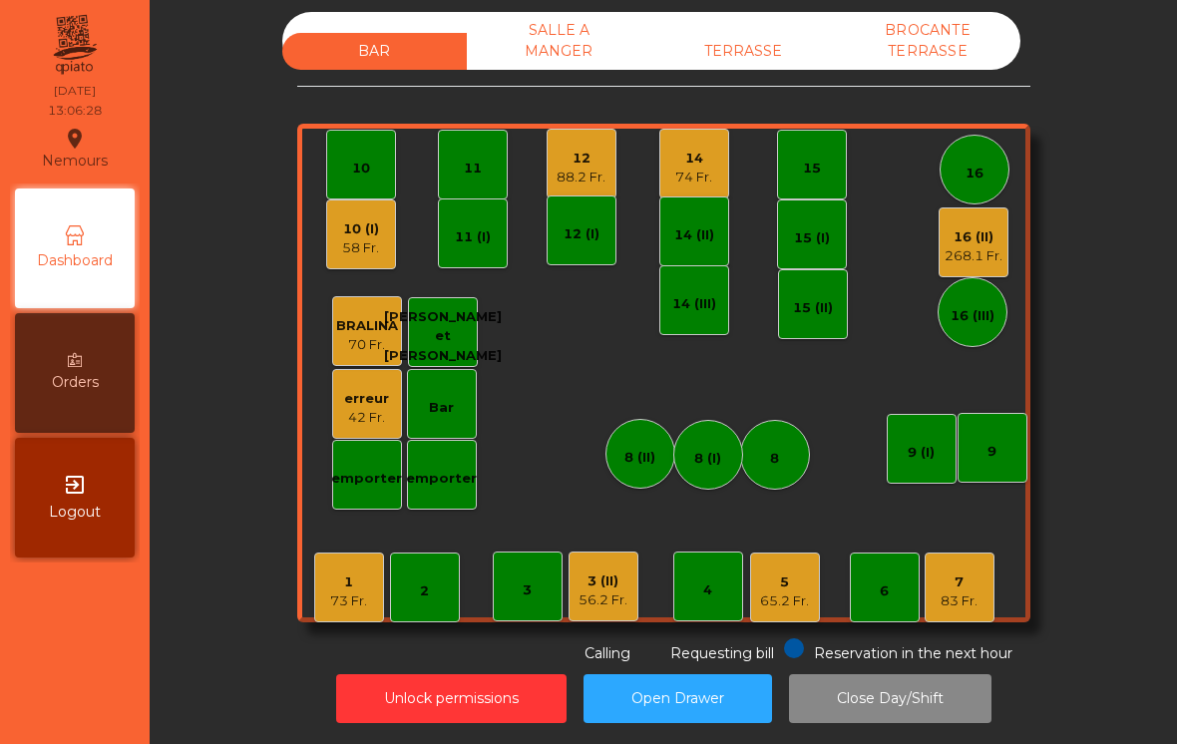
click at [358, 226] on div "10 (I)" at bounding box center [360, 229] width 37 height 20
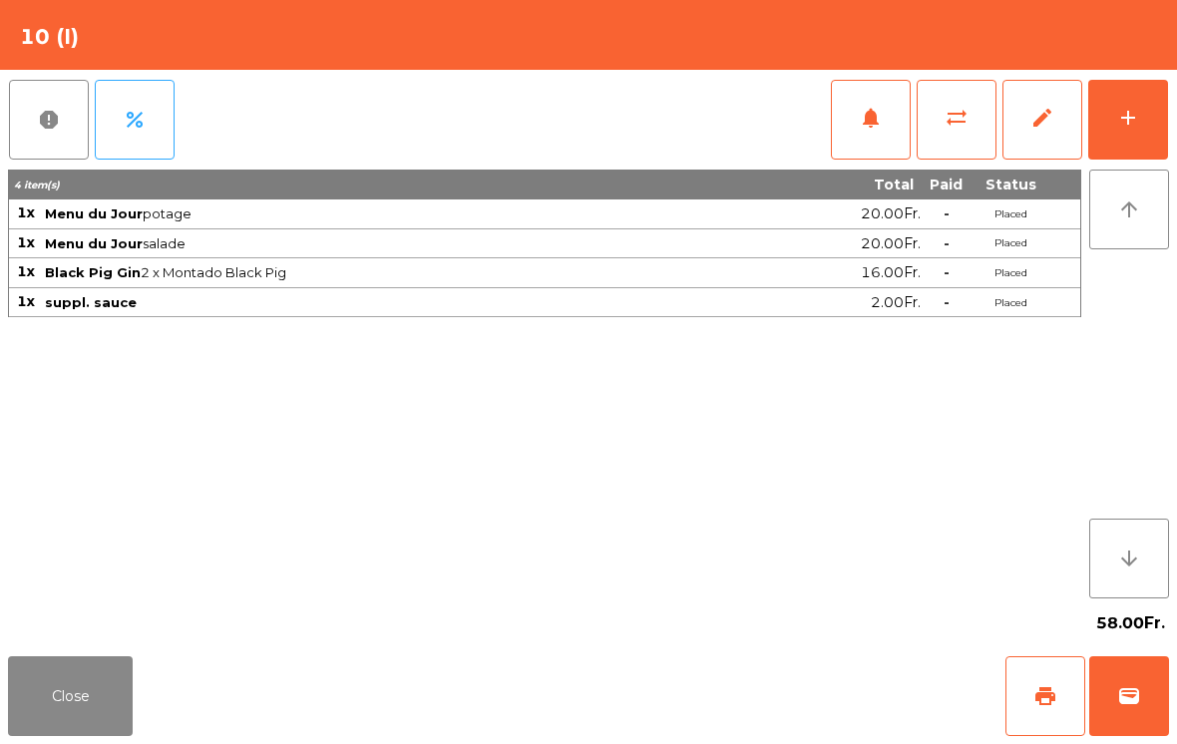
click at [1153, 109] on button "add" at bounding box center [1128, 120] width 80 height 80
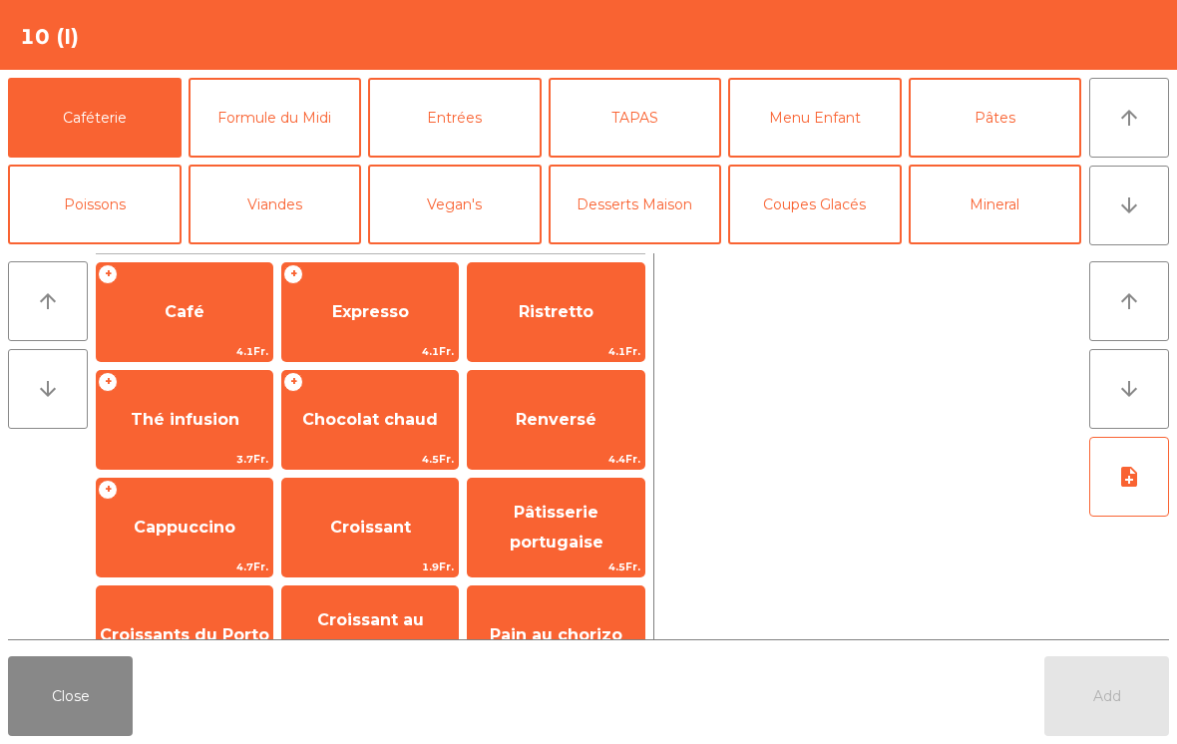
click at [379, 302] on span "Expresso" at bounding box center [370, 311] width 77 height 19
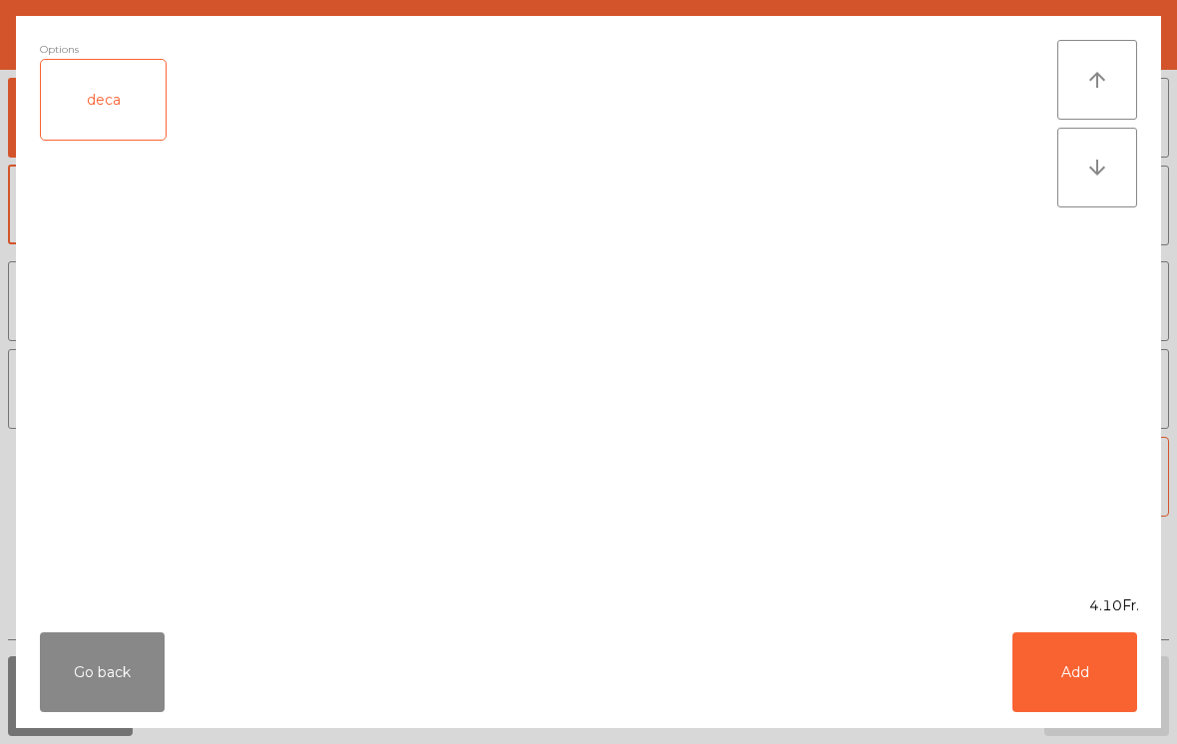
click at [1077, 682] on button "Add" at bounding box center [1075, 672] width 125 height 80
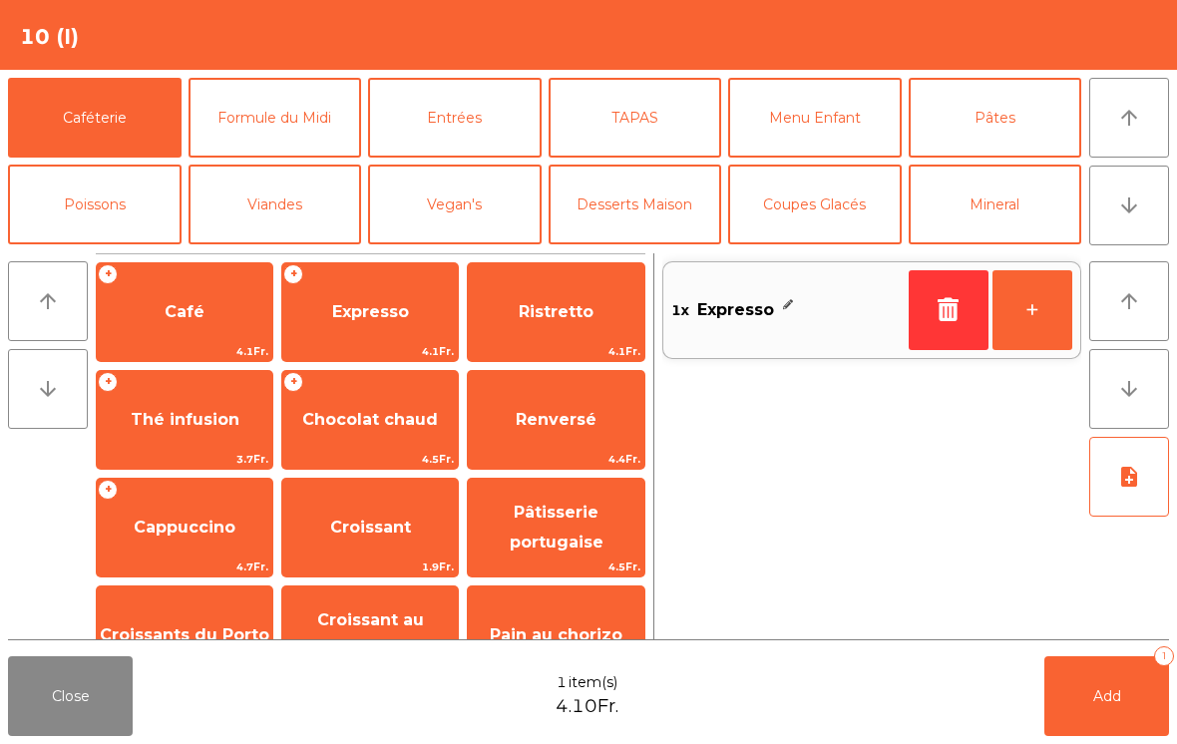
click at [1028, 316] on button "+" at bounding box center [1033, 310] width 80 height 80
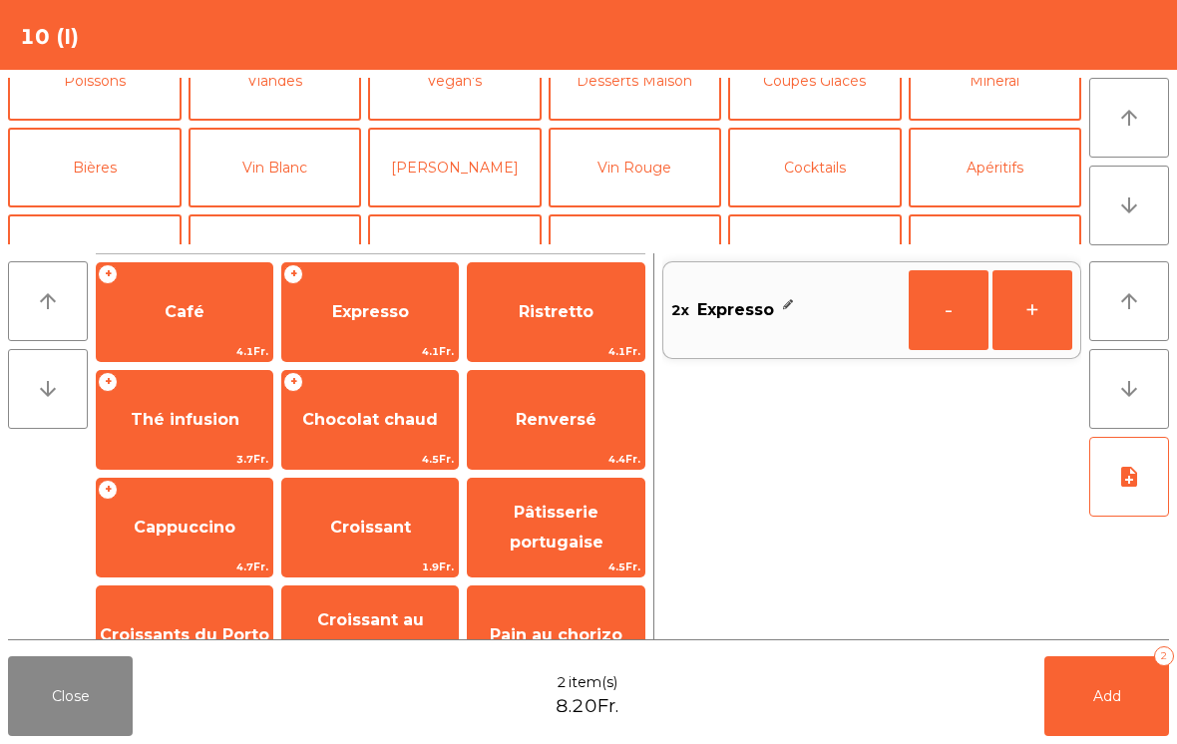
scroll to position [211, 0]
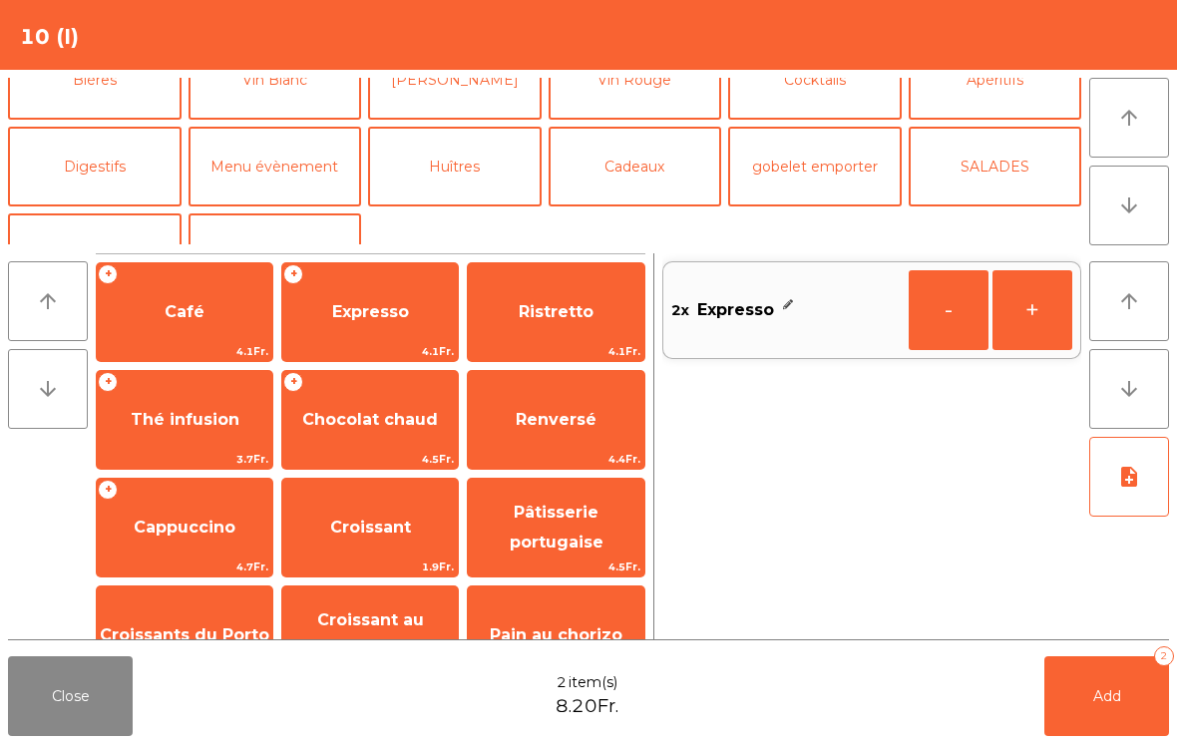
click at [90, 158] on button "Digestifs" at bounding box center [95, 167] width 174 height 80
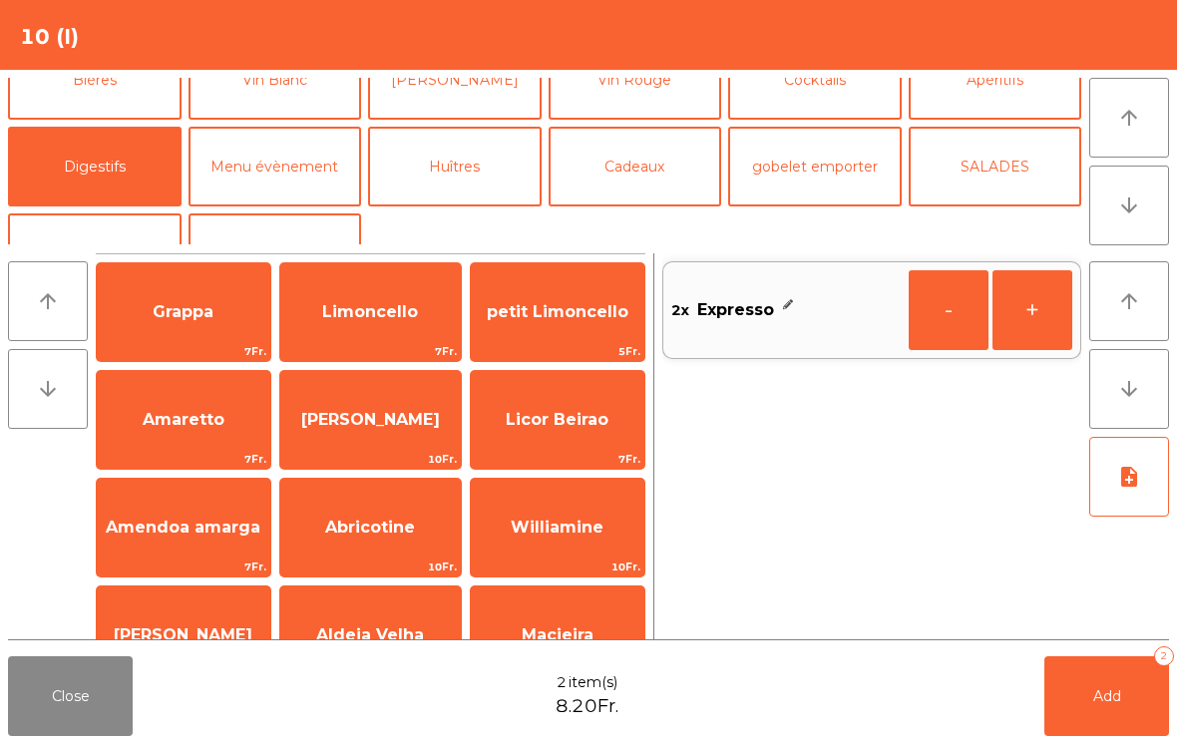
click at [358, 316] on span "Limoncello" at bounding box center [370, 311] width 96 height 19
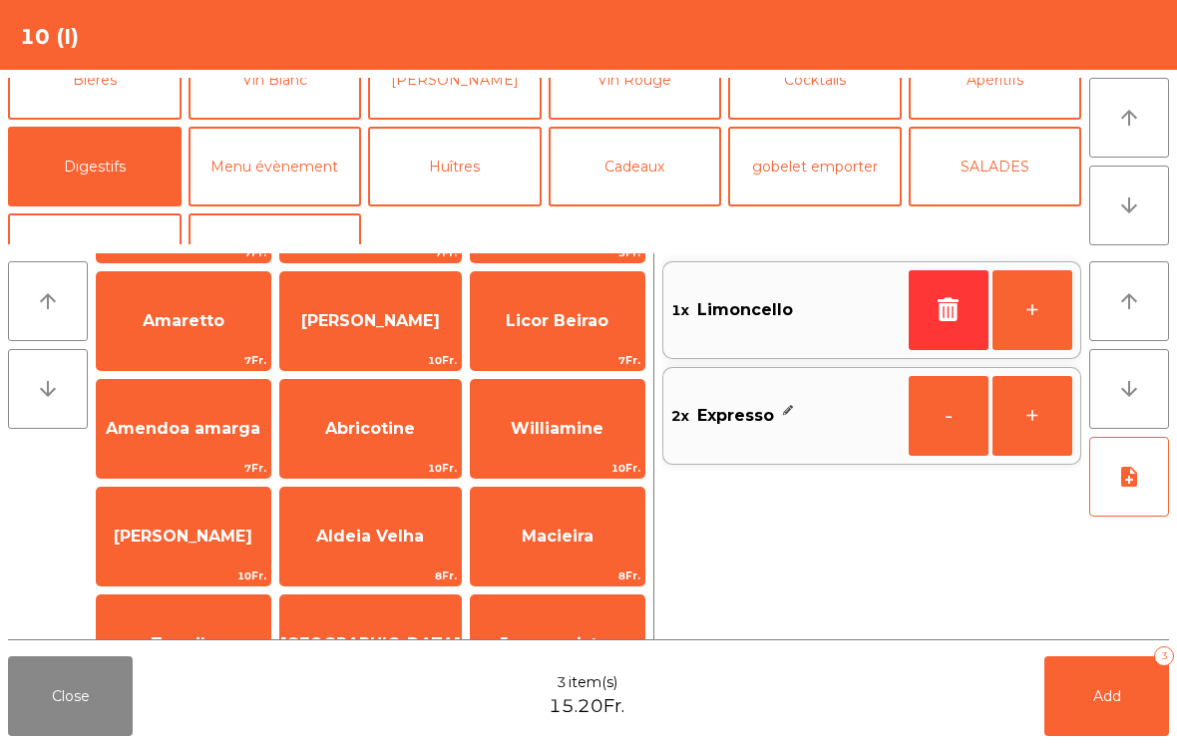
scroll to position [209, 0]
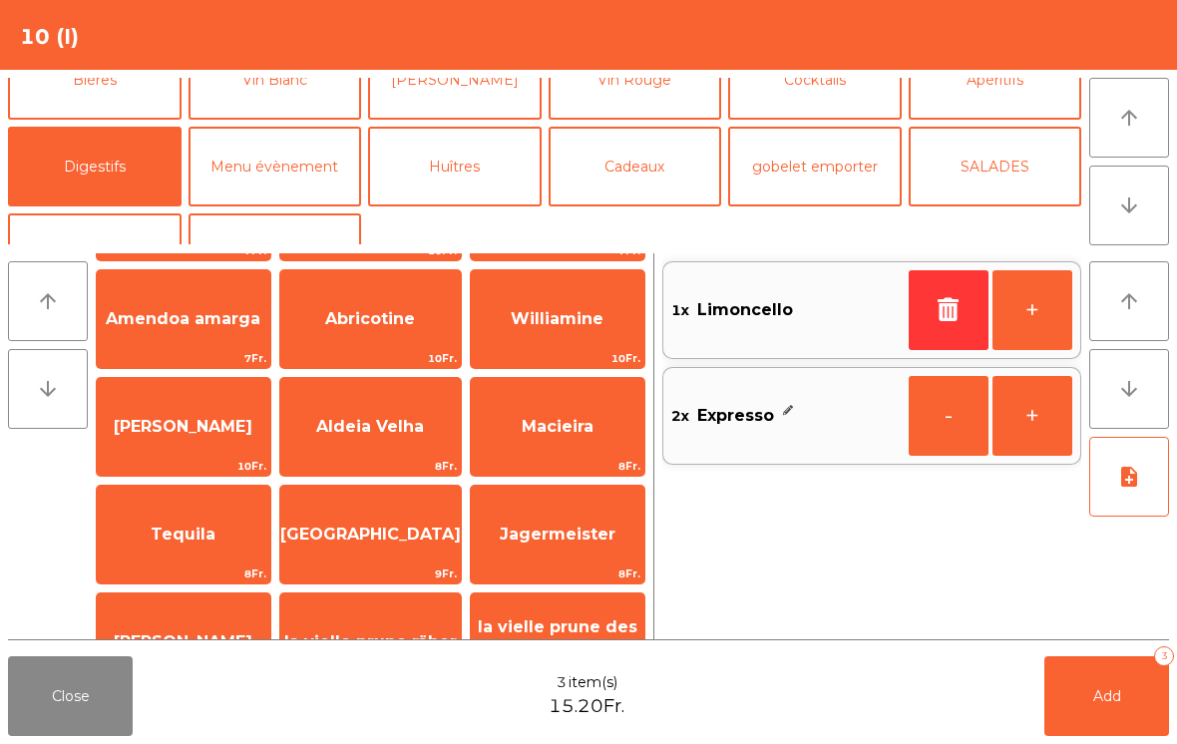
click at [564, 428] on span "Macieira" at bounding box center [558, 426] width 72 height 19
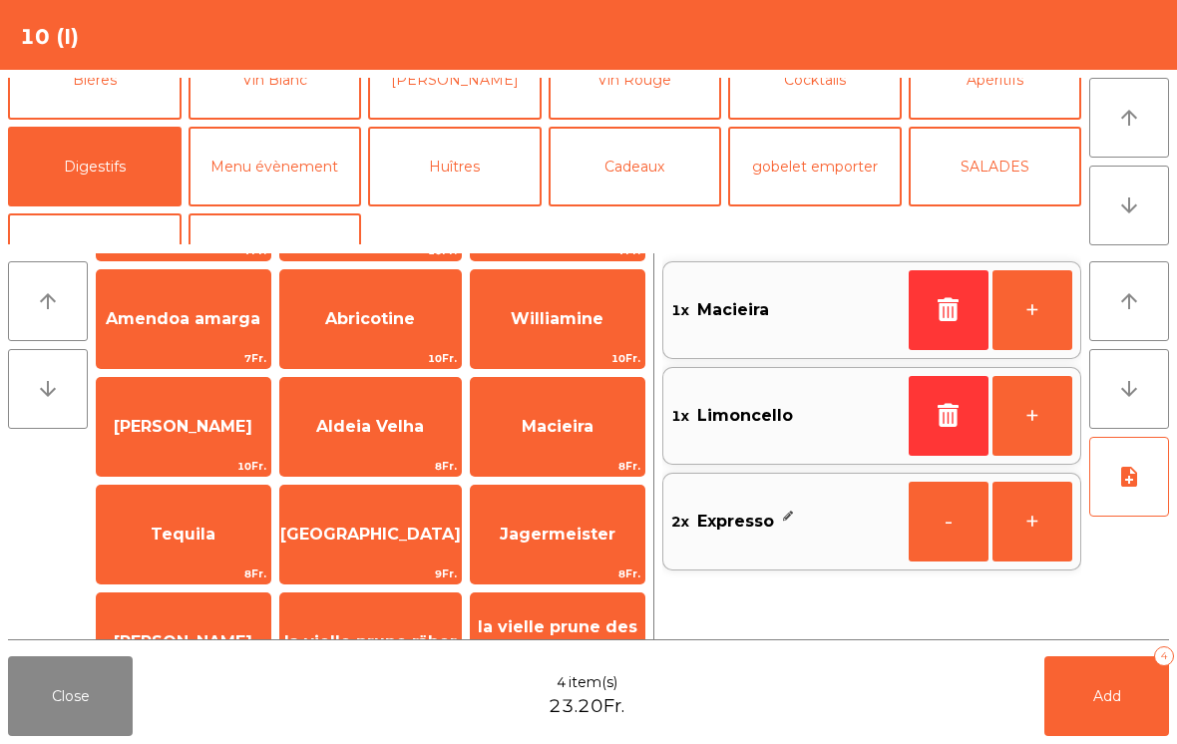
click at [1112, 680] on button "Add 4" at bounding box center [1107, 696] width 125 height 80
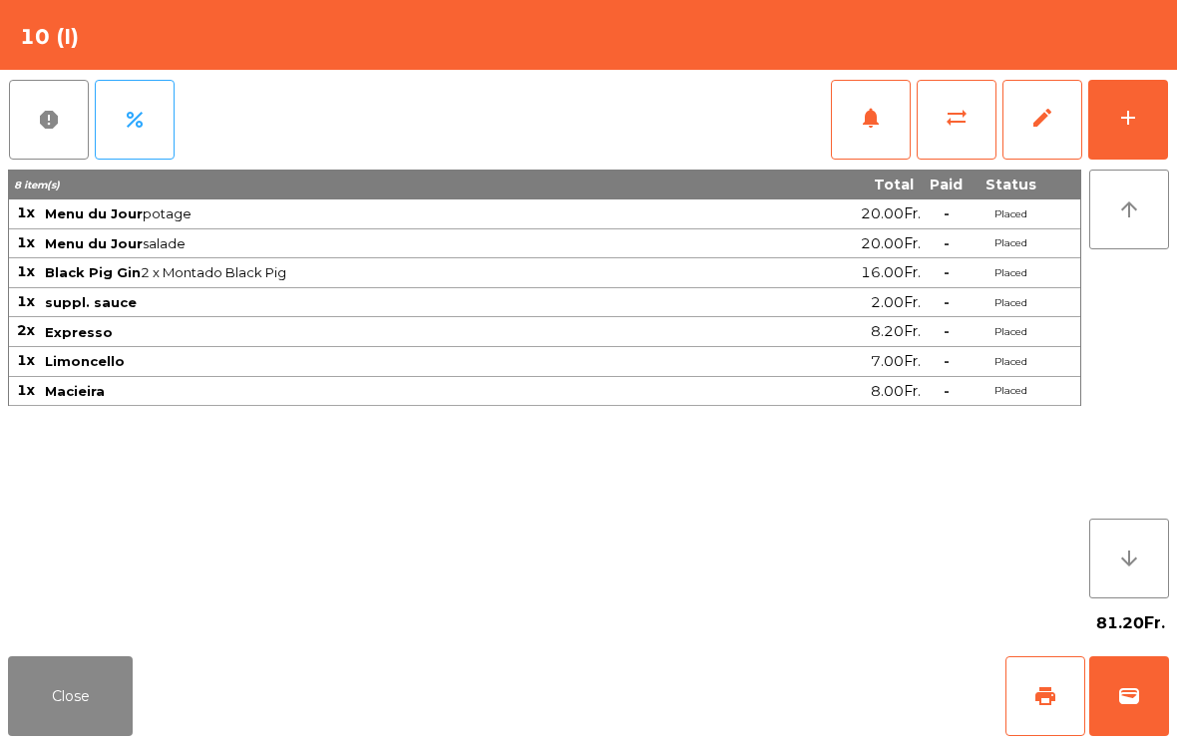
click at [47, 681] on button "Close" at bounding box center [70, 696] width 125 height 80
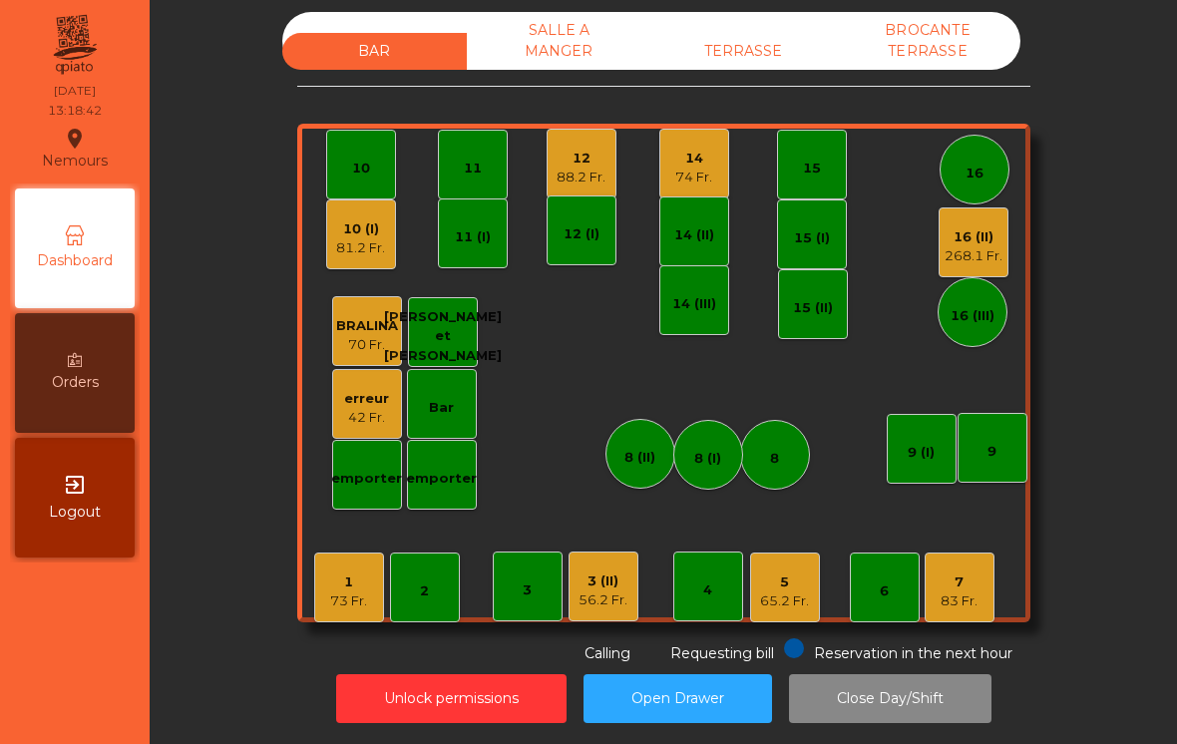
click at [968, 592] on div "83 Fr." at bounding box center [959, 602] width 37 height 20
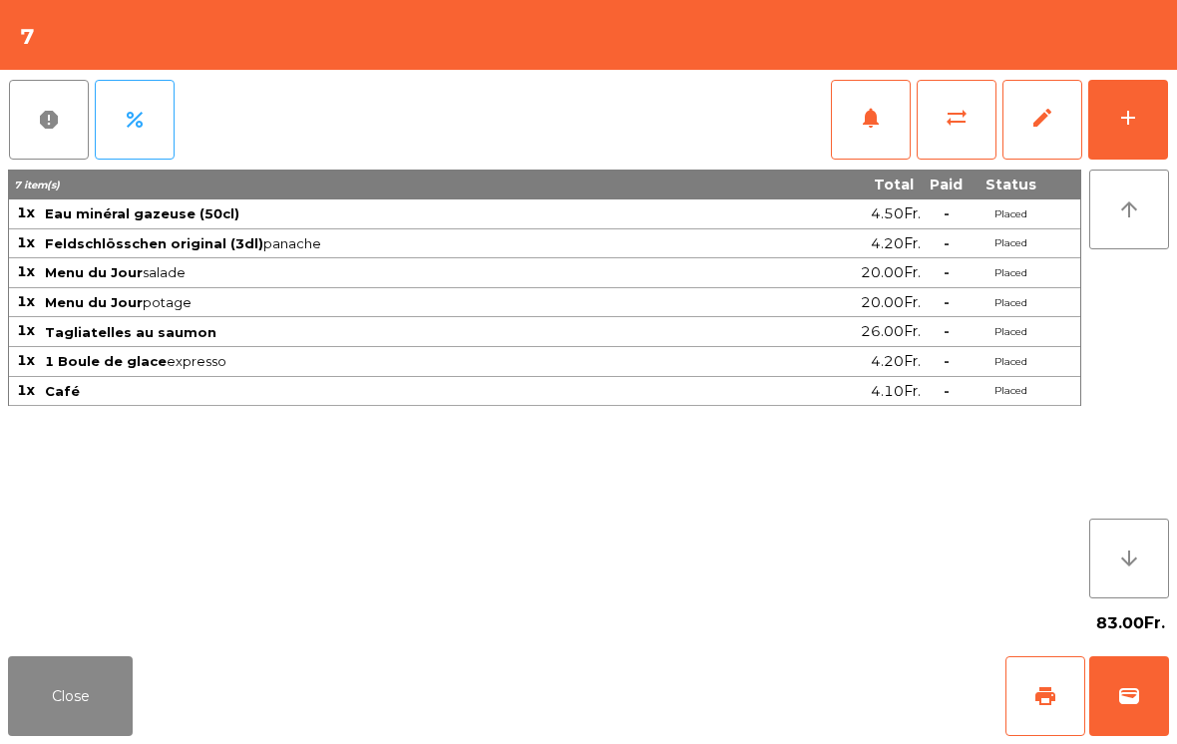
click at [1130, 696] on span "wallet" at bounding box center [1129, 696] width 24 height 24
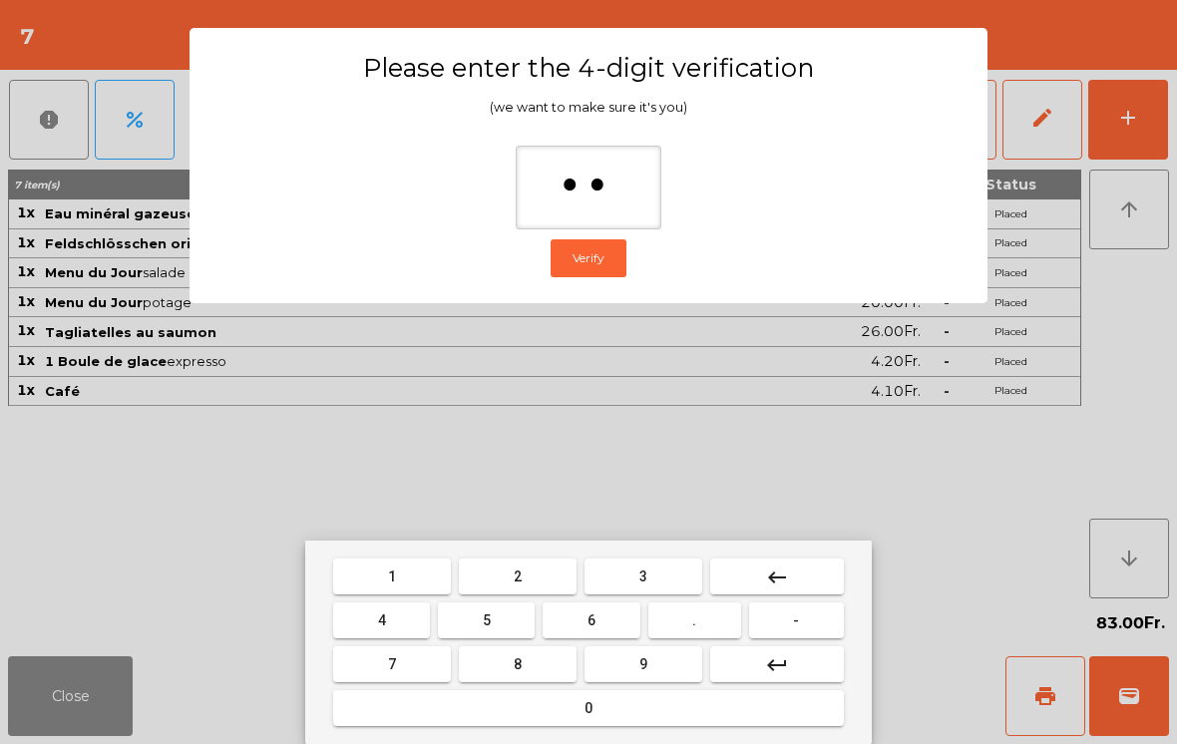
type input "***"
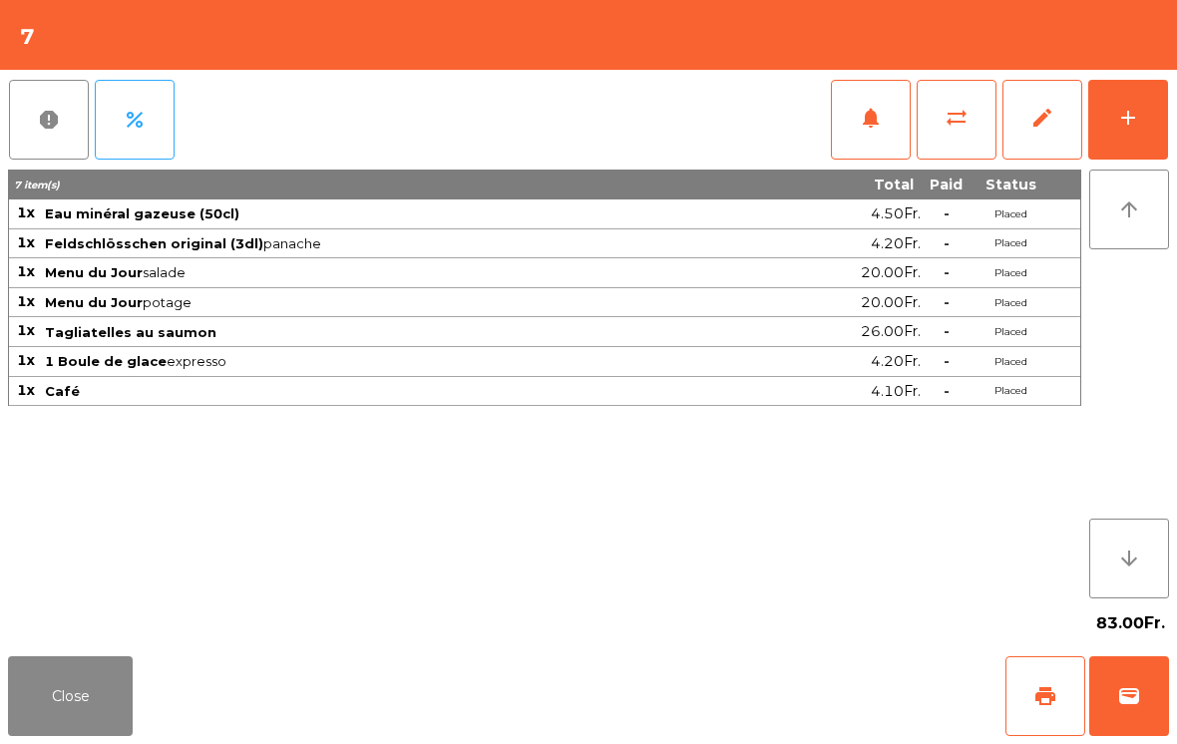
click at [714, 734] on div "Close print wallet" at bounding box center [588, 696] width 1177 height 96
click at [713, 734] on div "Close print wallet" at bounding box center [588, 696] width 1177 height 96
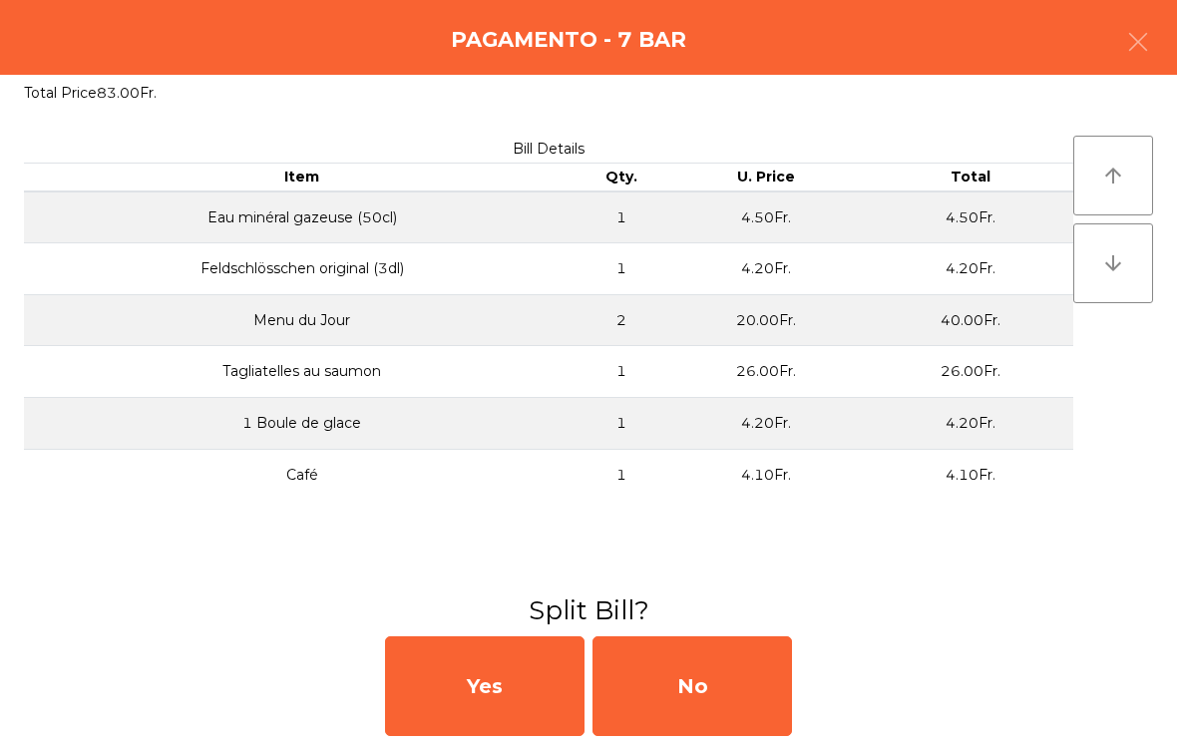
click at [728, 694] on div "No" at bounding box center [693, 686] width 200 height 100
click at [714, 681] on div "No" at bounding box center [693, 686] width 200 height 100
click at [726, 676] on div "No" at bounding box center [693, 686] width 200 height 100
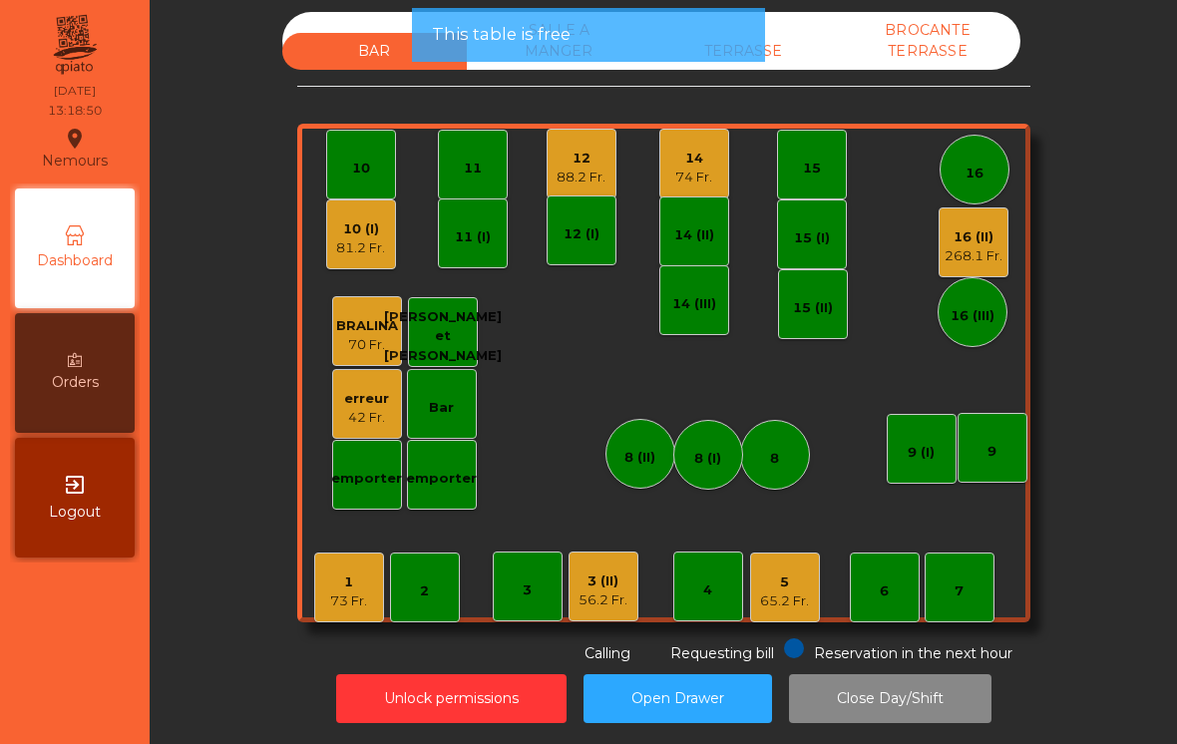
click at [743, 684] on button "Open Drawer" at bounding box center [678, 698] width 189 height 49
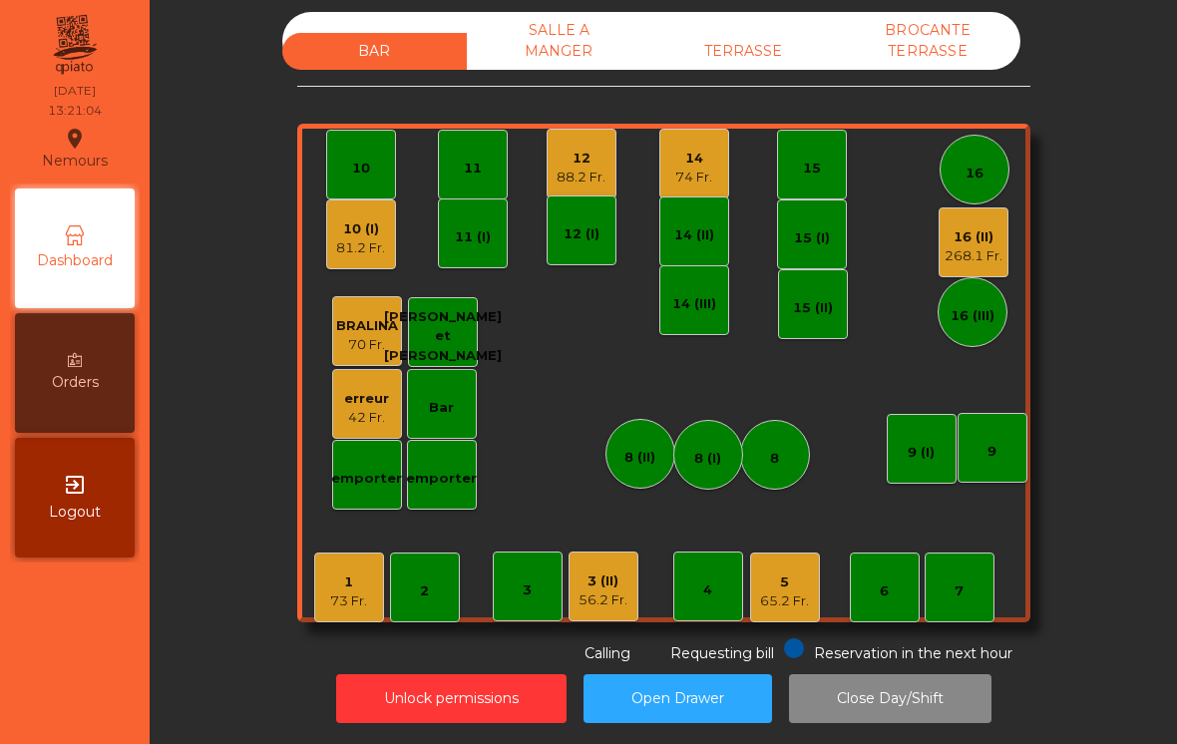
click at [596, 585] on div "3 (II)" at bounding box center [603, 582] width 49 height 20
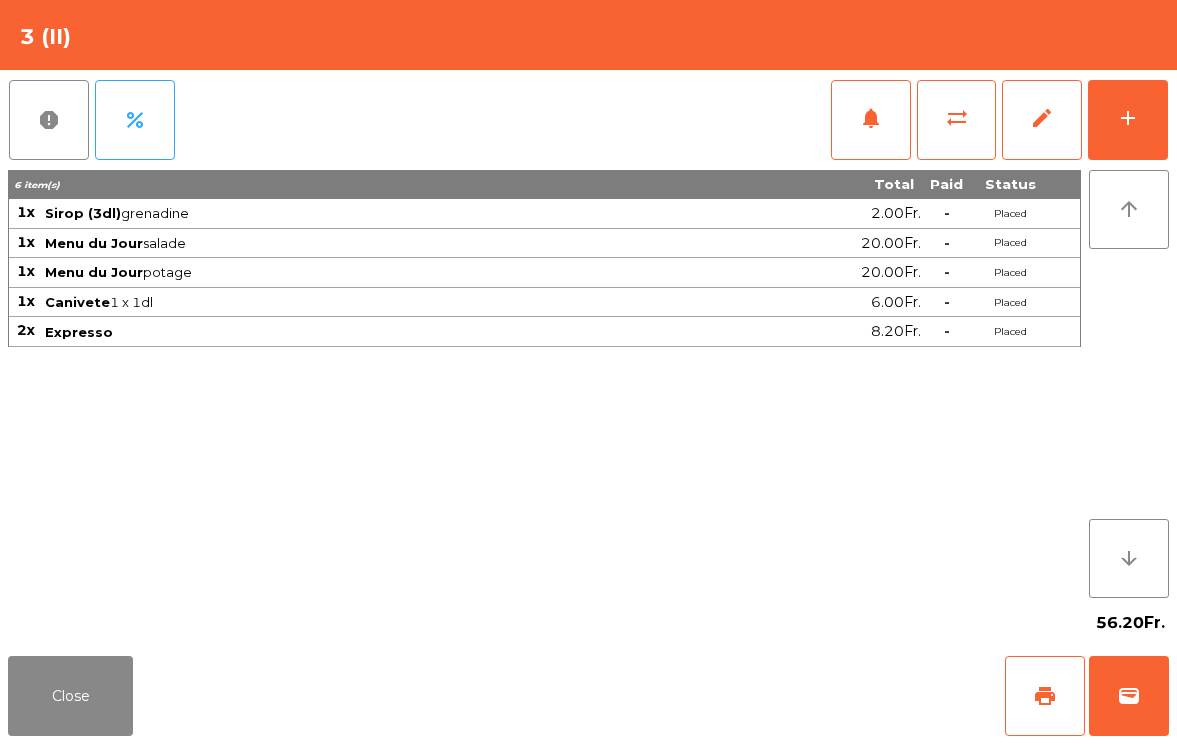
click at [1167, 702] on button "wallet" at bounding box center [1129, 696] width 80 height 80
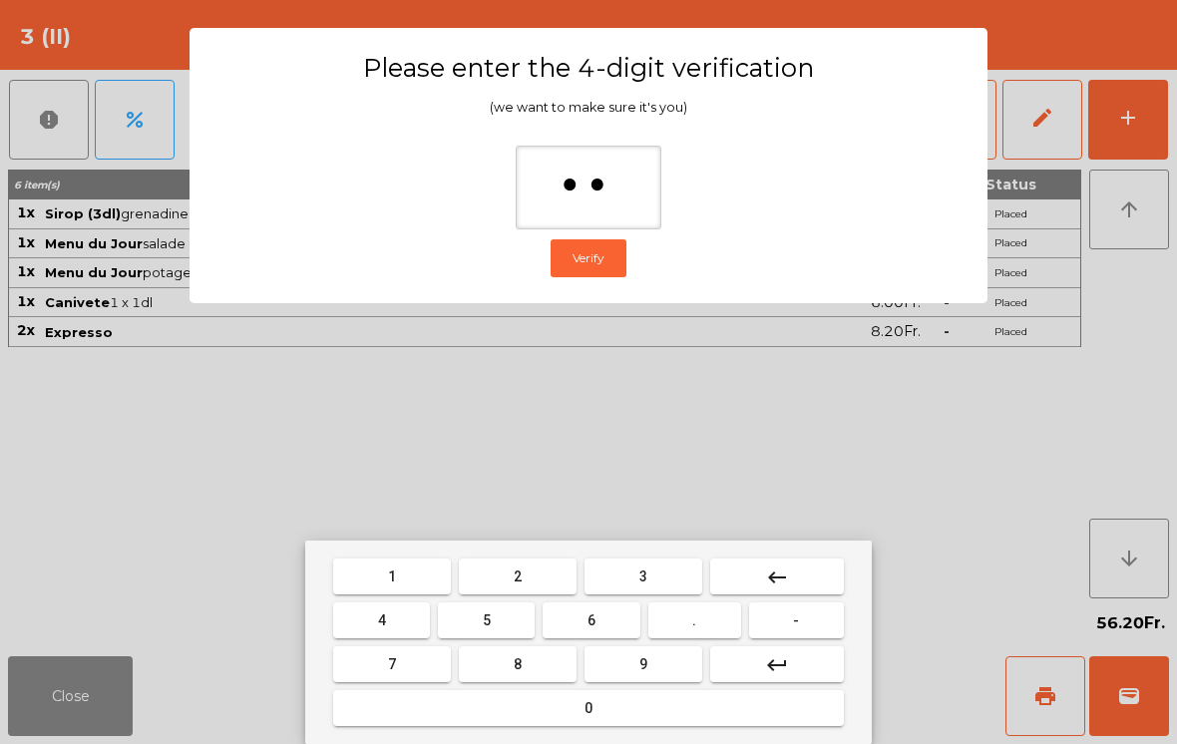
type input "***"
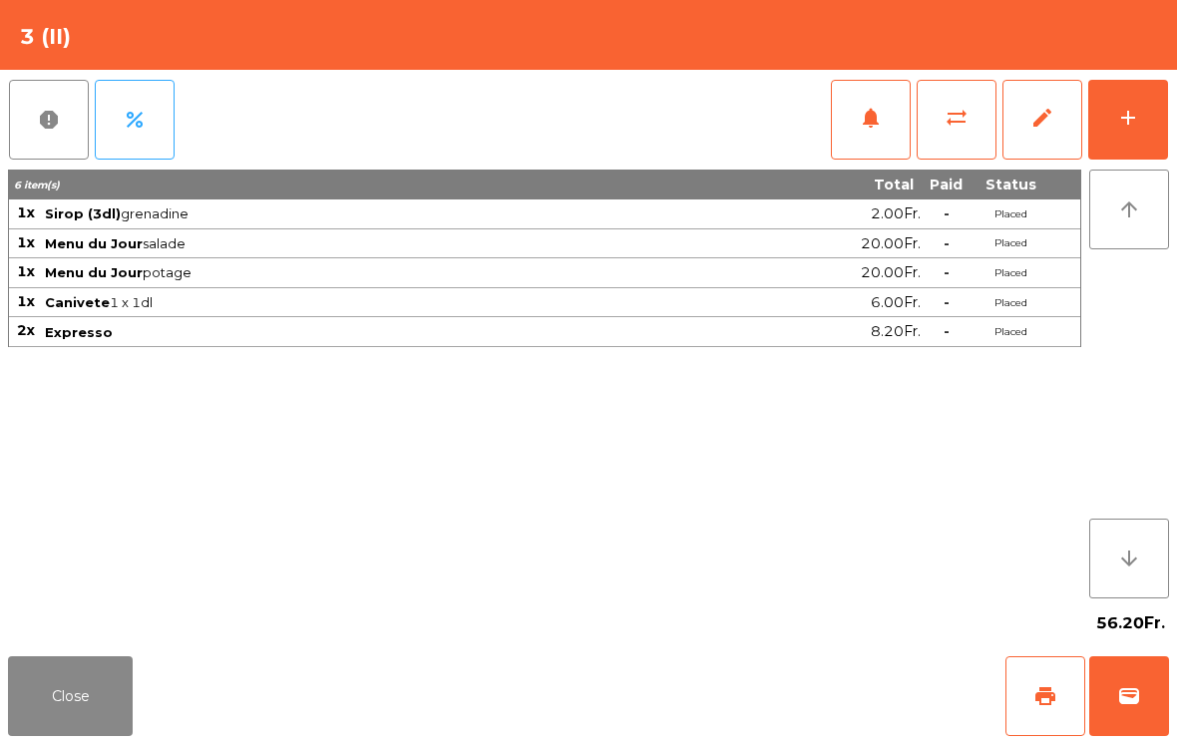
click at [892, 715] on div "Close print wallet" at bounding box center [588, 696] width 1177 height 96
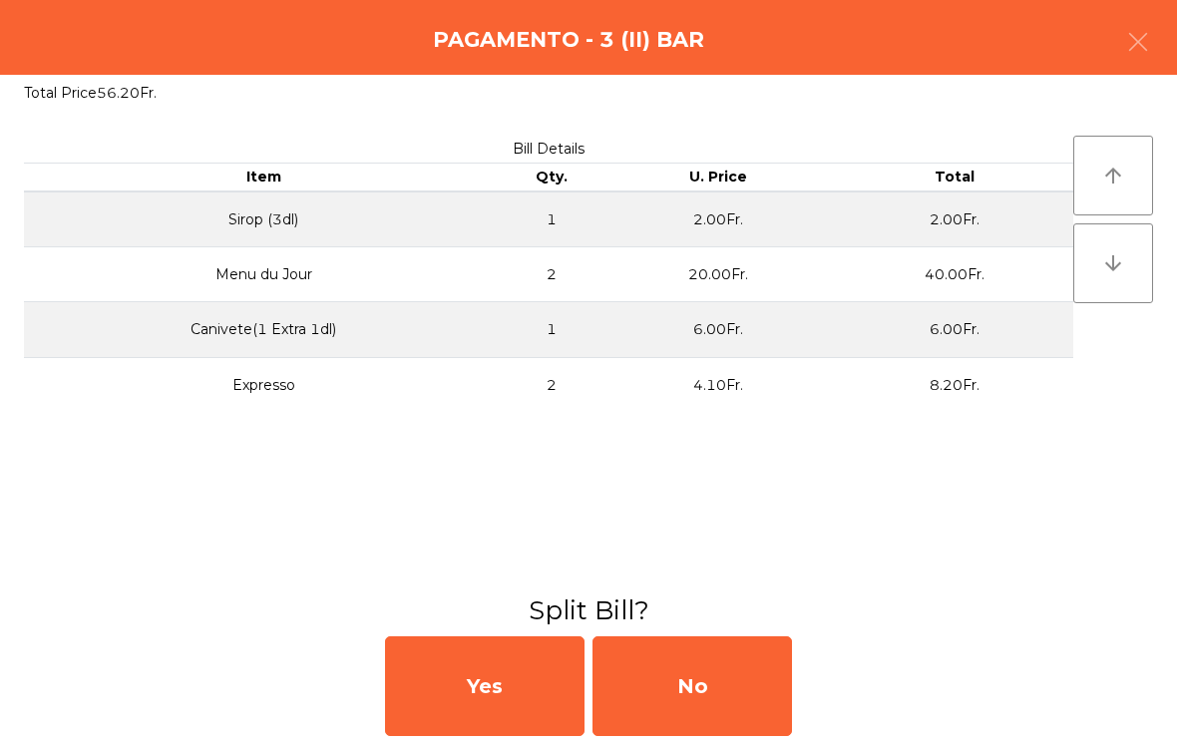
click at [789, 700] on div "No" at bounding box center [693, 686] width 200 height 100
click at [751, 670] on div "No" at bounding box center [693, 686] width 200 height 100
click at [738, 677] on div "No" at bounding box center [693, 686] width 200 height 100
click at [682, 735] on div "No" at bounding box center [693, 686] width 200 height 100
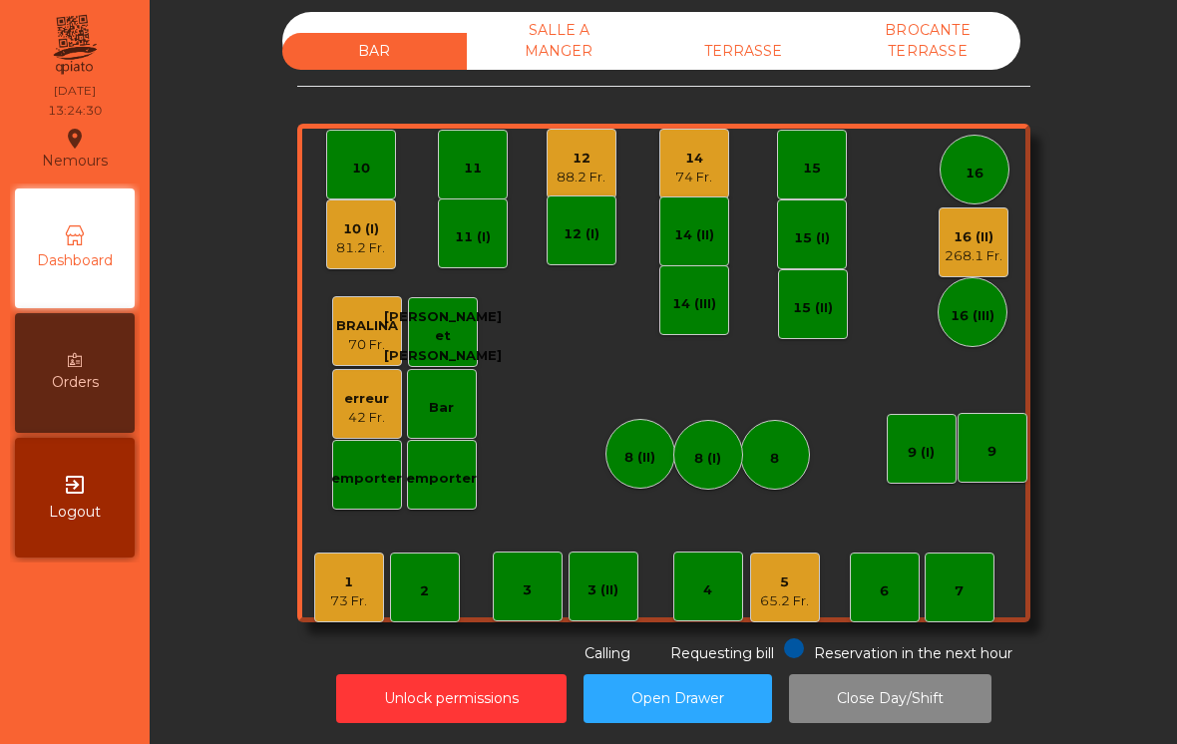
click at [380, 616] on div "1 73 Fr." at bounding box center [349, 588] width 70 height 70
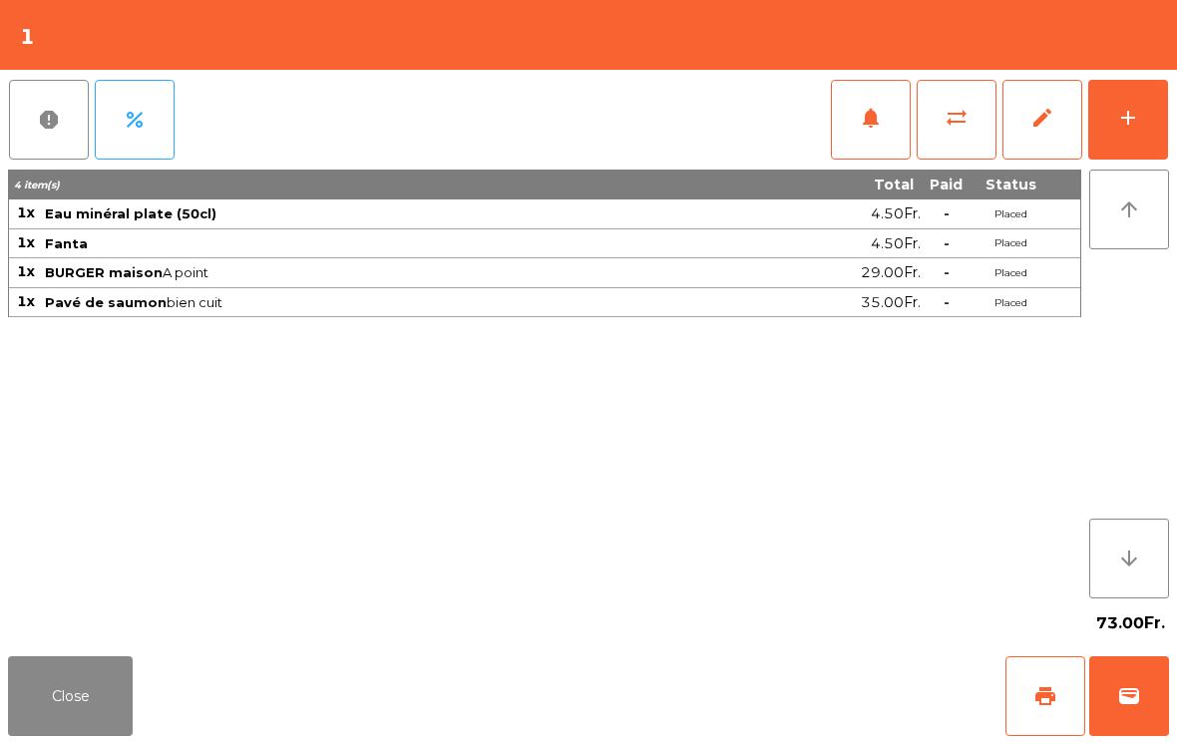
click at [1127, 121] on div "add" at bounding box center [1128, 118] width 24 height 24
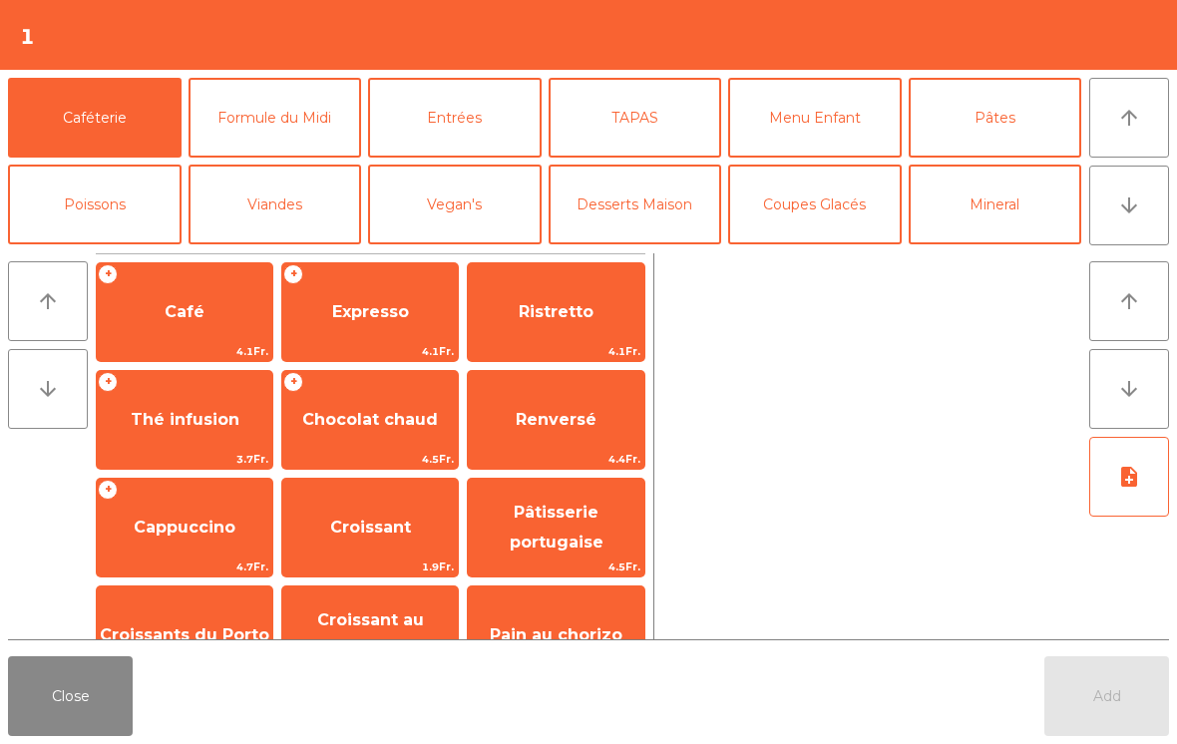
click at [354, 303] on span "Expresso" at bounding box center [370, 311] width 77 height 19
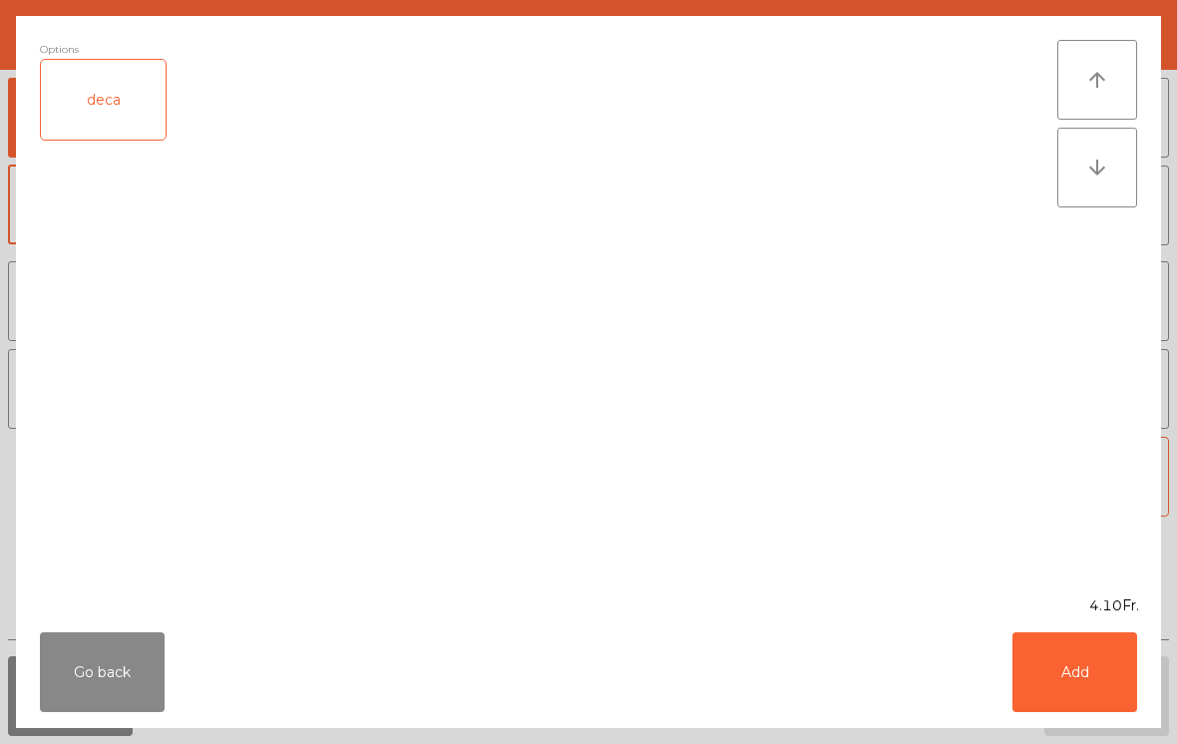
click at [1070, 671] on button "Add" at bounding box center [1075, 672] width 125 height 80
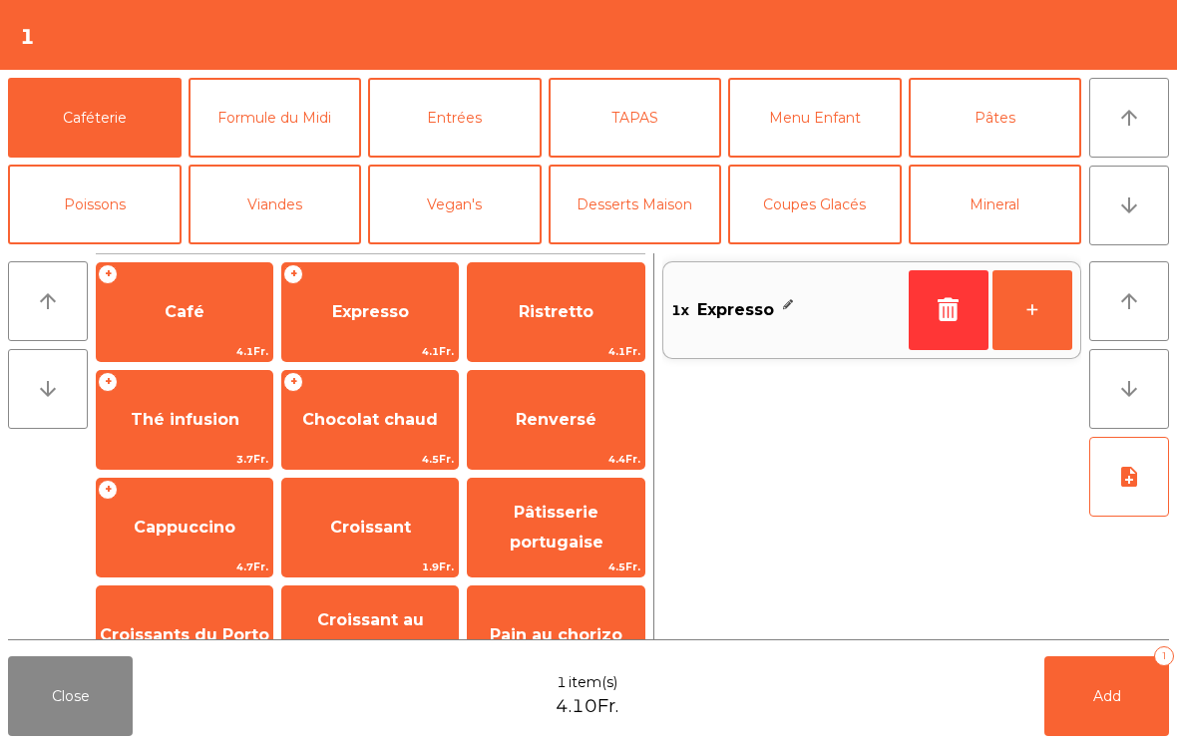
click at [172, 385] on div "+ Thé infusion 3.7Fr." at bounding box center [185, 420] width 178 height 100
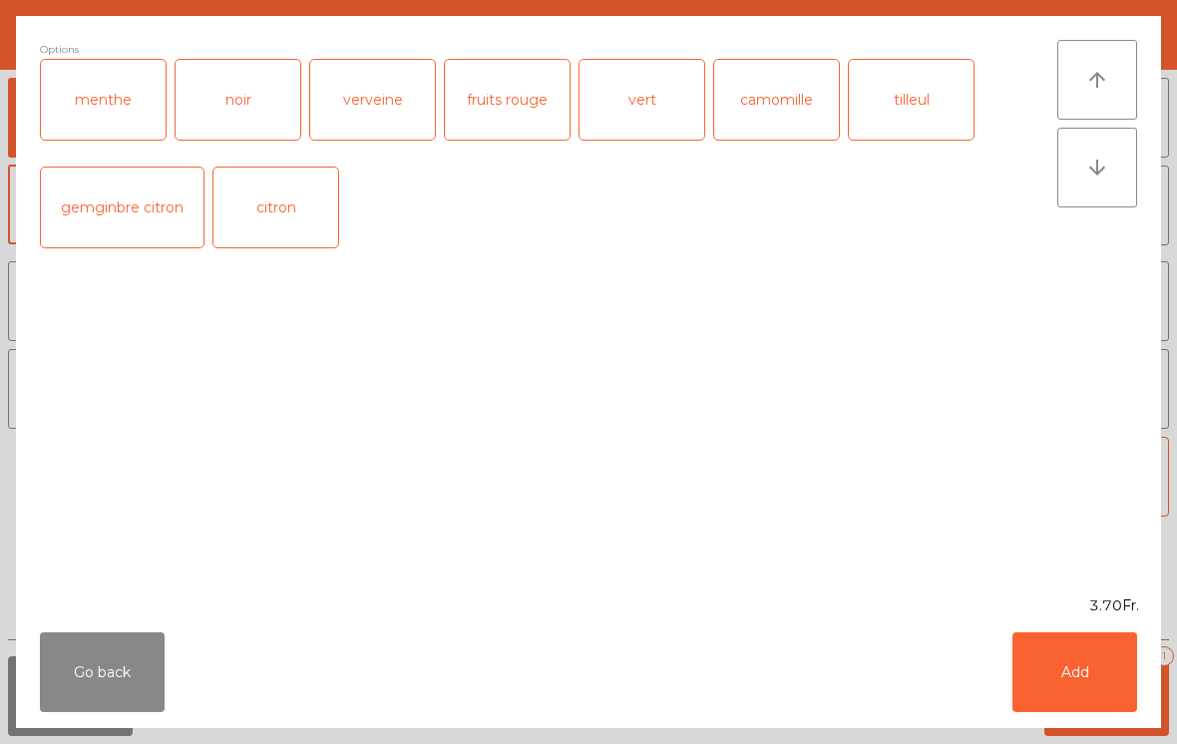
click at [1107, 715] on div "Go back Add" at bounding box center [588, 673] width 1145 height 112
click at [1086, 709] on button "Add" at bounding box center [1075, 672] width 125 height 80
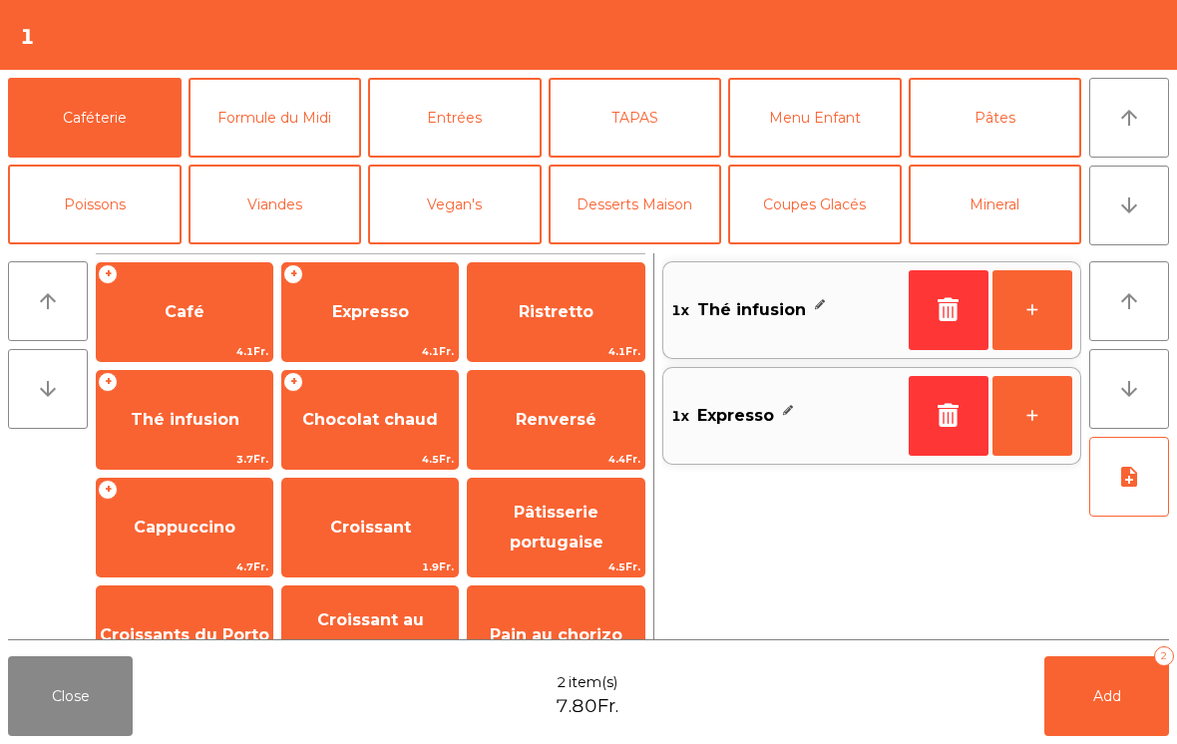
click at [1068, 718] on button "Add 2" at bounding box center [1107, 696] width 125 height 80
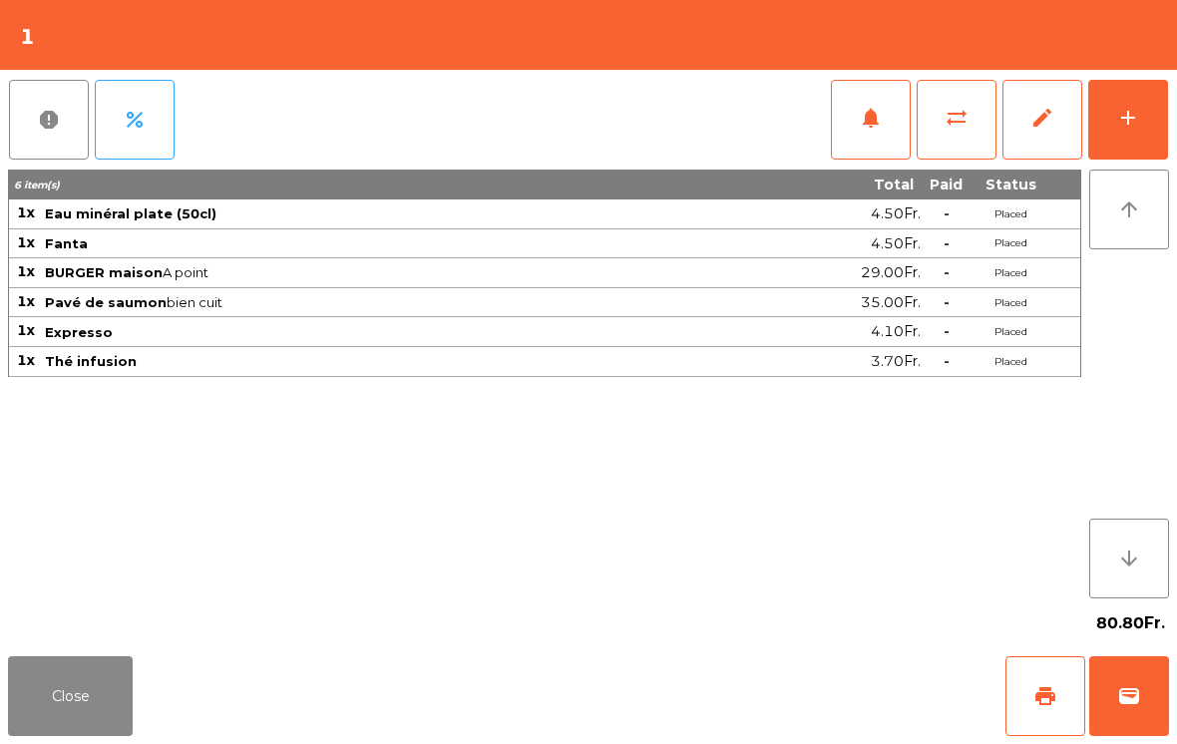
click at [67, 688] on button "Close" at bounding box center [70, 696] width 125 height 80
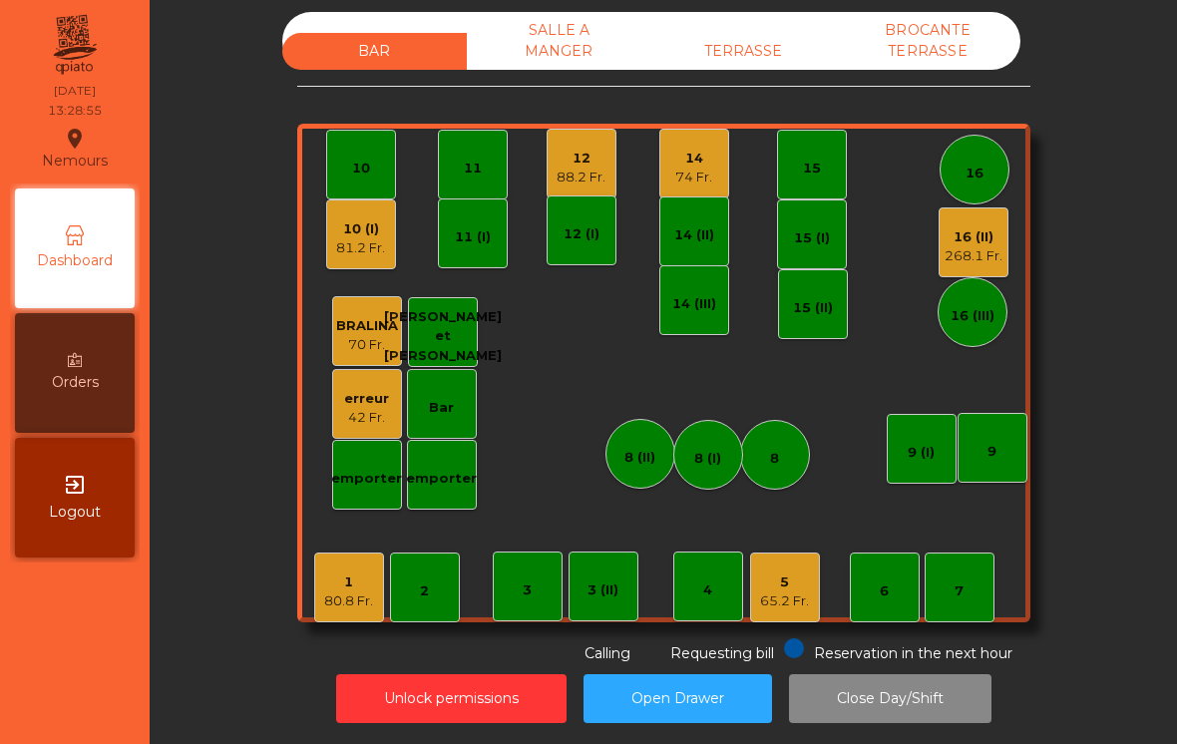
click at [586, 149] on div "12" at bounding box center [581, 159] width 49 height 20
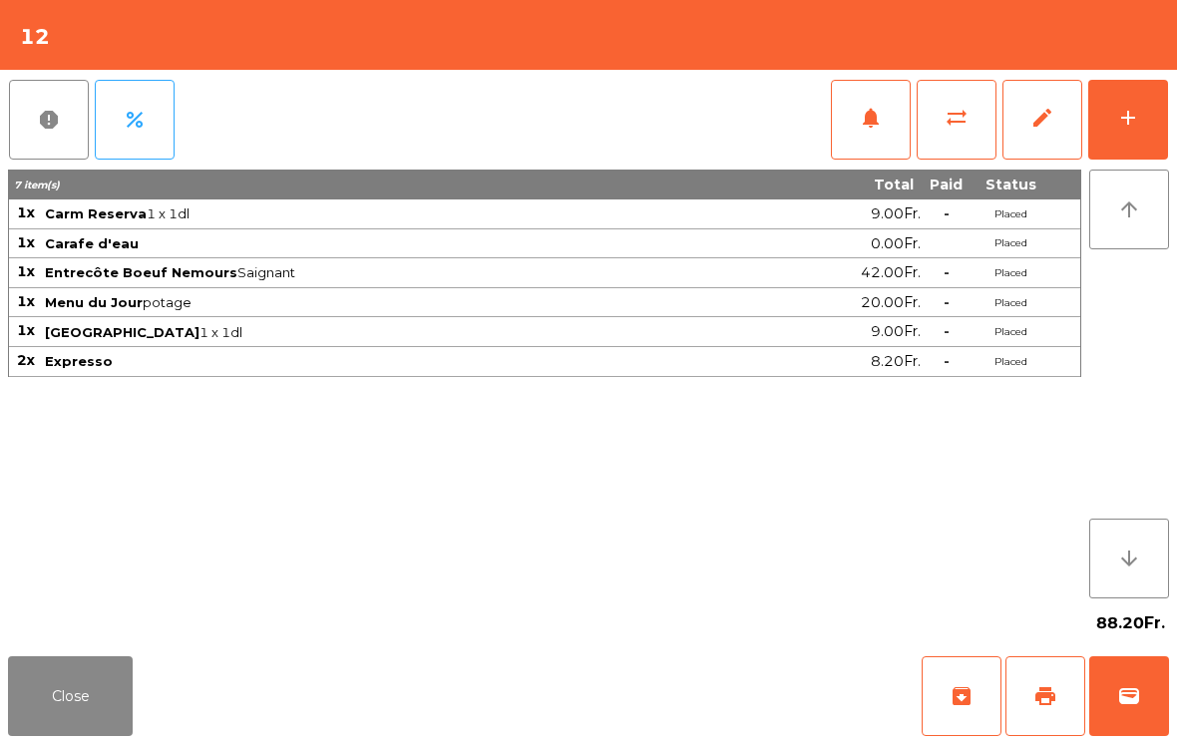
click at [1143, 690] on button "wallet" at bounding box center [1129, 696] width 80 height 80
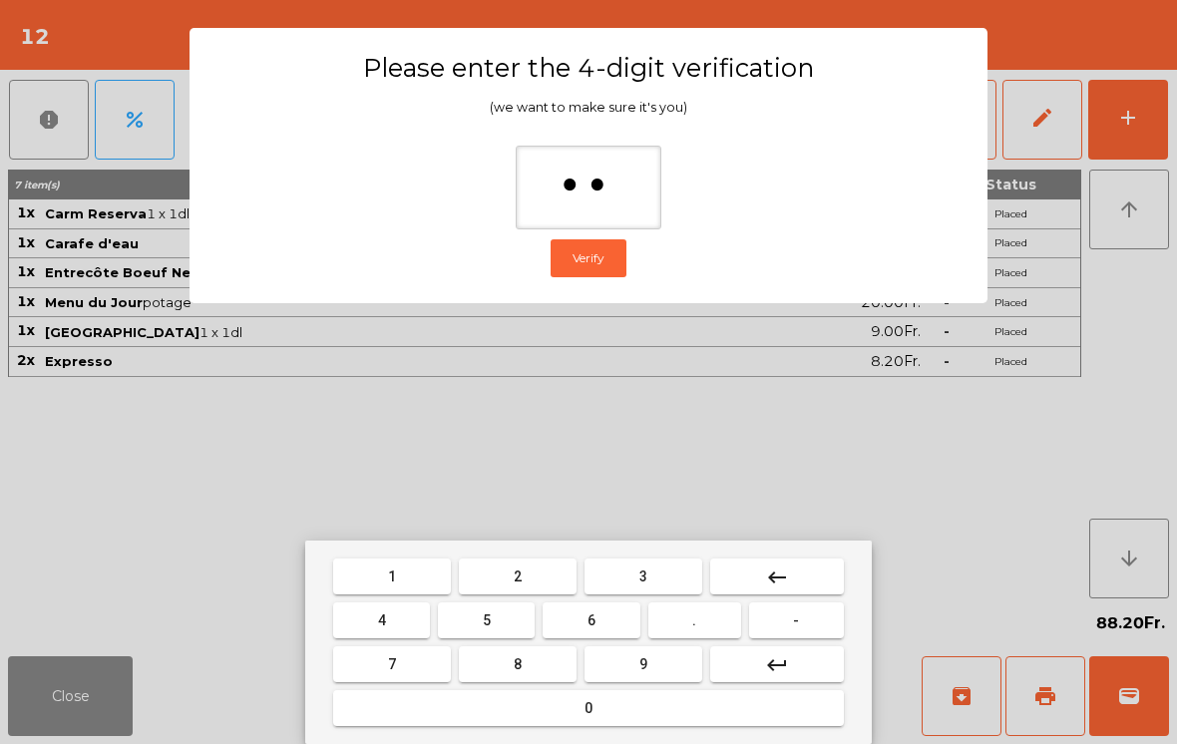
type input "***"
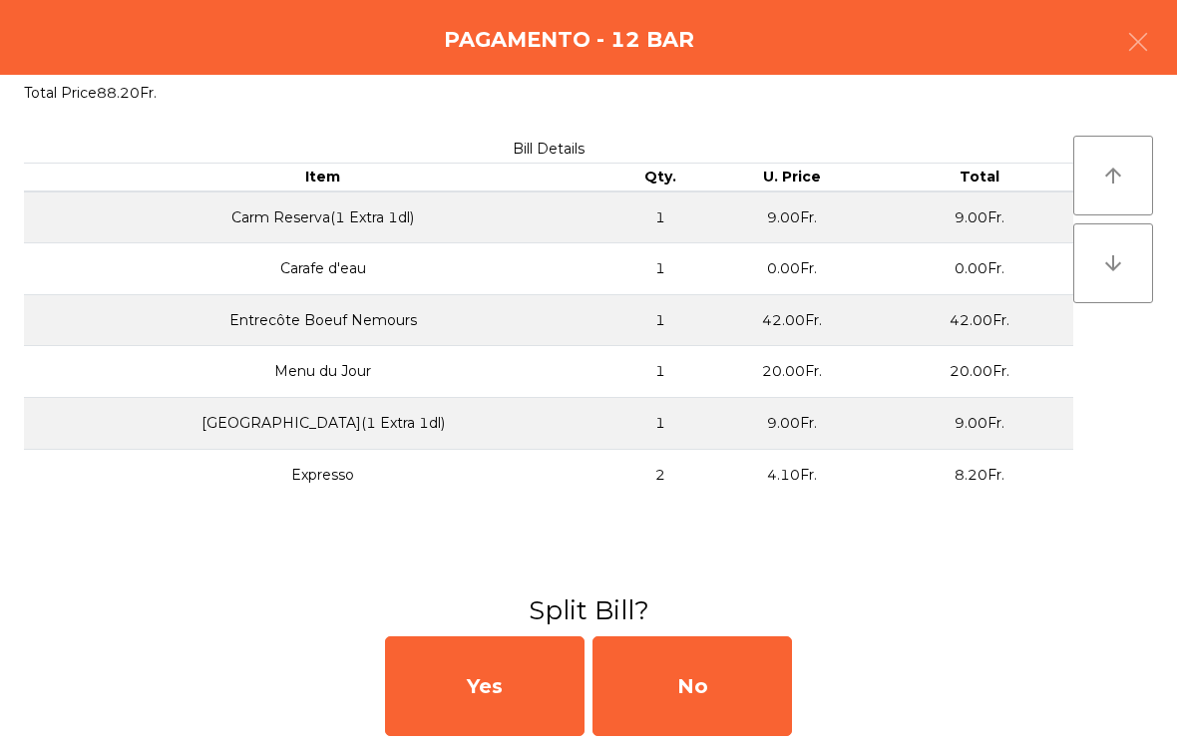
click at [700, 679] on div "No" at bounding box center [693, 686] width 200 height 100
click at [696, 702] on div "No" at bounding box center [693, 686] width 200 height 100
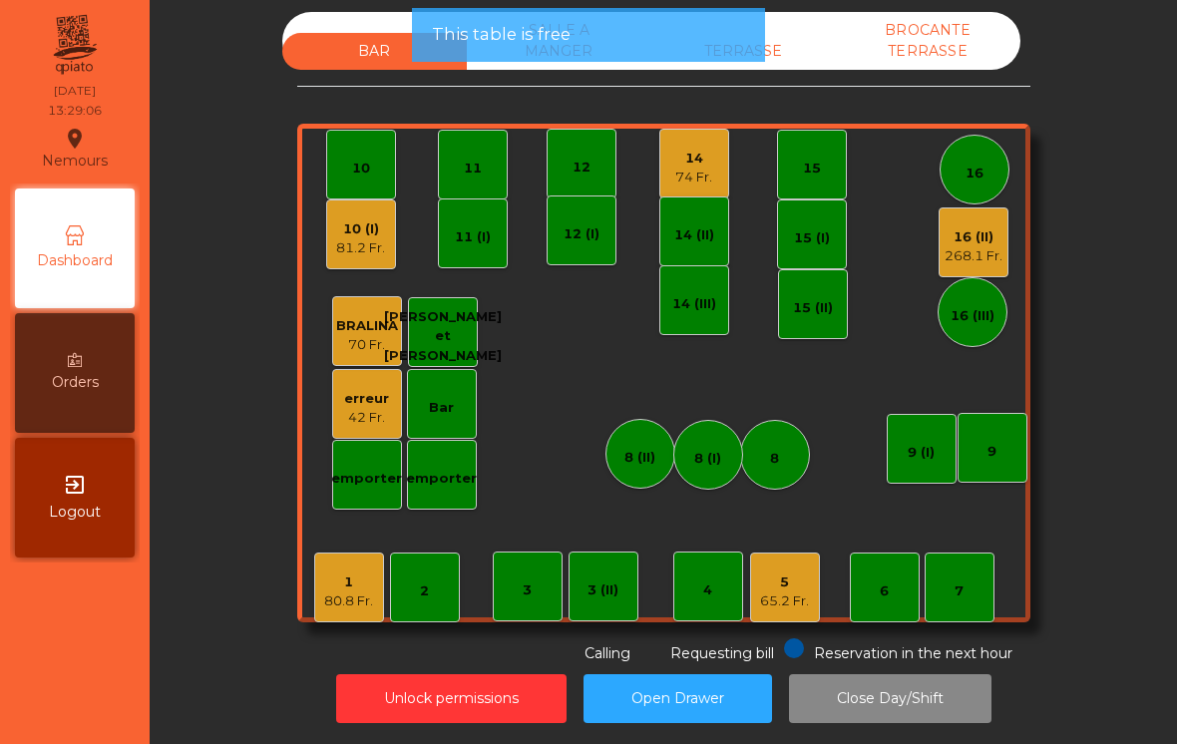
click at [678, 168] on div "74 Fr." at bounding box center [693, 178] width 37 height 20
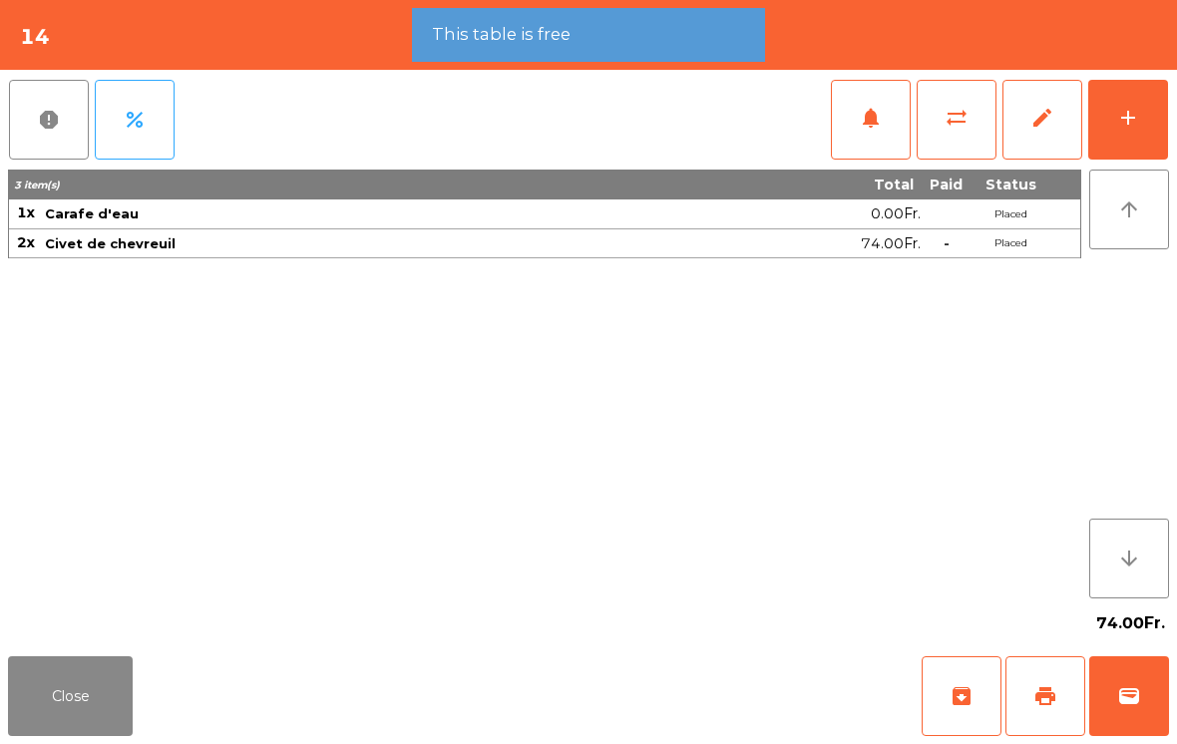
scroll to position [15, 0]
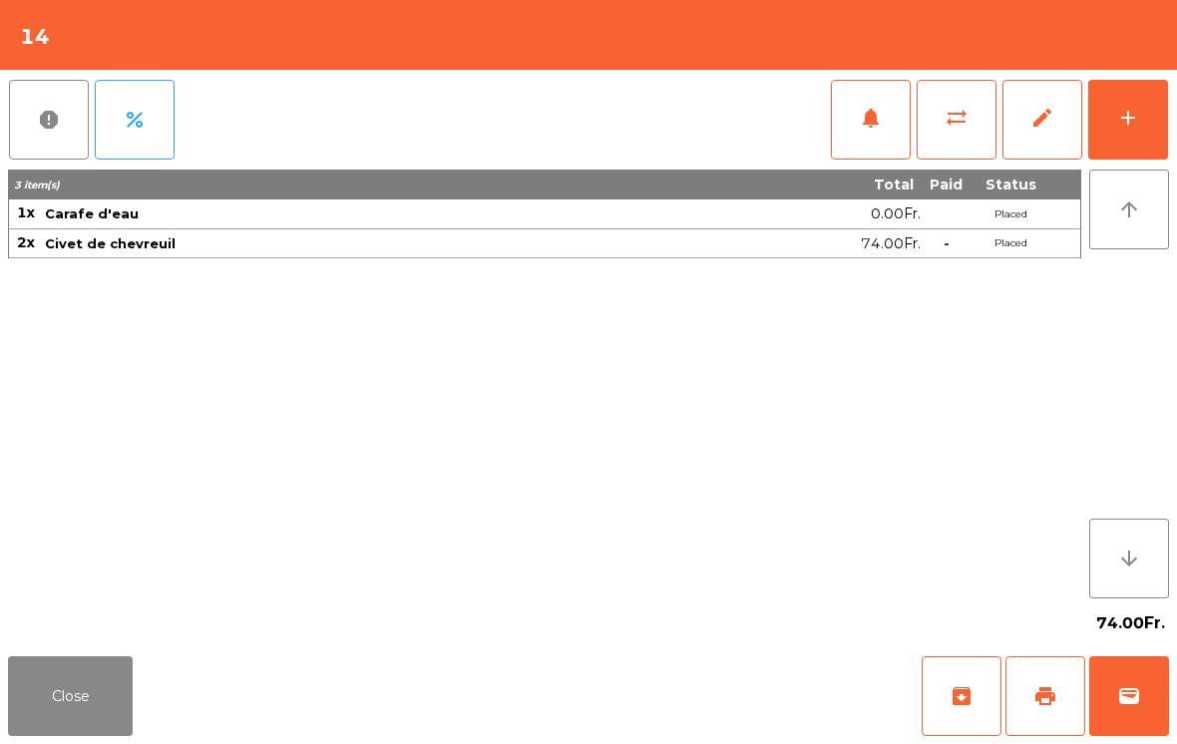
click at [1049, 704] on span "print" at bounding box center [1046, 696] width 24 height 24
click at [88, 708] on button "Close" at bounding box center [70, 696] width 125 height 80
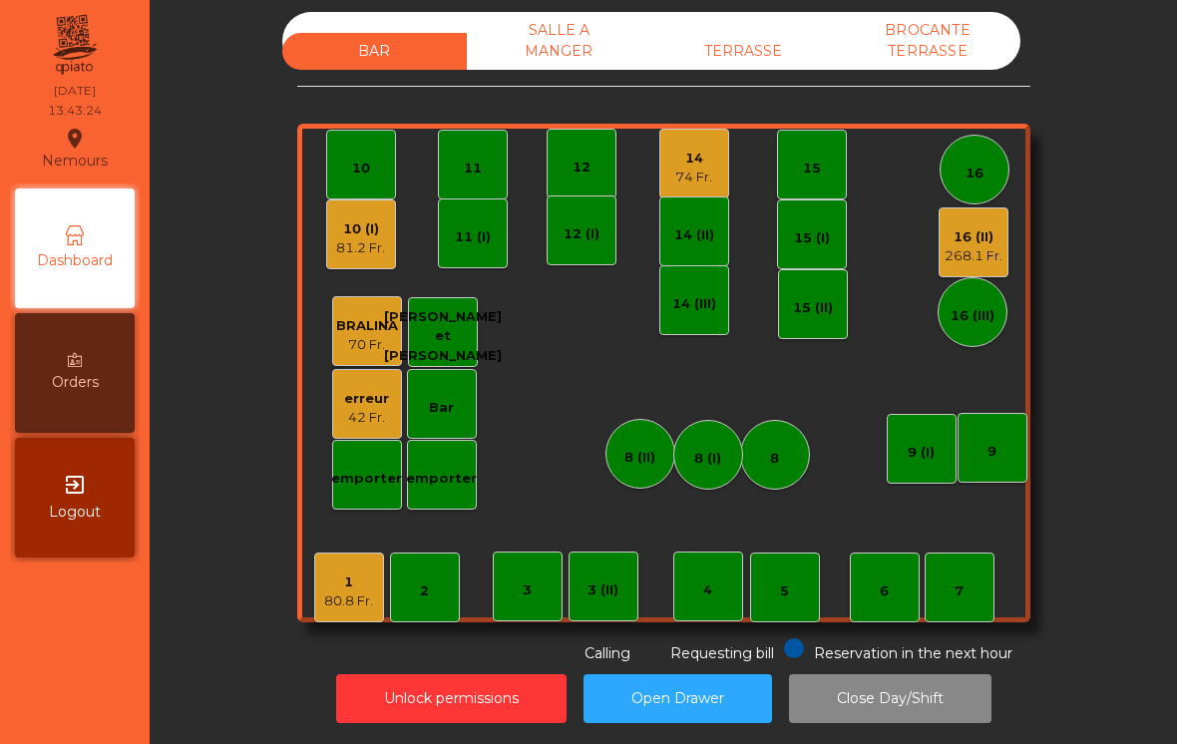
click at [345, 592] on div "80.8 Fr." at bounding box center [348, 602] width 49 height 20
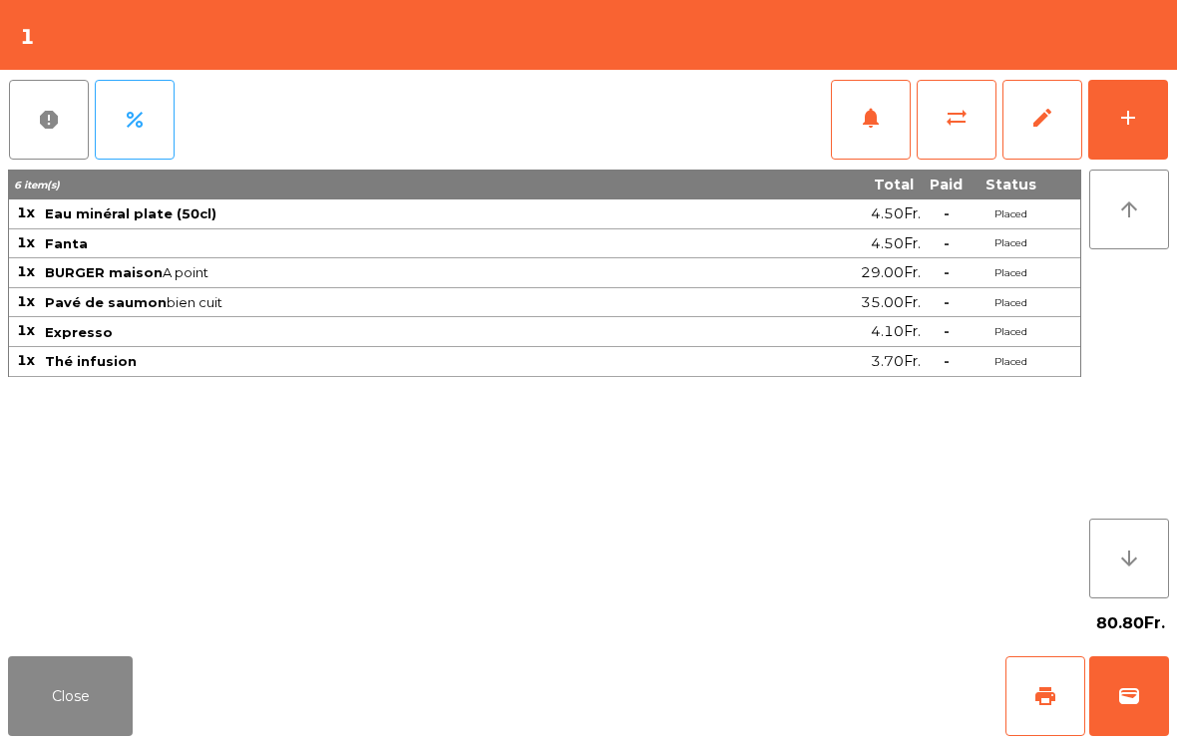
click at [1024, 692] on button "print" at bounding box center [1046, 696] width 80 height 80
click at [108, 693] on button "Close" at bounding box center [70, 696] width 125 height 80
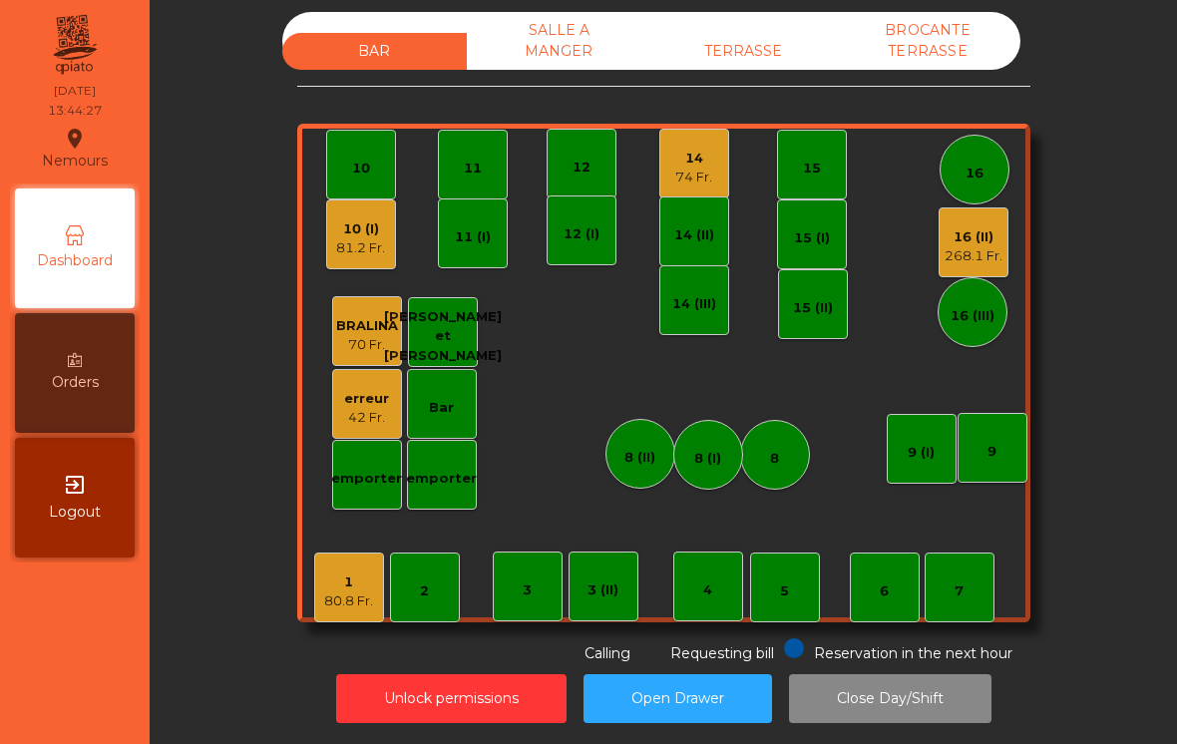
click at [345, 576] on div "1" at bounding box center [348, 583] width 49 height 20
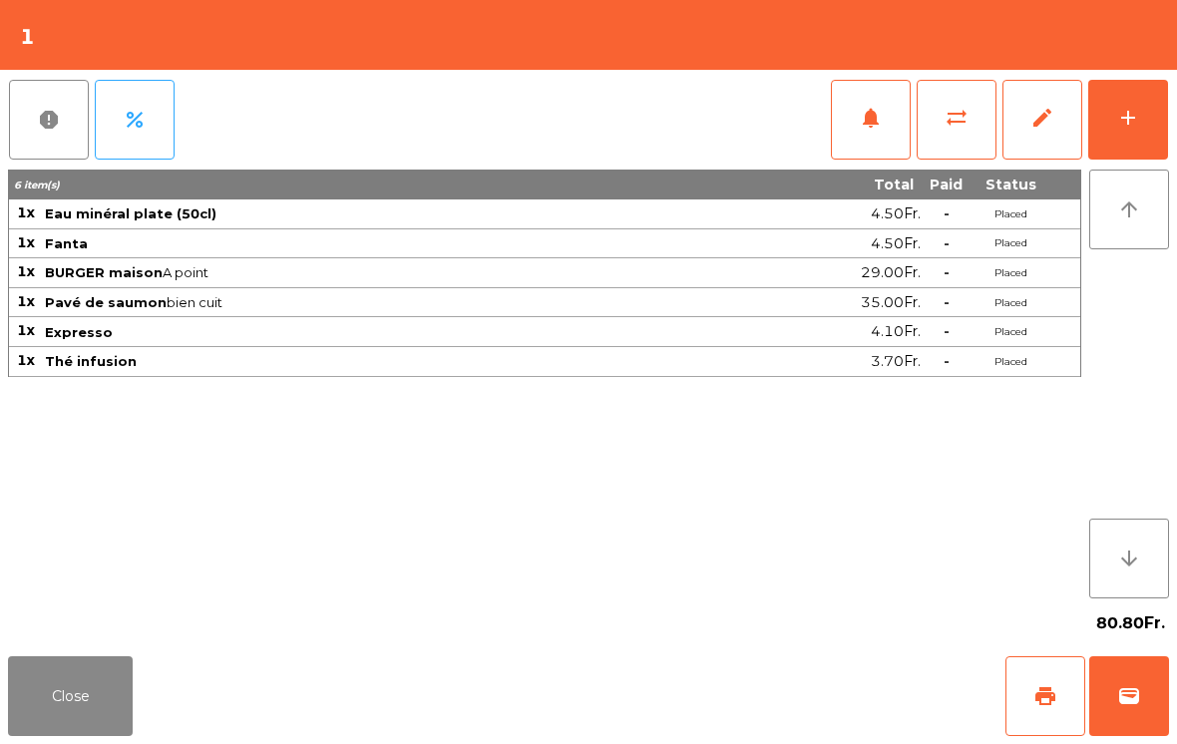
click at [1105, 669] on button "wallet" at bounding box center [1129, 696] width 80 height 80
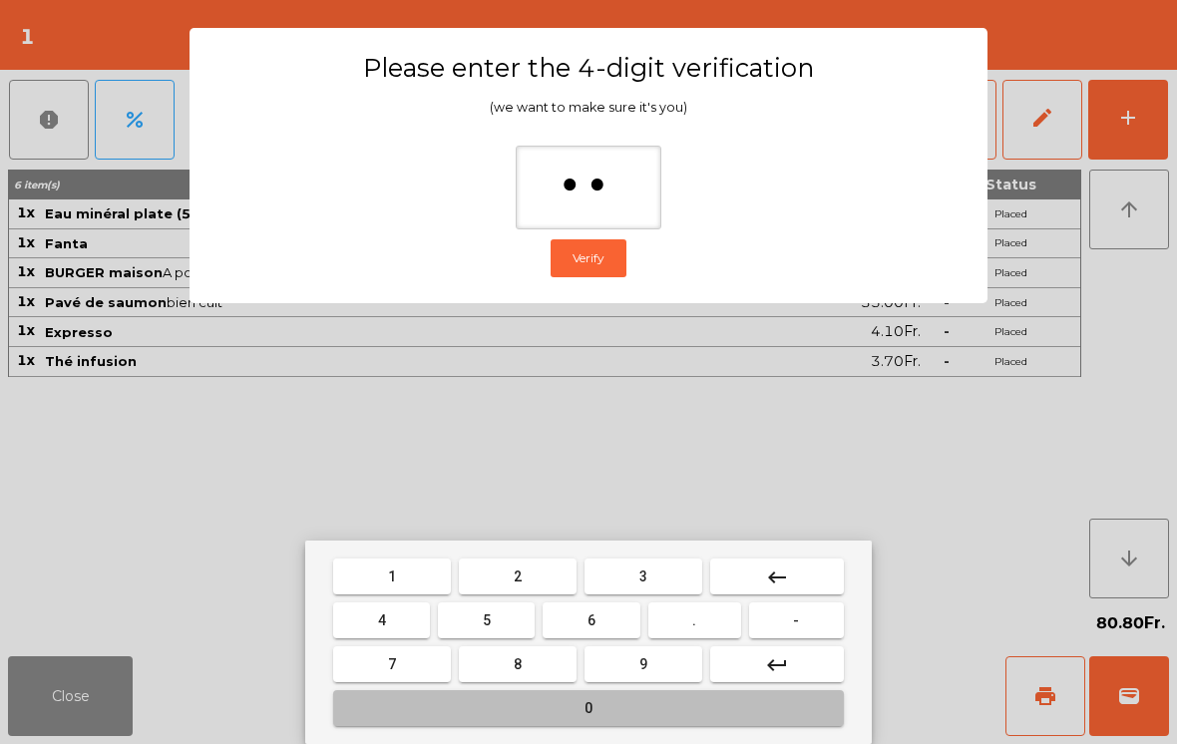
type input "***"
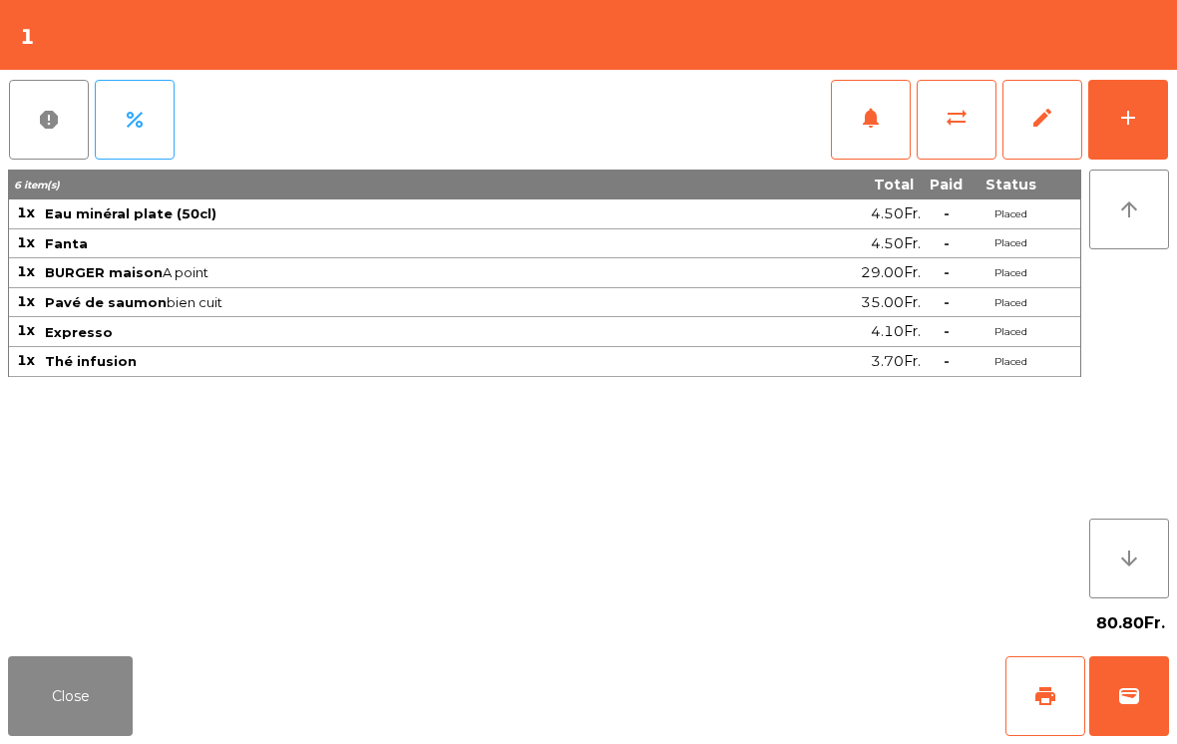
click at [713, 684] on div "Close print wallet" at bounding box center [588, 696] width 1177 height 96
click at [713, 683] on div "Close print wallet" at bounding box center [588, 696] width 1177 height 96
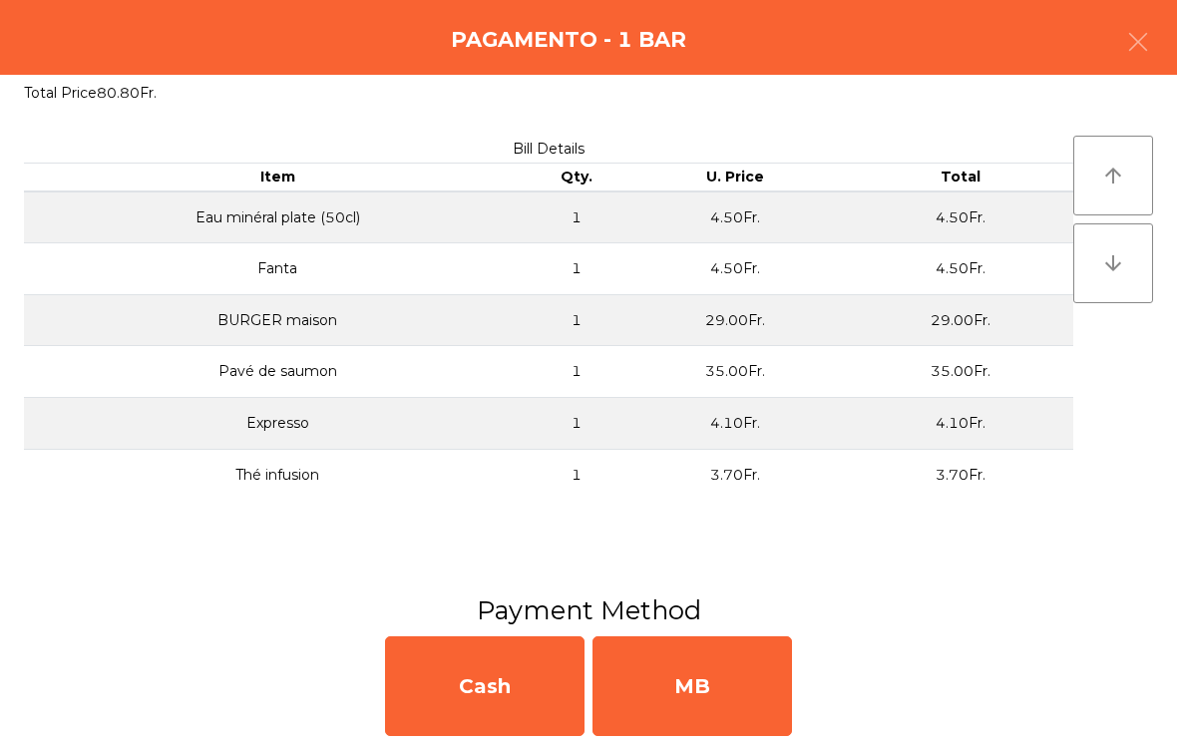
click at [733, 694] on div "MB" at bounding box center [693, 686] width 200 height 100
click at [741, 693] on div "No" at bounding box center [693, 686] width 200 height 100
click at [750, 679] on div "No" at bounding box center [693, 686] width 200 height 100
click at [748, 661] on div "No" at bounding box center [693, 686] width 200 height 100
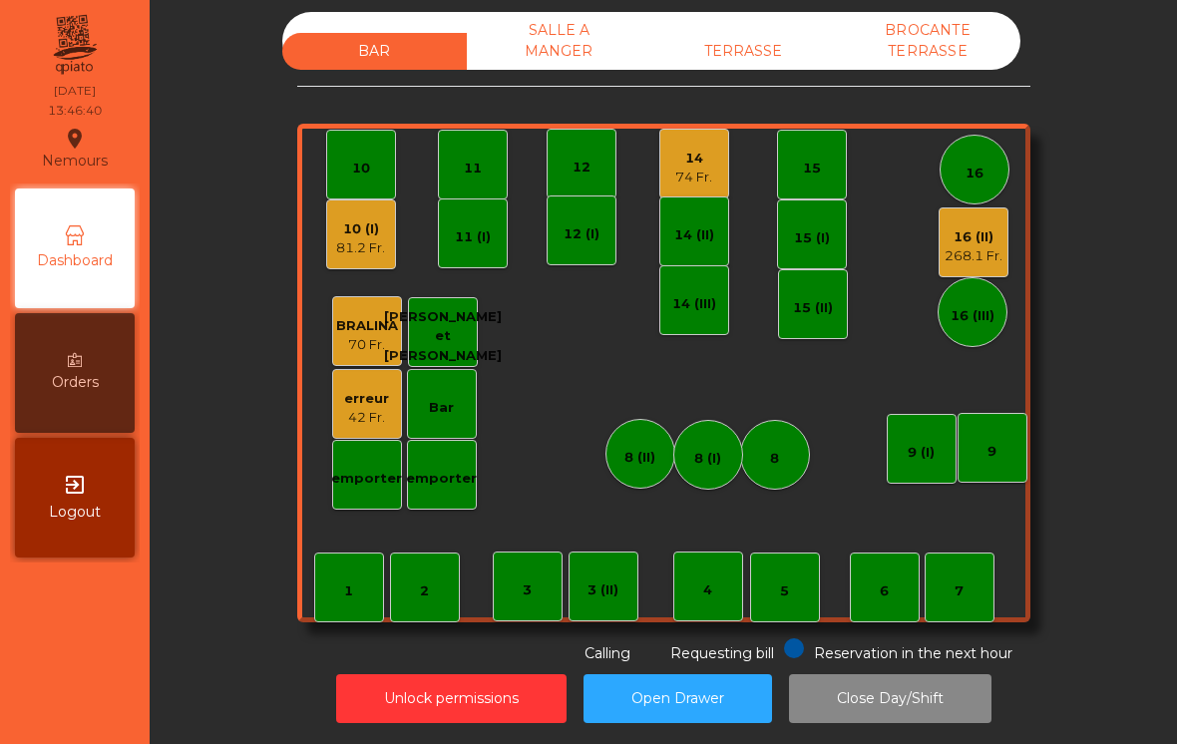
click at [979, 246] on div "268.1 Fr." at bounding box center [974, 256] width 58 height 20
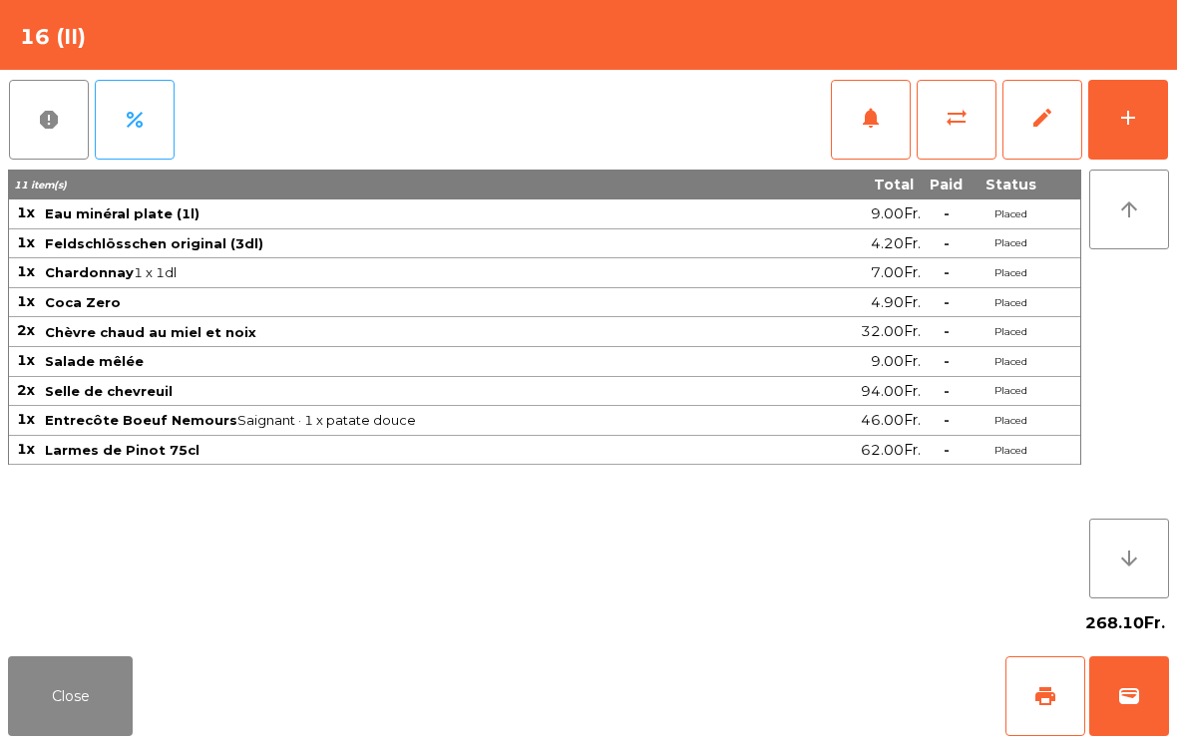
click at [1112, 108] on button "add" at bounding box center [1128, 120] width 80 height 80
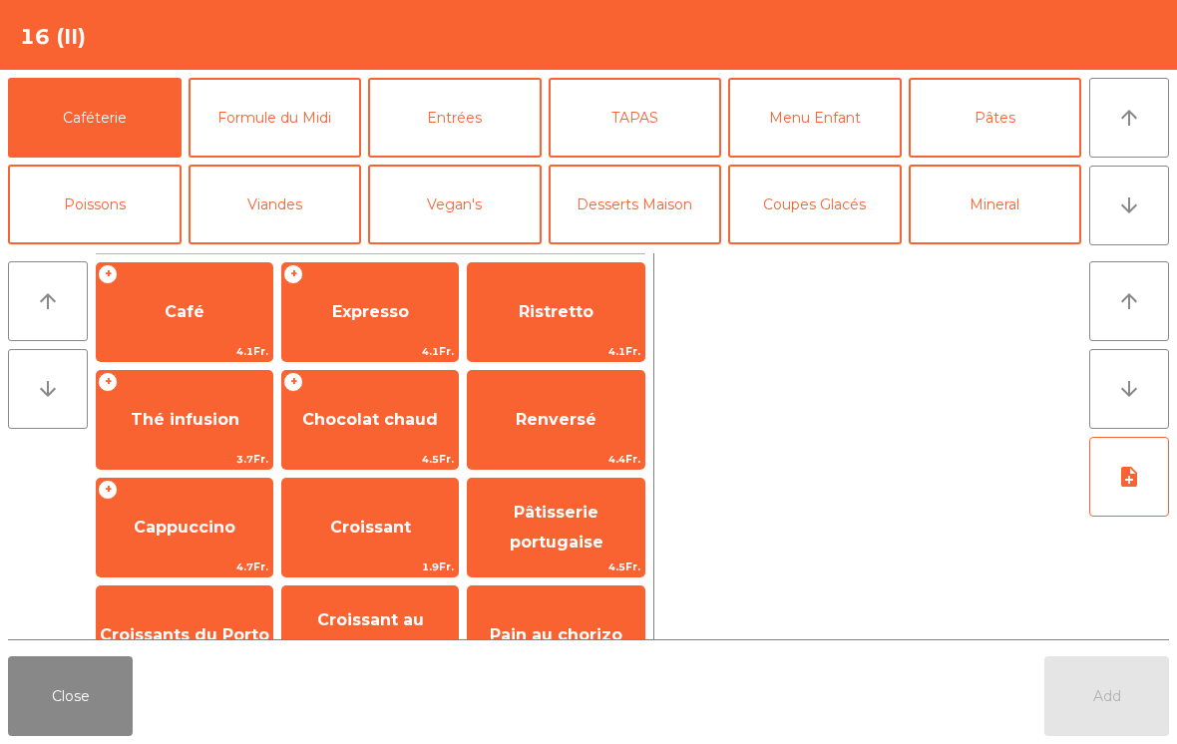
click at [367, 322] on span "Expresso" at bounding box center [370, 312] width 176 height 54
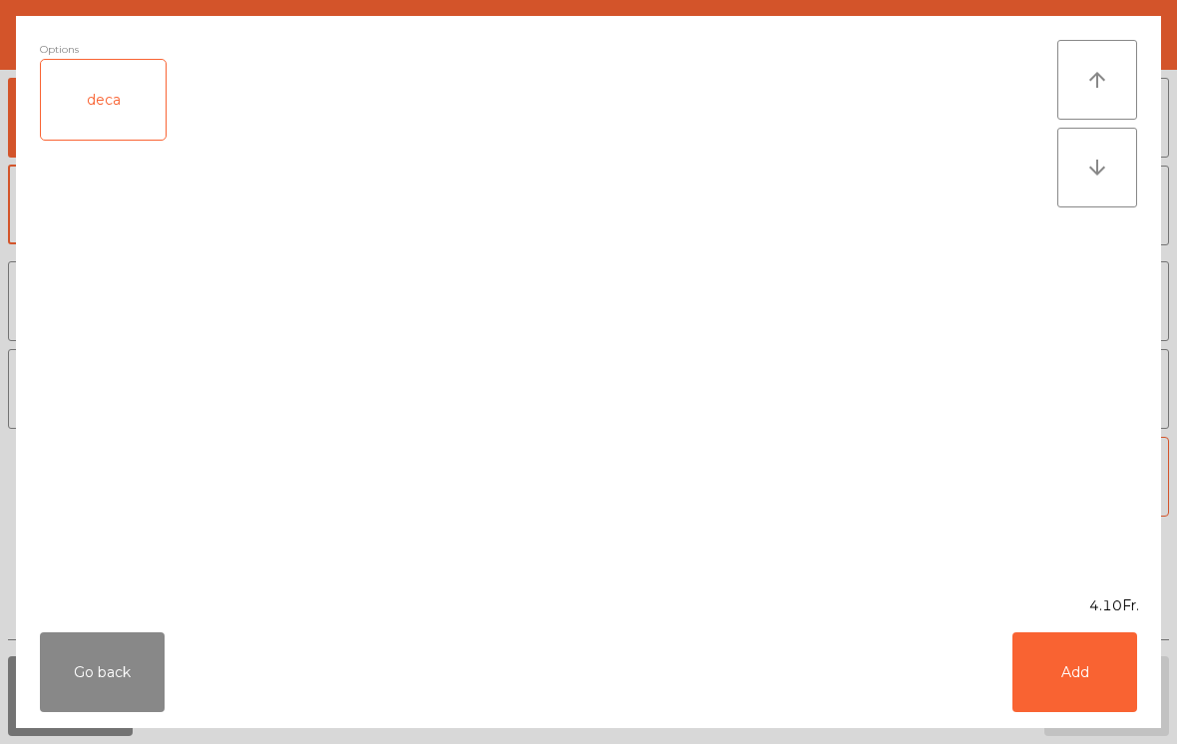
click at [1117, 686] on button "Add" at bounding box center [1075, 672] width 125 height 80
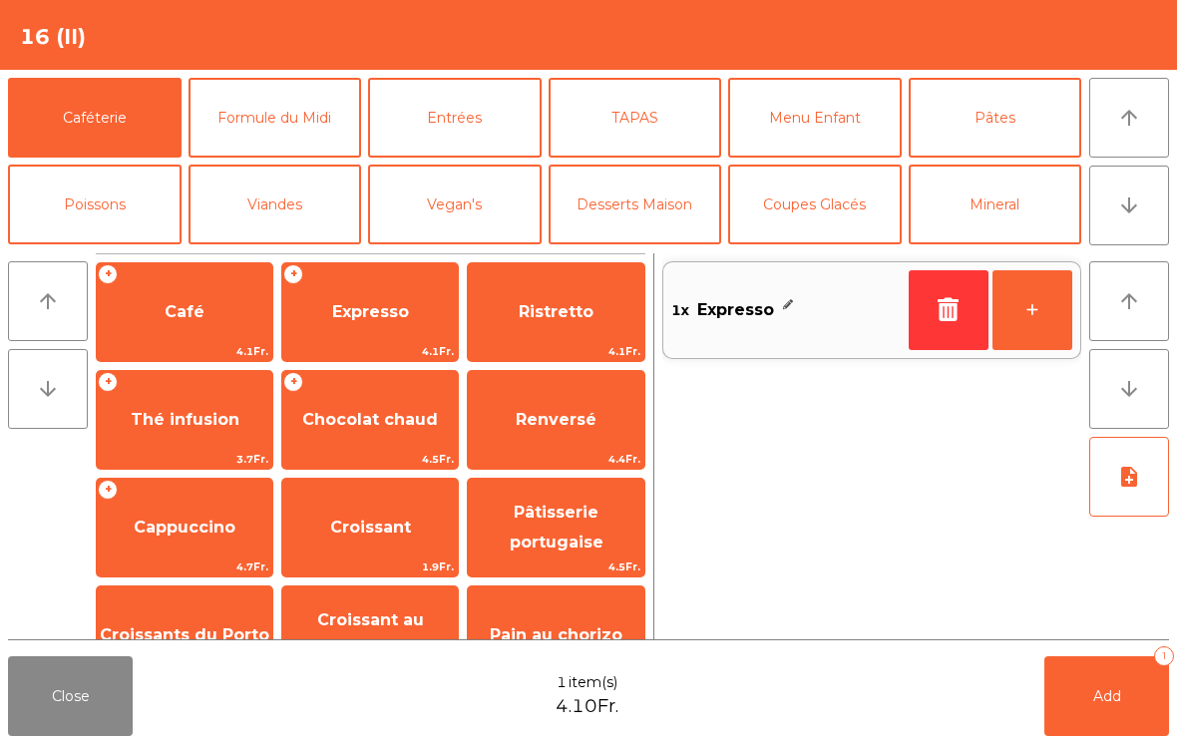
click at [1017, 304] on button "+" at bounding box center [1033, 310] width 80 height 80
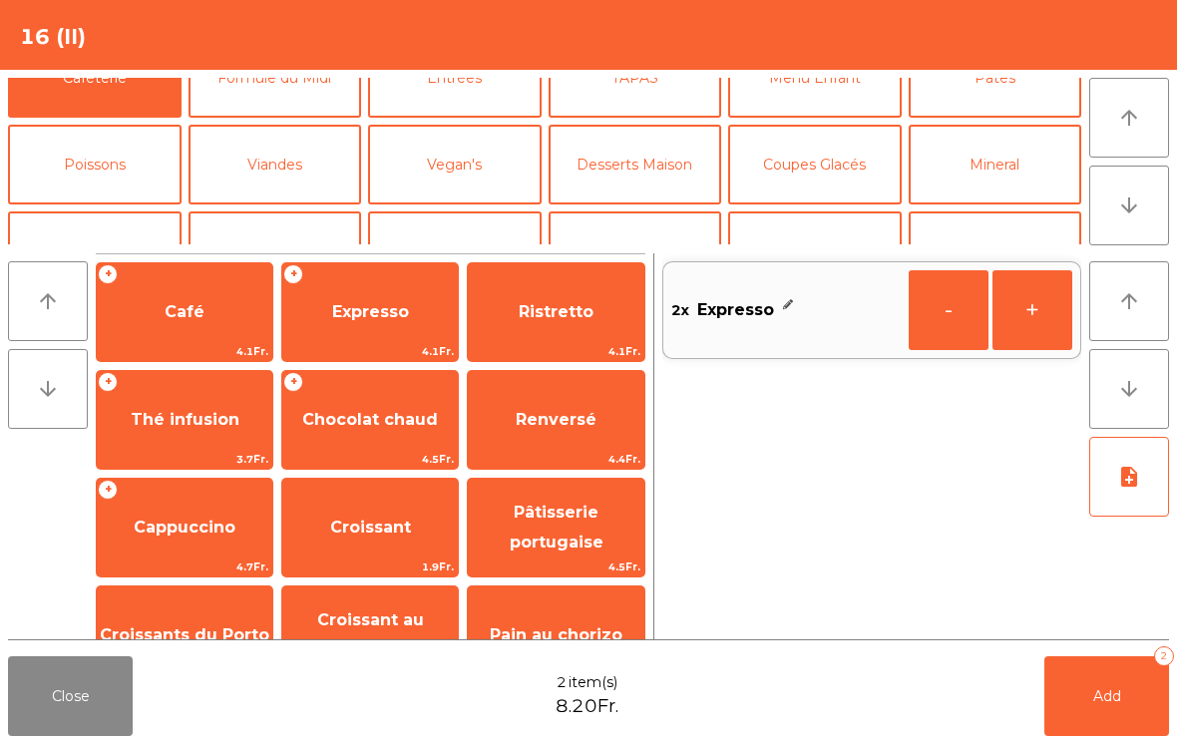
scroll to position [143, 0]
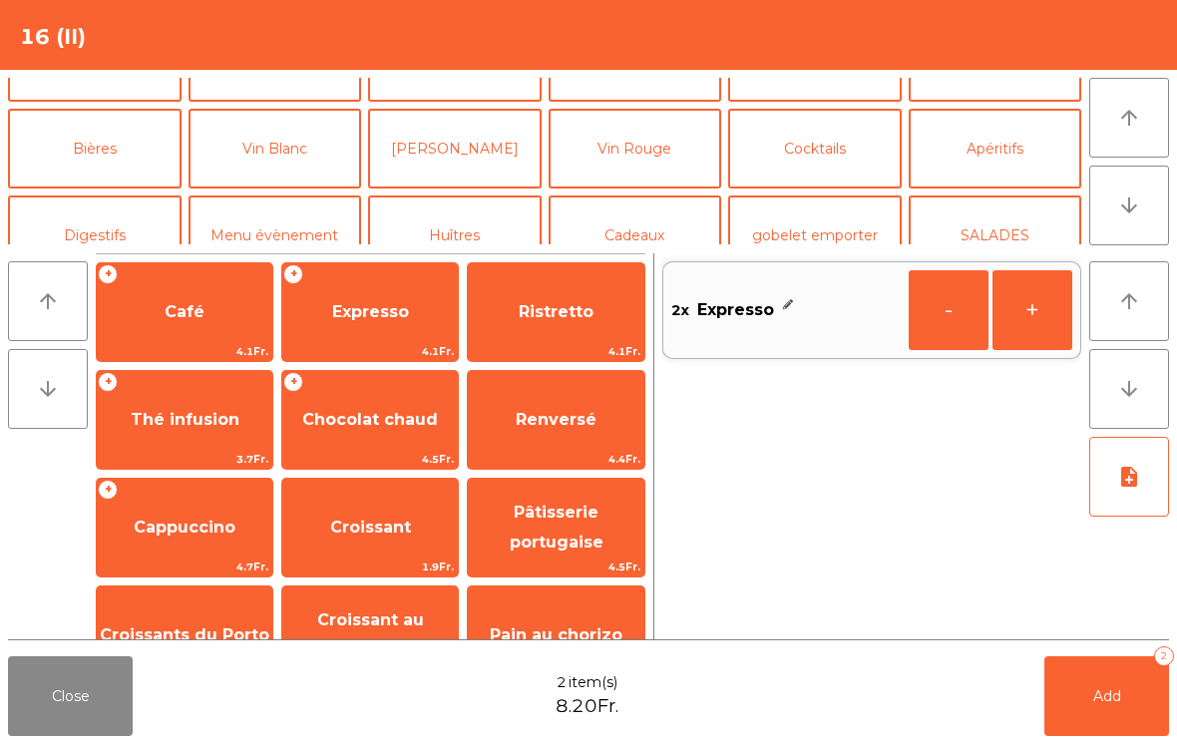
click at [106, 212] on button "Digestifs" at bounding box center [95, 236] width 174 height 80
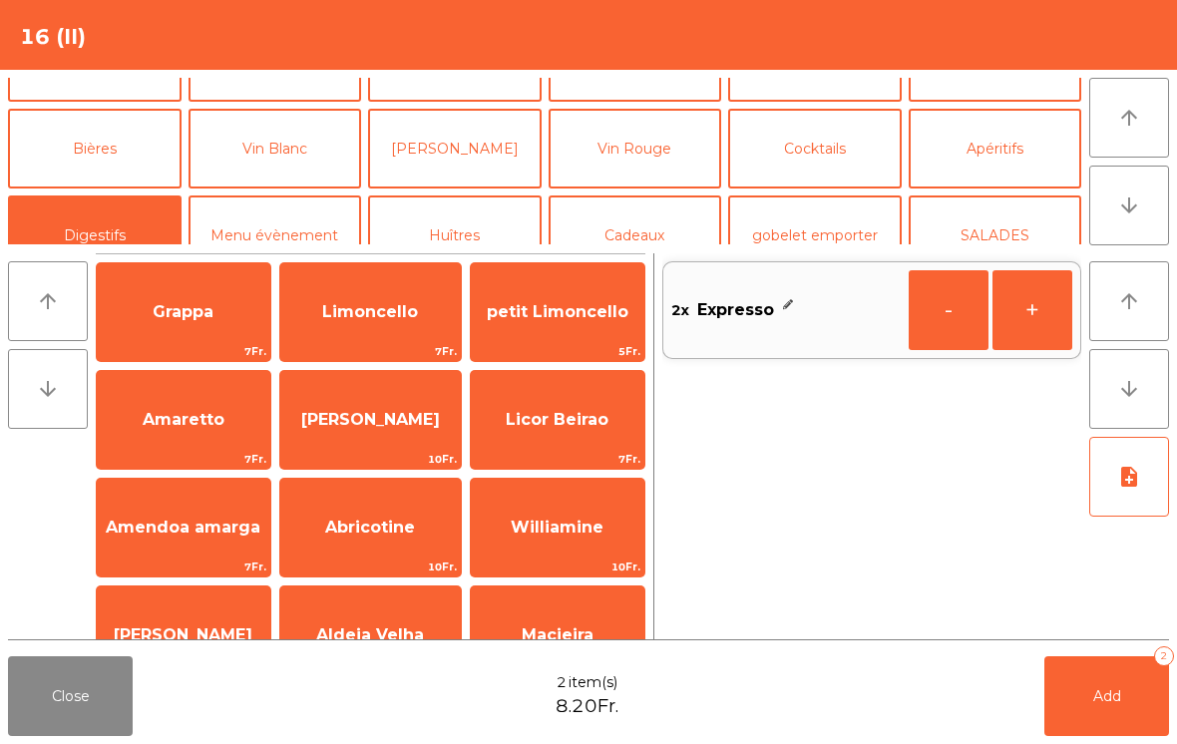
click at [392, 322] on span "Limoncello" at bounding box center [370, 312] width 181 height 54
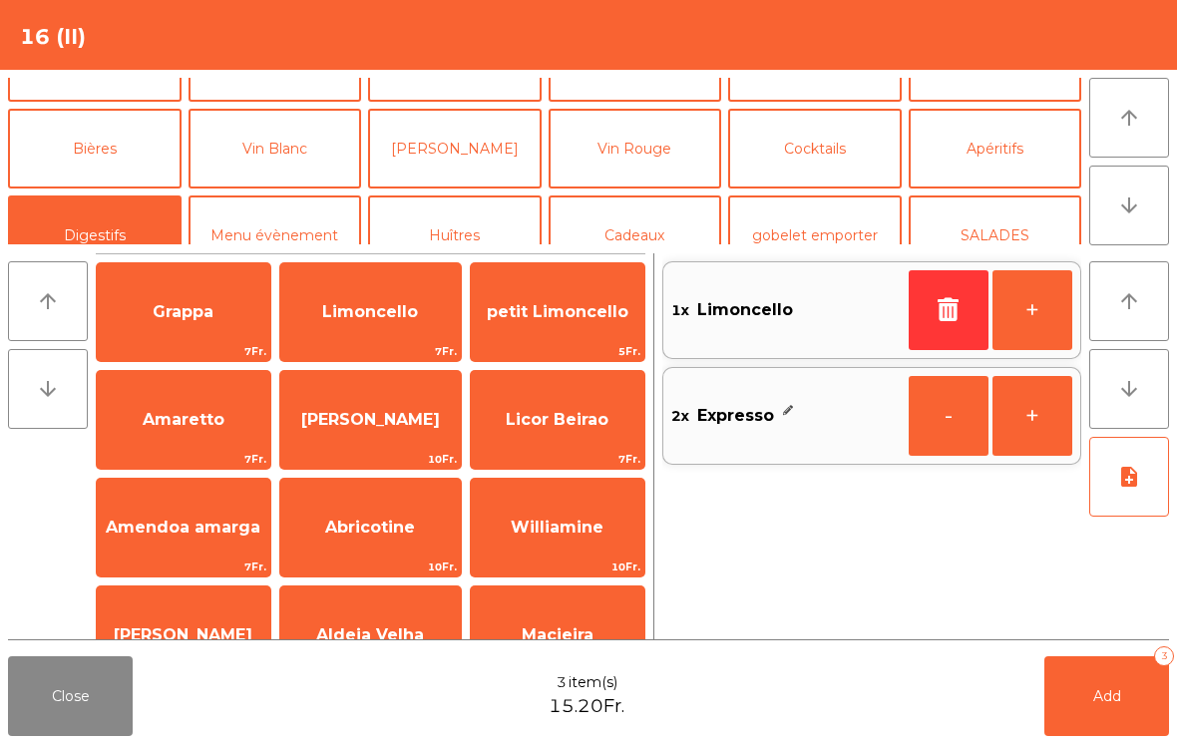
click at [1042, 436] on button "+" at bounding box center [1033, 416] width 80 height 80
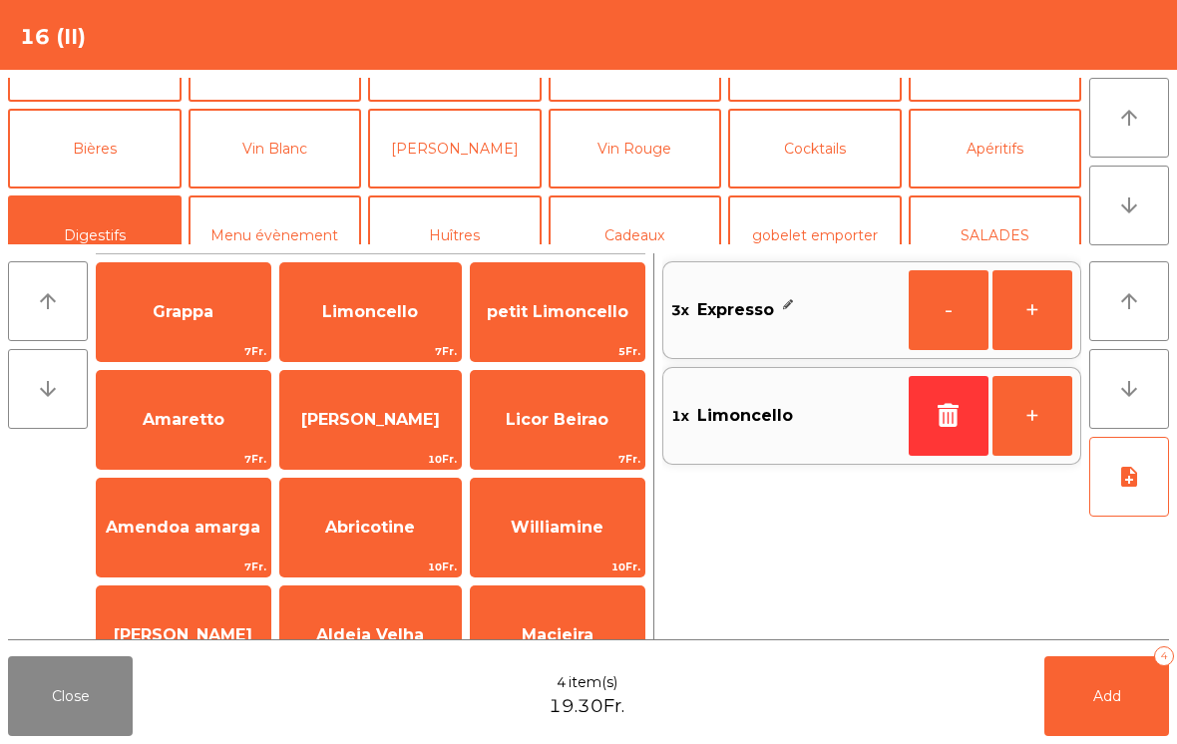
click at [932, 308] on button "-" at bounding box center [949, 310] width 80 height 80
click at [1045, 427] on button "+" at bounding box center [1033, 416] width 80 height 80
click at [1095, 352] on button "arrow_downward" at bounding box center [1129, 389] width 80 height 80
click at [1033, 308] on button "+" at bounding box center [1033, 310] width 80 height 80
click at [1110, 704] on span "Add" at bounding box center [1107, 696] width 28 height 18
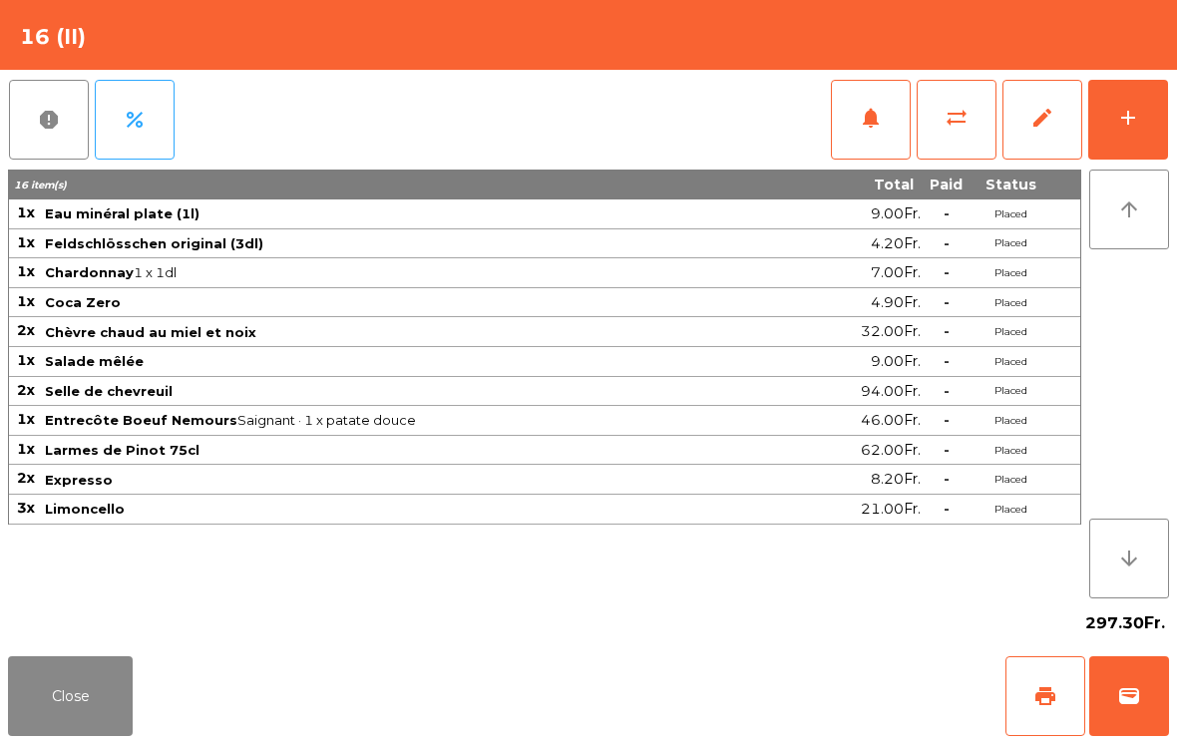
click at [1068, 726] on button "print" at bounding box center [1046, 696] width 80 height 80
click at [1139, 687] on span "wallet" at bounding box center [1129, 696] width 24 height 24
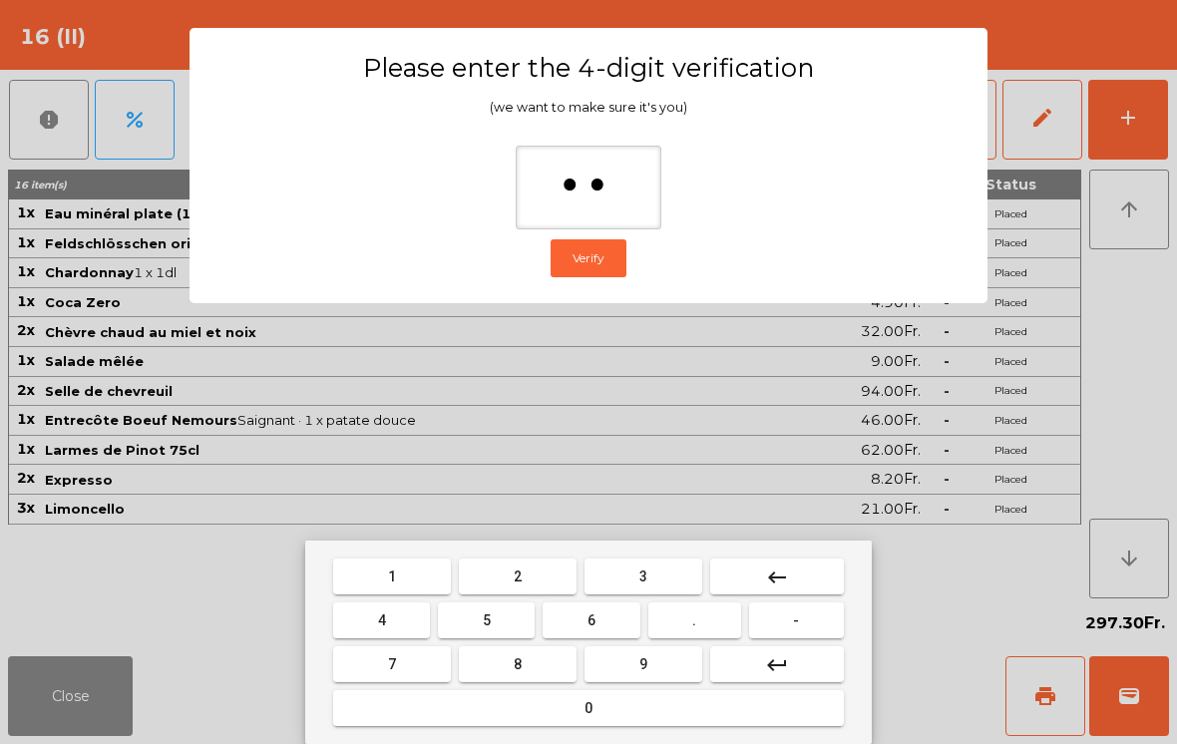
type input "***"
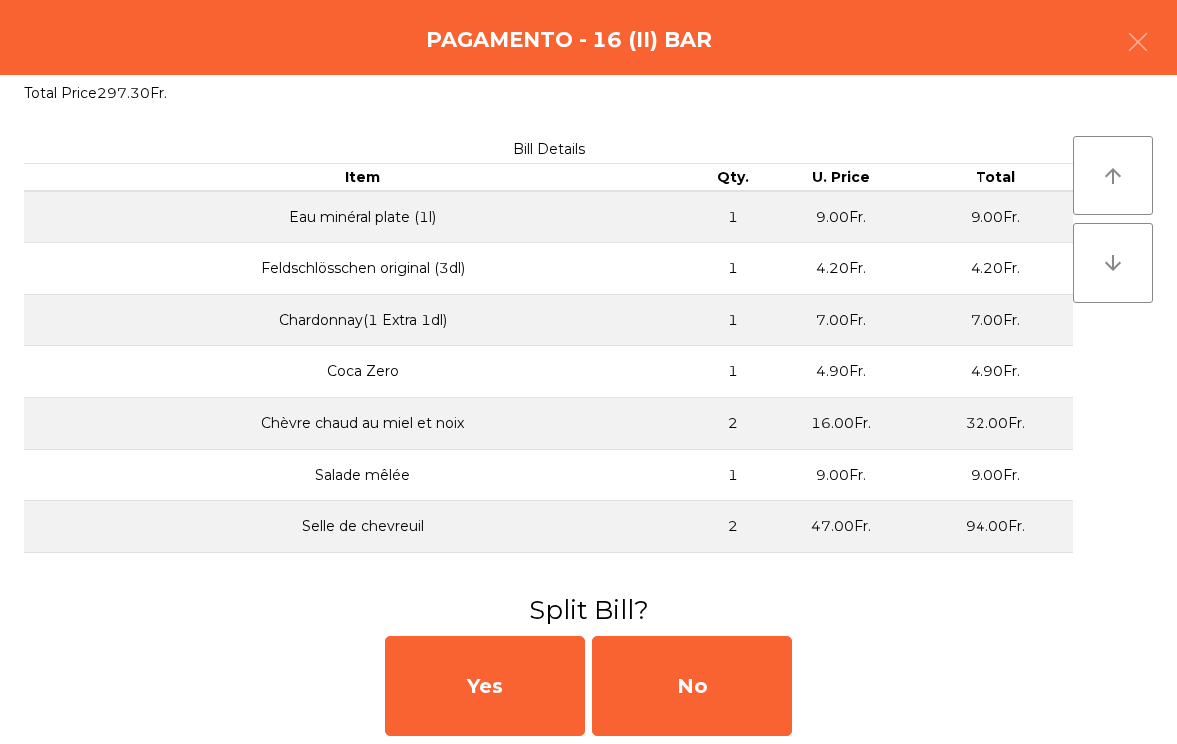
click at [718, 649] on div "No" at bounding box center [693, 686] width 200 height 100
click at [723, 669] on div "MB" at bounding box center [693, 686] width 200 height 100
click at [721, 688] on div "No" at bounding box center [693, 686] width 200 height 100
click at [738, 676] on div "No" at bounding box center [693, 686] width 200 height 100
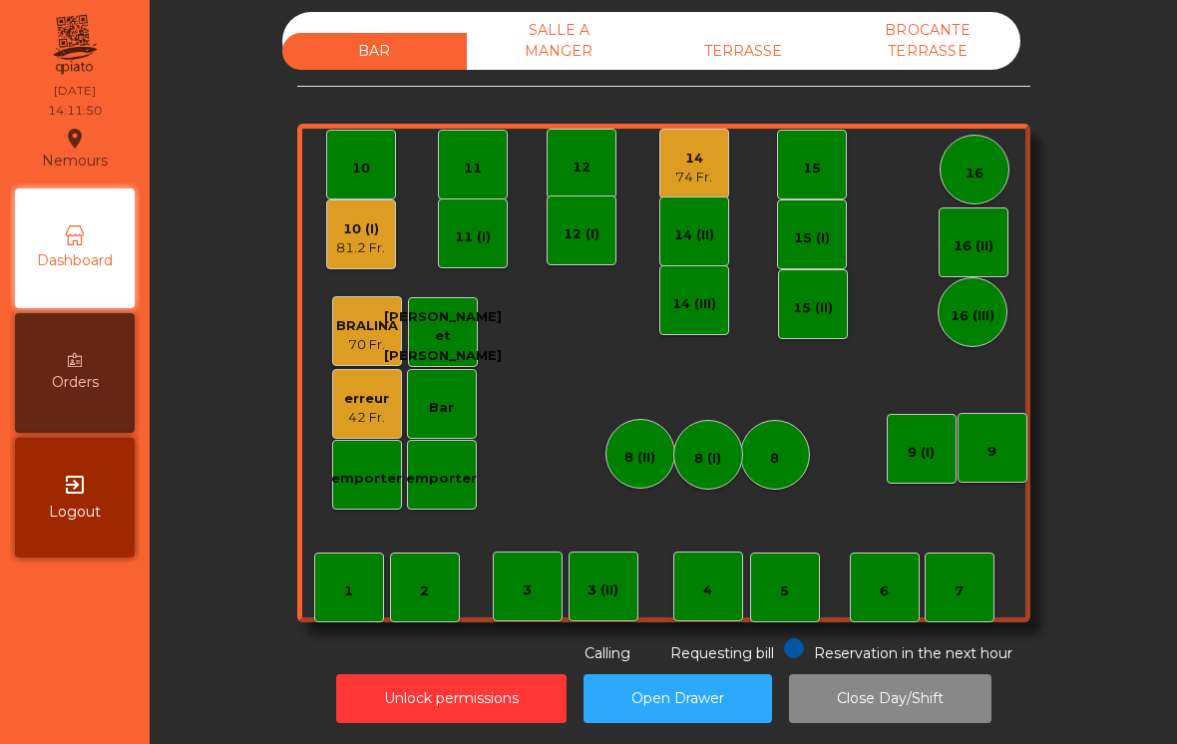
click at [698, 174] on div "14 74 Fr." at bounding box center [694, 164] width 70 height 70
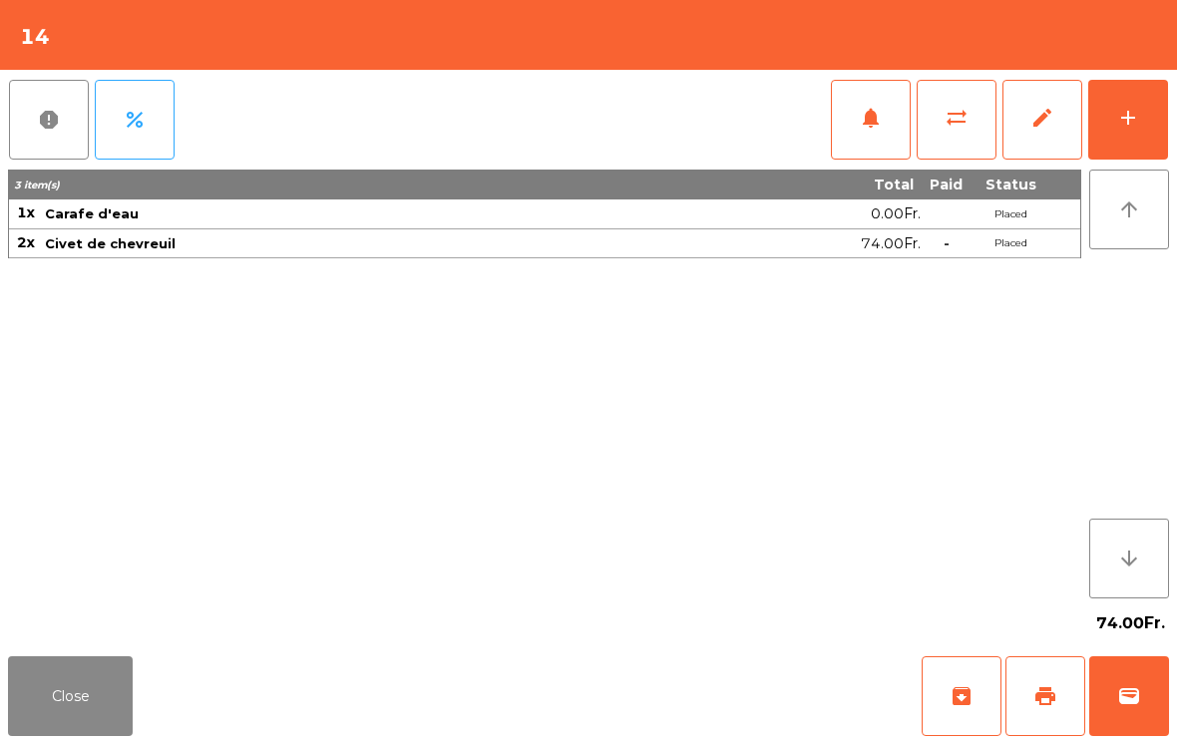
click at [1137, 703] on span "wallet" at bounding box center [1129, 696] width 24 height 24
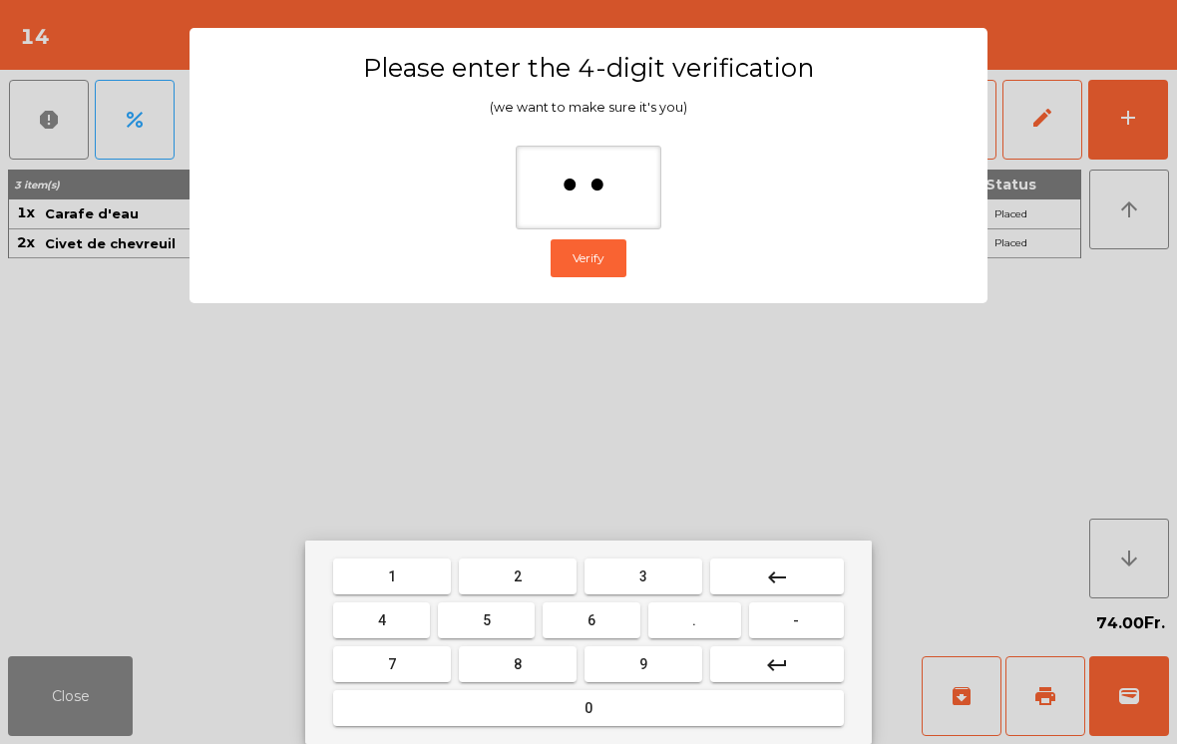
type input "***"
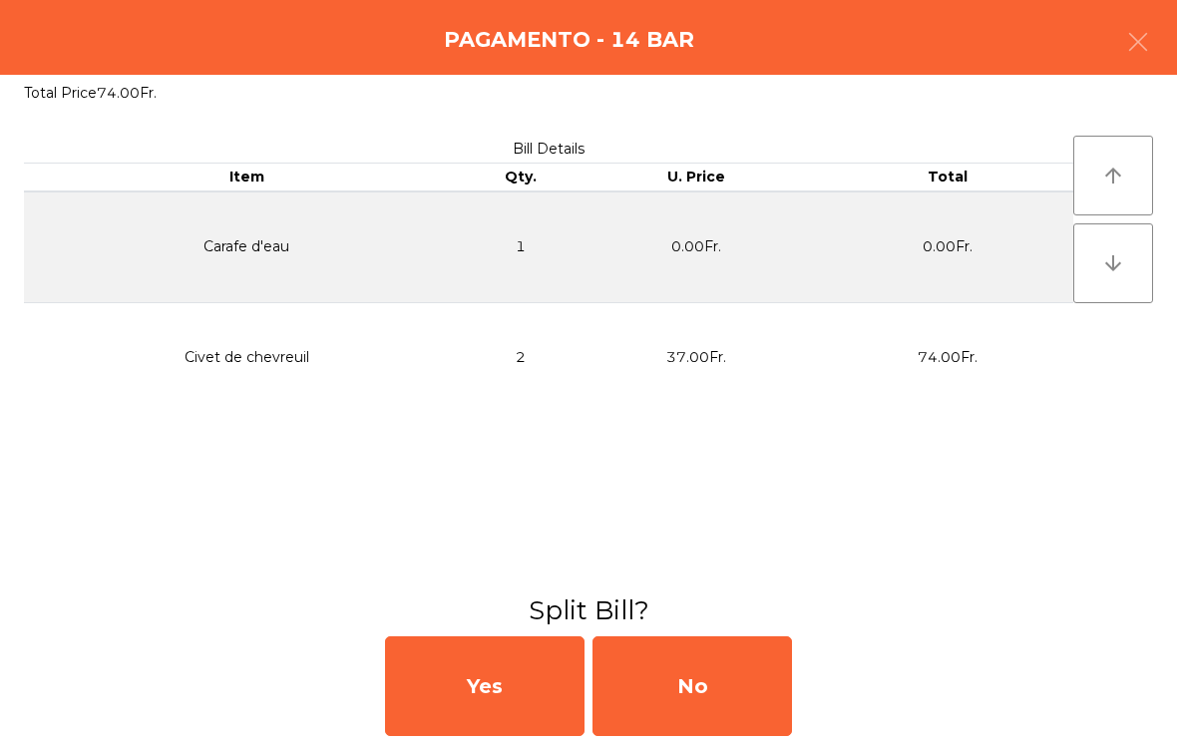
click at [733, 682] on div "No" at bounding box center [693, 686] width 200 height 100
click at [733, 681] on div "MB" at bounding box center [693, 686] width 200 height 100
click at [676, 698] on div "No" at bounding box center [693, 686] width 200 height 100
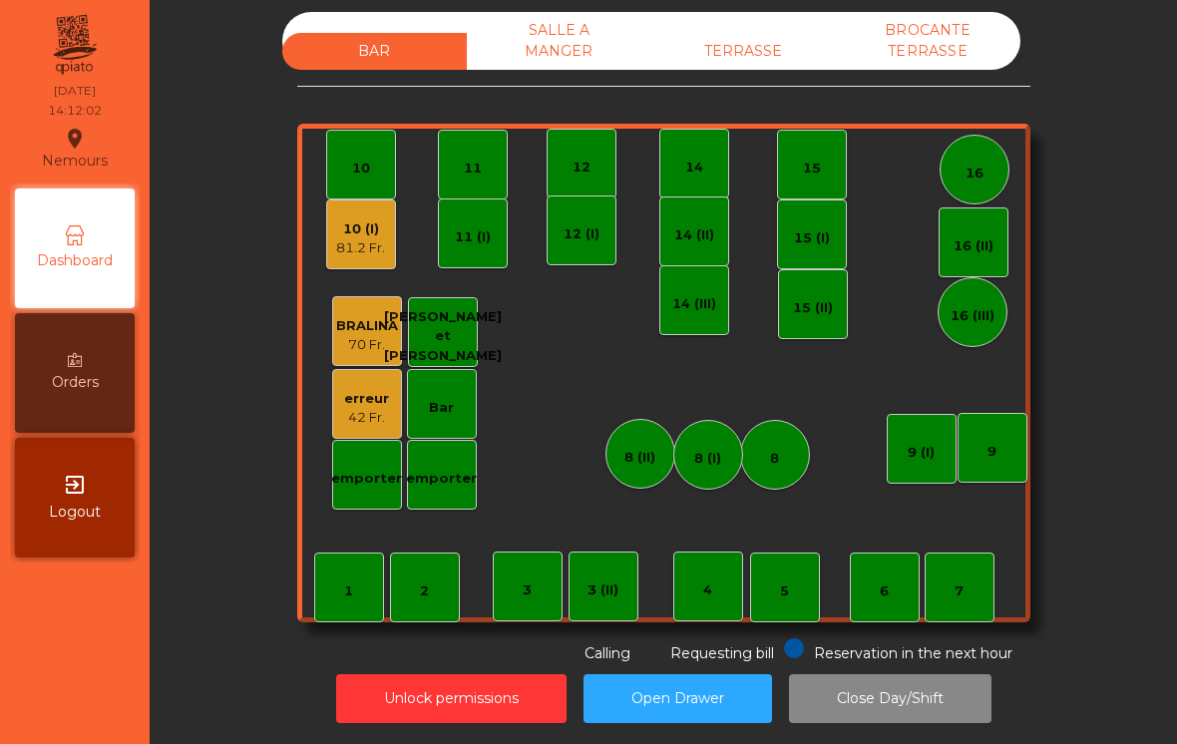
click at [357, 238] on div "81.2 Fr." at bounding box center [360, 248] width 49 height 20
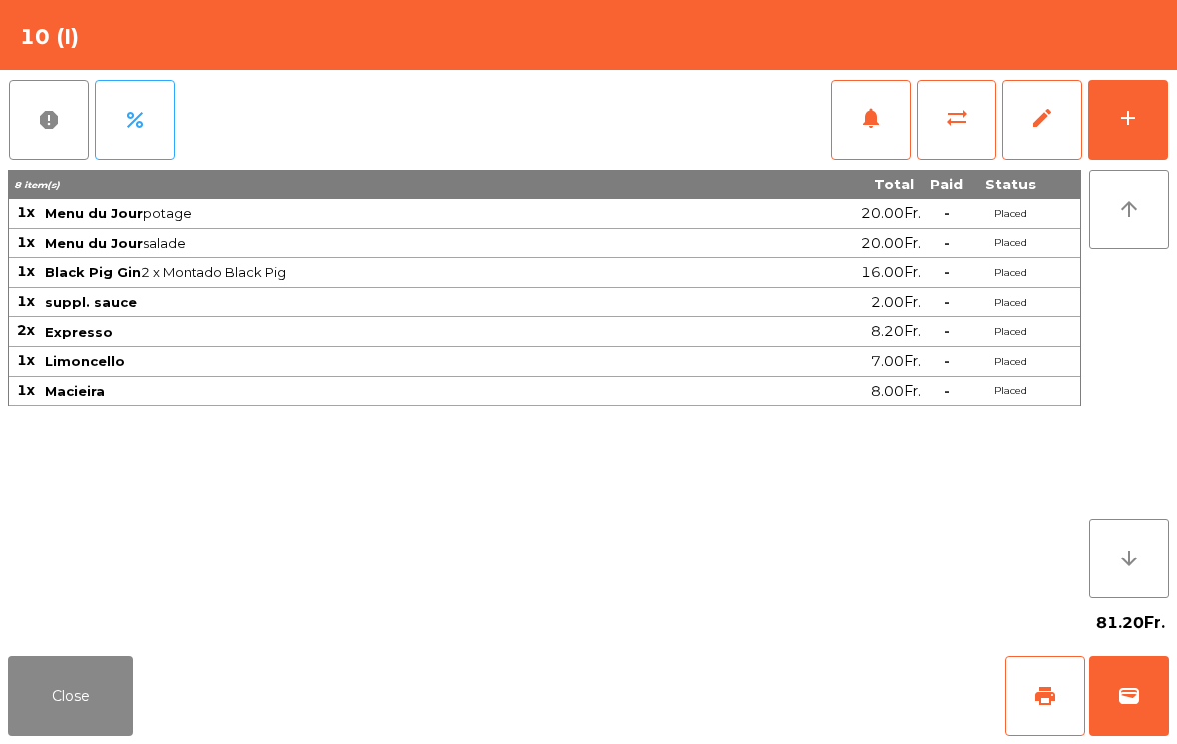
click at [1129, 712] on button "wallet" at bounding box center [1129, 696] width 80 height 80
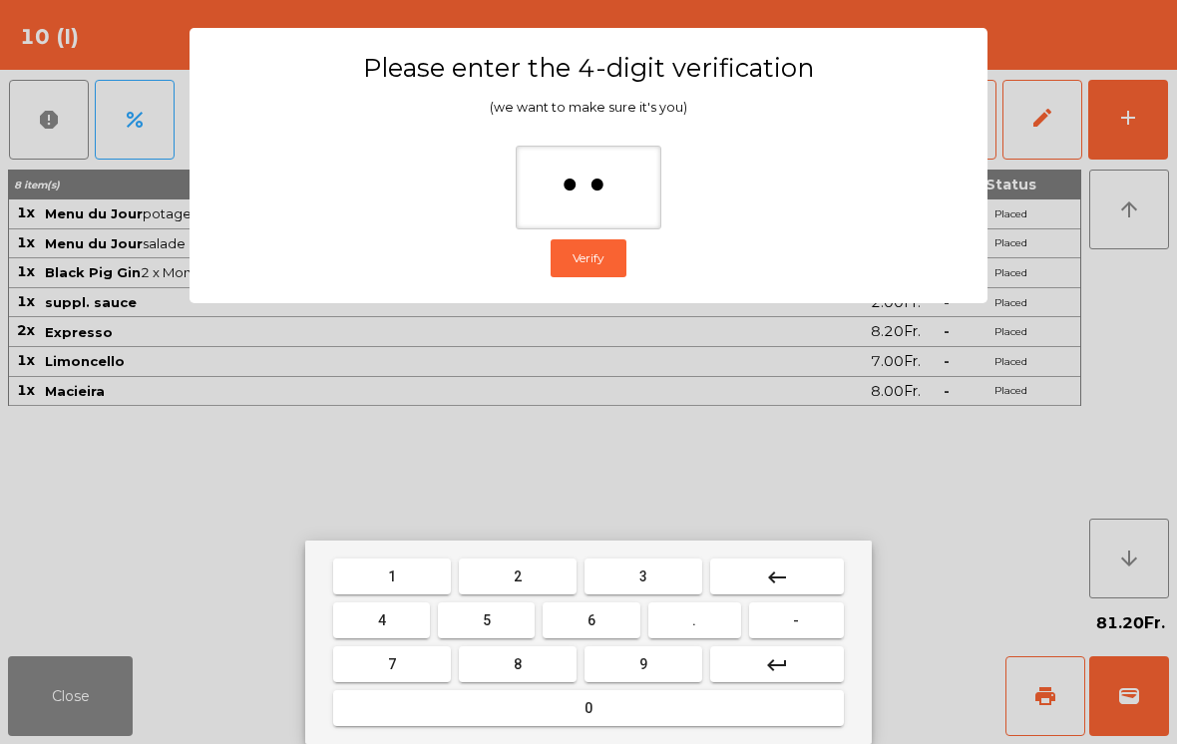
type input "***"
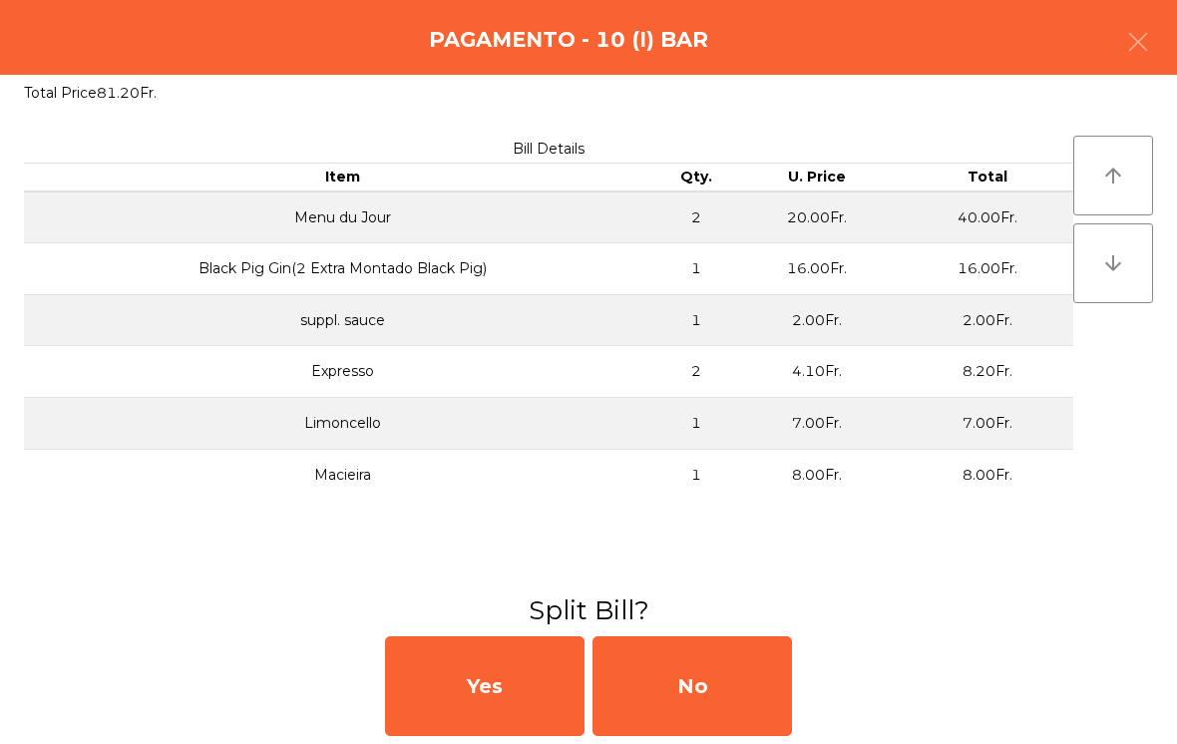
click at [667, 710] on div "No" at bounding box center [693, 686] width 200 height 100
click at [695, 705] on div "No" at bounding box center [693, 686] width 200 height 100
click at [694, 705] on div "No" at bounding box center [693, 686] width 200 height 100
click at [727, 687] on div "No" at bounding box center [693, 686] width 200 height 100
click at [686, 683] on div "No" at bounding box center [693, 686] width 200 height 100
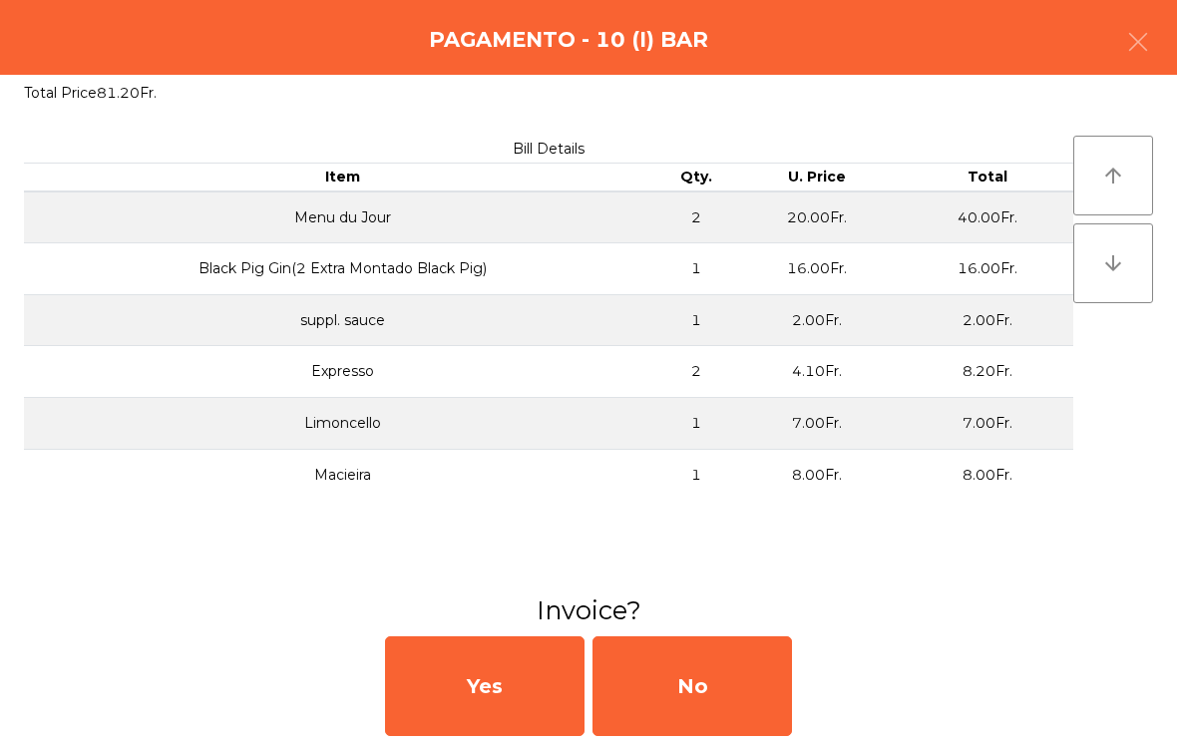
click at [736, 678] on div "No" at bounding box center [693, 686] width 200 height 100
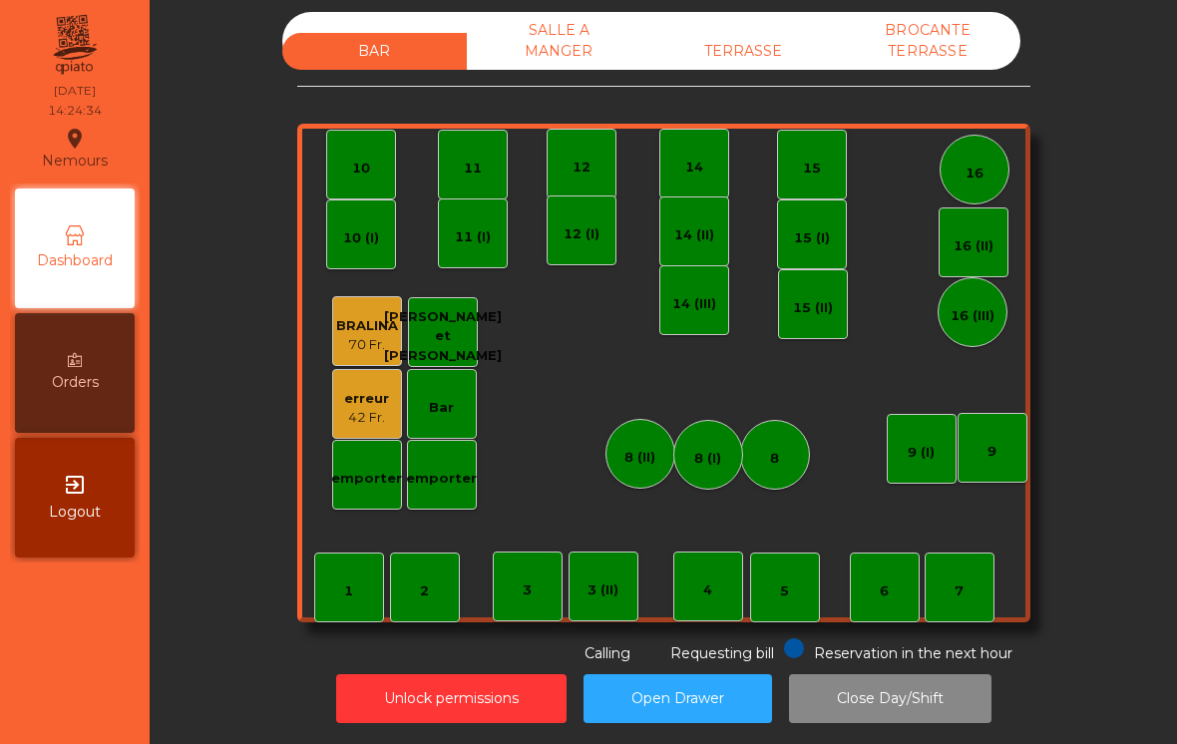
click at [961, 582] on div "7" at bounding box center [959, 592] width 9 height 20
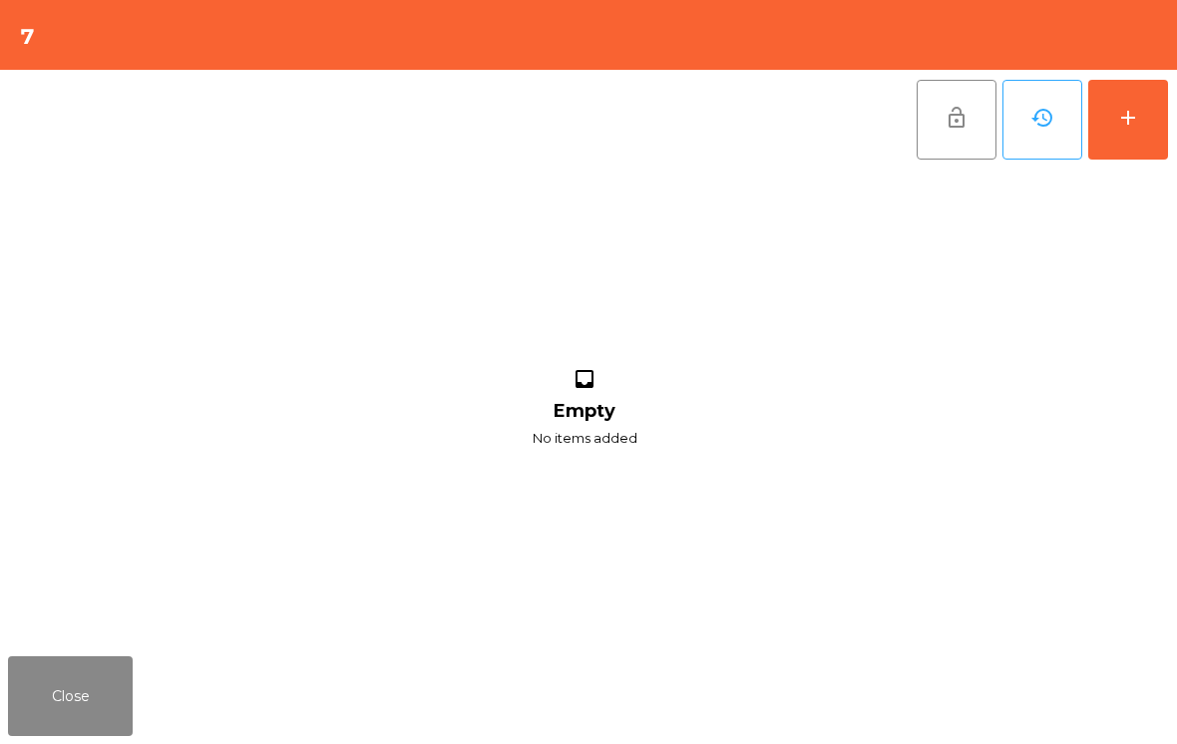
click at [1130, 81] on button "add" at bounding box center [1128, 120] width 80 height 80
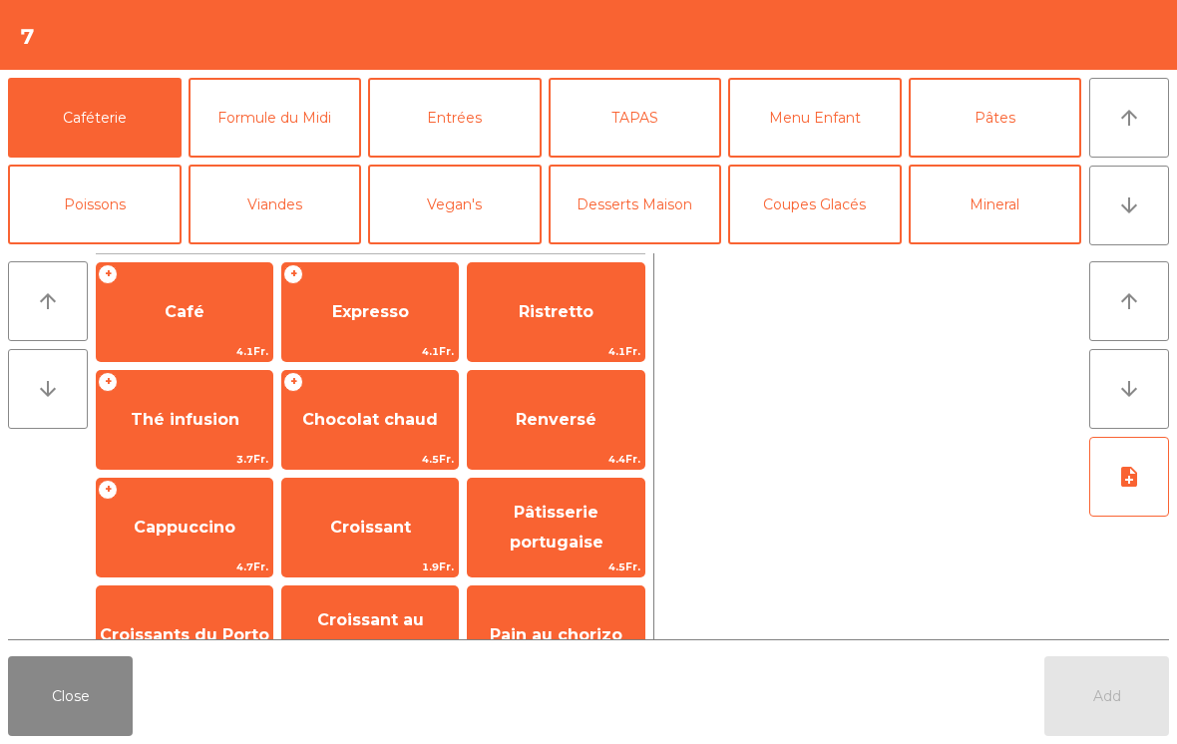
click at [381, 316] on span "Expresso" at bounding box center [370, 311] width 77 height 19
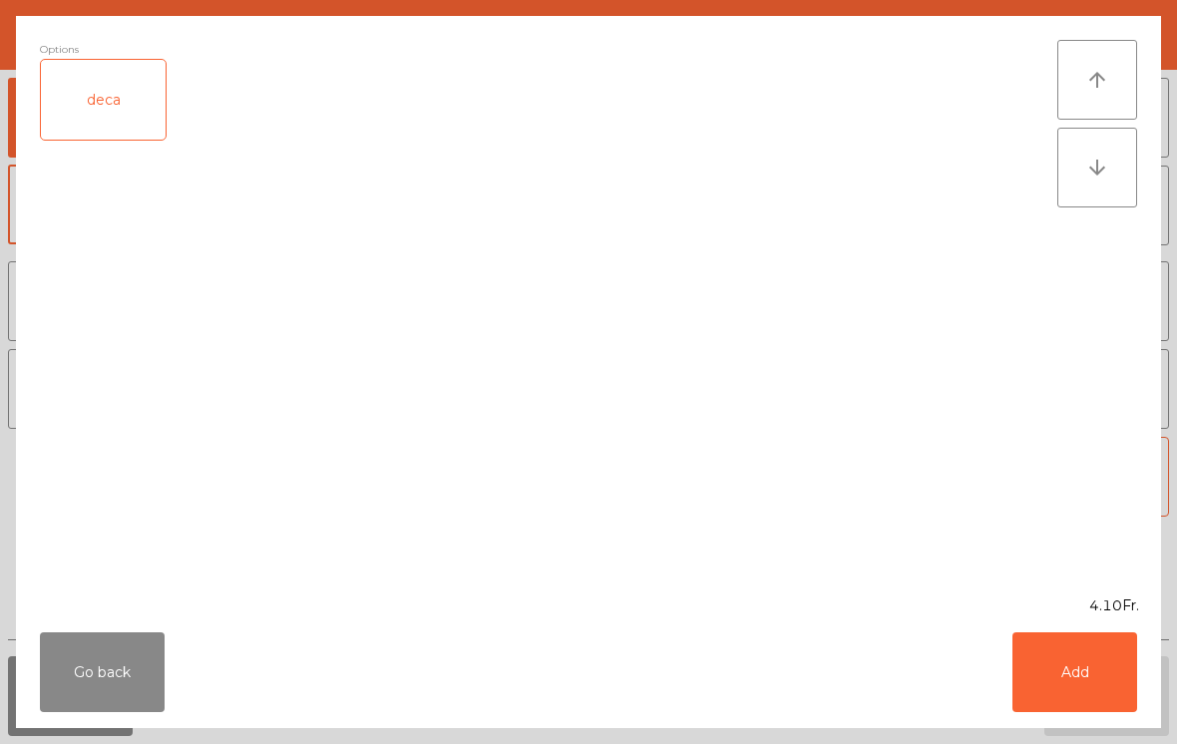
click at [1083, 674] on button "Add" at bounding box center [1075, 672] width 125 height 80
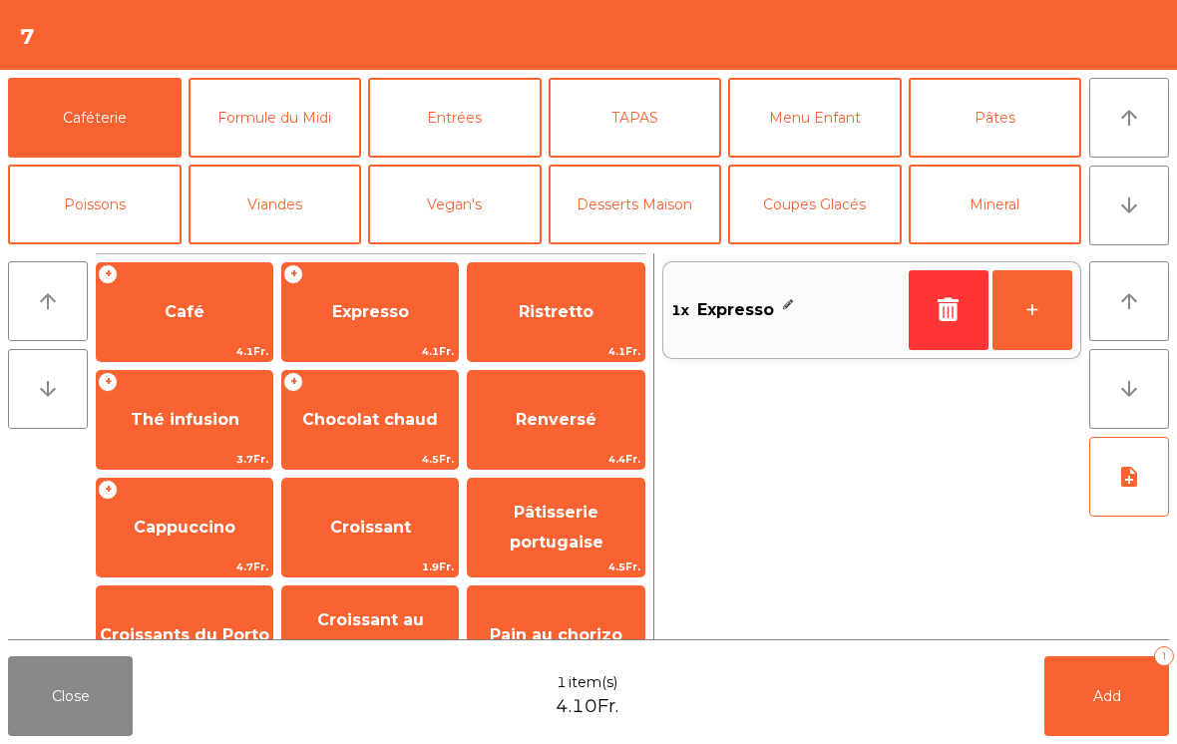
click at [1032, 321] on button "+" at bounding box center [1033, 310] width 80 height 80
click at [1033, 304] on button "+" at bounding box center [1033, 310] width 80 height 80
click at [179, 330] on span "Café" at bounding box center [185, 312] width 176 height 54
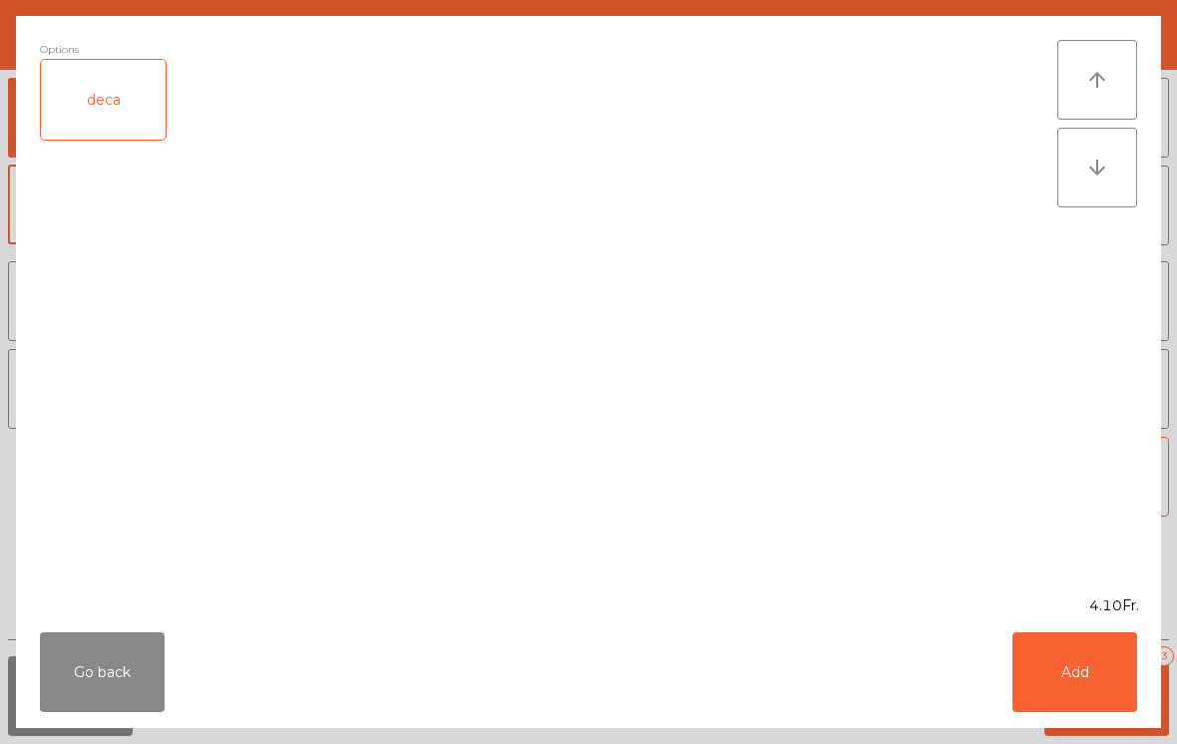
click at [1060, 690] on button "Add" at bounding box center [1075, 672] width 125 height 80
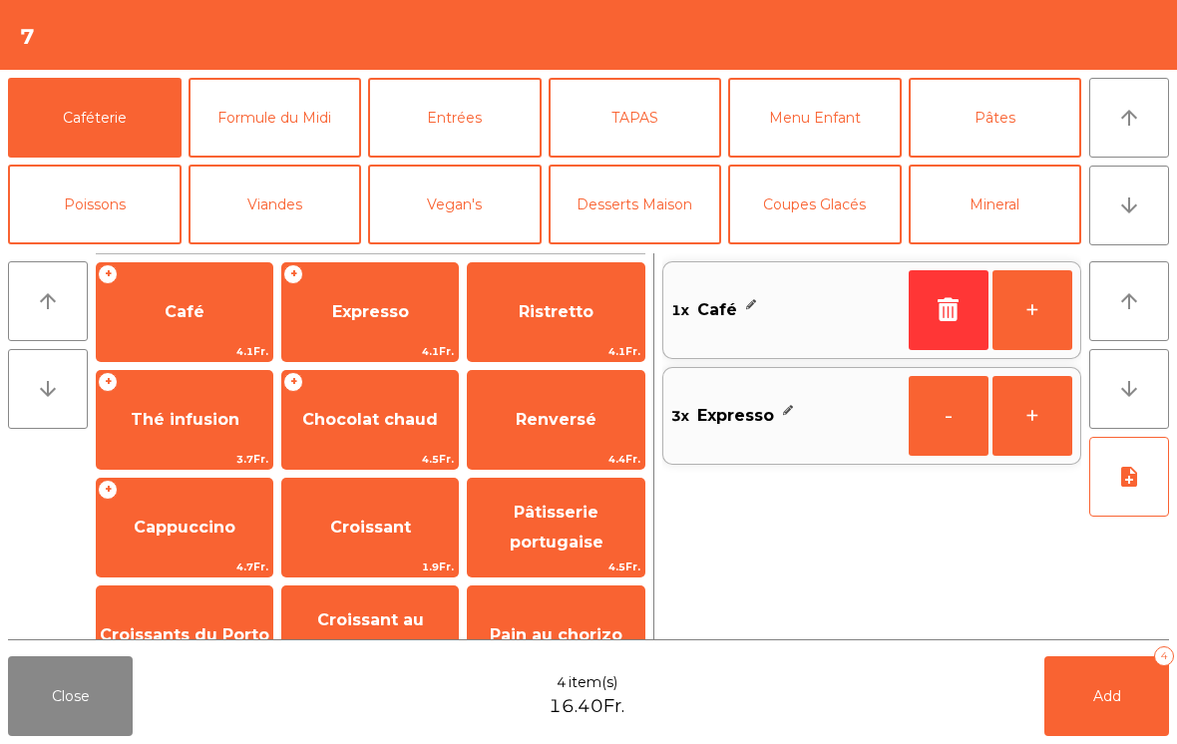
scroll to position [115, 0]
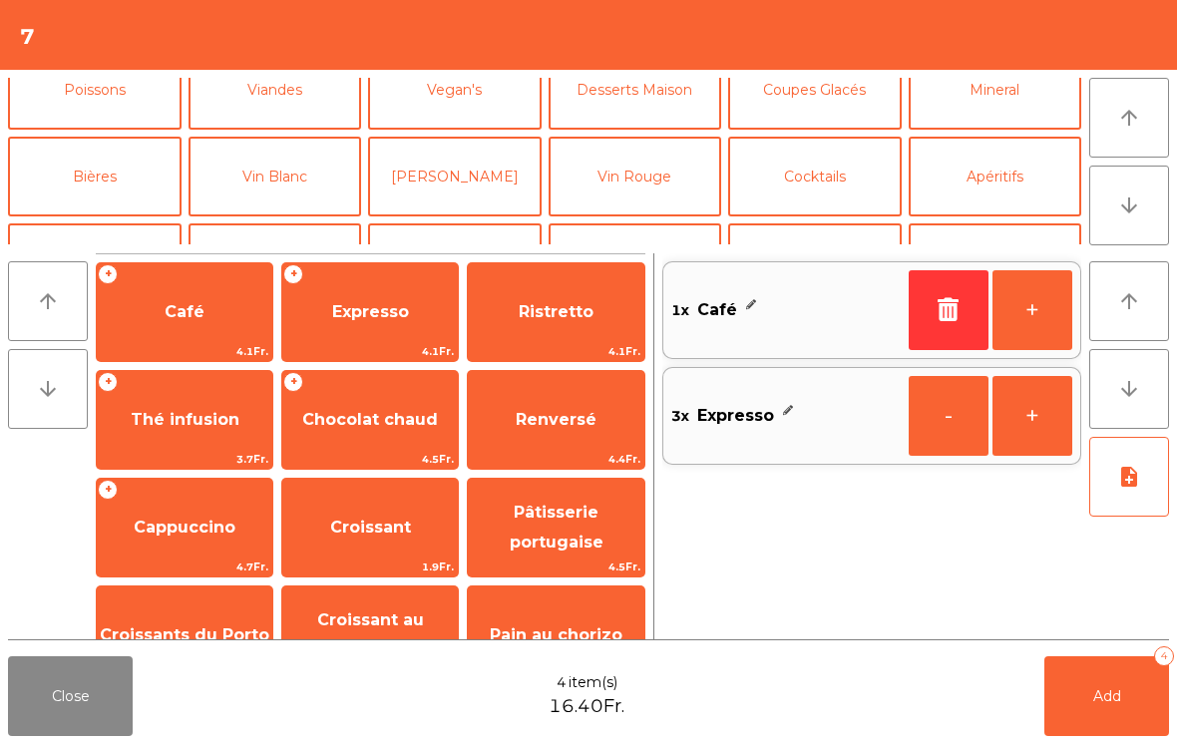
click at [1008, 94] on button "Mineral" at bounding box center [996, 90] width 174 height 80
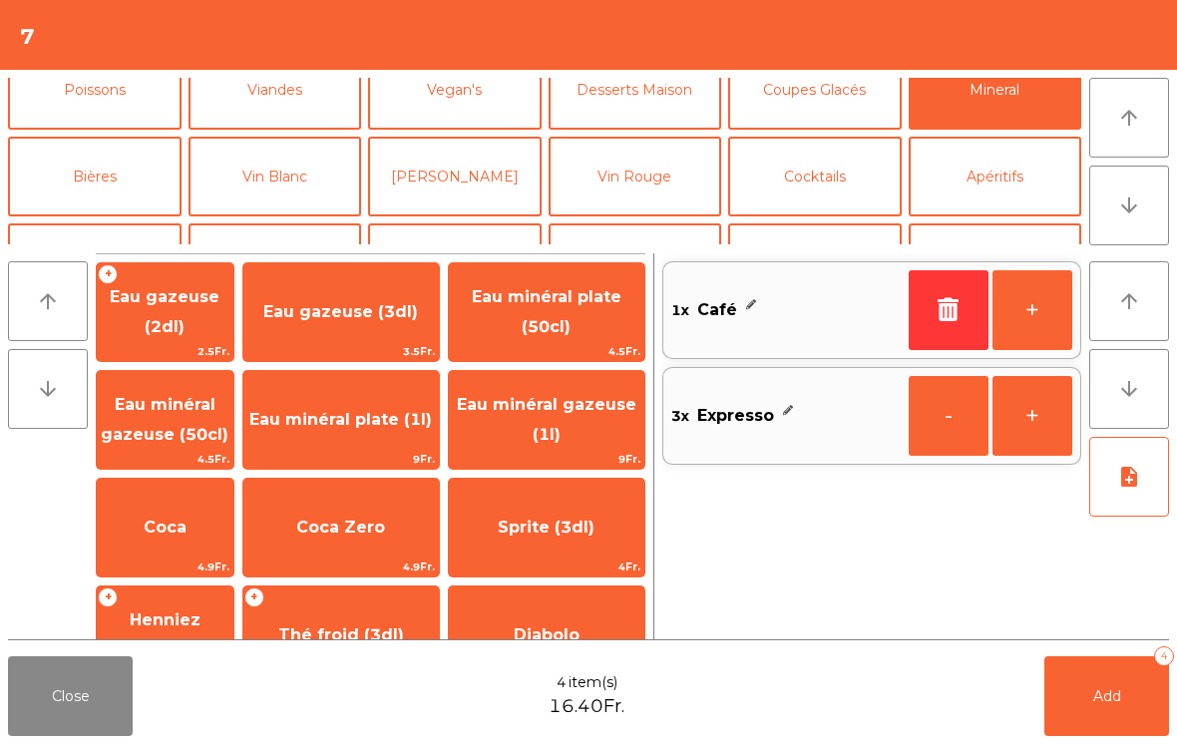
click at [544, 306] on span "Eau minéral plate (50cl)" at bounding box center [547, 311] width 150 height 49
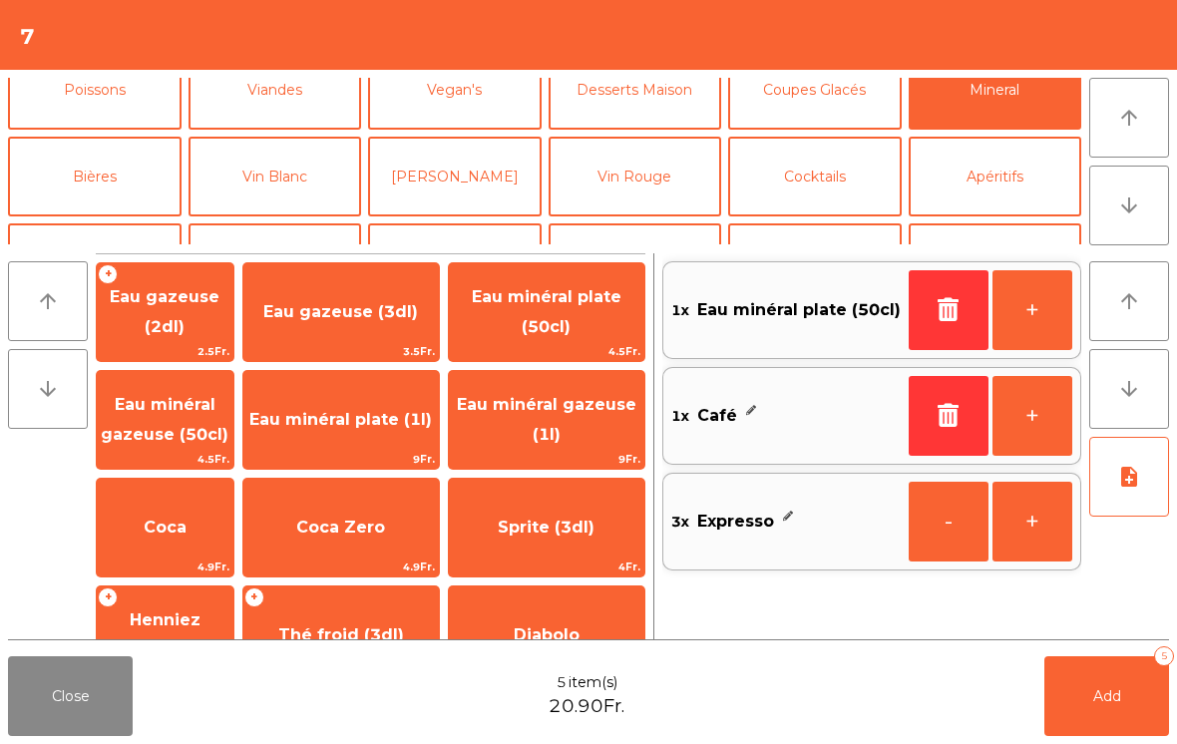
click at [1132, 705] on button "Add 5" at bounding box center [1107, 696] width 125 height 80
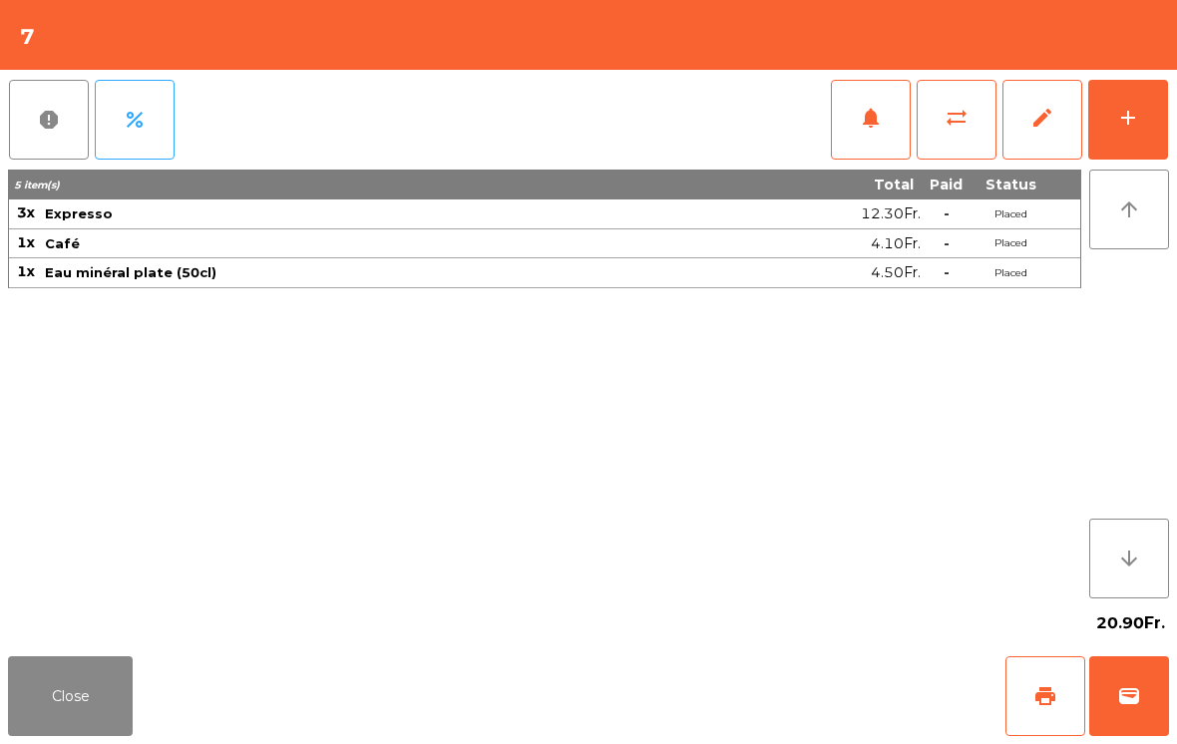
click at [1064, 657] on button "print" at bounding box center [1046, 696] width 80 height 80
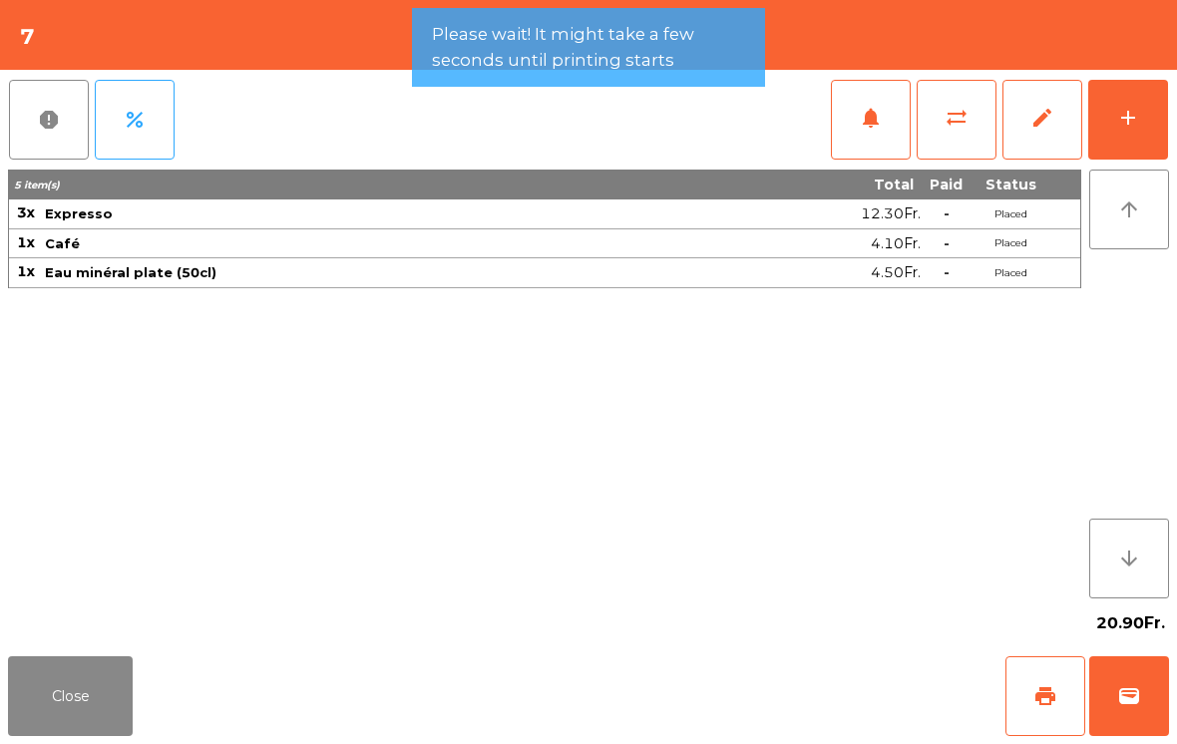
click at [1144, 710] on button "wallet" at bounding box center [1129, 696] width 80 height 80
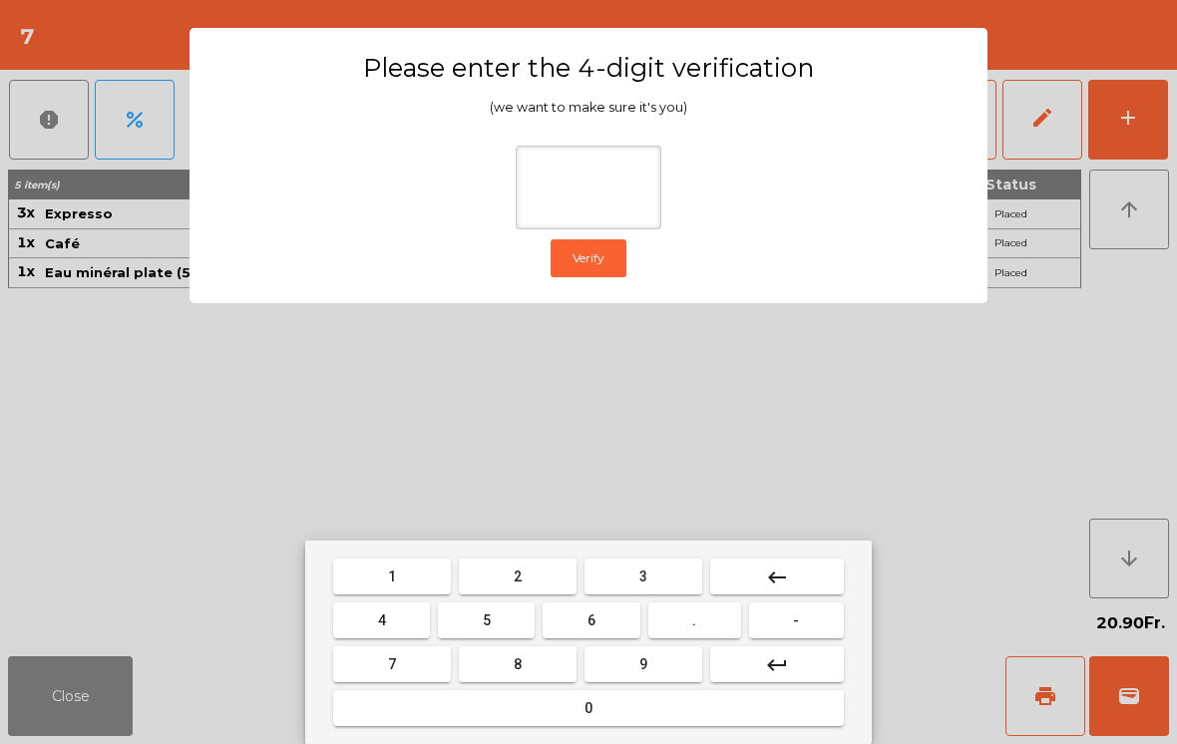
type input "*"
type input "***"
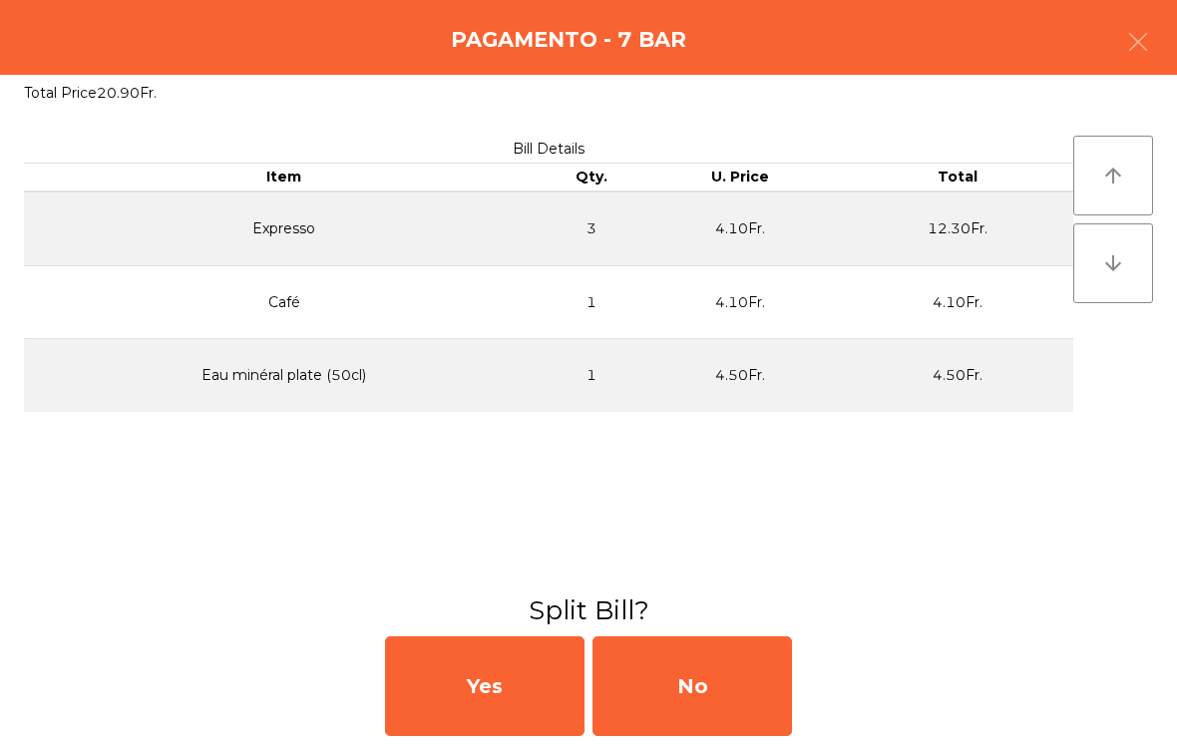
click at [698, 670] on div "No" at bounding box center [693, 686] width 200 height 100
click at [702, 697] on div "MB" at bounding box center [693, 686] width 200 height 100
click at [737, 693] on div "No" at bounding box center [693, 686] width 200 height 100
click at [745, 678] on div "No" at bounding box center [693, 686] width 200 height 100
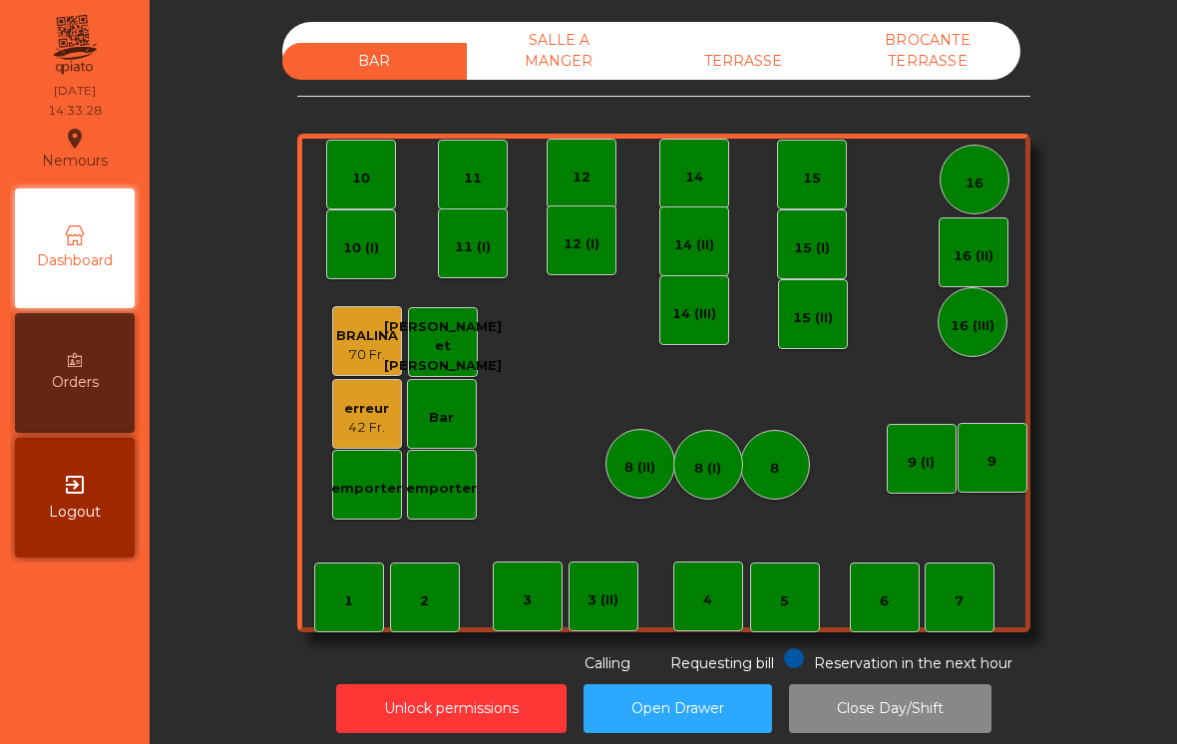
scroll to position [10, 0]
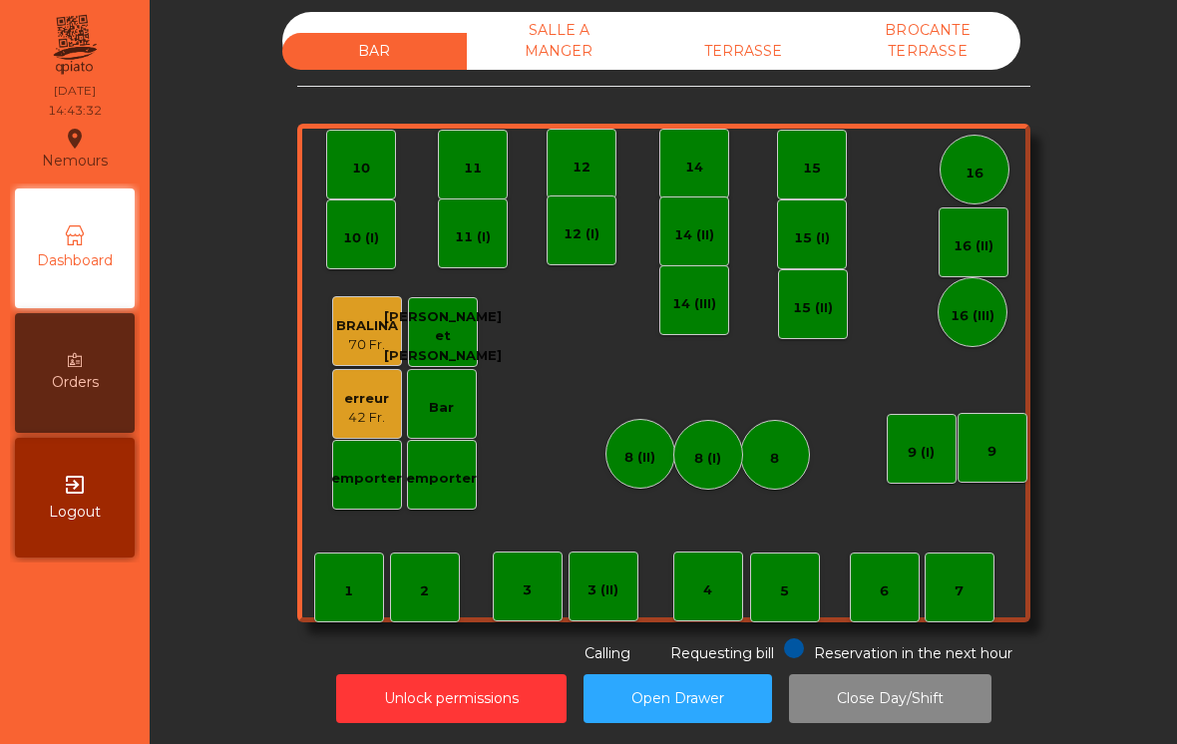
click at [960, 587] on div "7" at bounding box center [960, 588] width 70 height 70
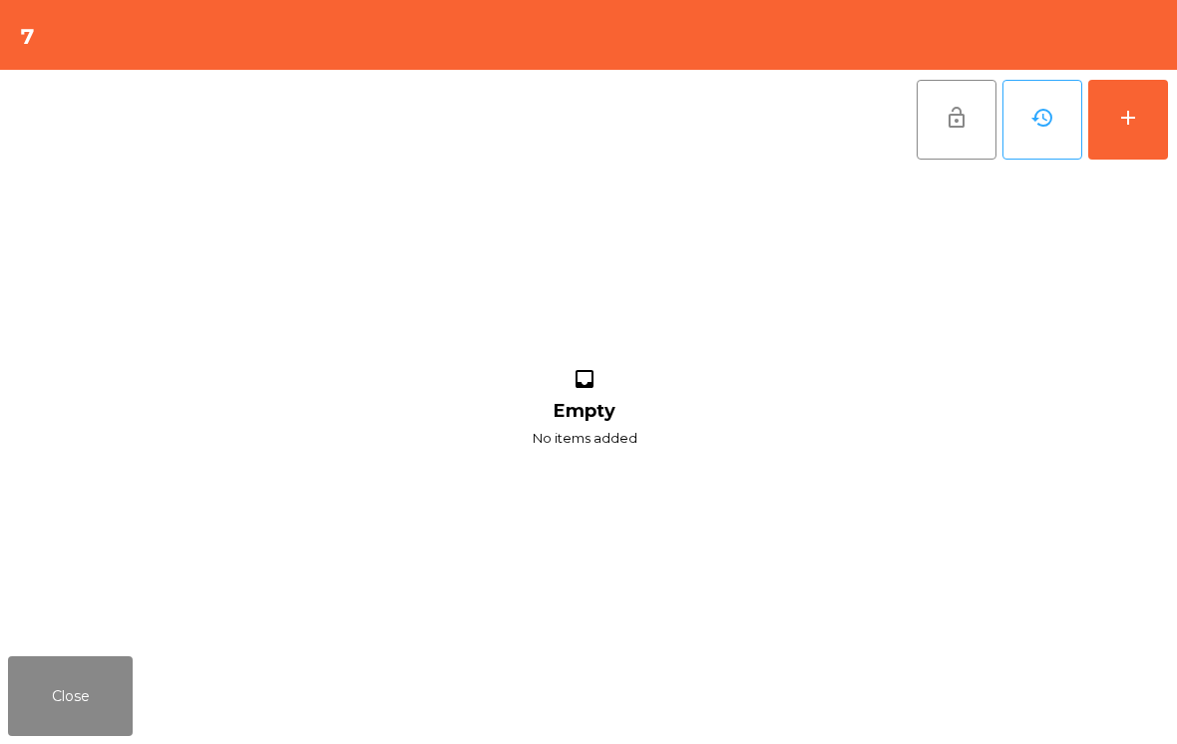
click at [1150, 107] on button "add" at bounding box center [1128, 120] width 80 height 80
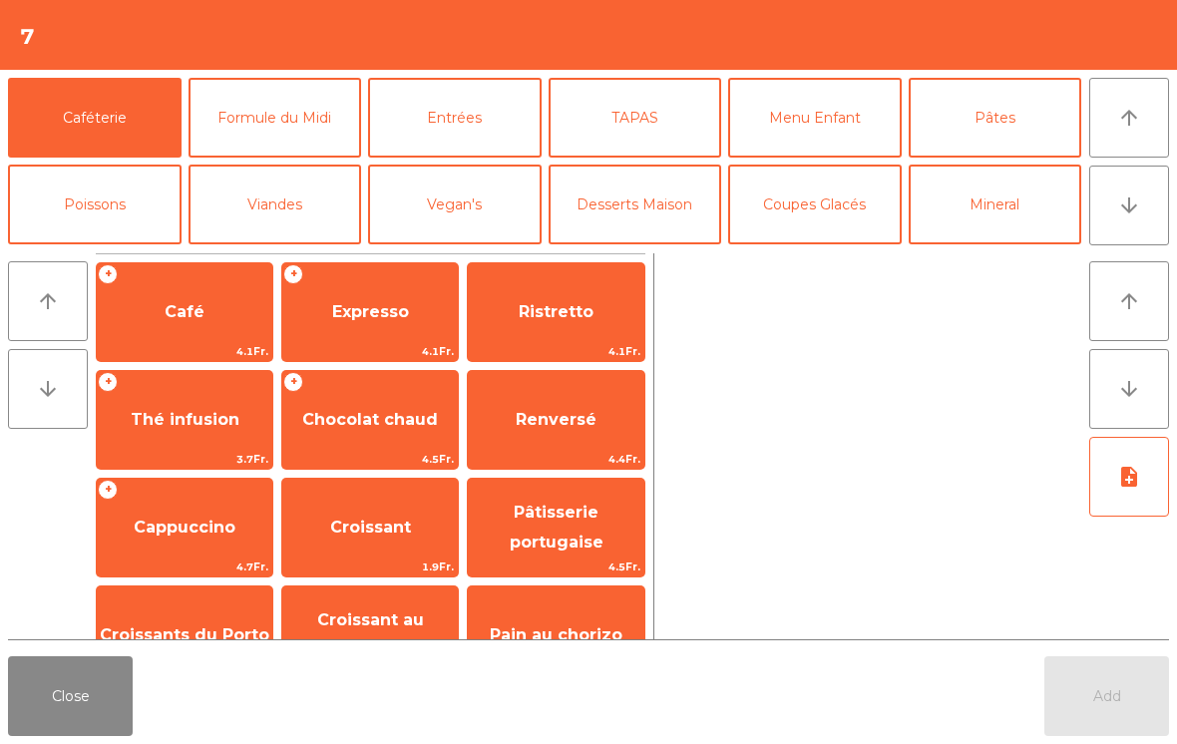
click at [187, 325] on span "Café" at bounding box center [185, 312] width 176 height 54
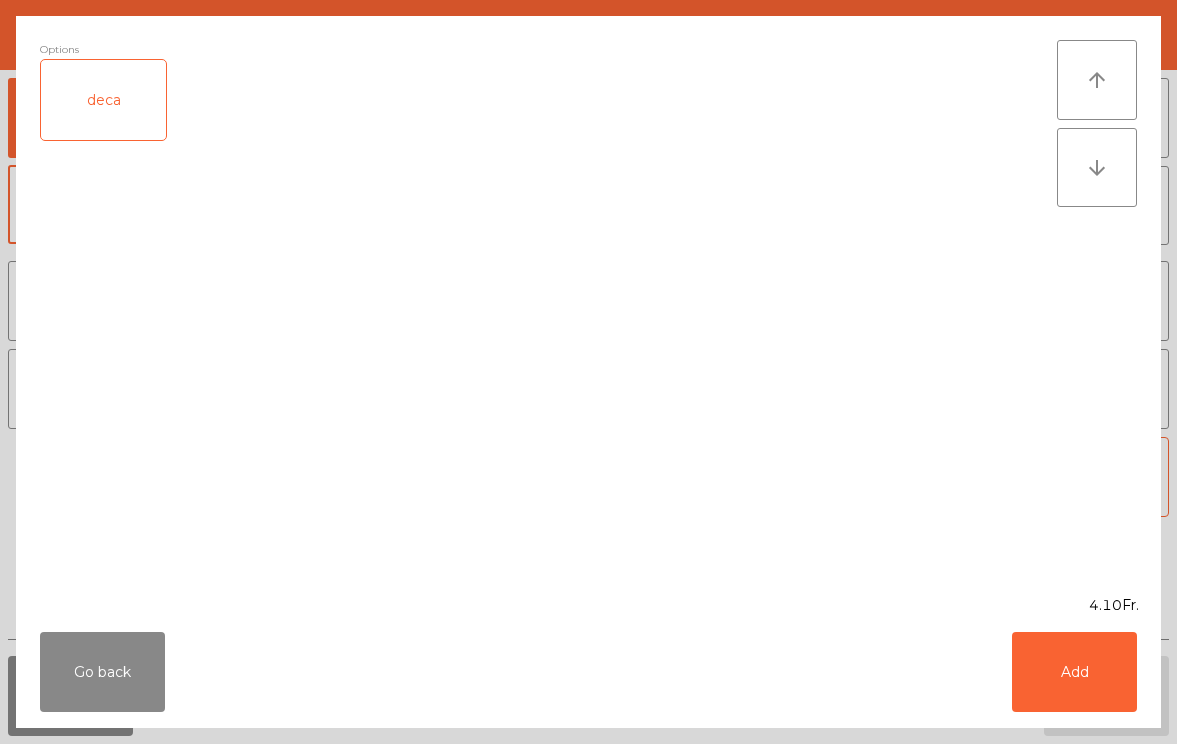
click at [1086, 668] on button "Add" at bounding box center [1075, 672] width 125 height 80
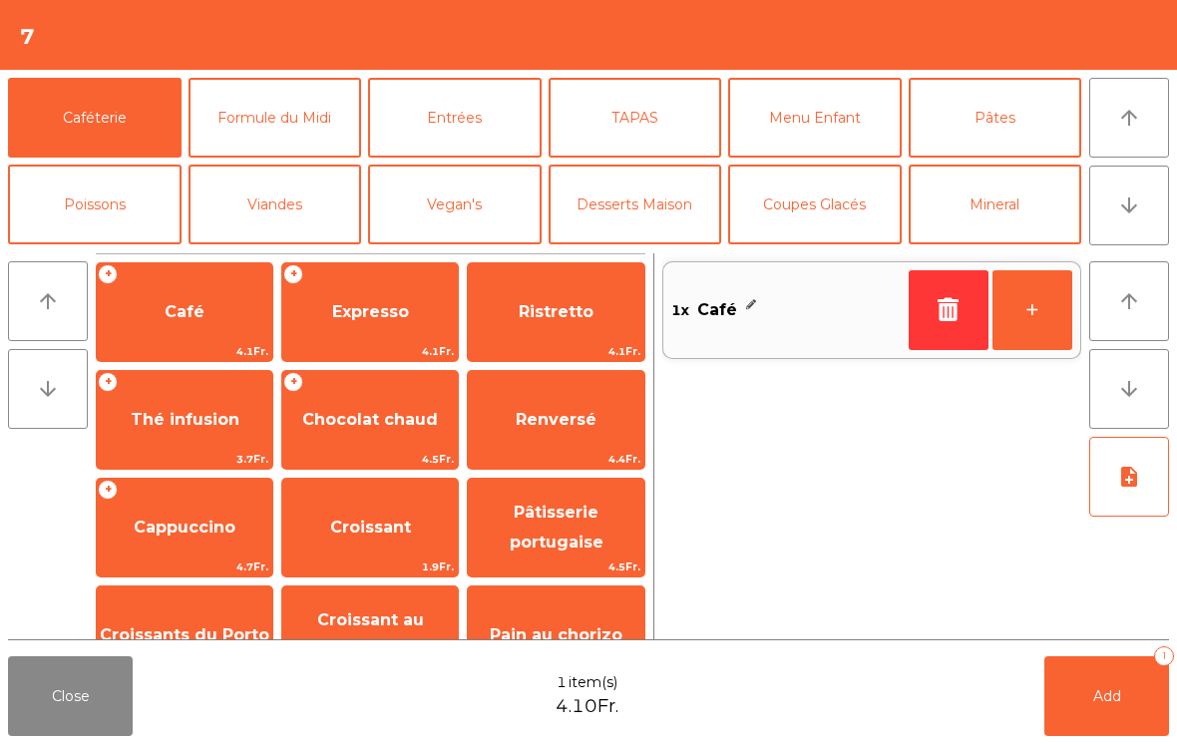
click at [1035, 329] on button "+" at bounding box center [1033, 310] width 80 height 80
click at [1101, 694] on span "Add" at bounding box center [1107, 696] width 28 height 18
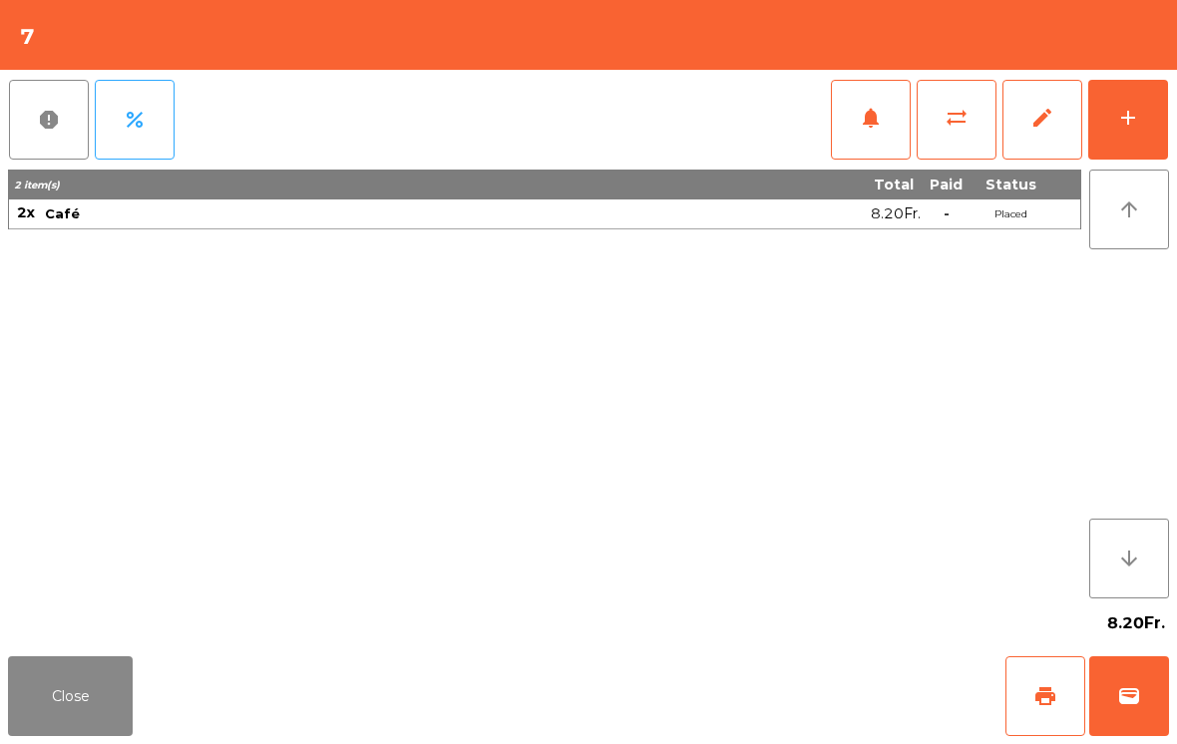
click at [1144, 693] on button "wallet" at bounding box center [1129, 696] width 80 height 80
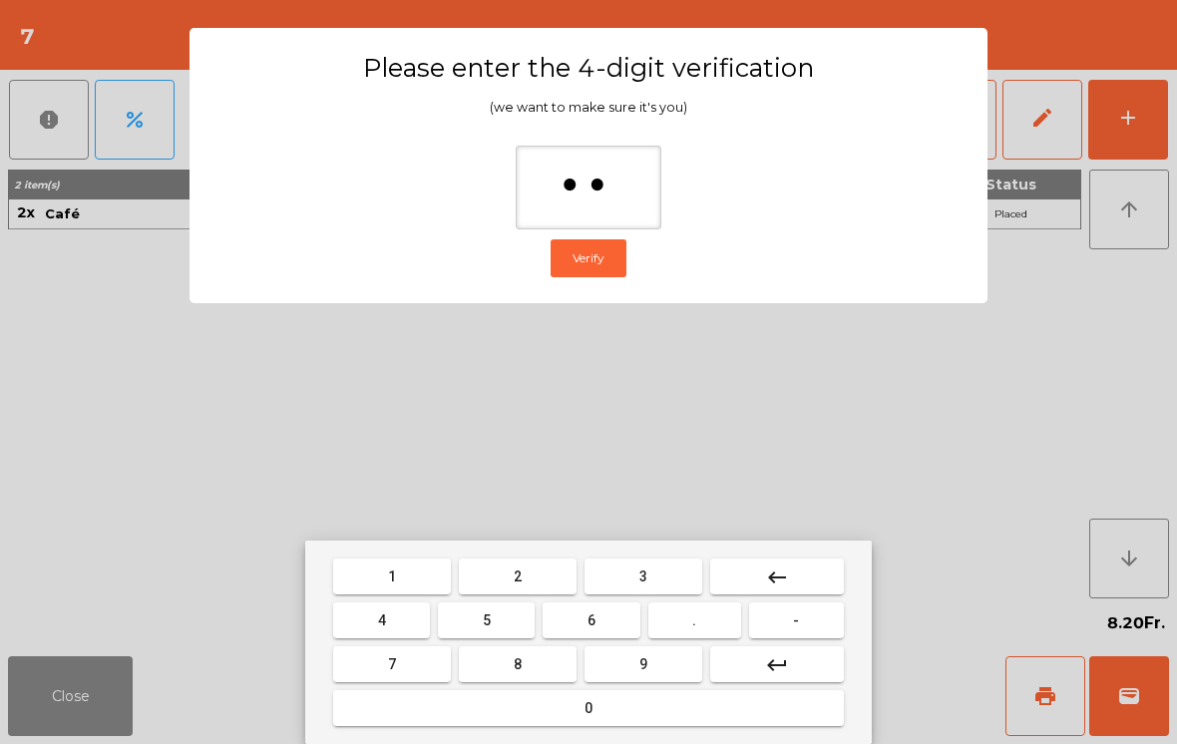
type input "***"
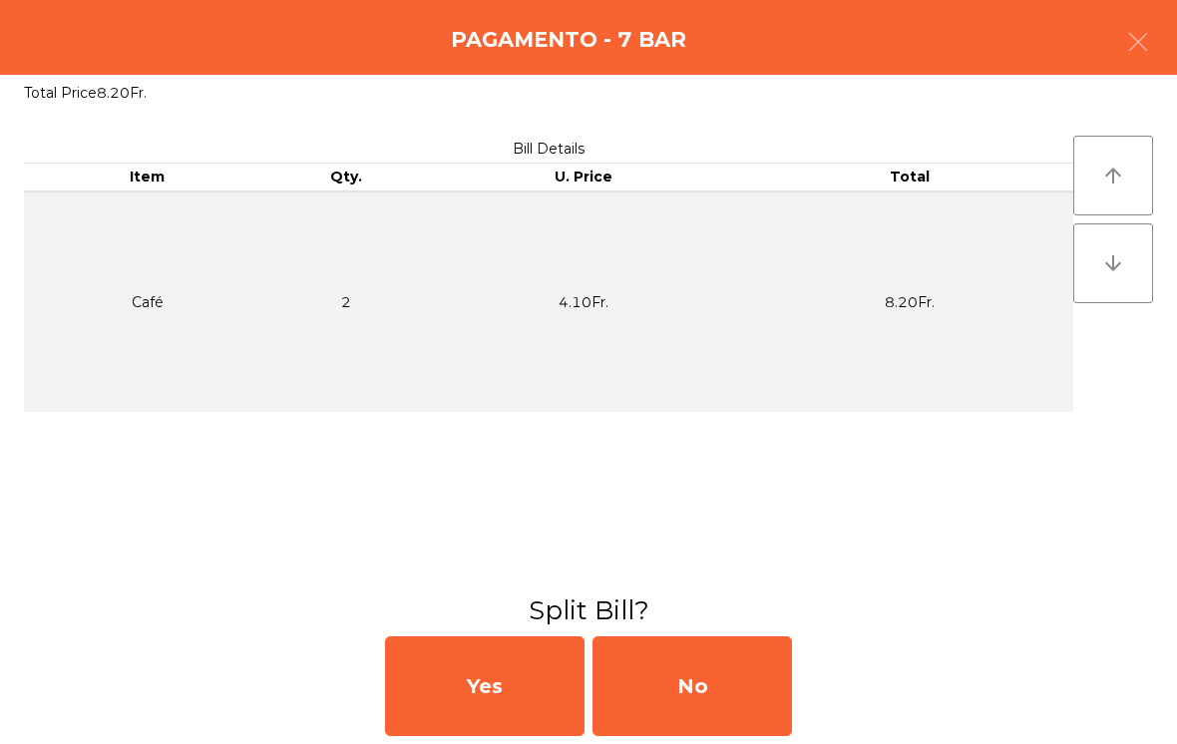
click at [683, 727] on div "No" at bounding box center [693, 686] width 200 height 100
click at [680, 698] on div "MB" at bounding box center [693, 686] width 200 height 100
click at [684, 673] on div "No" at bounding box center [693, 686] width 200 height 100
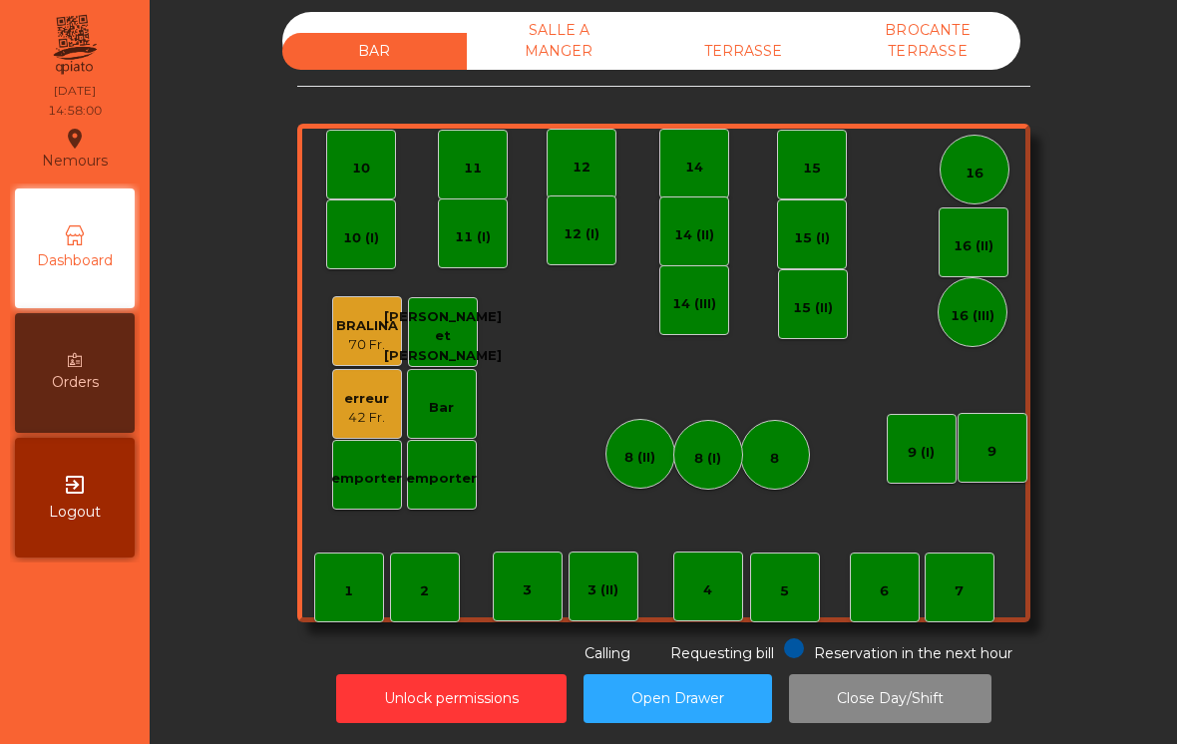
click at [742, 33] on div "TERRASSE" at bounding box center [743, 51] width 185 height 37
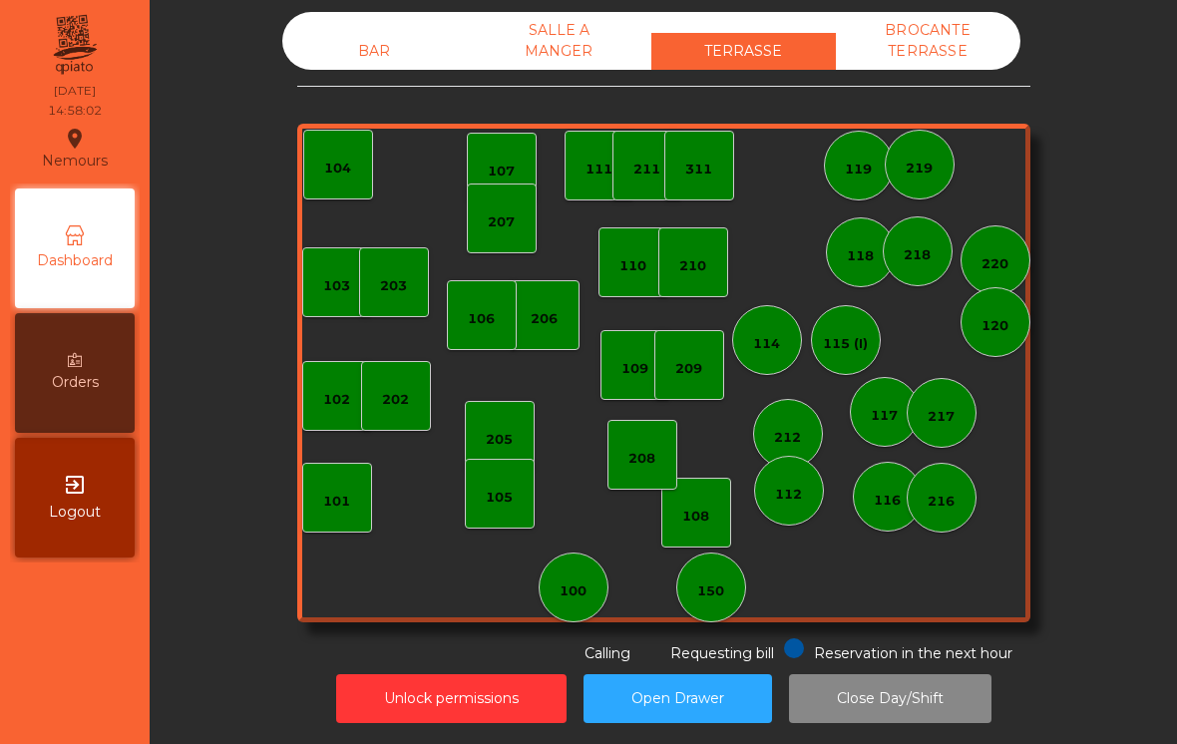
click at [542, 309] on div "206" at bounding box center [544, 319] width 27 height 20
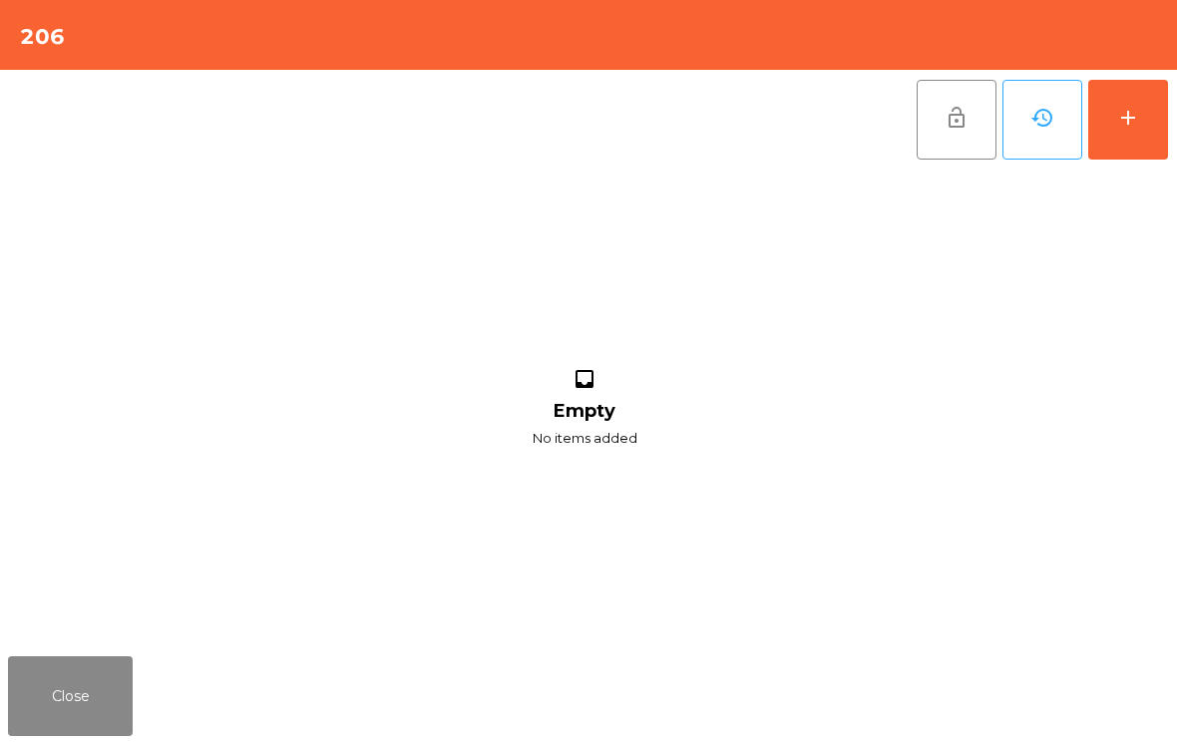
click at [1129, 110] on div "add" at bounding box center [1128, 118] width 24 height 24
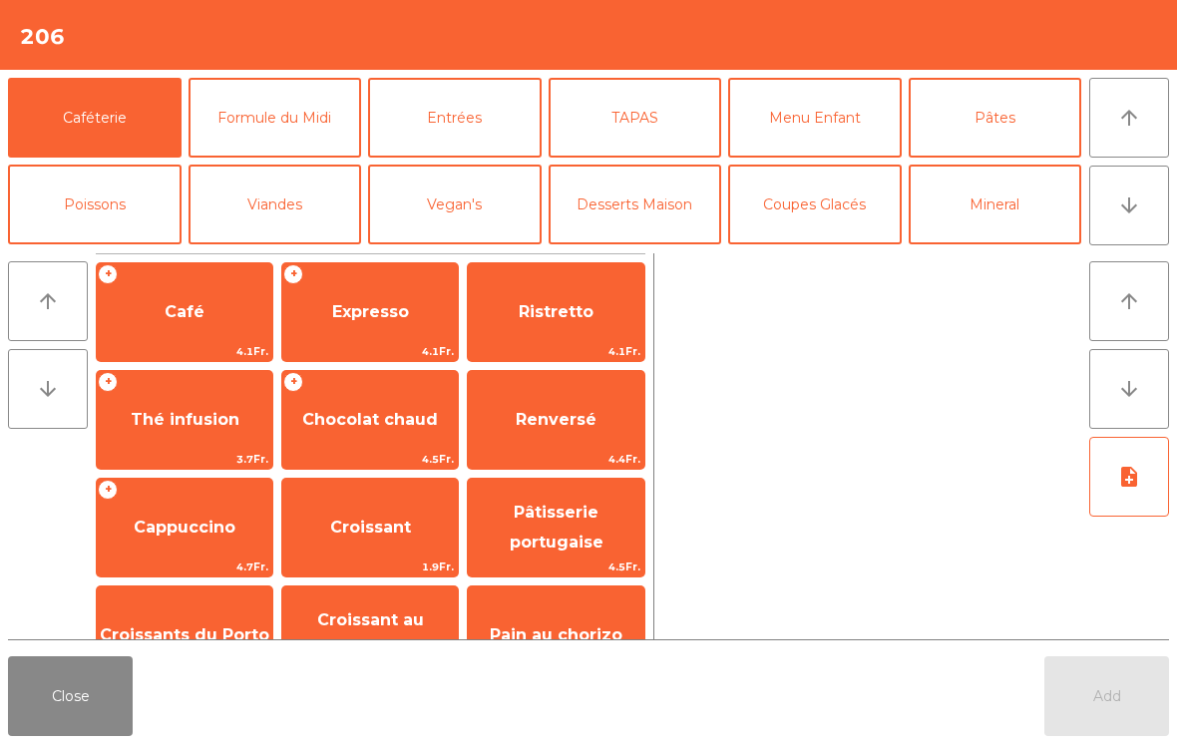
click at [207, 524] on span "Cappuccino" at bounding box center [185, 527] width 102 height 19
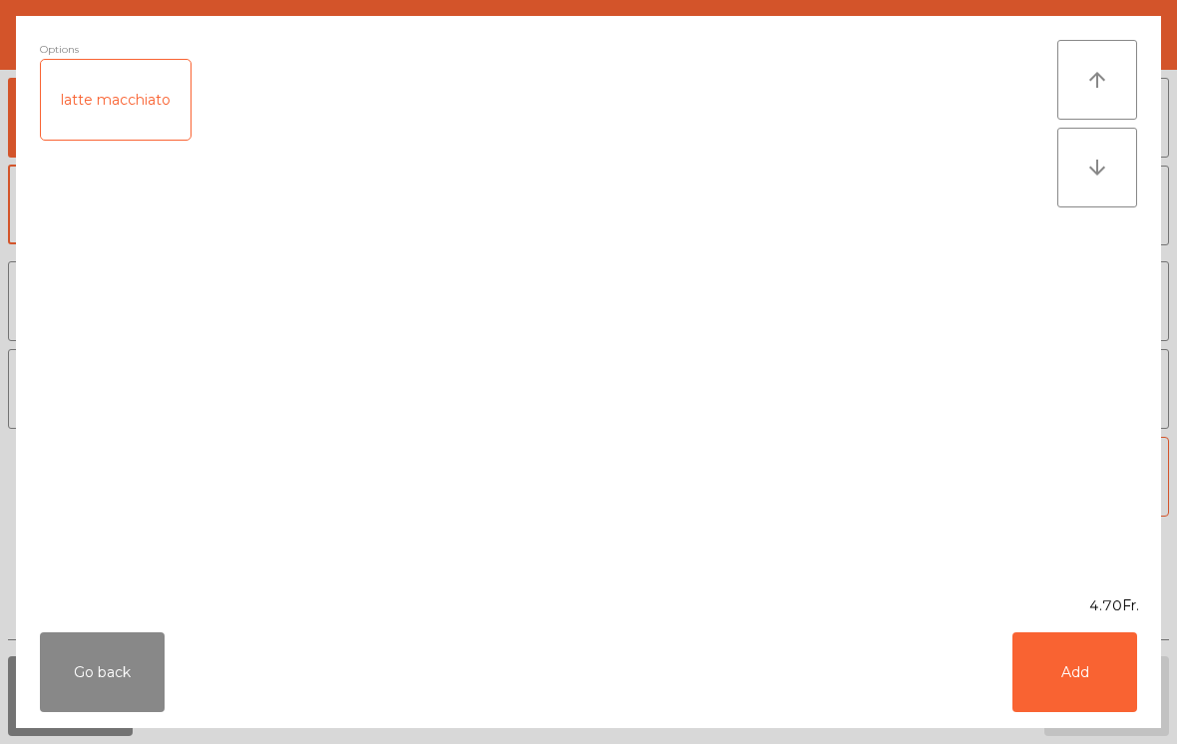
click at [1087, 682] on button "Add" at bounding box center [1075, 672] width 125 height 80
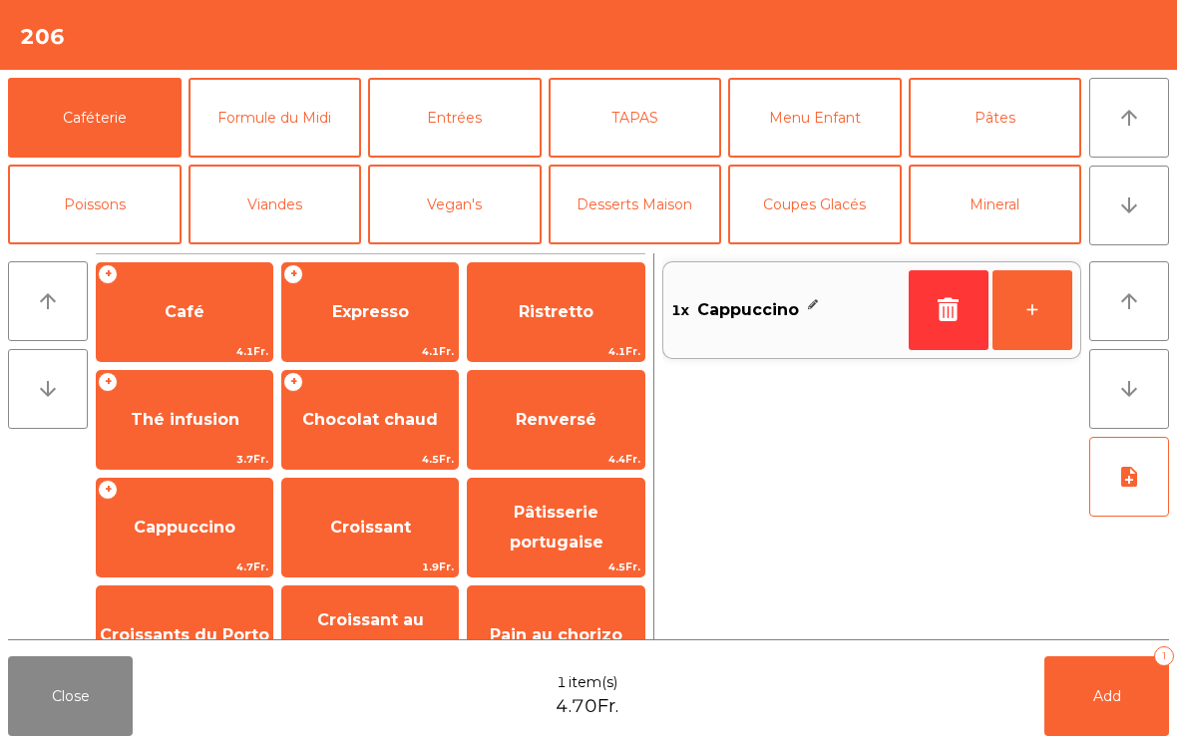
scroll to position [93, 0]
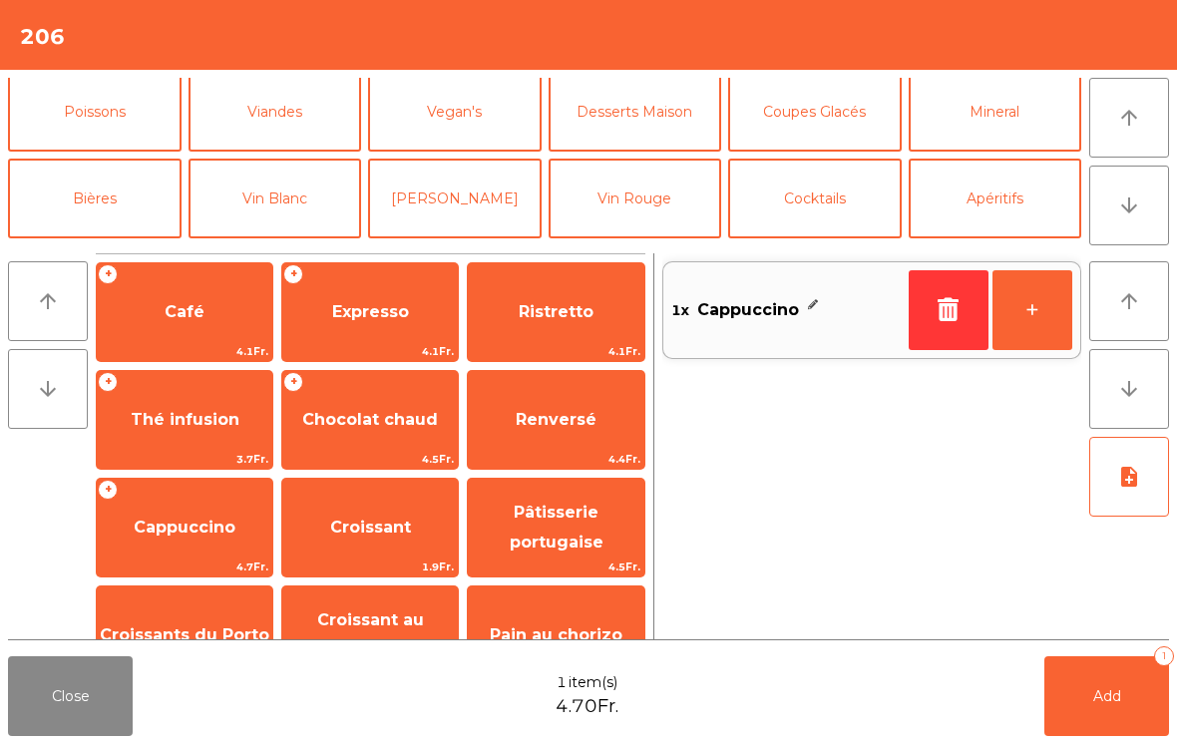
click at [820, 188] on button "Cocktails" at bounding box center [815, 199] width 174 height 80
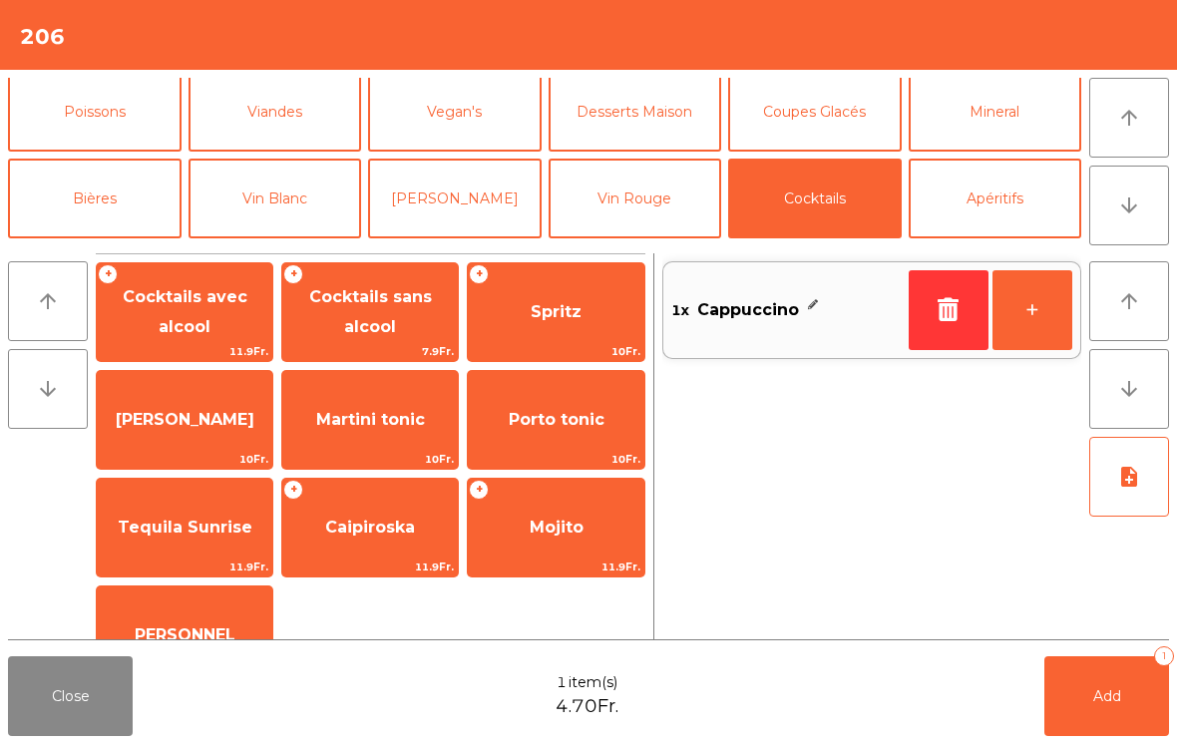
click at [569, 310] on span "Spritz" at bounding box center [556, 311] width 51 height 19
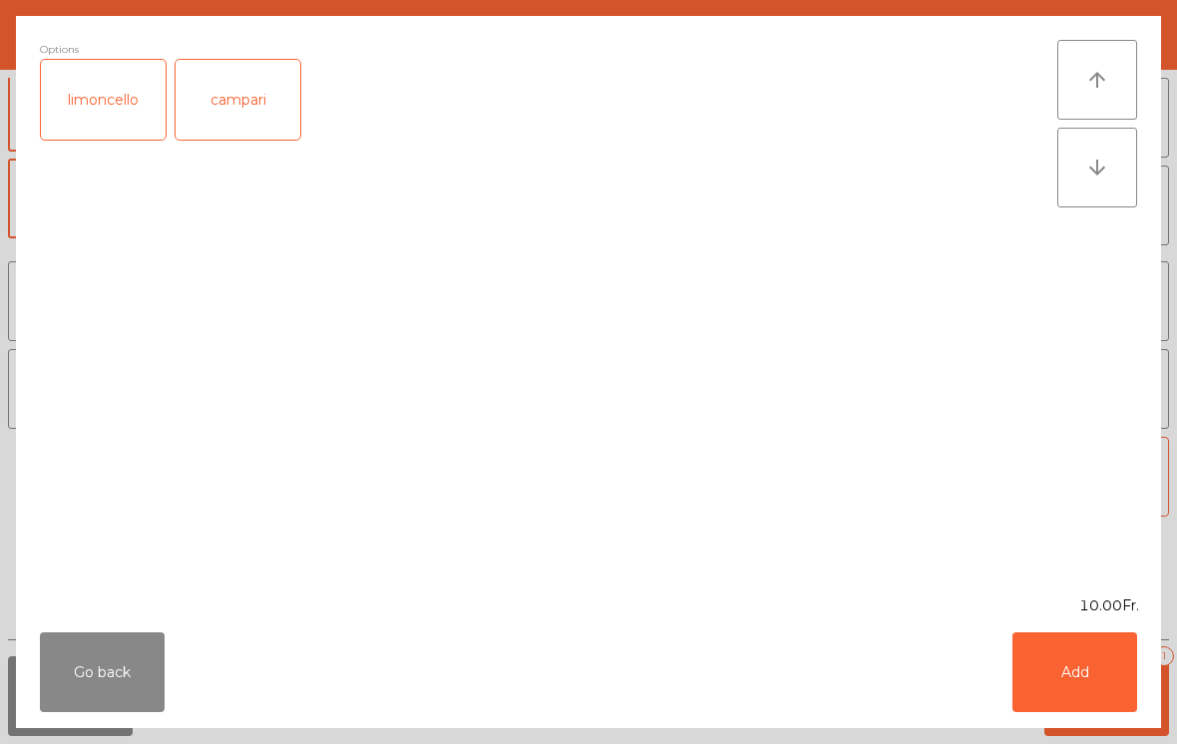
click at [1079, 675] on button "Add" at bounding box center [1075, 672] width 125 height 80
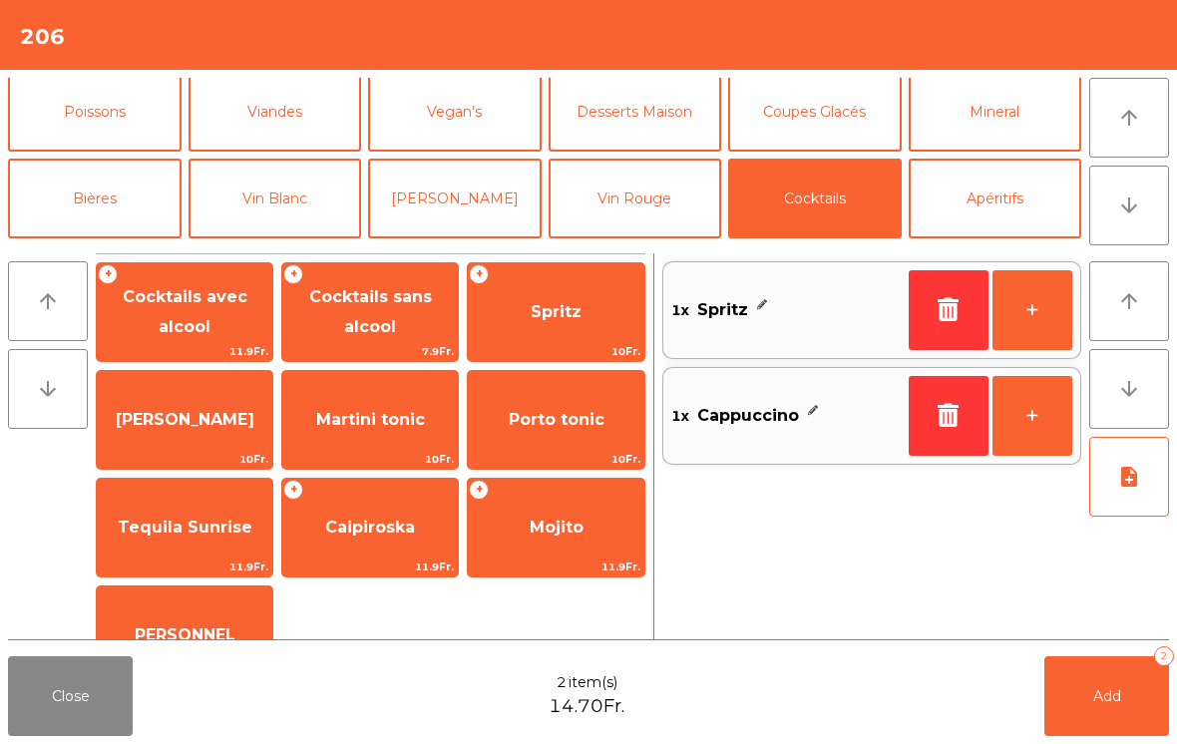
click at [1124, 694] on button "Add 2" at bounding box center [1107, 696] width 125 height 80
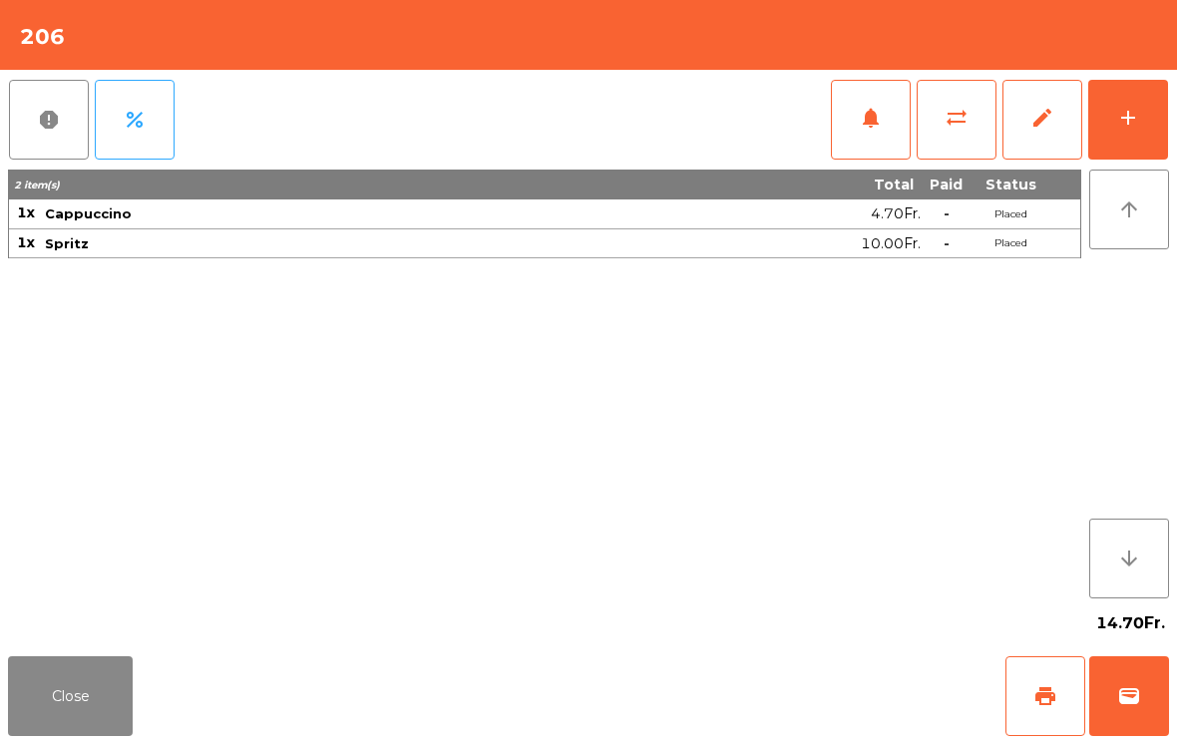
click at [1010, 726] on button "print" at bounding box center [1046, 696] width 80 height 80
click at [1133, 714] on button "wallet" at bounding box center [1129, 696] width 80 height 80
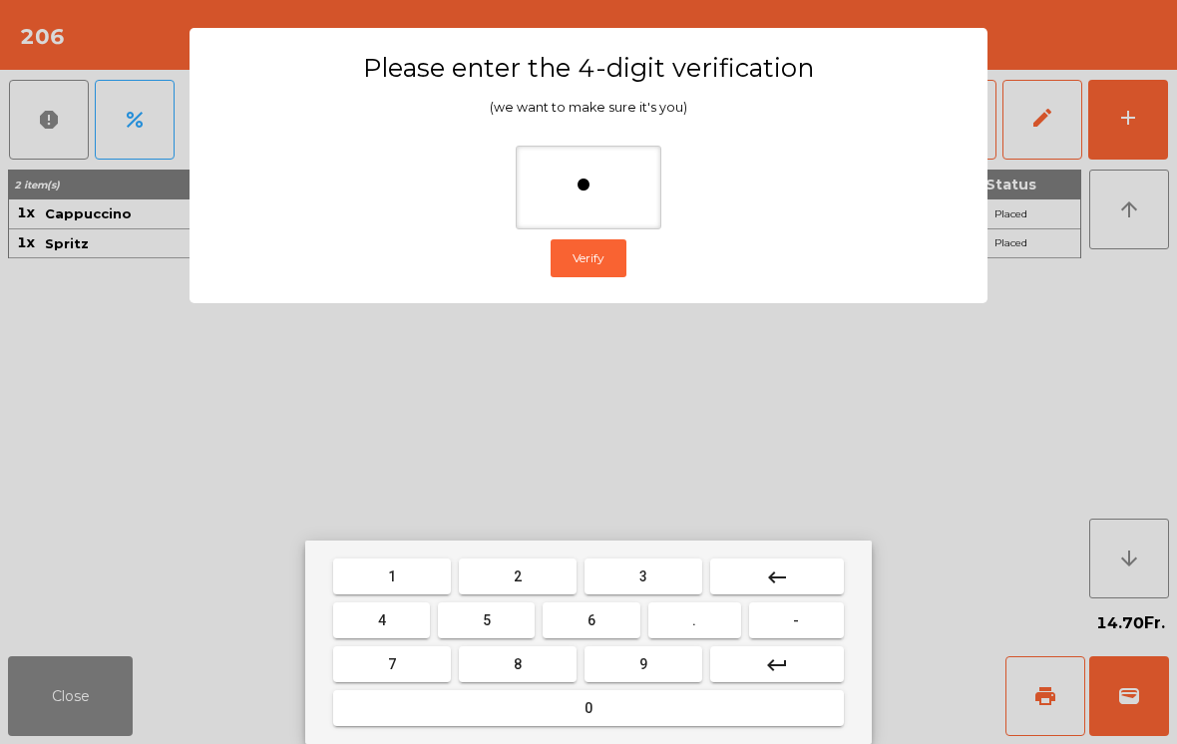
type input "**"
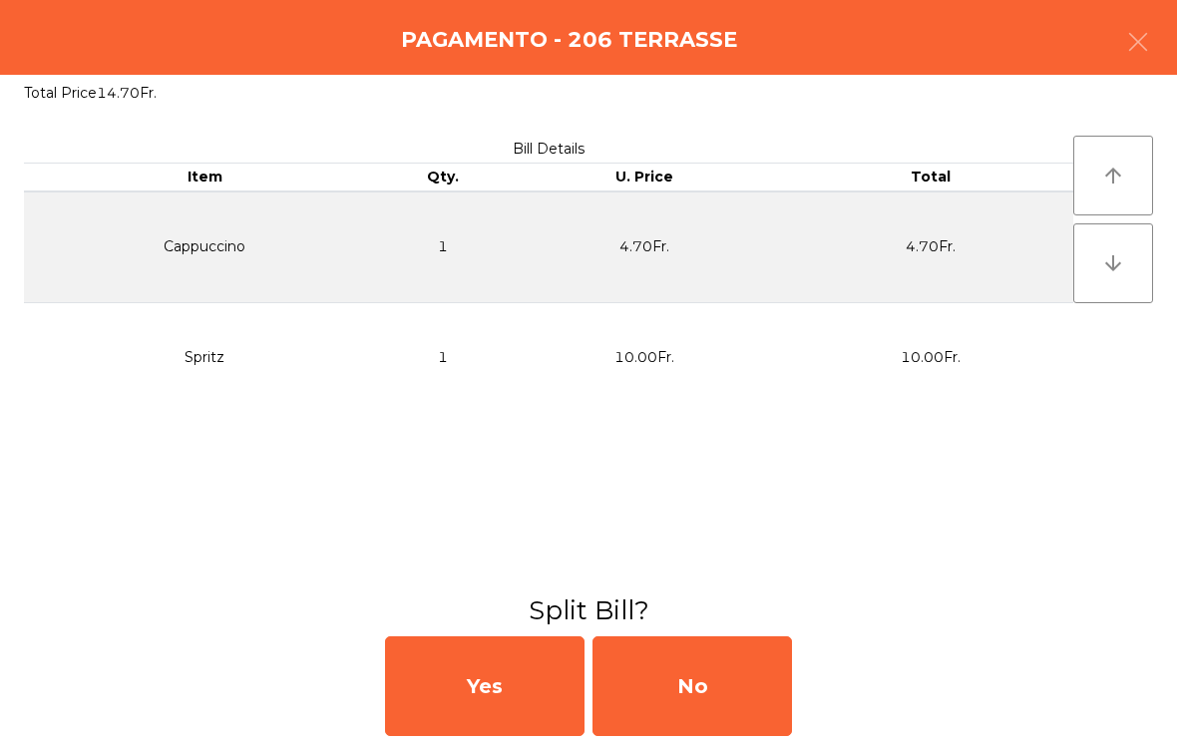
click at [687, 688] on div "No" at bounding box center [693, 686] width 200 height 100
click at [686, 688] on div "MB" at bounding box center [693, 686] width 200 height 100
click at [714, 678] on div "No" at bounding box center [693, 686] width 200 height 100
click at [713, 678] on div "No" at bounding box center [693, 686] width 200 height 100
click at [703, 716] on div "No" at bounding box center [693, 686] width 200 height 100
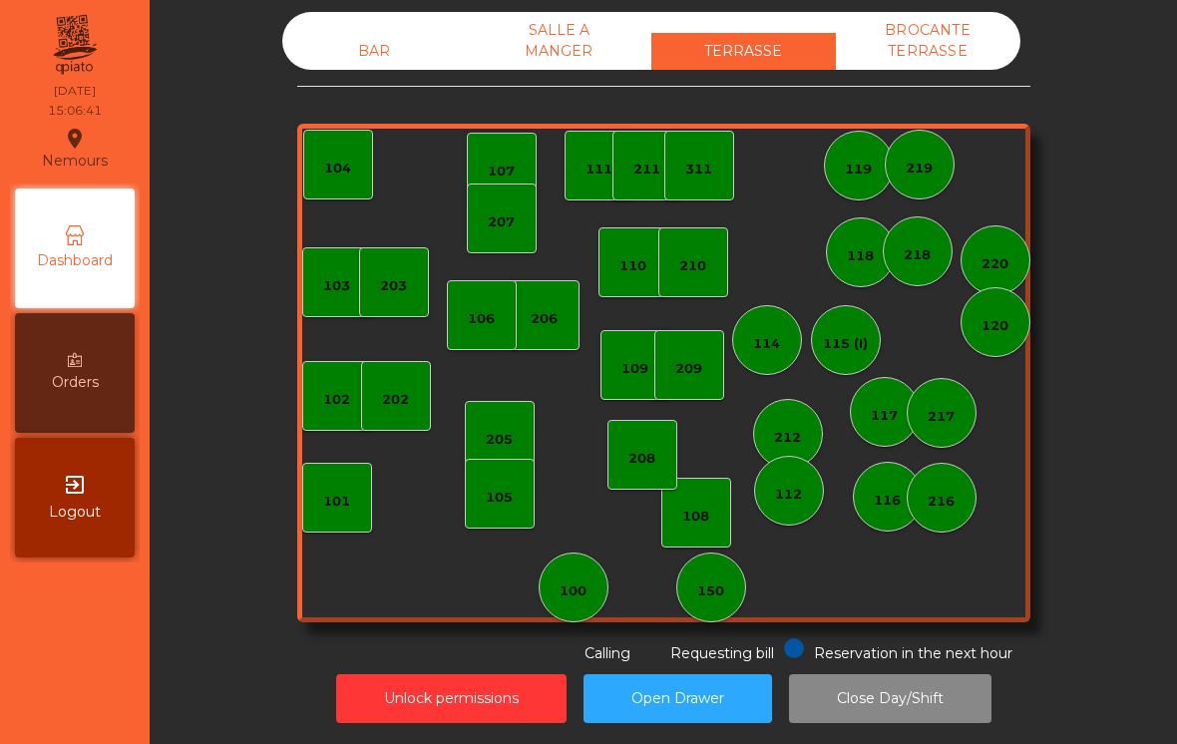
click at [345, 276] on div "103" at bounding box center [336, 286] width 27 height 20
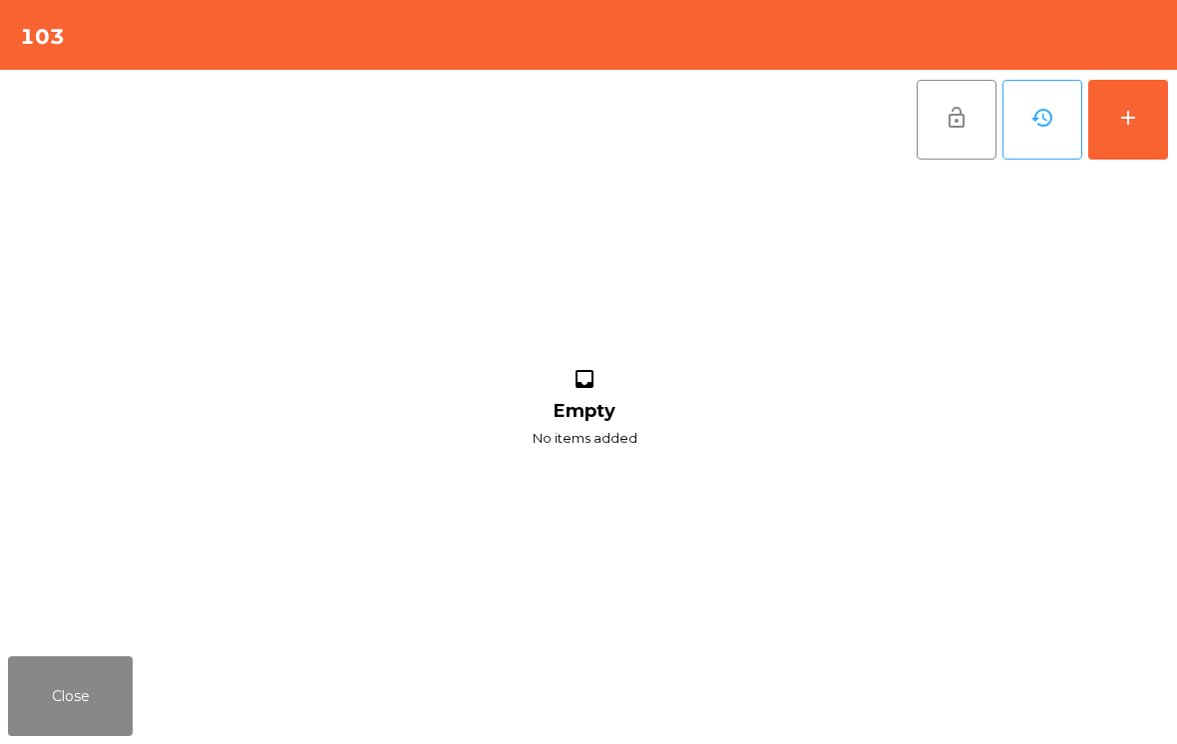
click at [1153, 144] on button "add" at bounding box center [1128, 120] width 80 height 80
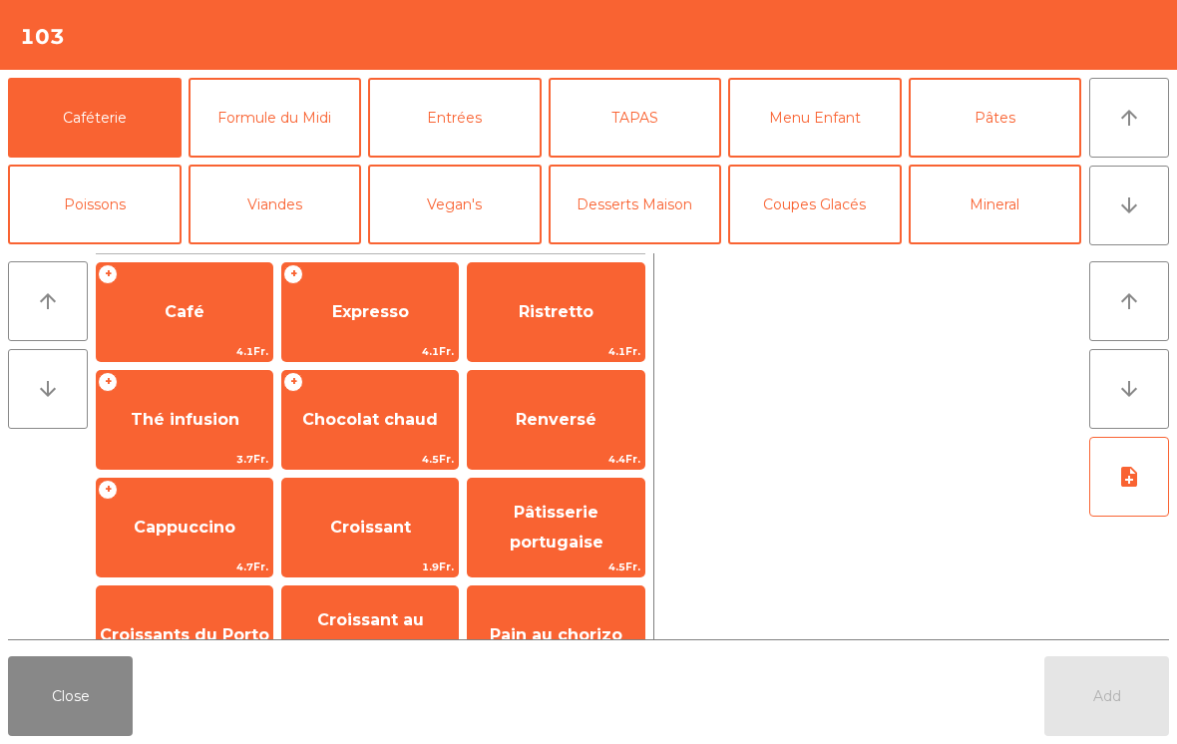
click at [207, 531] on span "Cappuccino" at bounding box center [185, 527] width 102 height 19
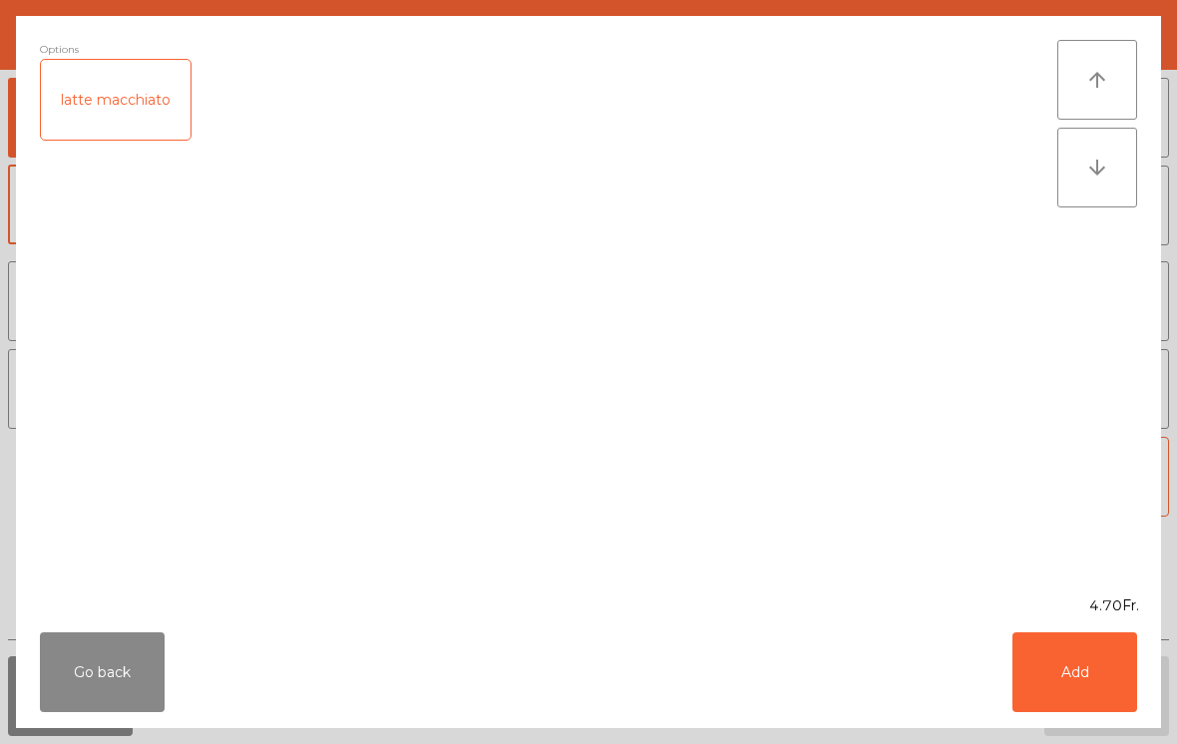
click at [1120, 672] on button "Add" at bounding box center [1075, 672] width 125 height 80
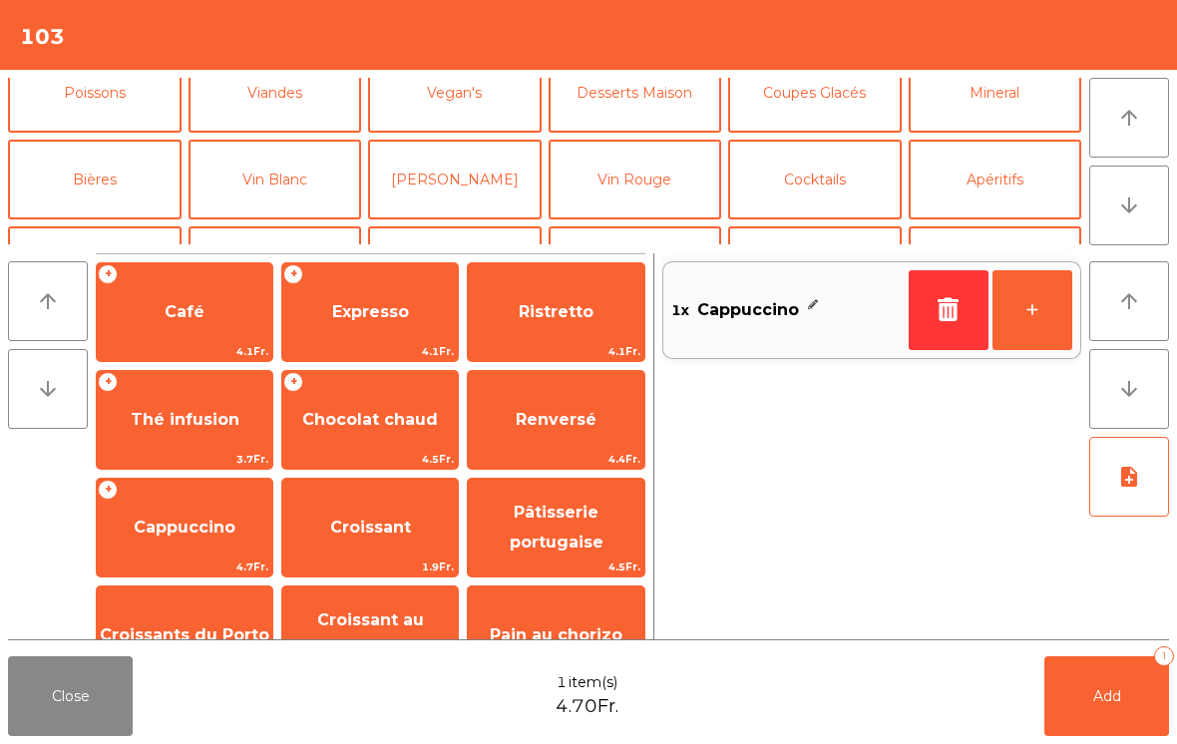
click at [92, 189] on button "Bières" at bounding box center [95, 180] width 174 height 80
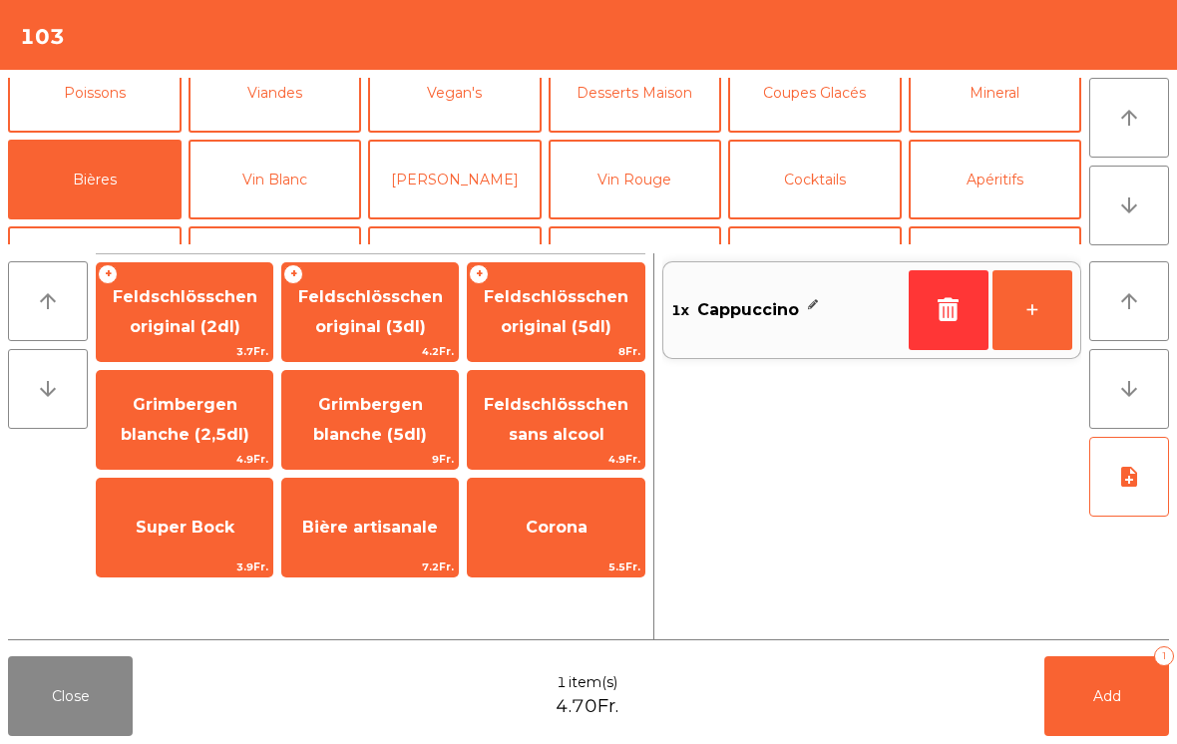
scroll to position [113, 0]
click at [207, 302] on span "Feldschlösschen original (2dl)" at bounding box center [185, 311] width 145 height 49
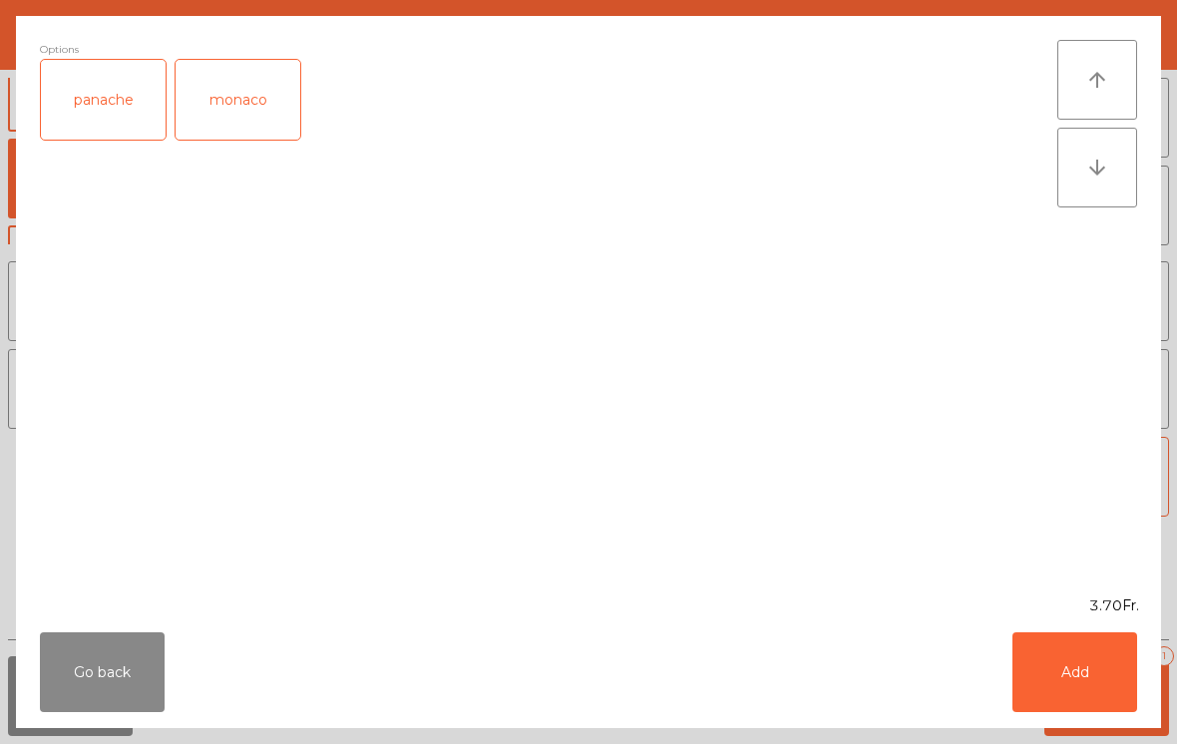
click at [130, 104] on div "panache" at bounding box center [103, 100] width 125 height 80
click at [1096, 675] on button "Add" at bounding box center [1075, 672] width 125 height 80
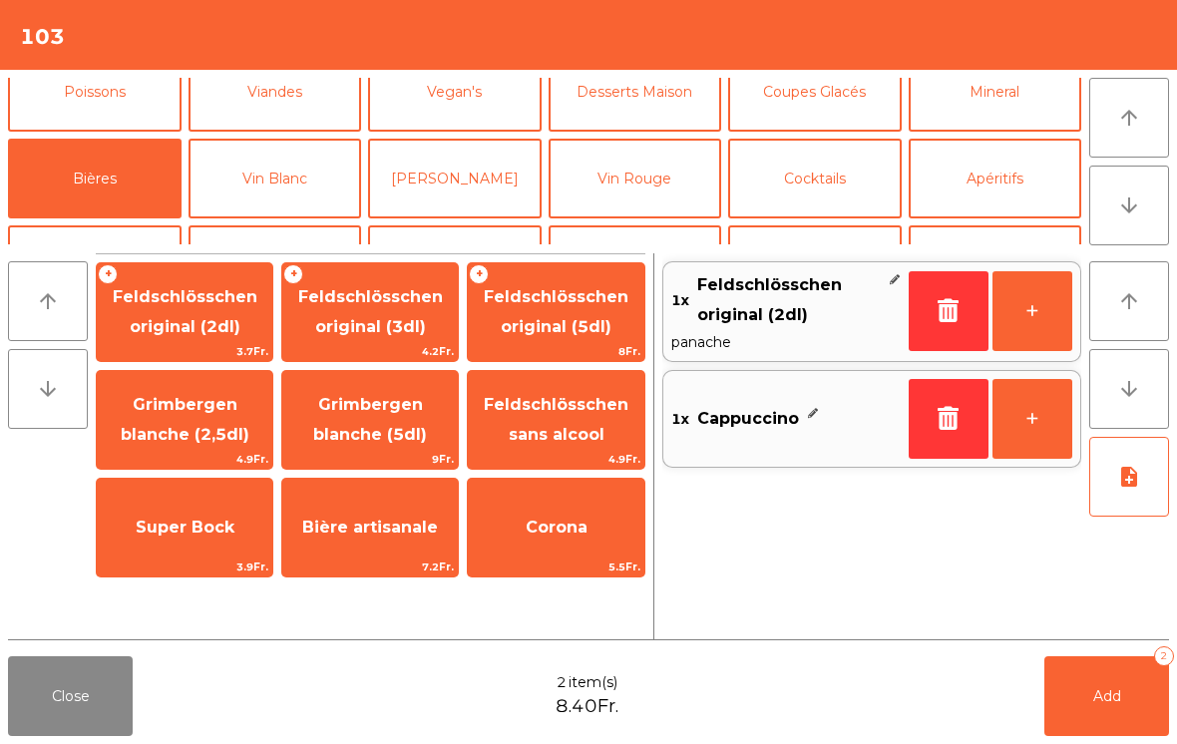
click at [1110, 696] on span "Add" at bounding box center [1107, 696] width 28 height 18
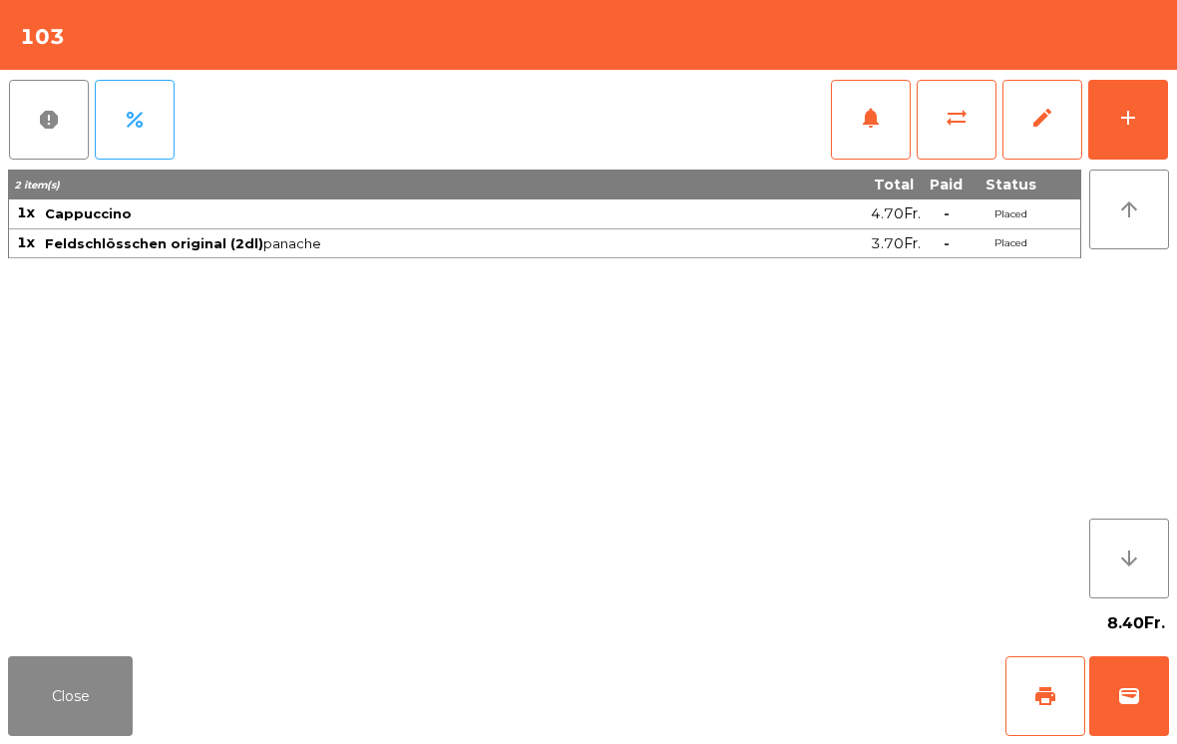
click at [1026, 687] on button "print" at bounding box center [1046, 696] width 80 height 80
click at [1127, 708] on button "wallet" at bounding box center [1129, 696] width 80 height 80
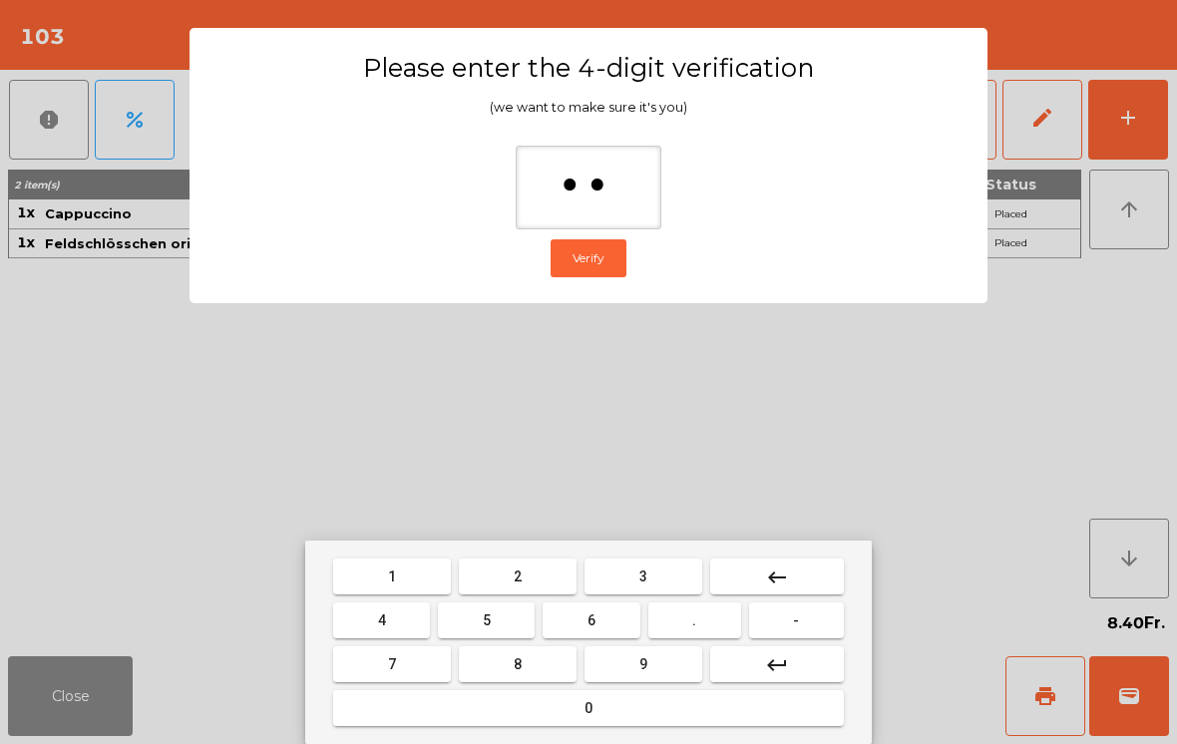
type input "***"
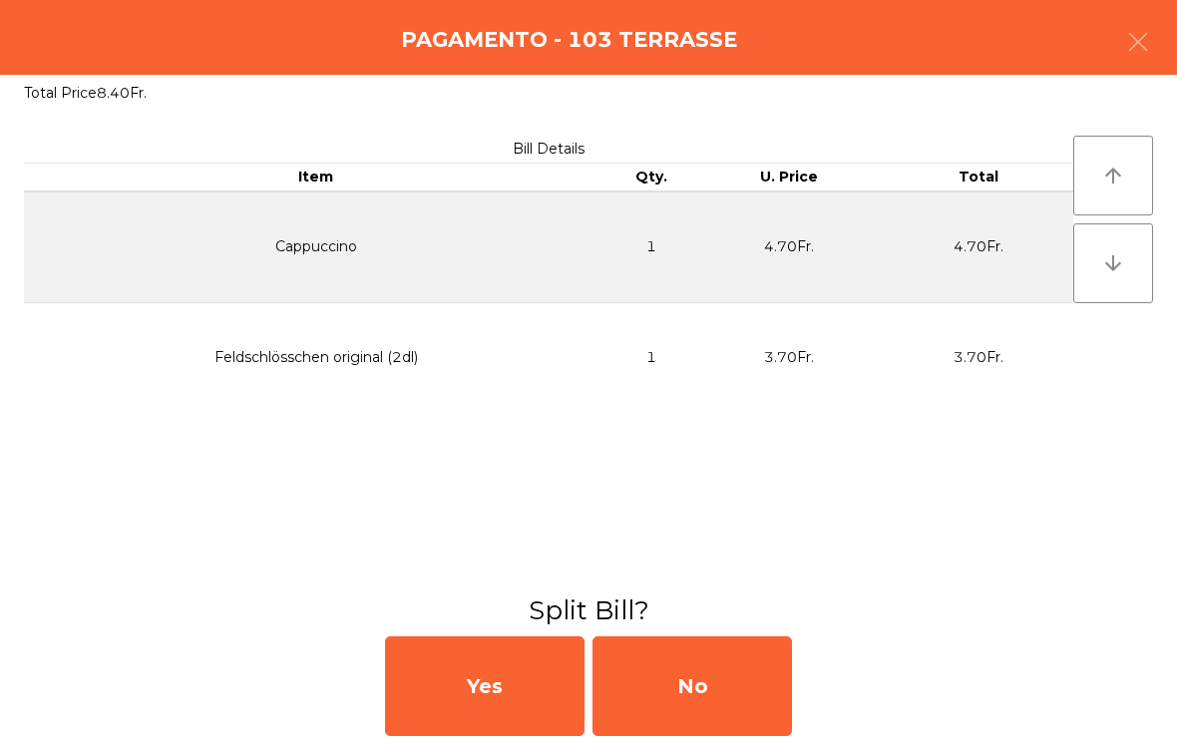
click at [718, 672] on div "No" at bounding box center [693, 686] width 200 height 100
click at [718, 671] on div "MB" at bounding box center [693, 686] width 200 height 100
click at [697, 696] on div "No" at bounding box center [693, 686] width 200 height 100
click at [697, 695] on div "No" at bounding box center [693, 686] width 200 height 100
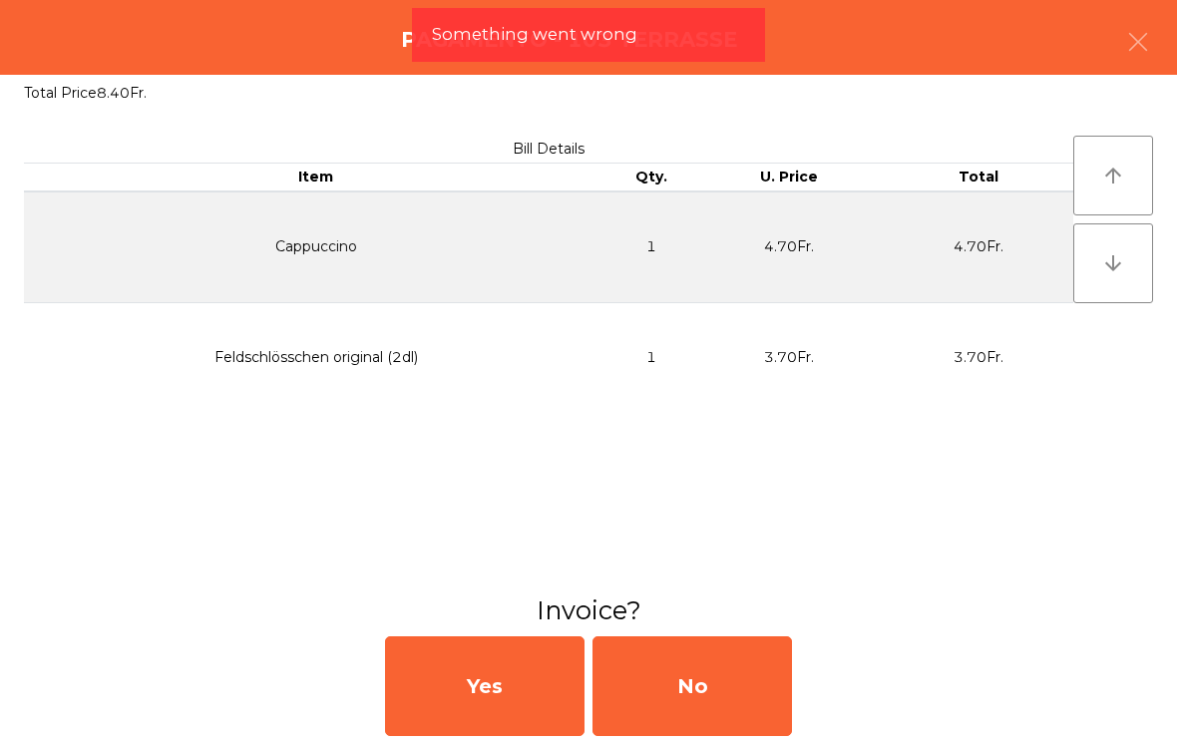
click at [772, 695] on div "No" at bounding box center [693, 686] width 200 height 100
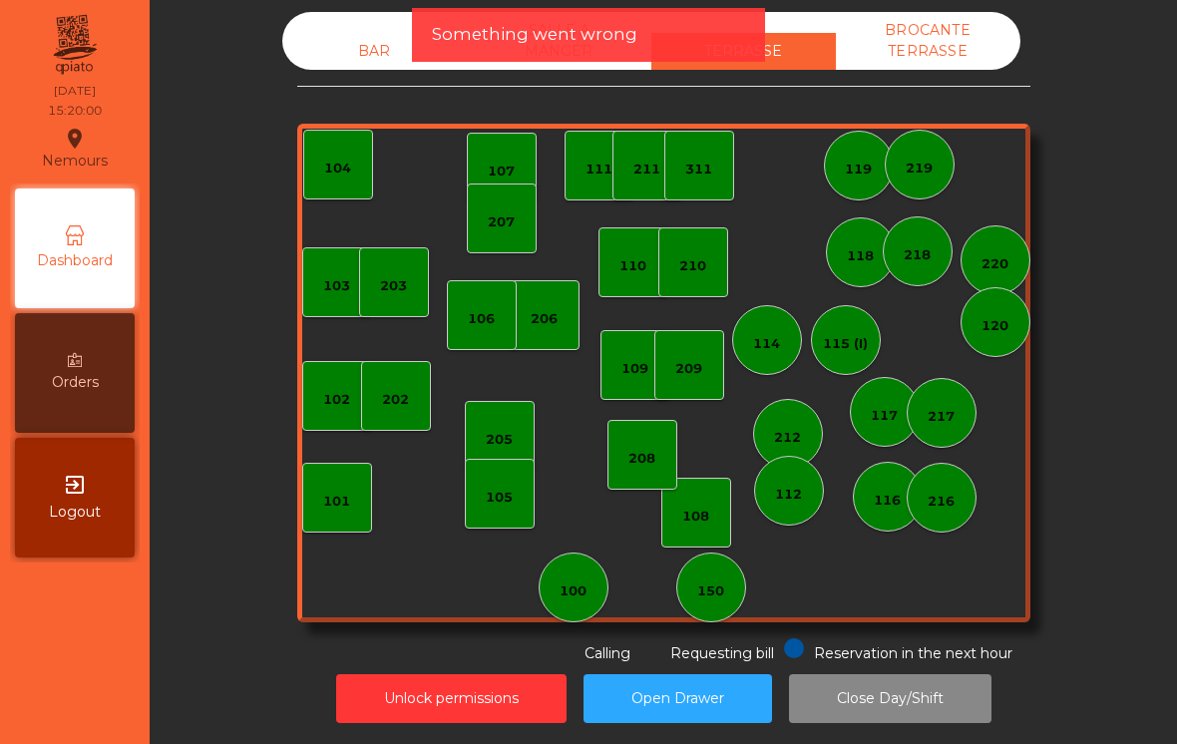
click at [502, 226] on div "207" at bounding box center [502, 219] width 70 height 70
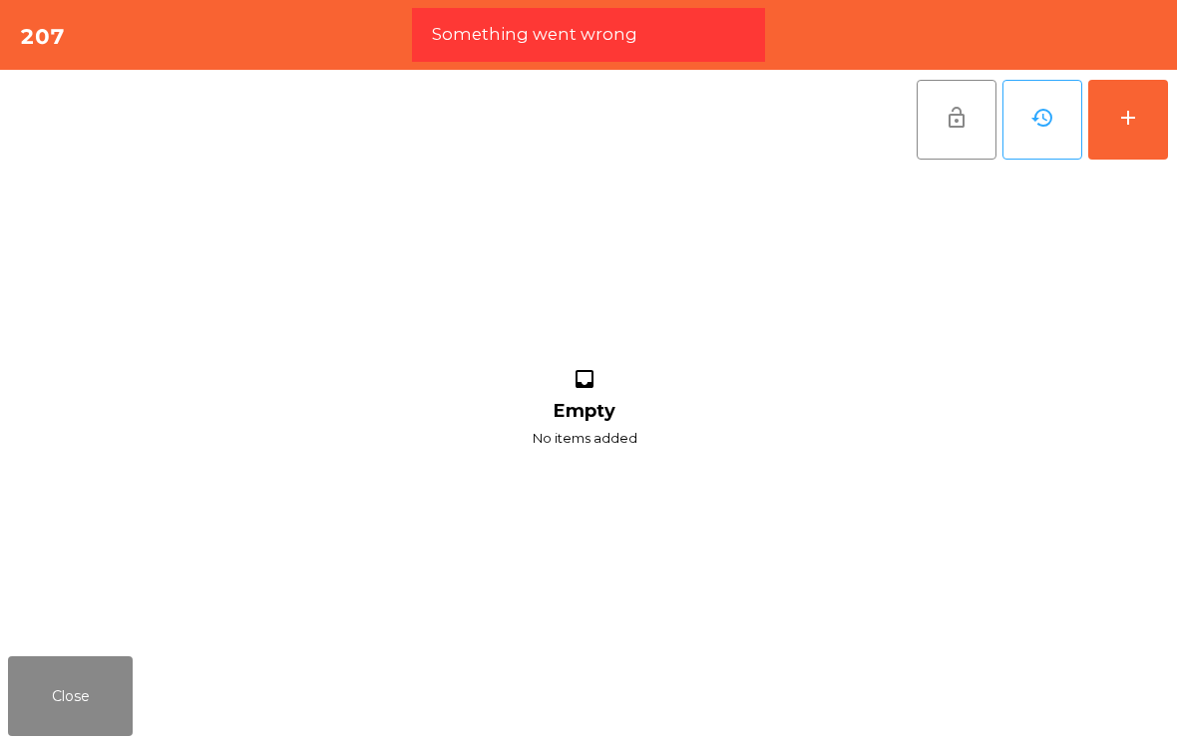
click at [1146, 109] on button "add" at bounding box center [1128, 120] width 80 height 80
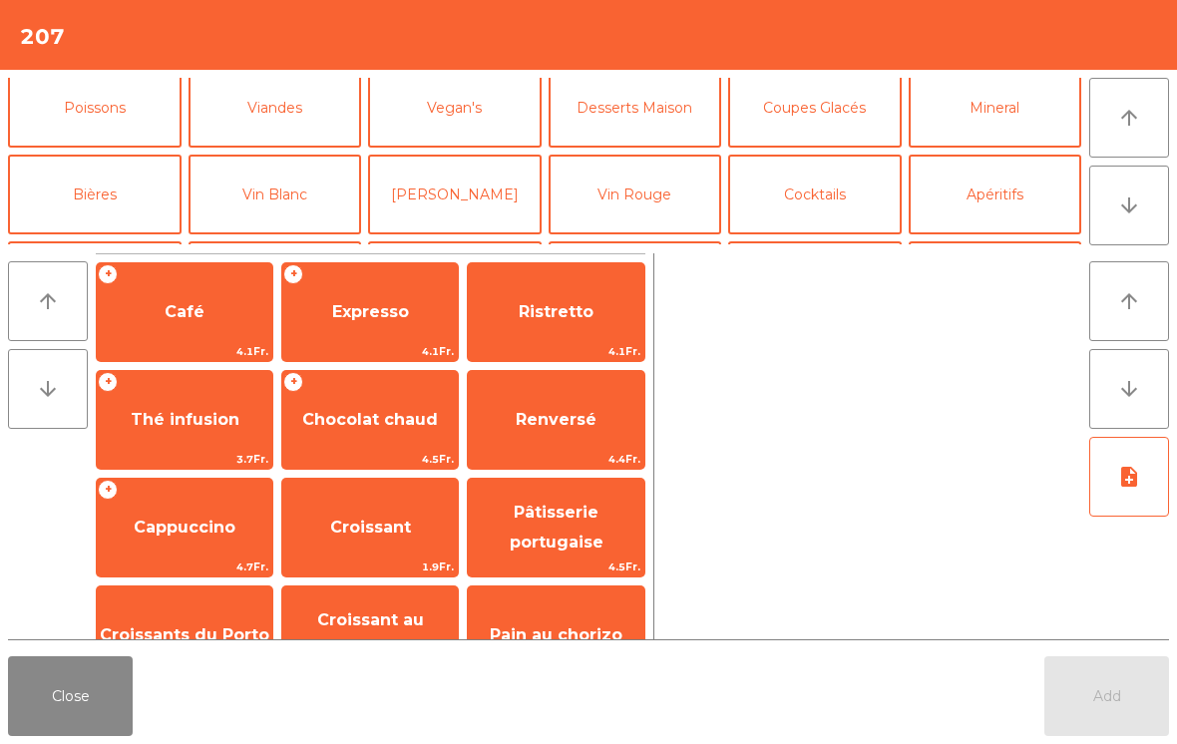
click at [100, 213] on button "Bières" at bounding box center [95, 195] width 174 height 80
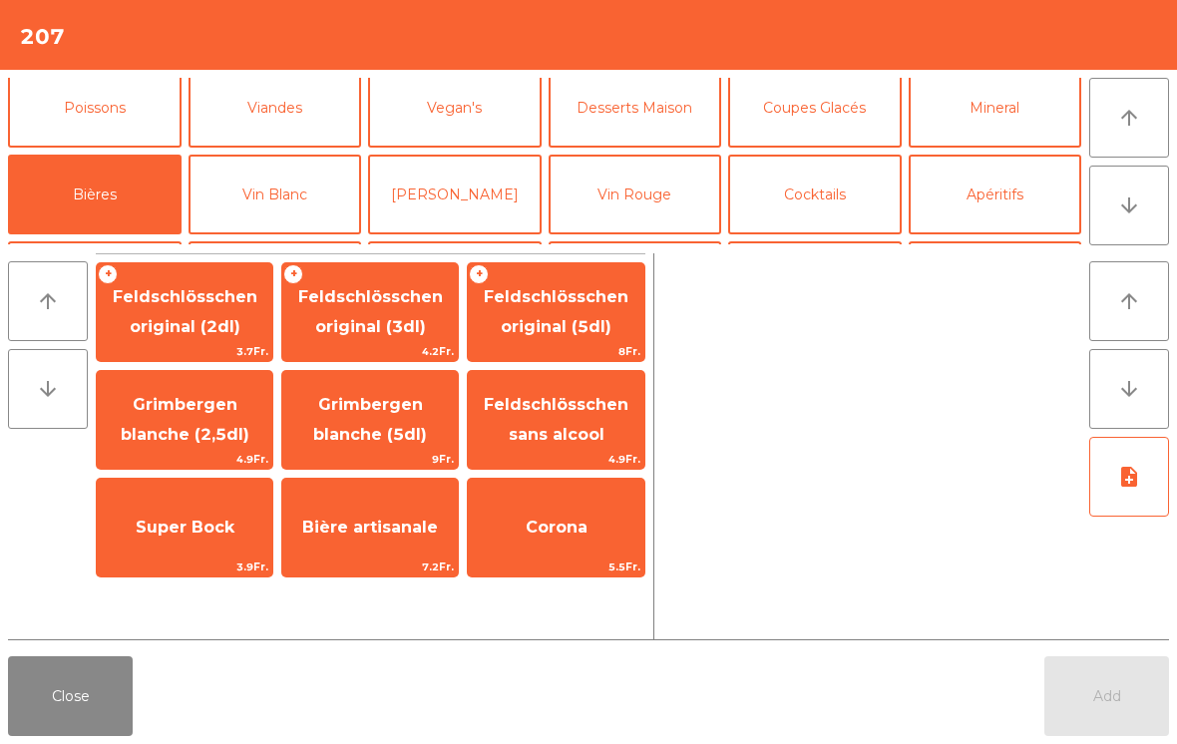
scroll to position [100, 0]
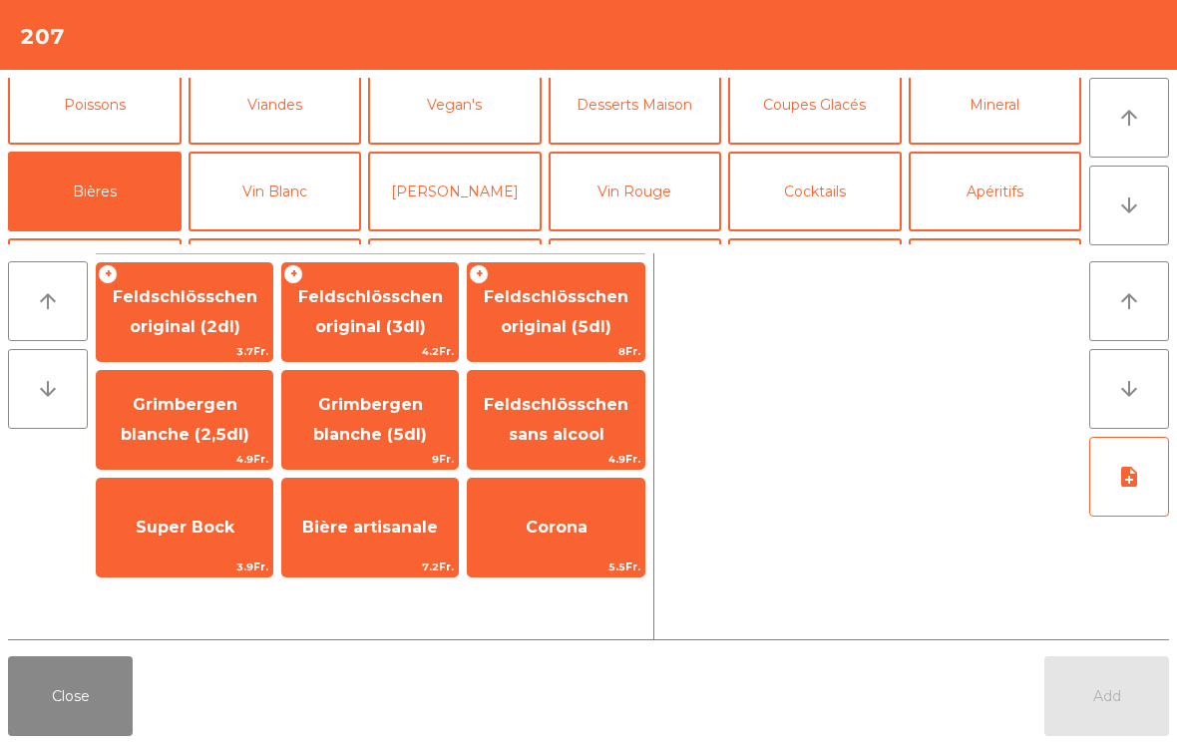
click at [375, 301] on span "Feldschlösschen original (3dl)" at bounding box center [370, 311] width 145 height 49
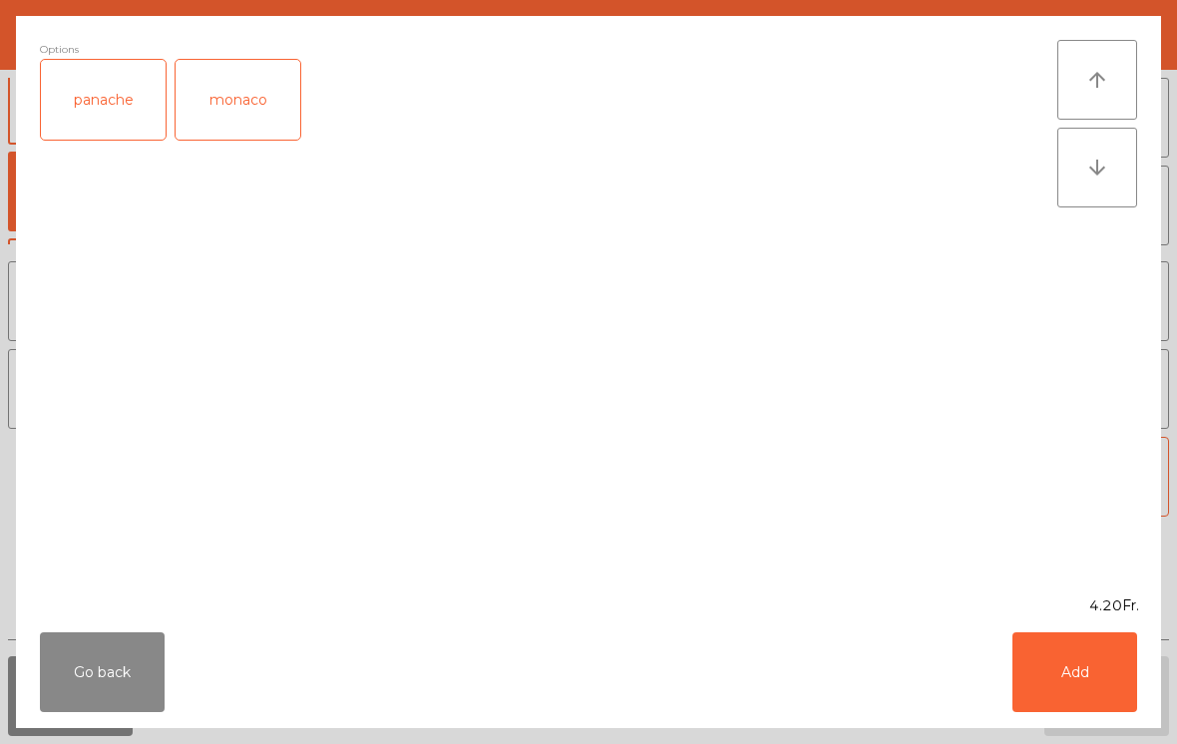
click at [1080, 668] on button "Add" at bounding box center [1075, 672] width 125 height 80
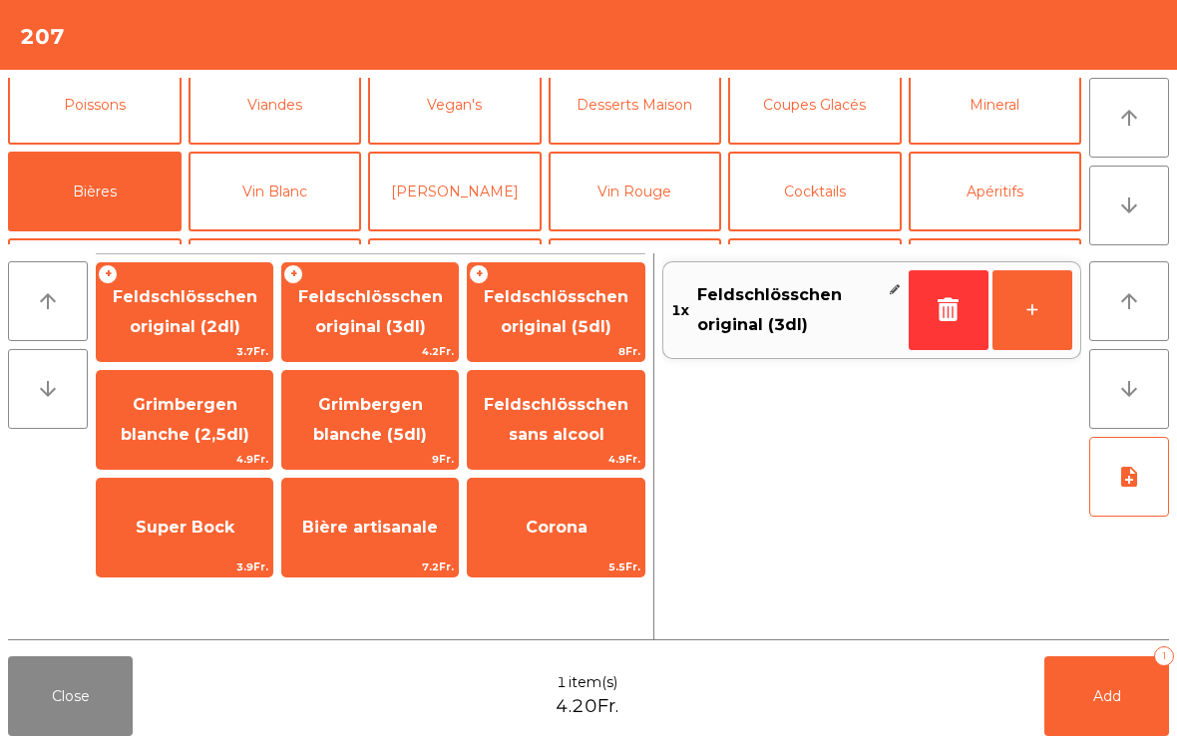
click at [1120, 690] on span "Add" at bounding box center [1107, 696] width 28 height 18
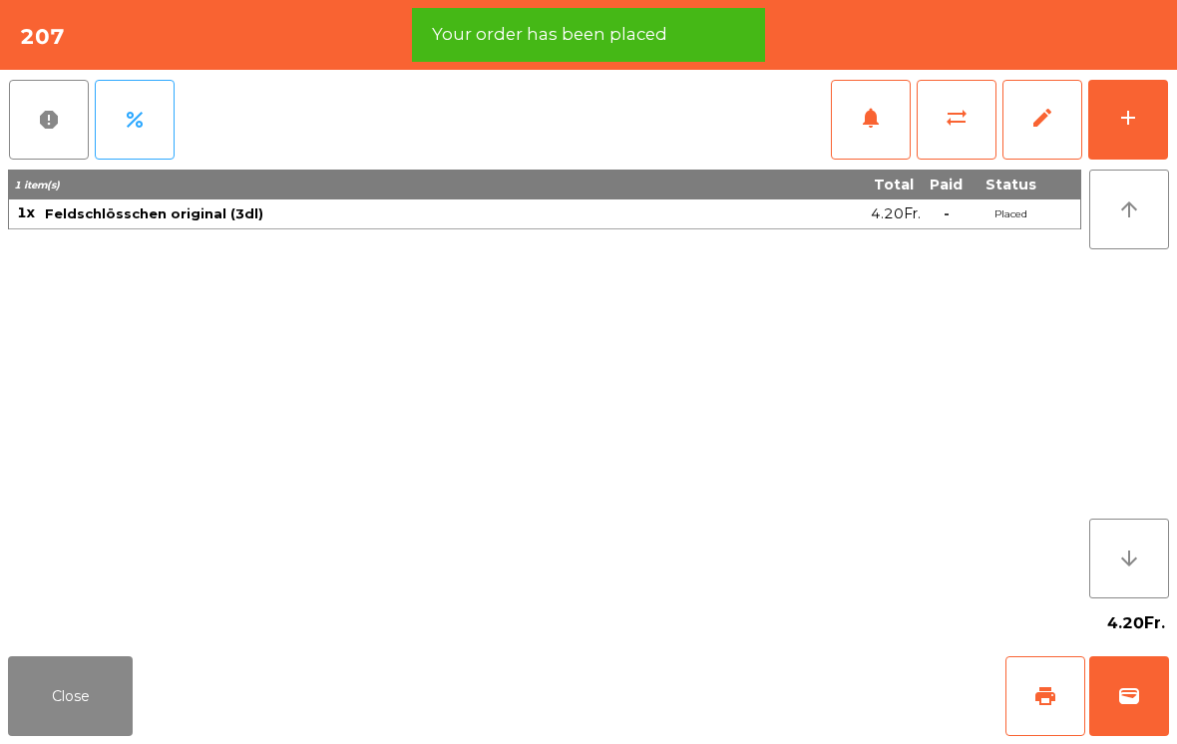
click at [1041, 693] on span "print" at bounding box center [1046, 696] width 24 height 24
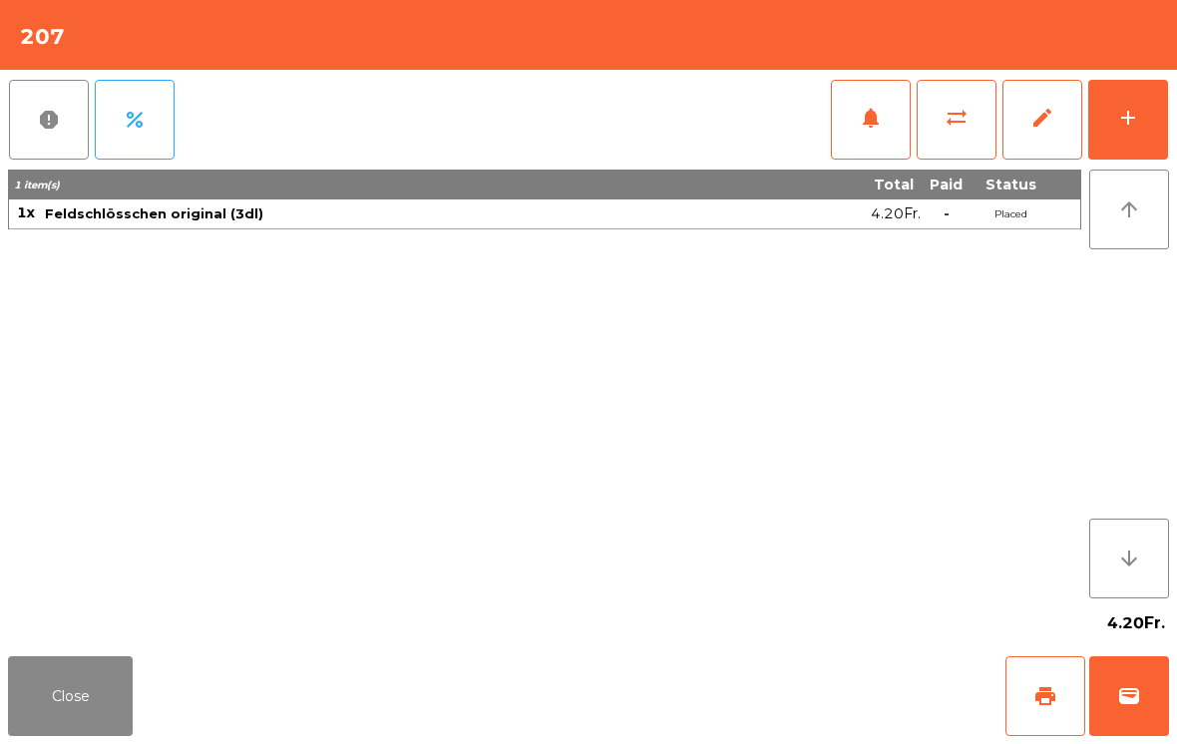
click at [1141, 701] on button "wallet" at bounding box center [1129, 696] width 80 height 80
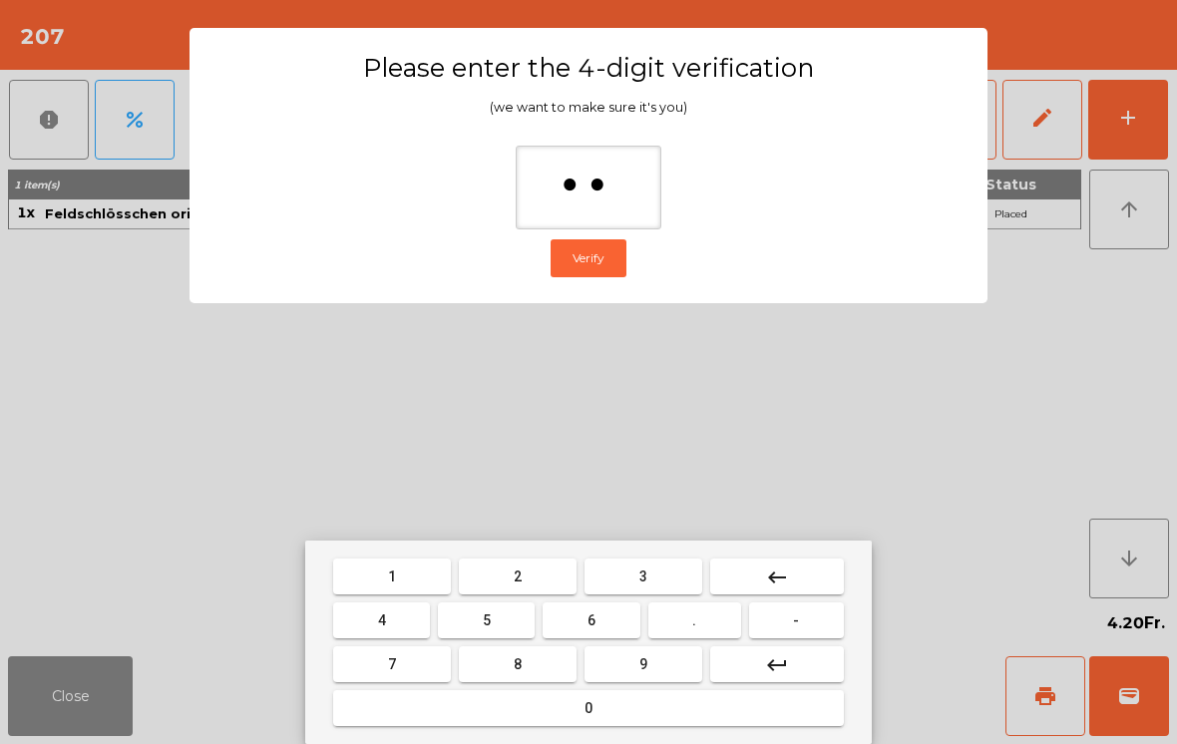
type input "***"
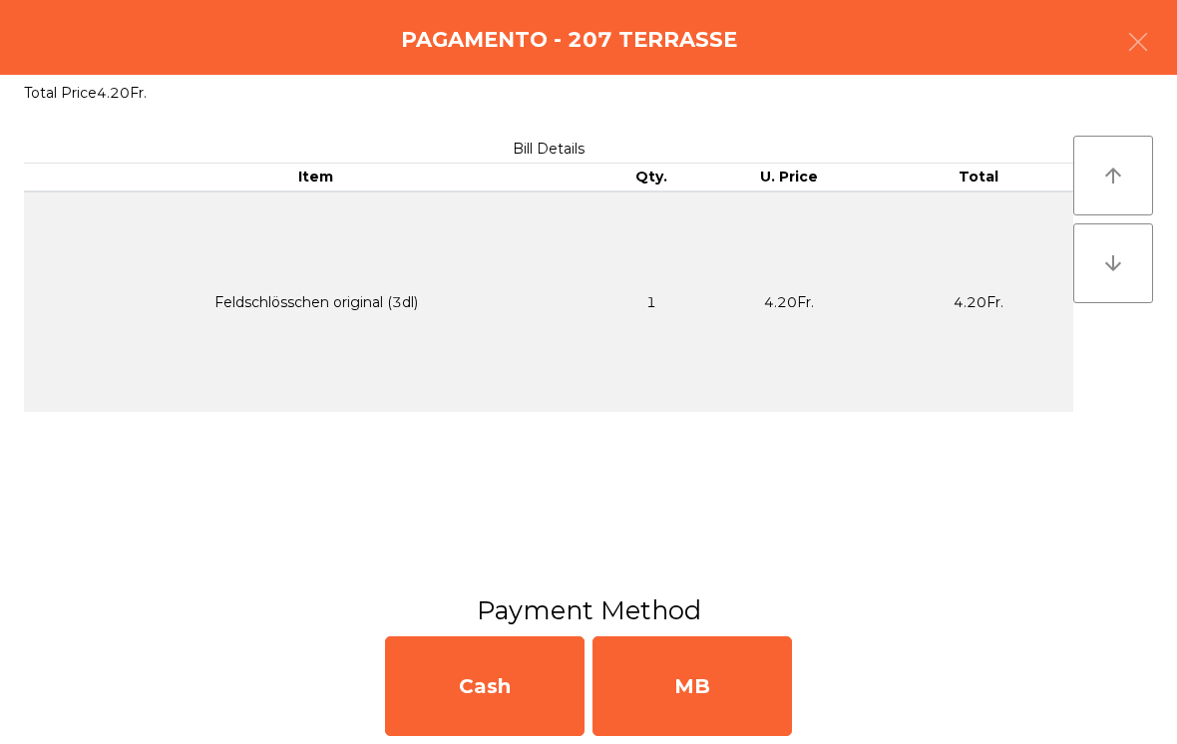
click at [682, 671] on div "MB" at bounding box center [693, 686] width 200 height 100
click at [699, 696] on div "No" at bounding box center [693, 686] width 200 height 100
click at [698, 696] on div "No" at bounding box center [693, 686] width 200 height 100
click at [689, 698] on div "No" at bounding box center [693, 686] width 200 height 100
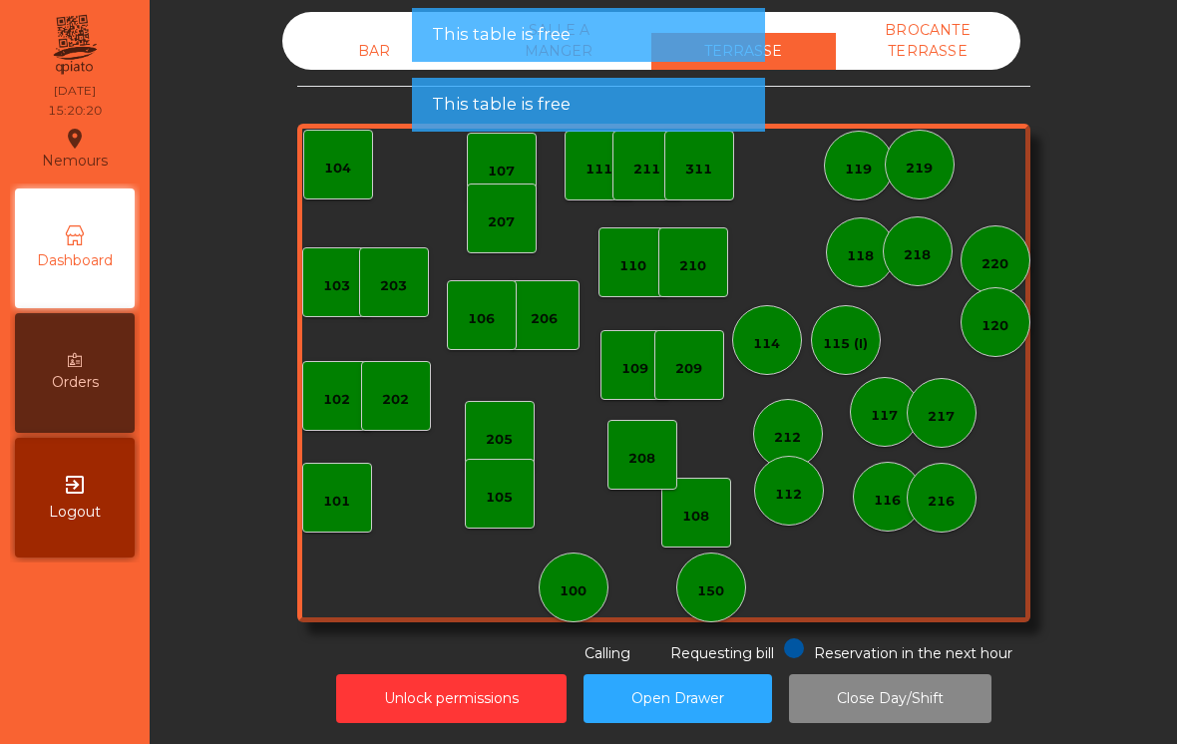
click at [696, 686] on button "Open Drawer" at bounding box center [678, 698] width 189 height 49
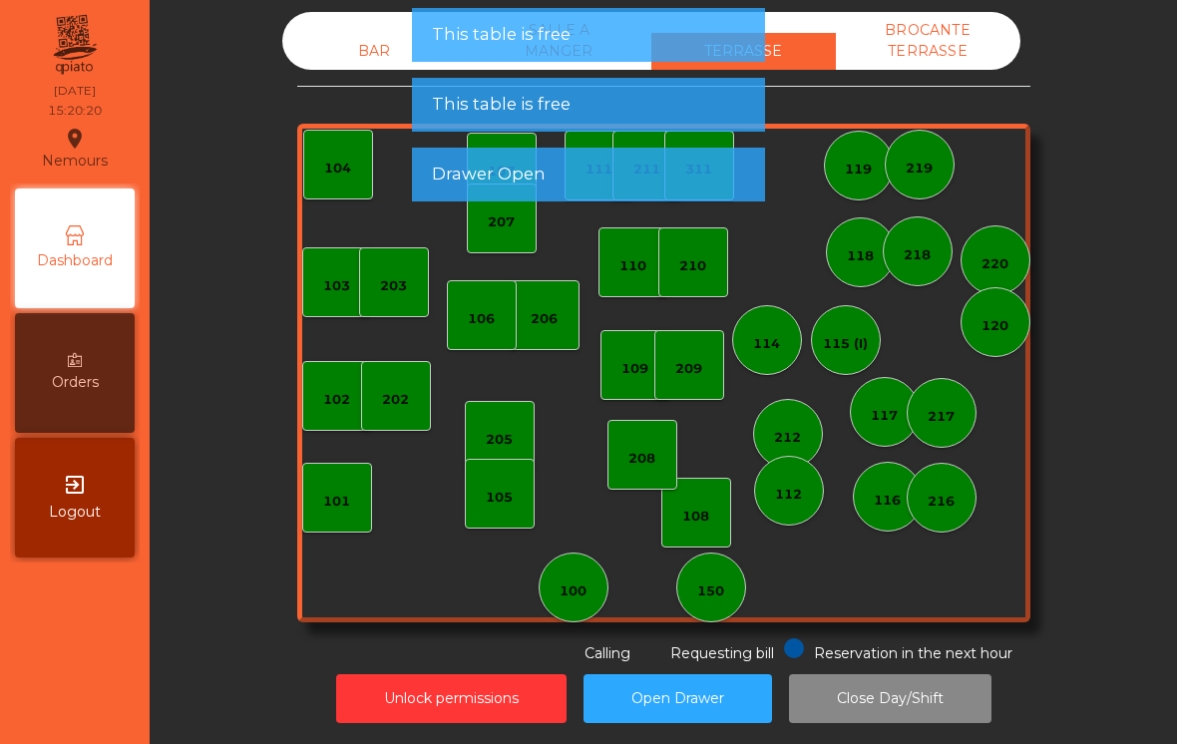
click at [689, 681] on button "Open Drawer" at bounding box center [678, 698] width 189 height 49
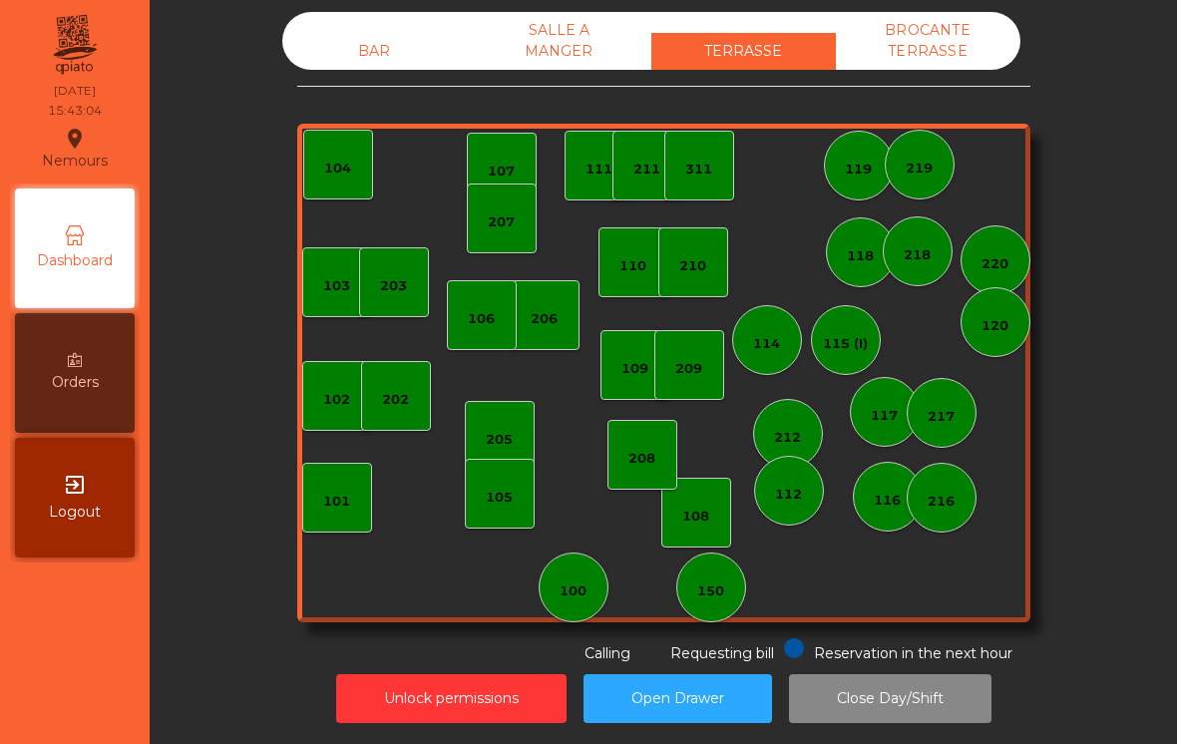
click at [541, 309] on div "206" at bounding box center [544, 319] width 27 height 20
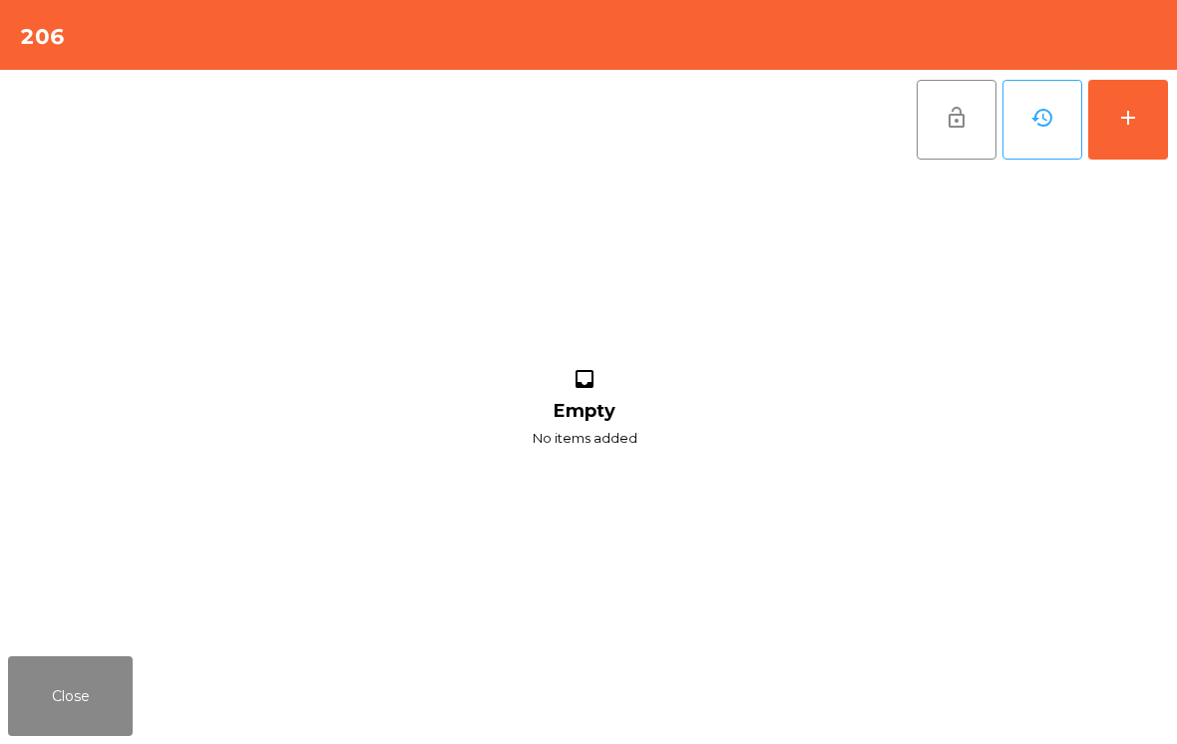
click at [1136, 100] on button "add" at bounding box center [1128, 120] width 80 height 80
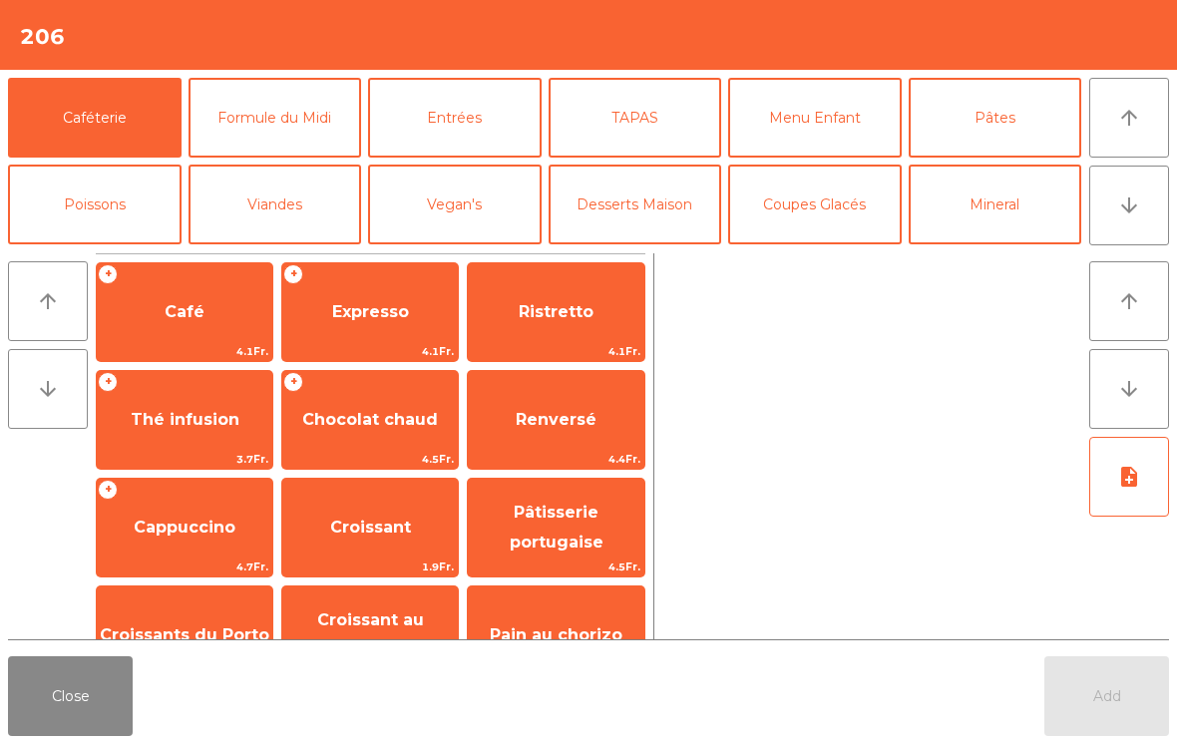
click at [110, 188] on button "Poissons" at bounding box center [95, 205] width 174 height 80
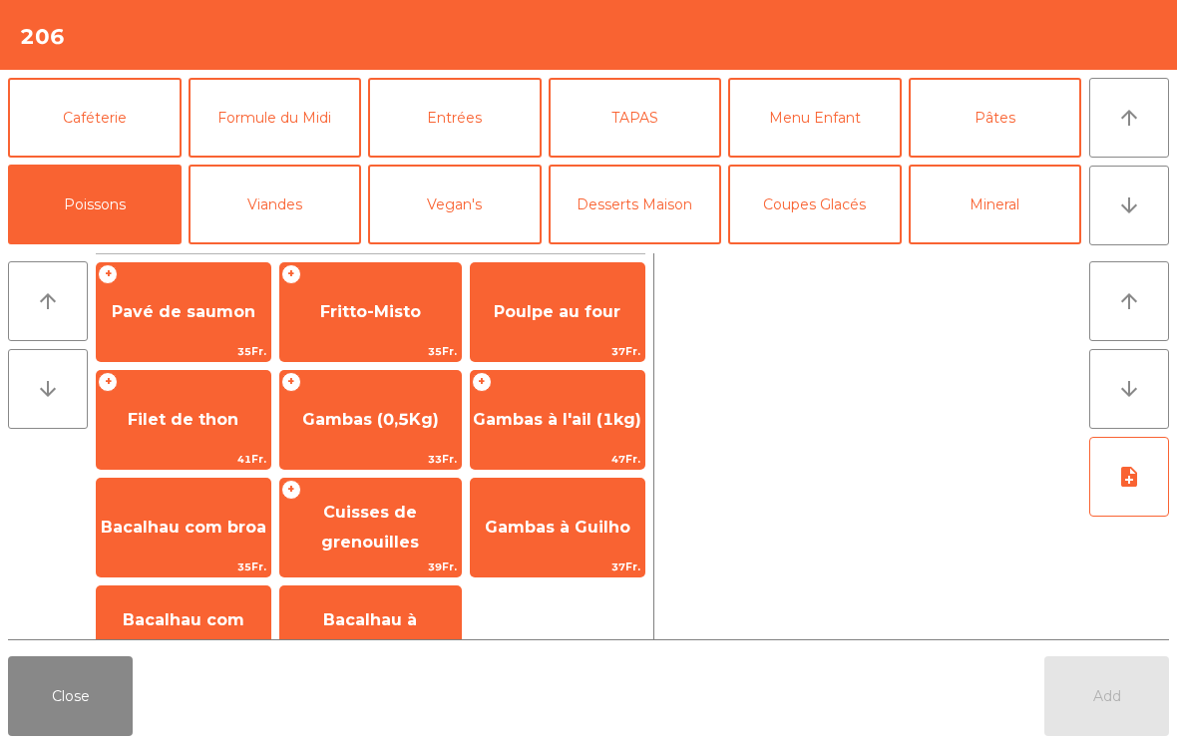
scroll to position [84, 0]
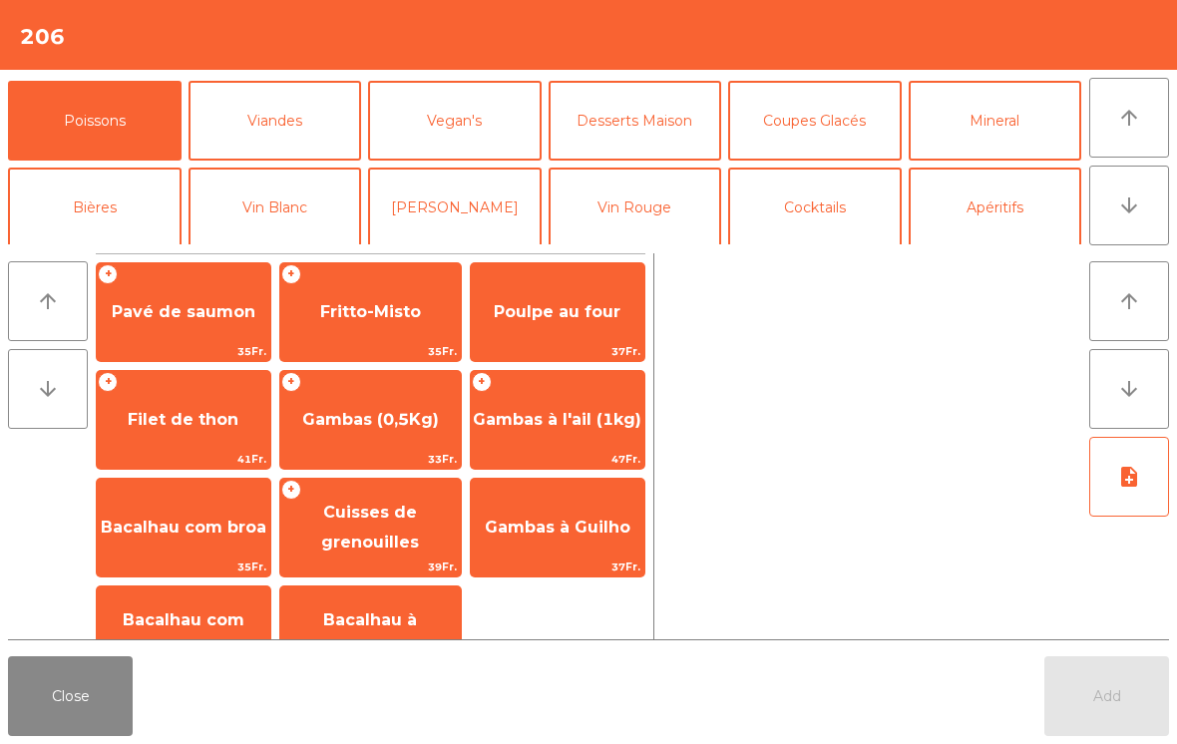
click at [110, 196] on button "Bières" at bounding box center [95, 208] width 174 height 80
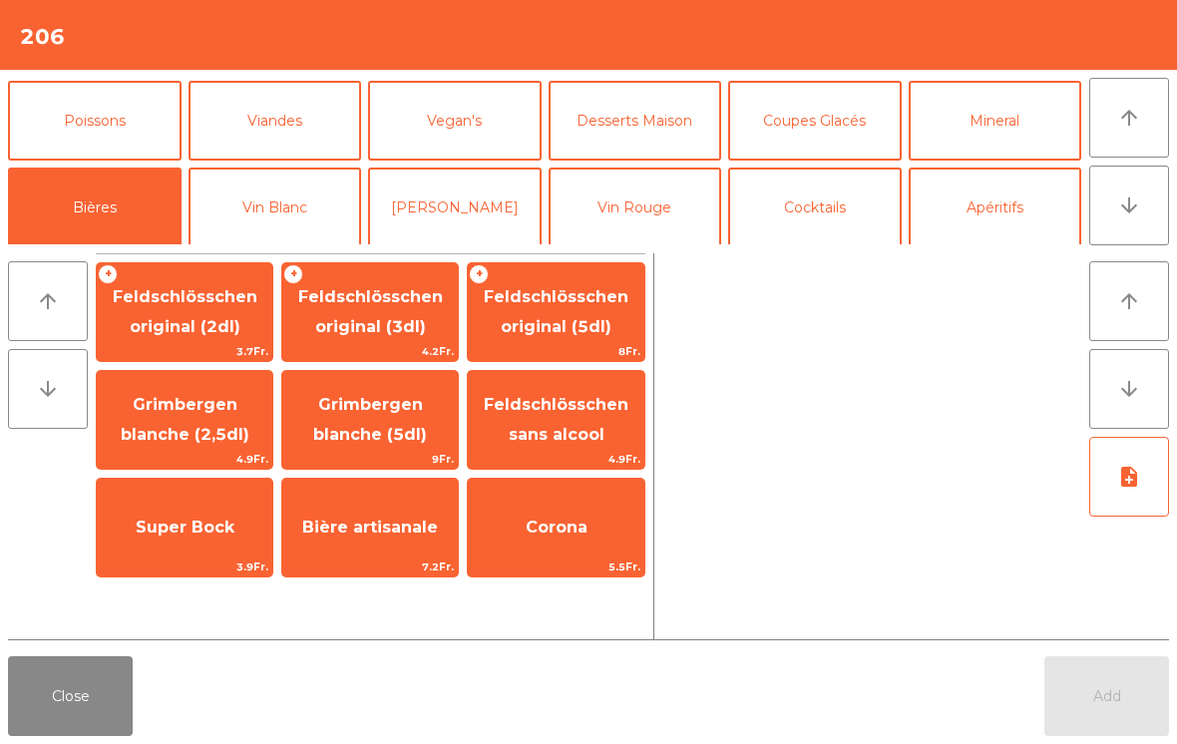
click at [557, 437] on span "Feldschlösschen sans alcool" at bounding box center [556, 419] width 145 height 49
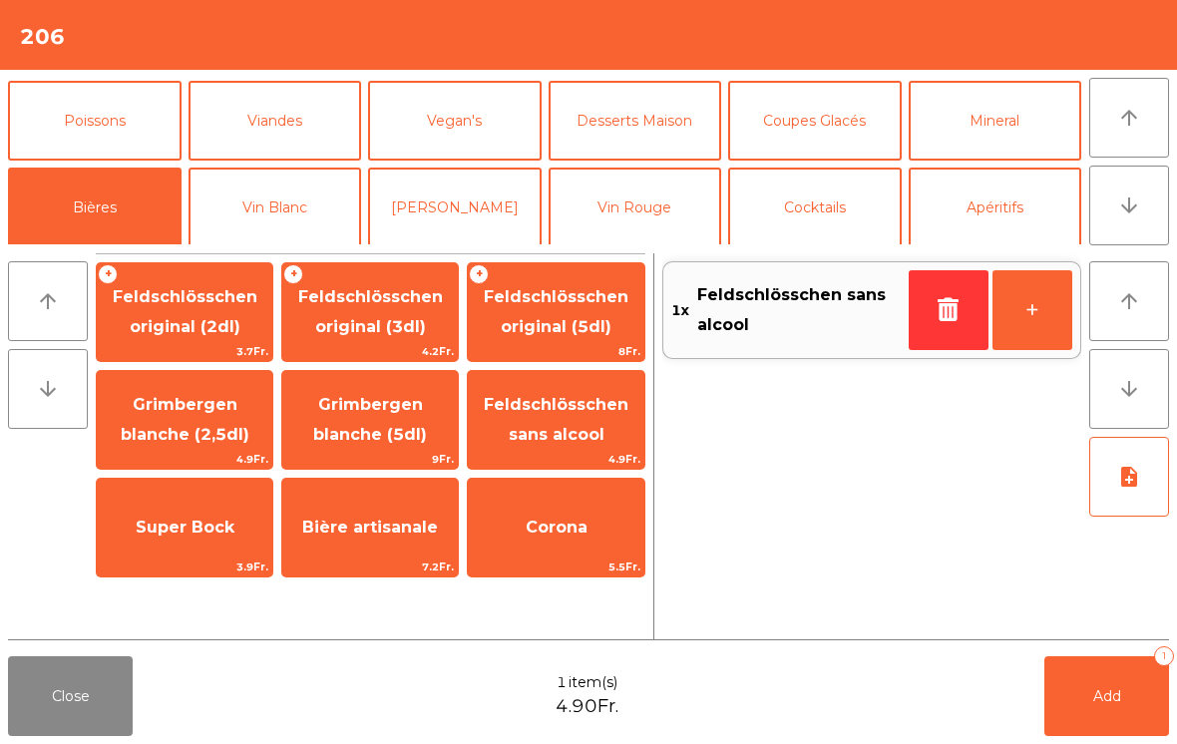
click at [1010, 136] on button "Mineral" at bounding box center [996, 121] width 174 height 80
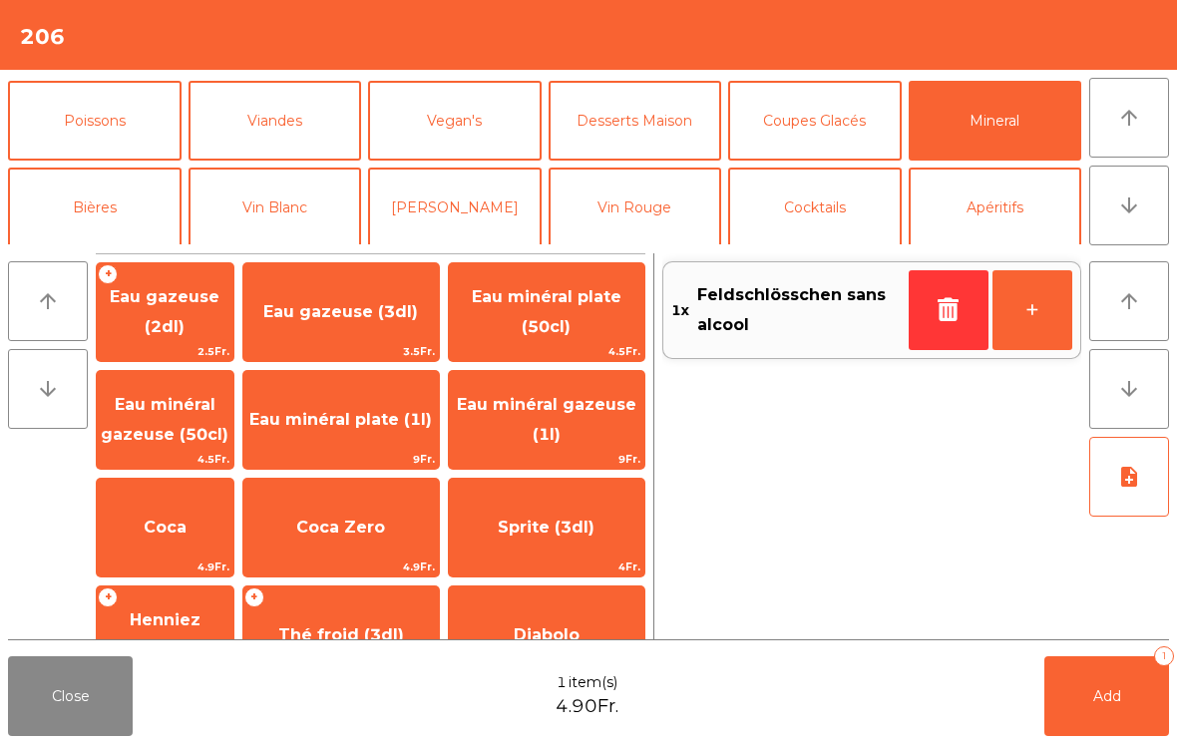
click at [578, 534] on span "Sprite (3dl)" at bounding box center [546, 527] width 97 height 19
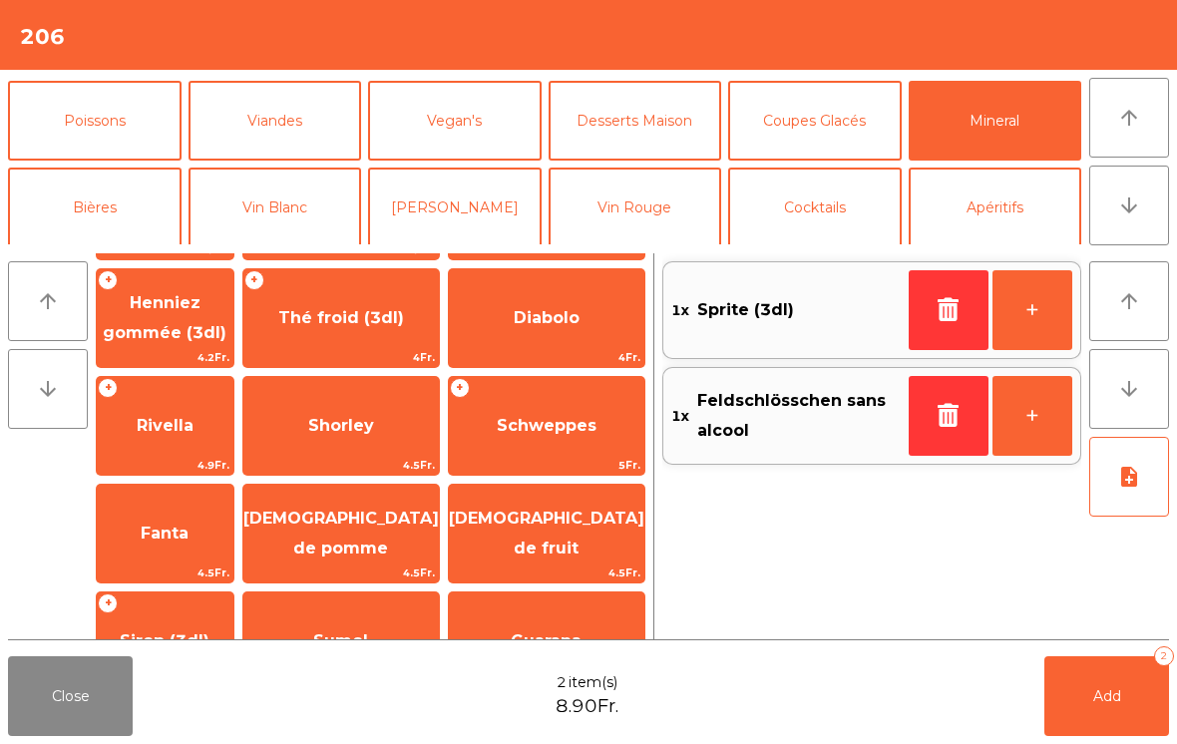
scroll to position [326, 0]
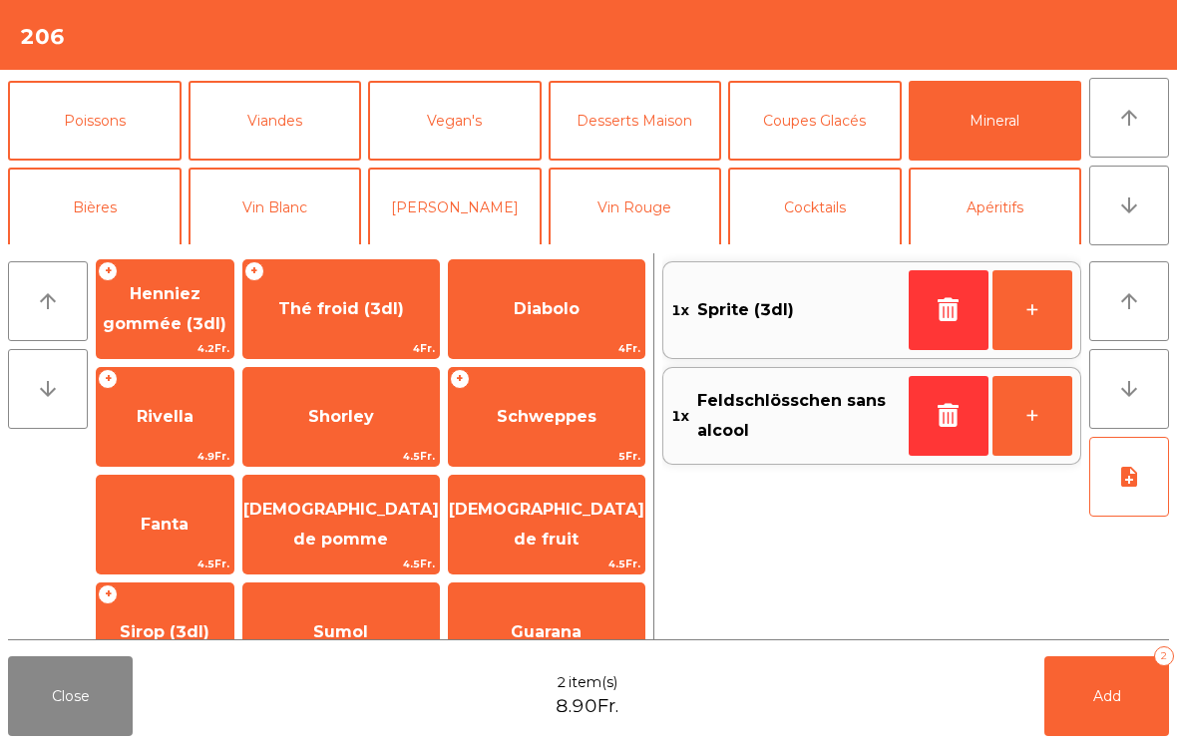
click at [570, 425] on span "Schweppes" at bounding box center [547, 416] width 100 height 19
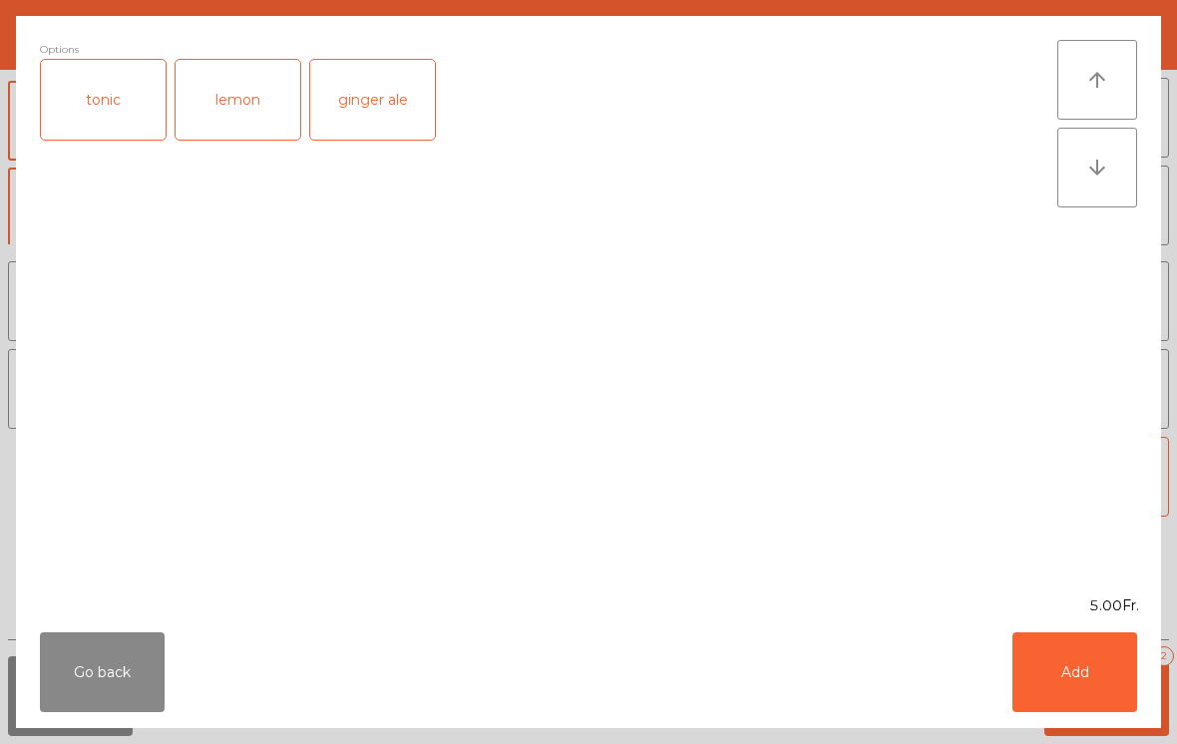
click at [112, 81] on div "tonic" at bounding box center [103, 100] width 125 height 80
click at [1103, 665] on button "Add" at bounding box center [1075, 672] width 125 height 80
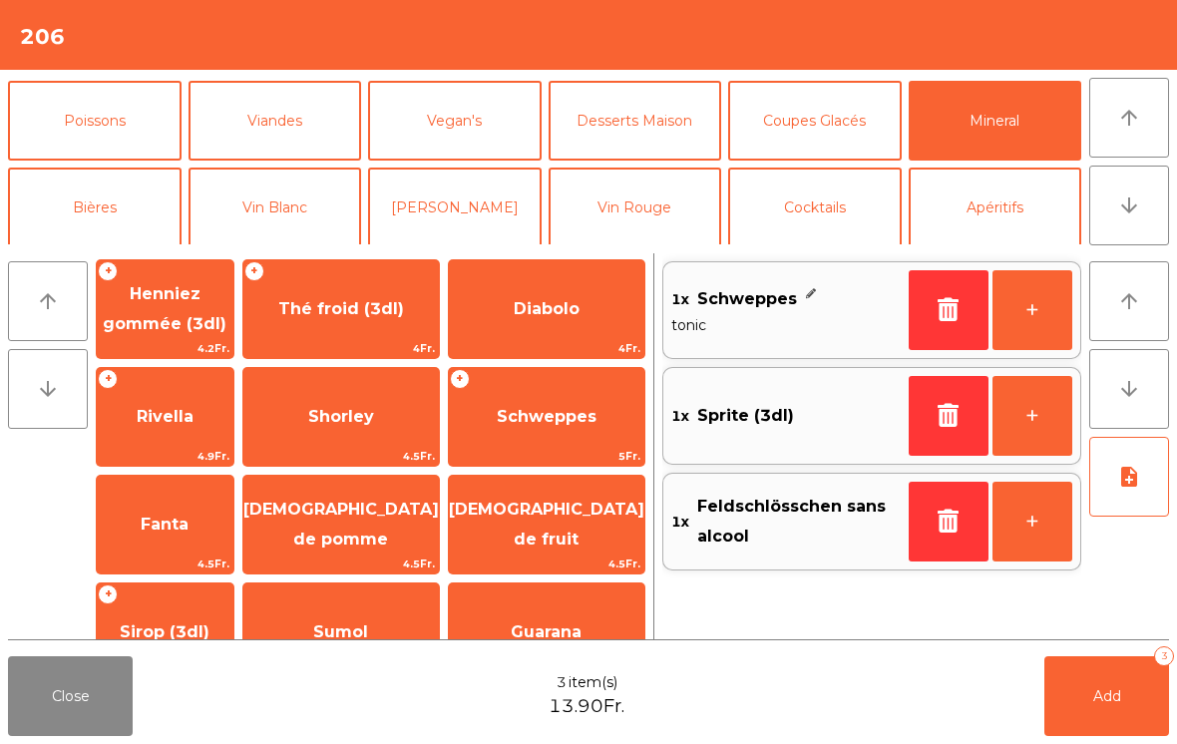
click at [1098, 699] on span "Add" at bounding box center [1107, 696] width 28 height 18
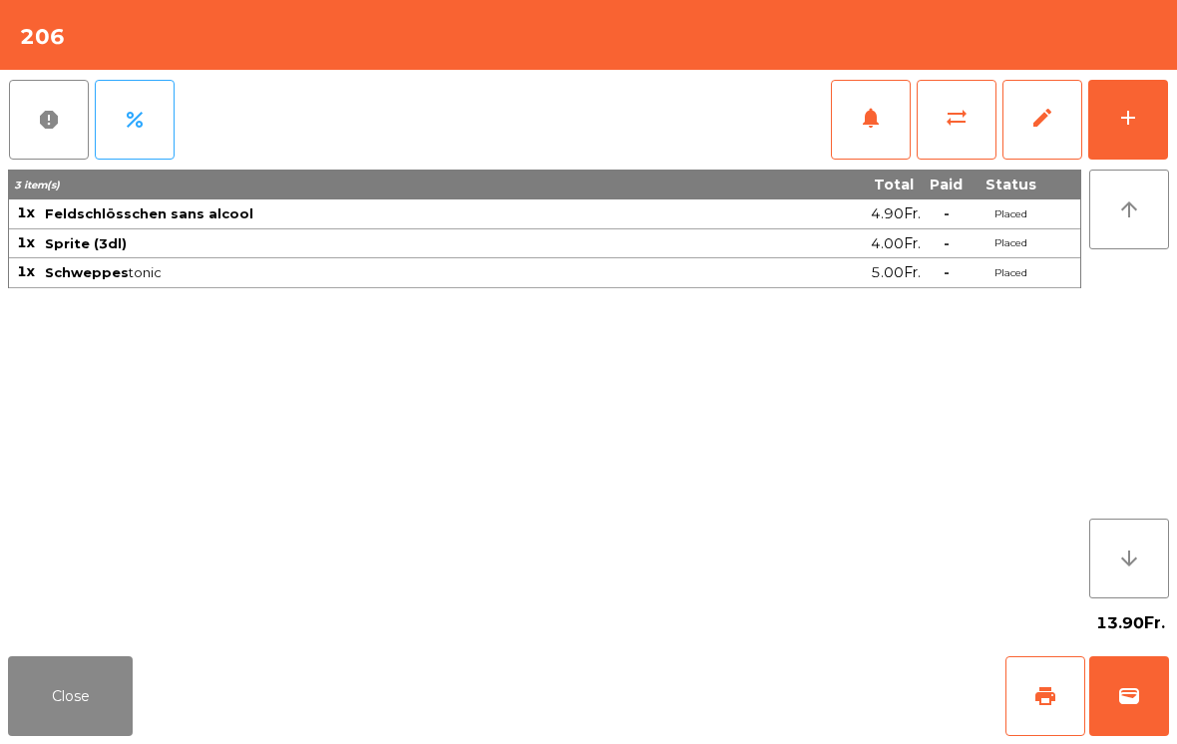
click at [1050, 707] on span "print" at bounding box center [1046, 696] width 24 height 24
click at [1158, 689] on button "wallet" at bounding box center [1129, 696] width 80 height 80
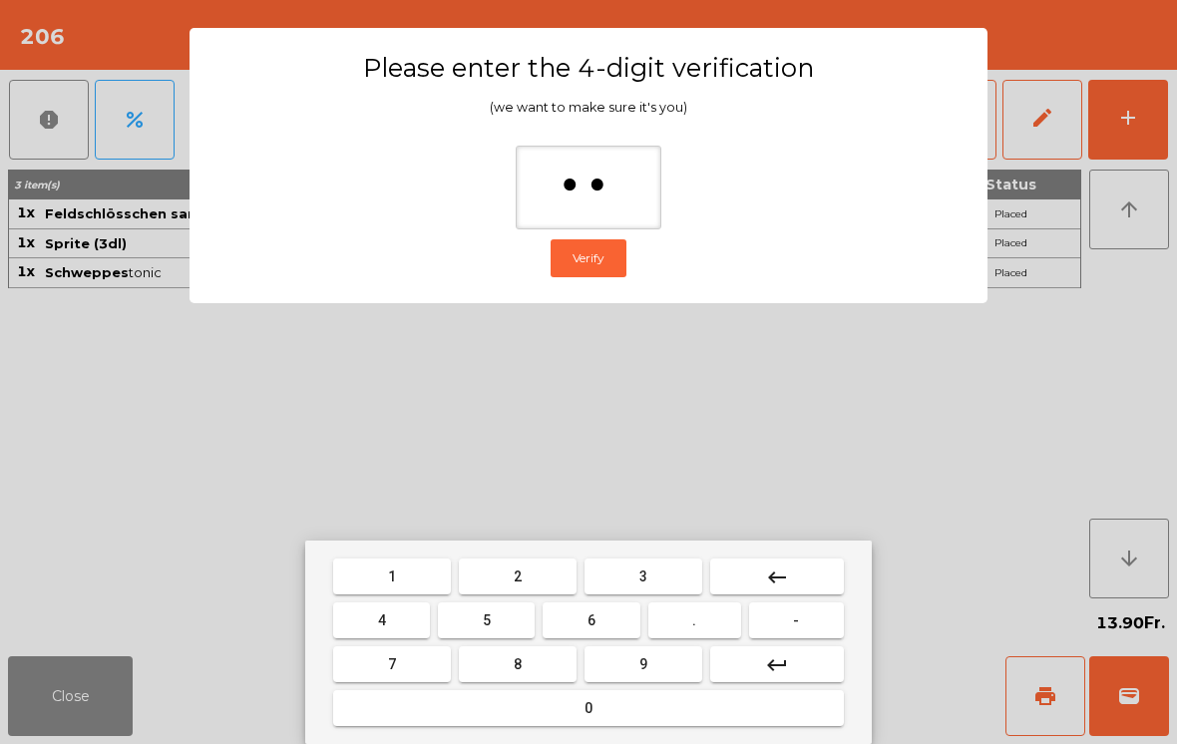
type input "***"
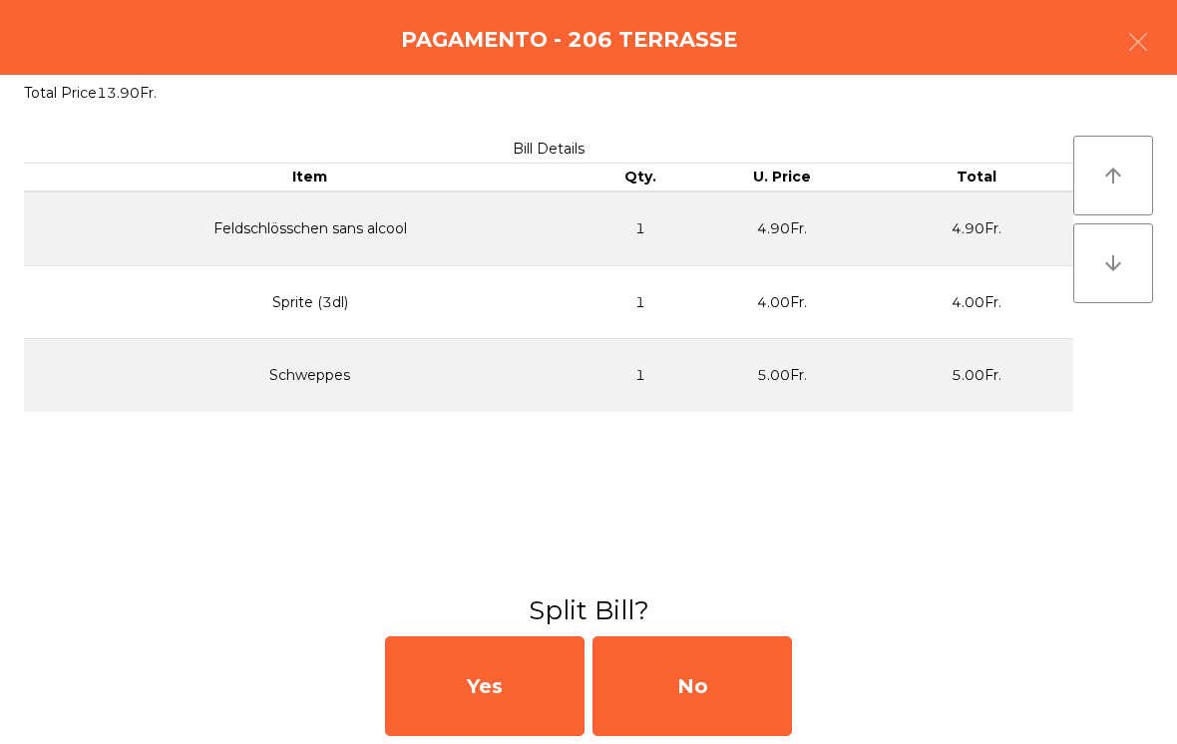
click at [736, 664] on div "No" at bounding box center [693, 686] width 200 height 100
click at [728, 696] on div "MB" at bounding box center [693, 686] width 200 height 100
click at [741, 695] on div "No" at bounding box center [693, 686] width 200 height 100
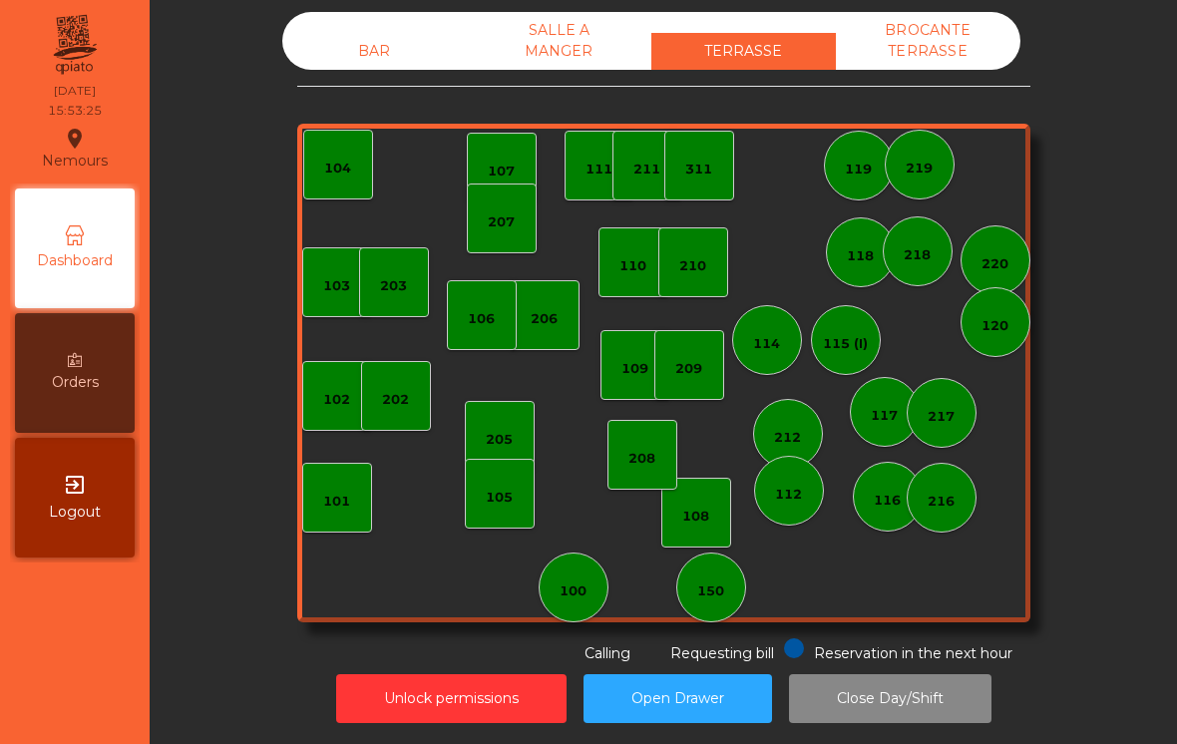
click at [352, 40] on div "BAR SALLE A MANGER TERRASSE BROCANTE TERRASSE 103 102 101 202 206 104 205 108 1…" at bounding box center [663, 338] width 733 height 652
click at [376, 33] on div "BAR" at bounding box center [374, 51] width 185 height 37
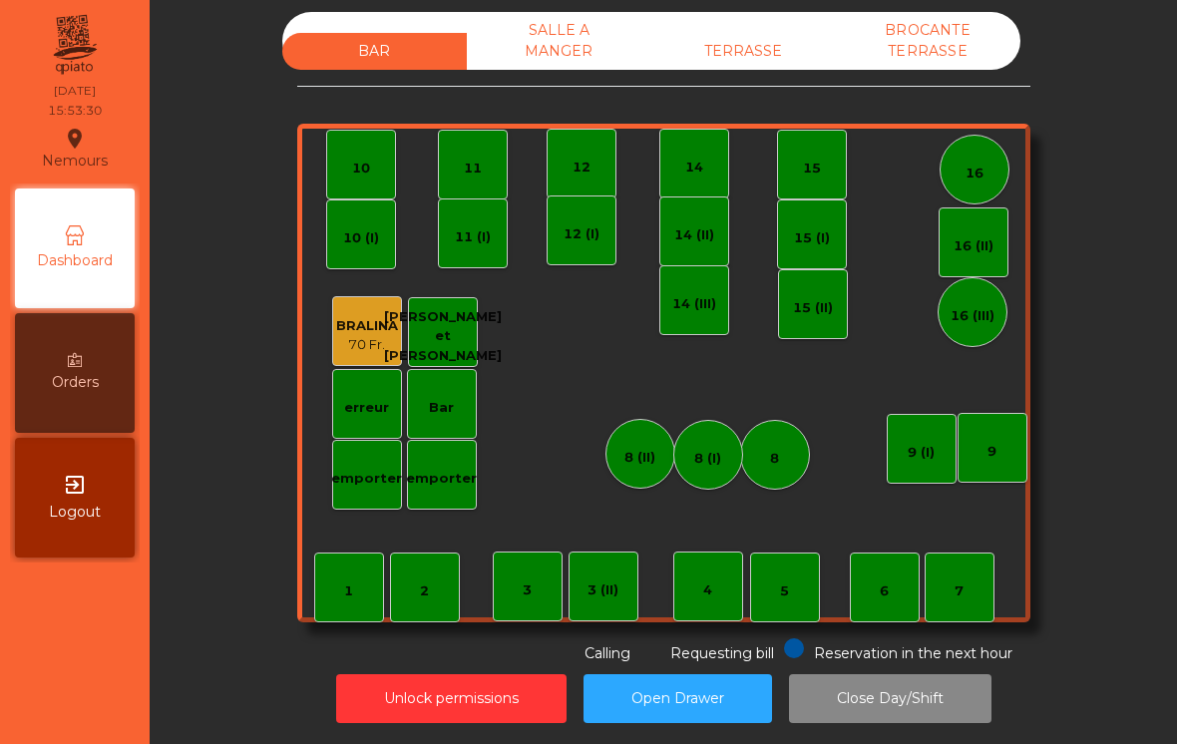
click at [780, 582] on div "5" at bounding box center [784, 592] width 9 height 20
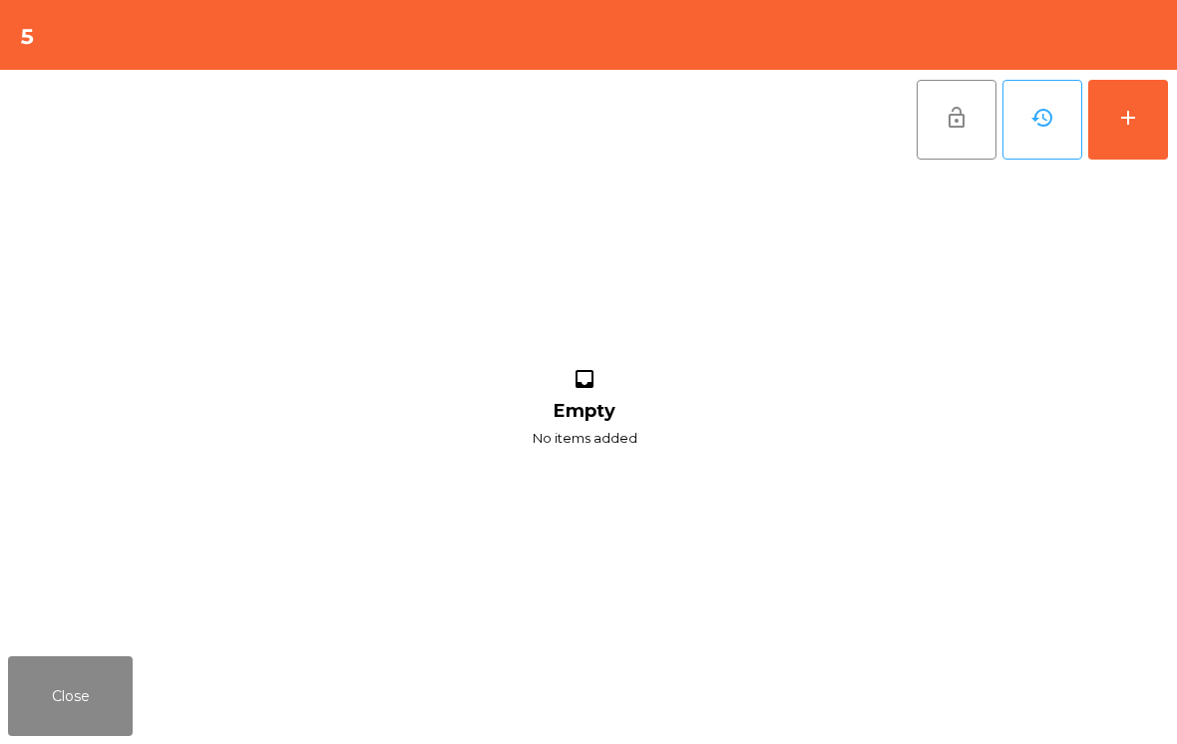
click at [1121, 120] on div "add" at bounding box center [1128, 118] width 24 height 24
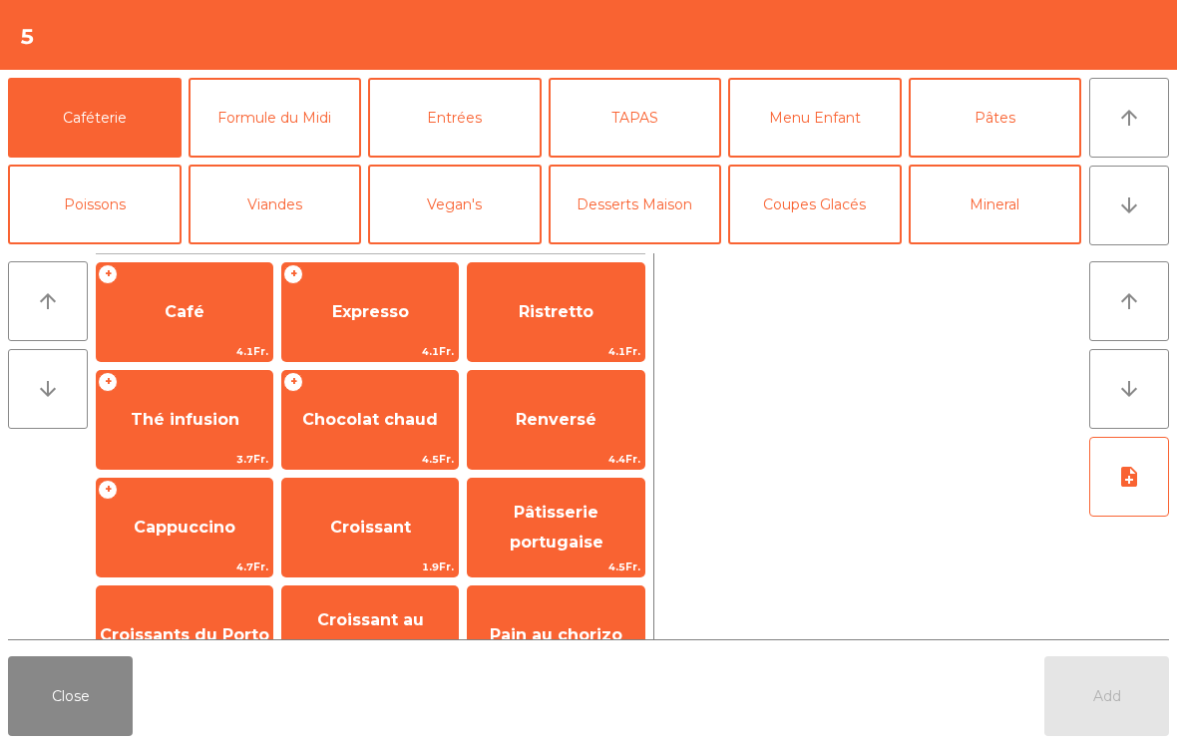
click at [1009, 207] on button "Mineral" at bounding box center [996, 205] width 174 height 80
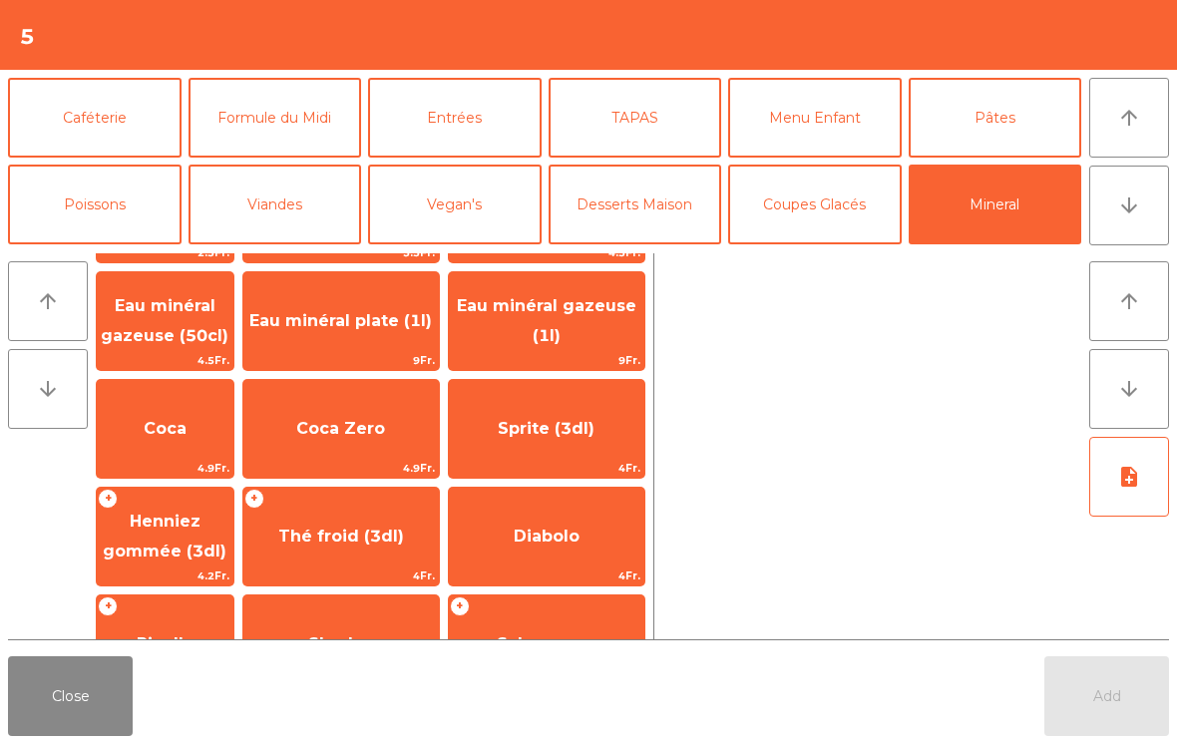
scroll to position [269, 0]
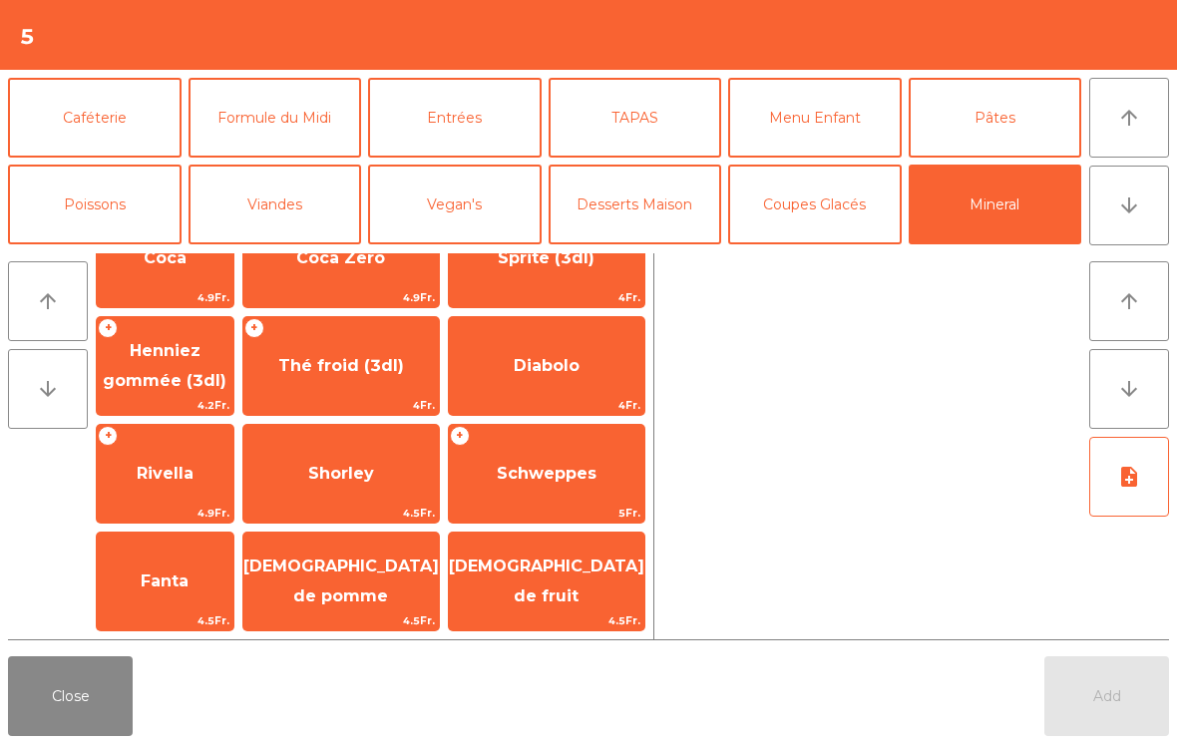
click at [573, 589] on span "[DEMOGRAPHIC_DATA] de fruit" at bounding box center [547, 581] width 196 height 49
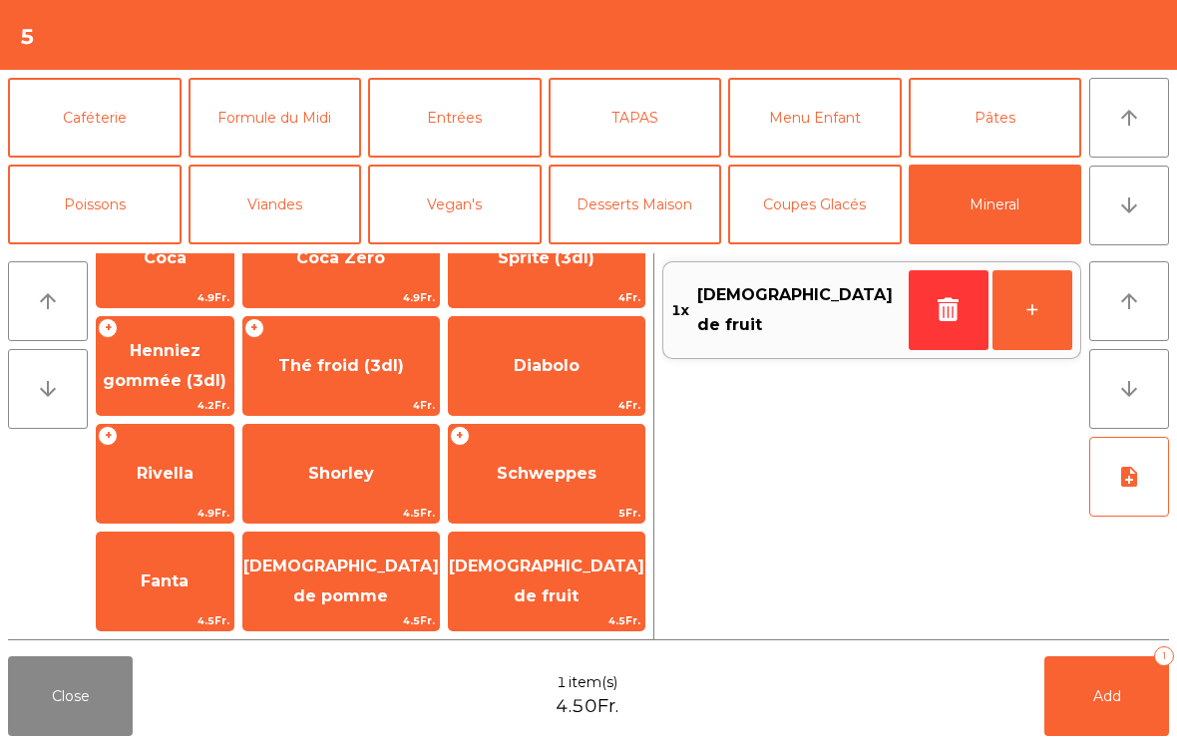
click at [1028, 310] on button "+" at bounding box center [1033, 310] width 80 height 80
click at [1108, 702] on span "Add" at bounding box center [1107, 696] width 28 height 18
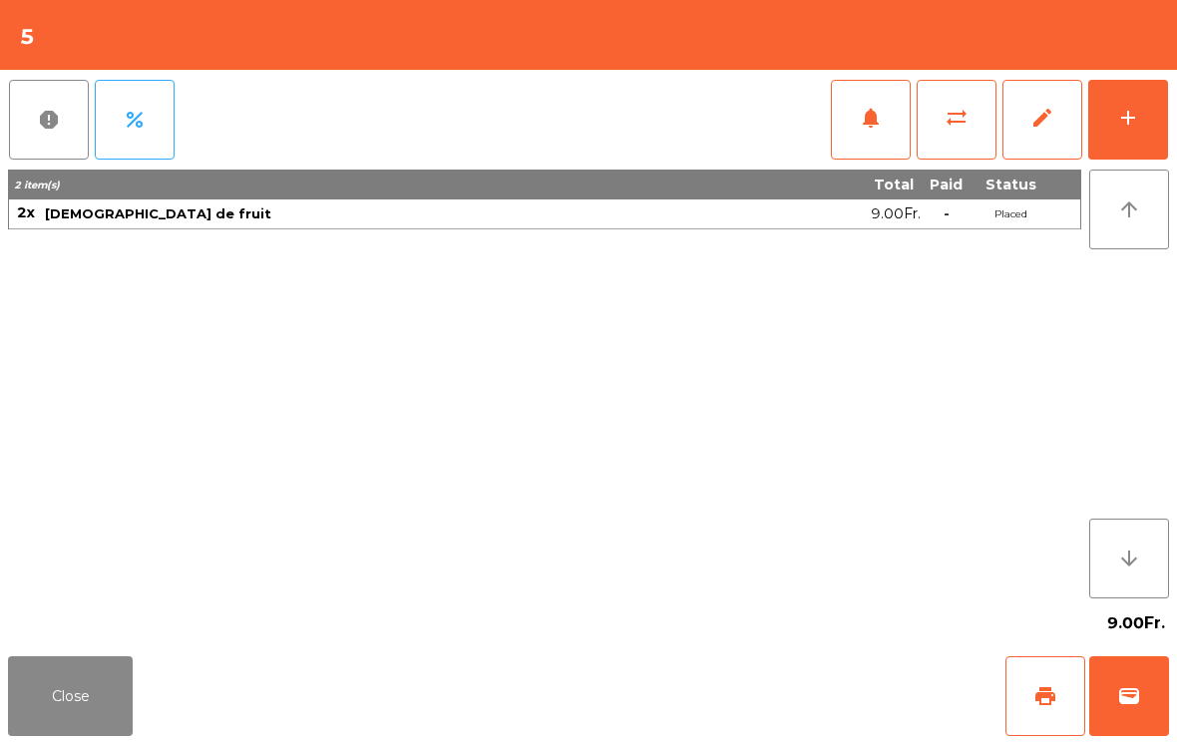
click at [1008, 708] on button "print" at bounding box center [1046, 696] width 80 height 80
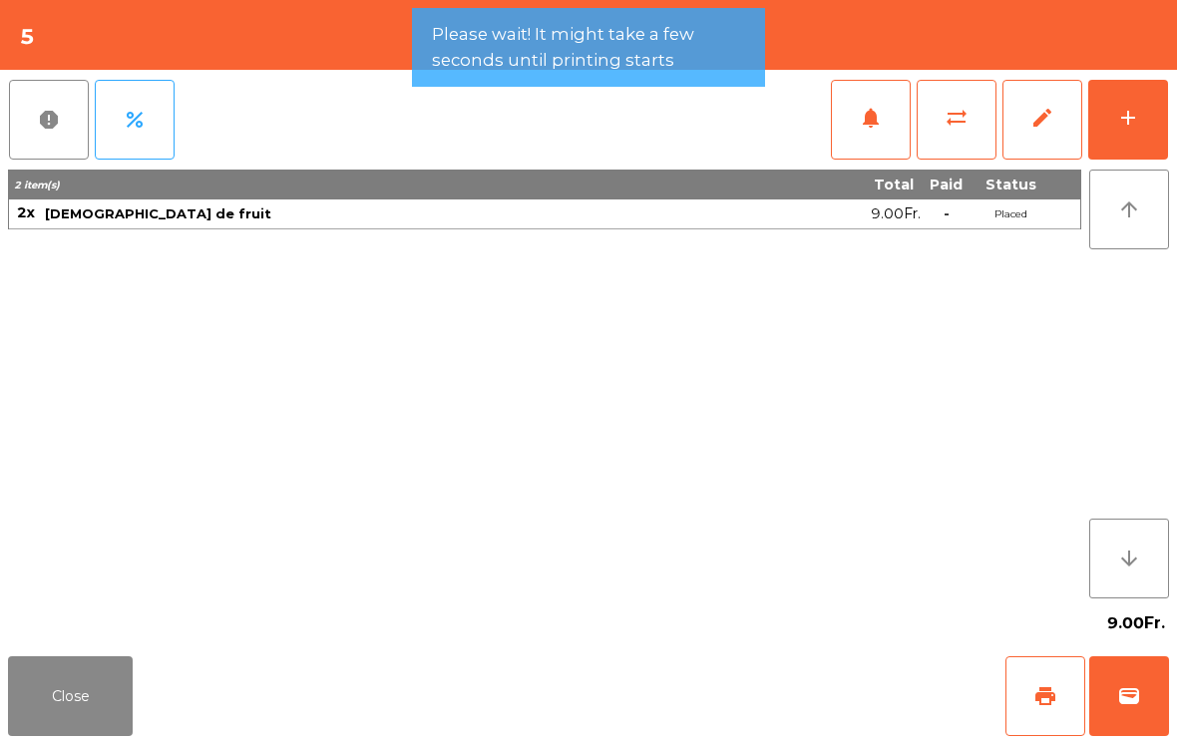
click at [1153, 679] on button "wallet" at bounding box center [1129, 696] width 80 height 80
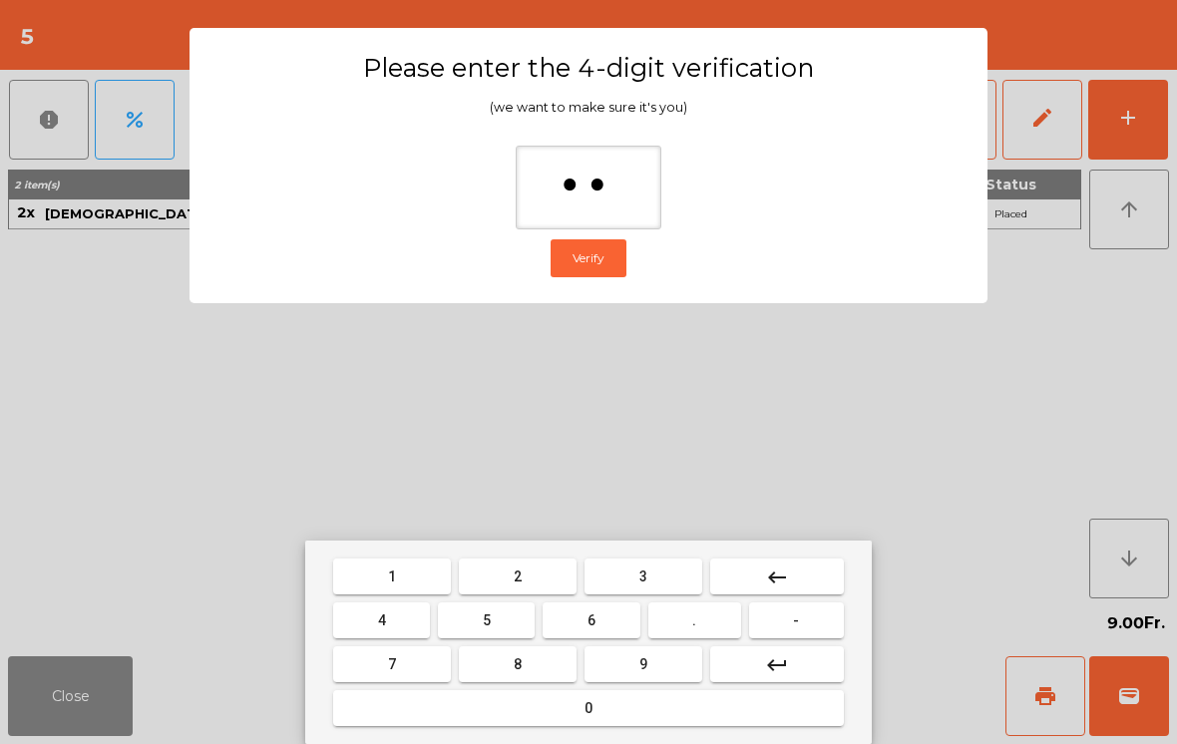
type input "***"
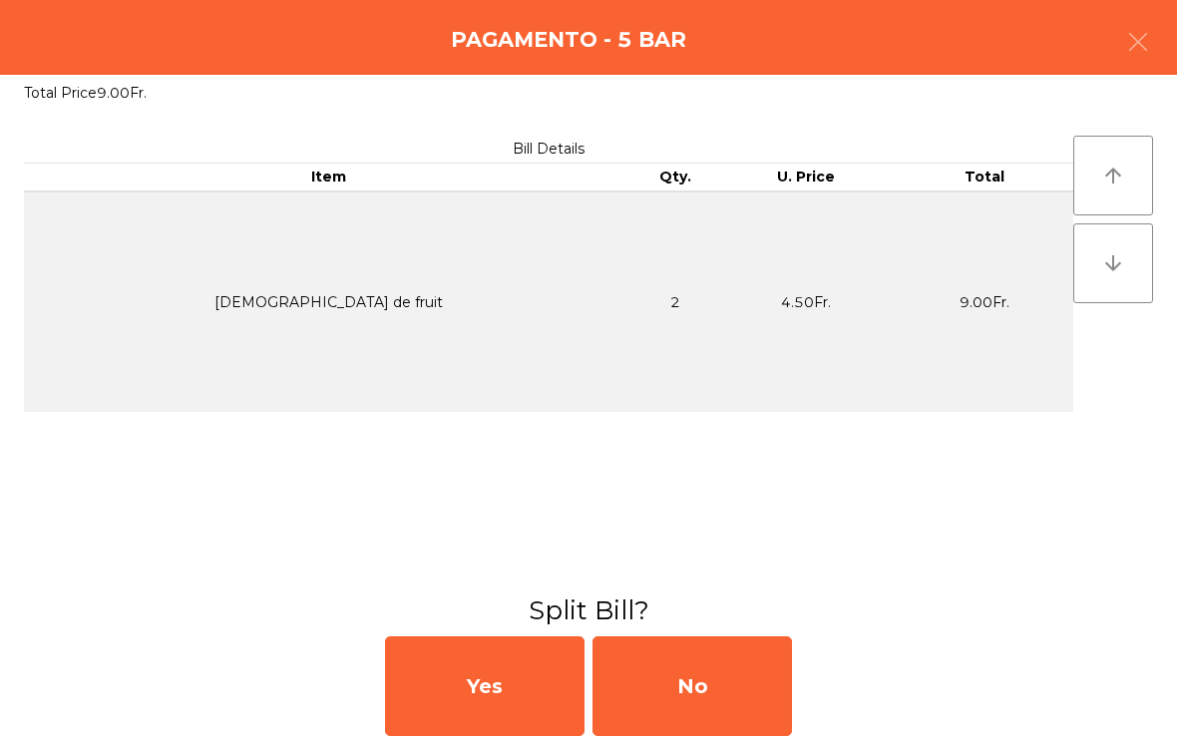
click at [721, 700] on div "No" at bounding box center [693, 686] width 200 height 100
click at [715, 707] on div "MB" at bounding box center [693, 686] width 200 height 100
click at [663, 690] on div "No" at bounding box center [693, 686] width 200 height 100
click at [694, 641] on div "No" at bounding box center [693, 686] width 200 height 100
